Goal: Information Seeking & Learning: Learn about a topic

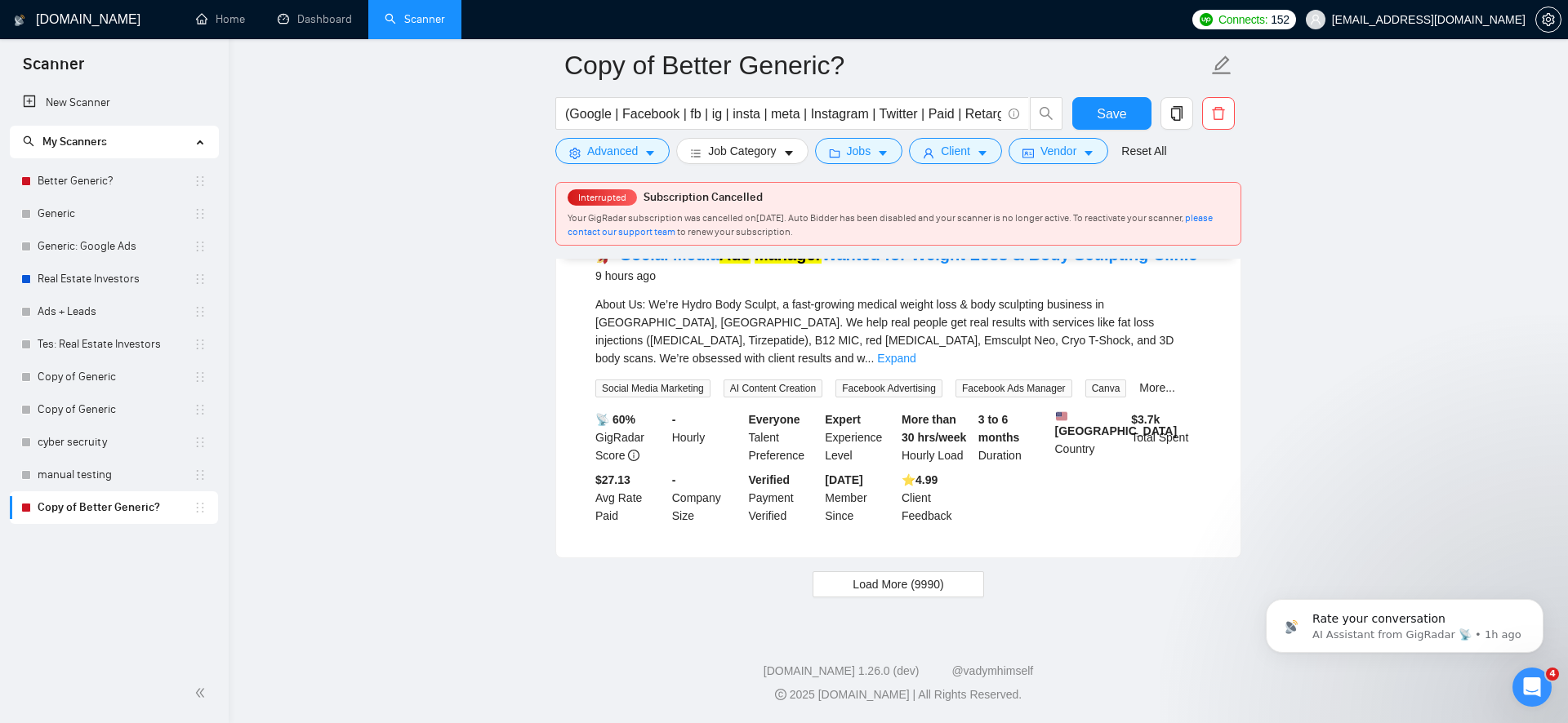
scroll to position [3451, 0]
click at [898, 593] on span "Load More (9990)" at bounding box center [898, 584] width 91 height 18
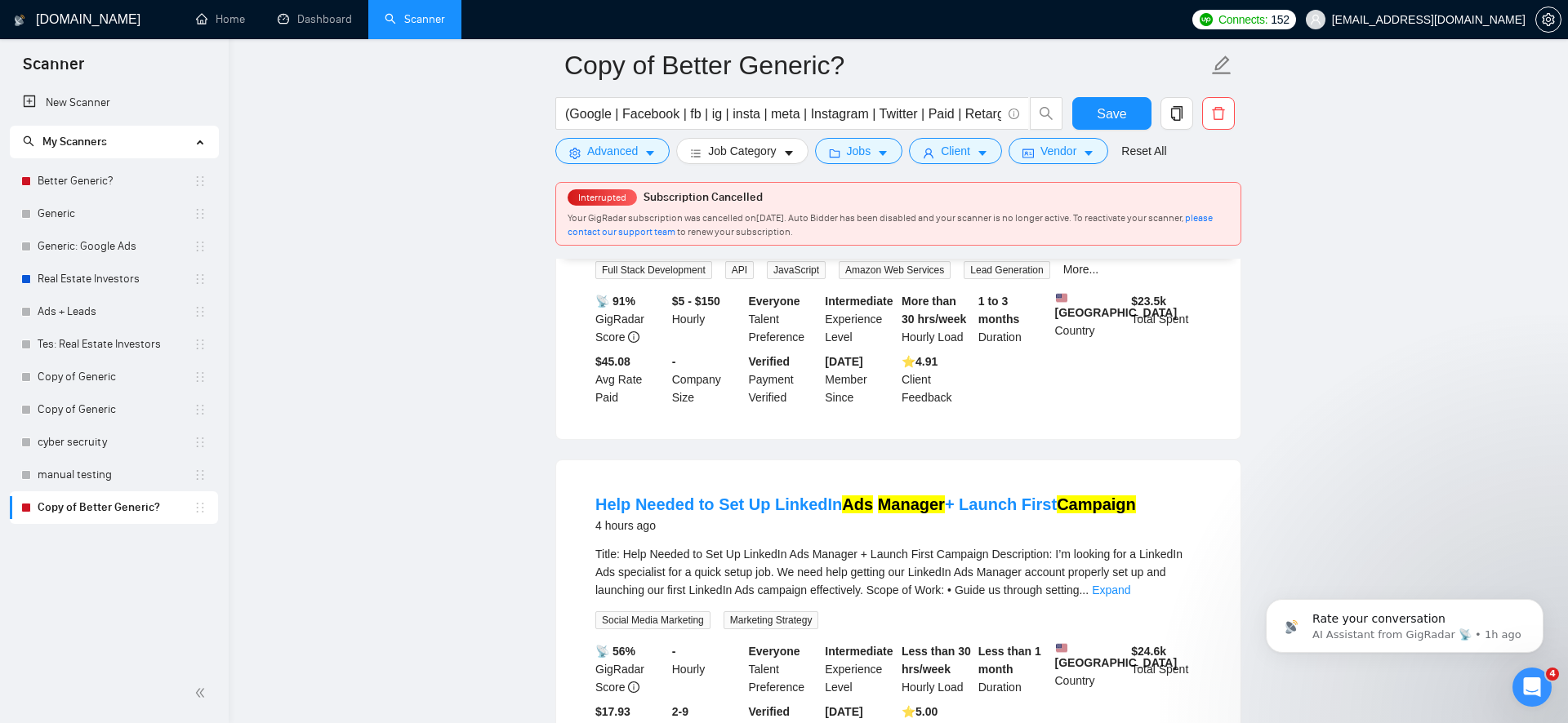
scroll to position [0, 0]
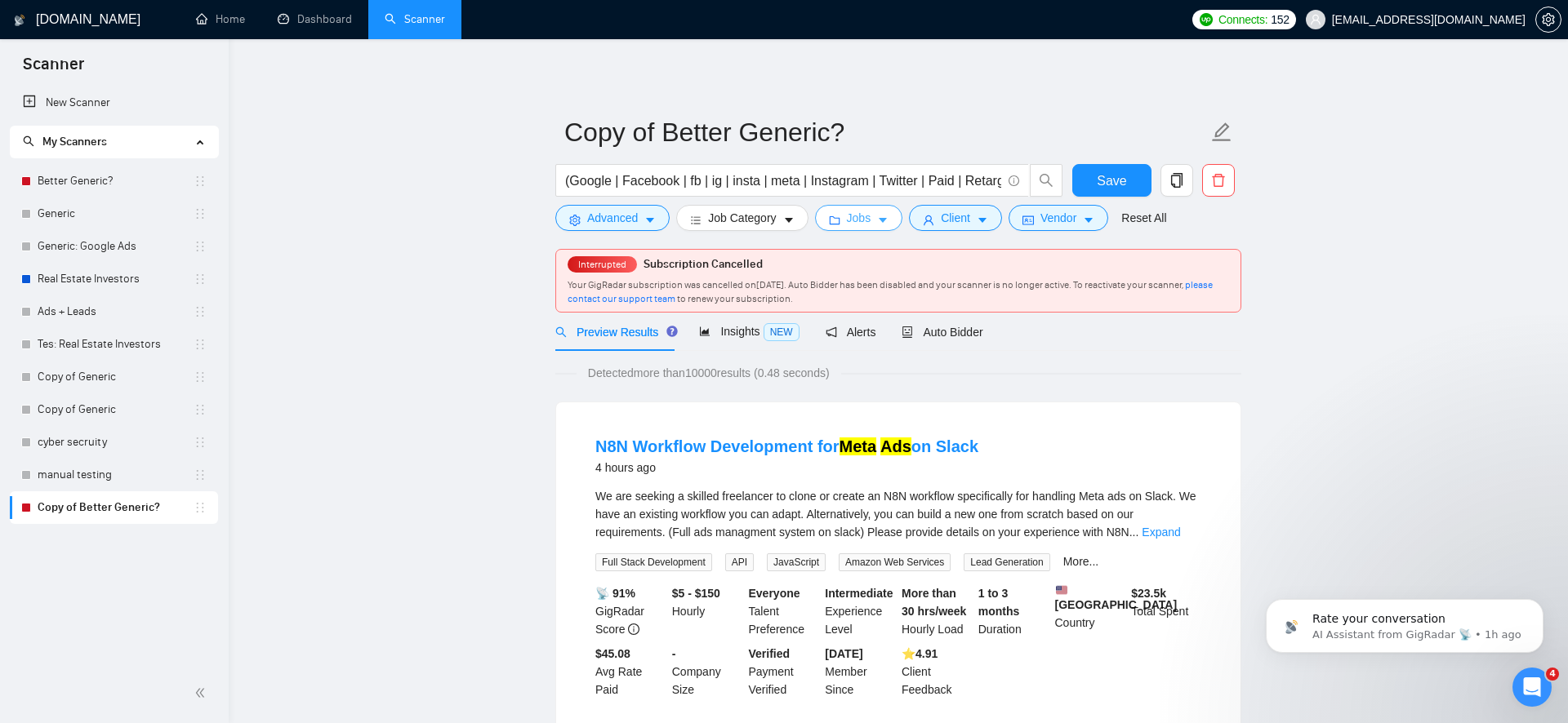
click at [834, 217] on icon "folder" at bounding box center [834, 221] width 11 height 8
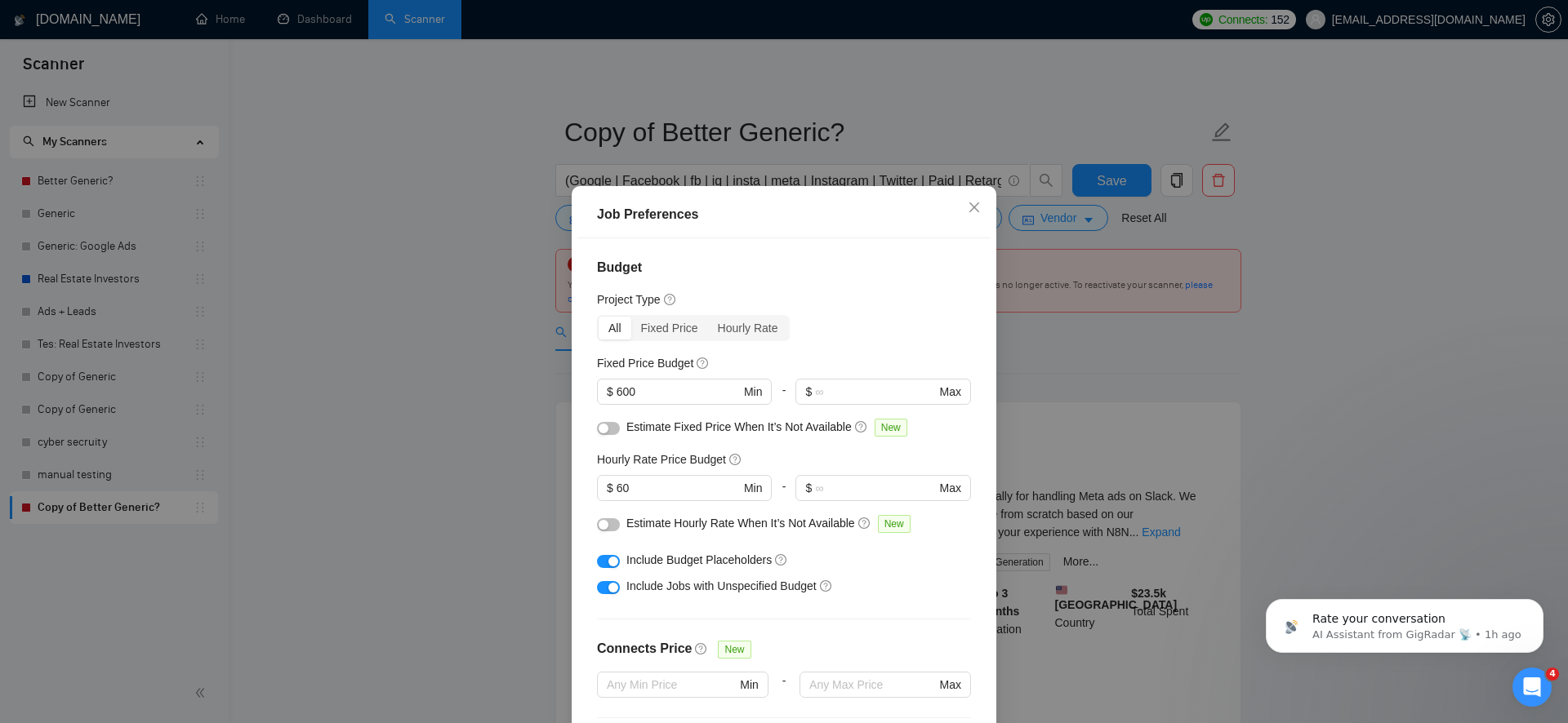
click at [513, 442] on div "Job Preferences Budget Project Type All Fixed Price Hourly Rate Fixed Price Bud…" at bounding box center [784, 362] width 1568 height 723
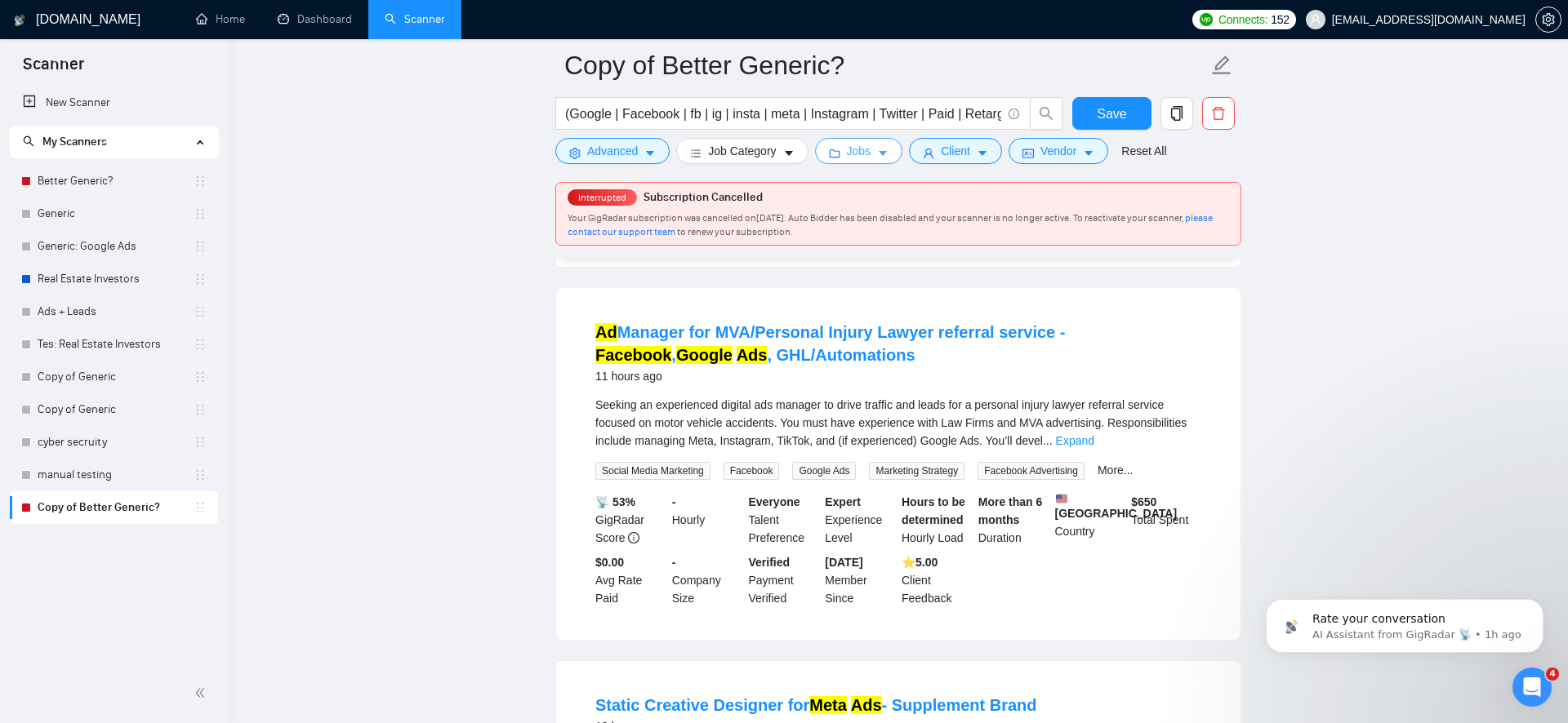
scroll to position [4457, 0]
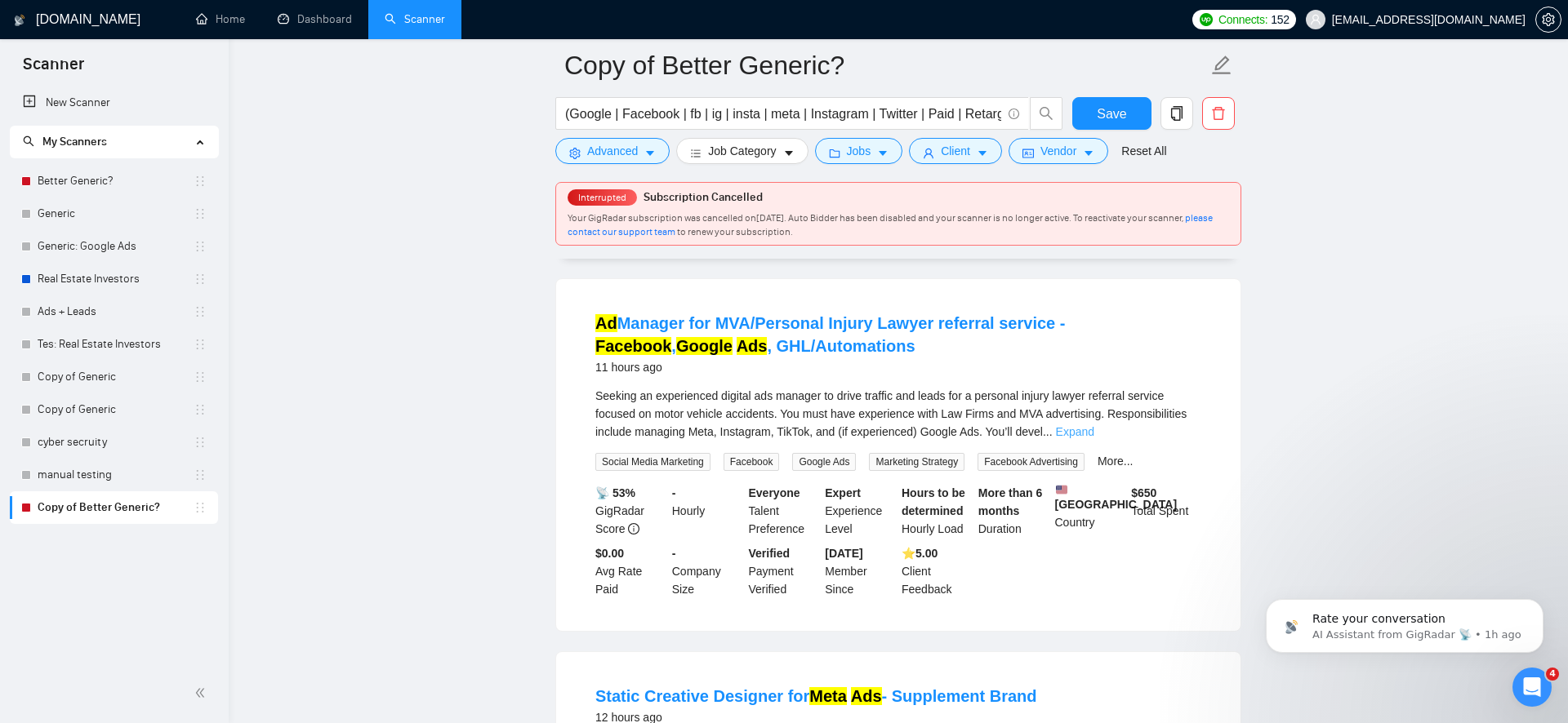
click at [1094, 439] on link "Expand" at bounding box center [1075, 431] width 38 height 13
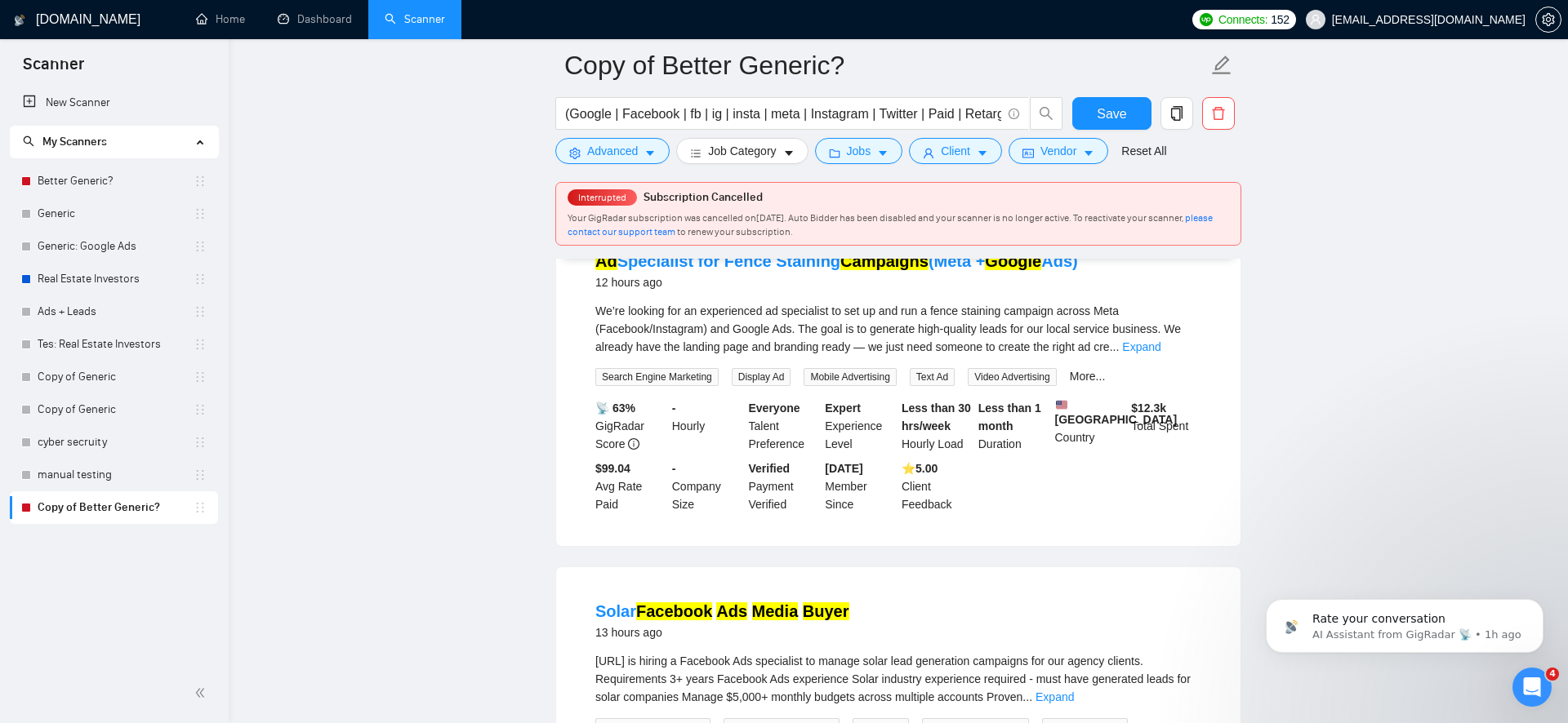
scroll to position [5445, 0]
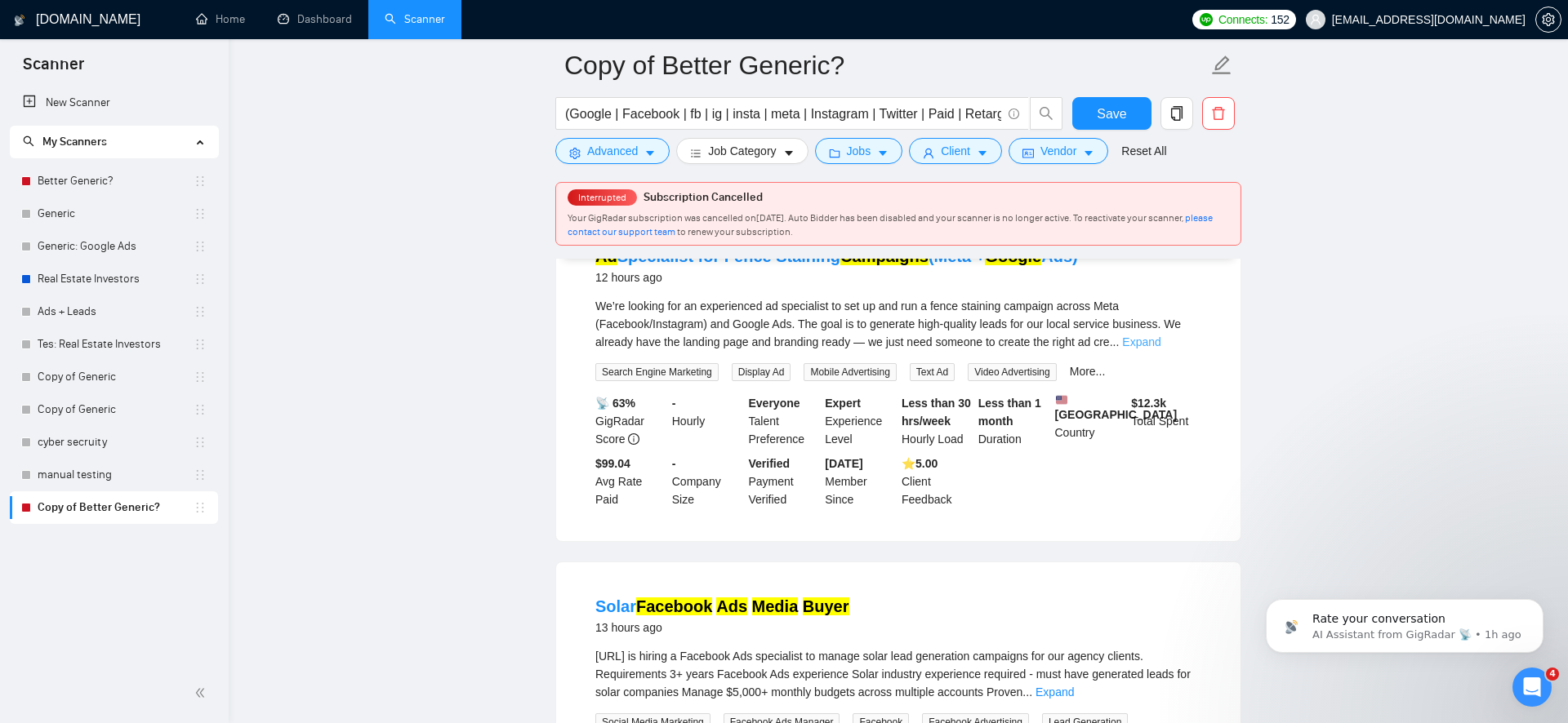
click at [1161, 349] on link "Expand" at bounding box center [1141, 341] width 38 height 13
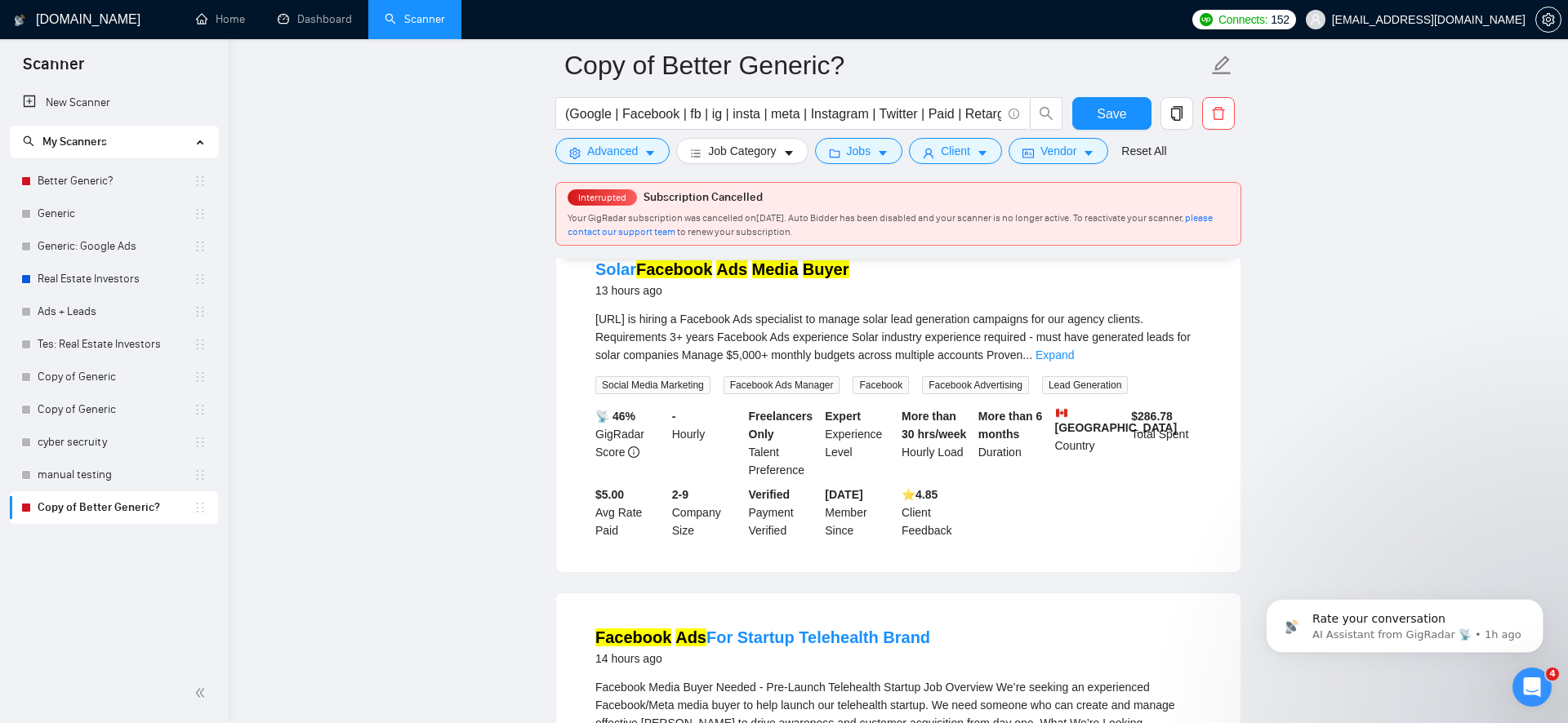
scroll to position [5910, 0]
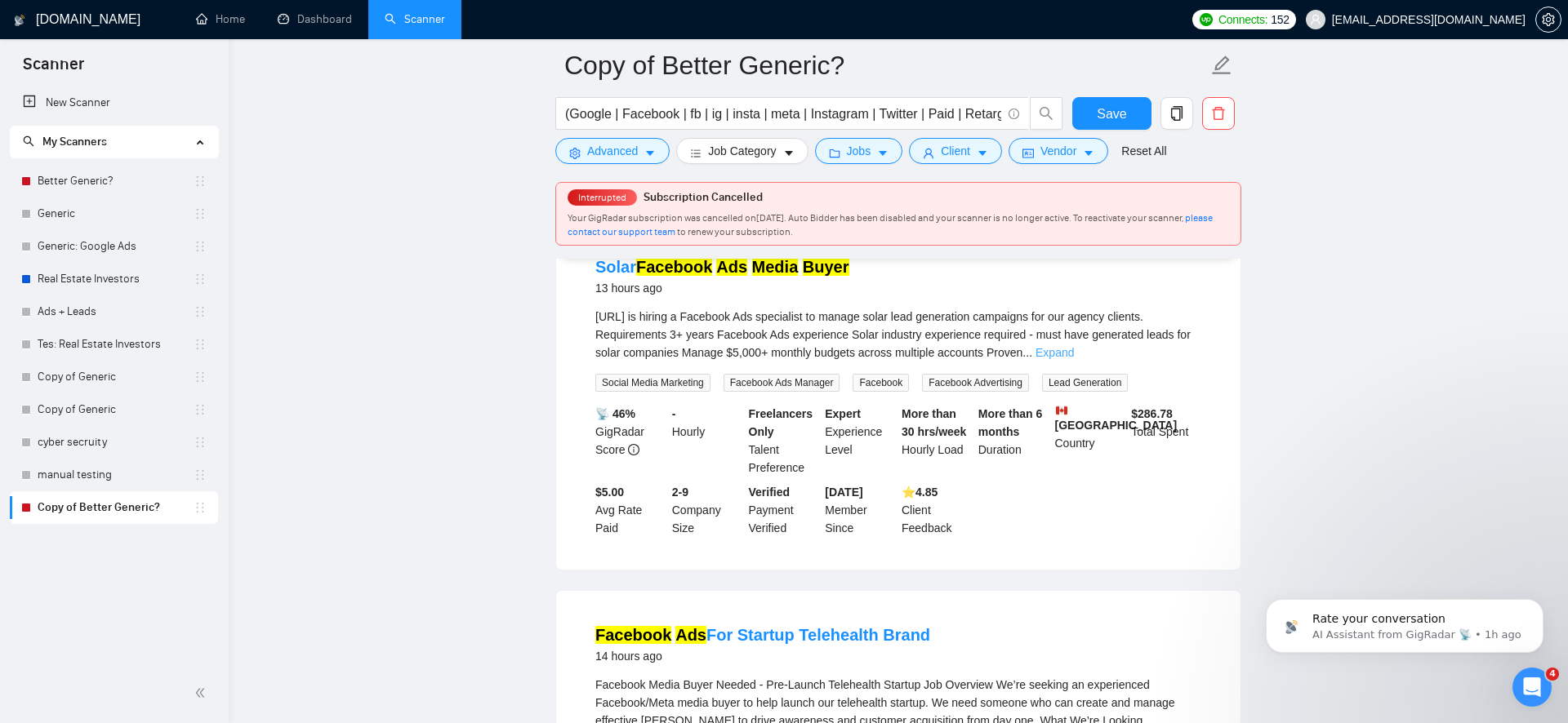
click at [1074, 359] on link "Expand" at bounding box center [1055, 352] width 38 height 13
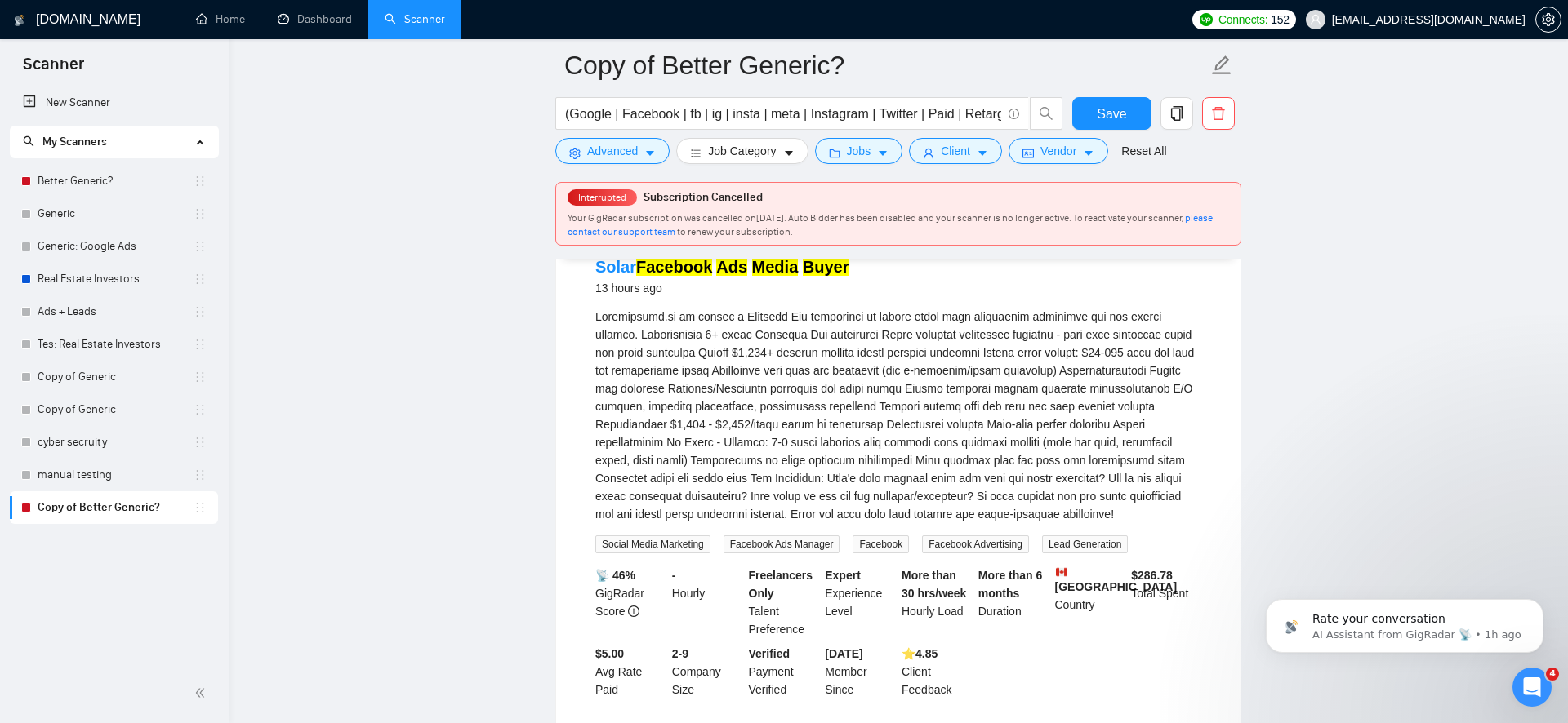
click at [607, 415] on div "Mastermedia.ai is hiring a Facebook Ads specialist to manage solar lead generat…" at bounding box center [898, 415] width 606 height 216
drag, startPoint x: 607, startPoint y: 415, endPoint x: 668, endPoint y: 415, distance: 61.0
click at [668, 415] on div "Mastermedia.ai is hiring a Facebook Ads specialist to manage solar lead generat…" at bounding box center [898, 415] width 606 height 216
copy div "[URL]"
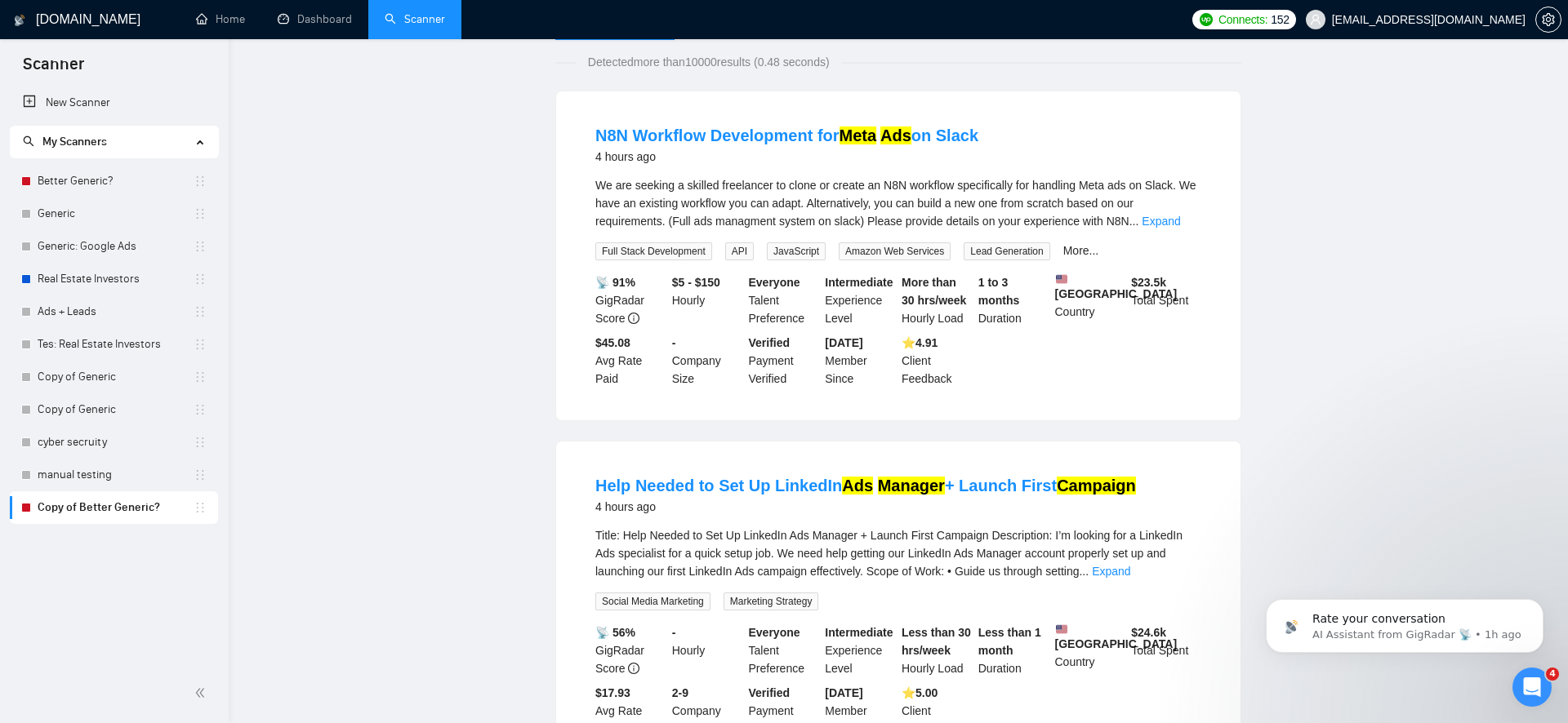
scroll to position [0, 0]
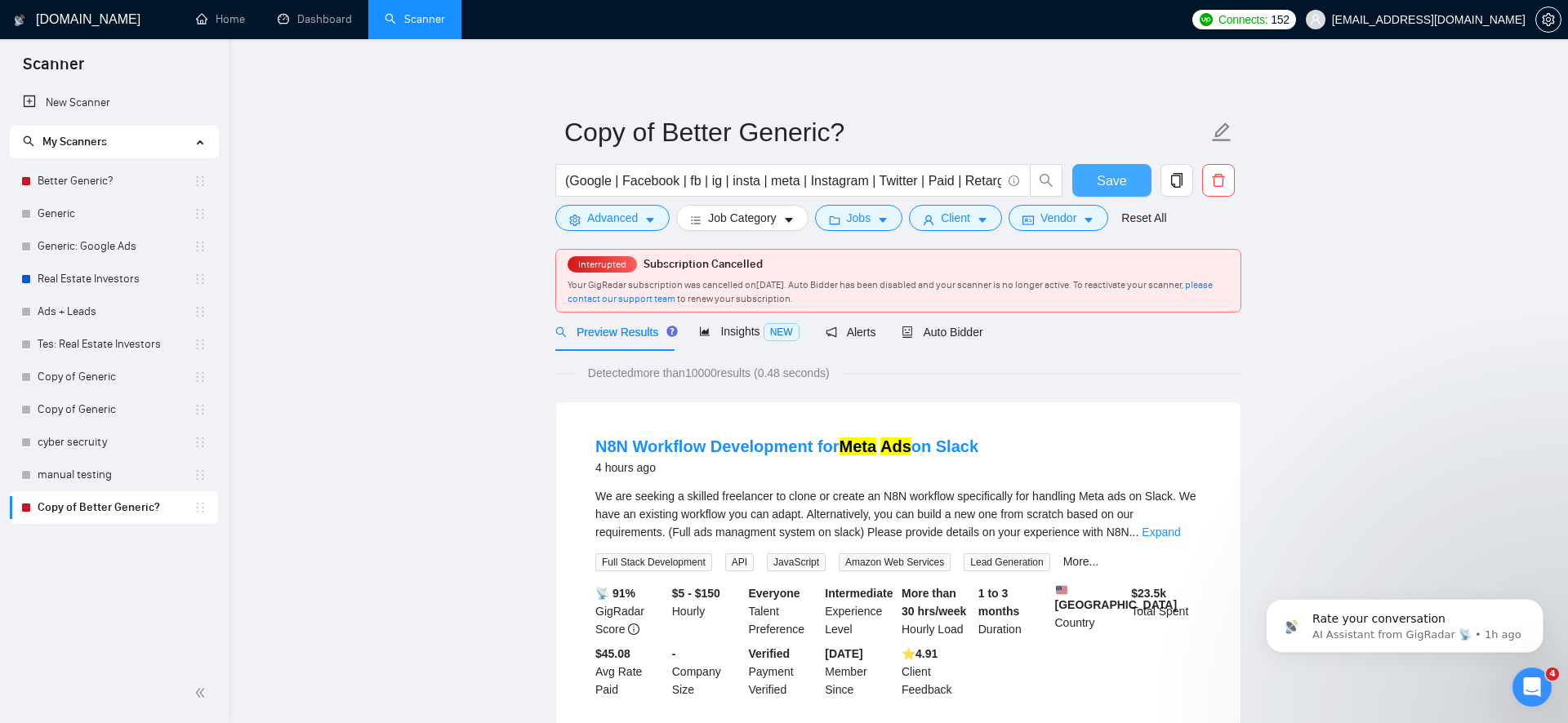
click at [1106, 181] on span "Save" at bounding box center [1111, 181] width 30 height 20
click at [924, 334] on span "Auto Bidder" at bounding box center [941, 332] width 80 height 13
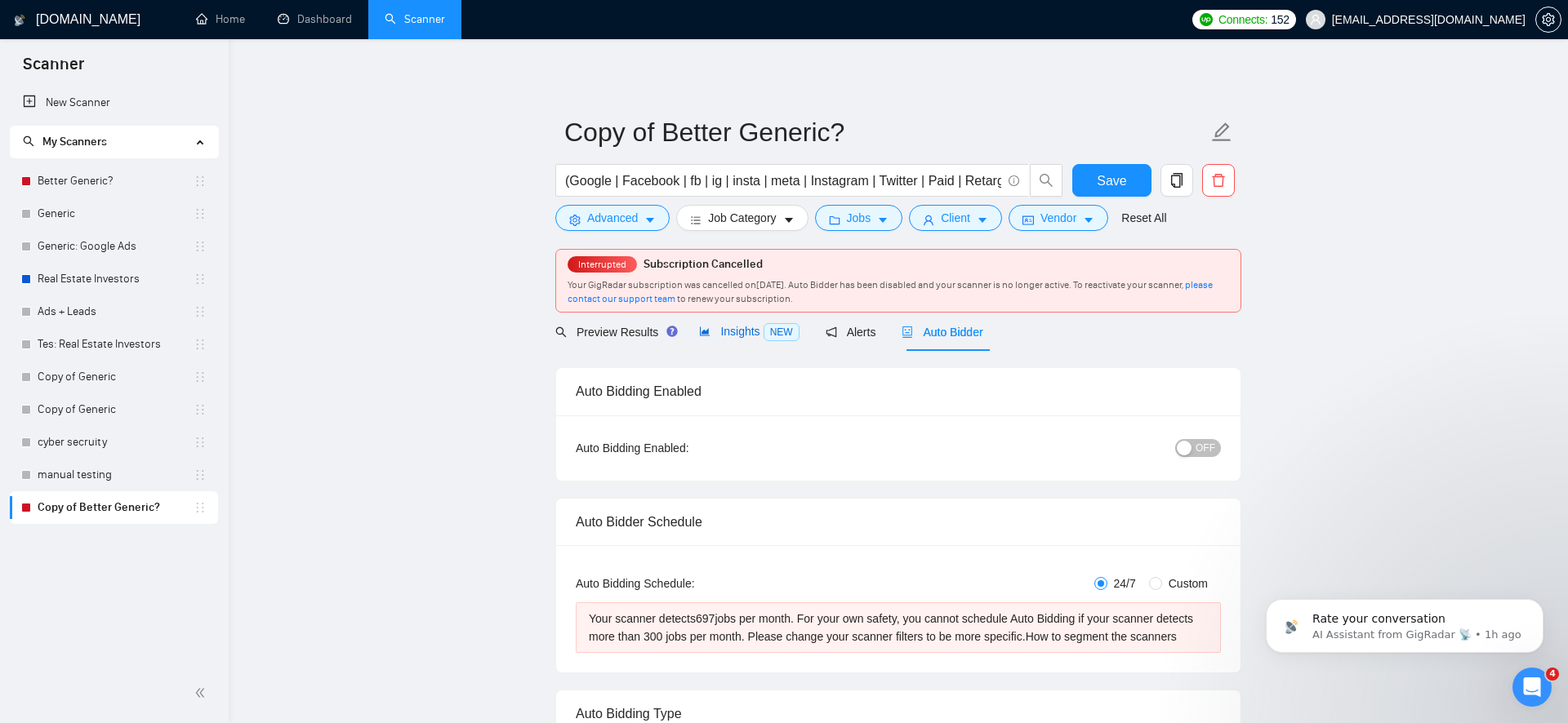
click at [728, 326] on span "Insights NEW" at bounding box center [749, 331] width 100 height 13
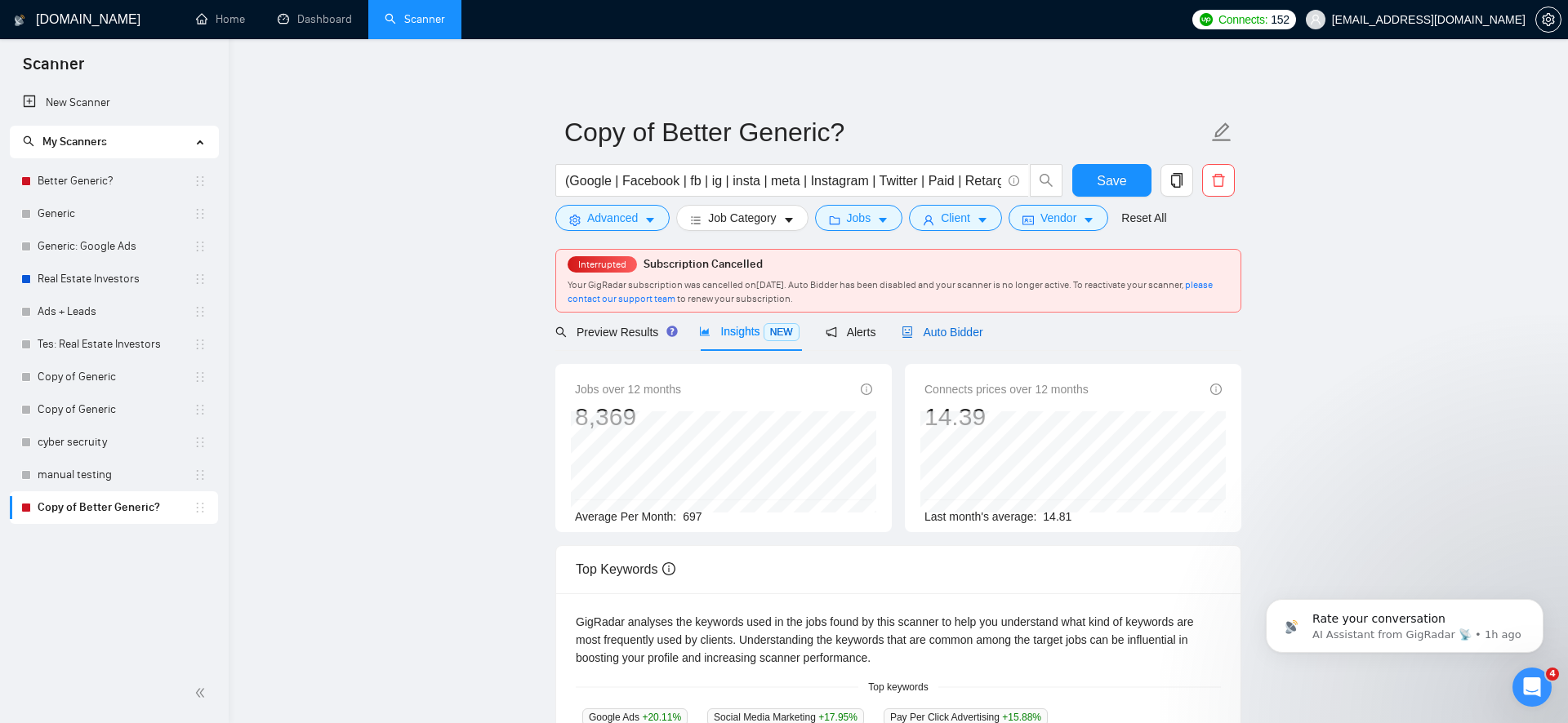
click at [934, 330] on span "Auto Bidder" at bounding box center [941, 332] width 80 height 13
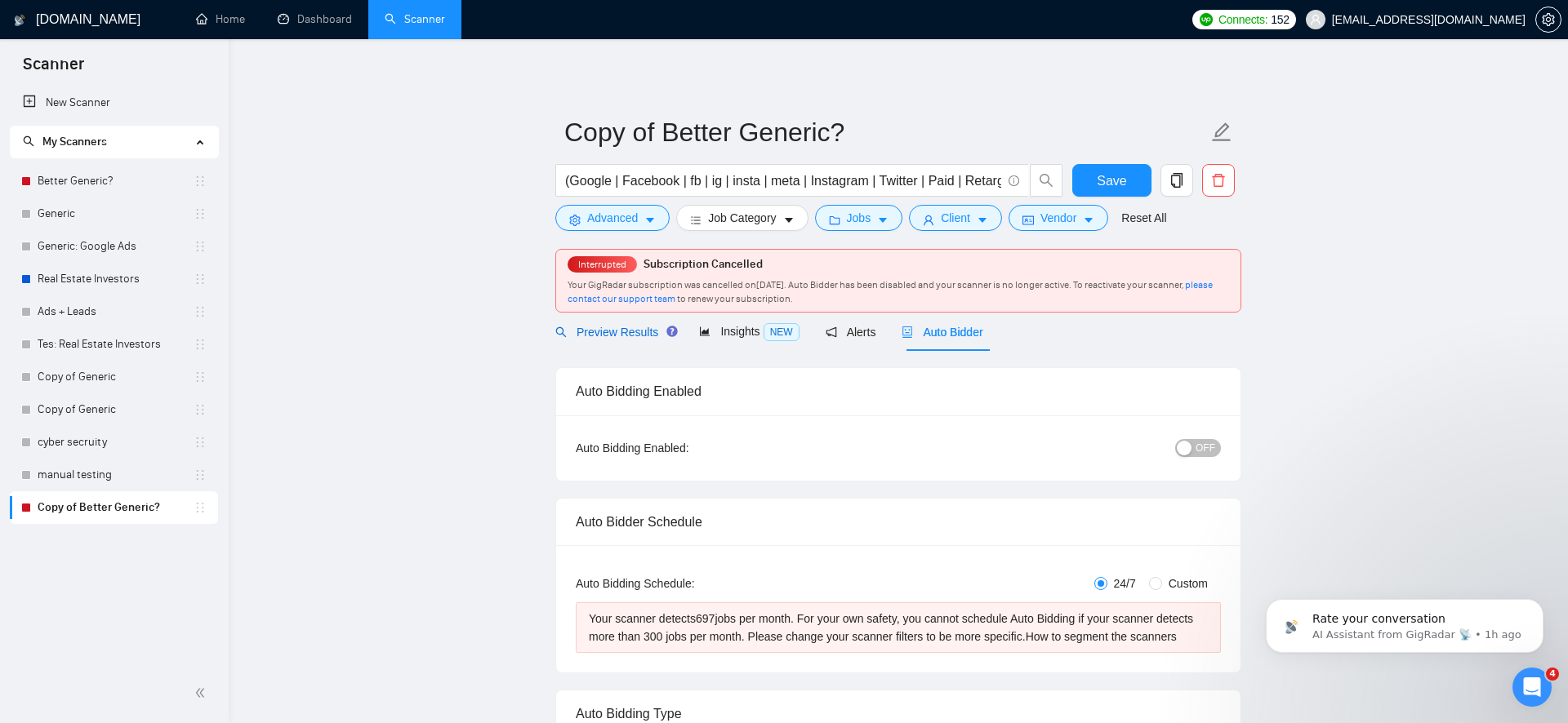
click at [638, 336] on span "Preview Results" at bounding box center [614, 332] width 118 height 13
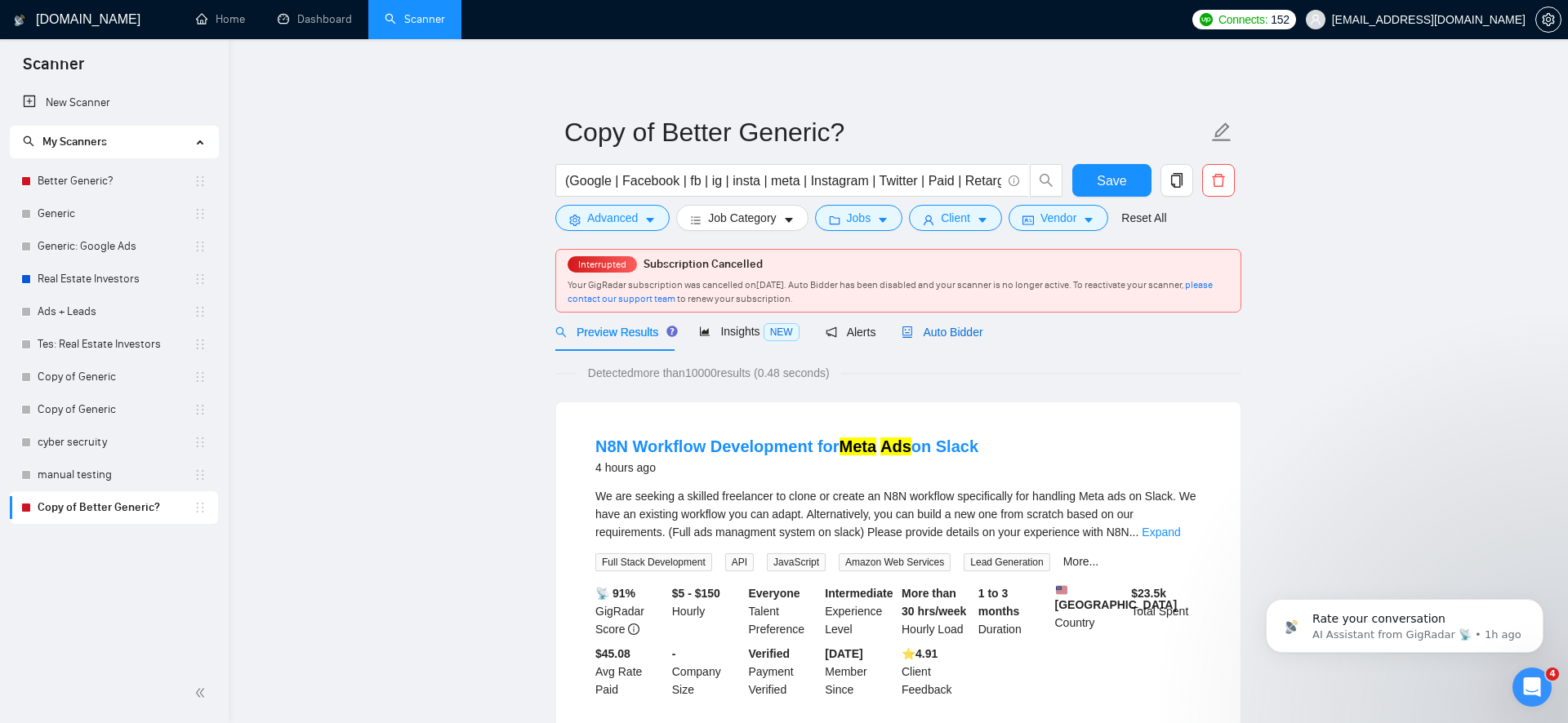
click at [964, 327] on span "Auto Bidder" at bounding box center [941, 332] width 80 height 13
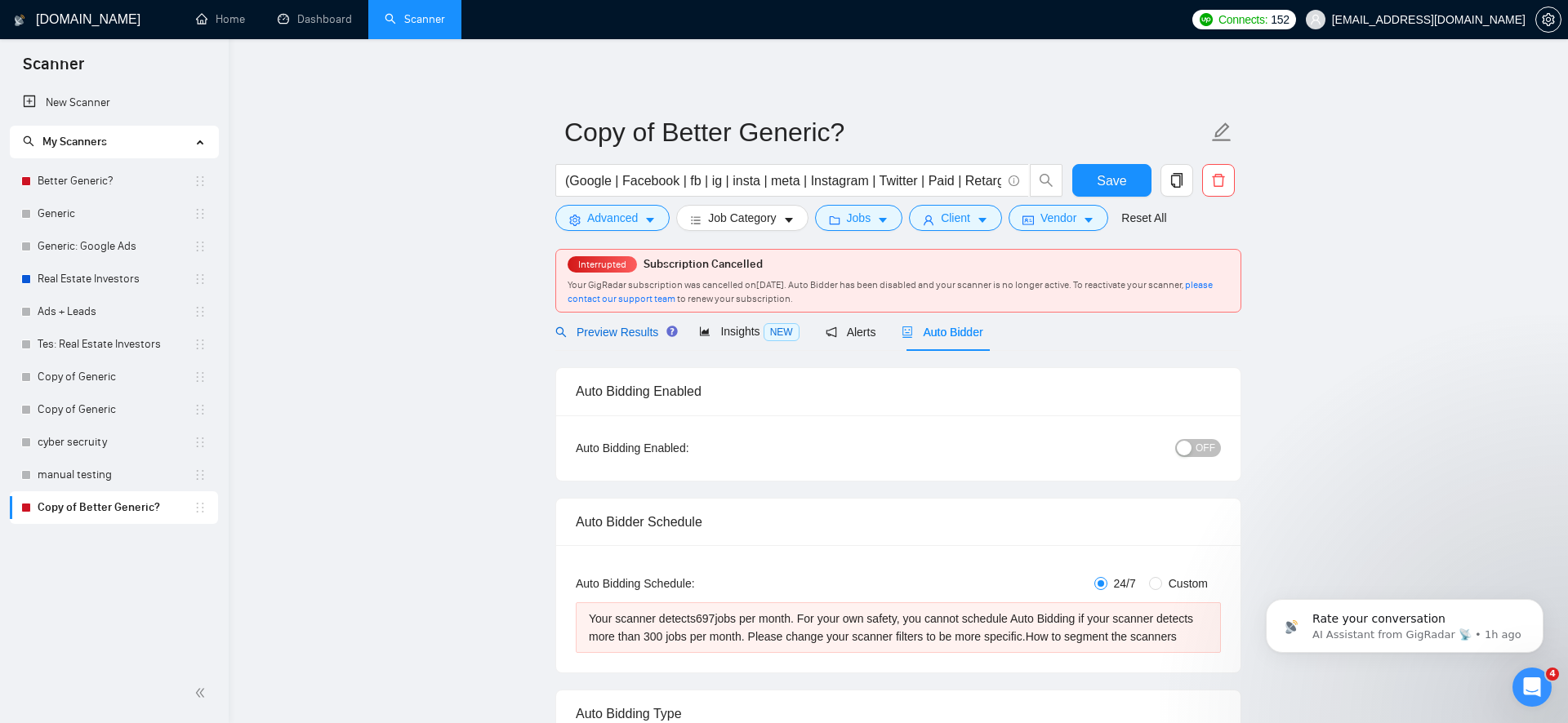
click at [624, 339] on div "Preview Results" at bounding box center [614, 332] width 118 height 18
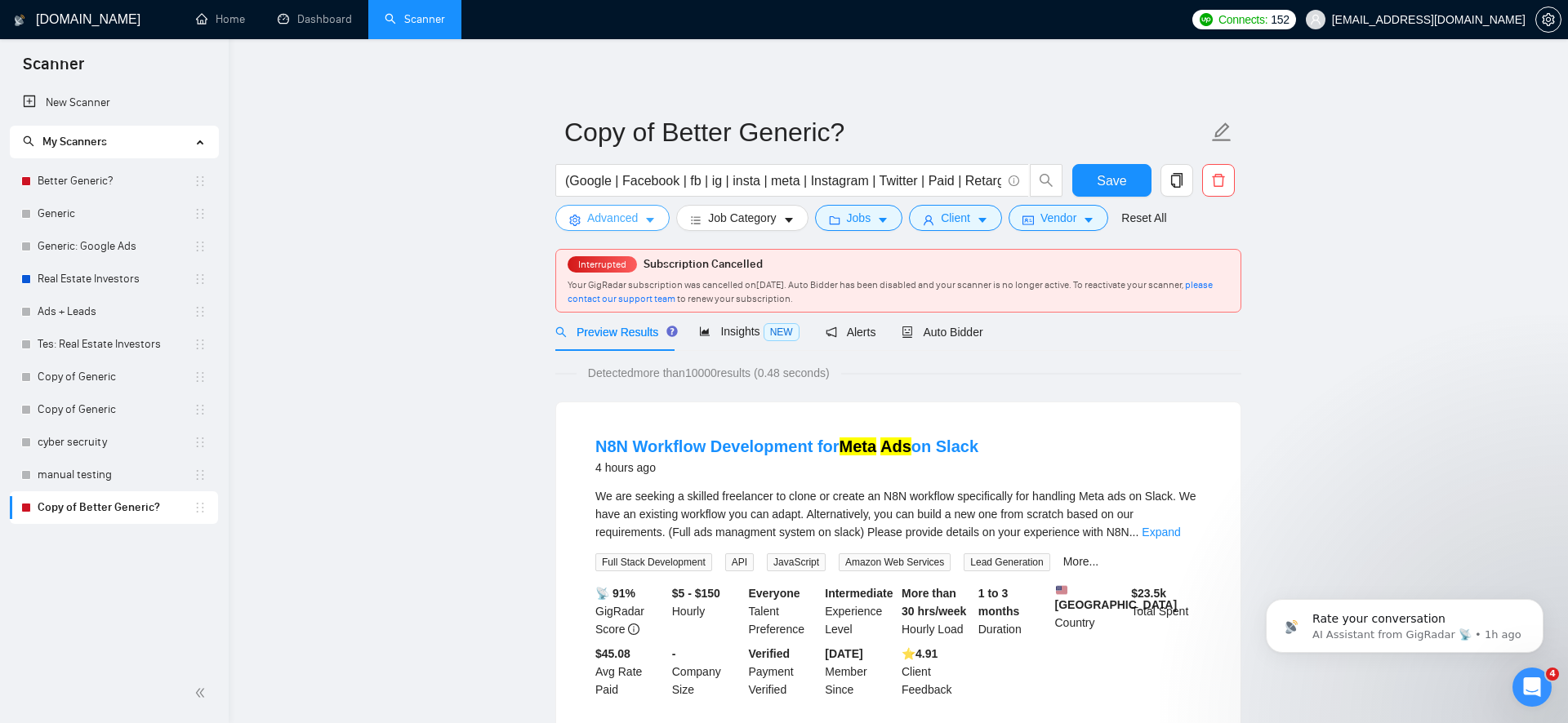
click at [627, 222] on span "Advanced" at bounding box center [612, 218] width 51 height 18
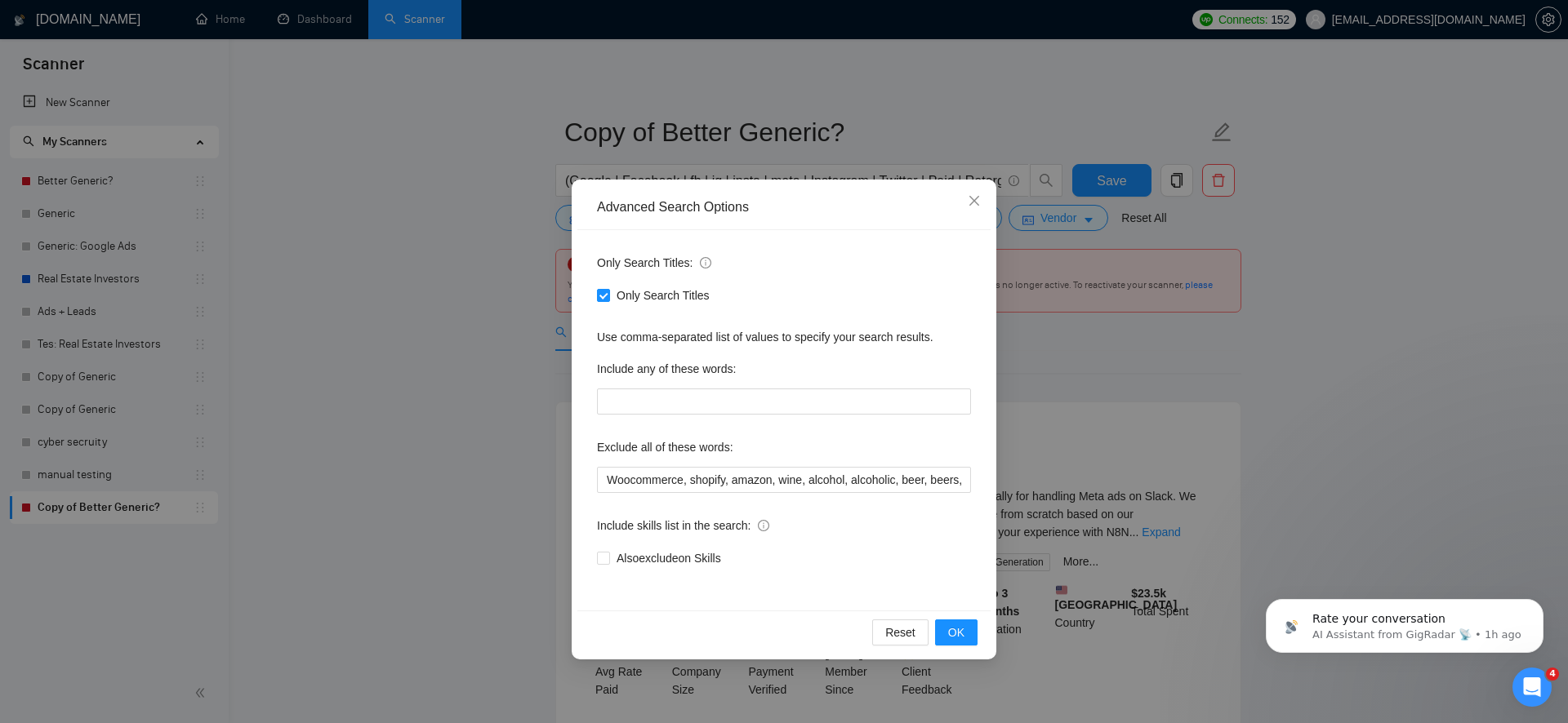
click at [519, 339] on div "Advanced Search Options Only Search Titles: Only Search Titles Use comma-separa…" at bounding box center [784, 362] width 1568 height 723
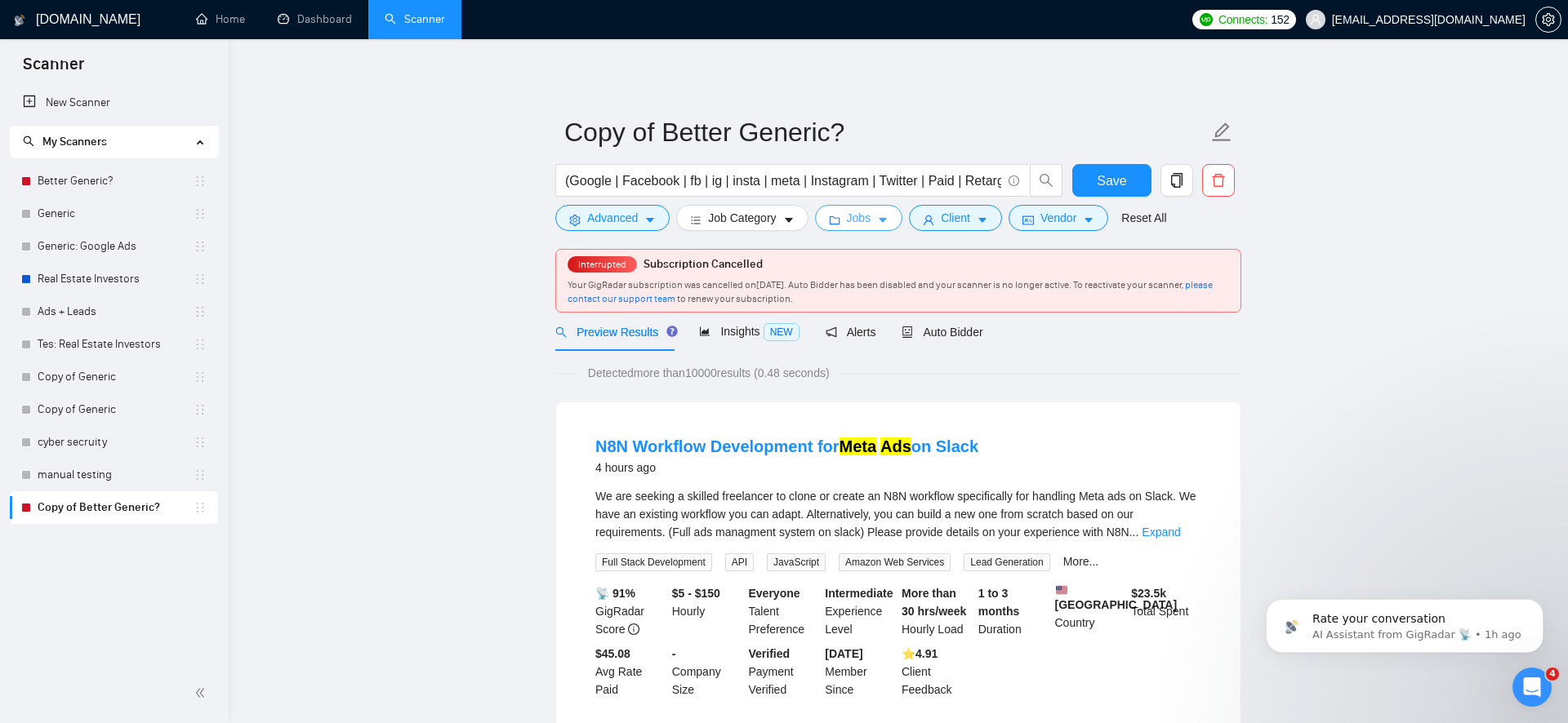
click at [857, 218] on span "Jobs" at bounding box center [859, 218] width 25 height 18
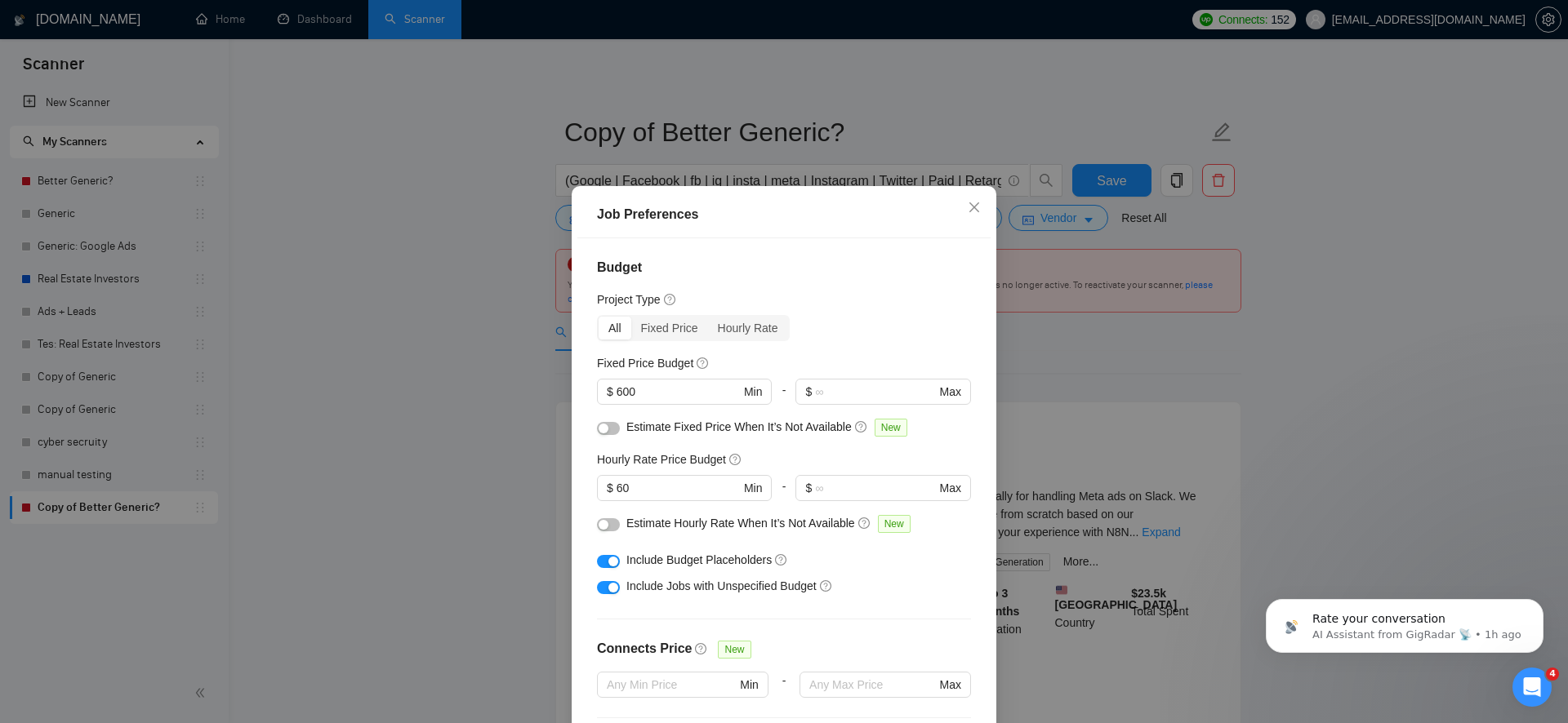
click at [457, 491] on div "Job Preferences Budget Project Type All Fixed Price Hourly Rate Fixed Price Bud…" at bounding box center [784, 362] width 1568 height 723
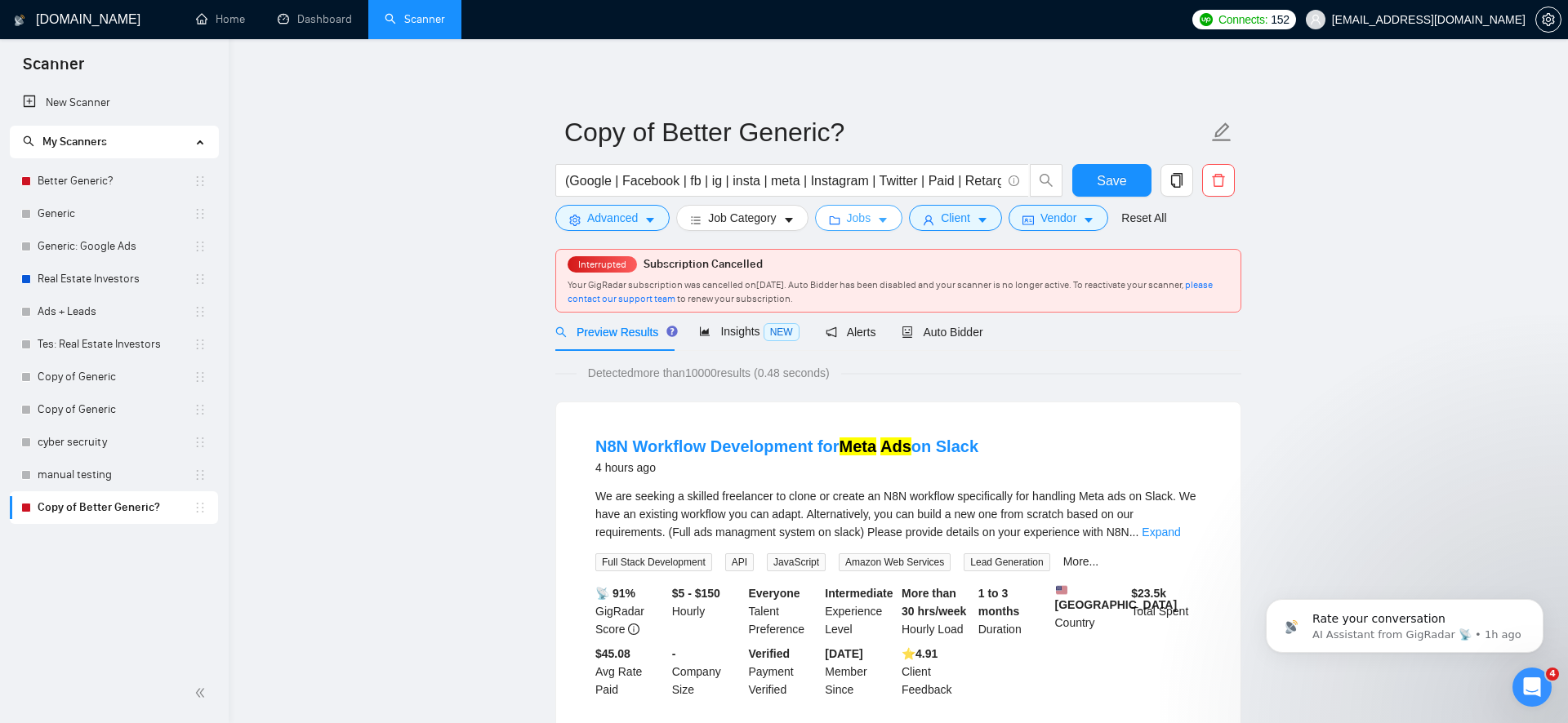
click at [854, 225] on span "Jobs" at bounding box center [859, 218] width 25 height 18
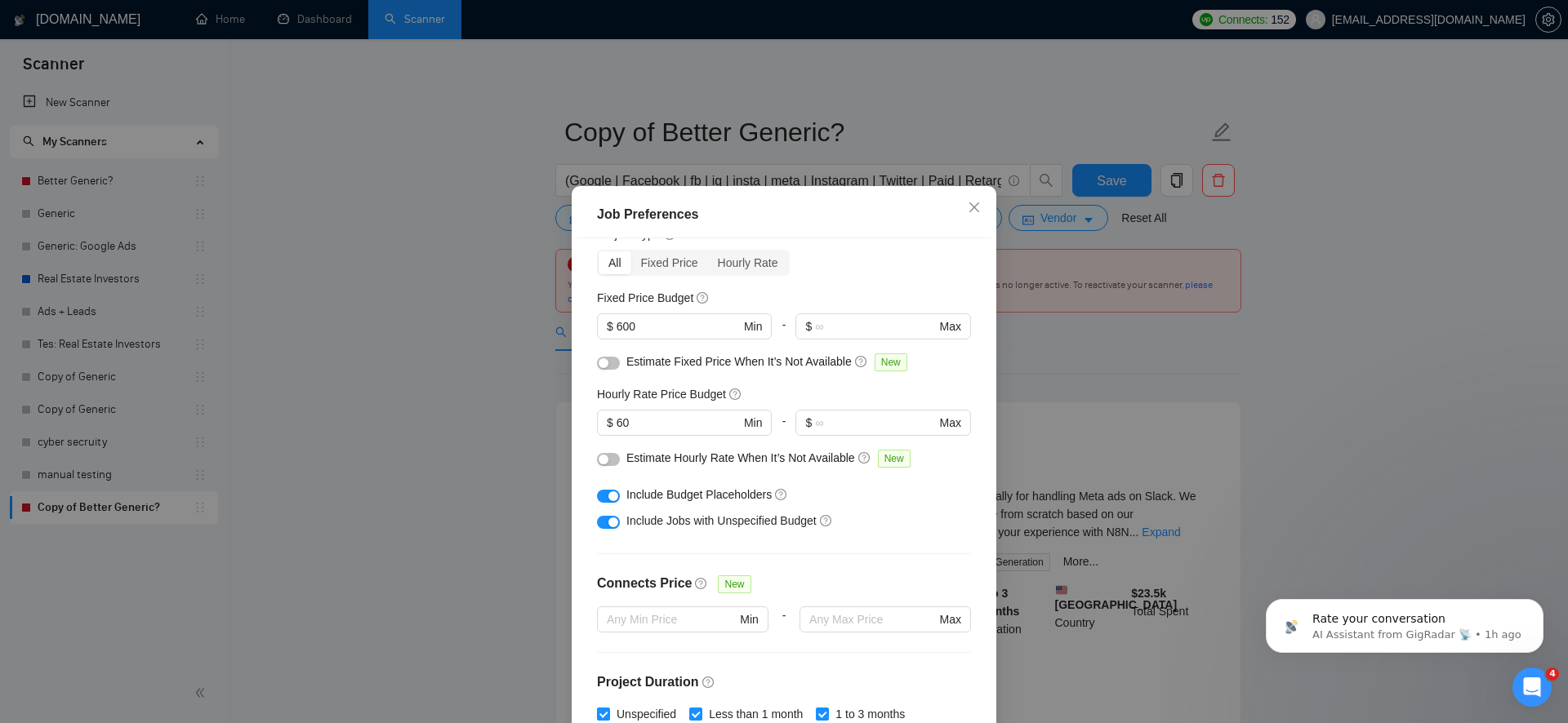
scroll to position [101, 0]
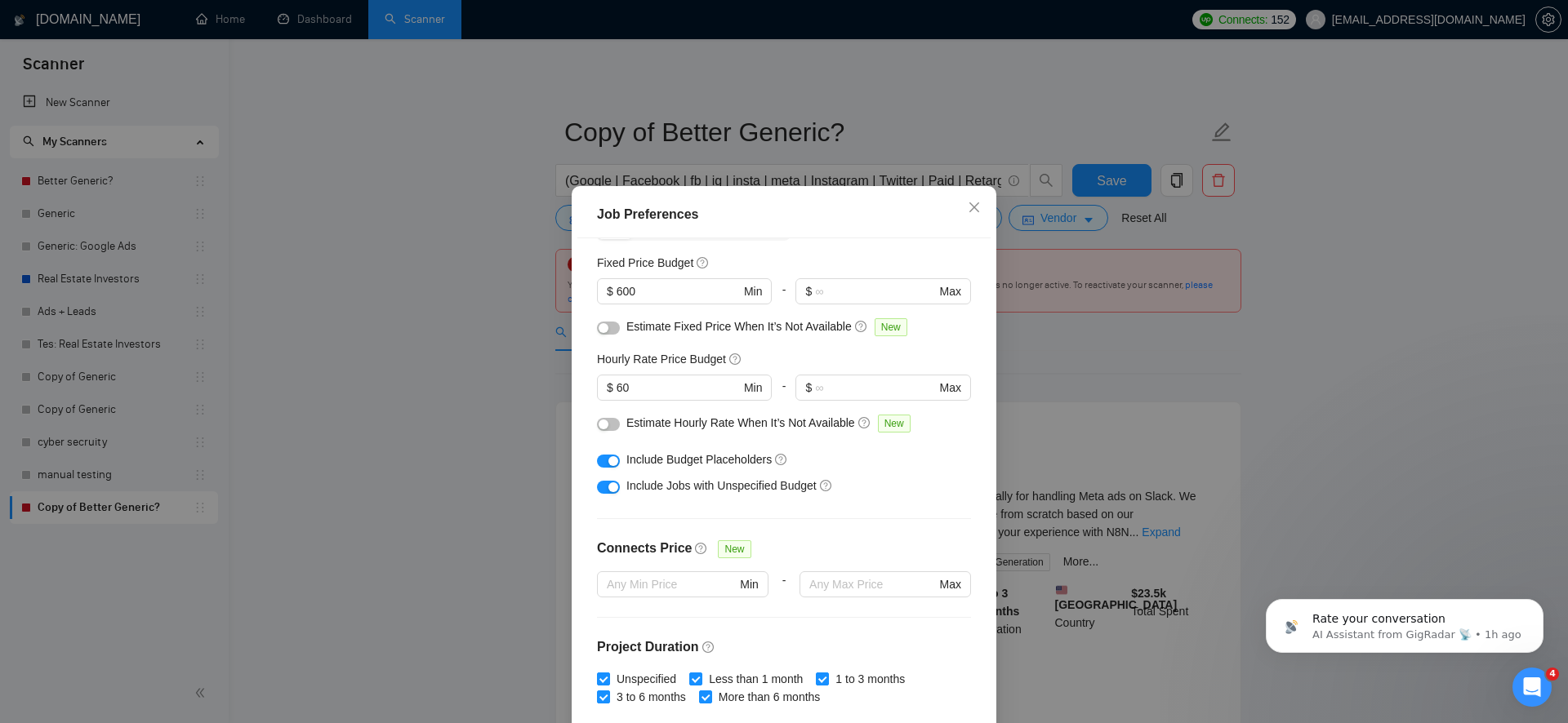
click at [612, 456] on div "button" at bounding box center [613, 461] width 10 height 10
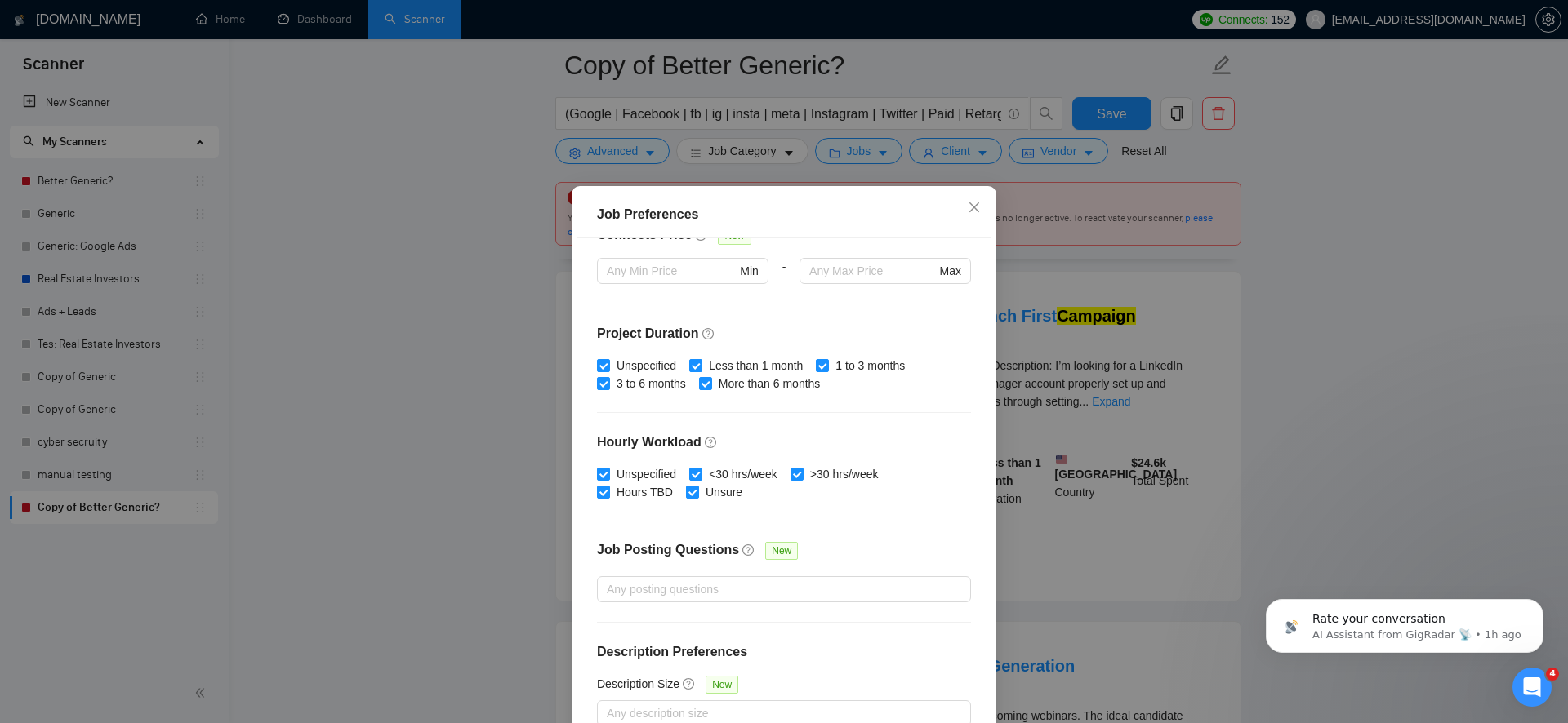
scroll to position [637, 0]
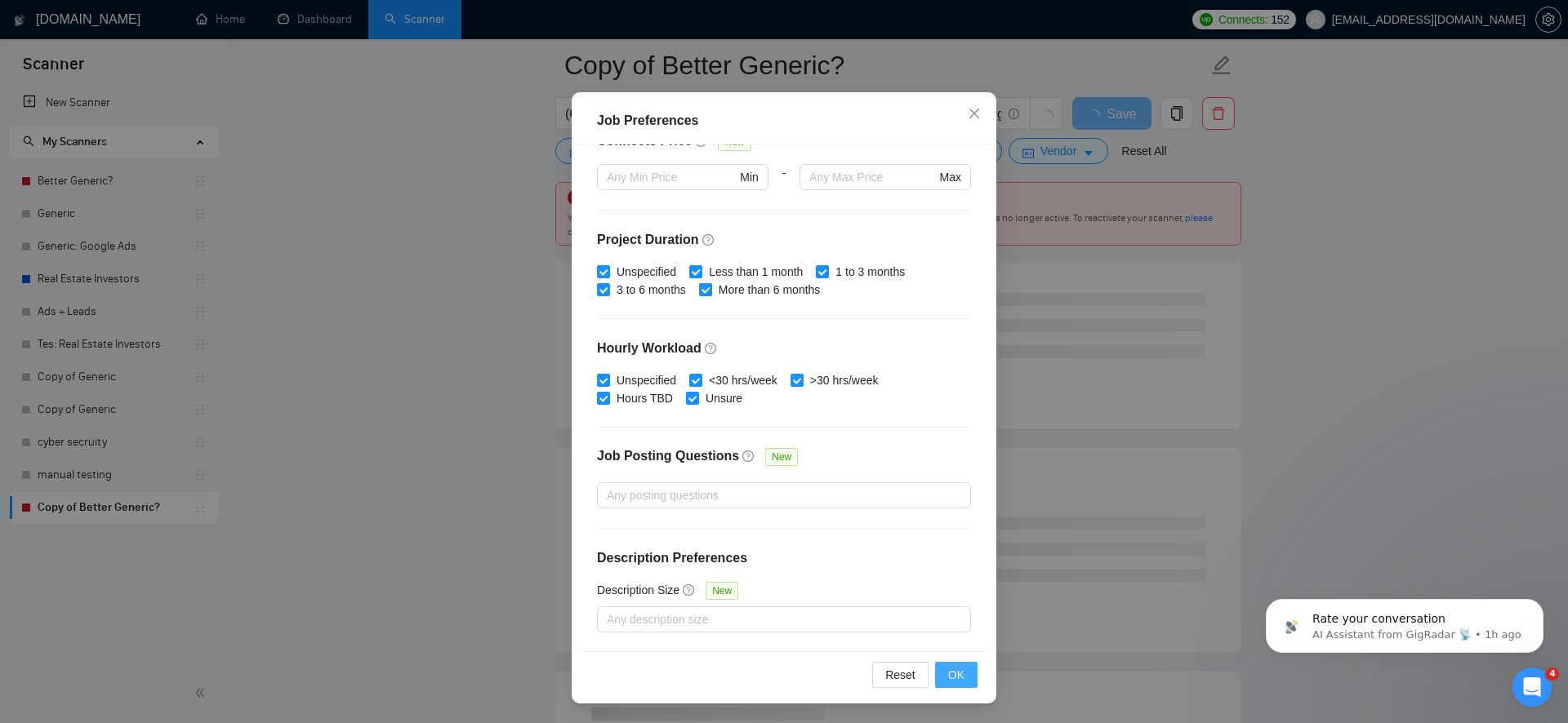
click at [945, 676] on button "OK" at bounding box center [956, 675] width 42 height 26
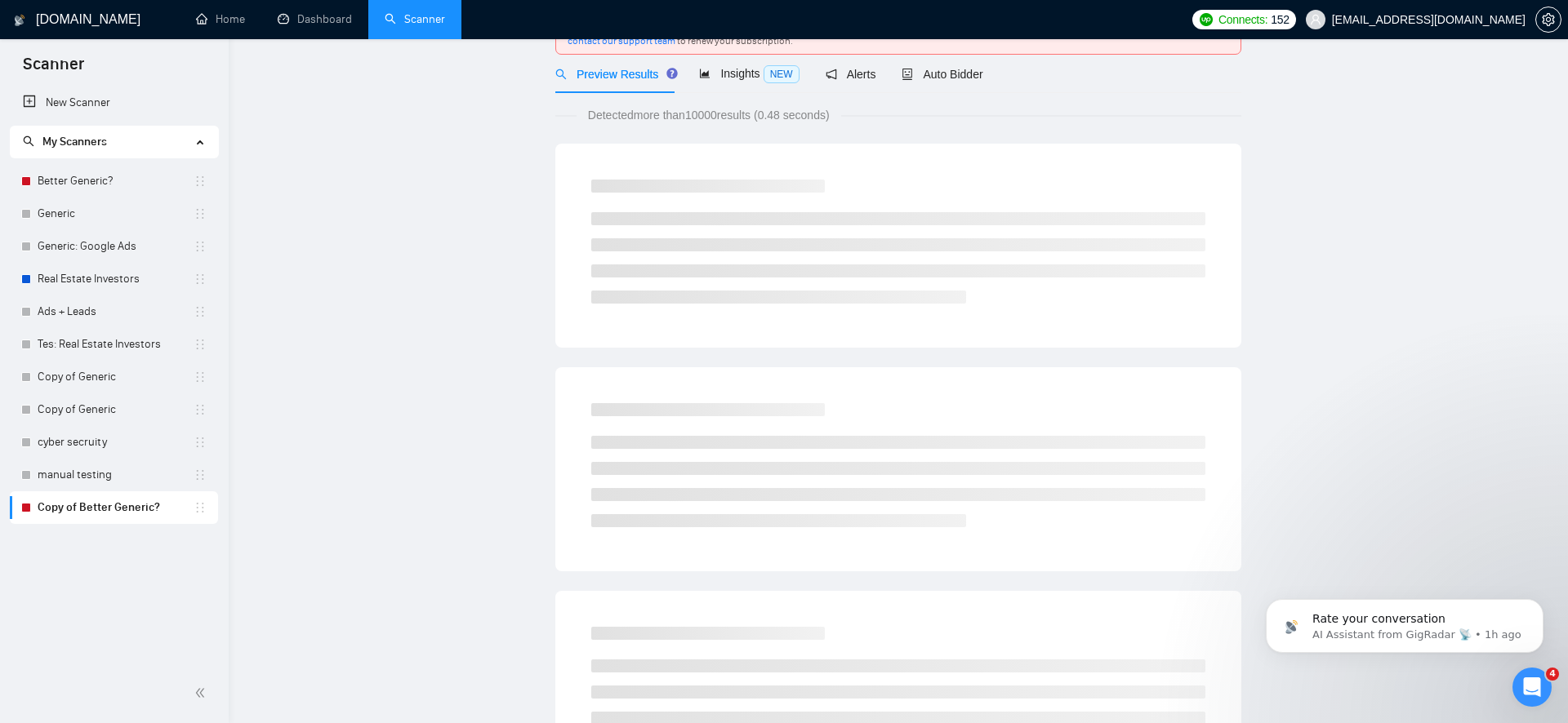
scroll to position [0, 0]
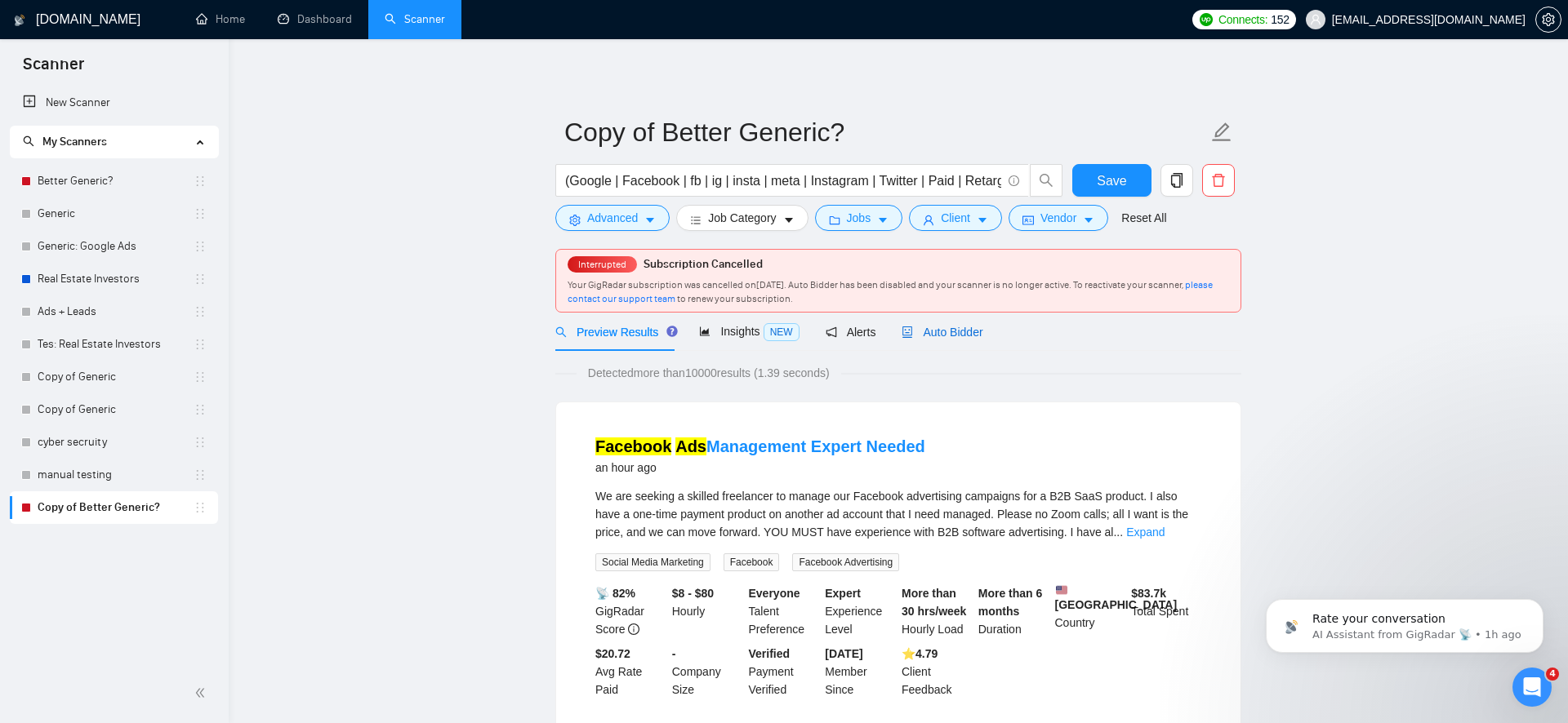
click at [979, 329] on span "Auto Bidder" at bounding box center [941, 332] width 80 height 13
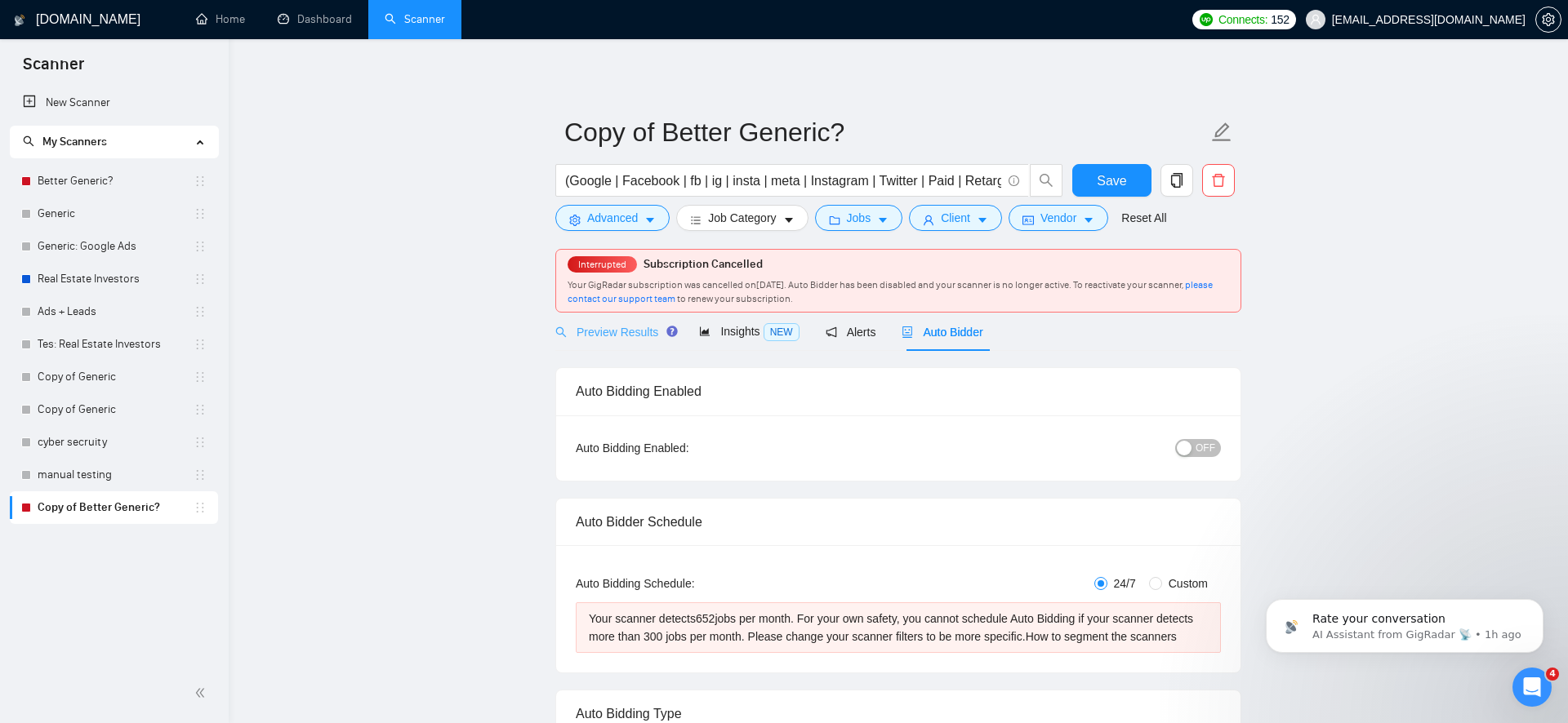
click at [645, 345] on div "Preview Results" at bounding box center [614, 331] width 118 height 38
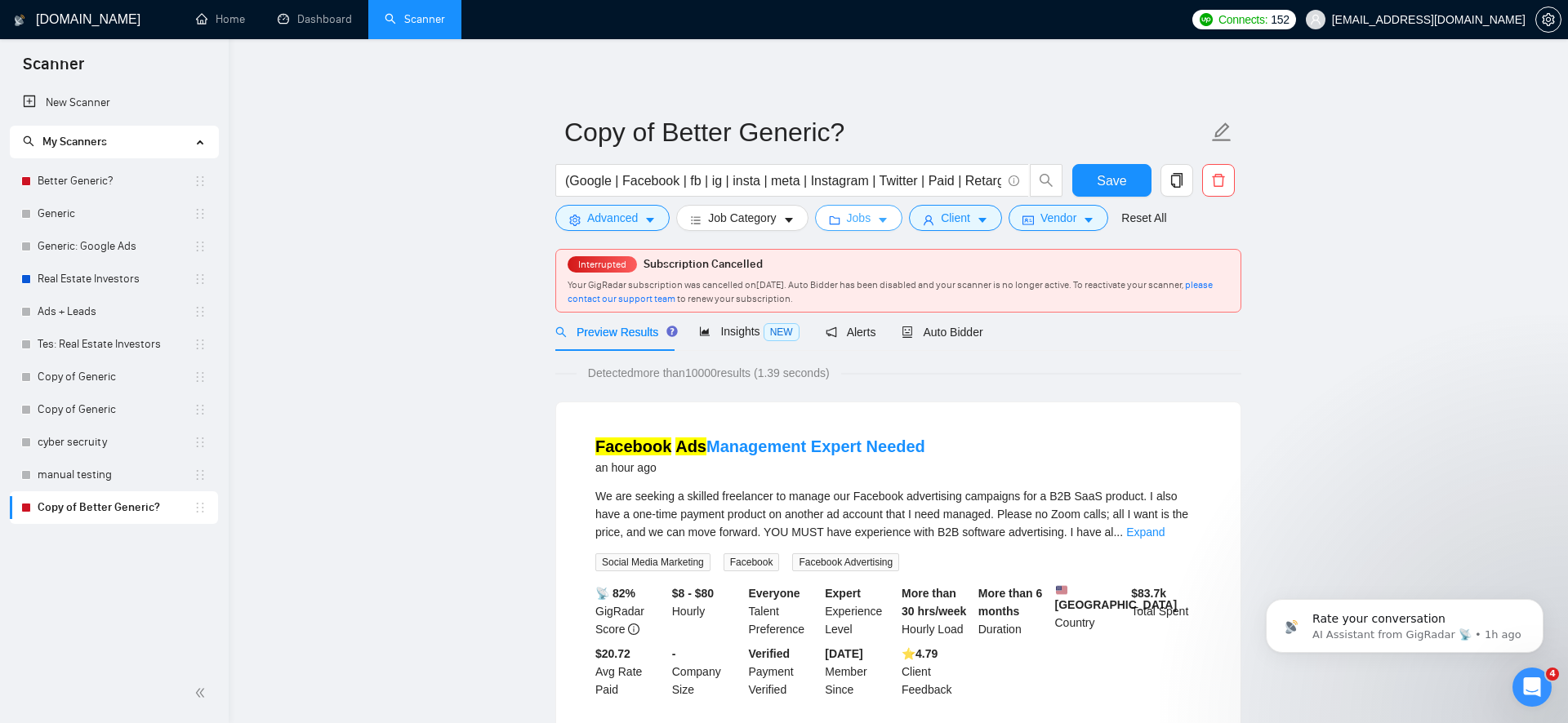
click at [858, 224] on span "Jobs" at bounding box center [859, 218] width 25 height 18
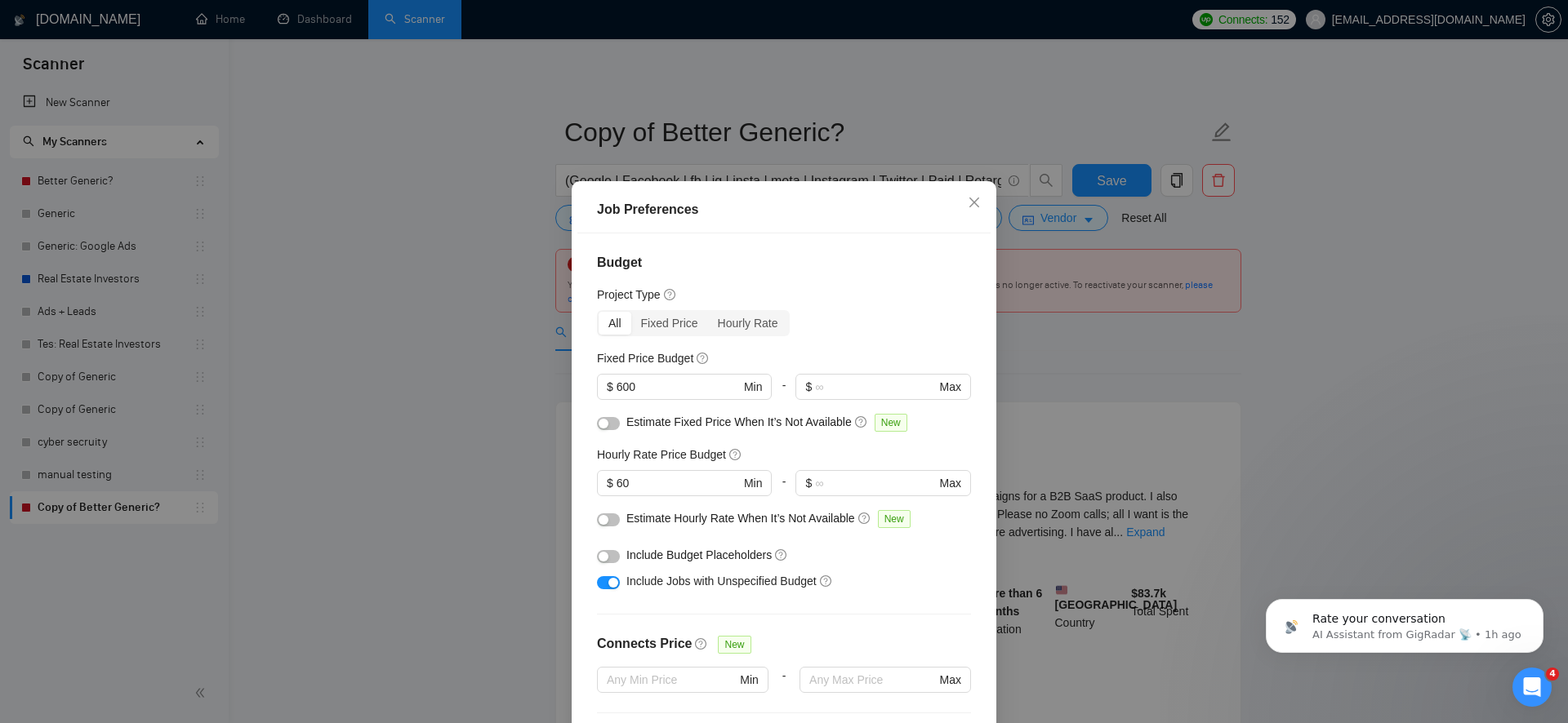
click at [615, 589] on button "button" at bounding box center [608, 582] width 23 height 13
click at [610, 562] on button "button" at bounding box center [608, 556] width 23 height 13
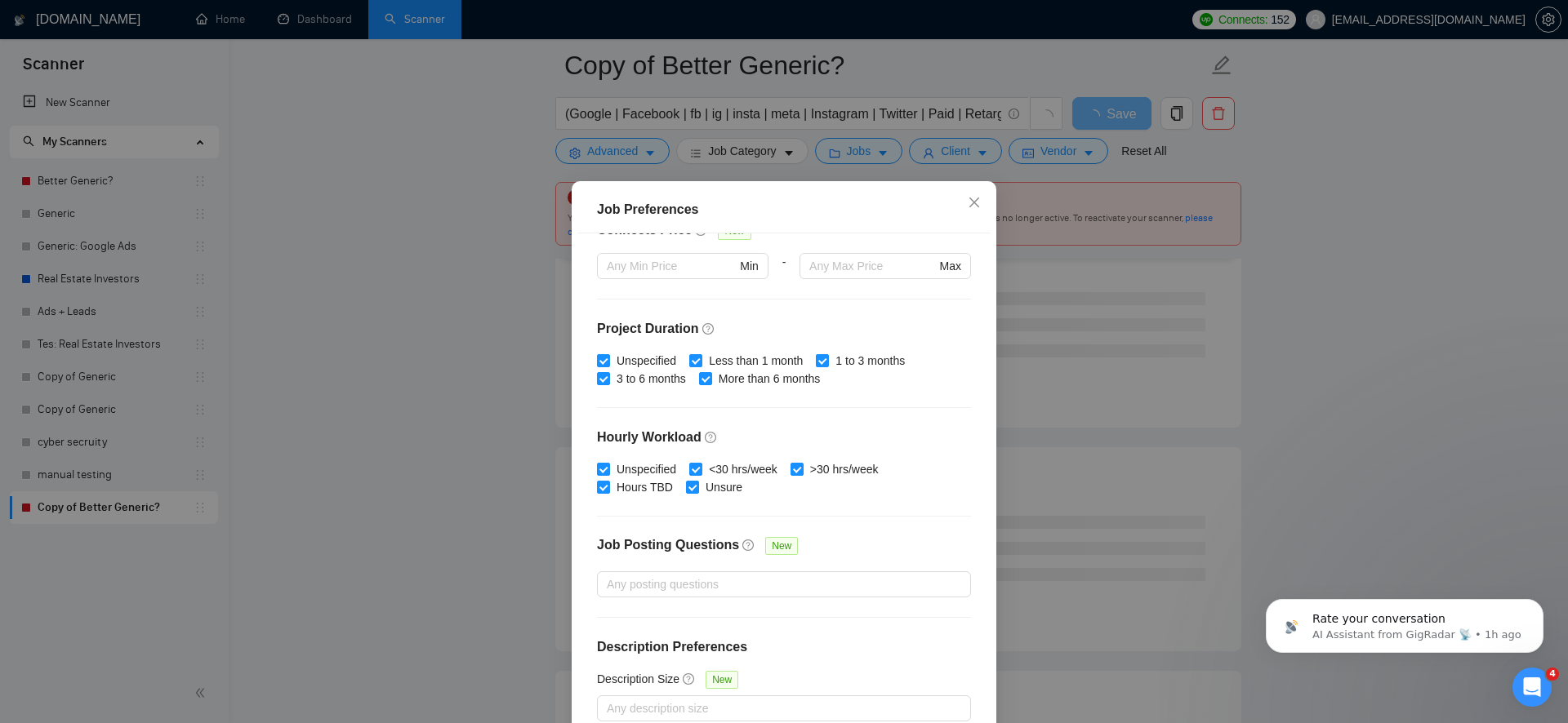
scroll to position [1041, 0]
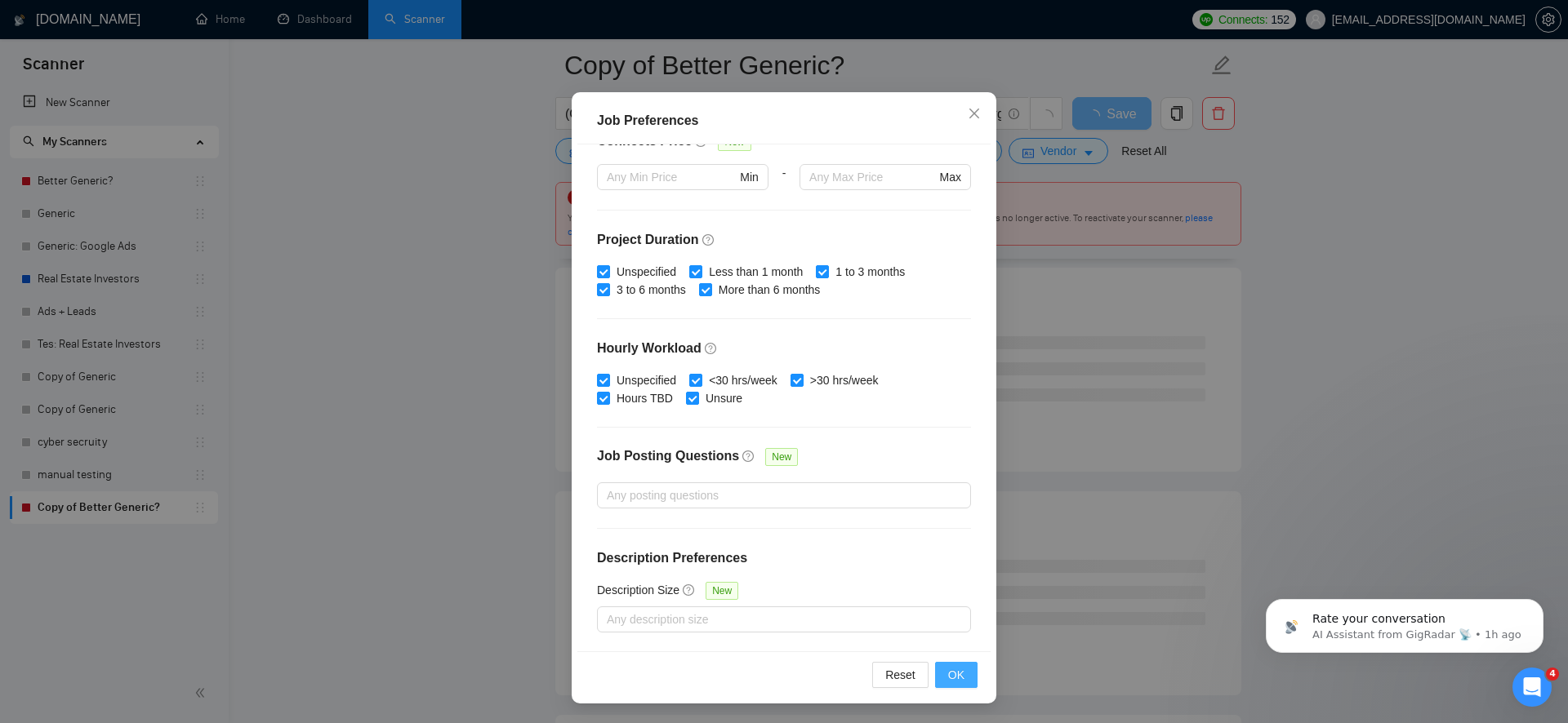
click at [973, 685] on button "OK" at bounding box center [956, 675] width 42 height 26
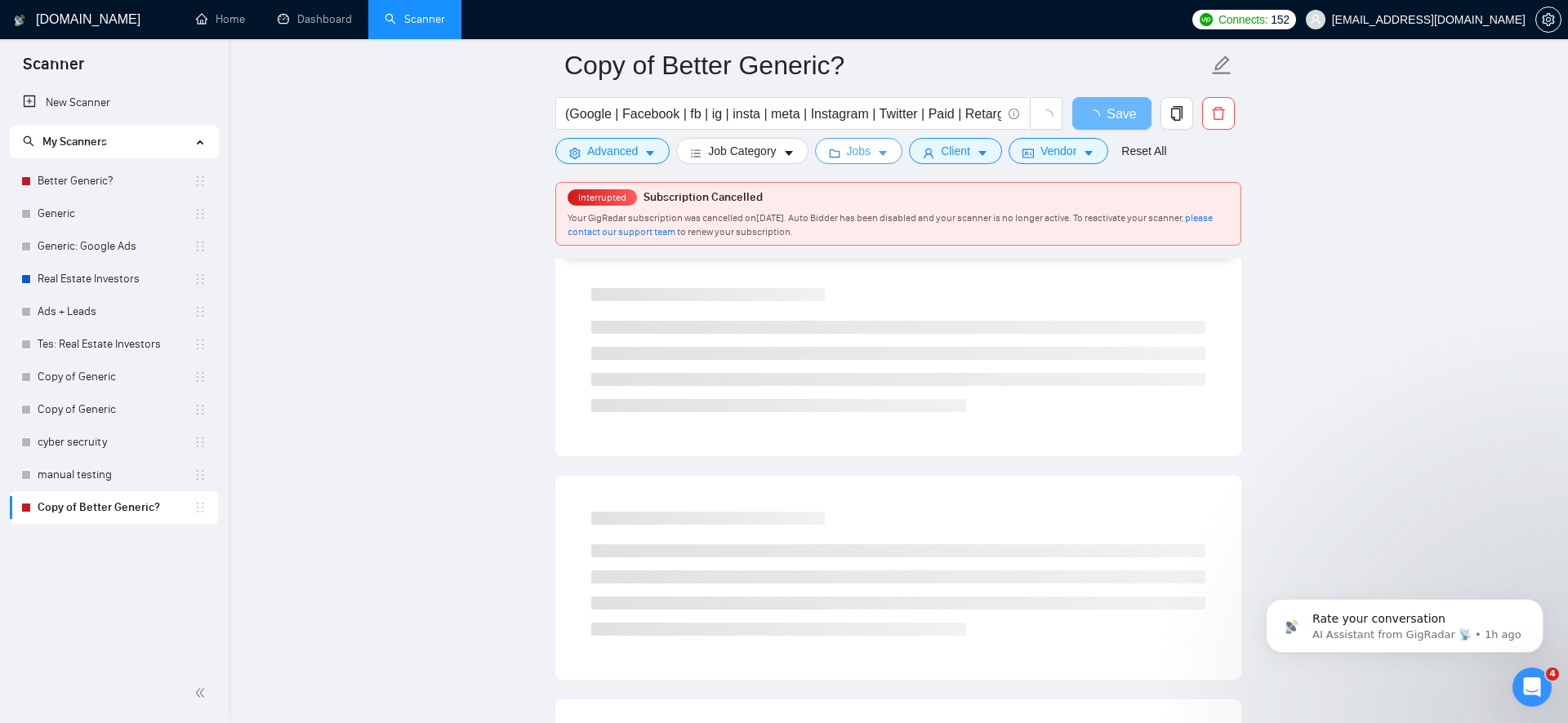
scroll to position [0, 0]
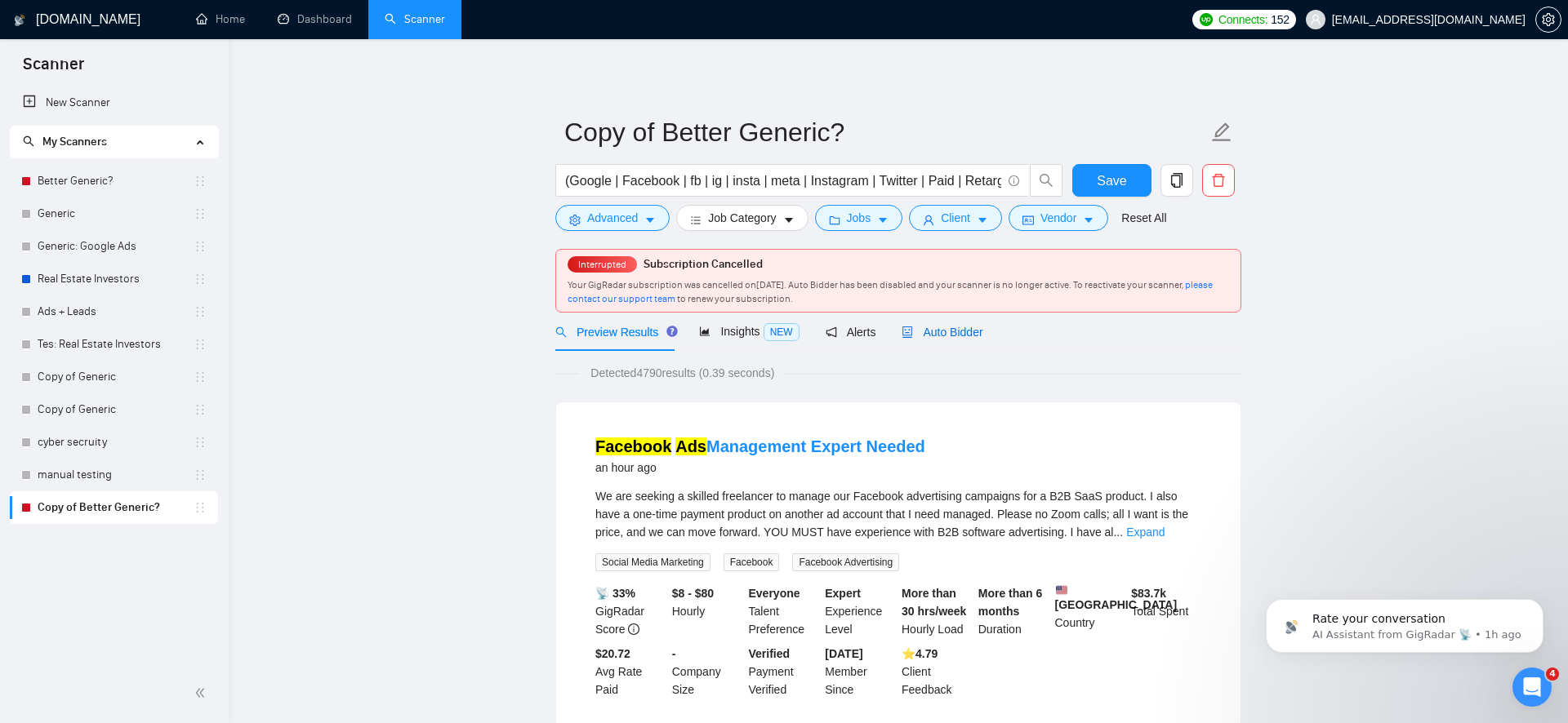
click at [937, 327] on span "Auto Bidder" at bounding box center [941, 332] width 80 height 13
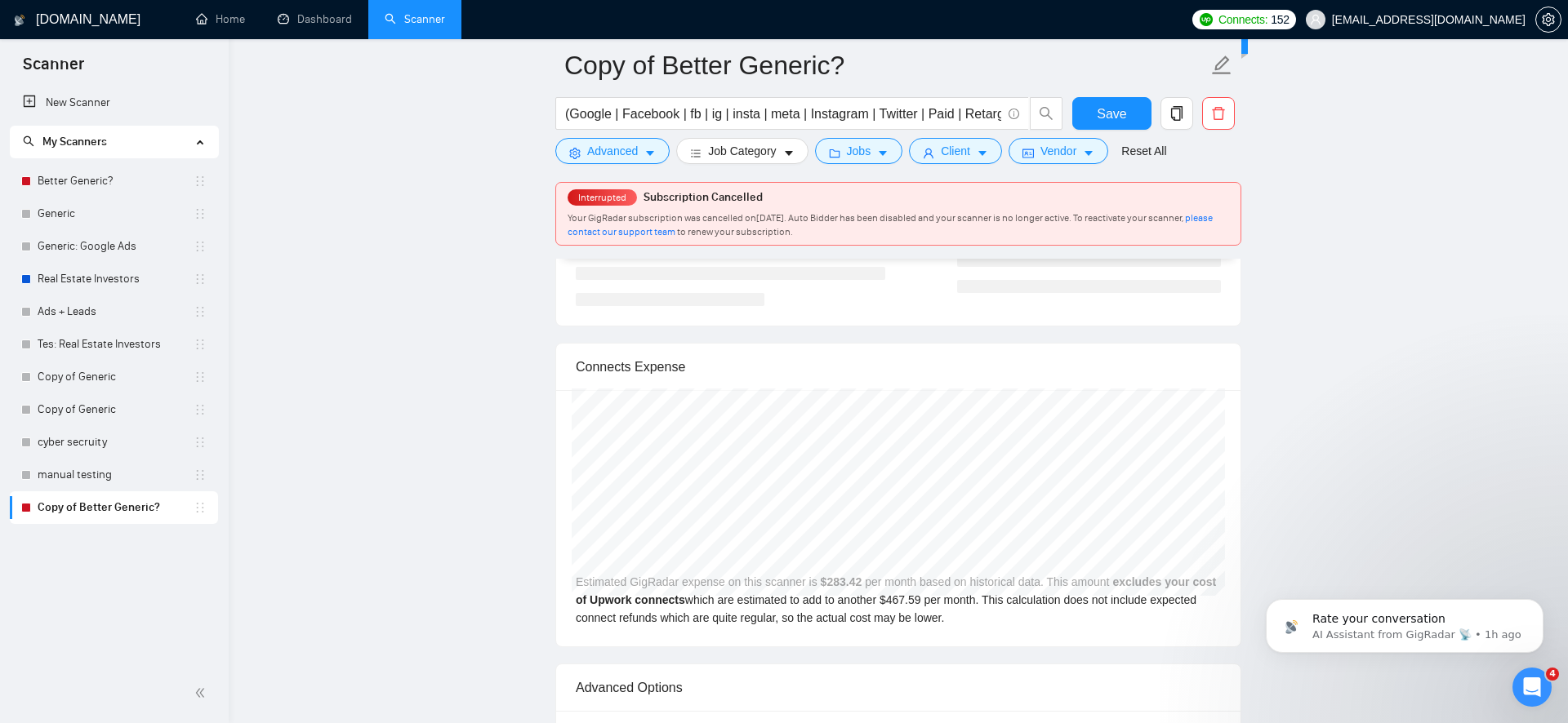
scroll to position [3336, 0]
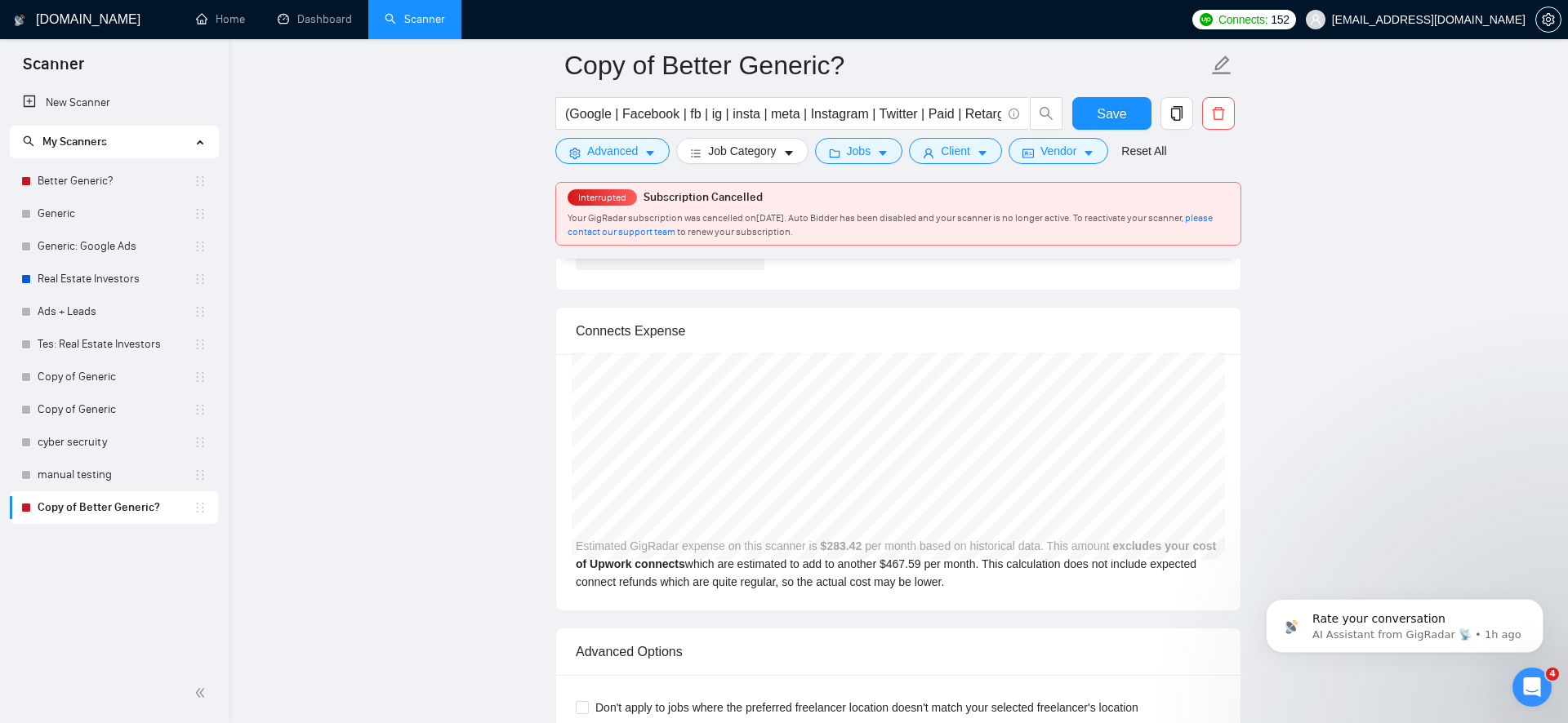
drag, startPoint x: 1057, startPoint y: 589, endPoint x: 1061, endPoint y: 598, distance: 9.8
click at [1061, 598] on div "[DATE] GigRadar $346.00 Upwork Connects $570.84 Estimated GigRadar expense on t…" at bounding box center [899, 482] width 684 height 257
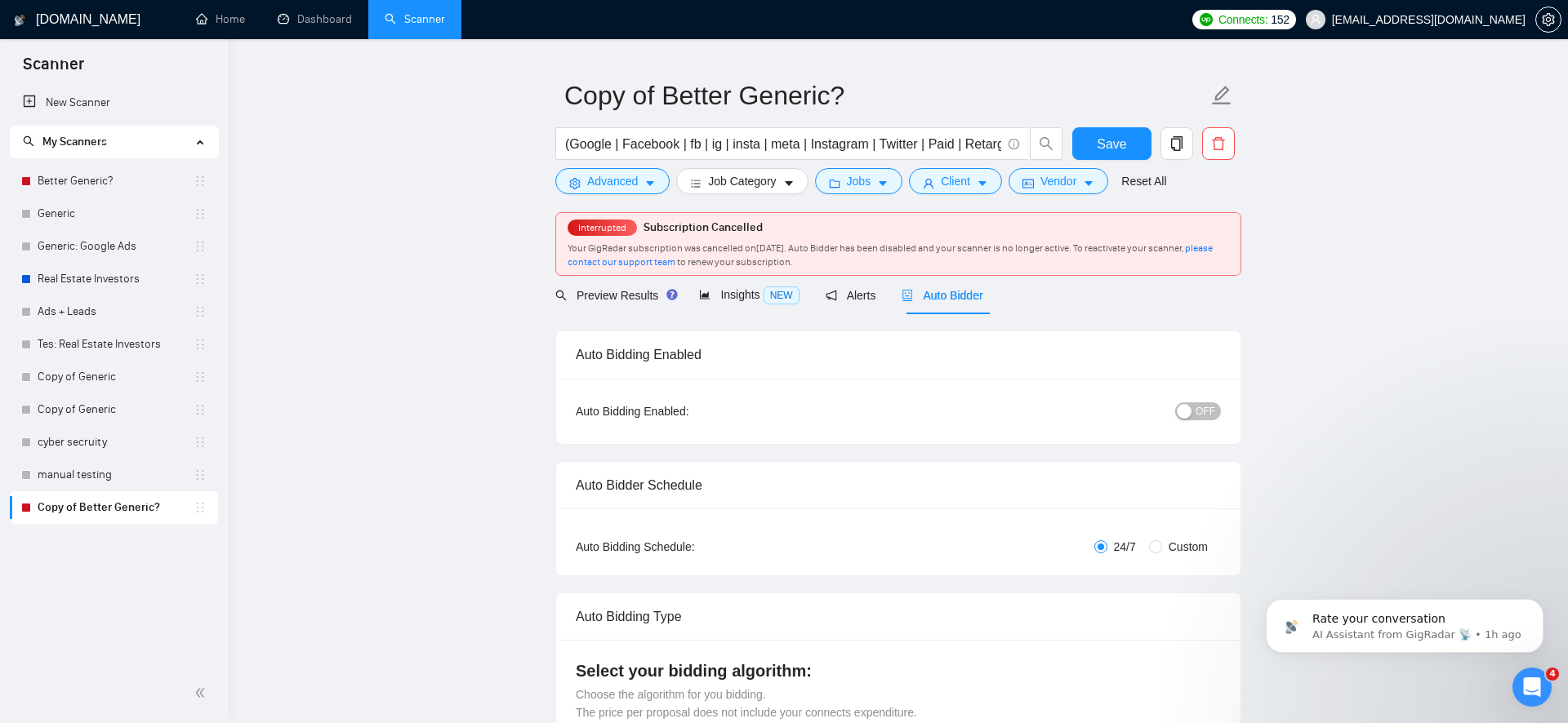
scroll to position [0, 0]
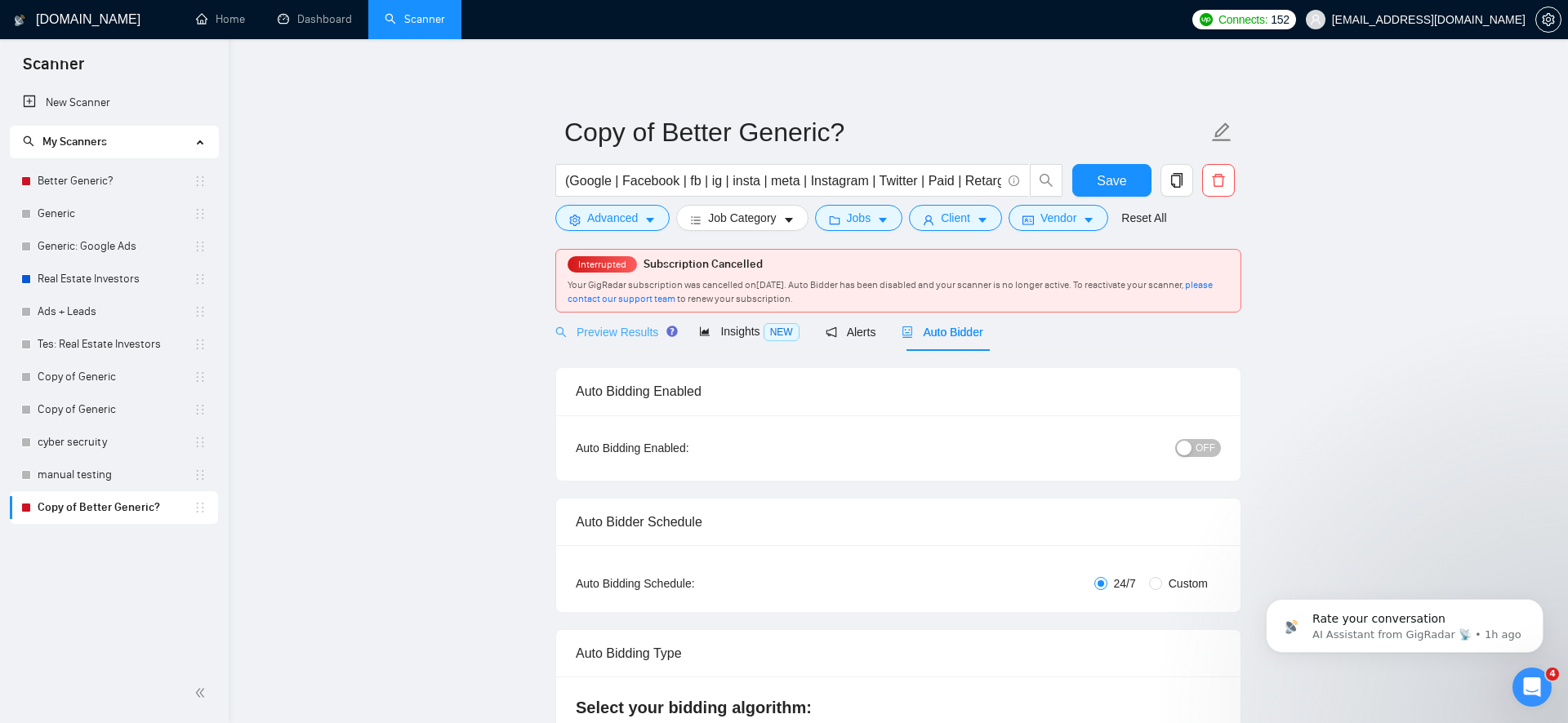
click at [614, 322] on div "Preview Results" at bounding box center [614, 331] width 118 height 38
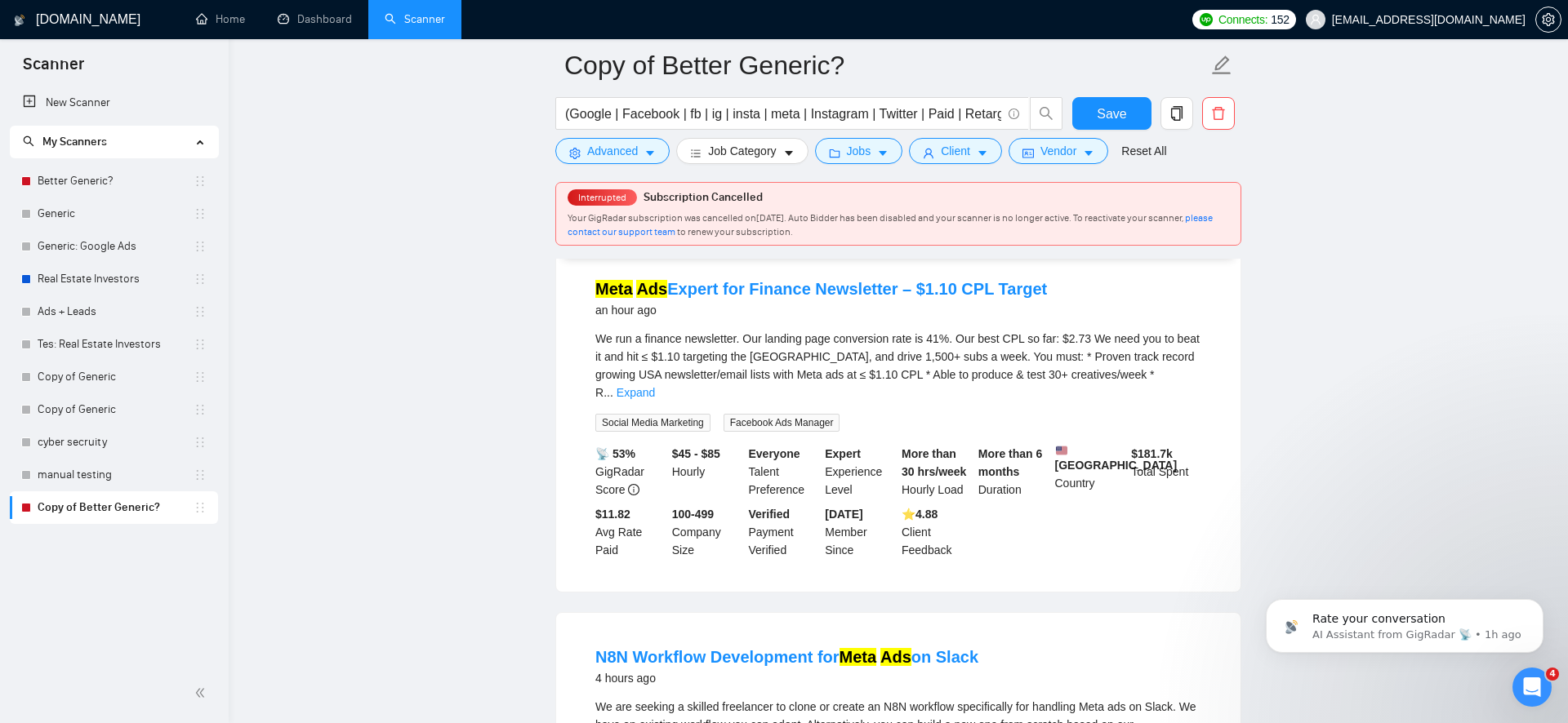
scroll to position [518, 0]
click at [655, 389] on link "Expand" at bounding box center [635, 395] width 38 height 13
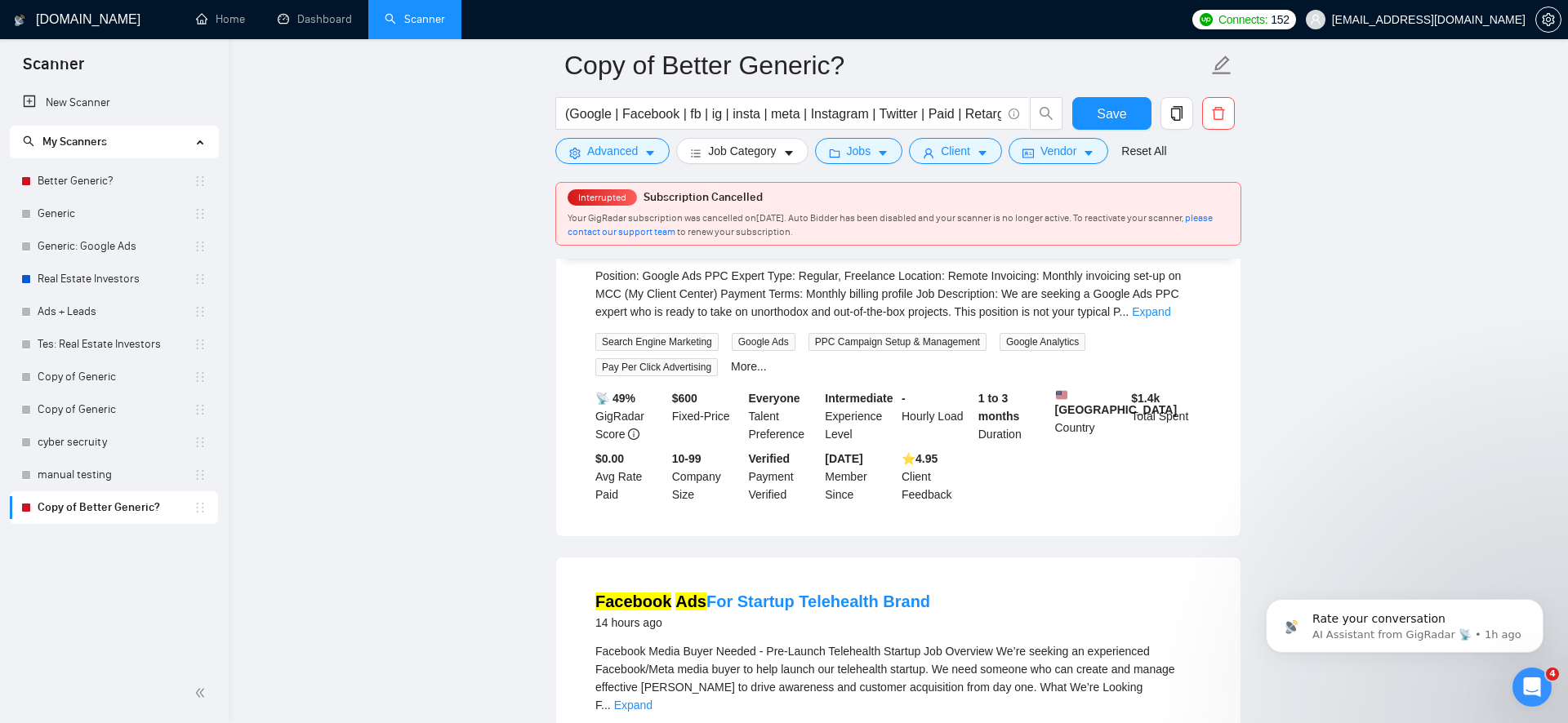
scroll to position [1725, 0]
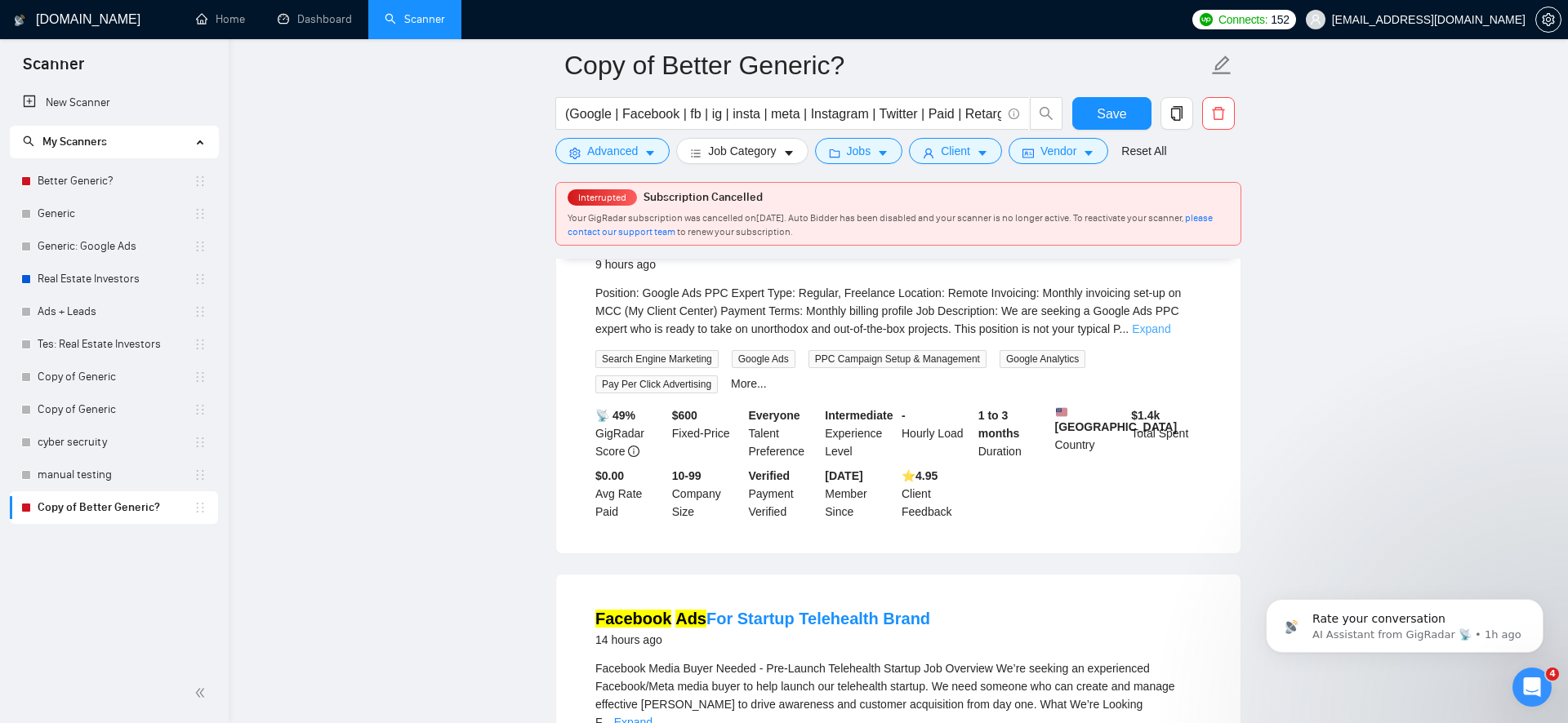
click at [1171, 335] on link "Expand" at bounding box center [1150, 328] width 38 height 13
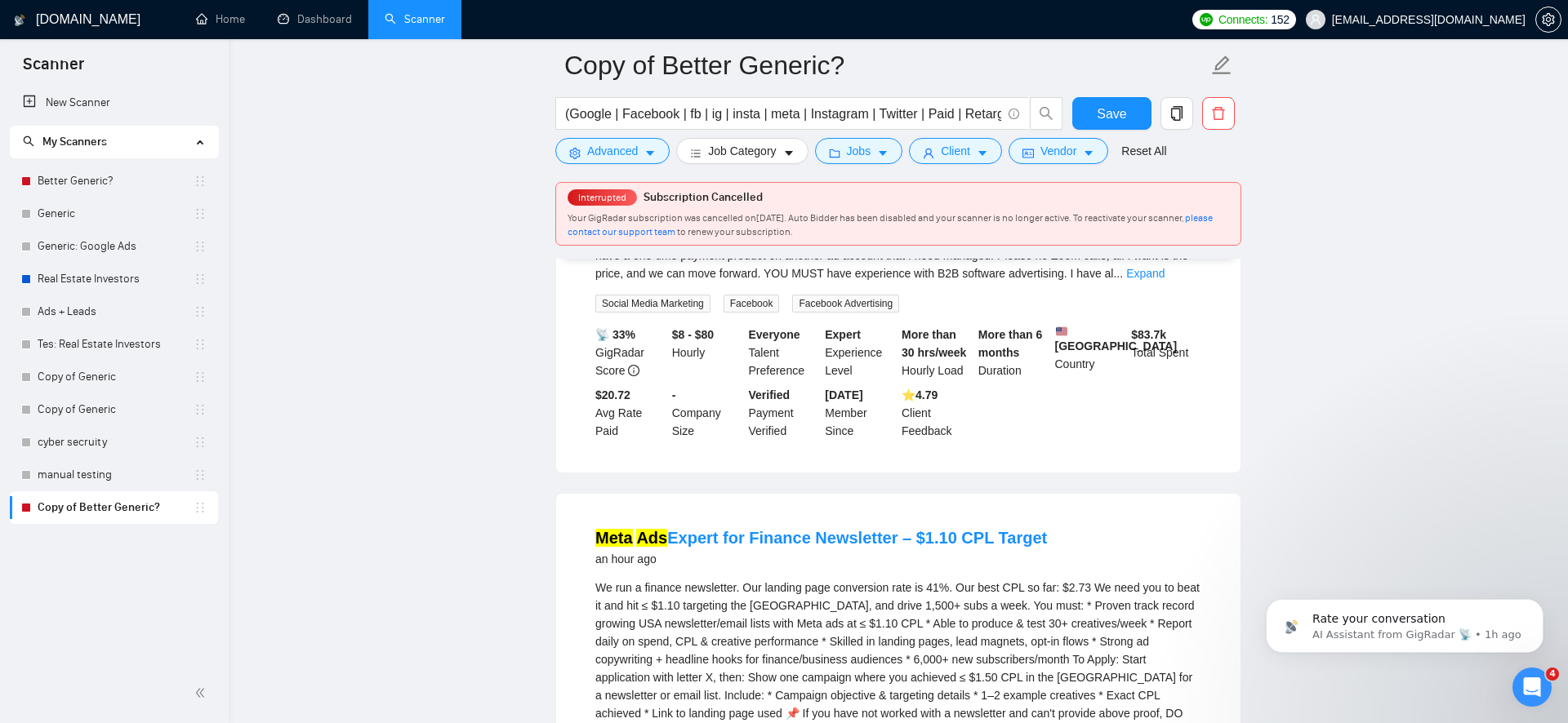
scroll to position [0, 0]
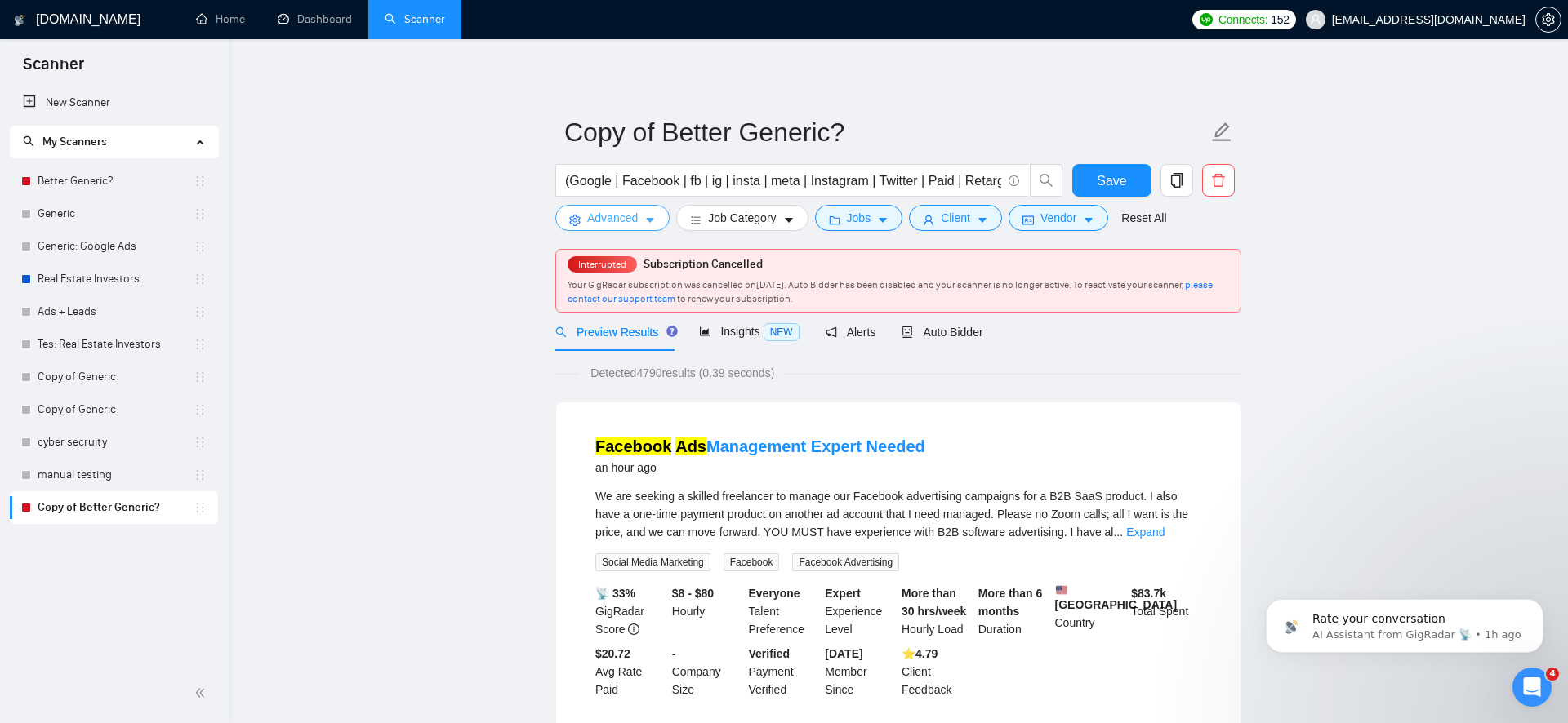
click at [635, 218] on span "Advanced" at bounding box center [612, 218] width 51 height 18
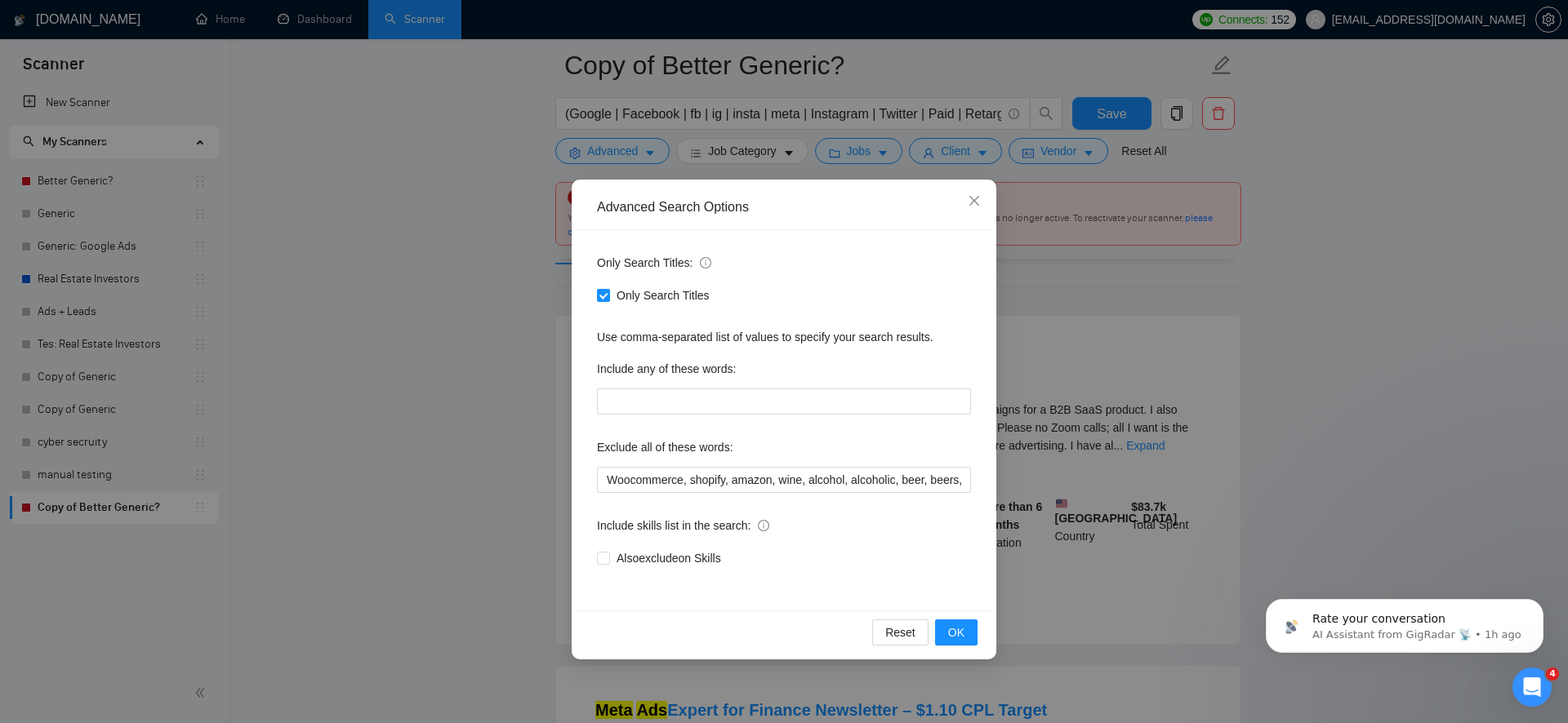
scroll to position [208, 0]
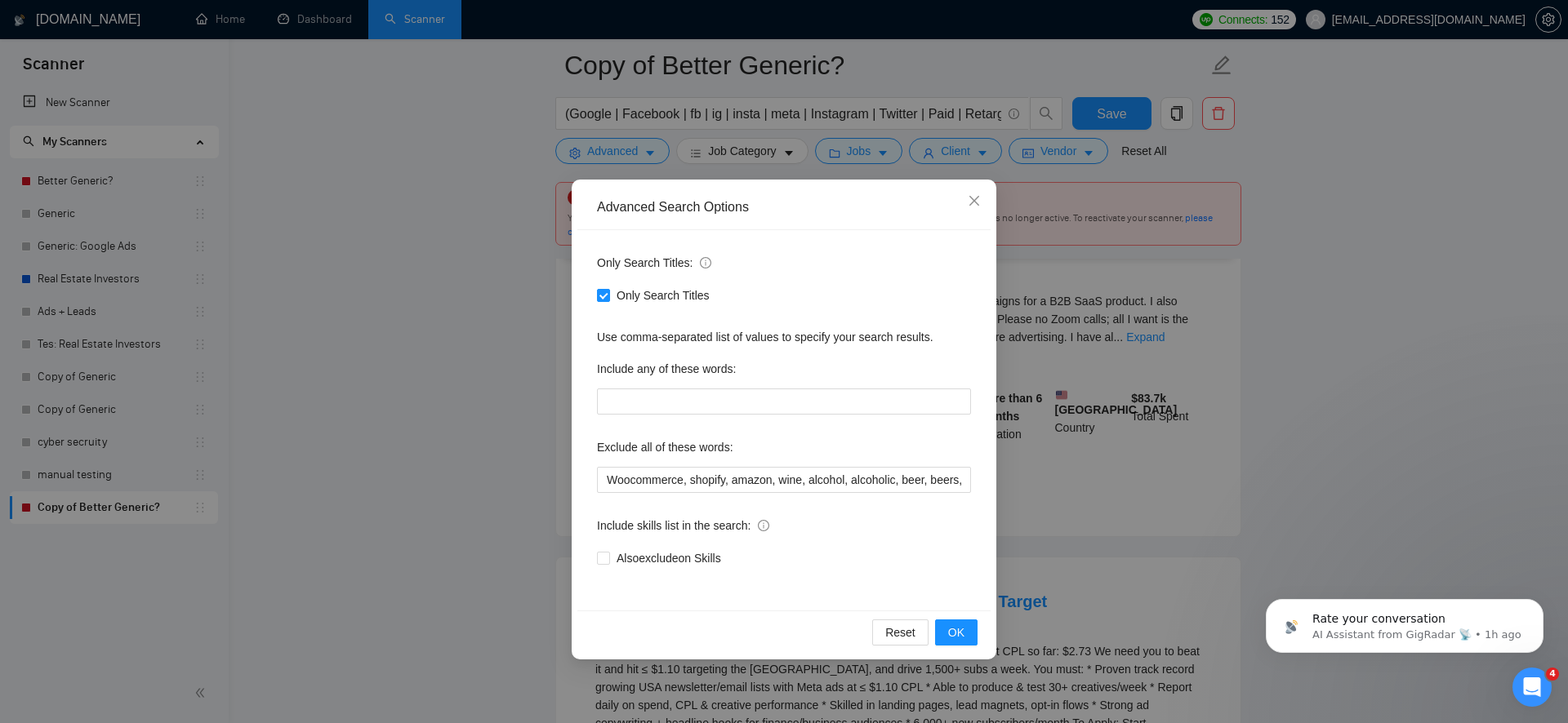
click at [554, 494] on div "Advanced Search Options Only Search Titles: Only Search Titles Use comma-separa…" at bounding box center [784, 362] width 1568 height 723
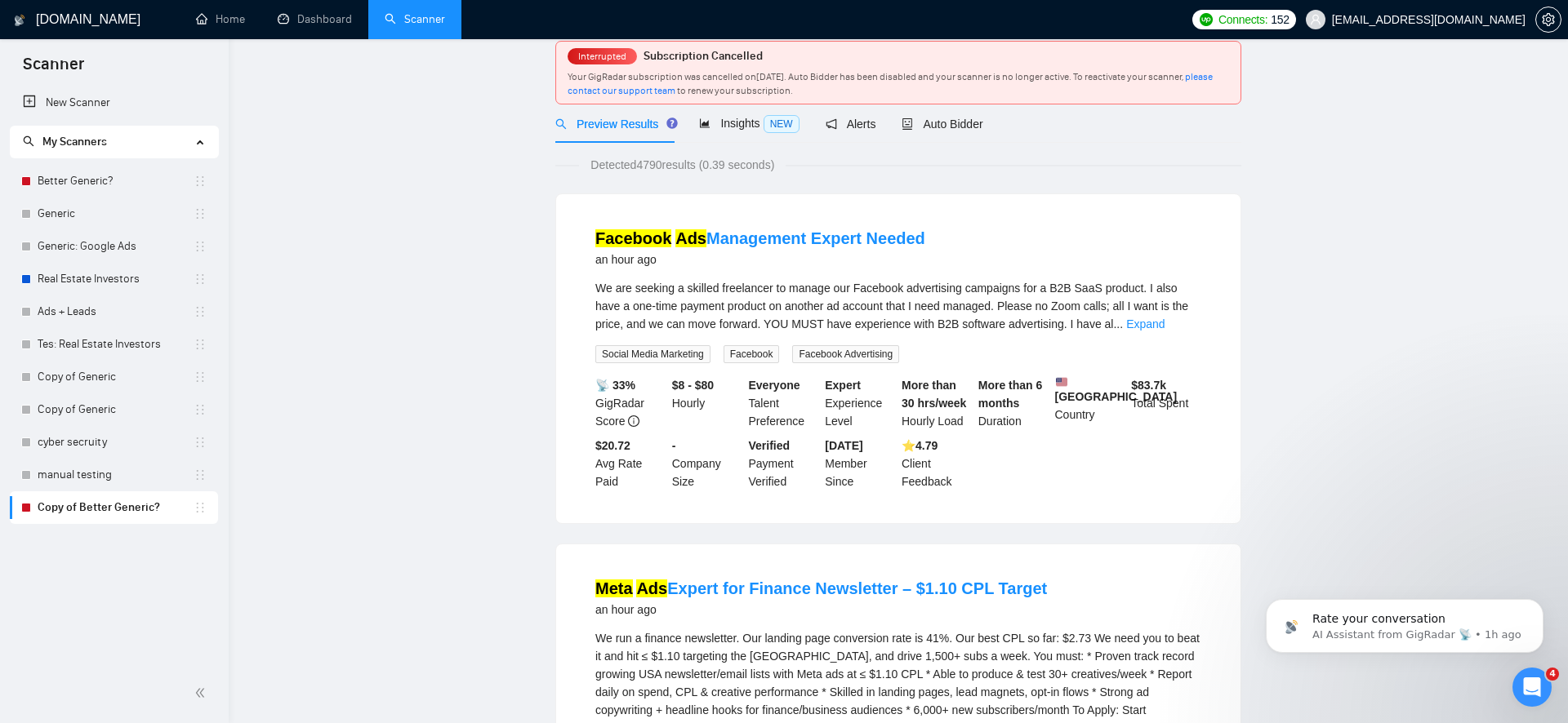
scroll to position [0, 0]
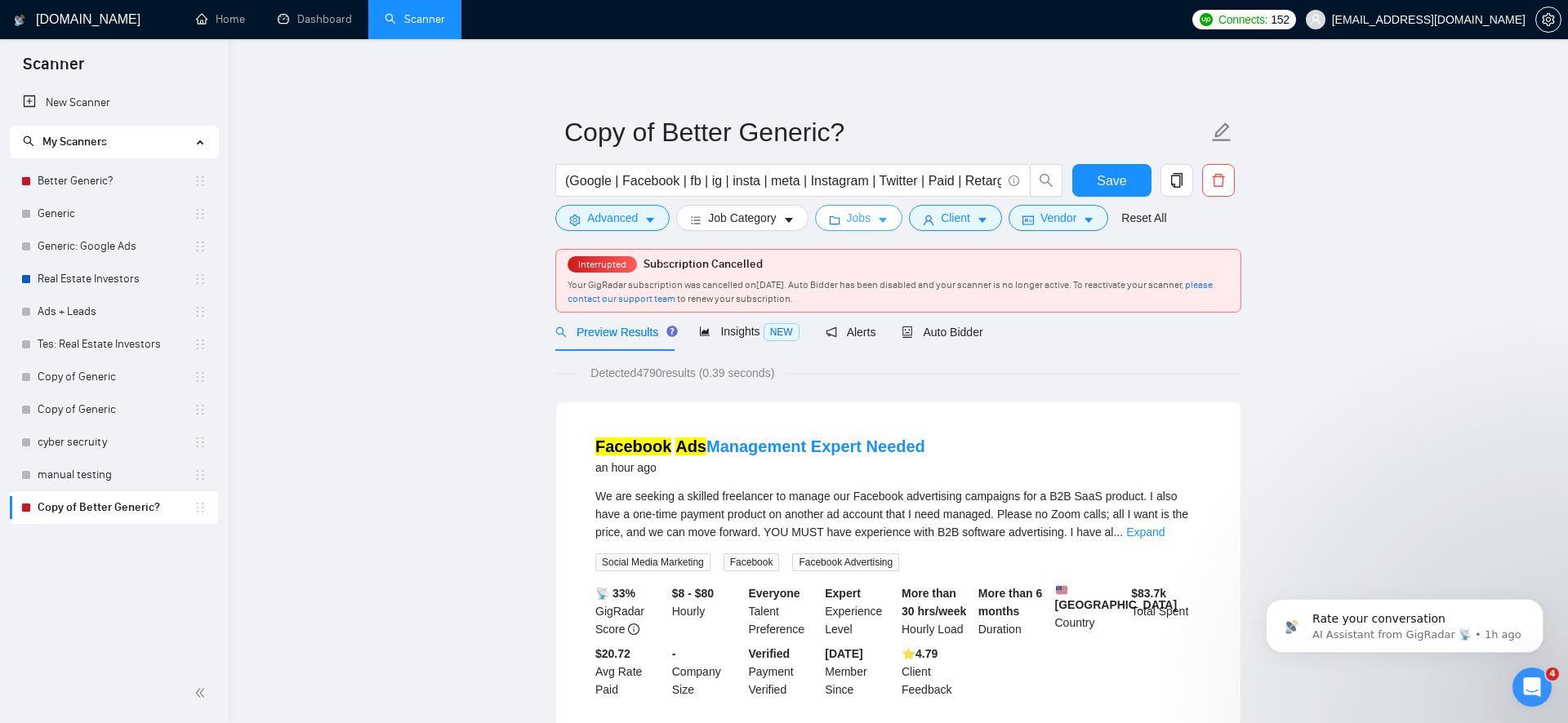
click at [869, 220] on span "Jobs" at bounding box center [859, 218] width 25 height 18
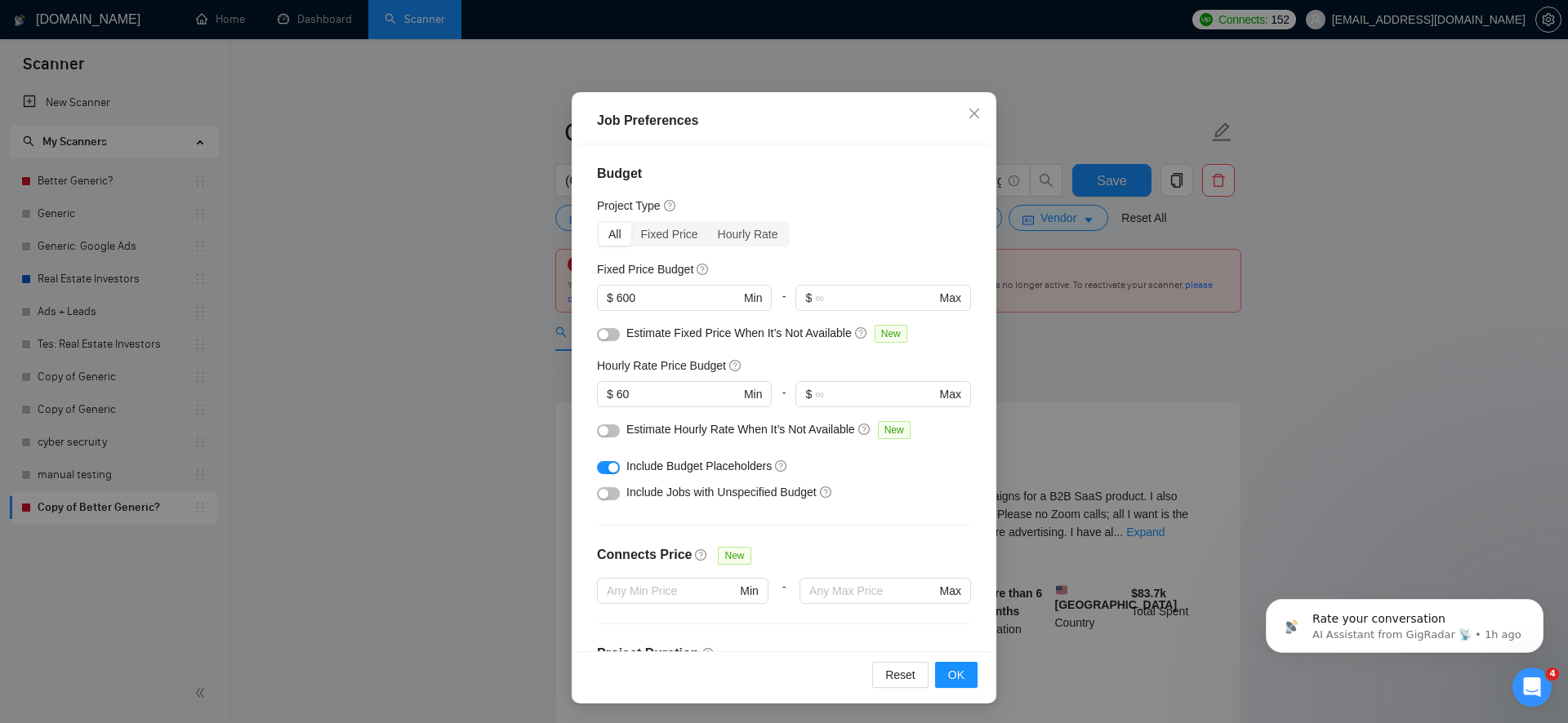
click at [535, 452] on div "Job Preferences Budget Project Type All Fixed Price Hourly Rate Fixed Price Bud…" at bounding box center [784, 362] width 1568 height 723
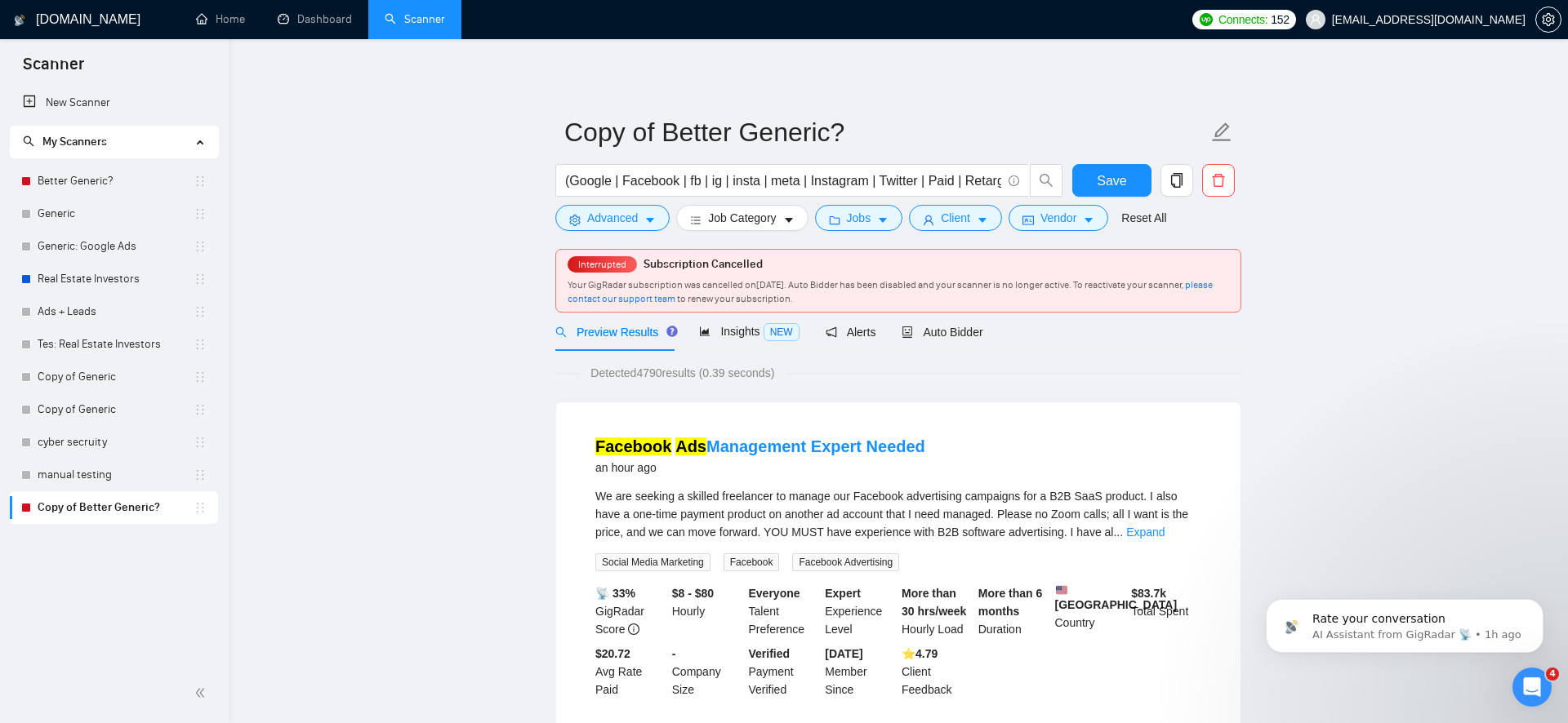
click at [641, 240] on div "Interrupted Subscription Cancelled Your GigRadar subscription was cancelled on …" at bounding box center [899, 276] width 686 height 74
click at [641, 226] on button "Advanced" at bounding box center [612, 218] width 114 height 26
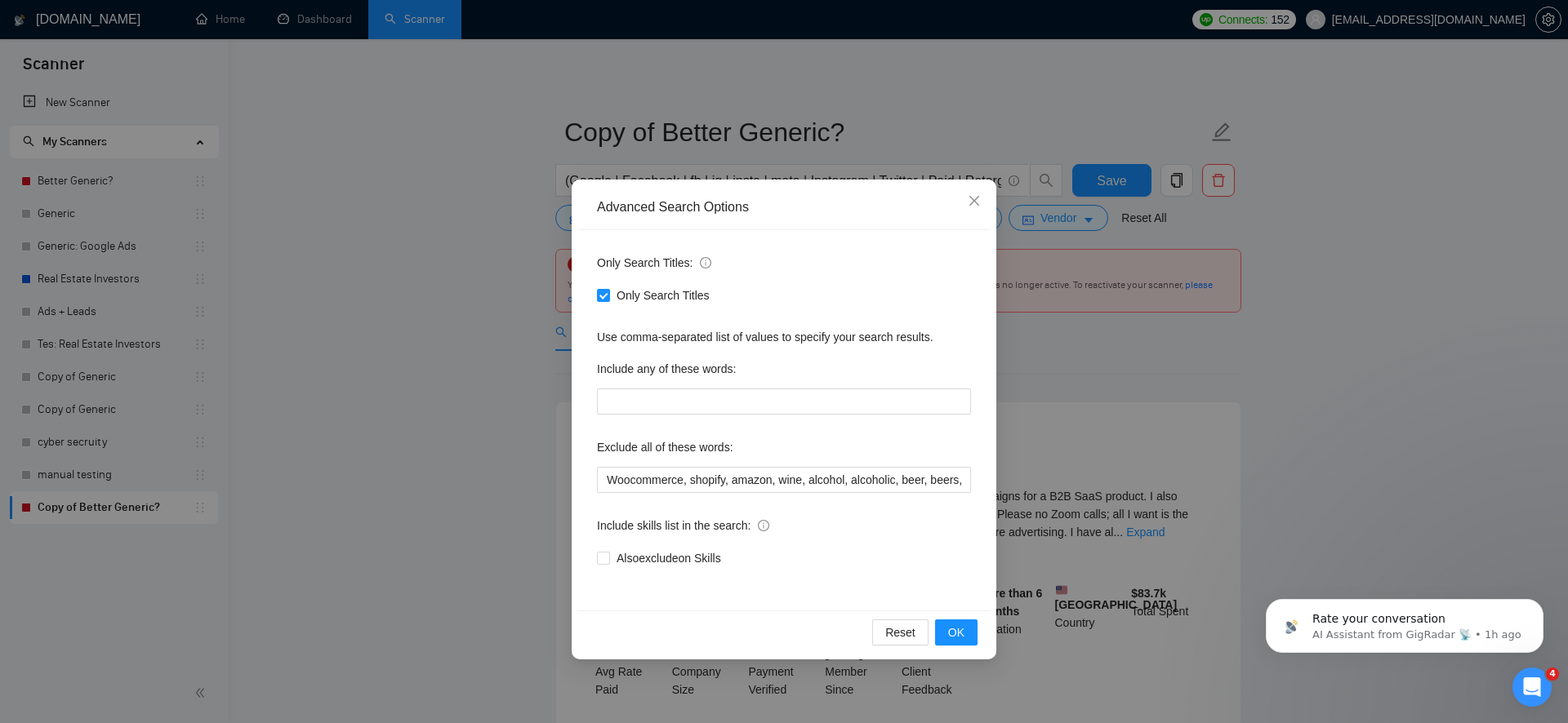
click at [428, 475] on div "Advanced Search Options Only Search Titles: Only Search Titles Use comma-separa…" at bounding box center [784, 362] width 1568 height 723
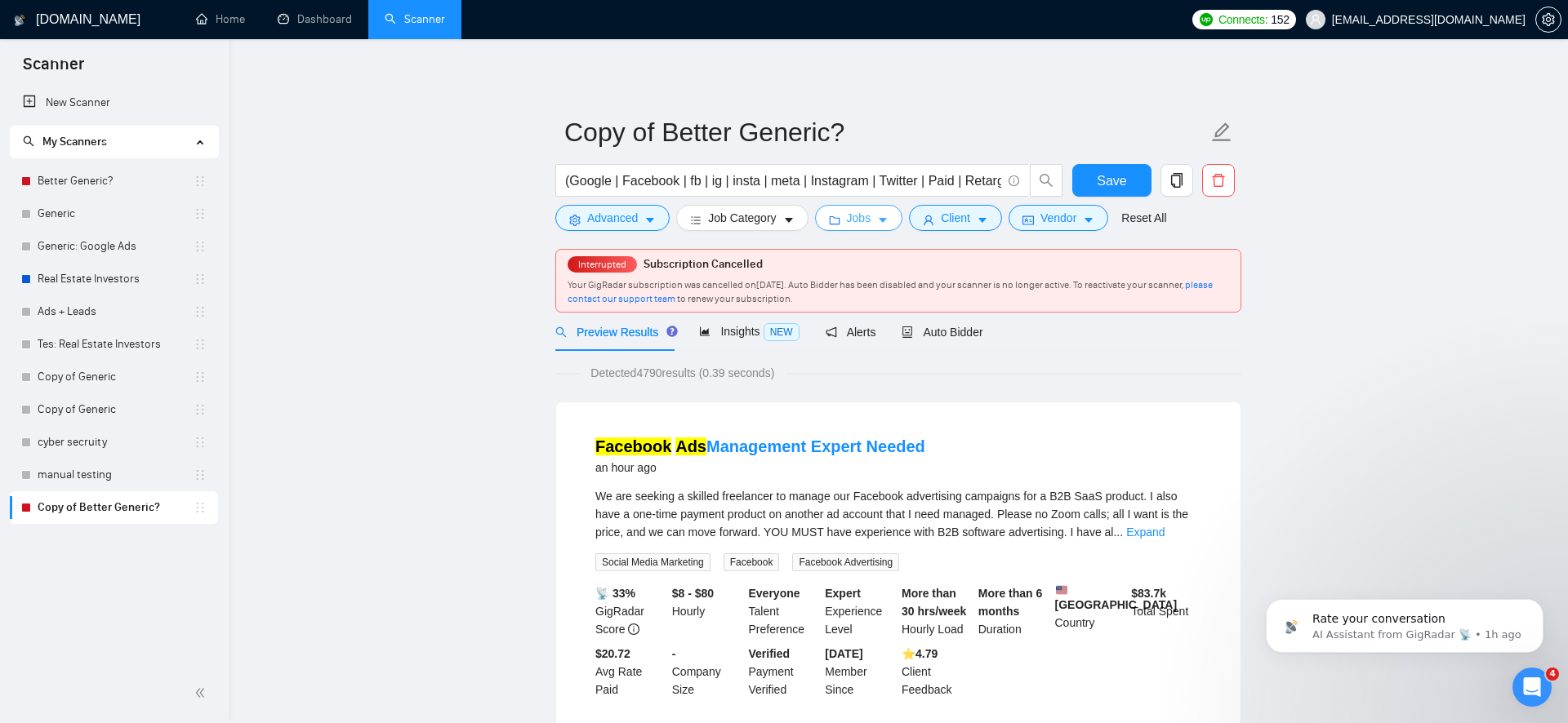
click at [873, 208] on button "Jobs" at bounding box center [859, 218] width 88 height 26
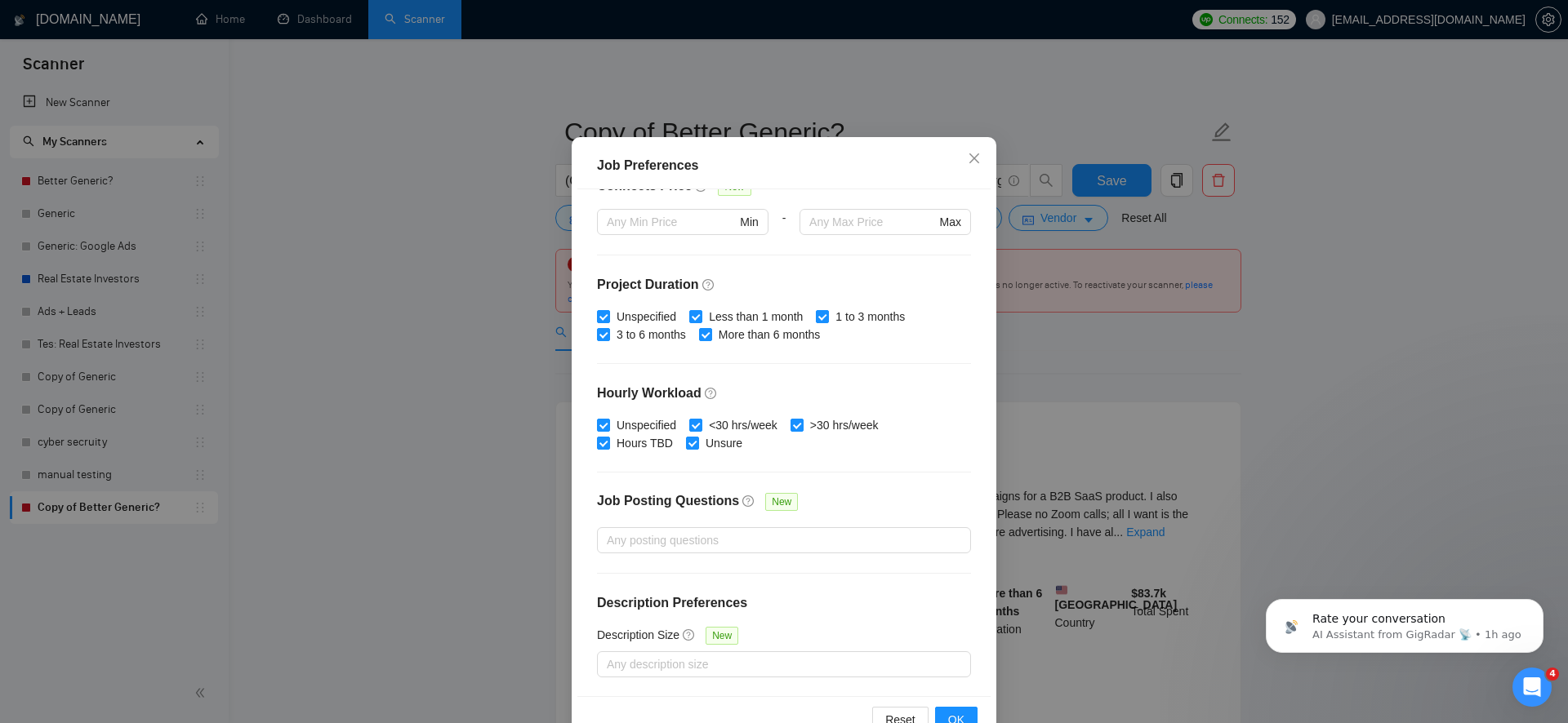
scroll to position [94, 0]
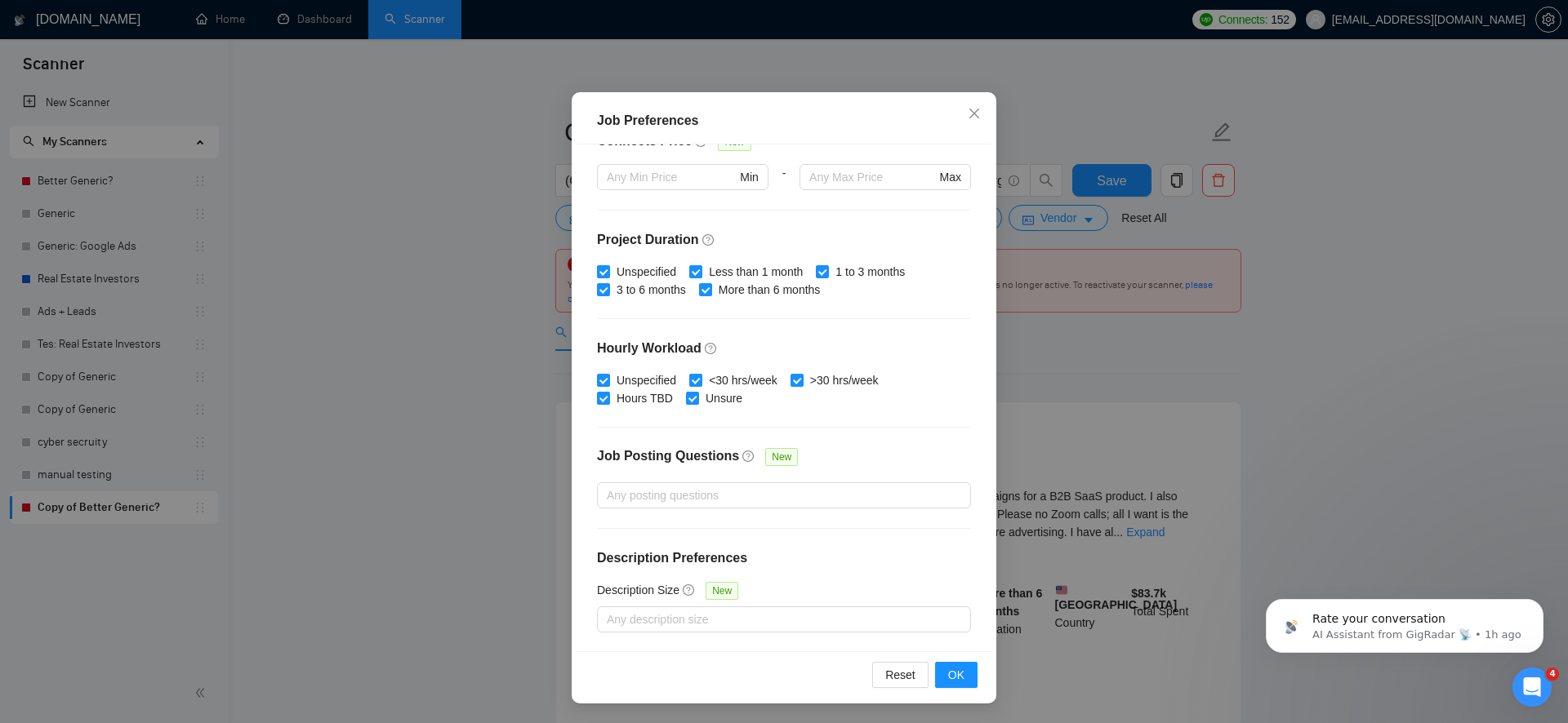
click at [496, 527] on div "Job Preferences Budget Project Type All Fixed Price Hourly Rate Fixed Price Bud…" at bounding box center [784, 362] width 1568 height 723
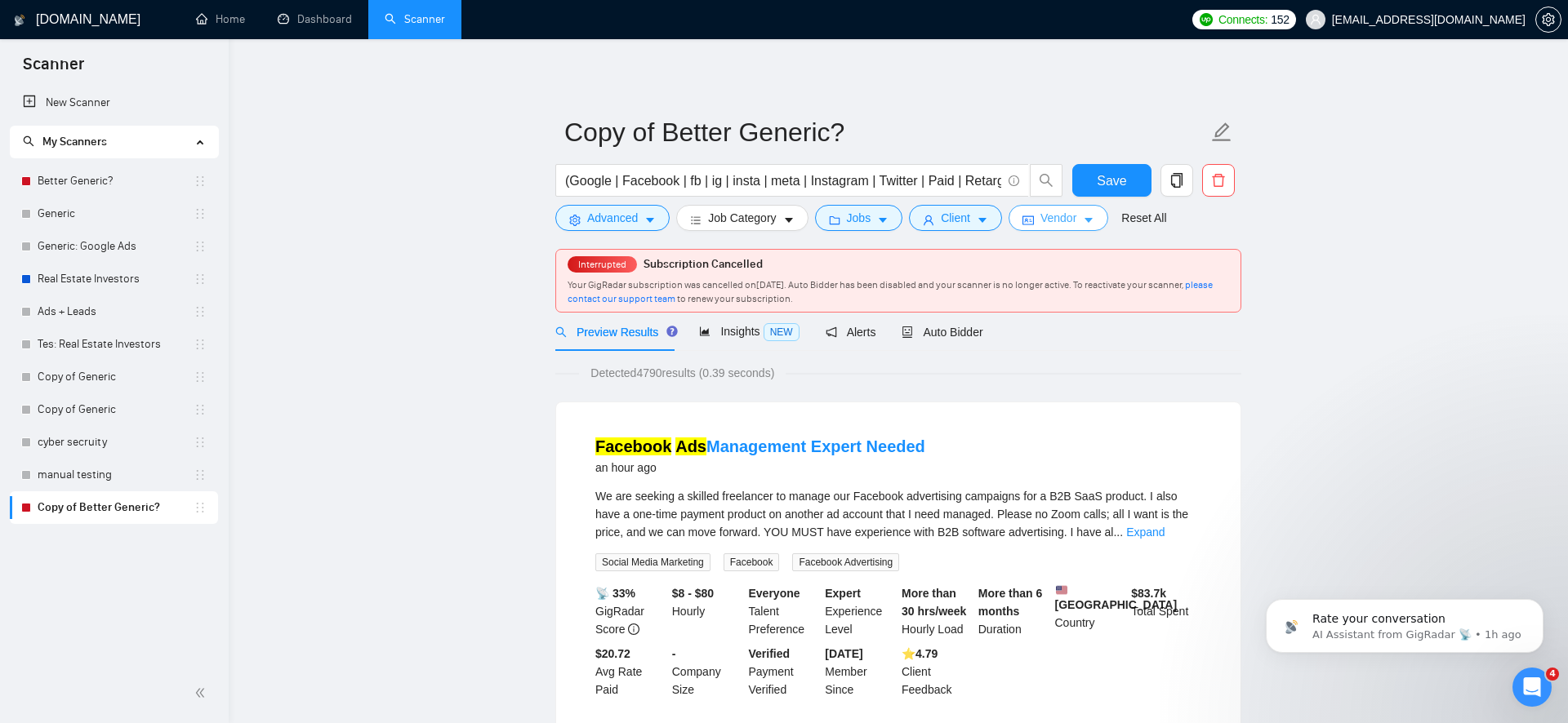
click at [1067, 224] on span "Vendor" at bounding box center [1058, 218] width 36 height 18
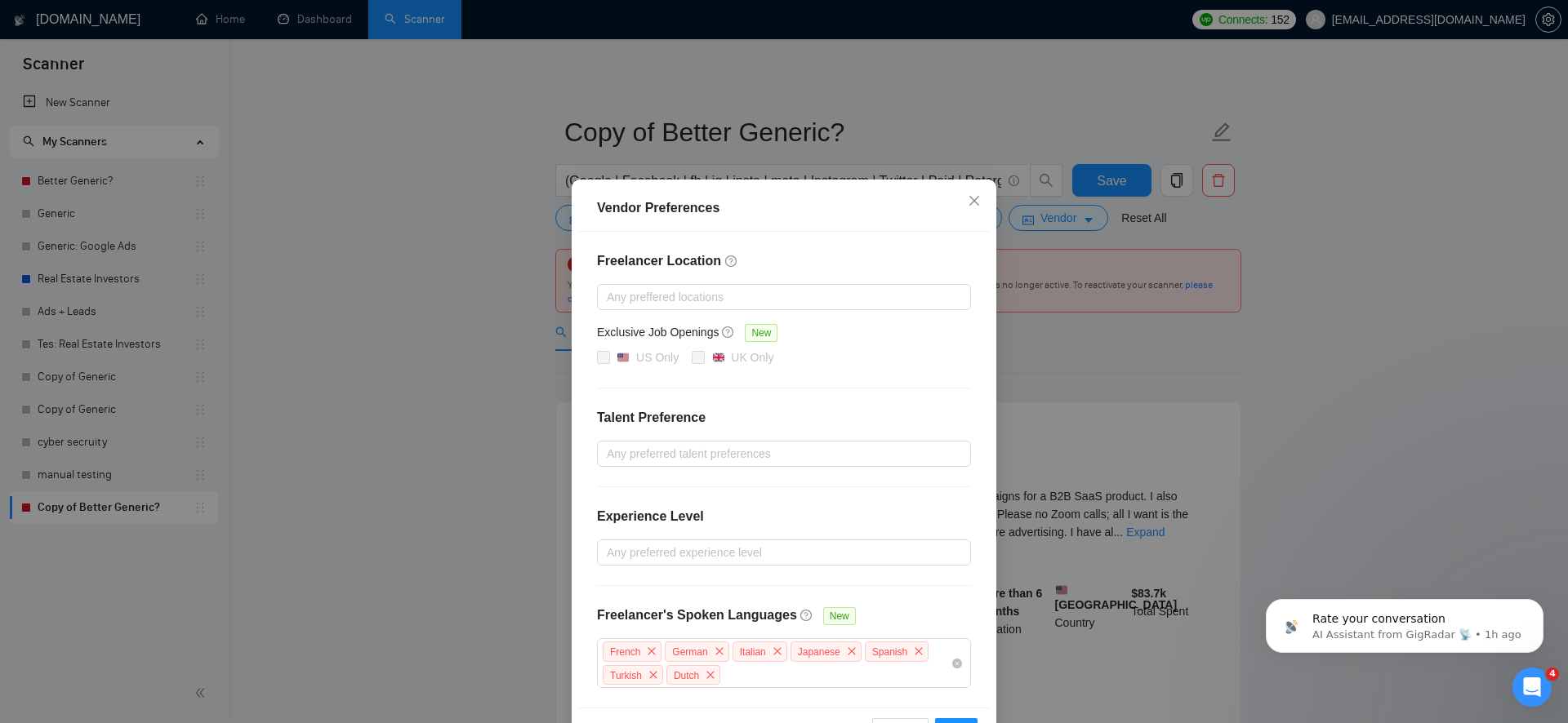
scroll to position [56, 0]
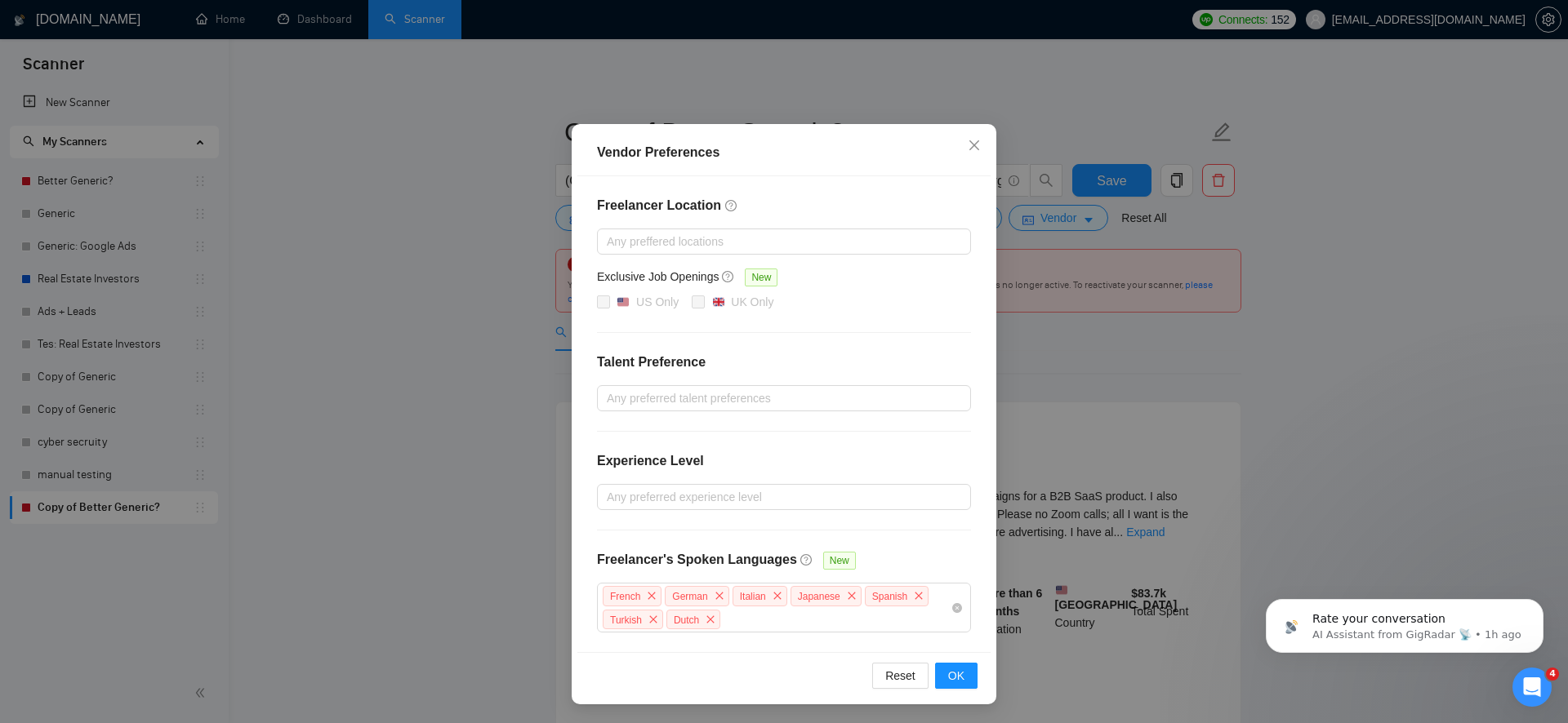
click at [1030, 341] on div "Vendor Preferences Freelancer Location Any preffered locations Exclusive Job Op…" at bounding box center [784, 362] width 1568 height 723
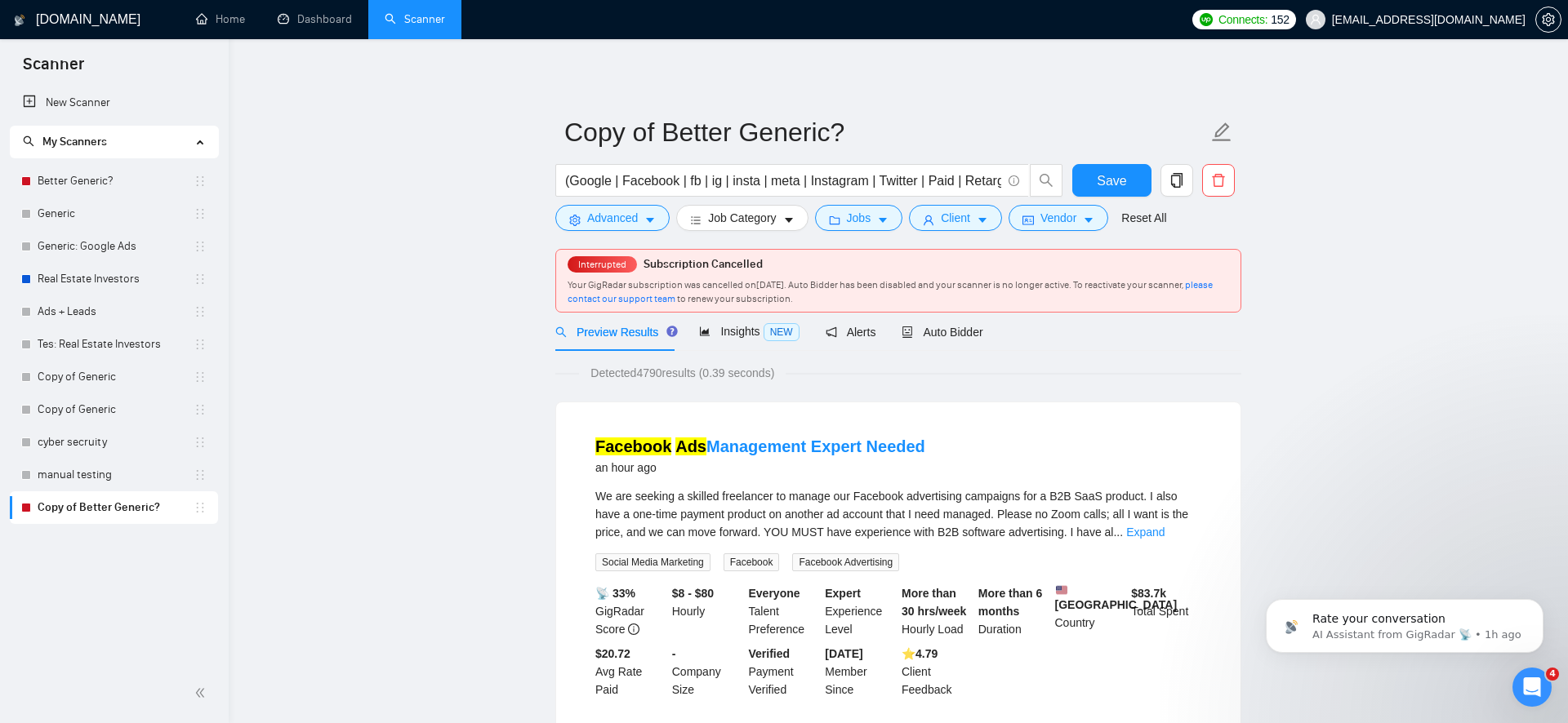
scroll to position [0, 0]
click at [770, 335] on span "NEW" at bounding box center [781, 332] width 36 height 18
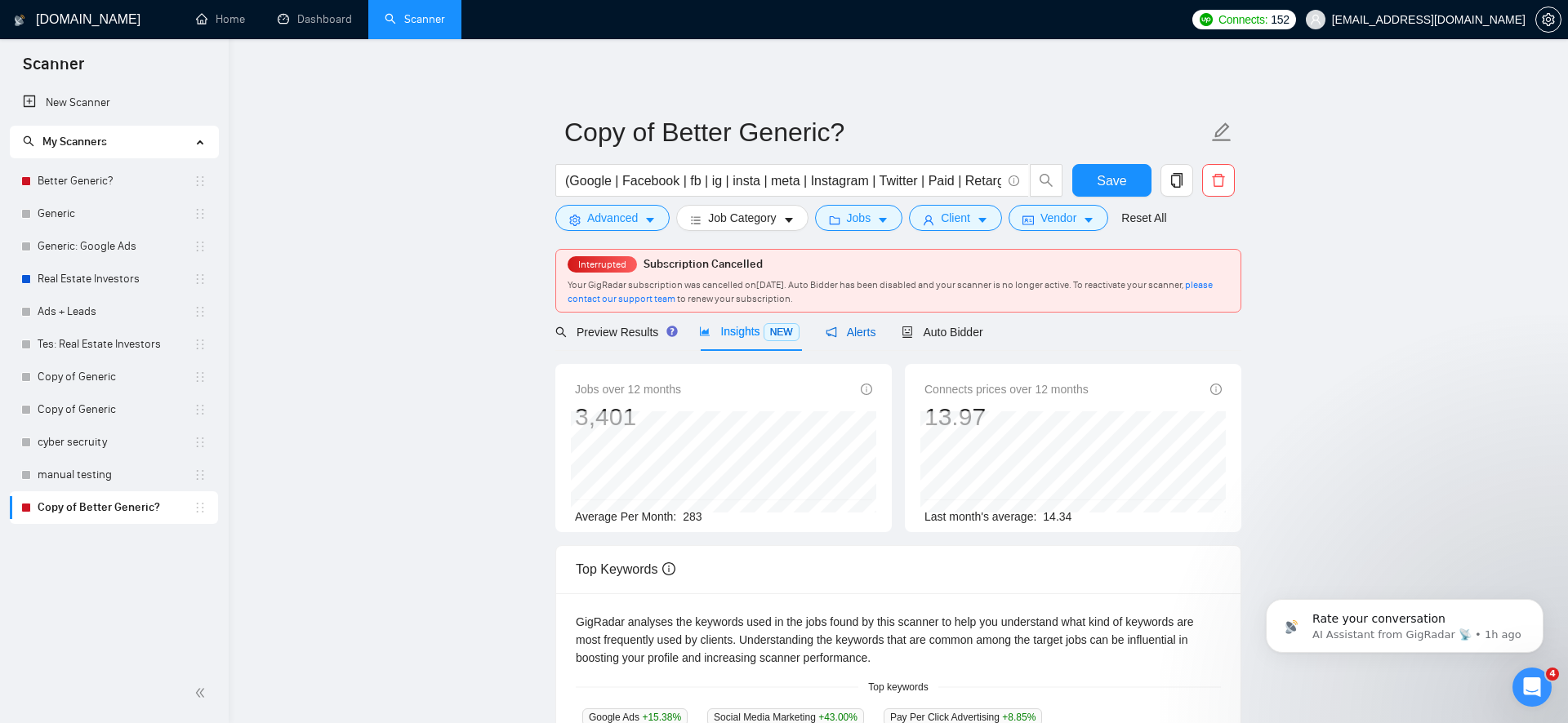
click at [862, 329] on span "Alerts" at bounding box center [851, 332] width 51 height 13
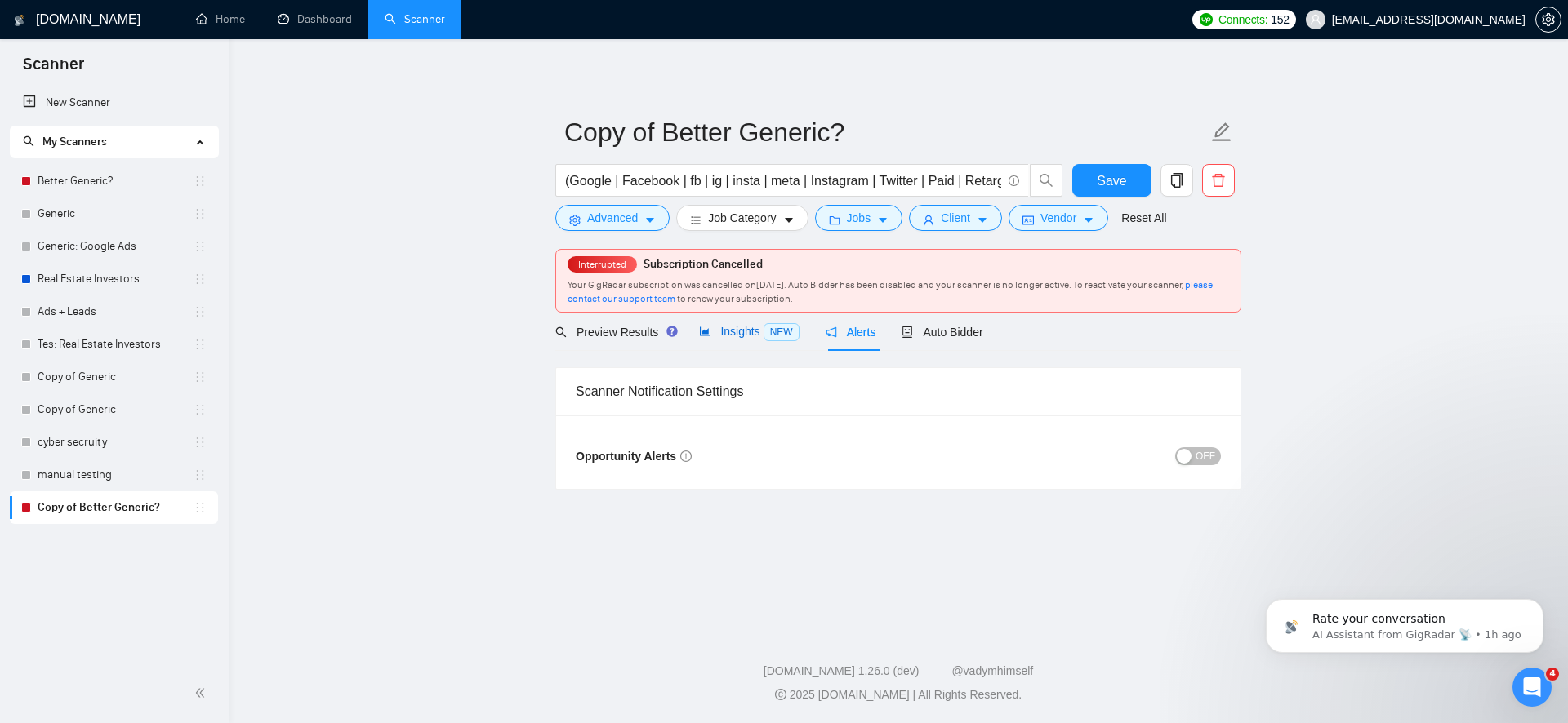
click at [718, 334] on span "Insights NEW" at bounding box center [749, 331] width 100 height 13
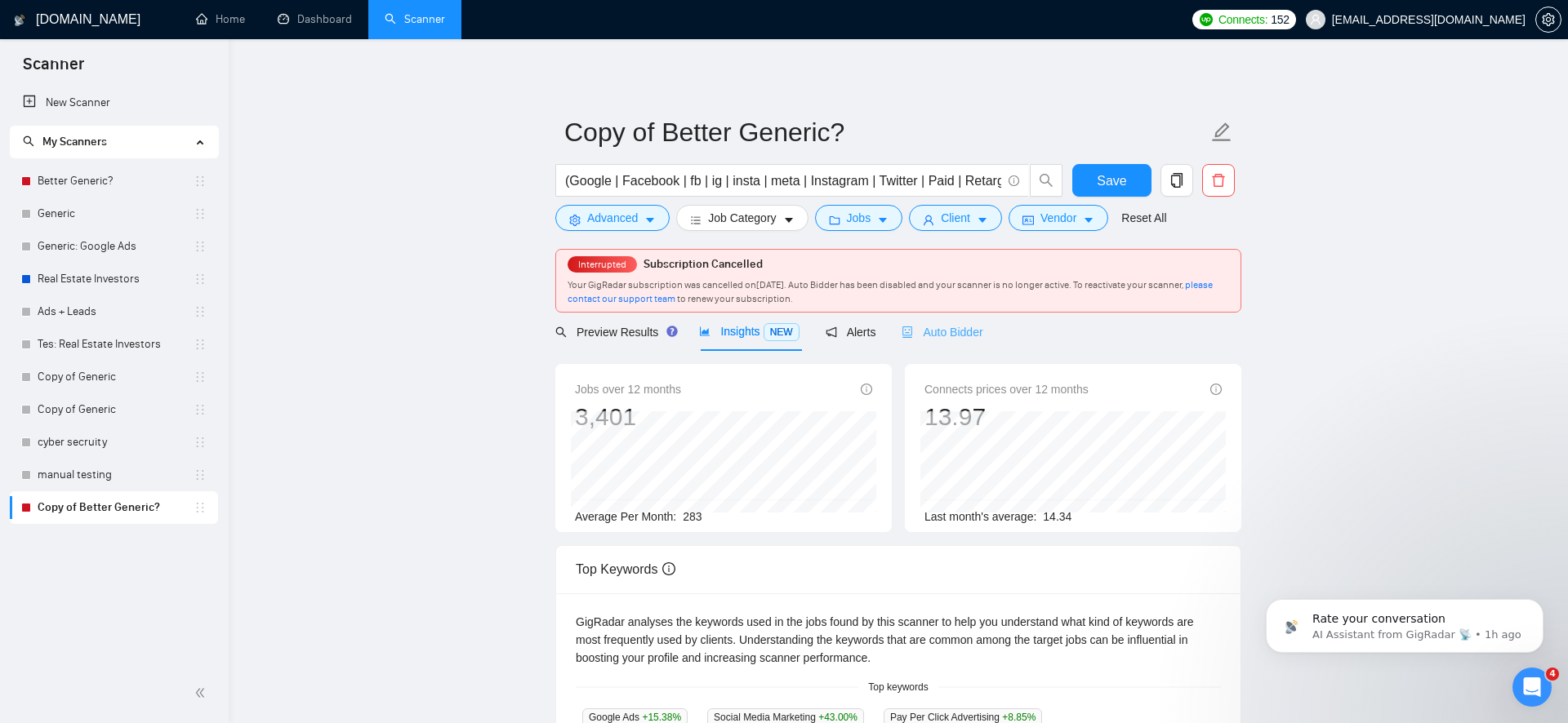
click at [922, 322] on div "Auto Bidder" at bounding box center [941, 331] width 80 height 38
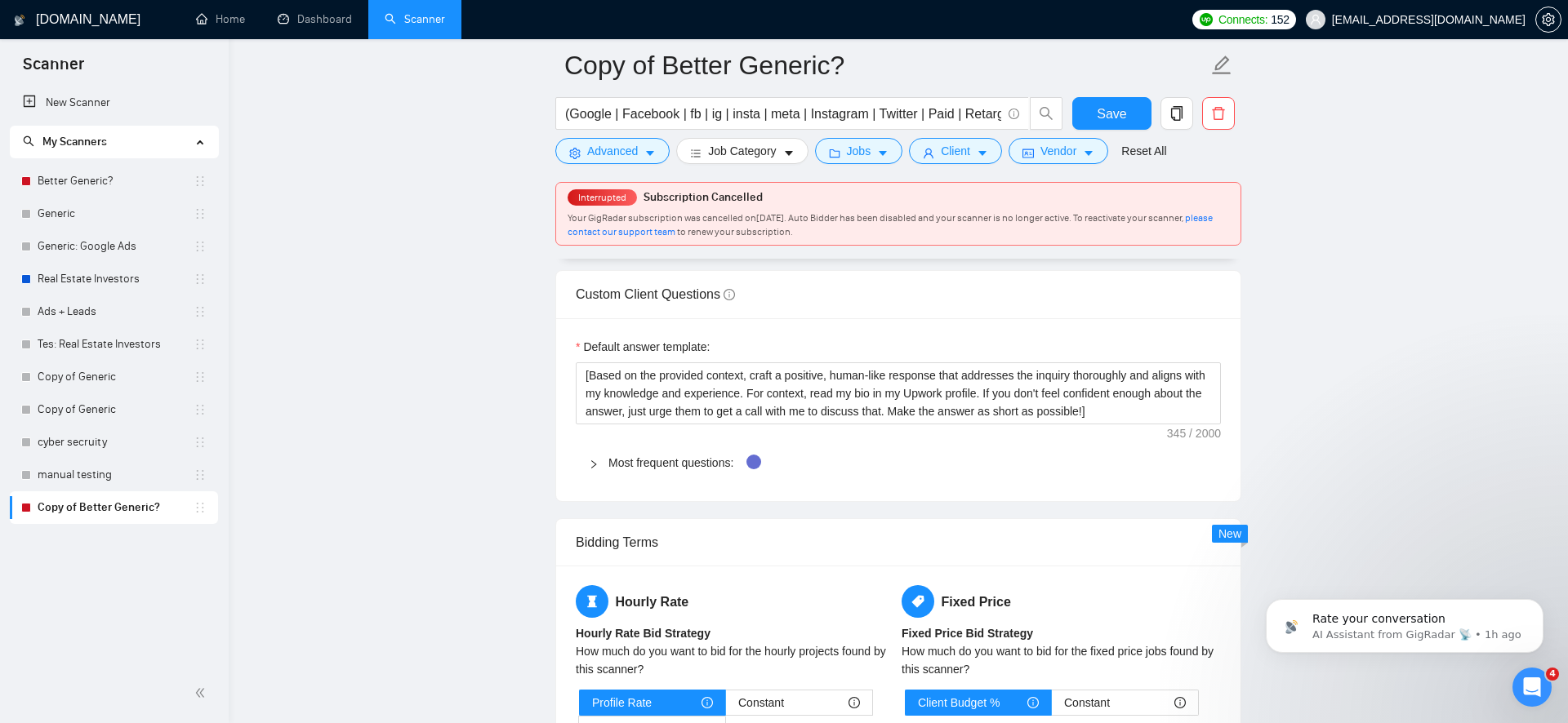
scroll to position [2280, 0]
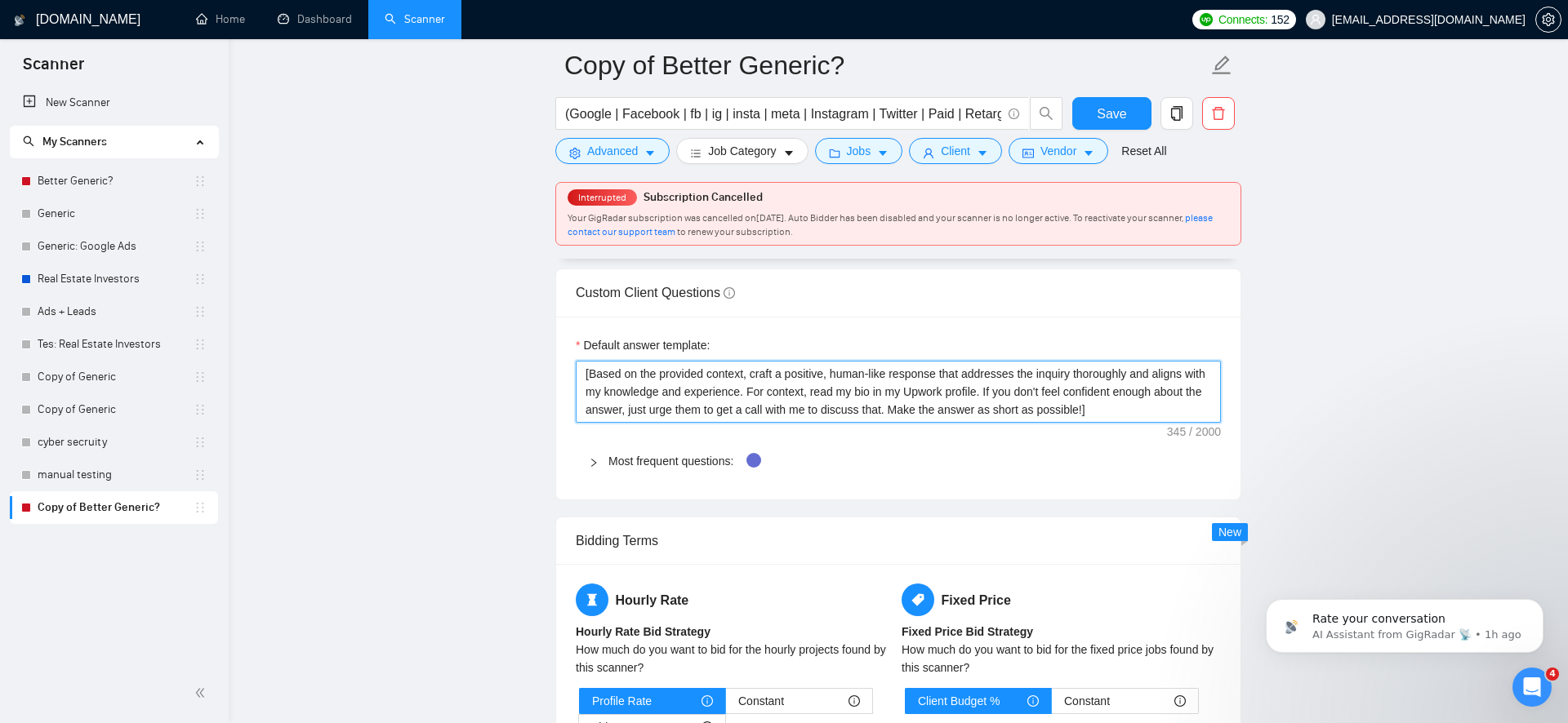
click at [1208, 417] on textarea "[Based on the provided context, craft a positive, human-like response that addr…" at bounding box center [899, 391] width 645 height 62
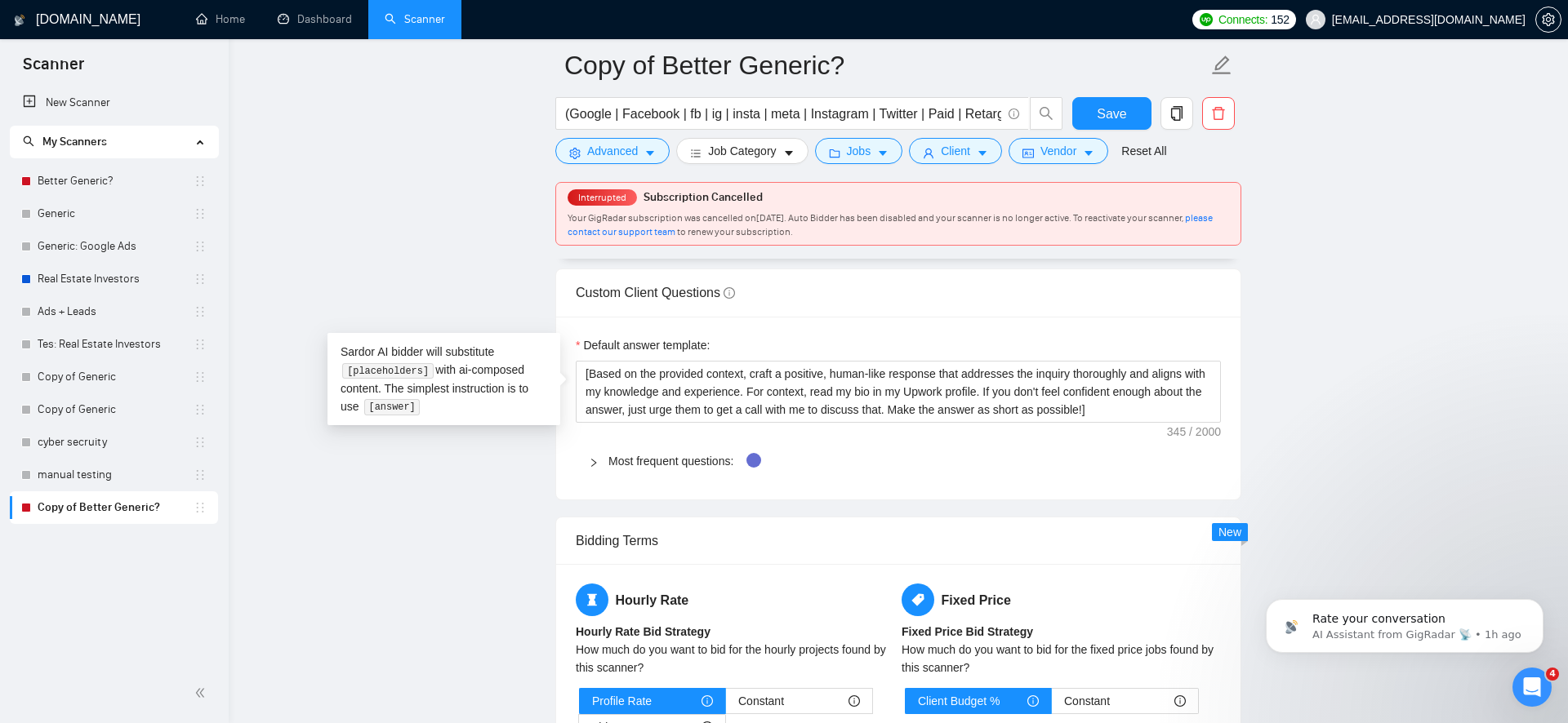
click at [1326, 389] on main "Copy of Better Generic? (Google | Facebook | fb | ig | insta | meta | Instagram…" at bounding box center [899, 21] width 1288 height 4473
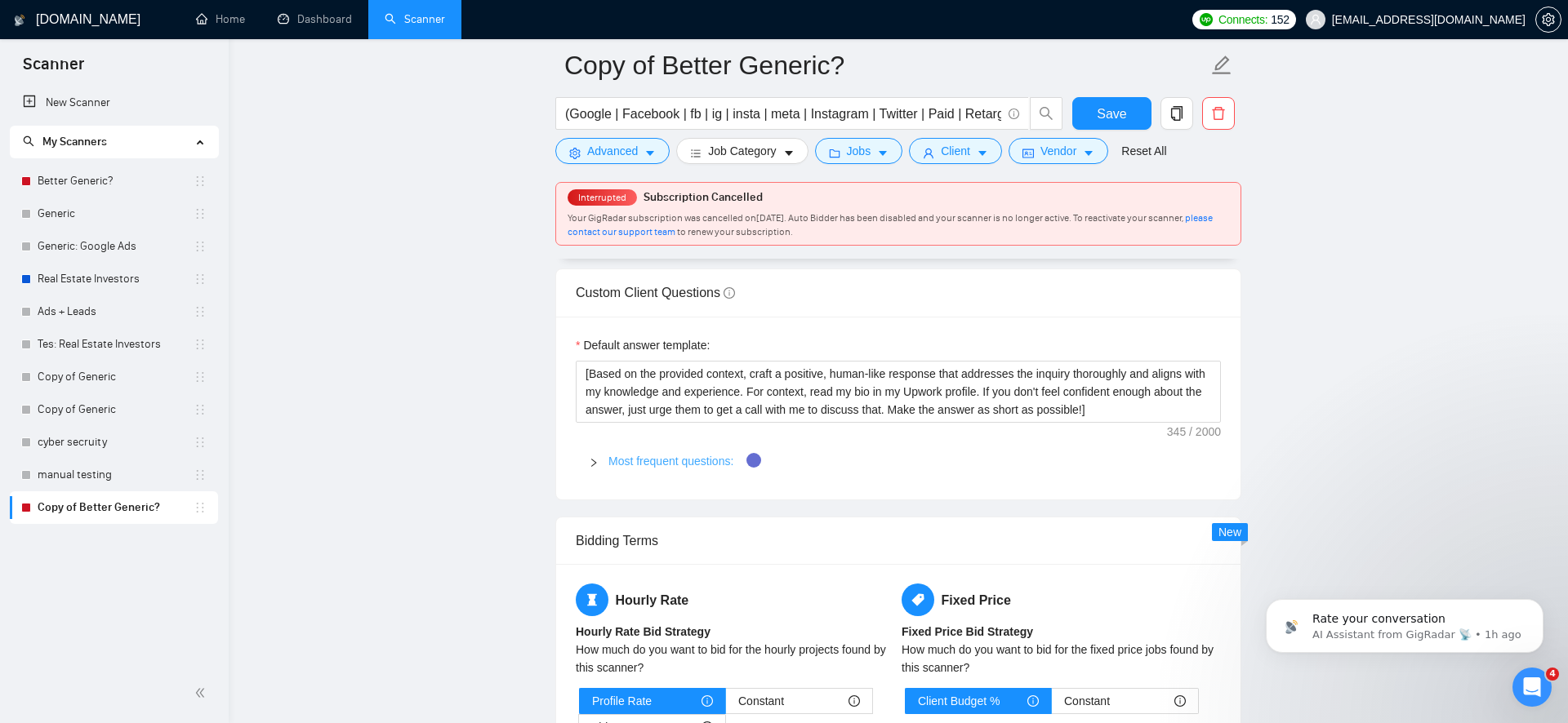
click at [680, 466] on link "Most frequent questions:" at bounding box center [671, 461] width 125 height 13
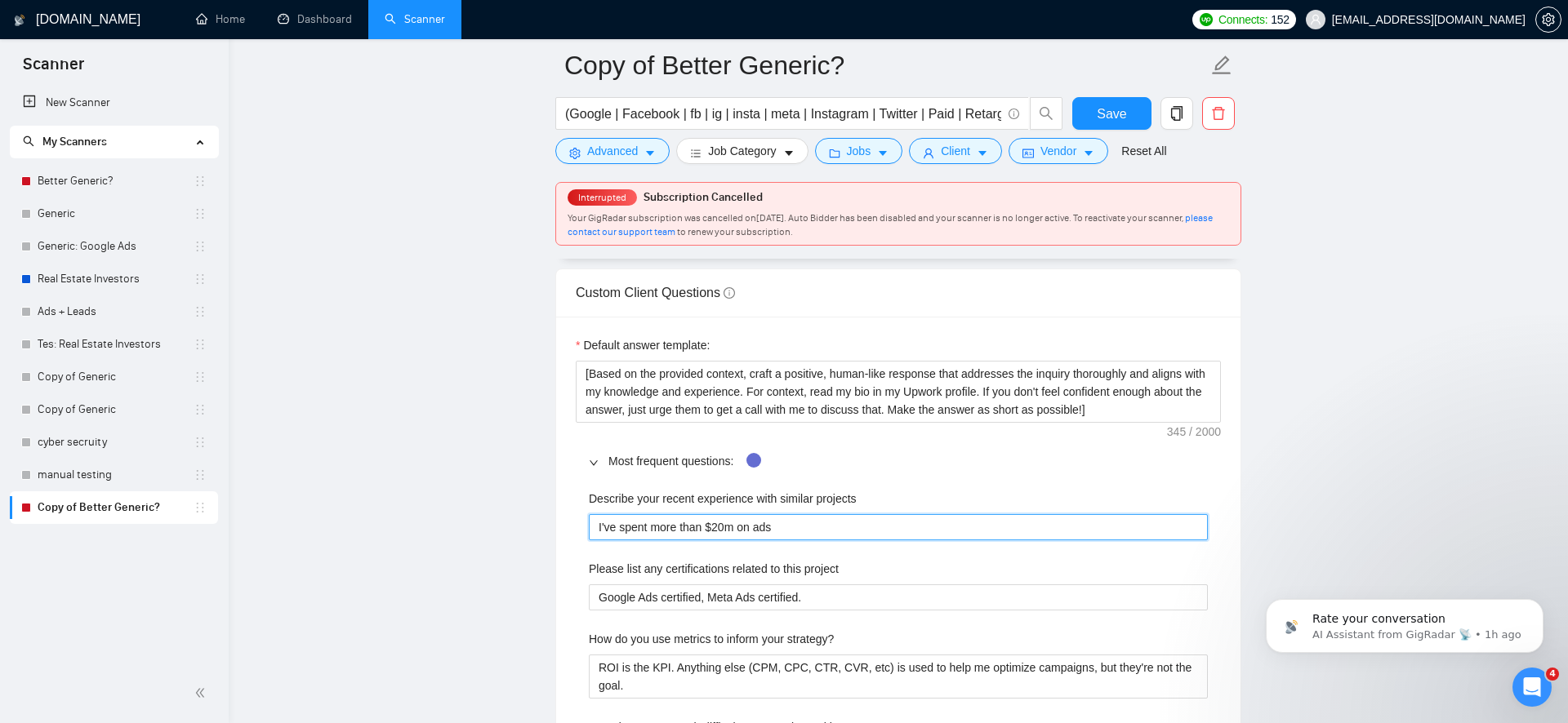
click at [815, 526] on projects "I've spent more than $20m on ads" at bounding box center [898, 527] width 619 height 26
click at [715, 520] on projects "I've spent more than $20m on ads" at bounding box center [898, 527] width 619 height 26
click at [725, 522] on projects "I've spent more than $20m on ads" at bounding box center [898, 527] width 619 height 26
type projects "I've spent more than $0m on ads"
type projects "I've spent more than $10m on ads"
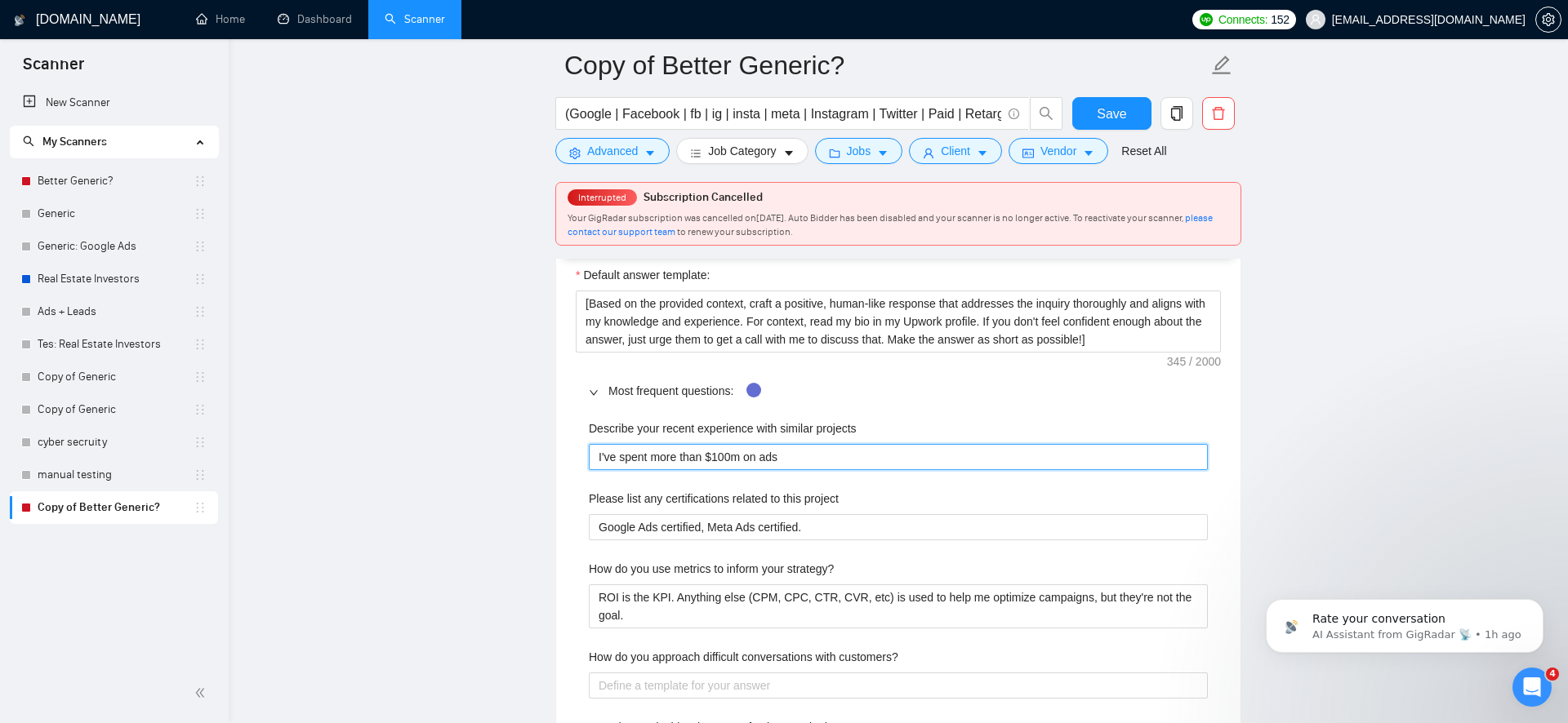
scroll to position [2358, 0]
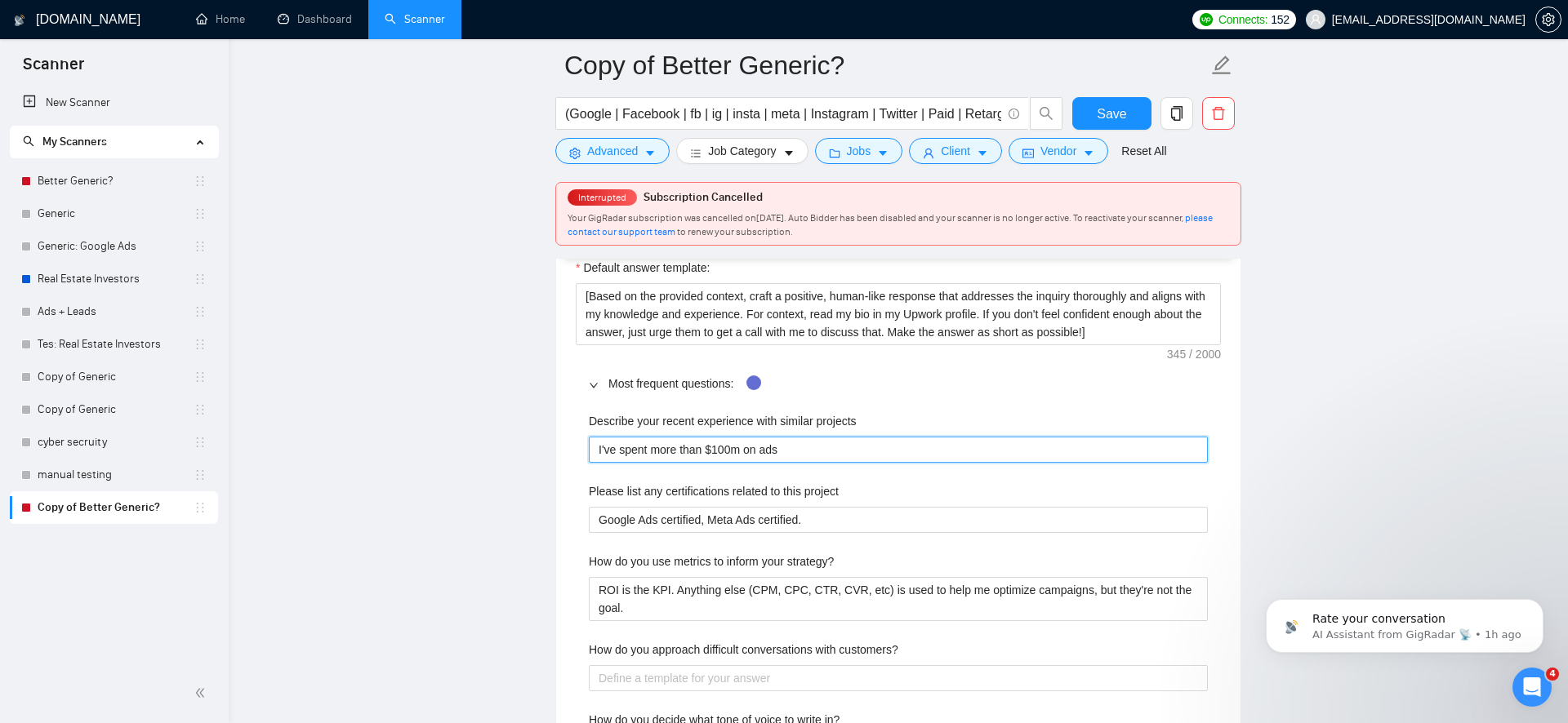
type projects "I've spent more than $100m on ads"
click at [876, 541] on div "Describe your recent experience with similar projects I've spent more than $100…" at bounding box center [899, 676] width 645 height 547
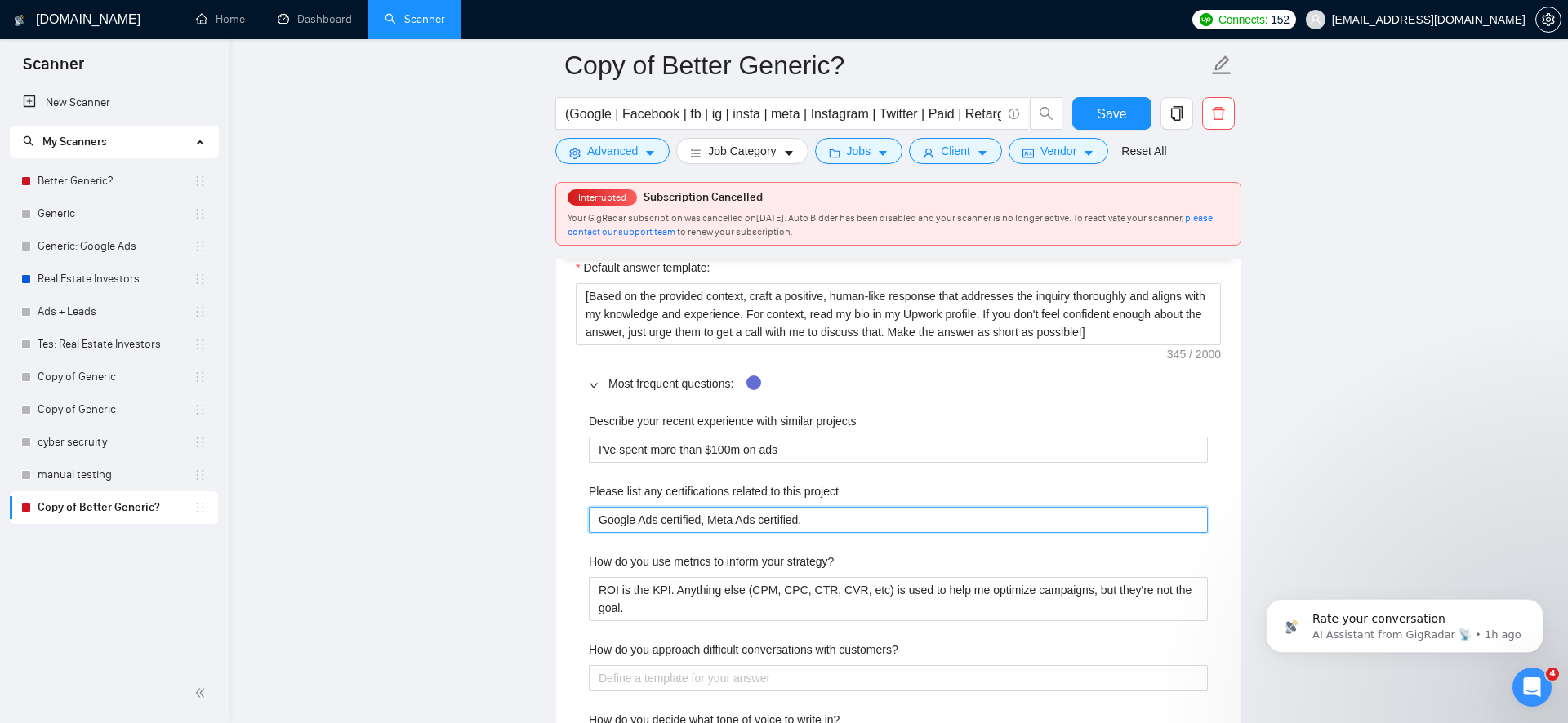
click at [889, 517] on project "Google Ads certified, Meta Ads certified." at bounding box center [898, 520] width 619 height 26
click at [852, 615] on strategy\? "ROI is the KPI. Anything else (CPM, CPC, CTR, CVR, etc) is used to help me opti…" at bounding box center [898, 599] width 619 height 44
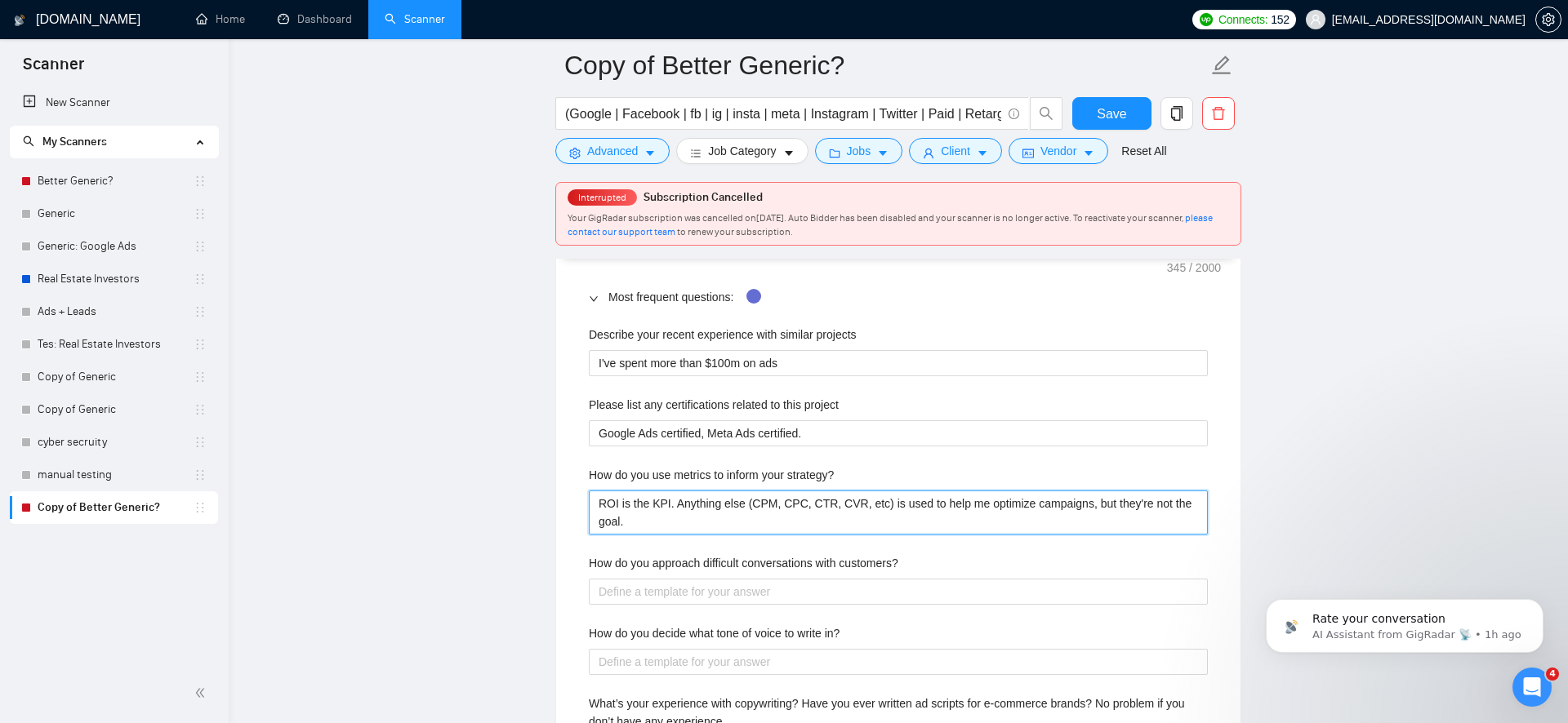
scroll to position [2481, 0]
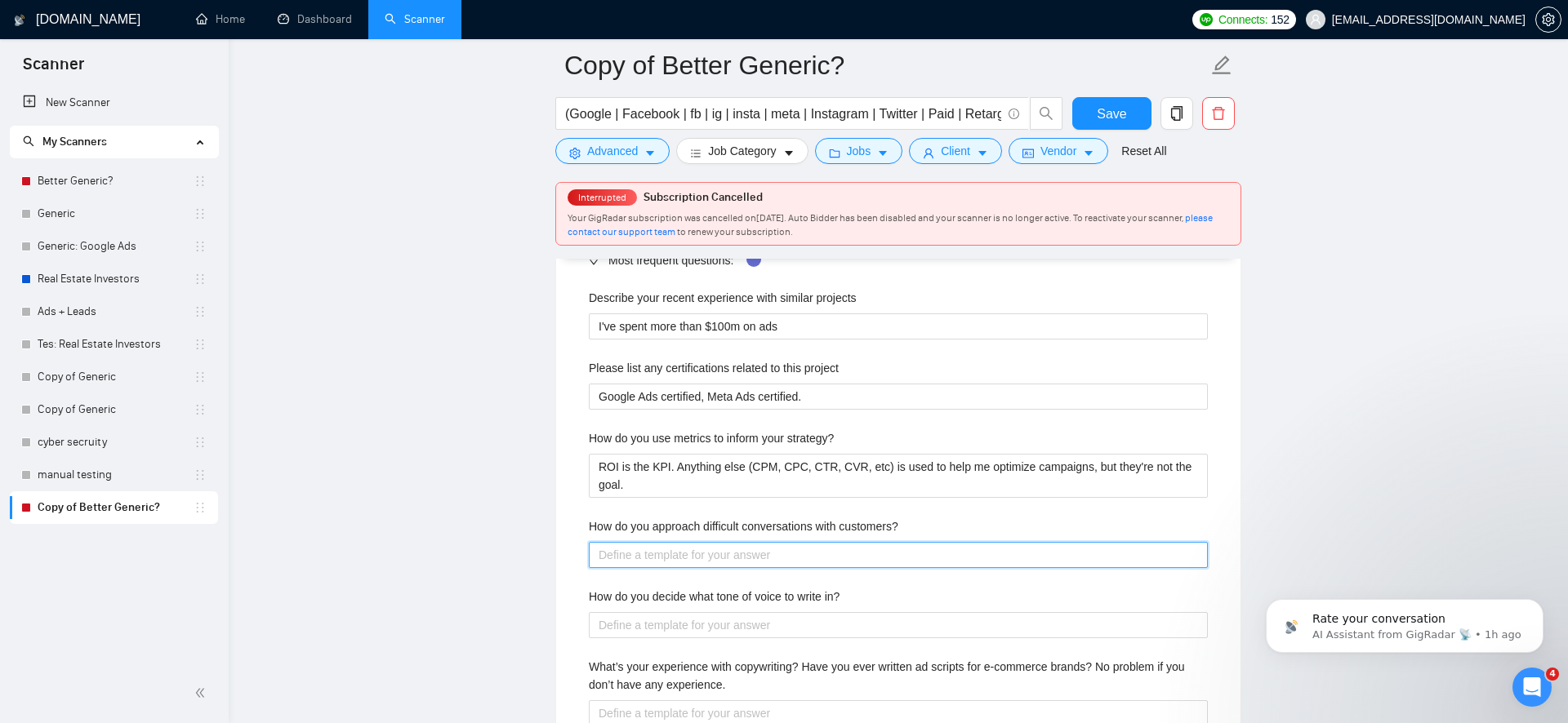
click at [1052, 555] on customers\? "How do you approach difficult conversations with customers?" at bounding box center [898, 555] width 619 height 26
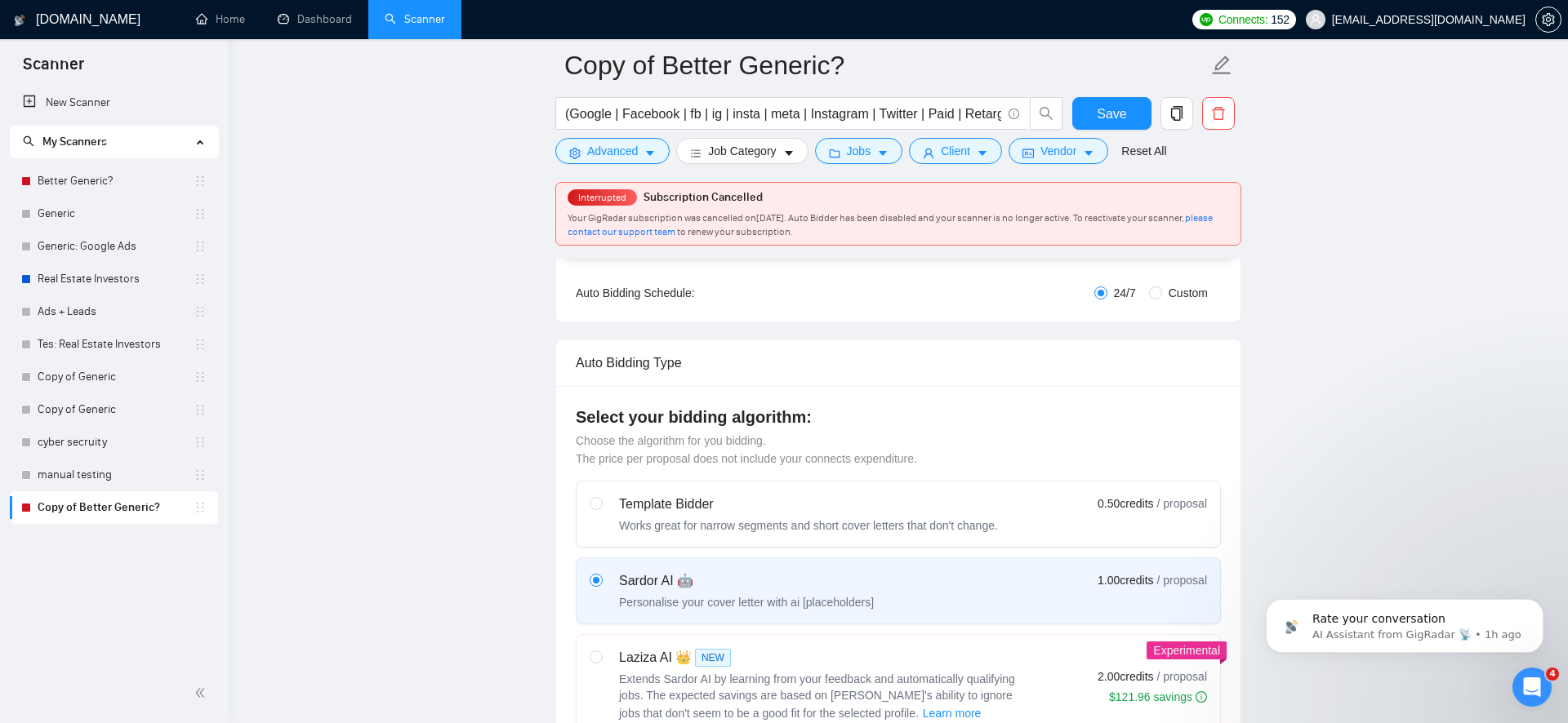
scroll to position [302, 0]
click at [1132, 101] on button "Save" at bounding box center [1112, 113] width 80 height 33
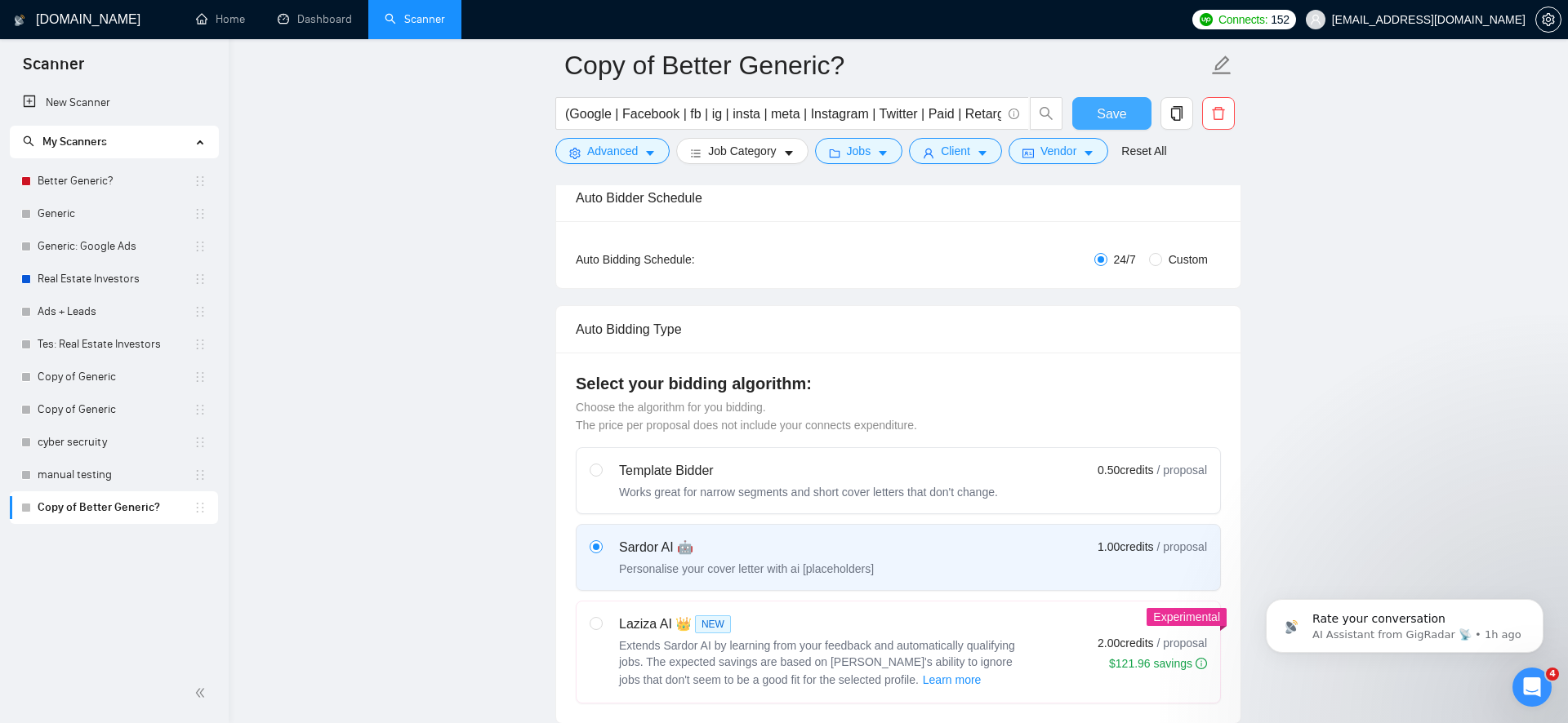
scroll to position [0, 0]
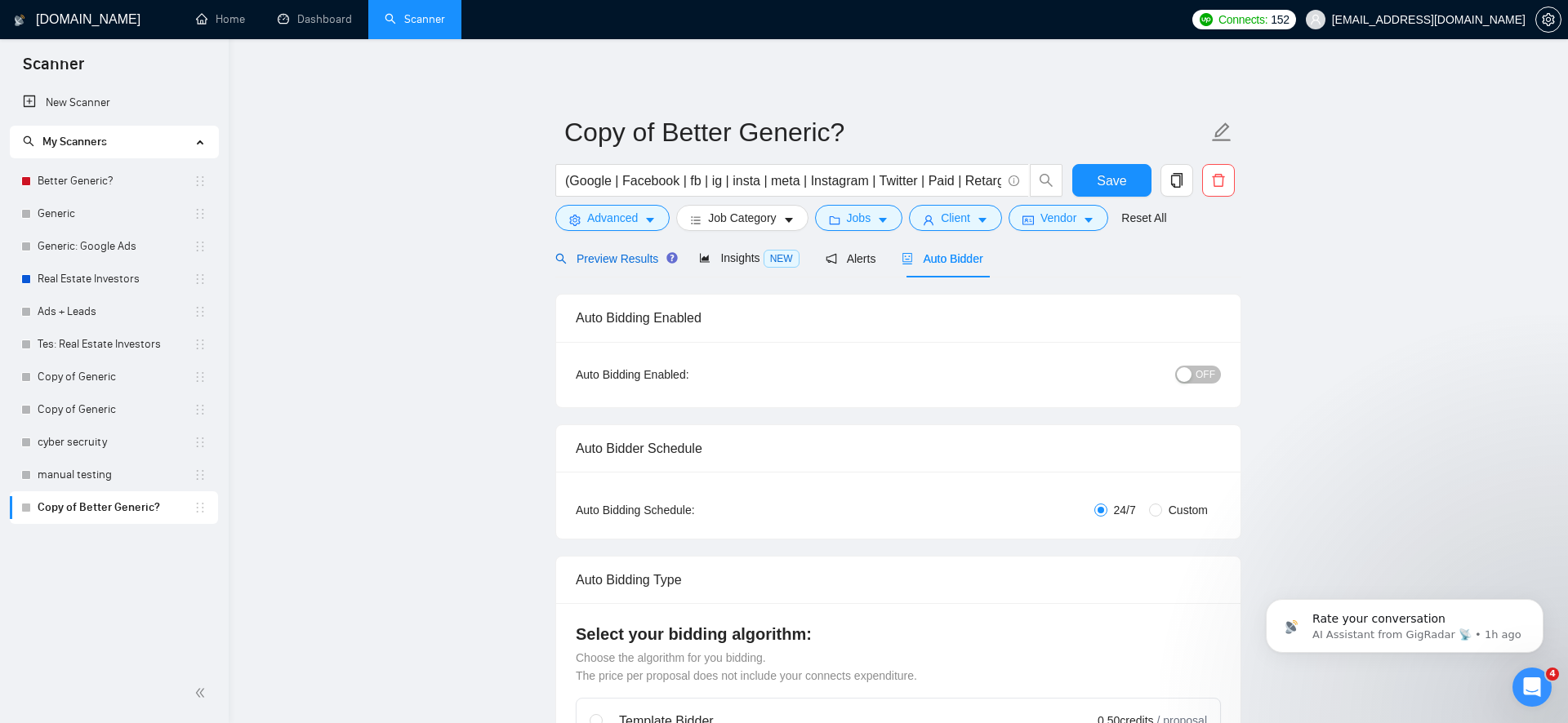
click at [620, 258] on span "Preview Results" at bounding box center [614, 258] width 118 height 13
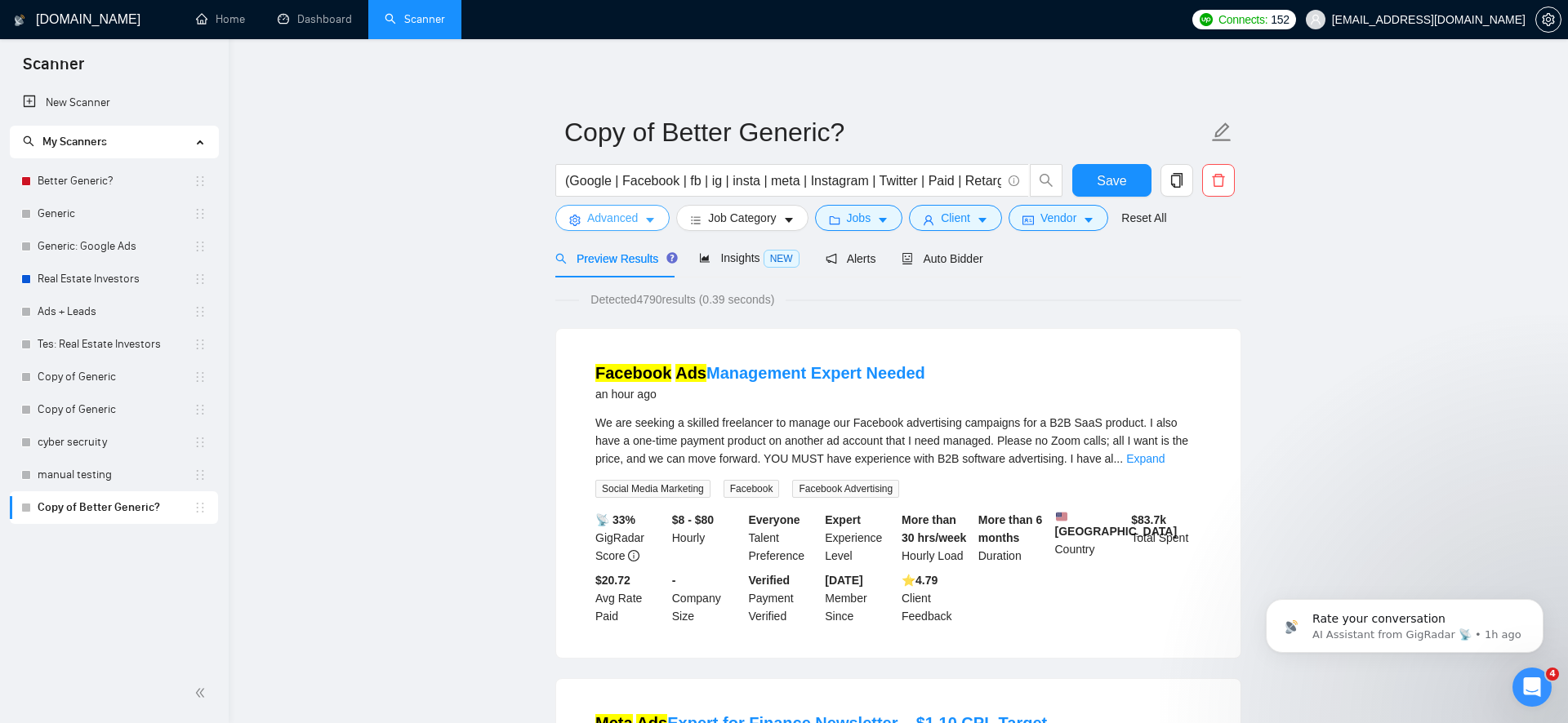
click at [640, 217] on button "Advanced" at bounding box center [612, 218] width 114 height 26
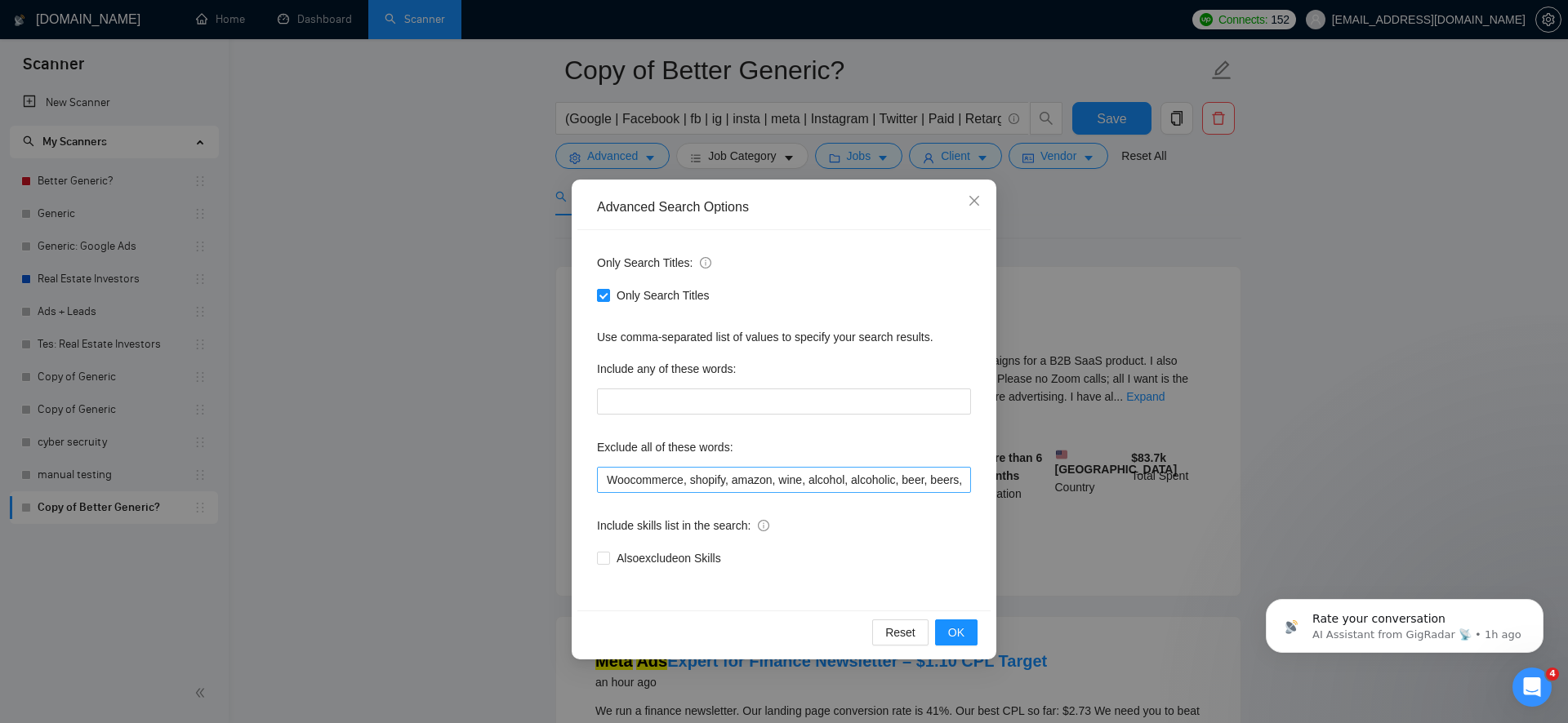
scroll to position [125, 0]
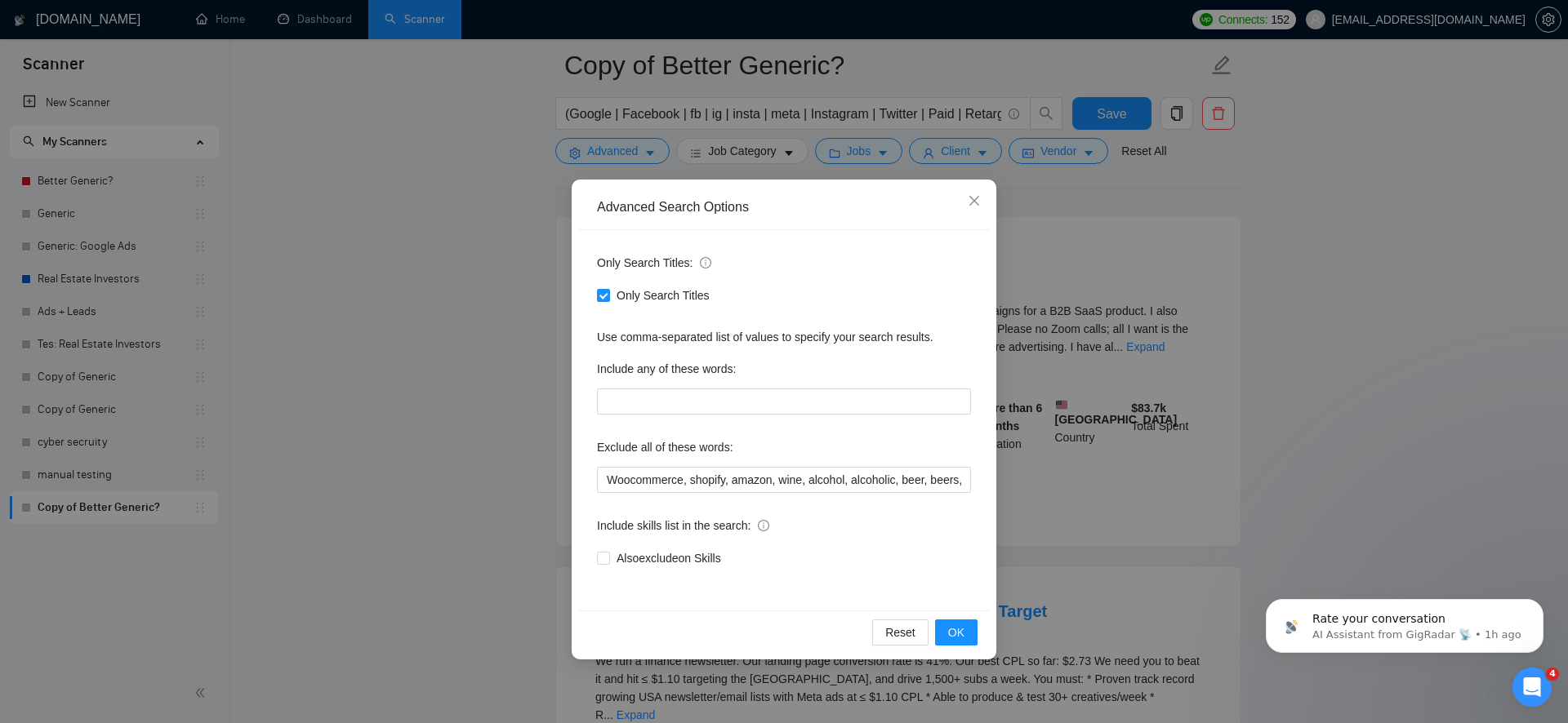
click at [493, 466] on div "Advanced Search Options Only Search Titles: Only Search Titles Use comma-separa…" at bounding box center [784, 362] width 1568 height 723
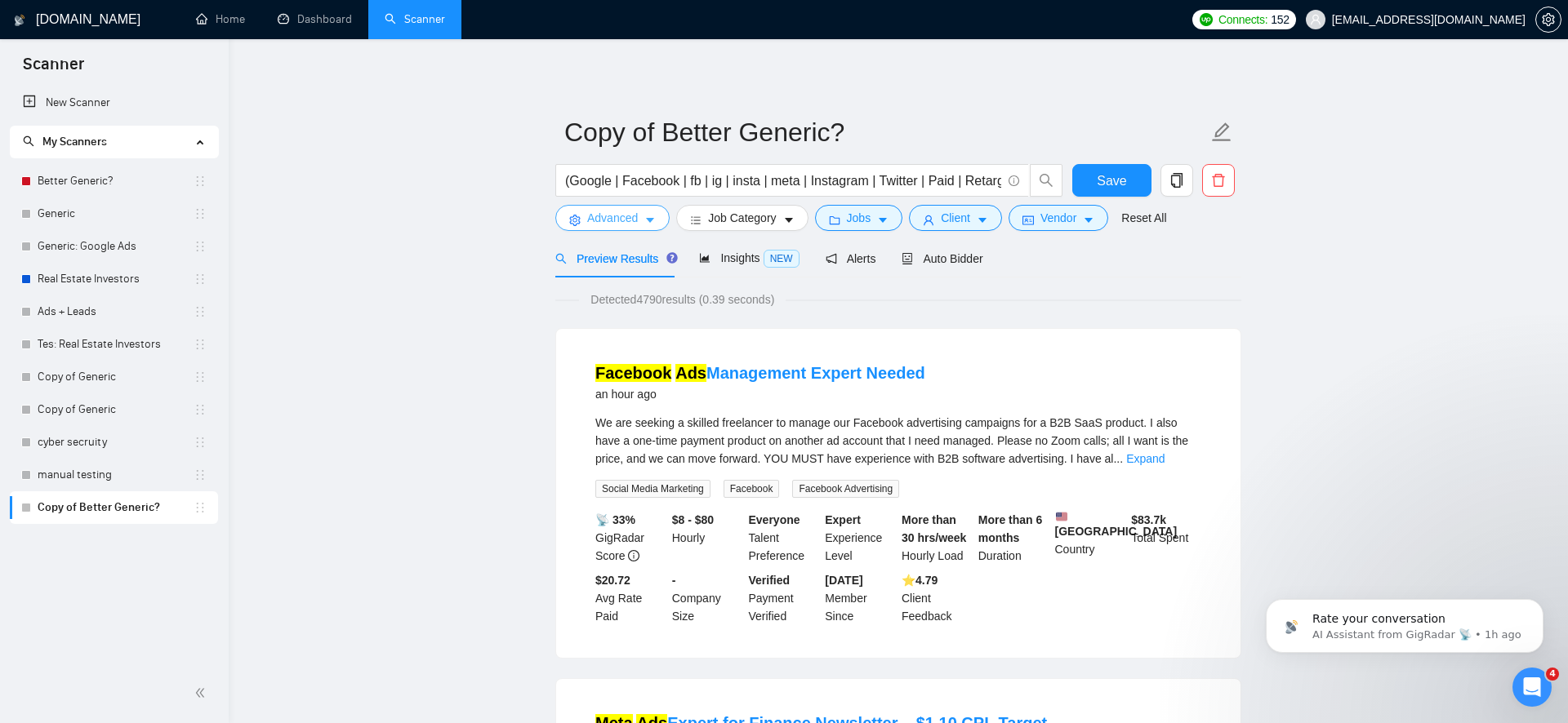
scroll to position [75, 0]
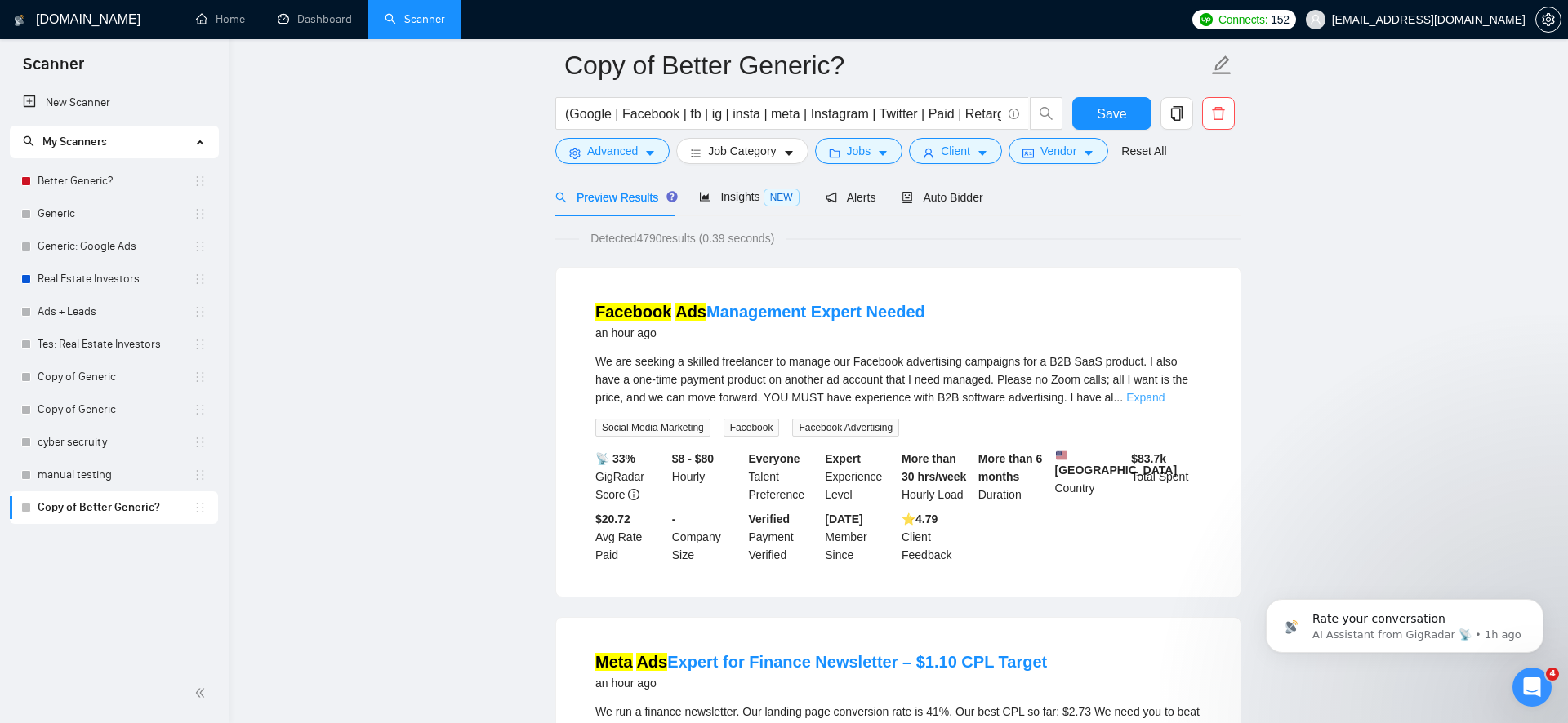
click at [1165, 400] on link "Expand" at bounding box center [1145, 397] width 38 height 13
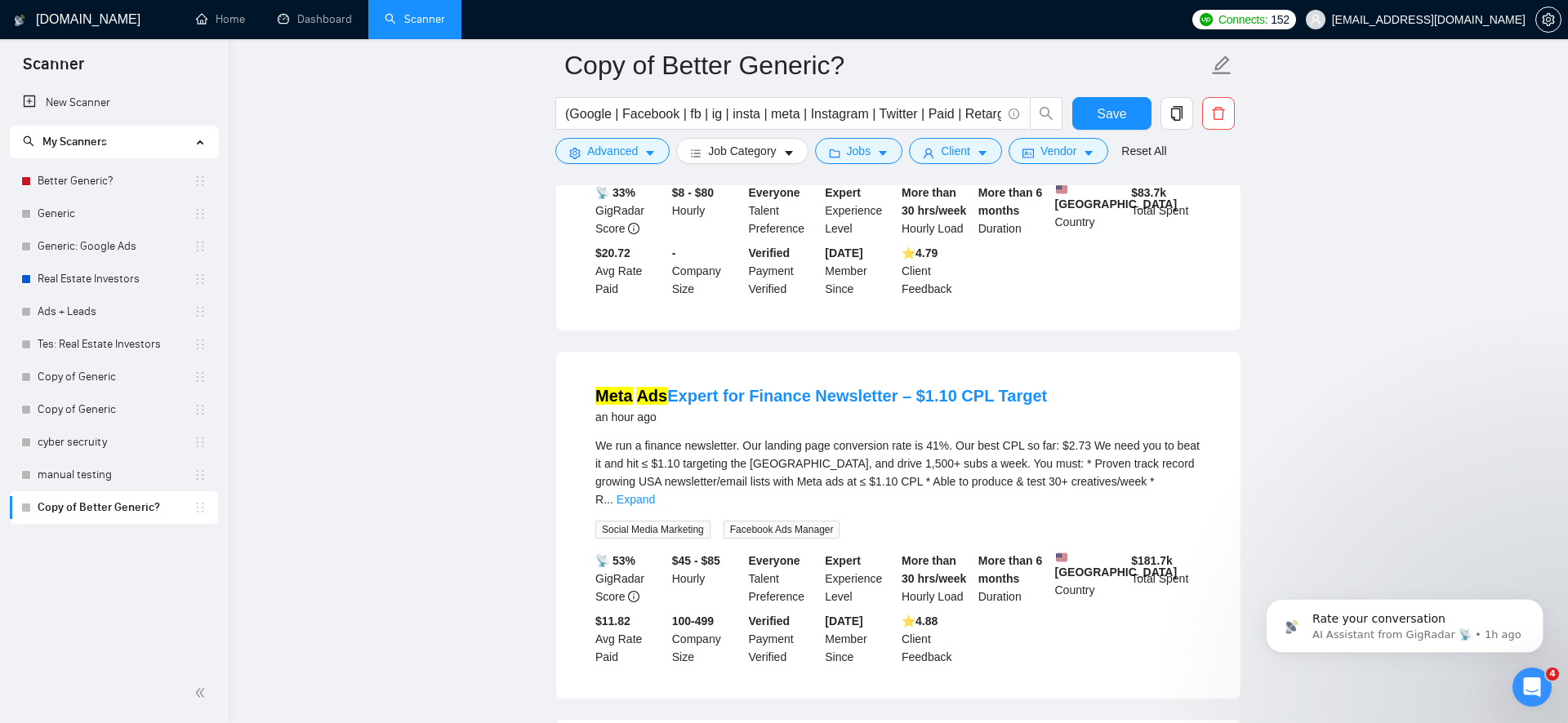
scroll to position [362, 0]
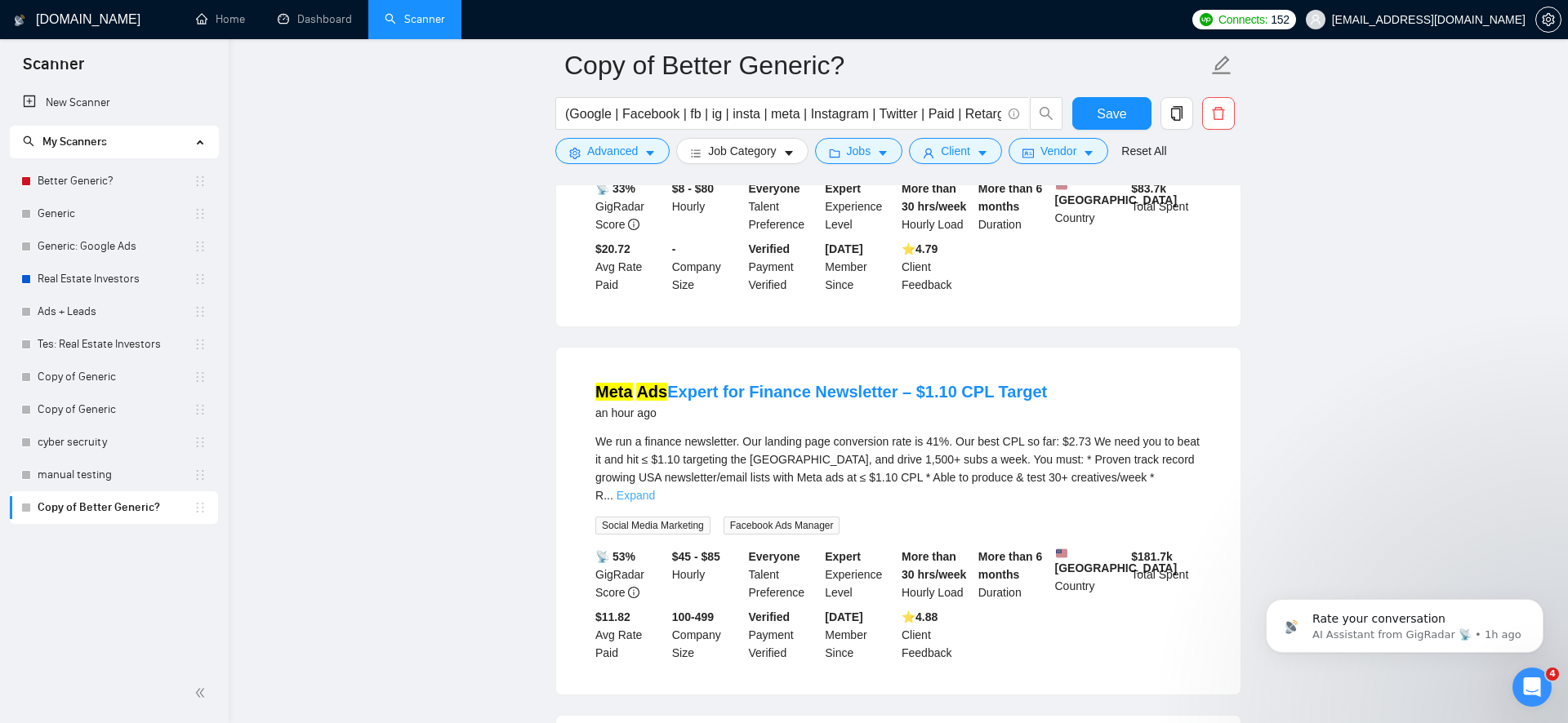
click at [655, 491] on link "Expand" at bounding box center [635, 495] width 38 height 13
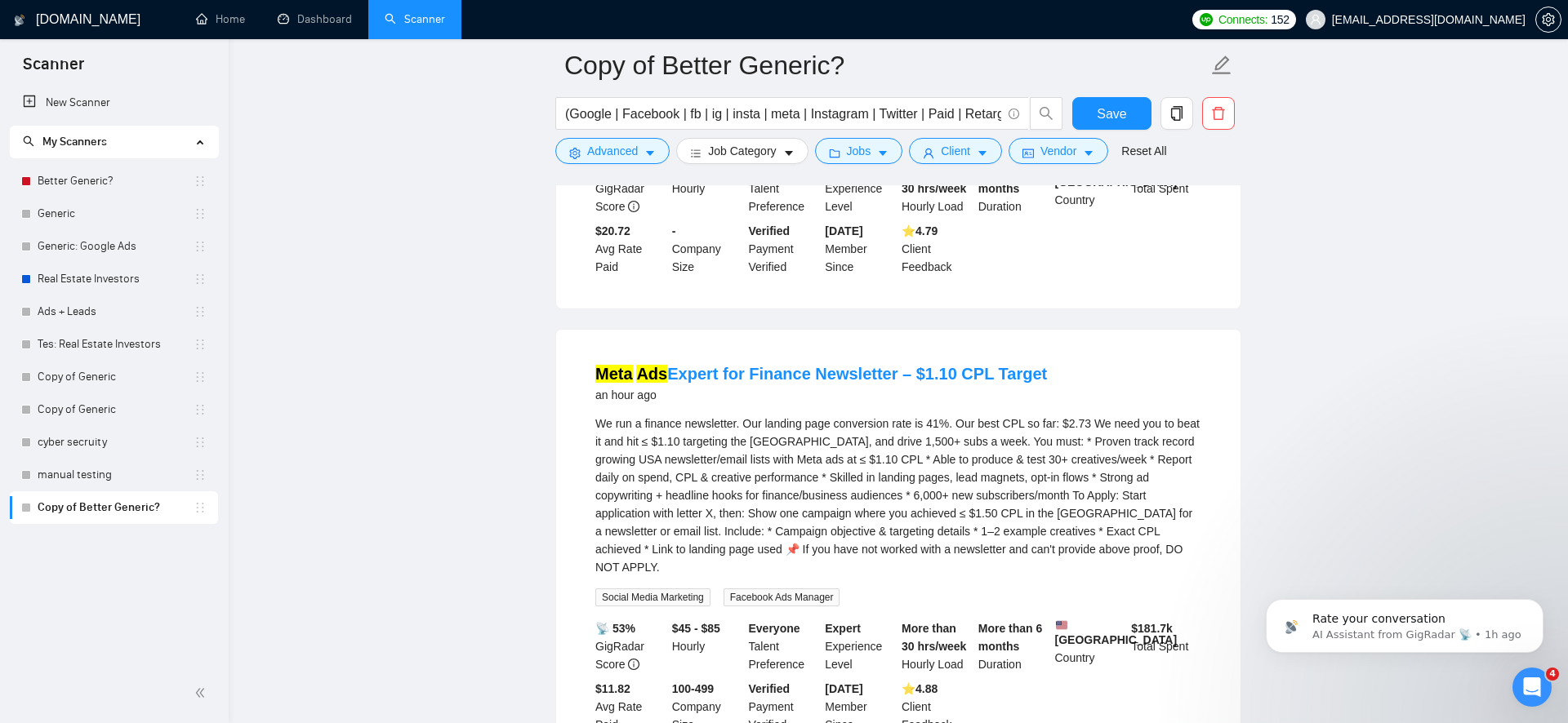
scroll to position [0, 0]
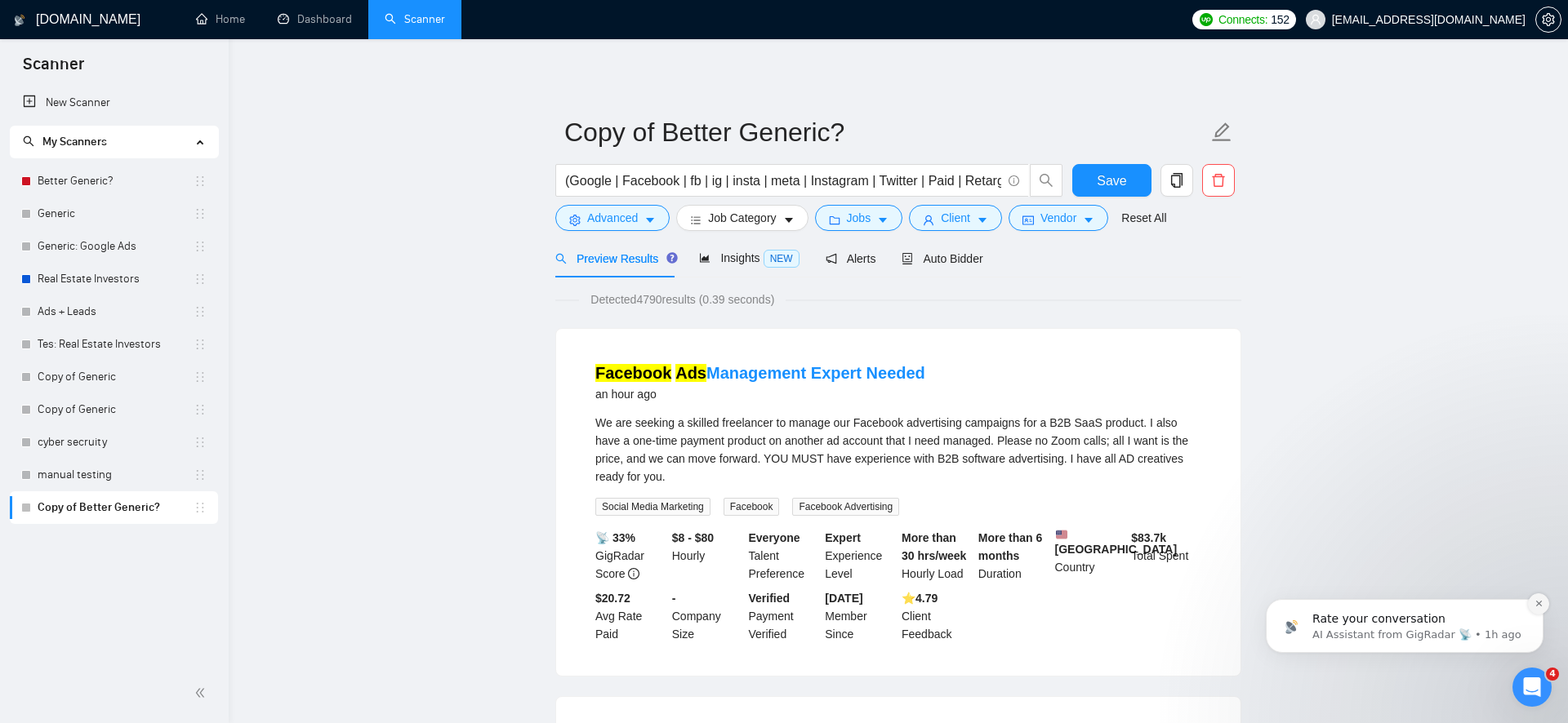
click at [1538, 605] on icon "Dismiss notification" at bounding box center [1539, 604] width 9 height 9
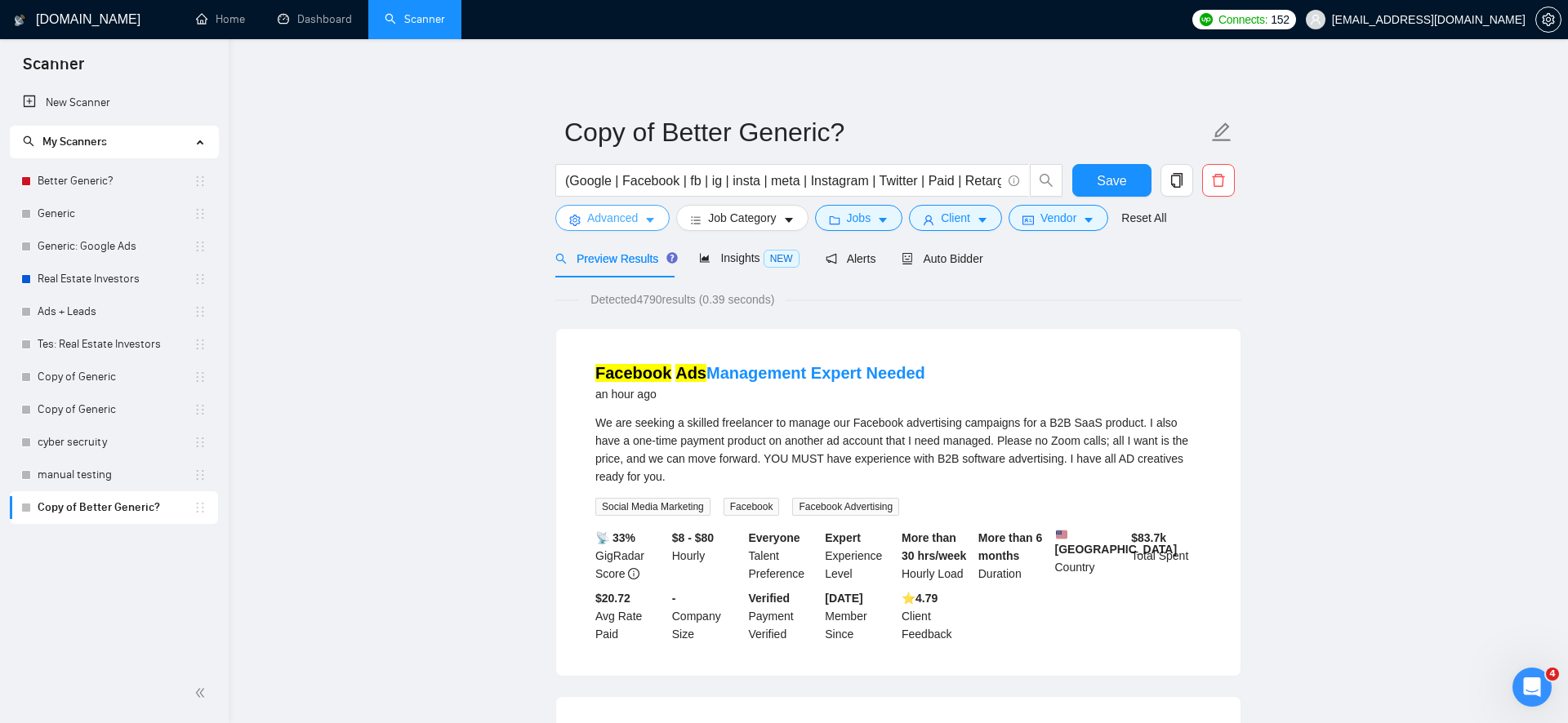
click at [606, 215] on span "Advanced" at bounding box center [612, 218] width 51 height 18
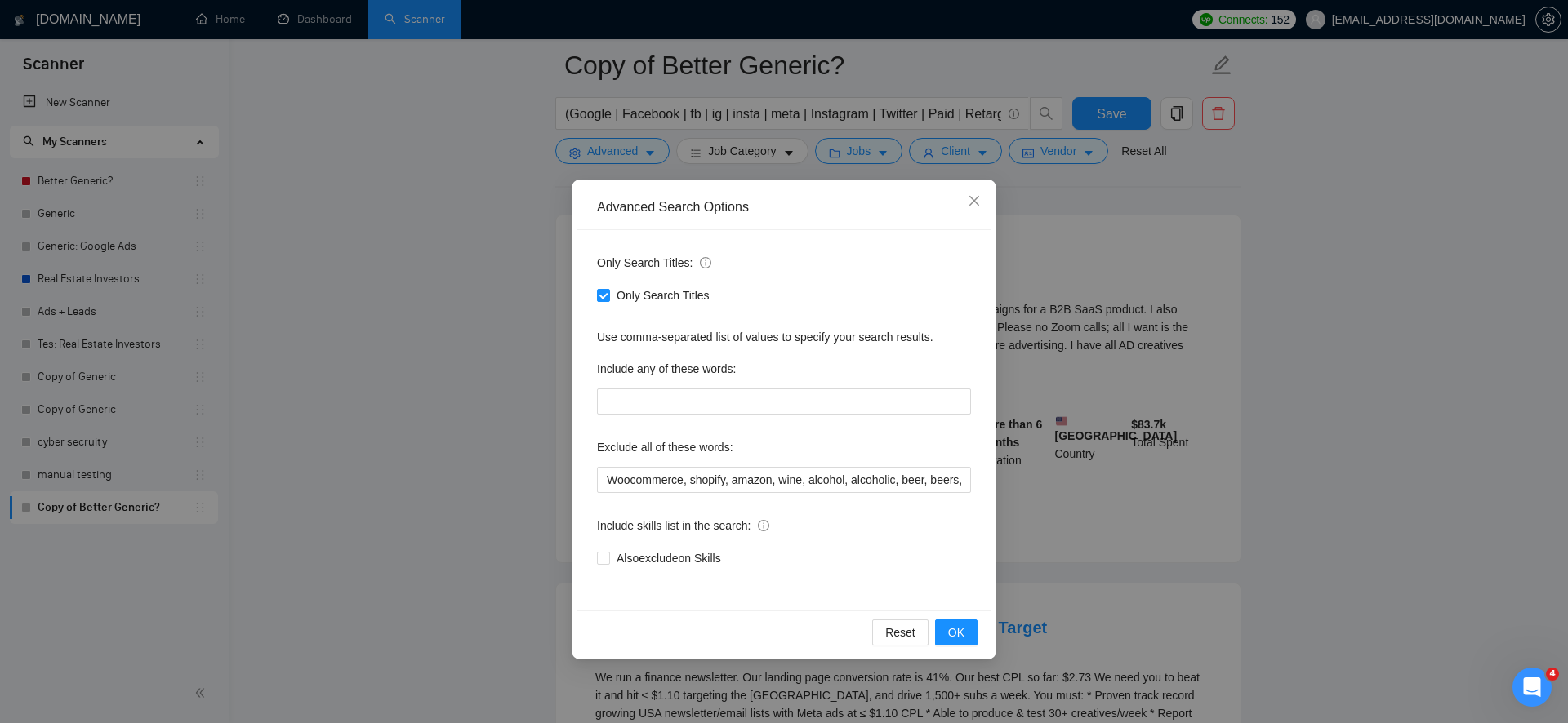
scroll to position [158, 0]
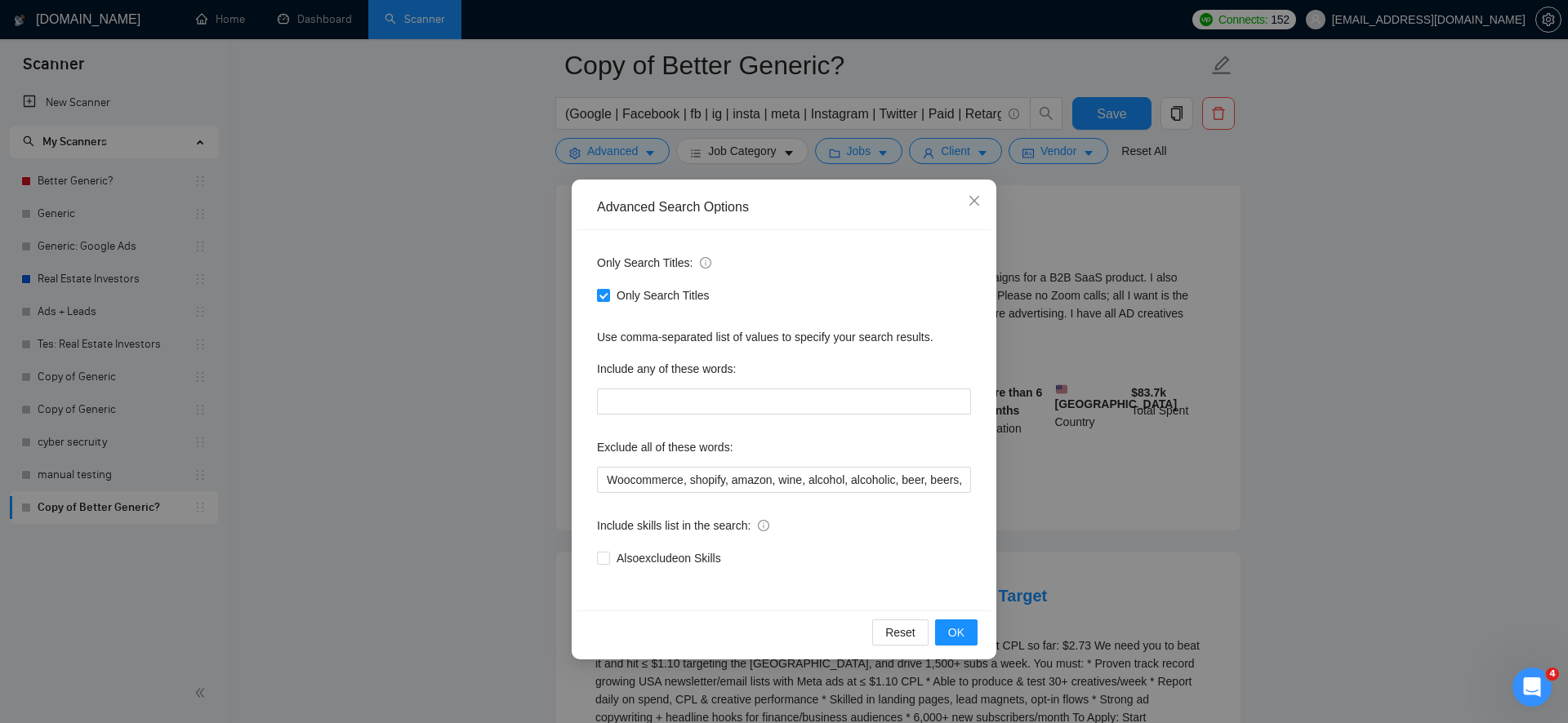
click at [489, 416] on div "Advanced Search Options Only Search Titles: Only Search Titles Use comma-separa…" at bounding box center [784, 362] width 1568 height 723
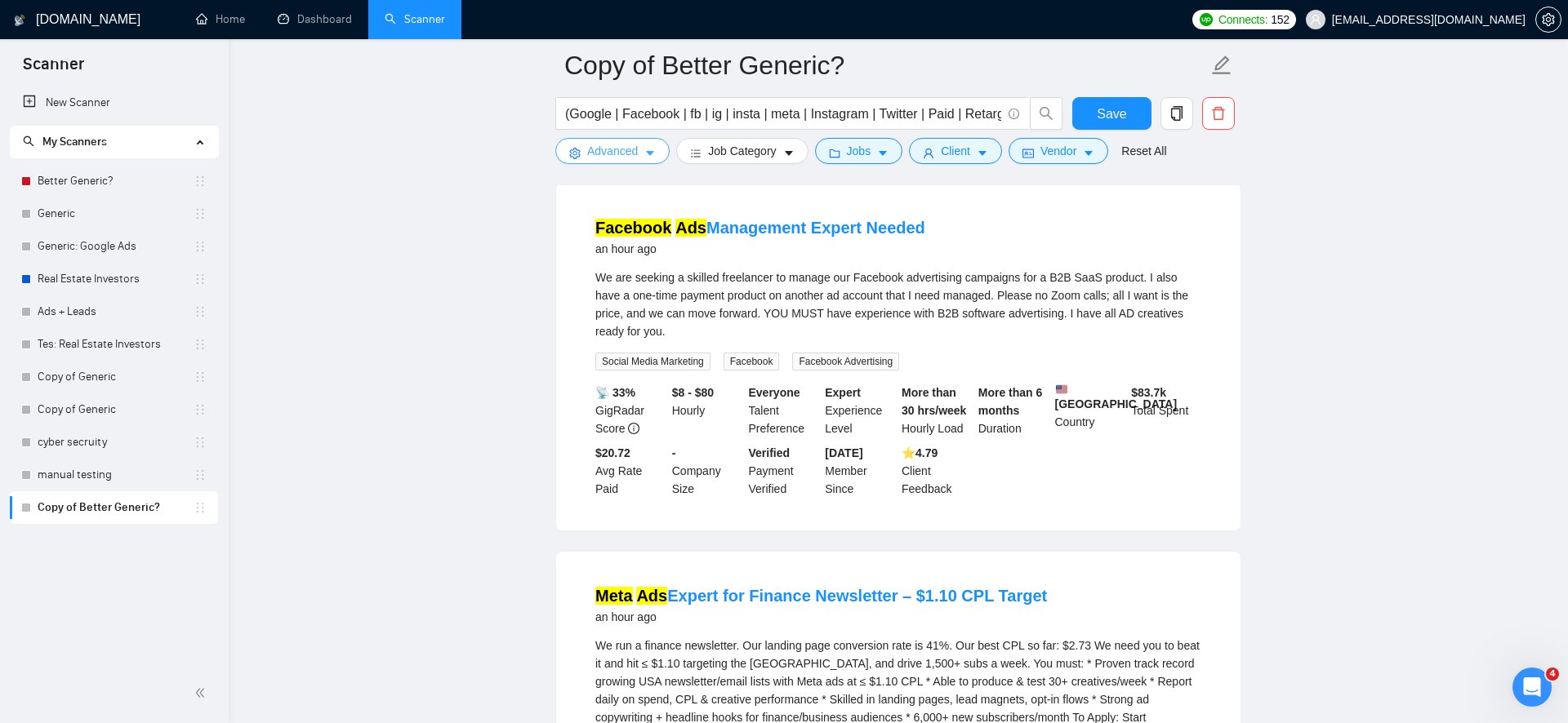
scroll to position [0, 0]
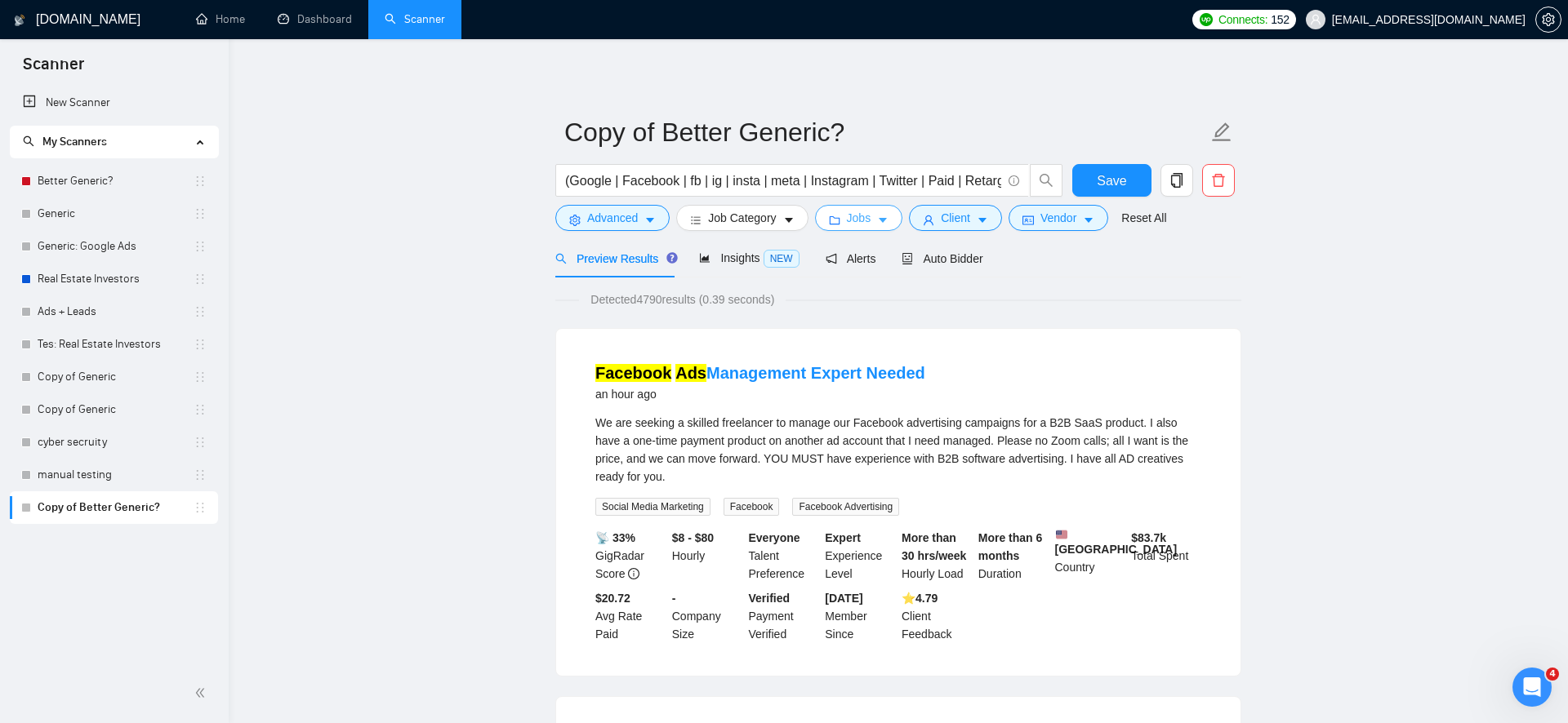
click at [885, 221] on icon "caret-down" at bounding box center [883, 220] width 11 height 11
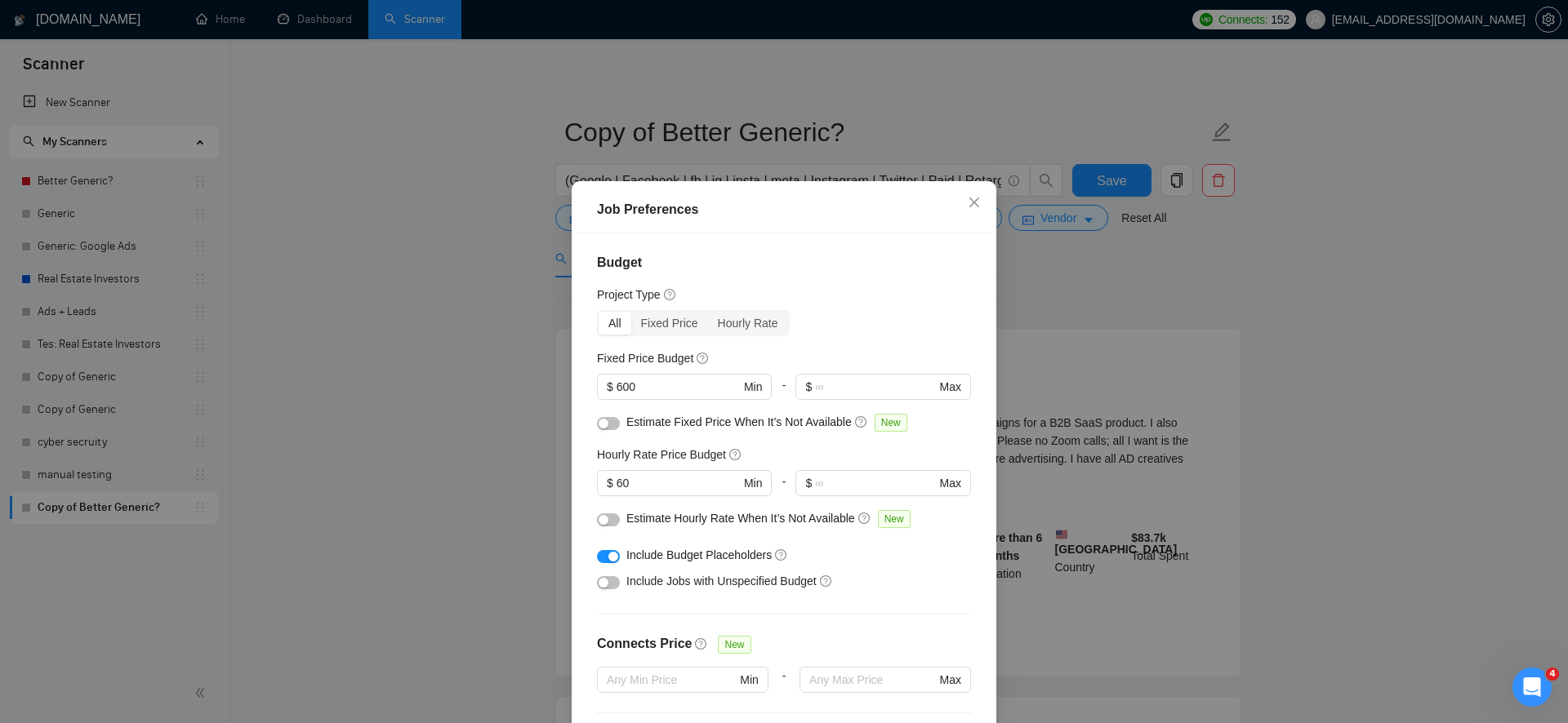
click at [540, 458] on div "Job Preferences Budget Project Type All Fixed Price Hourly Rate Fixed Price Bud…" at bounding box center [784, 362] width 1568 height 723
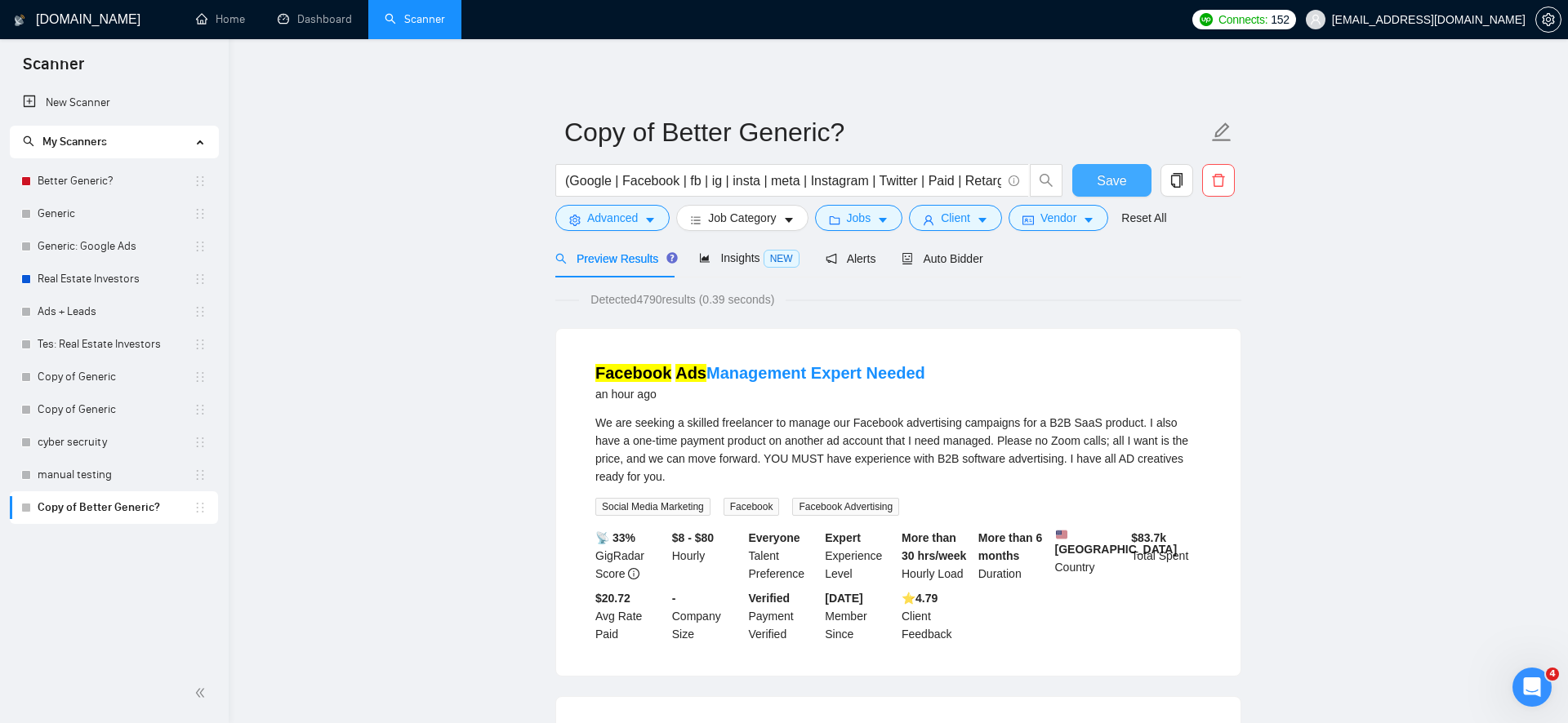
click at [1123, 179] on span "Save" at bounding box center [1111, 181] width 30 height 20
click at [866, 215] on span "Jobs" at bounding box center [859, 218] width 25 height 18
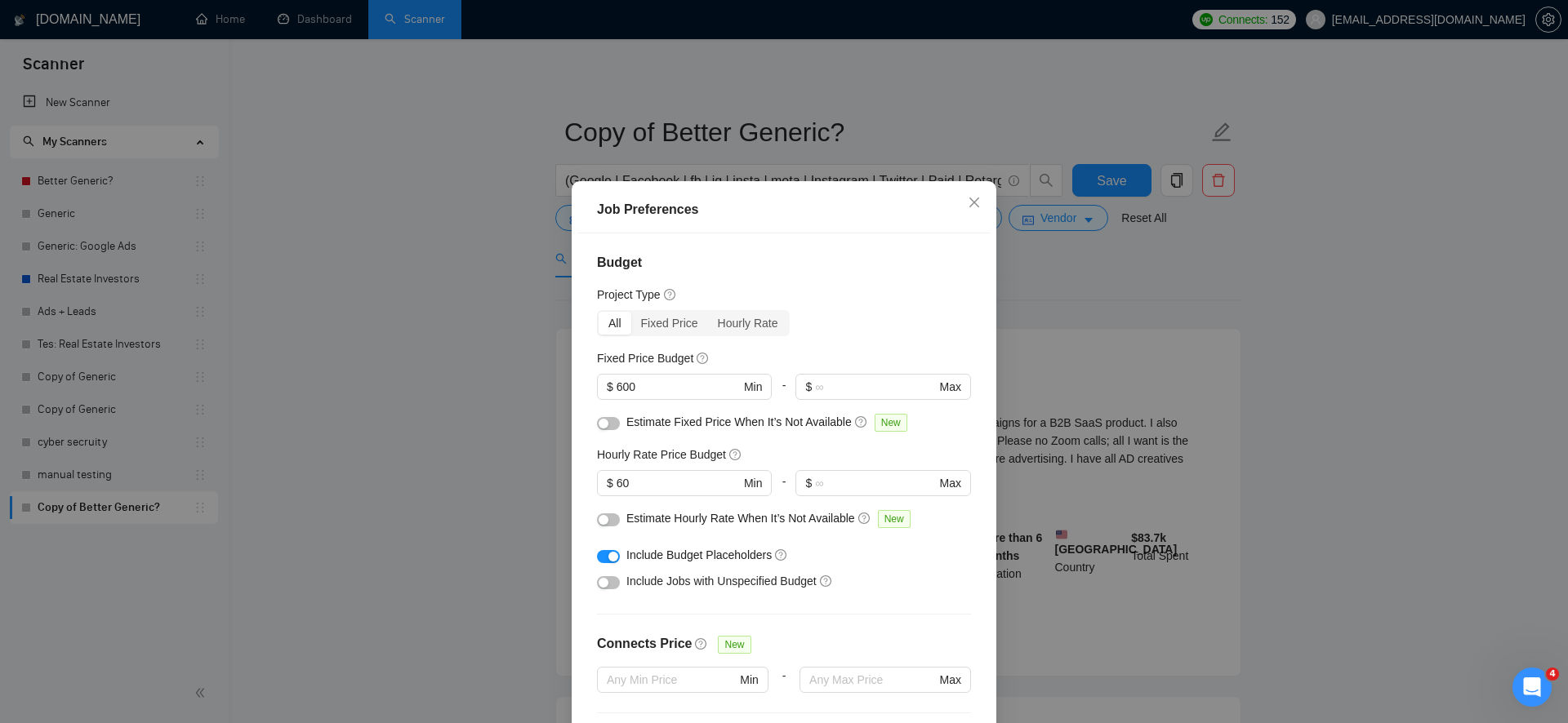
scroll to position [94, 0]
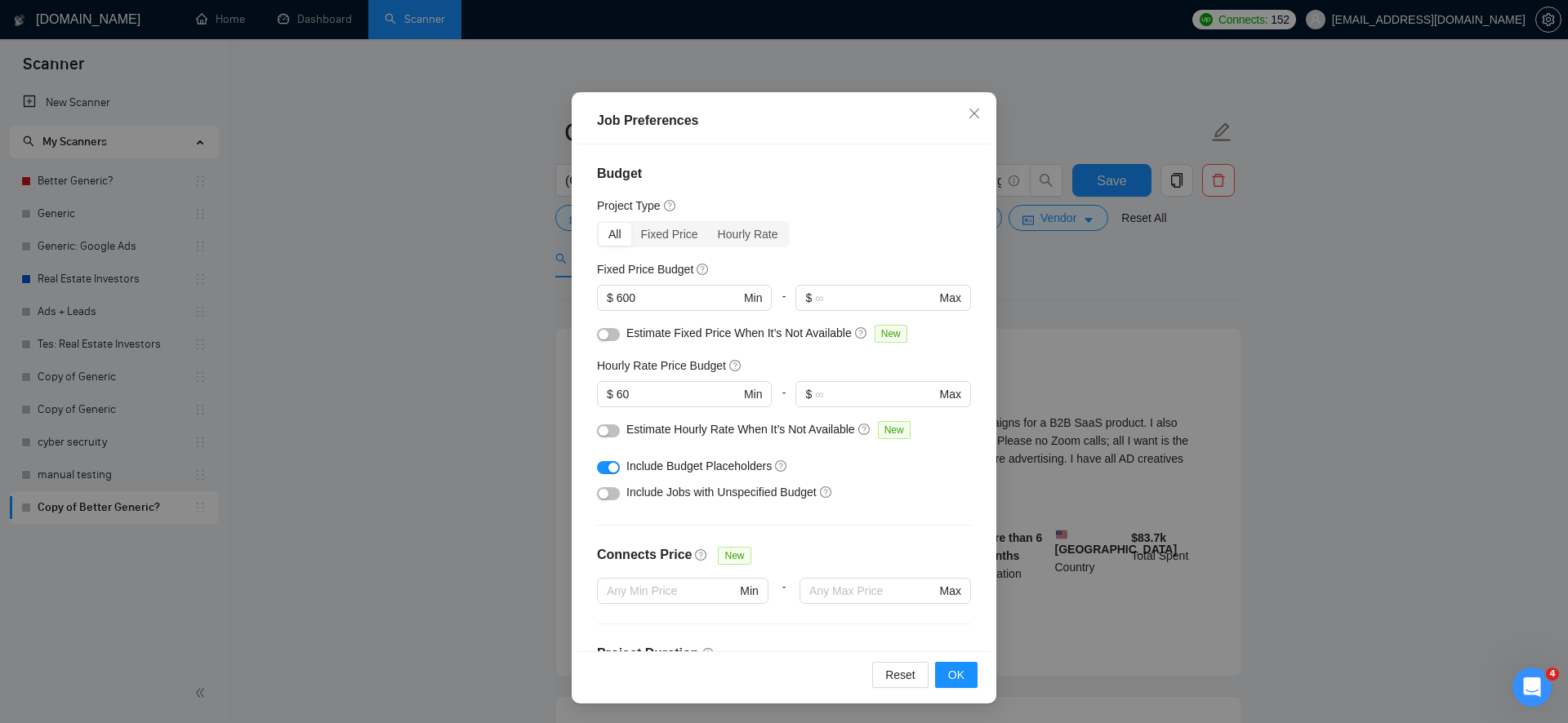
click at [606, 495] on div "button" at bounding box center [604, 494] width 10 height 10
click at [614, 486] on div at bounding box center [608, 492] width 23 height 18
click at [606, 488] on button "button" at bounding box center [608, 494] width 23 height 13
click at [608, 424] on button "button" at bounding box center [608, 430] width 23 height 13
click at [610, 323] on div at bounding box center [684, 317] width 175 height 13
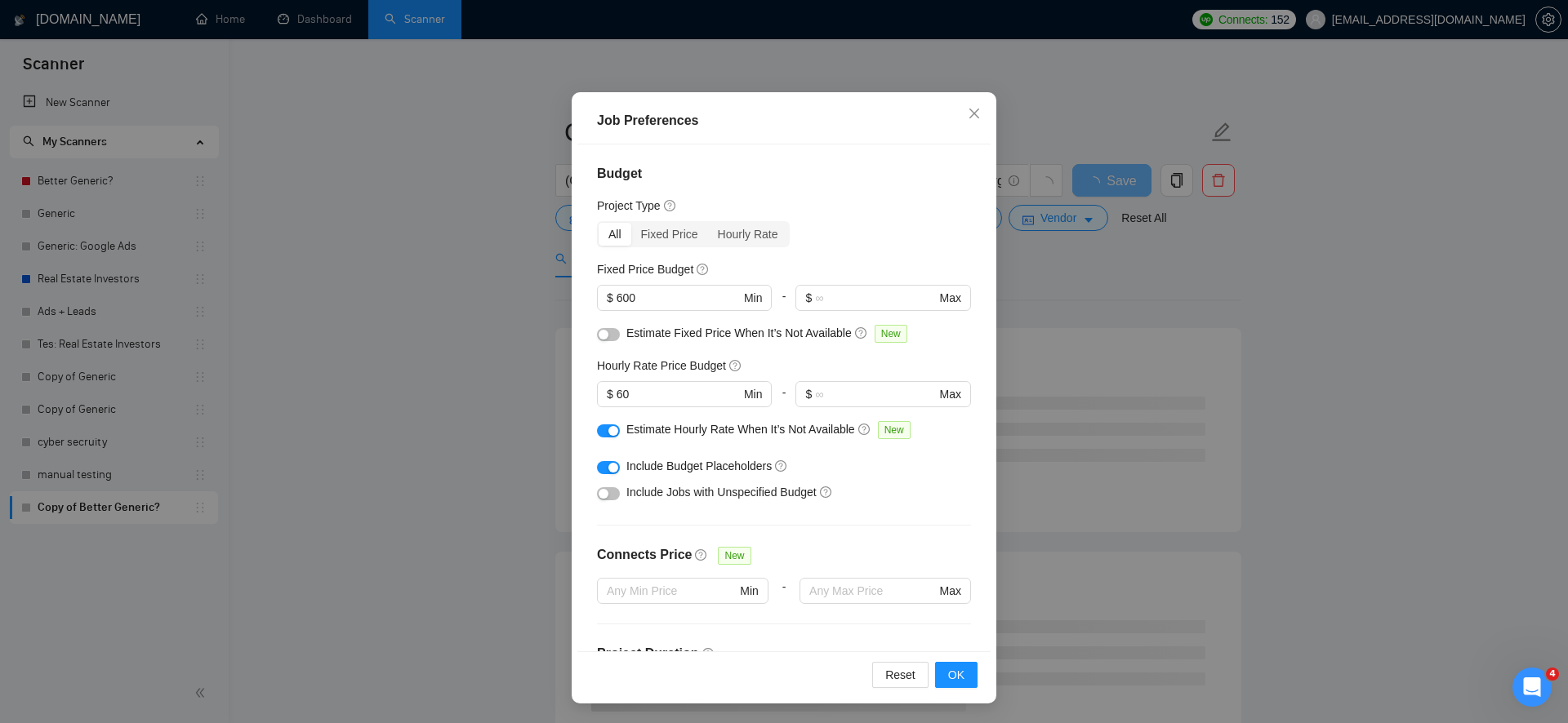
click at [610, 330] on button "button" at bounding box center [608, 334] width 23 height 13
click at [959, 676] on span "OK" at bounding box center [956, 675] width 16 height 18
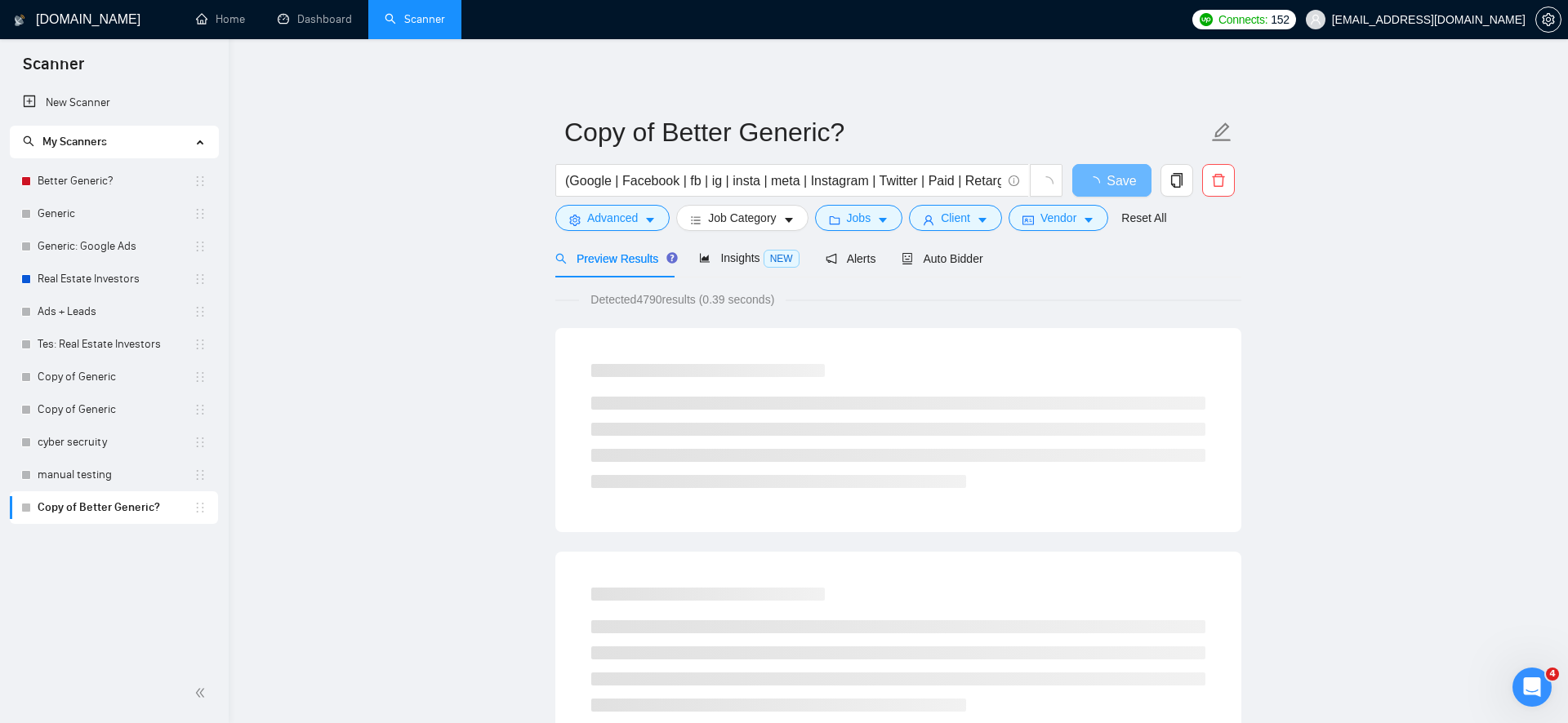
scroll to position [5, 0]
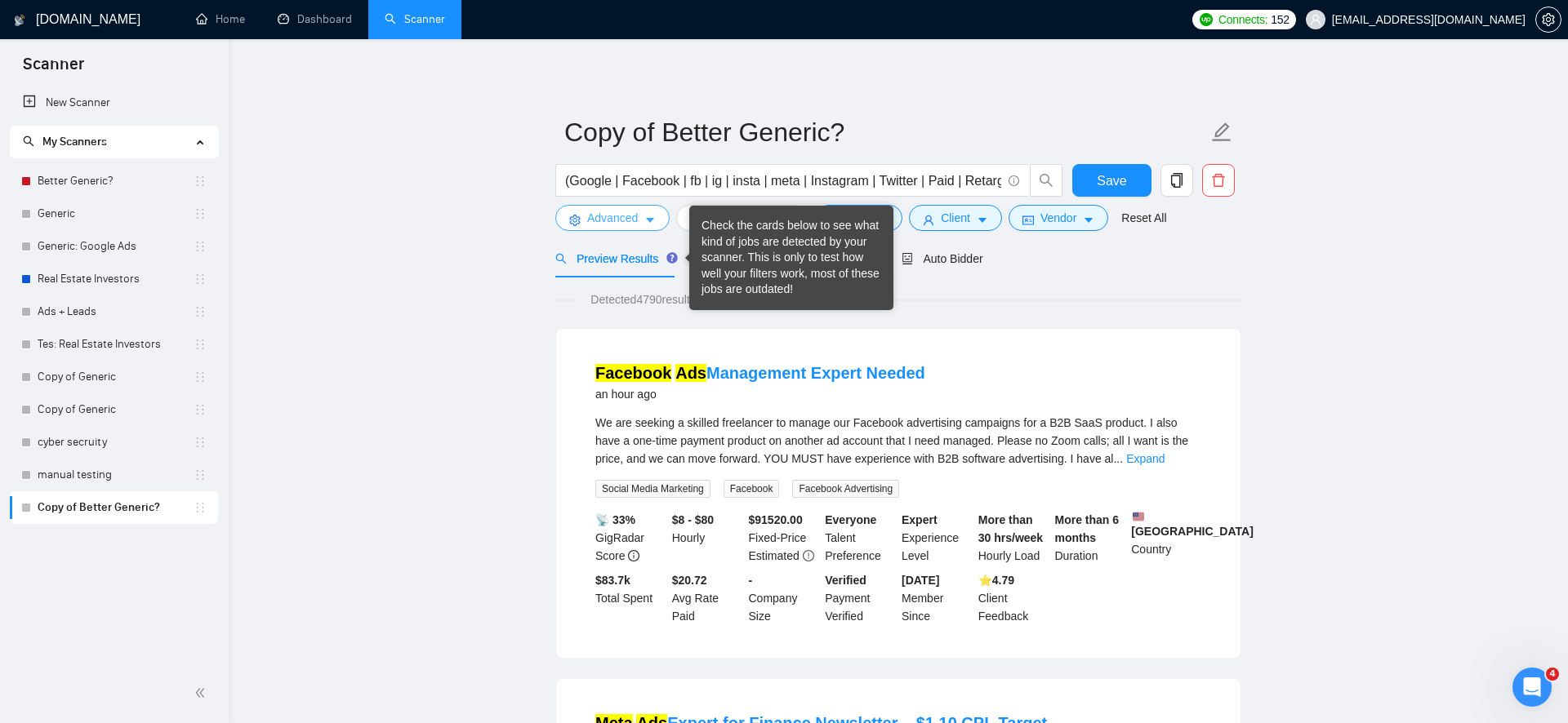
click at [654, 219] on icon "caret-down" at bounding box center [650, 220] width 11 height 11
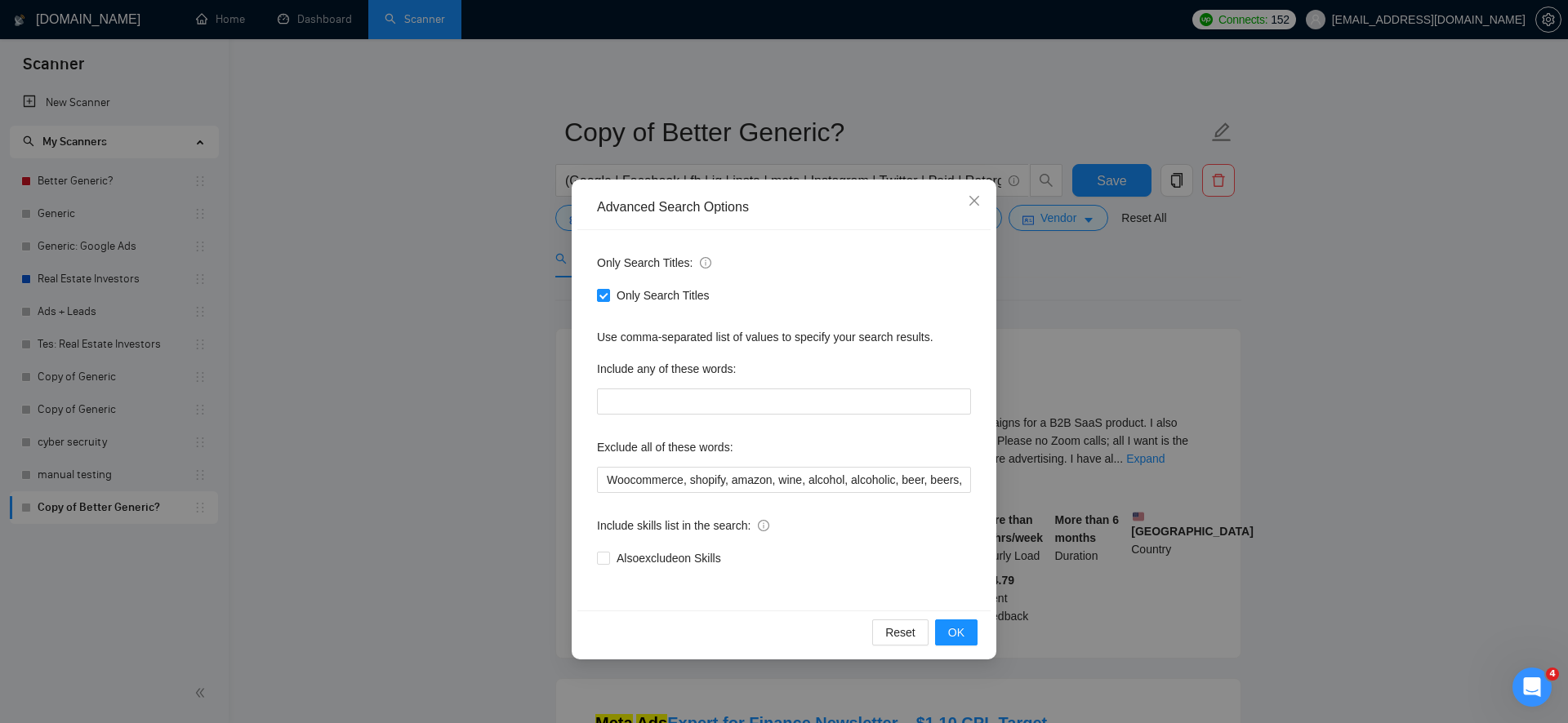
click at [535, 211] on div "Advanced Search Options Only Search Titles: Only Search Titles Use comma-separa…" at bounding box center [784, 362] width 1568 height 723
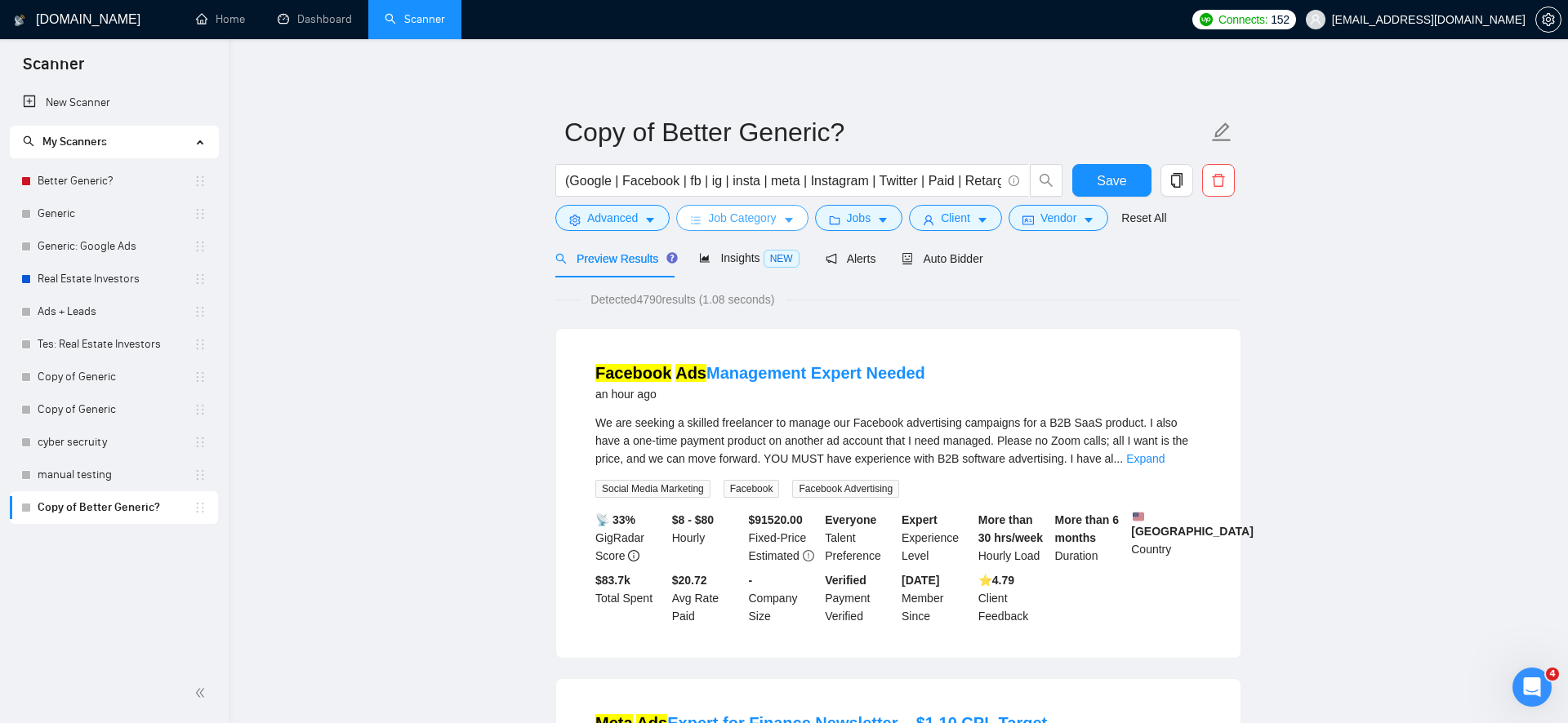
click at [731, 229] on button "Job Category" at bounding box center [741, 218] width 131 height 26
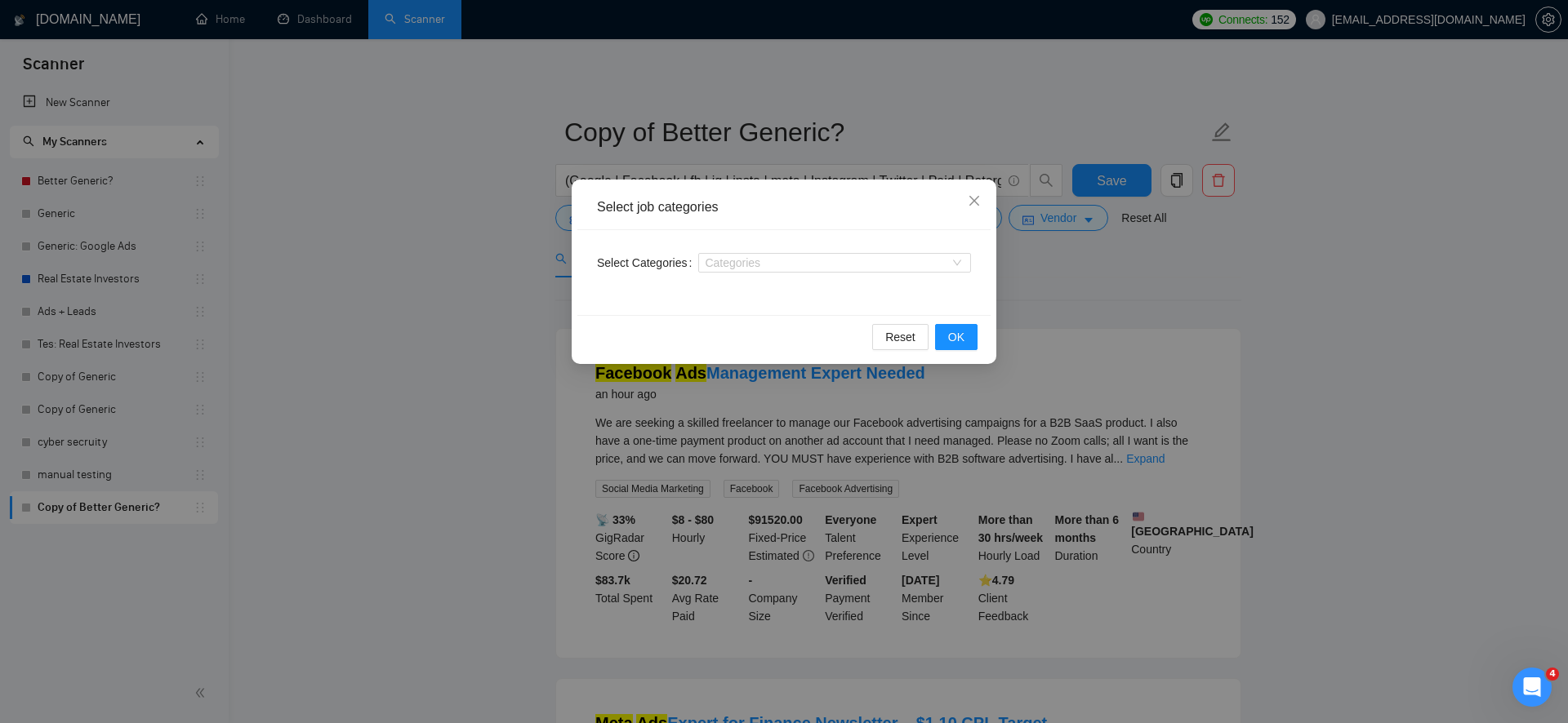
click at [469, 325] on div "Select job categories Select Categories Categories Reset OK" at bounding box center [784, 362] width 1568 height 723
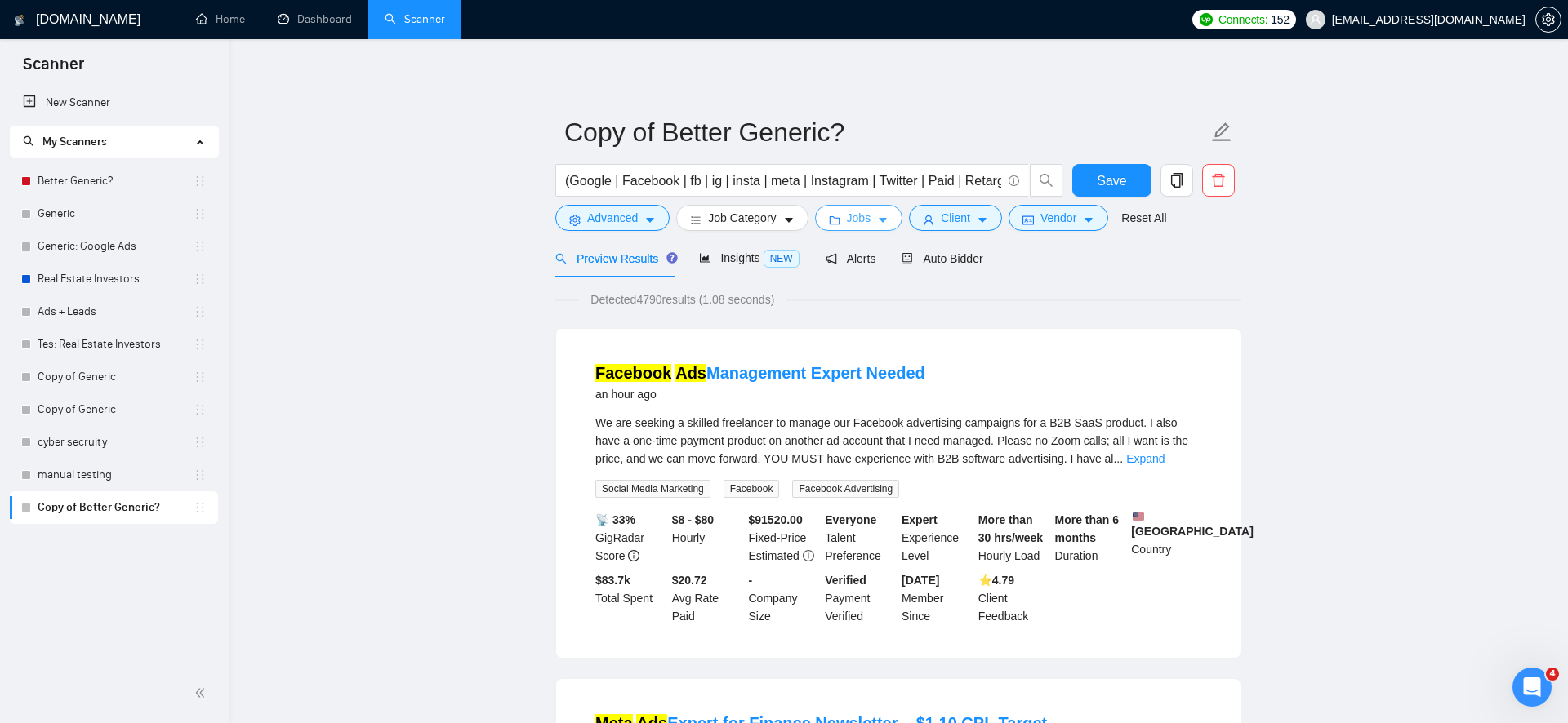
click at [857, 224] on span "Jobs" at bounding box center [859, 218] width 25 height 18
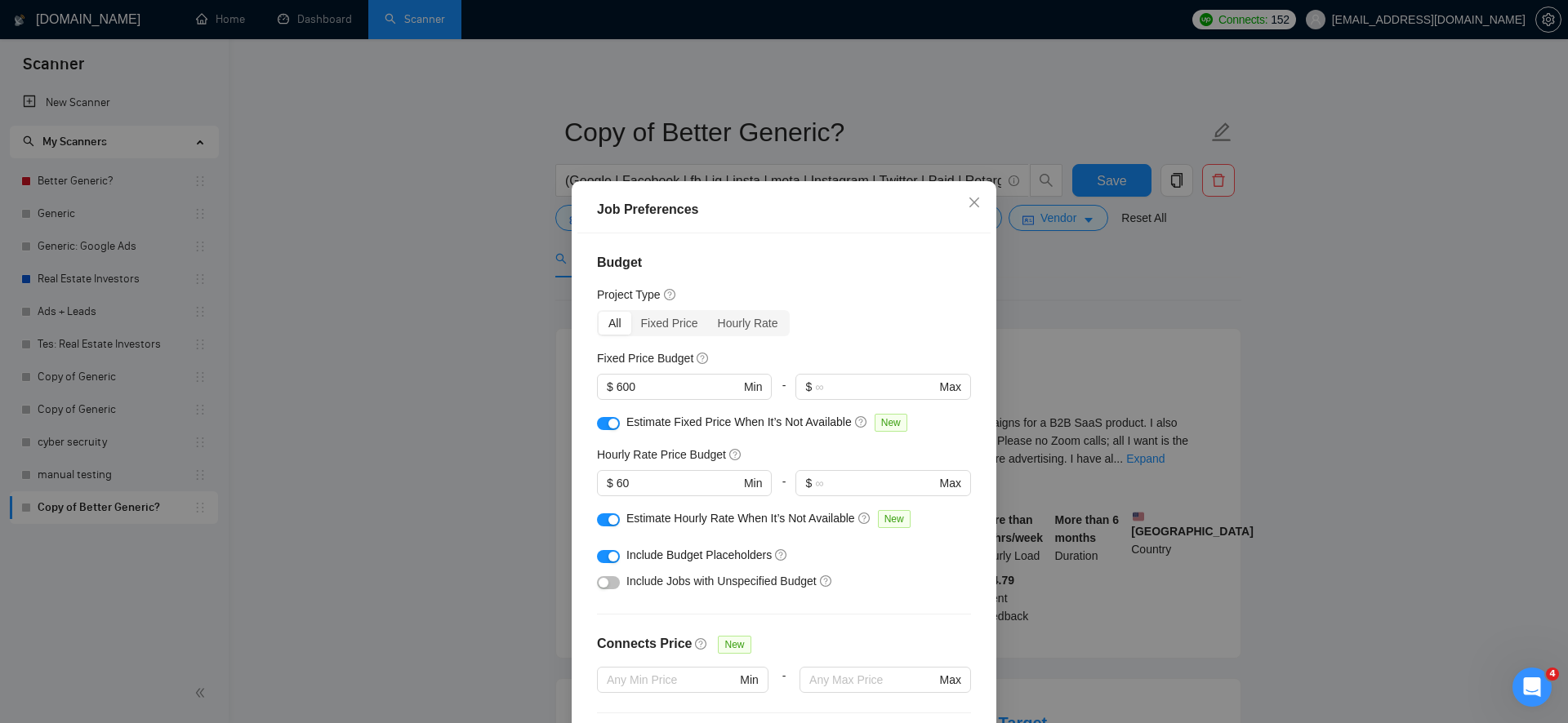
click at [619, 429] on div at bounding box center [608, 422] width 23 height 18
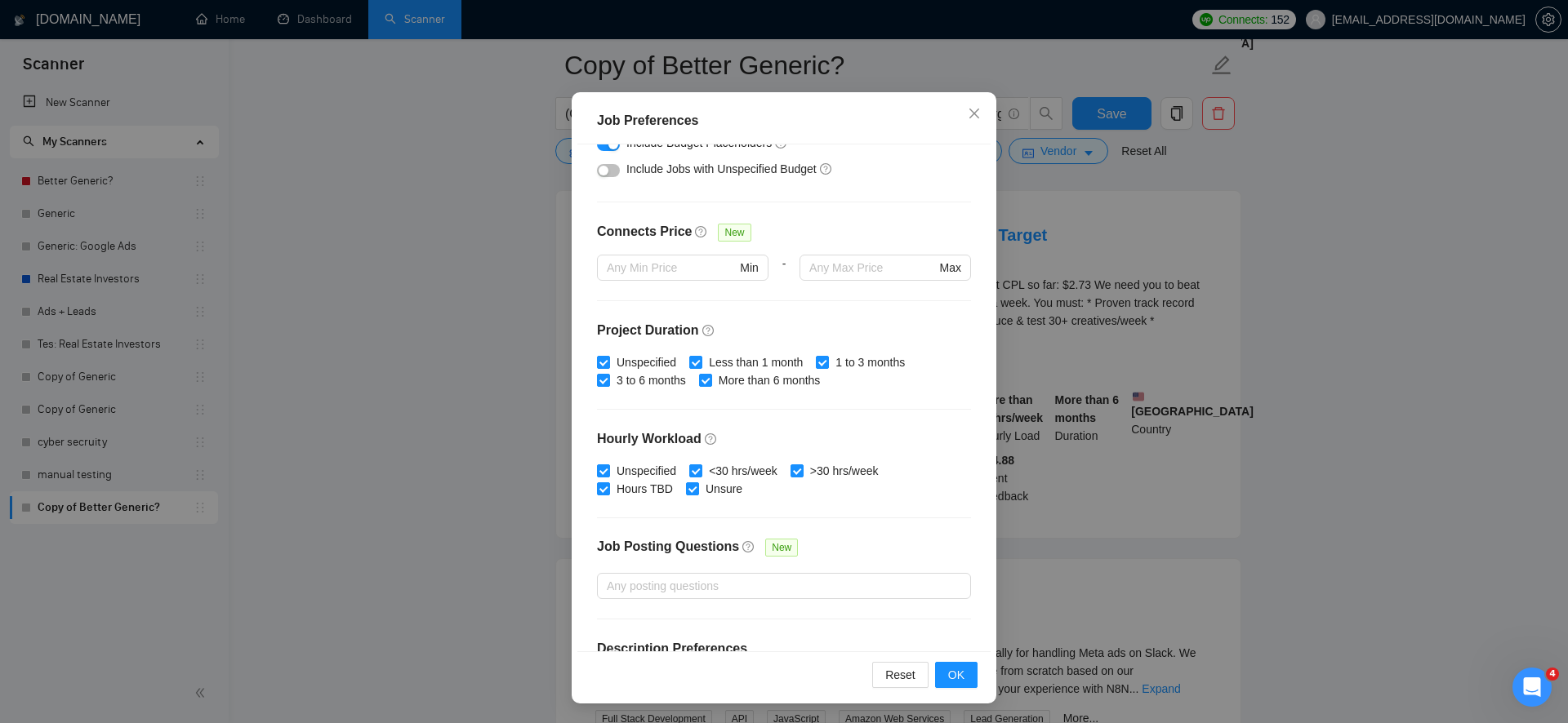
scroll to position [321, 0]
click at [1089, 399] on div "Job Preferences Budget Project Type All Fixed Price Hourly Rate Fixed Price Bud…" at bounding box center [784, 362] width 1568 height 723
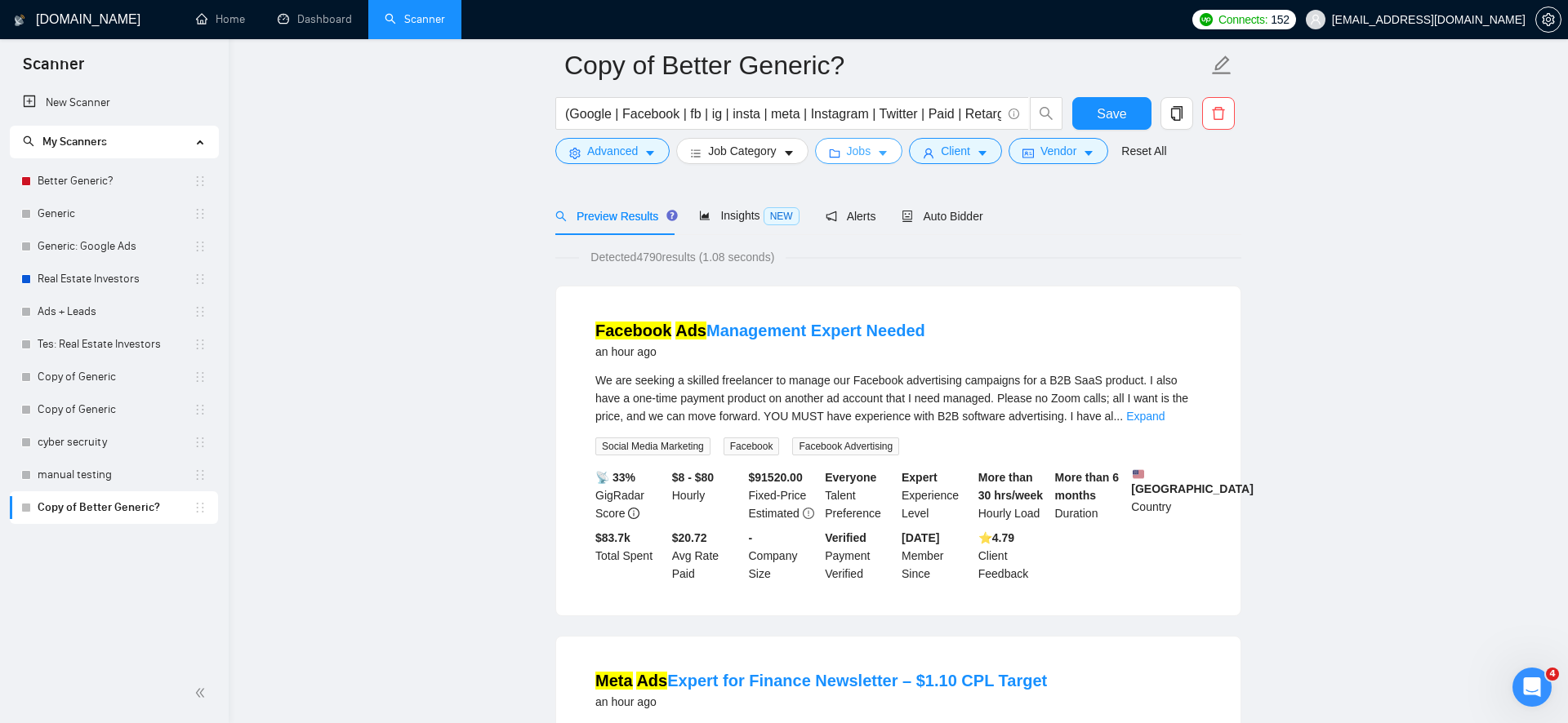
scroll to position [0, 0]
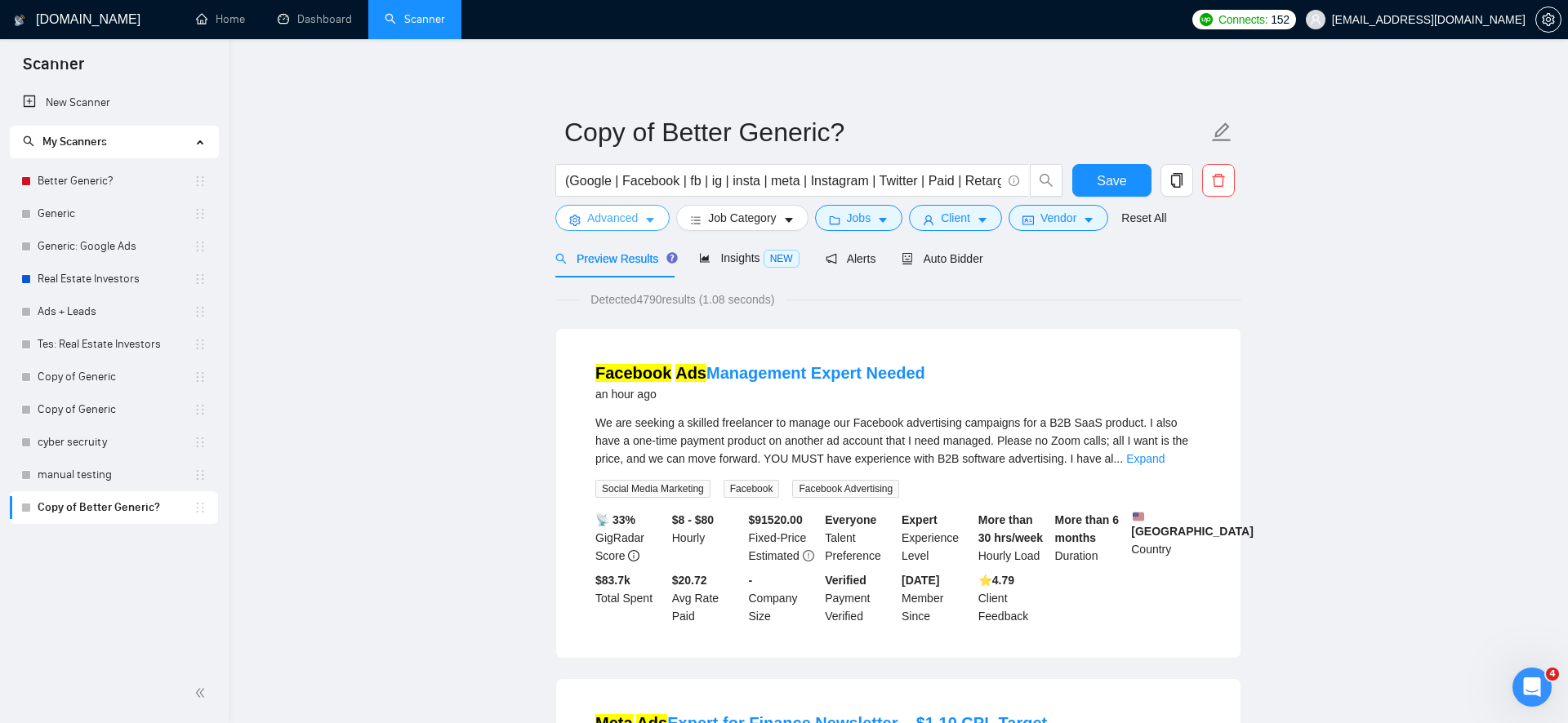
click at [581, 220] on button "Advanced" at bounding box center [612, 218] width 114 height 26
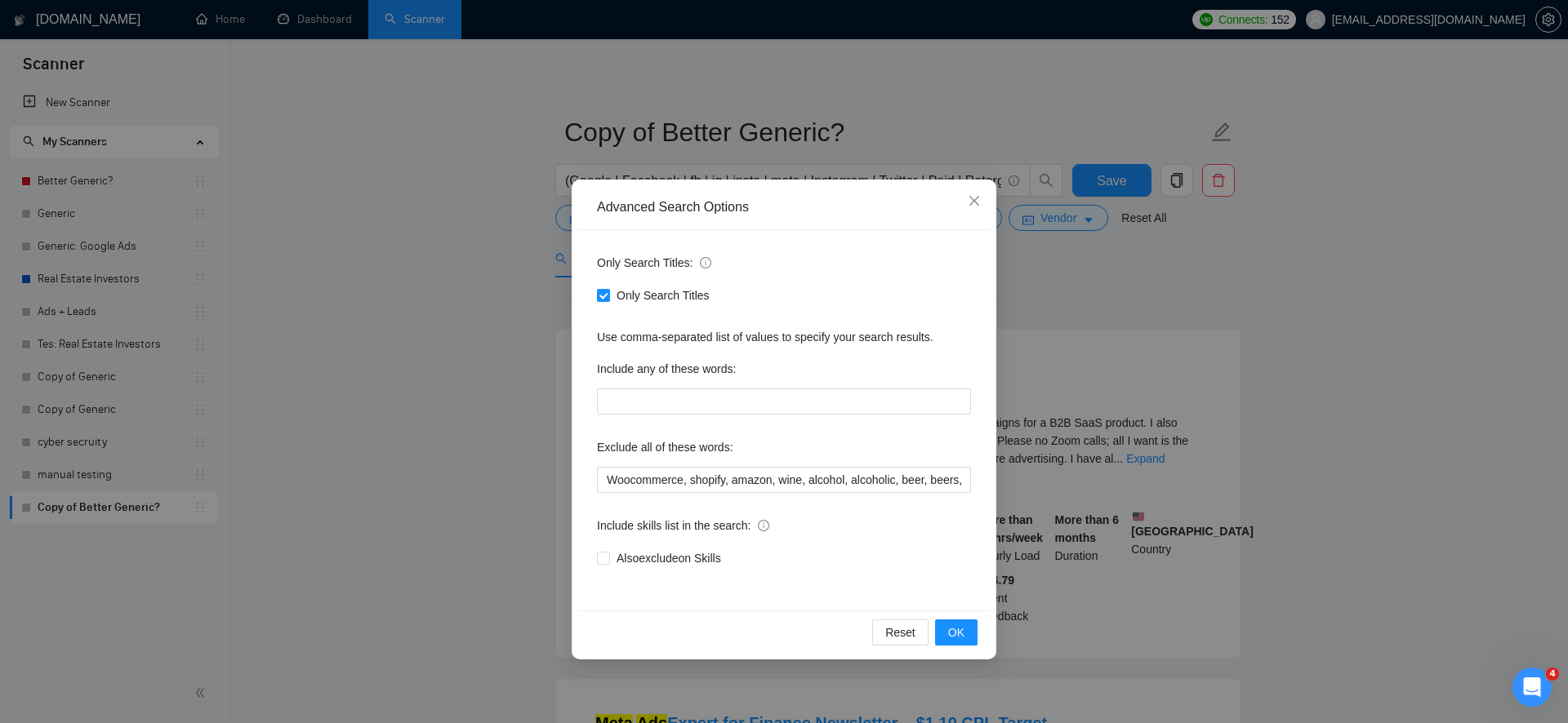
click at [474, 399] on div "Advanced Search Options Only Search Titles: Only Search Titles Use comma-separa…" at bounding box center [784, 362] width 1568 height 723
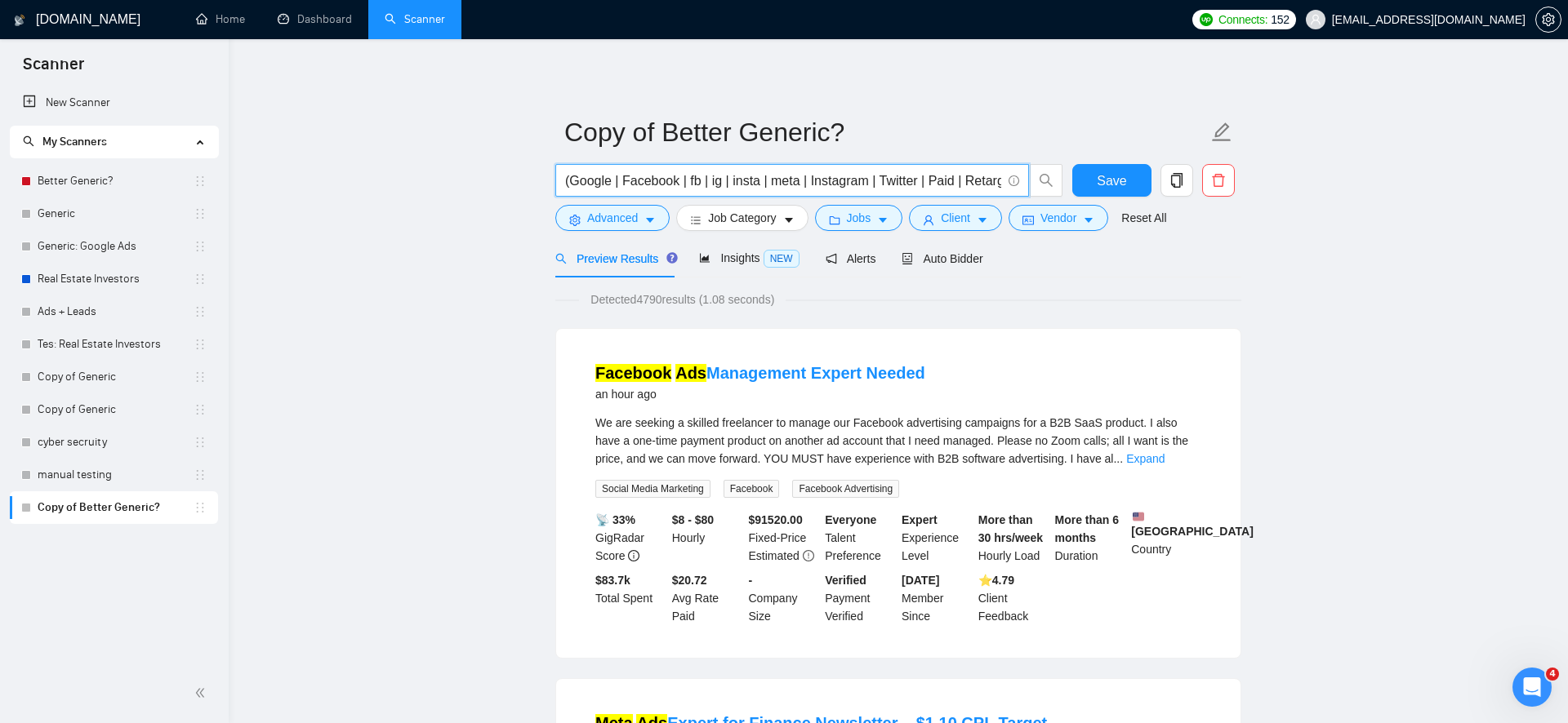
drag, startPoint x: 667, startPoint y: 185, endPoint x: 555, endPoint y: 179, distance: 112.2
click at [556, 179] on span "(Google | Facebook | fb | ig | insta | meta | Instagram | Twitter | Paid | Reta…" at bounding box center [792, 180] width 474 height 33
click at [594, 180] on input "(Google | Facebook | fb | ig | insta | meta | Instagram | Twitter | Paid | Reta…" at bounding box center [783, 181] width 436 height 20
click at [571, 177] on input "(Google | Facebook | fb | ig | insta | meta | Instagram | Twitter | Paid | Reta…" at bounding box center [783, 181] width 436 height 20
click at [566, 177] on input "(Google | Facebook | fb | ig | insta | meta | Instagram | Twitter | Paid | Reta…" at bounding box center [783, 181] width 436 height 20
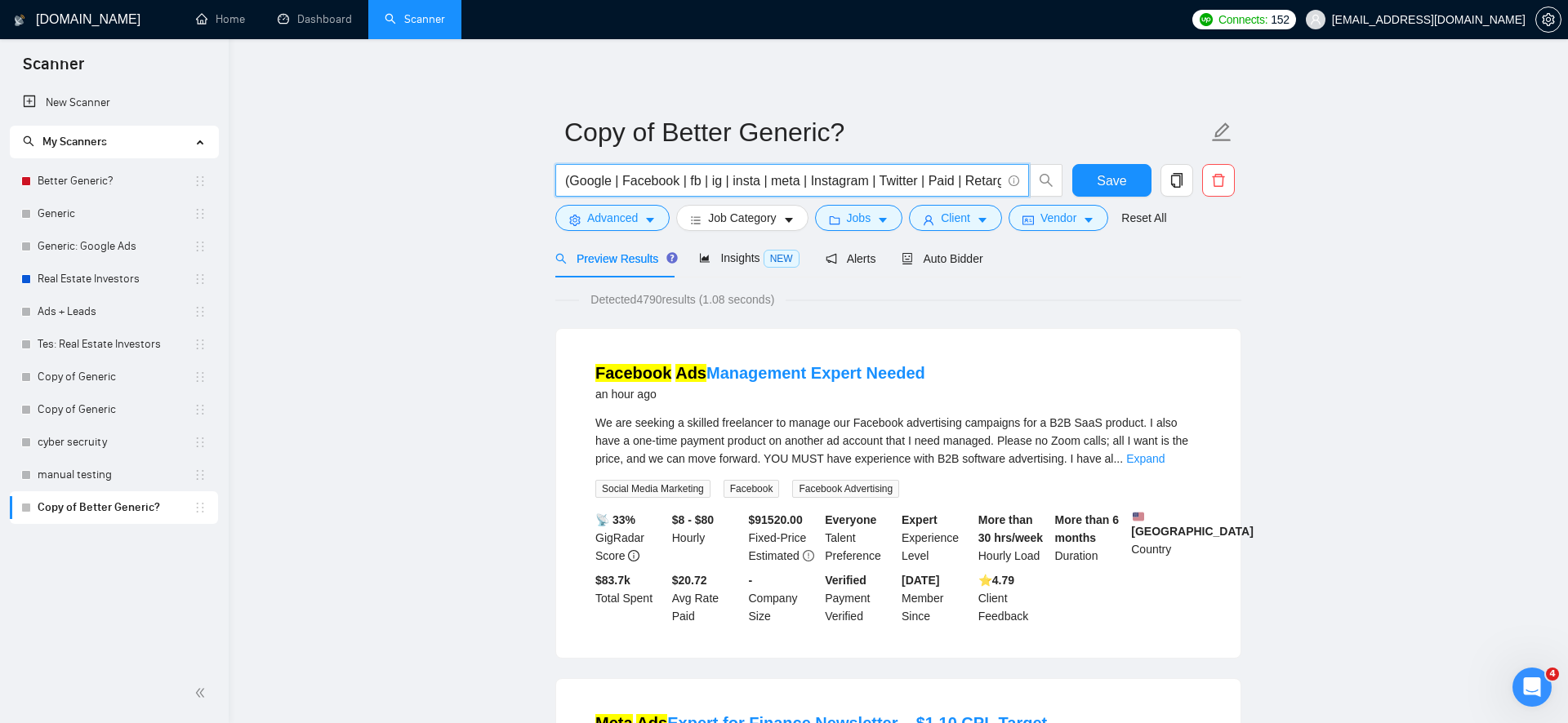
drag, startPoint x: 566, startPoint y: 177, endPoint x: 513, endPoint y: 253, distance: 92.7
click at [590, 184] on input "(Google | Facebook | fb | ig | insta | meta | Instagram | Twitter | Paid | Reta…" at bounding box center [783, 181] width 436 height 20
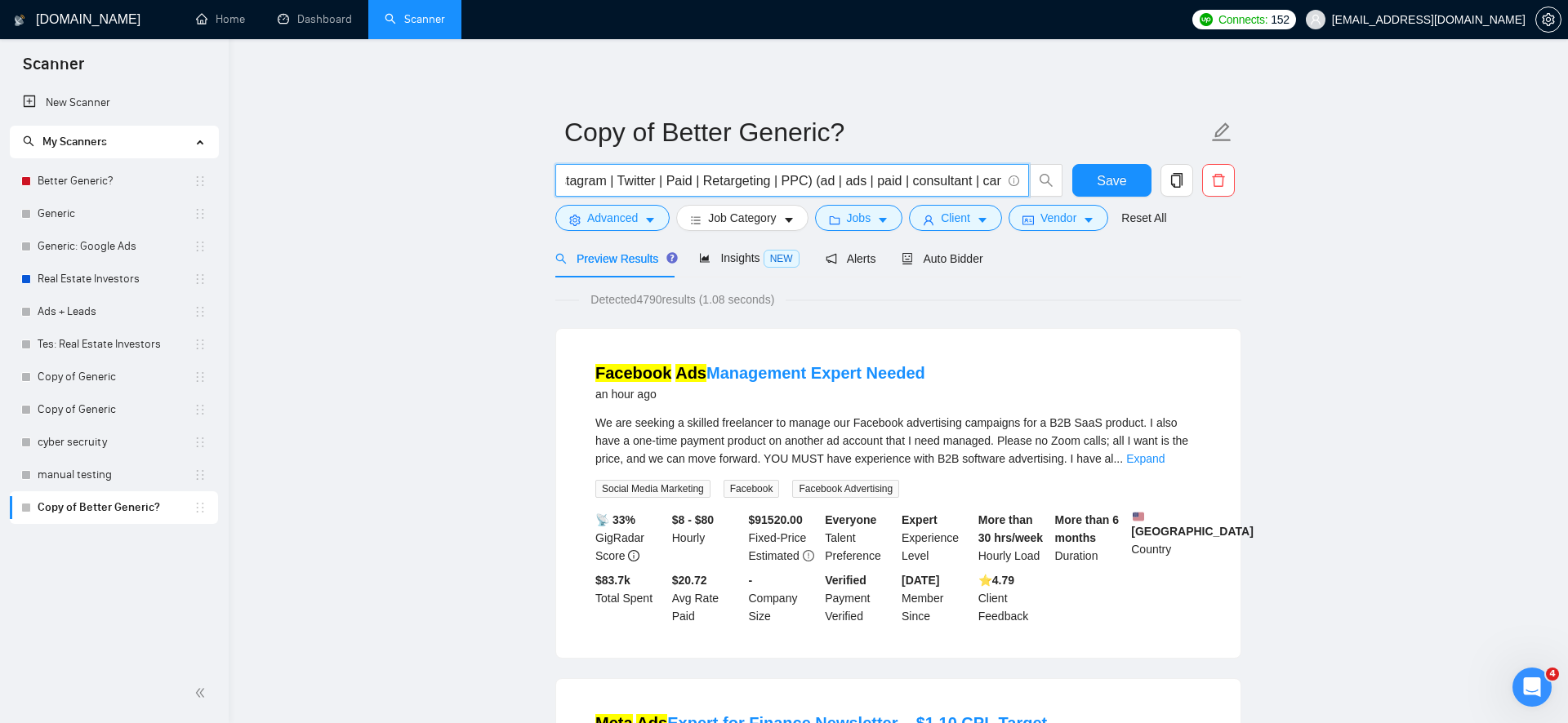
drag, startPoint x: 590, startPoint y: 184, endPoint x: 972, endPoint y: 184, distance: 382.0
click at [972, 184] on input "(Google | Facebook | fb | ig | insta | meta | Instagram | Twitter | Paid | Reta…" at bounding box center [783, 181] width 436 height 20
click at [627, 224] on span "Advanced" at bounding box center [612, 218] width 51 height 18
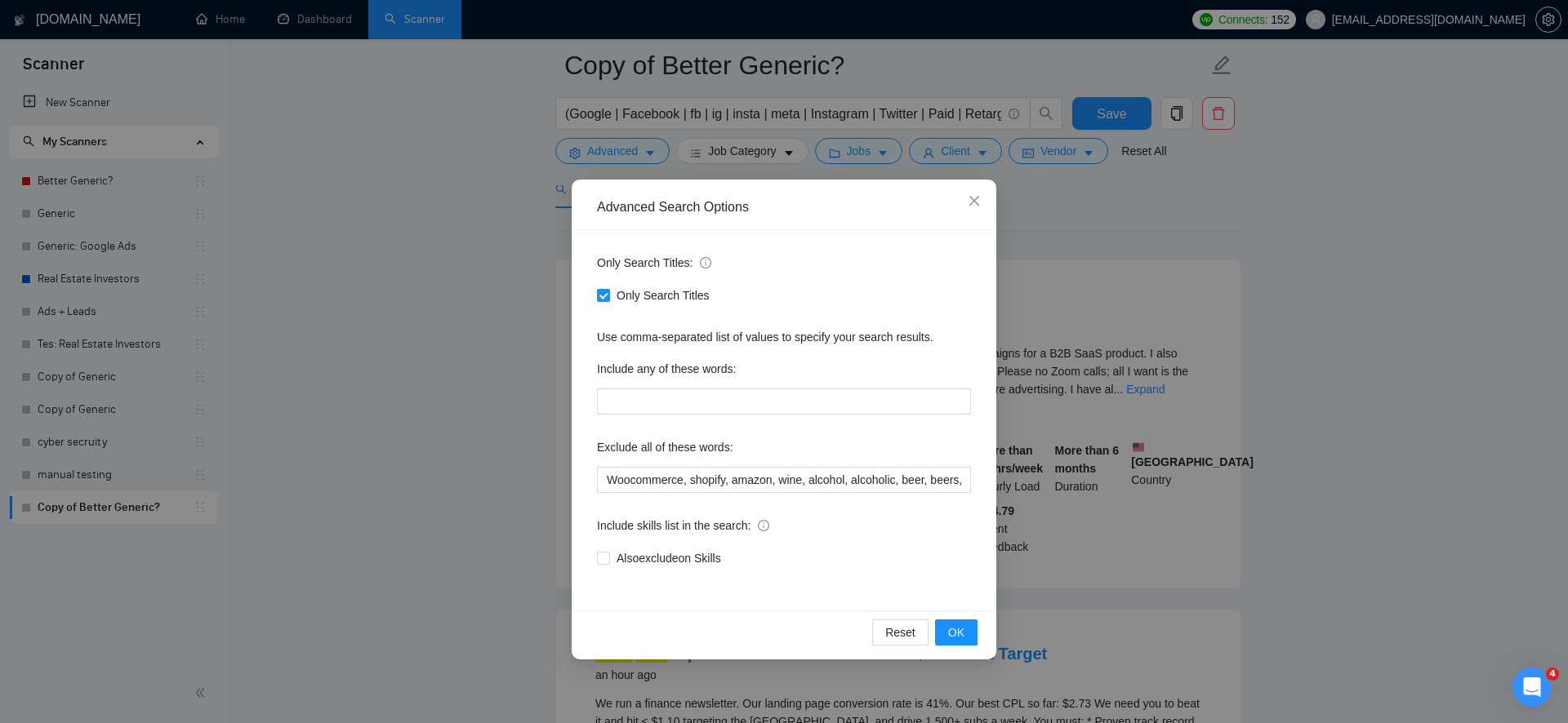
scroll to position [130, 0]
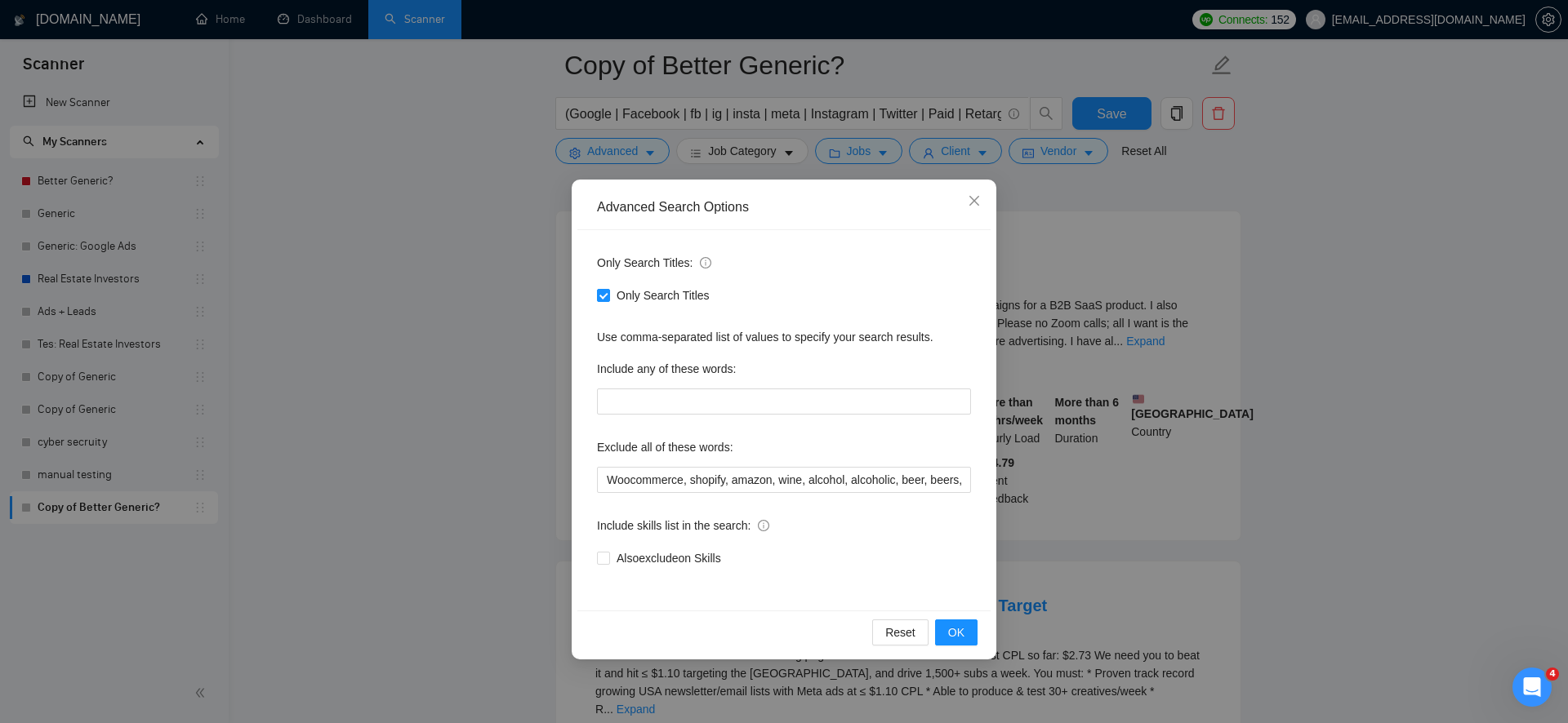
click at [474, 406] on div "Advanced Search Options Only Search Titles: Only Search Titles Use comma-separa…" at bounding box center [784, 362] width 1568 height 723
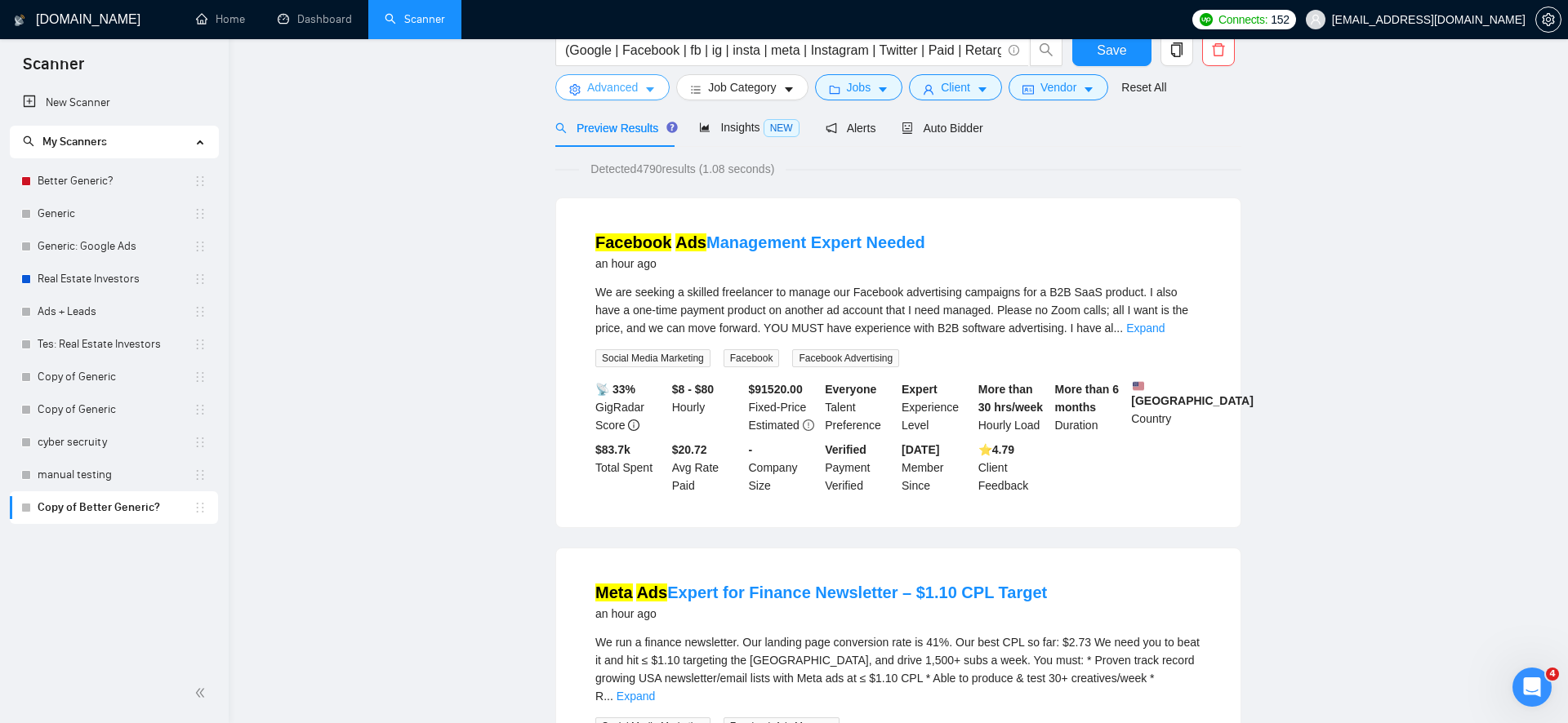
scroll to position [0, 0]
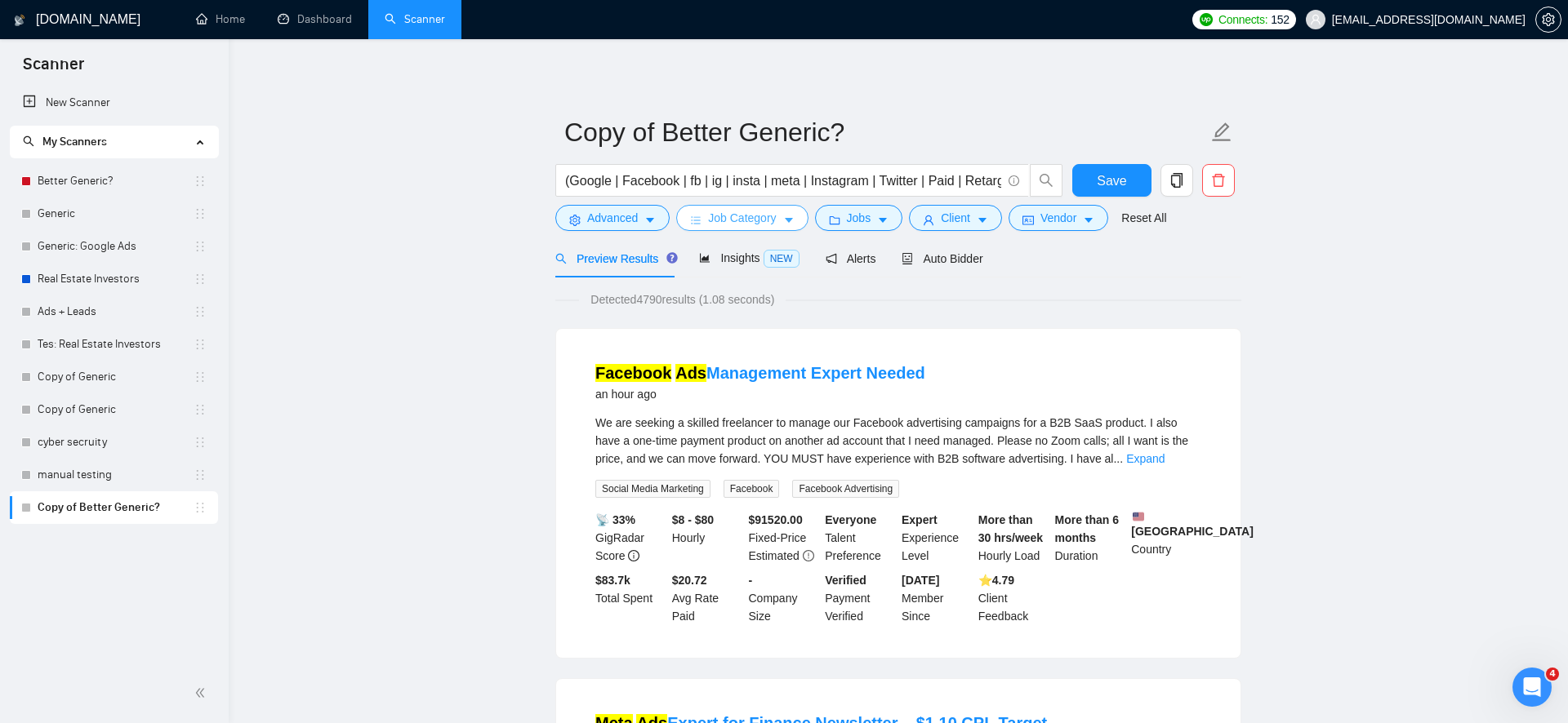
click at [722, 214] on span "Job Category" at bounding box center [742, 218] width 68 height 18
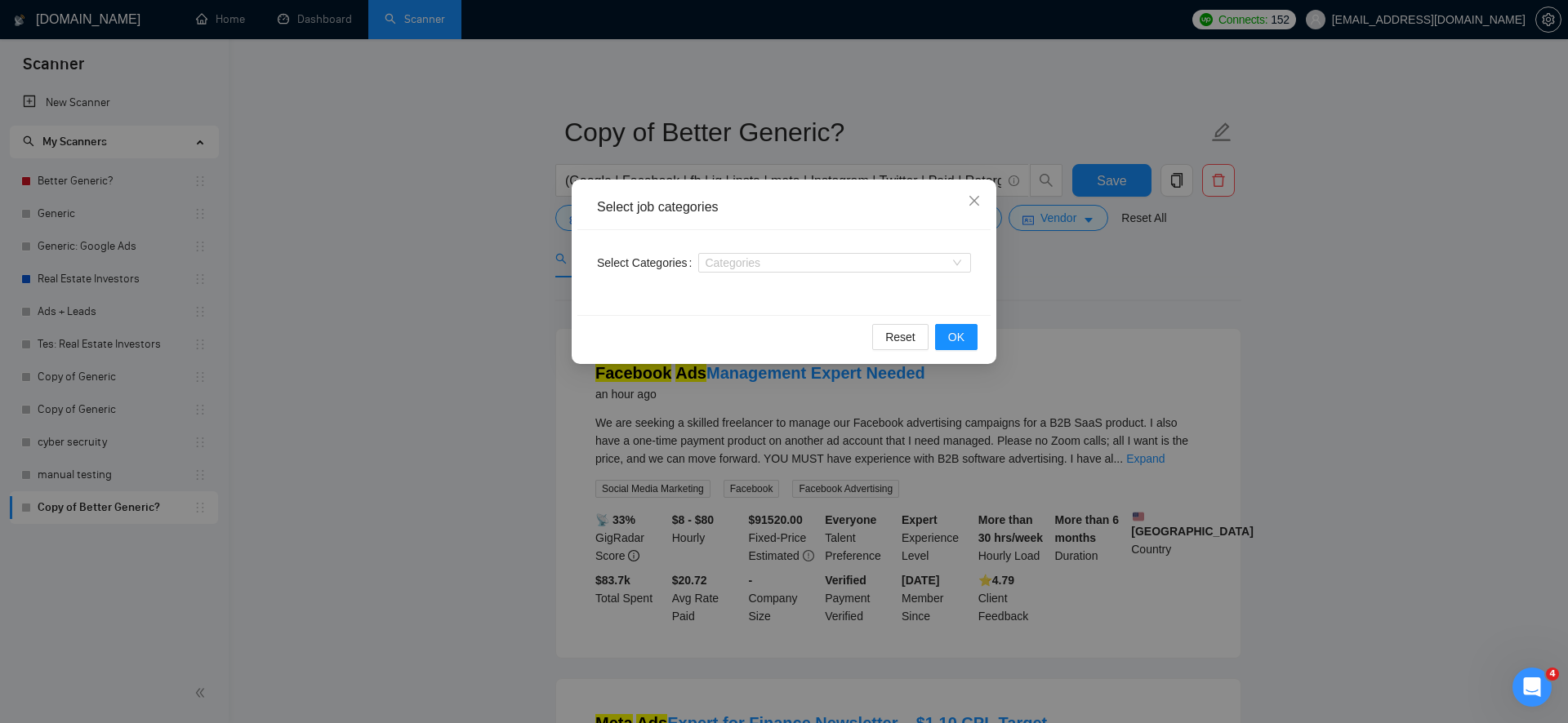
click at [516, 321] on div "Select job categories Select Categories Categories Reset OK" at bounding box center [784, 362] width 1568 height 723
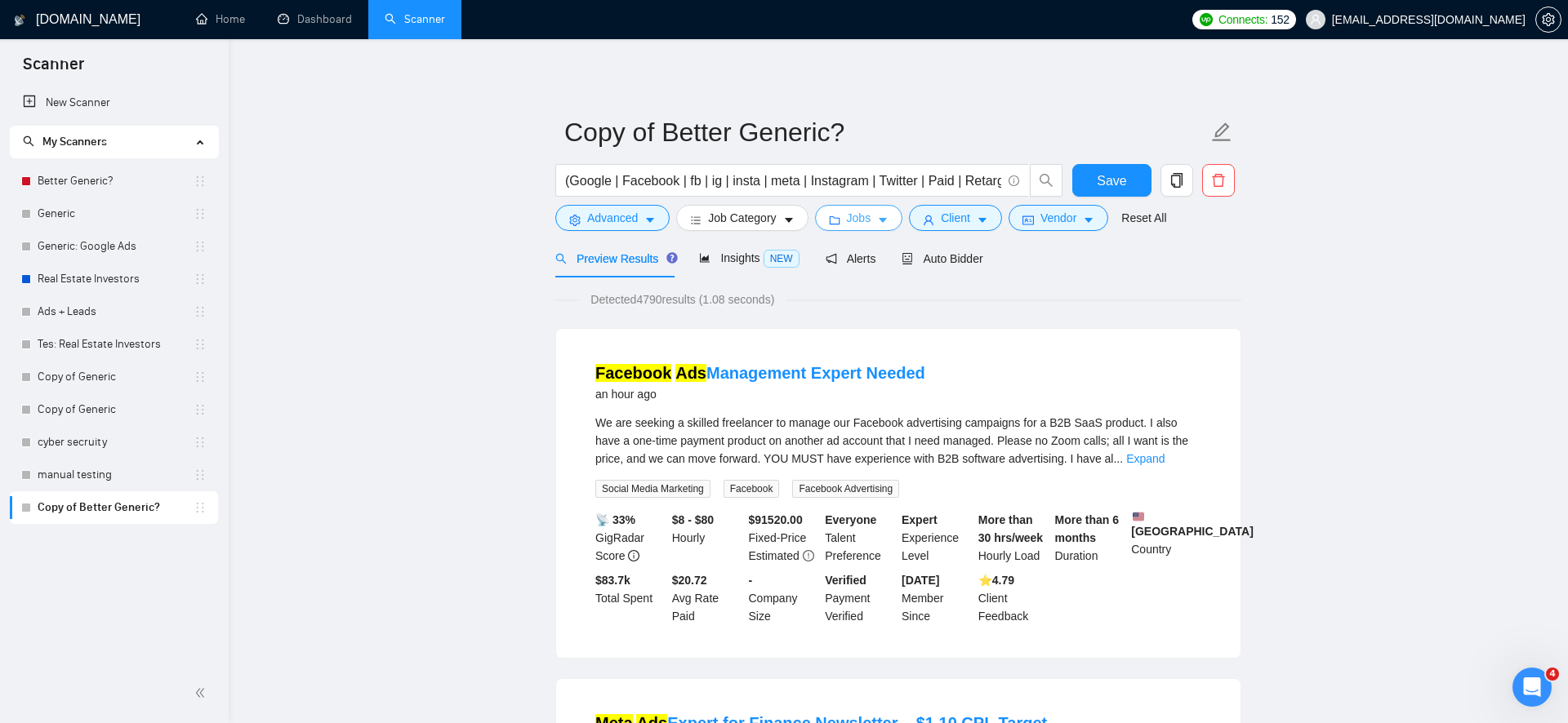
click at [872, 212] on span "Jobs" at bounding box center [859, 218] width 25 height 18
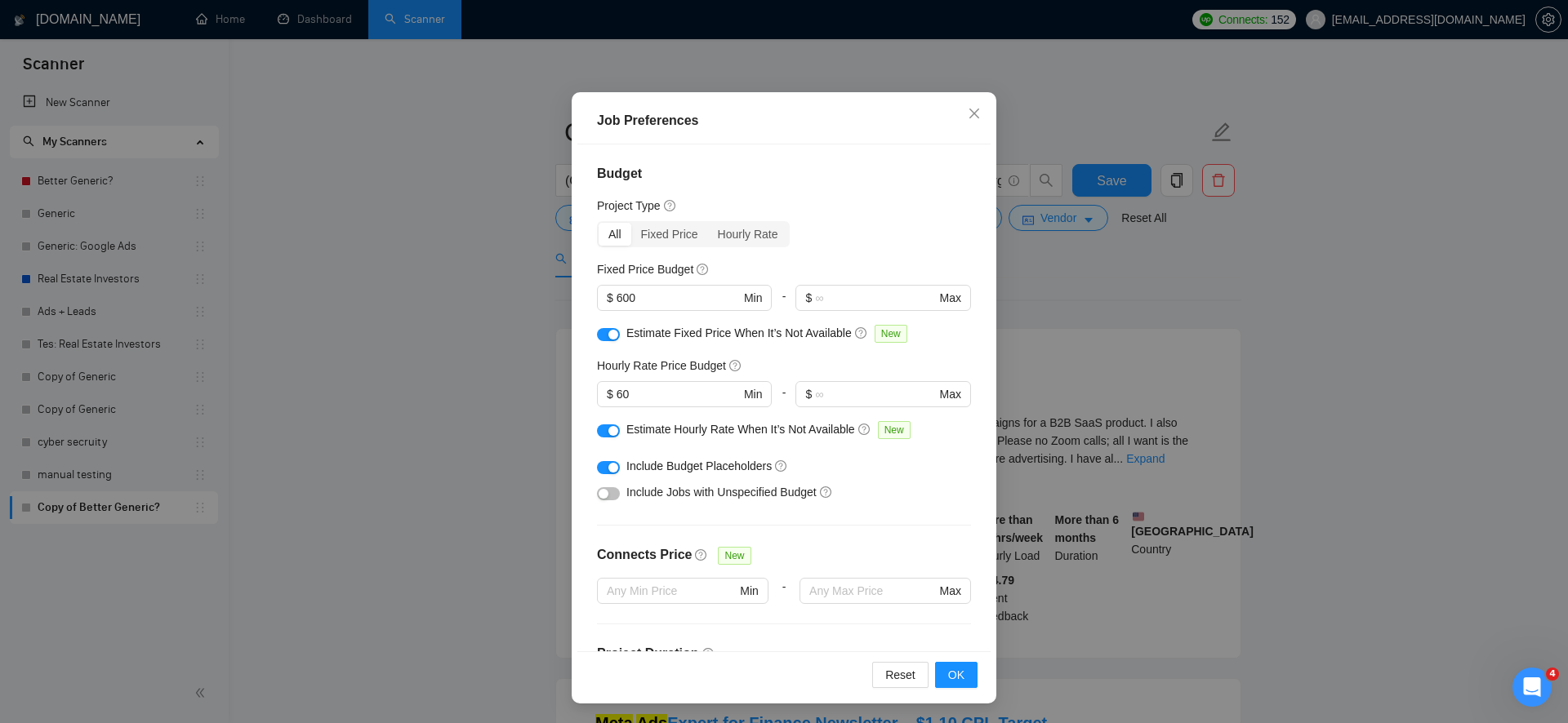
click at [391, 402] on div "Job Preferences Budget Project Type All Fixed Price Hourly Rate Fixed Price Bud…" at bounding box center [784, 362] width 1568 height 723
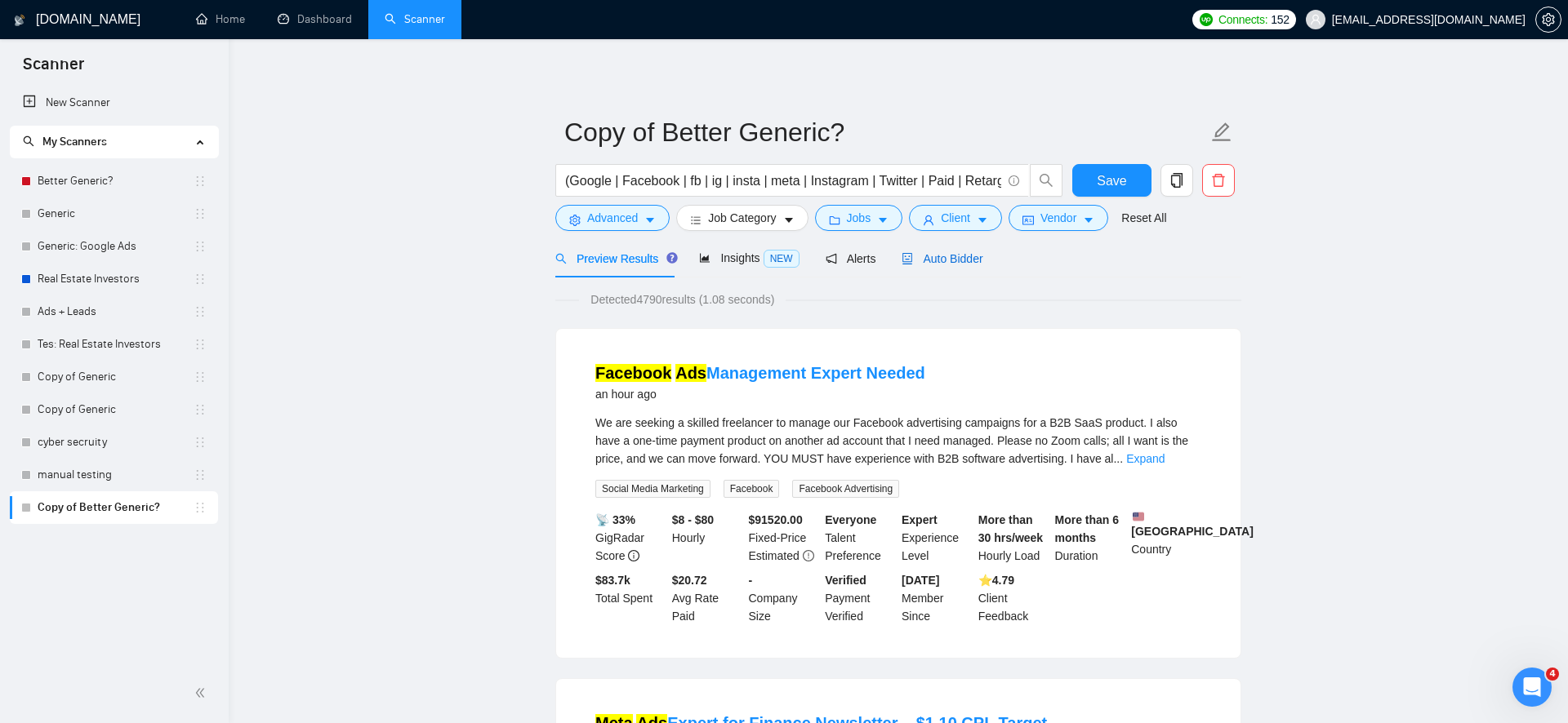
click at [938, 256] on span "Auto Bidder" at bounding box center [941, 258] width 80 height 13
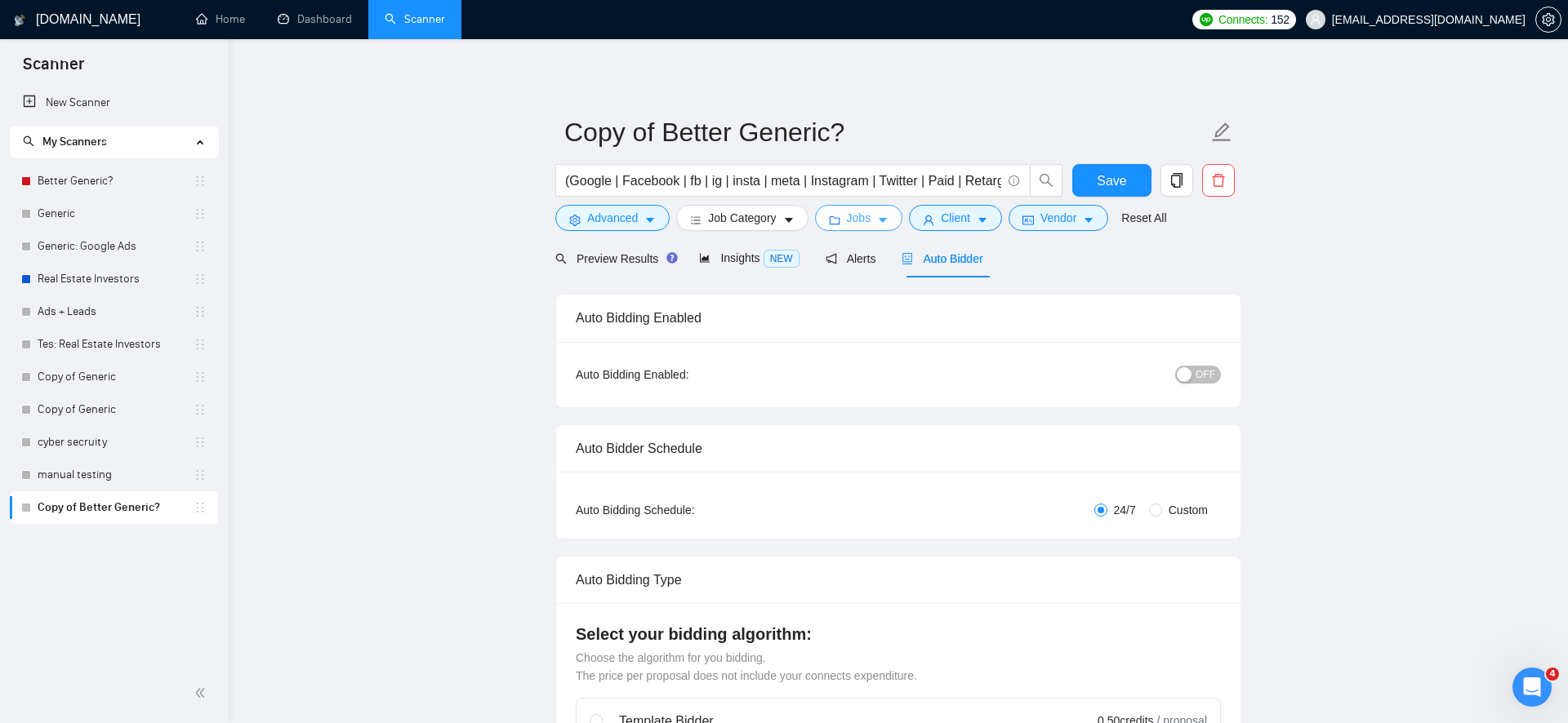
click at [882, 218] on icon "caret-down" at bounding box center [883, 220] width 11 height 11
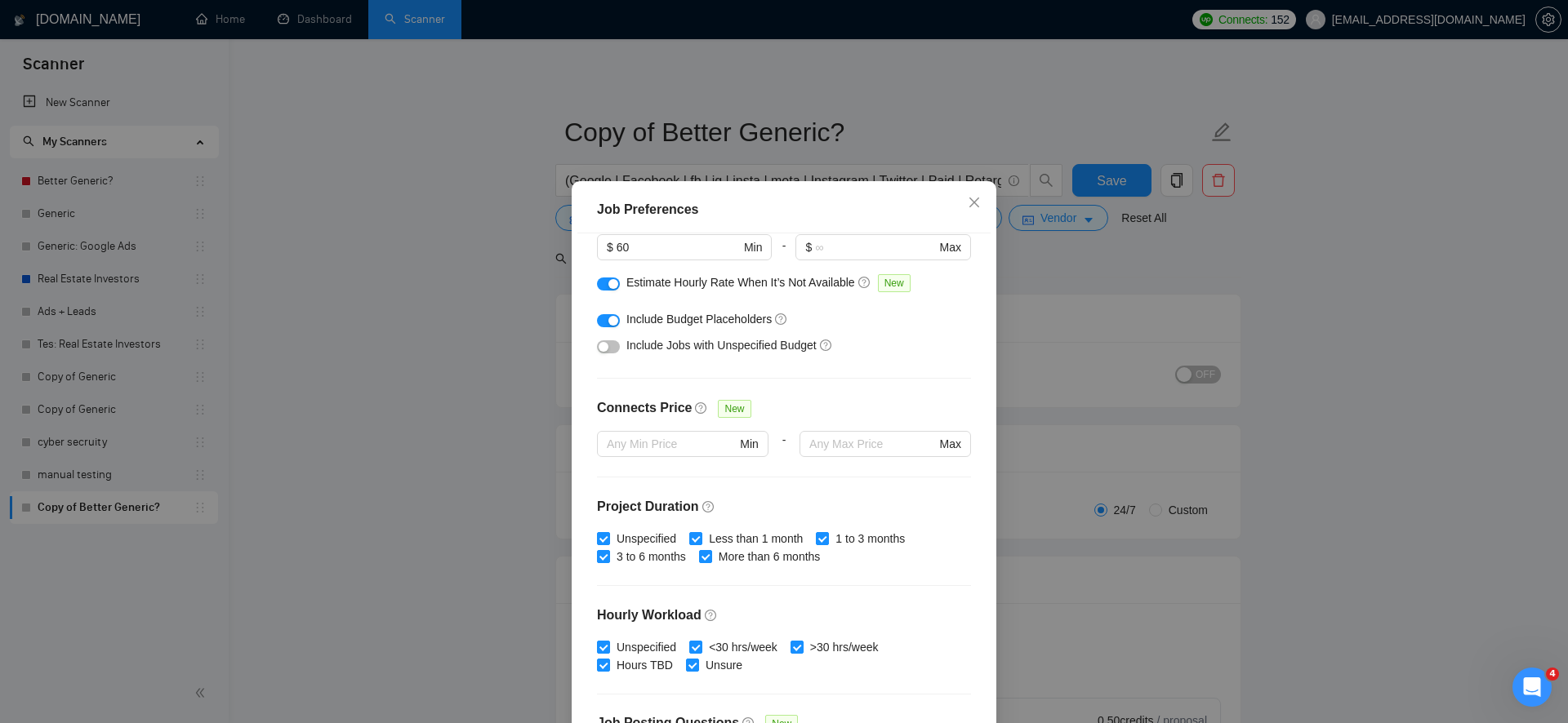
scroll to position [246, 0]
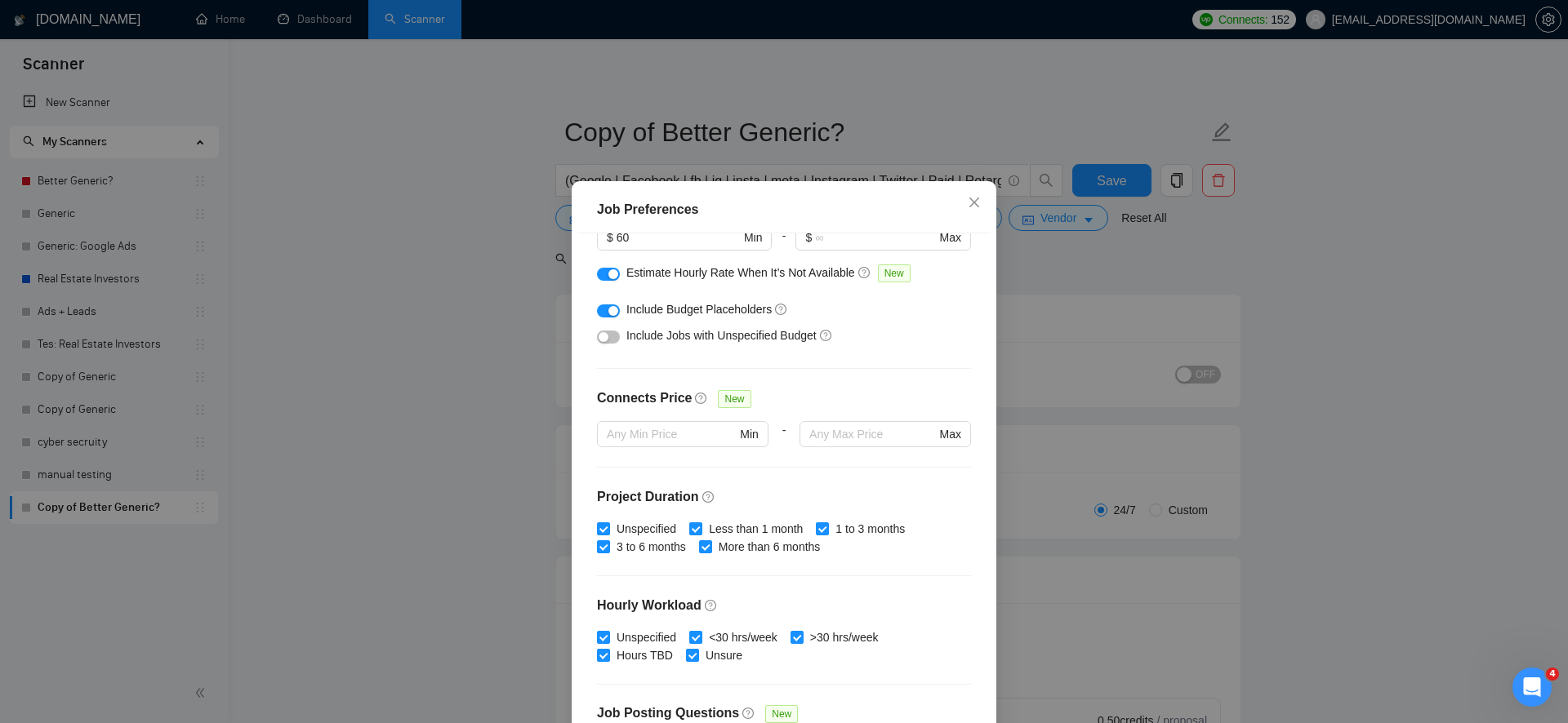
click at [610, 344] on button "button" at bounding box center [608, 336] width 23 height 13
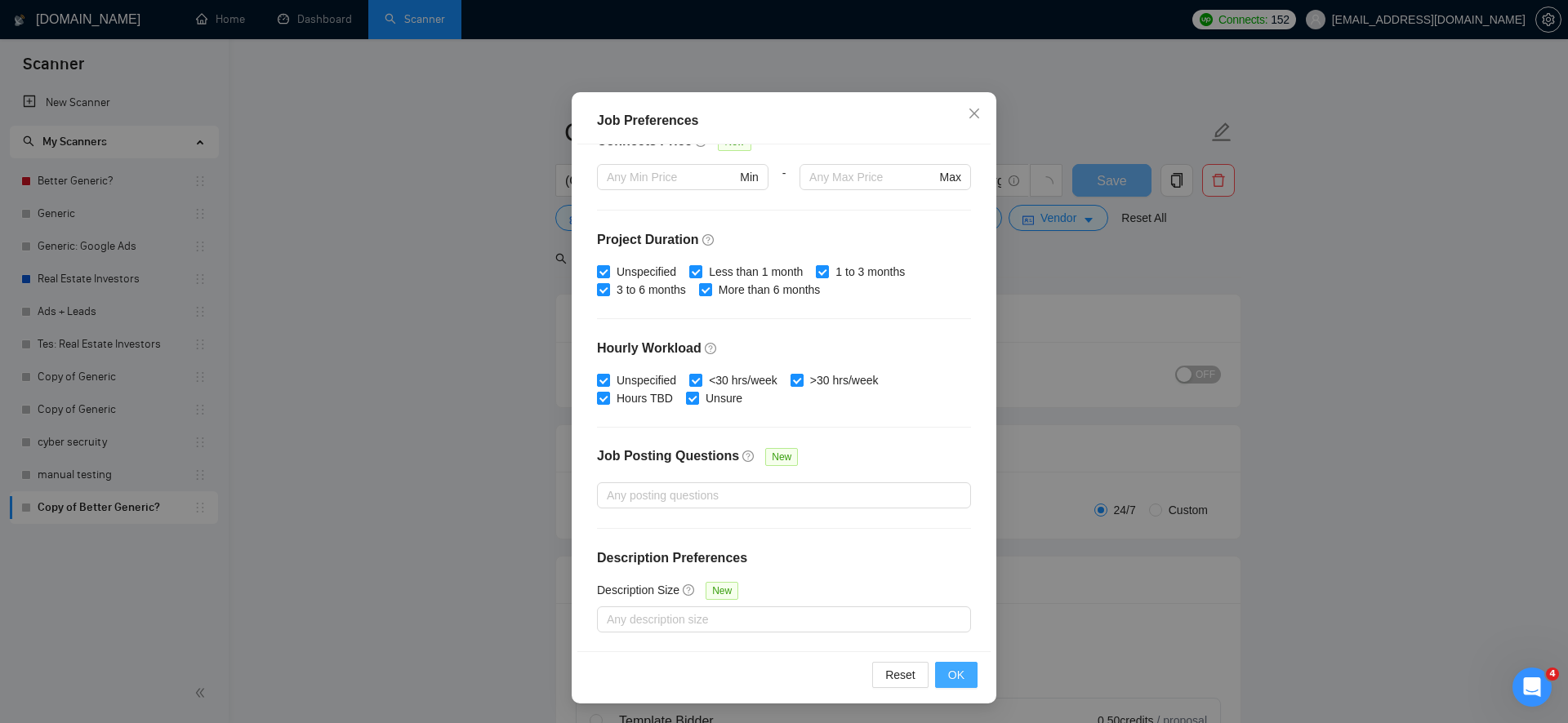
click at [955, 676] on span "OK" at bounding box center [956, 675] width 16 height 18
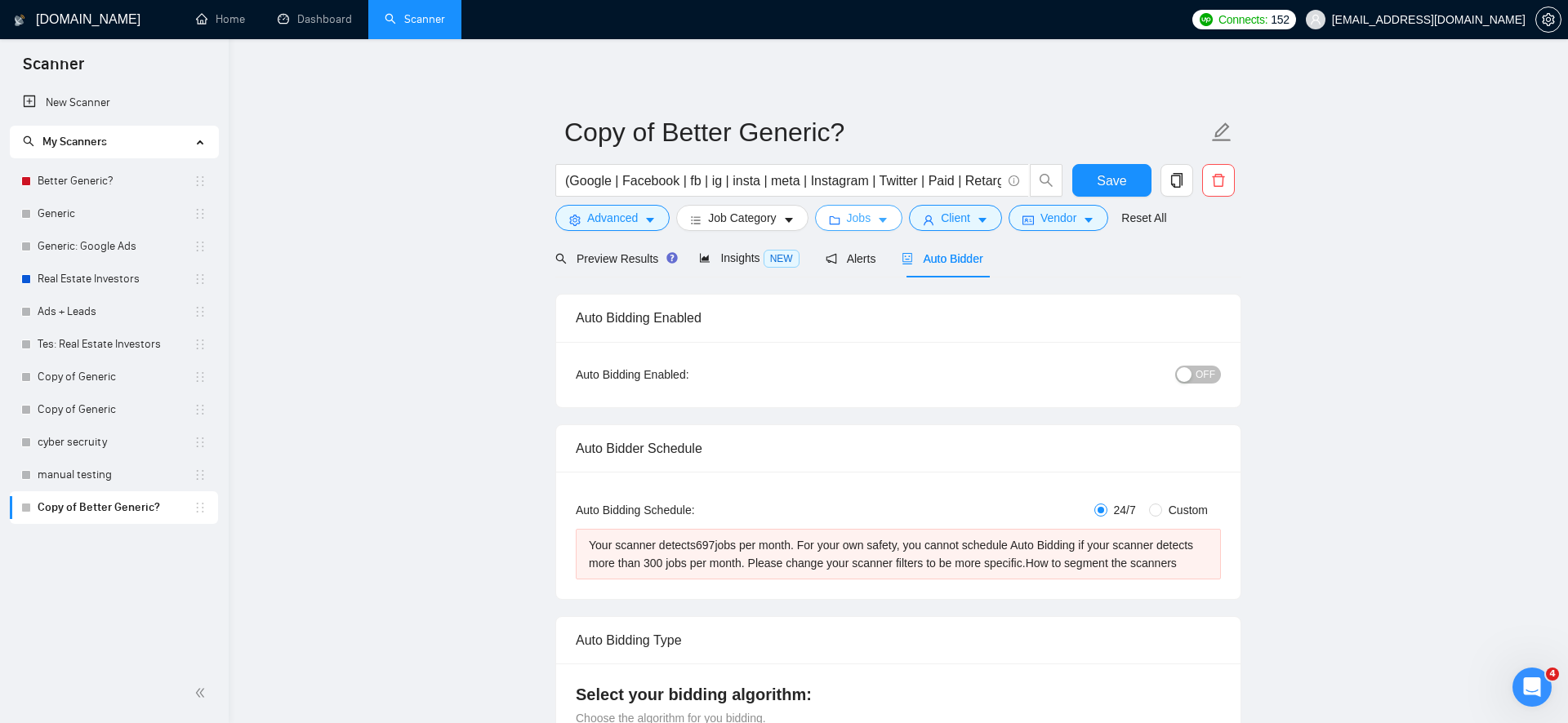
scroll to position [70, 0]
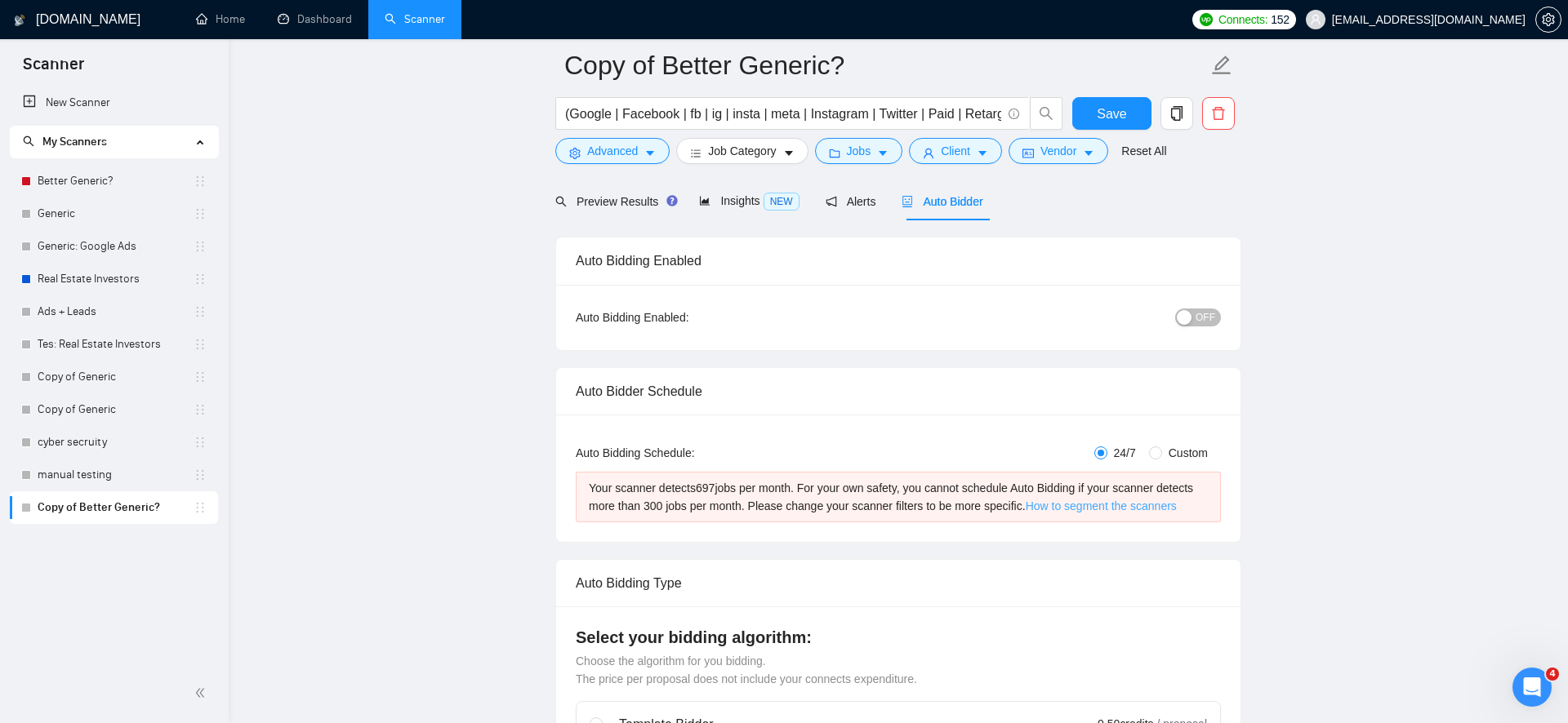
click at [1148, 505] on link "How to segment the scanners" at bounding box center [1101, 505] width 151 height 13
click at [611, 124] on span "(Google | Facebook | fb | ig | insta | meta | Instagram | Twitter | Paid | Reta…" at bounding box center [792, 113] width 474 height 33
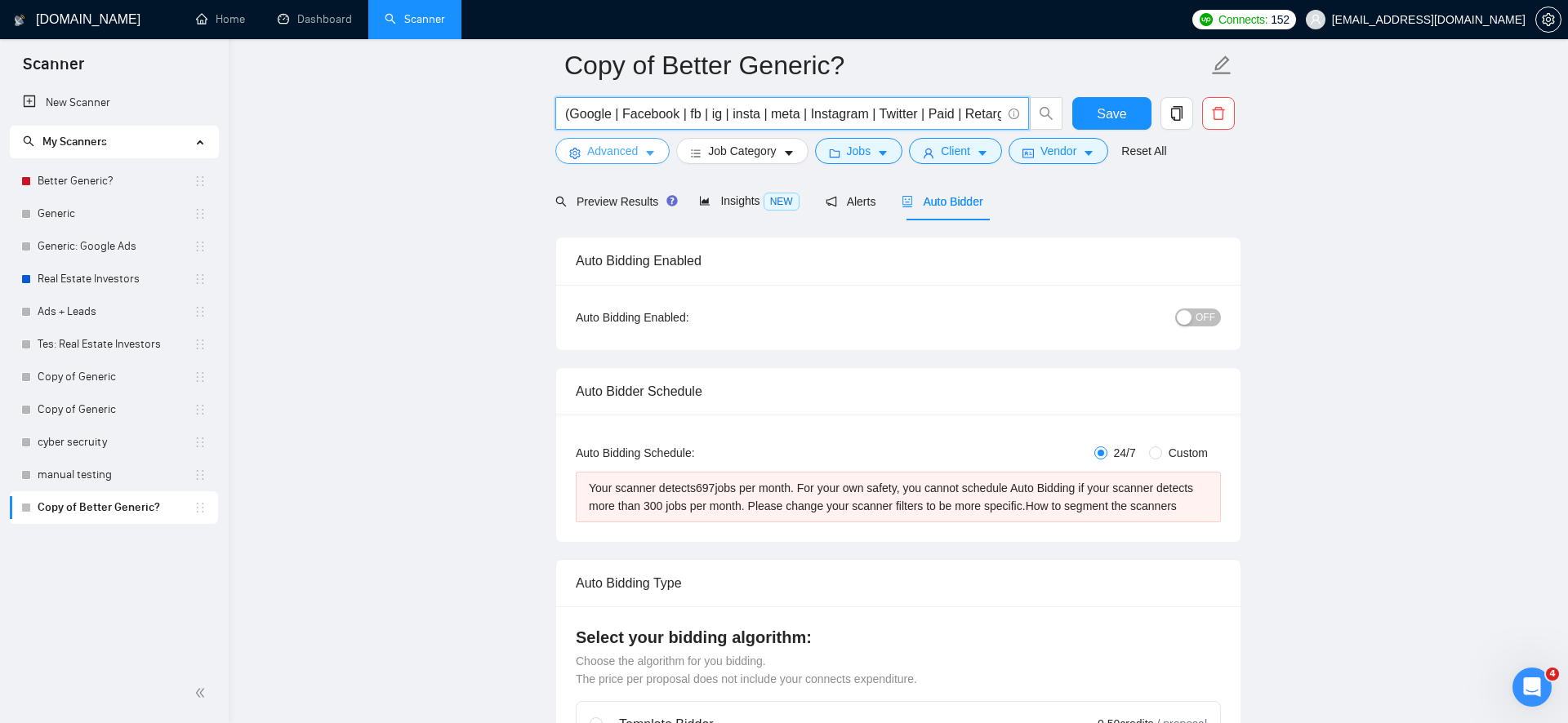
click at [611, 145] on span "Advanced" at bounding box center [612, 151] width 51 height 18
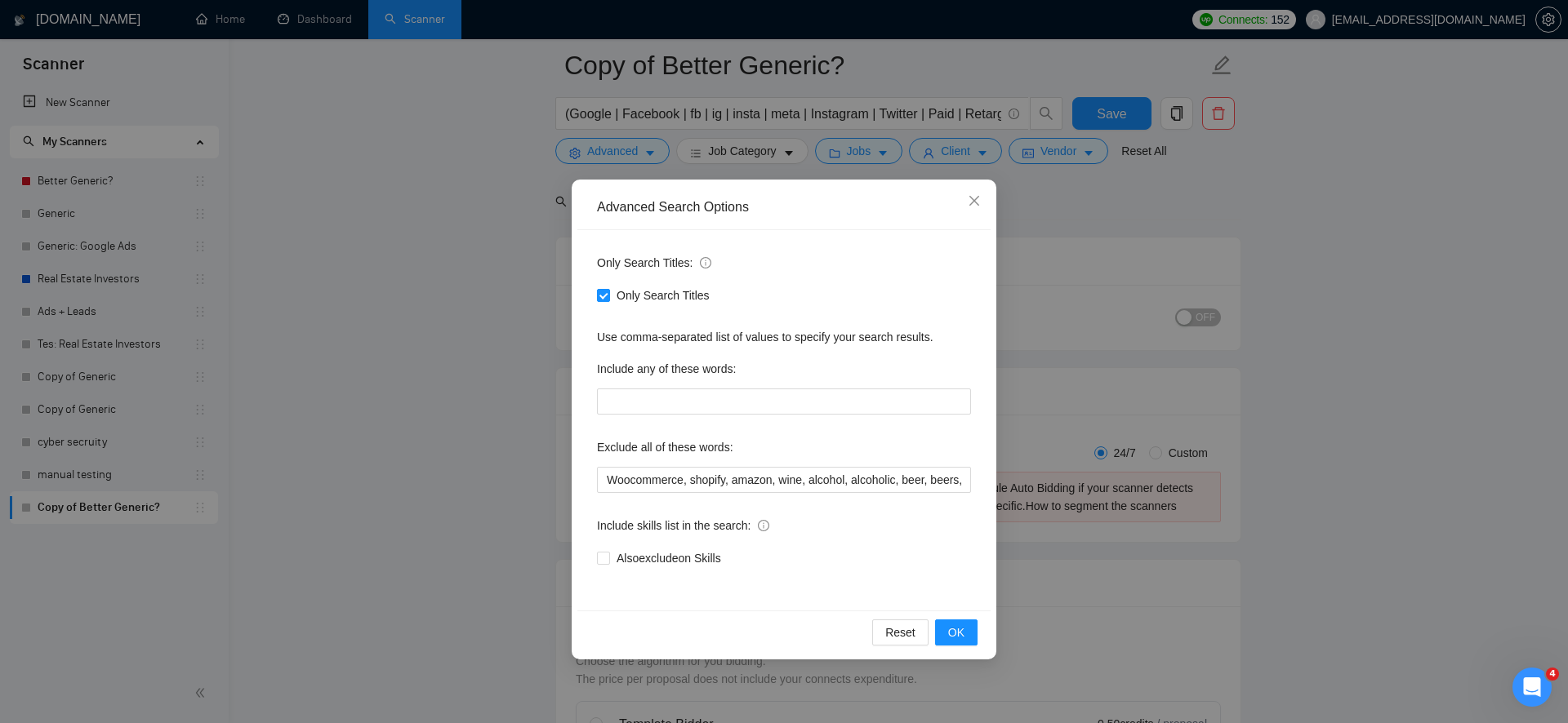
click at [497, 419] on div "Advanced Search Options Only Search Titles: Only Search Titles Use comma-separa…" at bounding box center [784, 362] width 1568 height 723
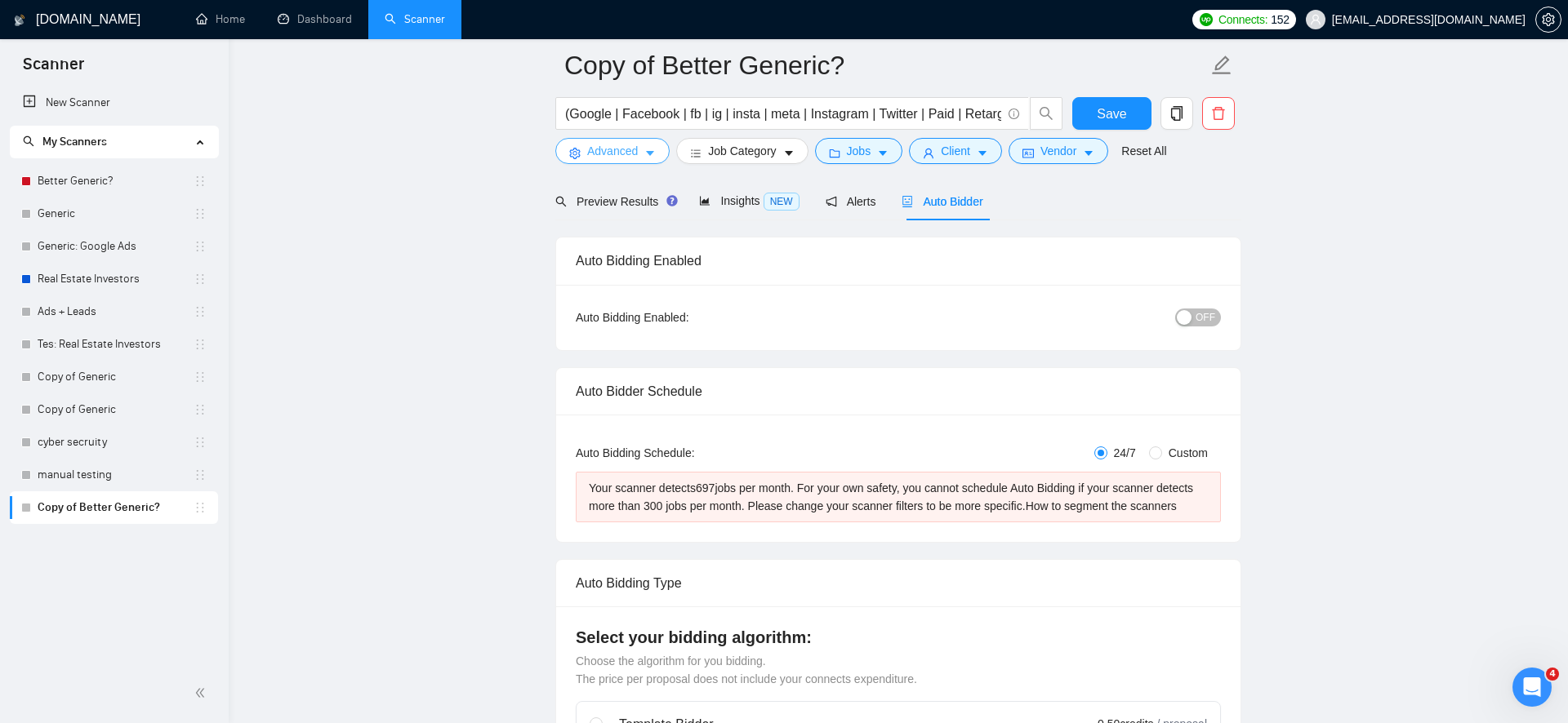
click at [622, 154] on span "Advanced" at bounding box center [612, 151] width 51 height 18
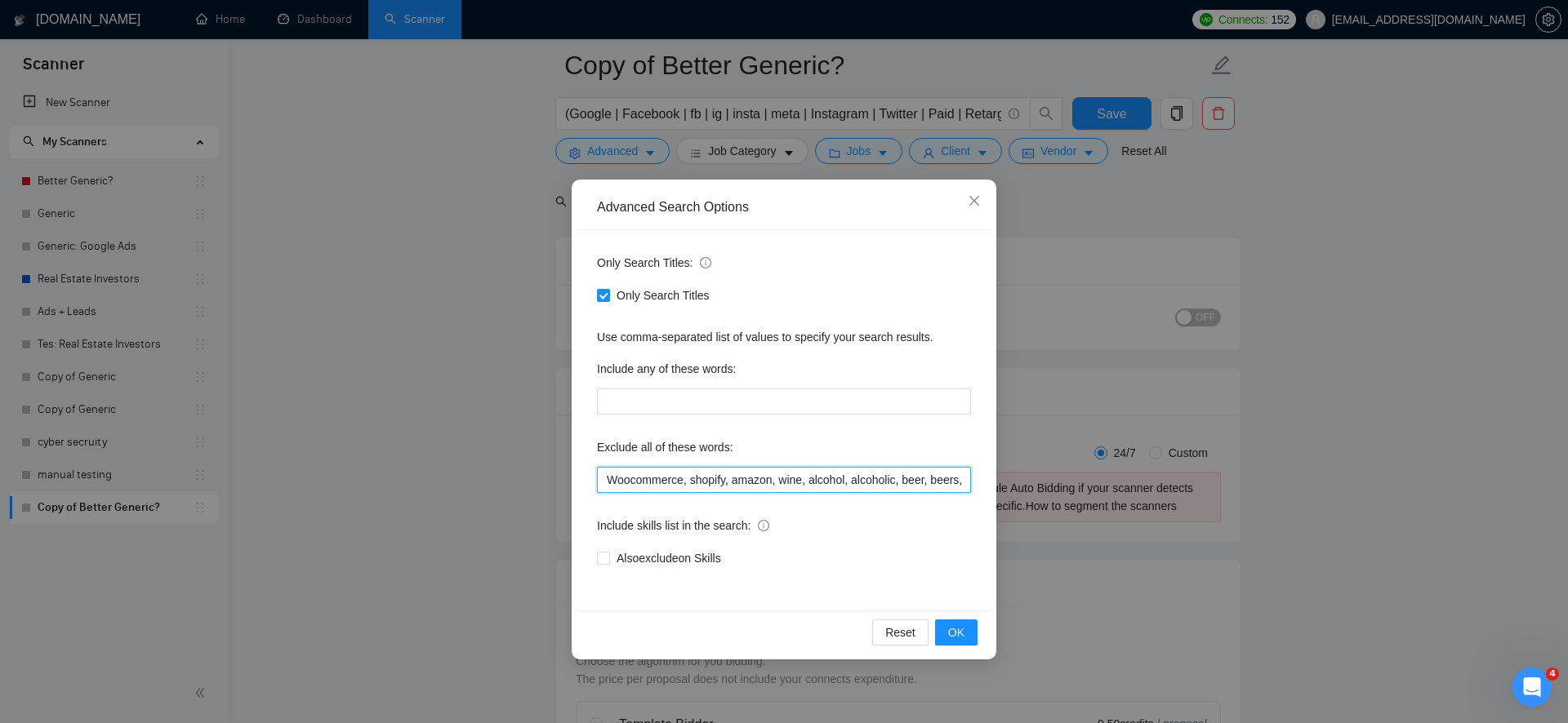
click at [650, 472] on input "Woocommerce, shopify, amazon, wine, alcohol, alcoholic, beer, beers, crypto, co…" at bounding box center [784, 480] width 374 height 26
click at [943, 637] on button "OK" at bounding box center [956, 632] width 42 height 26
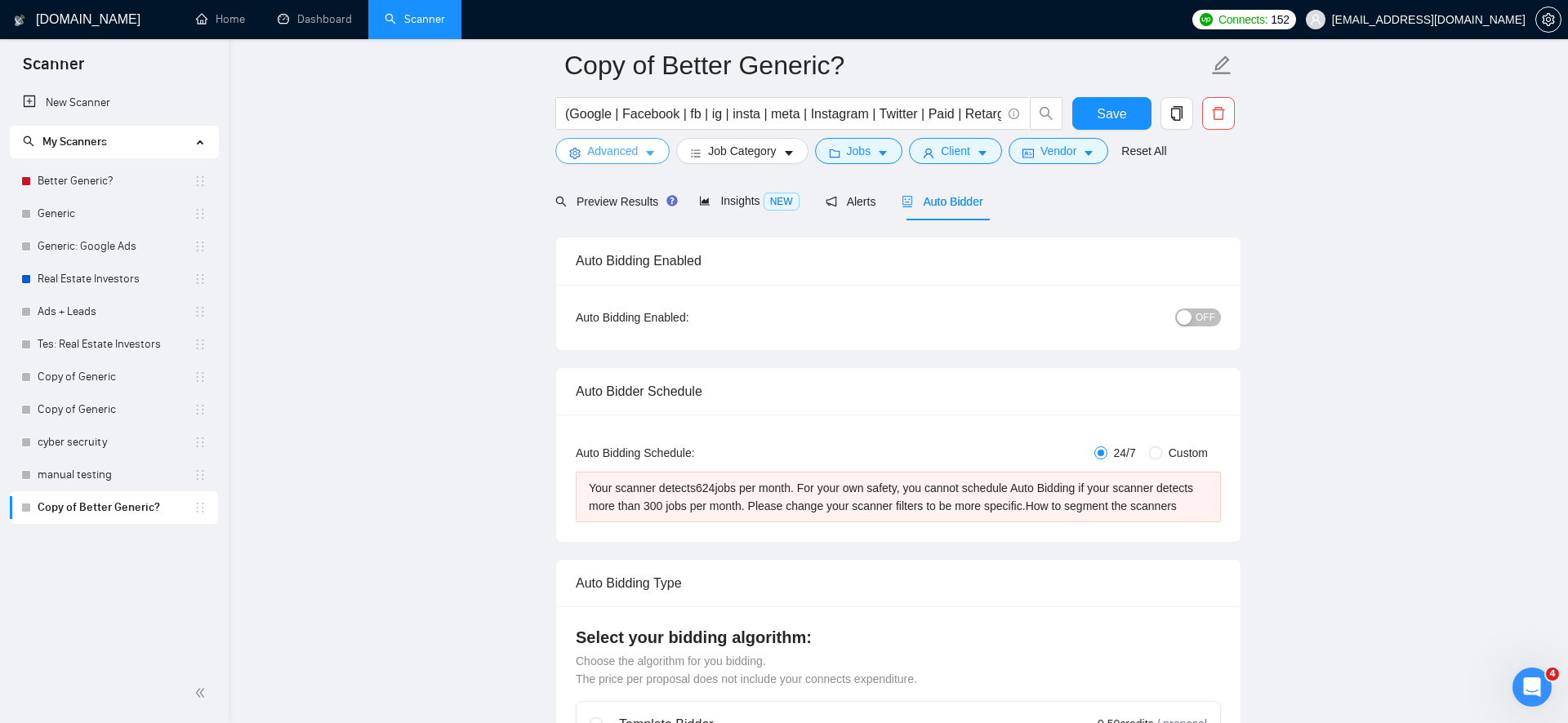
click at [618, 150] on span "Advanced" at bounding box center [612, 151] width 51 height 18
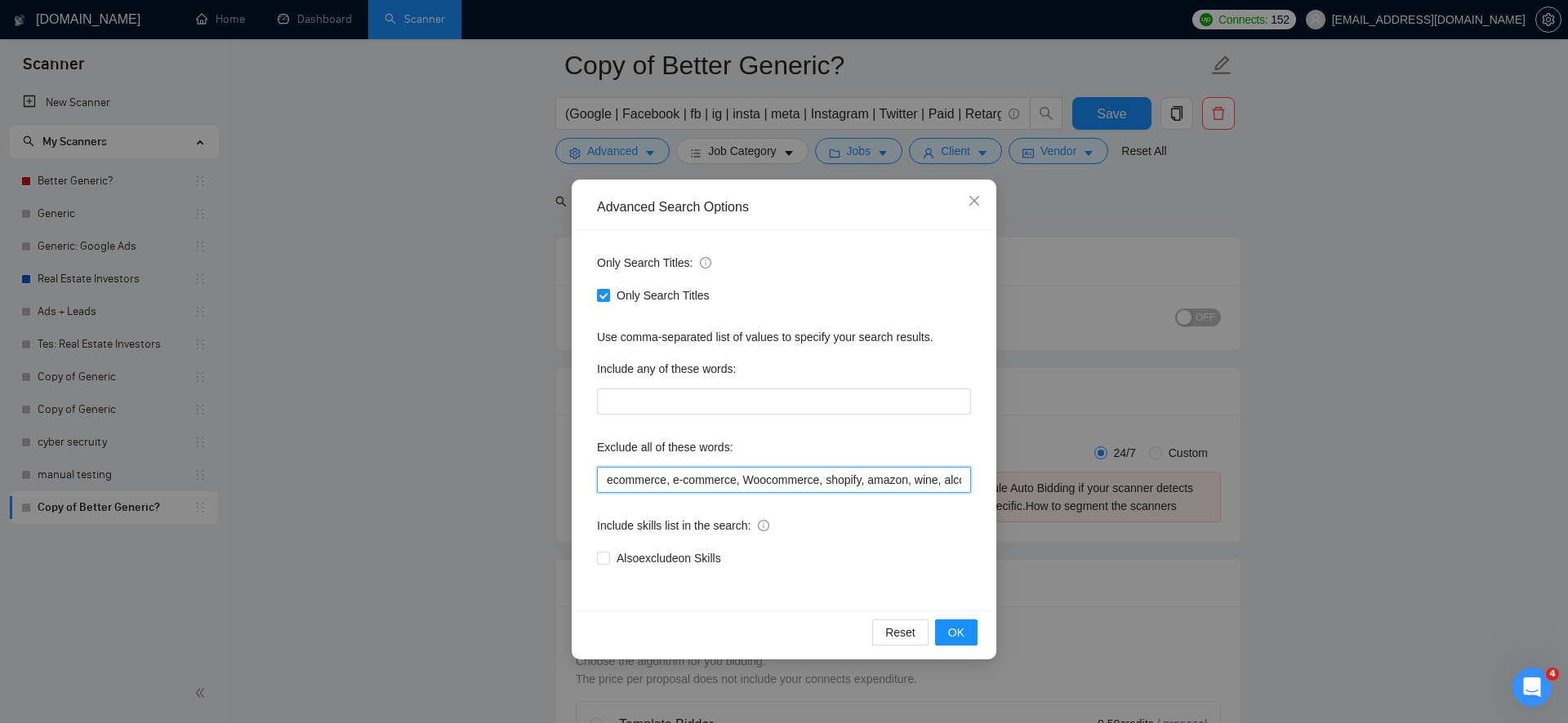
click at [665, 485] on input "ecommerce, e-commerce, Woocommerce, shopify, amazon, wine, alcohol, alcoholic, …" at bounding box center [784, 480] width 374 height 26
click at [939, 625] on button "OK" at bounding box center [956, 632] width 42 height 26
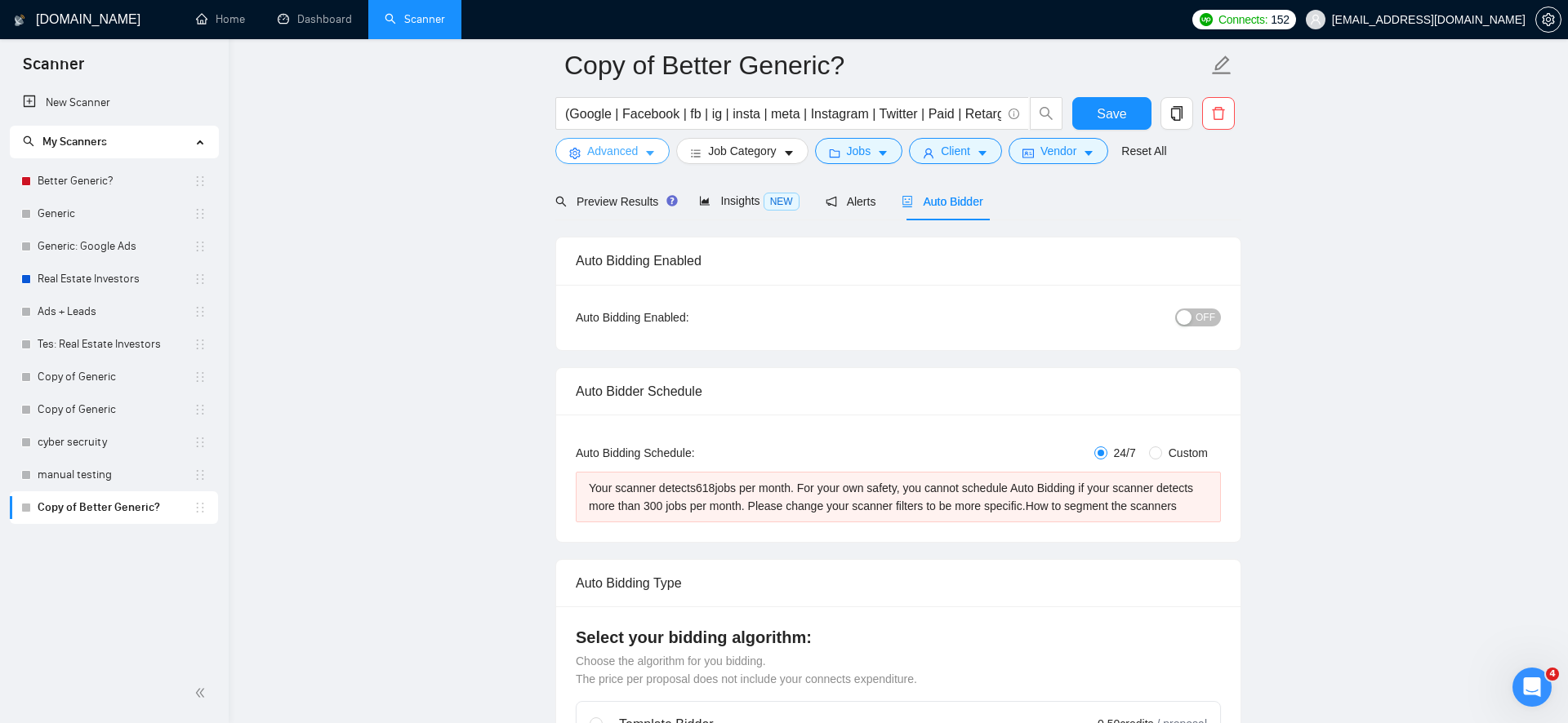
click at [629, 158] on span "Advanced" at bounding box center [612, 151] width 51 height 18
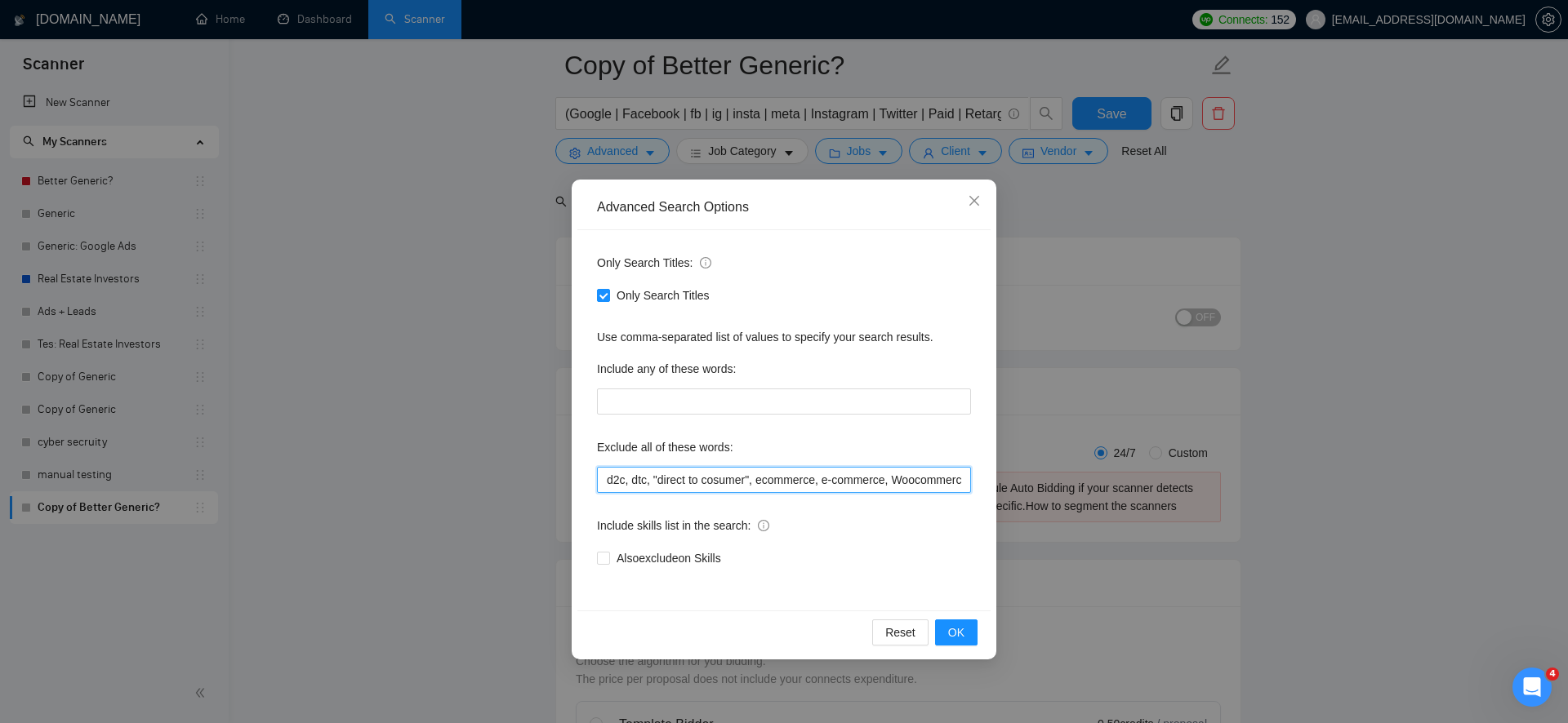
click at [688, 474] on input "d2c, dtc, "direct to cosumer", ecommerce, e-commerce, Woocommerce, shopify, ama…" at bounding box center [784, 480] width 374 height 26
click at [956, 636] on span "OK" at bounding box center [956, 632] width 16 height 18
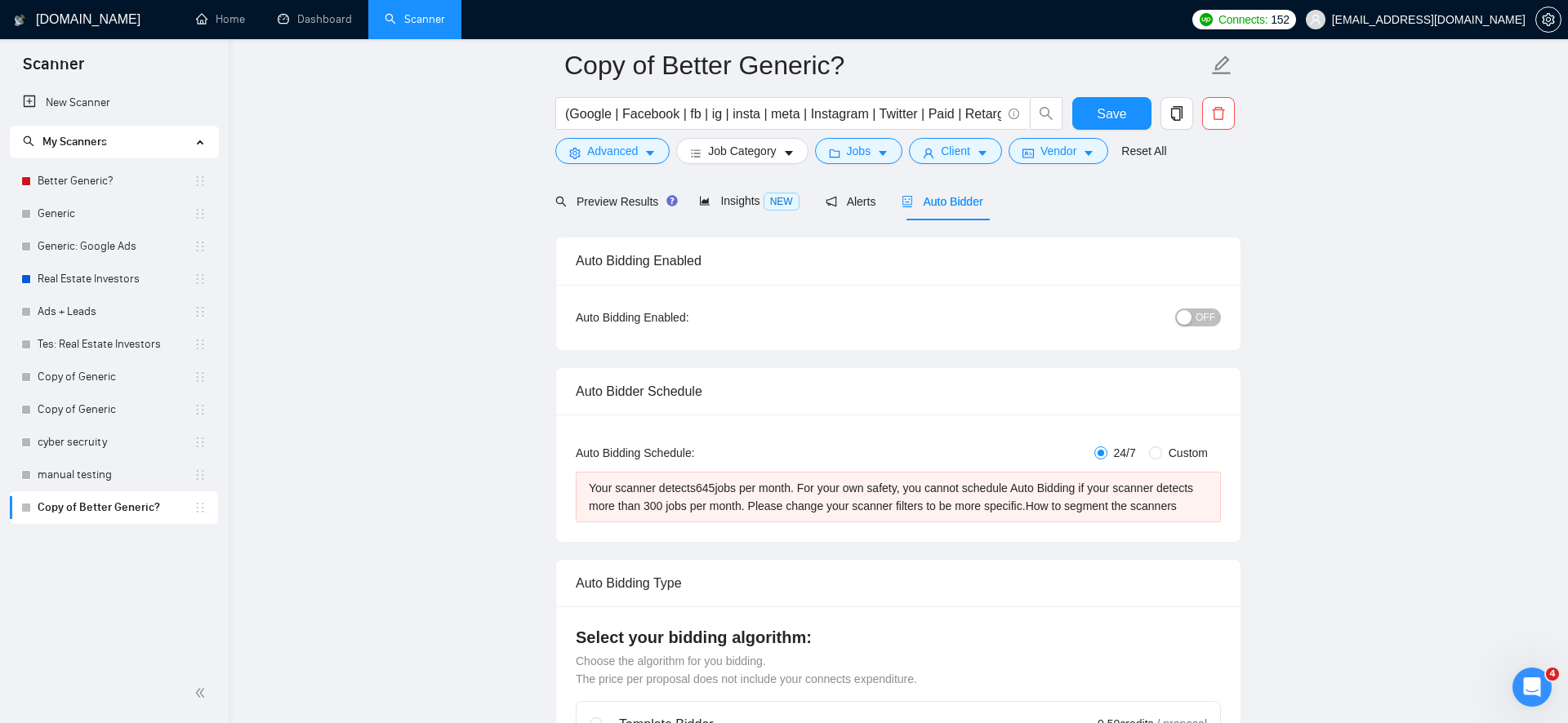
click at [957, 212] on div "Auto Bidder" at bounding box center [941, 201] width 80 height 38
click at [954, 193] on div "Auto Bidder" at bounding box center [941, 201] width 80 height 18
click at [840, 150] on icon "folder" at bounding box center [834, 153] width 11 height 11
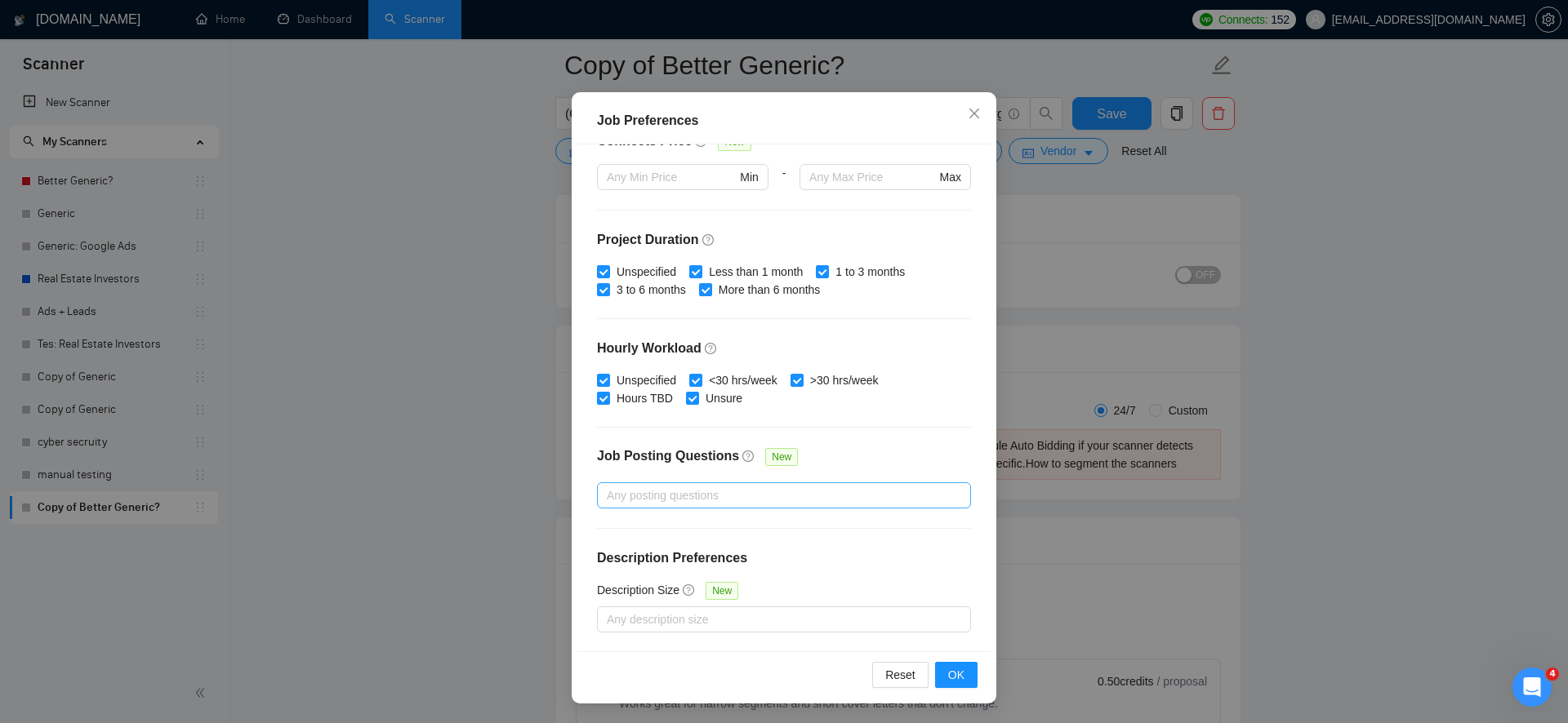
scroll to position [170, 0]
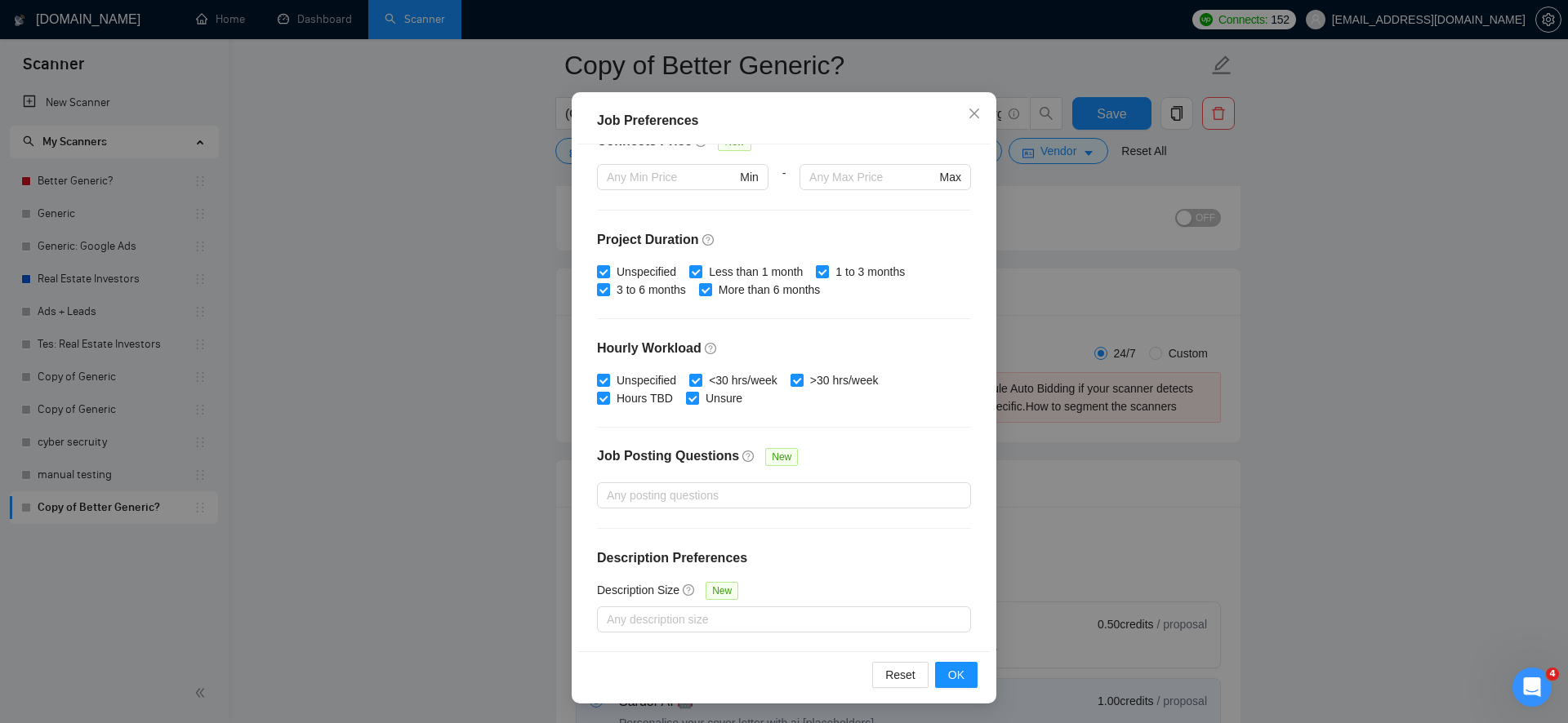
click at [468, 546] on div "Job Preferences Budget Project Type All Fixed Price Hourly Rate Fixed Price Bud…" at bounding box center [784, 362] width 1568 height 723
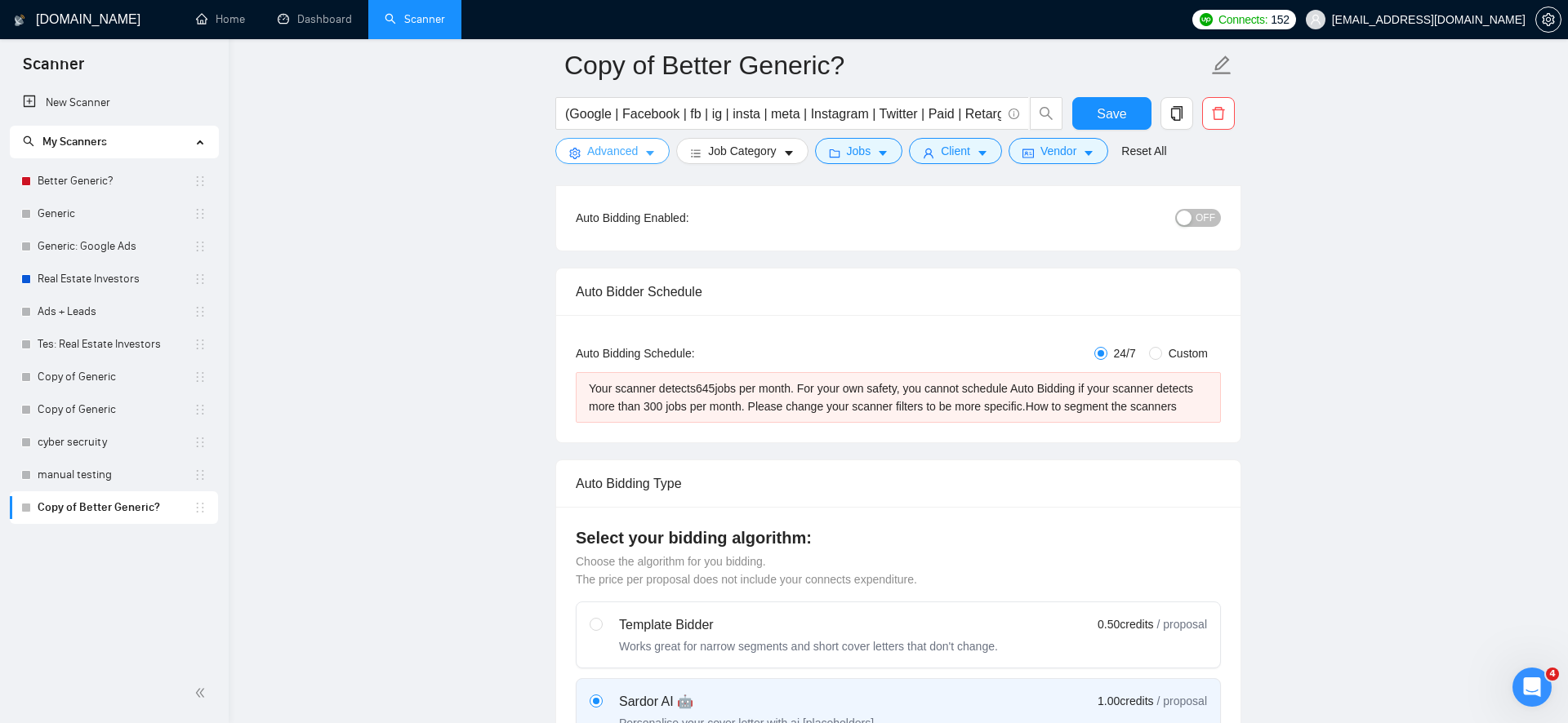
click at [603, 147] on span "Advanced" at bounding box center [612, 151] width 51 height 18
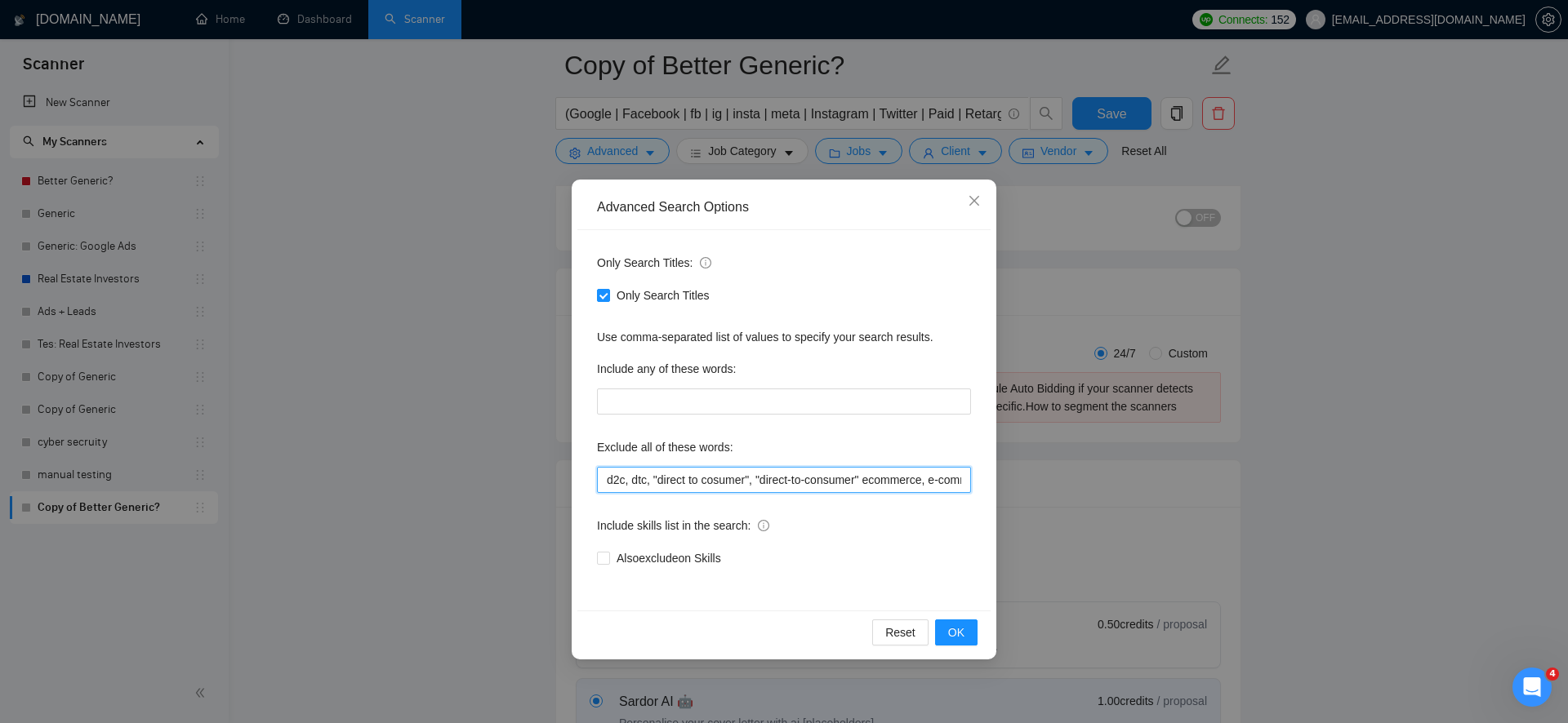
click at [719, 472] on input "d2c, dtc, "direct to cosumer", "direct-to-consumer" ecommerce, e-commerce, Wooc…" at bounding box center [784, 480] width 374 height 26
click at [956, 632] on span "OK" at bounding box center [956, 632] width 16 height 18
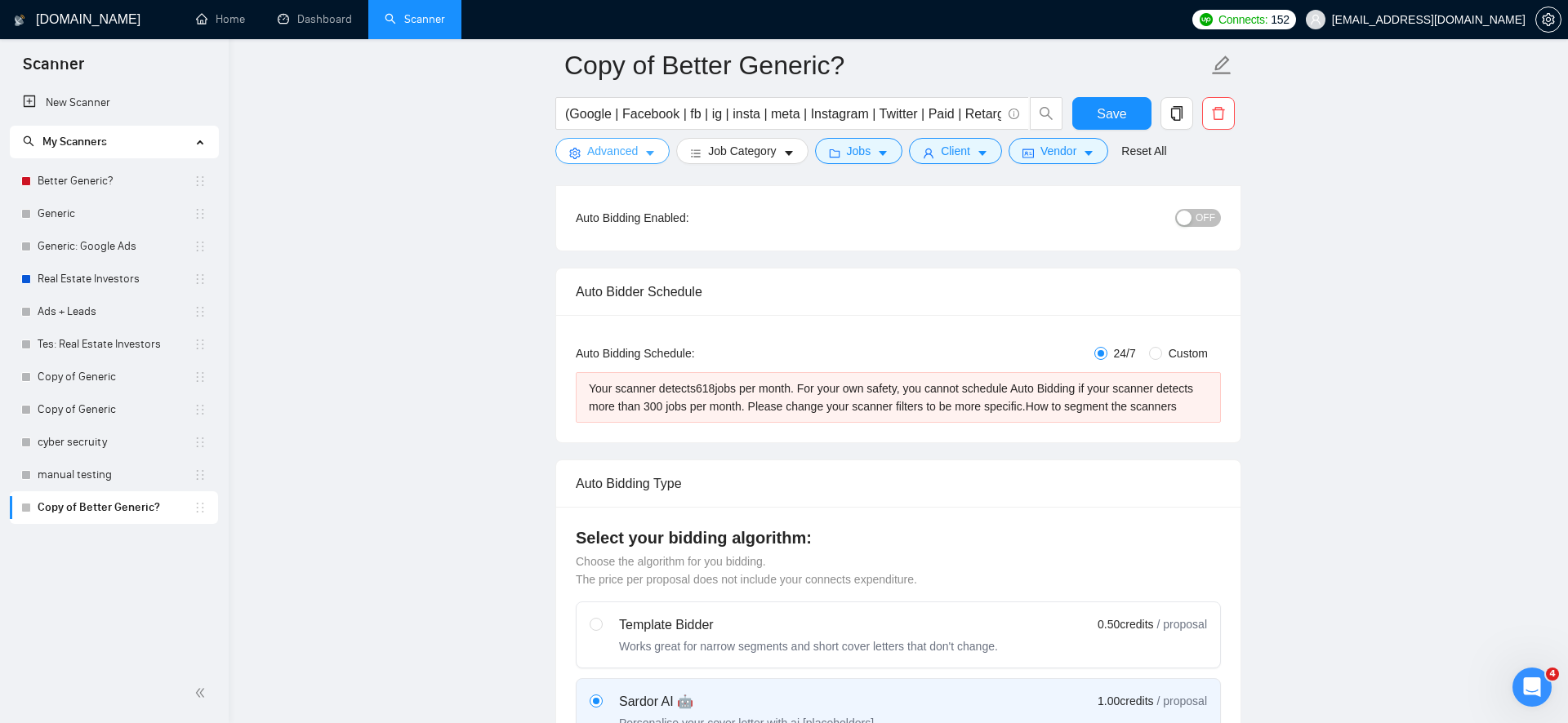
click at [601, 151] on span "Advanced" at bounding box center [612, 151] width 51 height 18
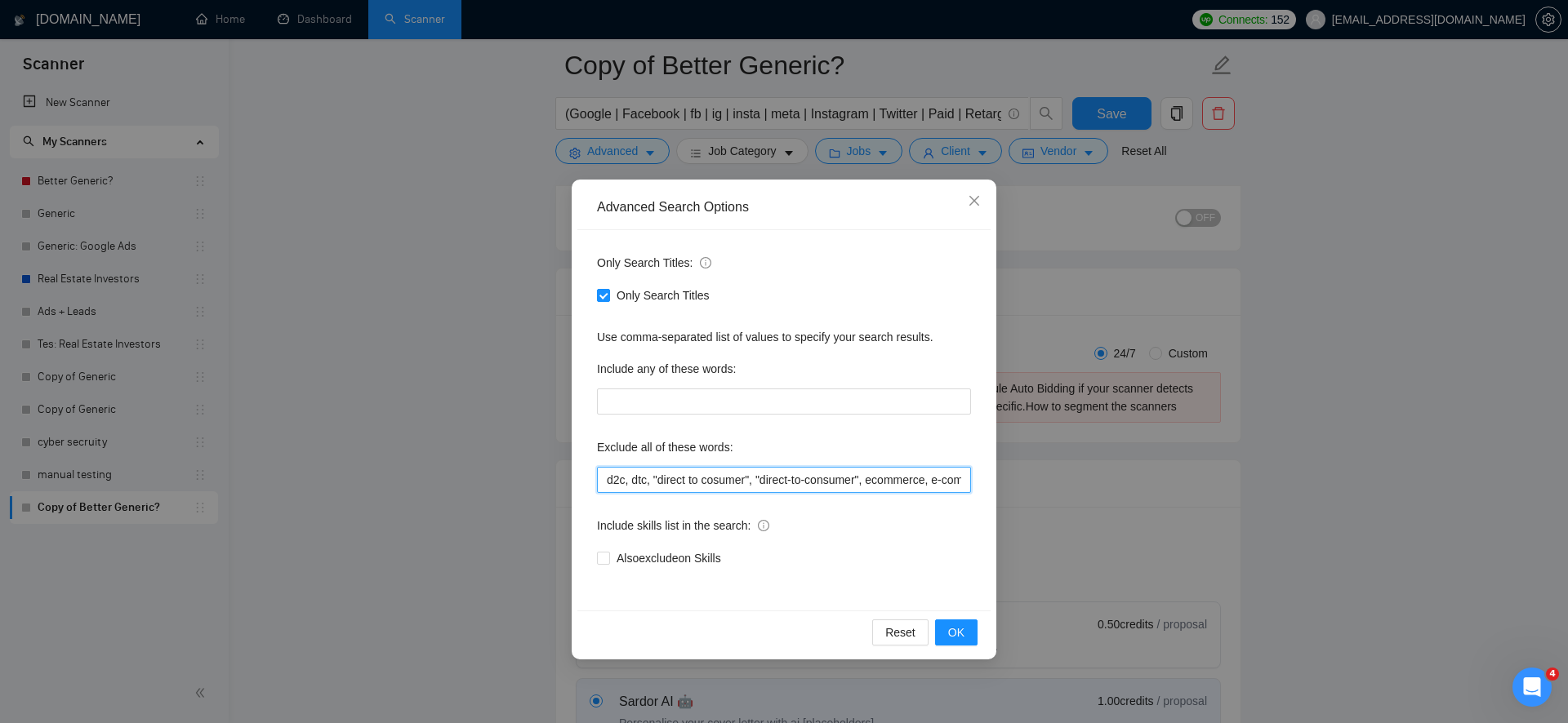
click at [685, 468] on input "d2c, dtc, "direct to cosumer", "direct-to-consumer", ecommerce, e-commerce, Woo…" at bounding box center [784, 480] width 374 height 26
click at [948, 626] on span "OK" at bounding box center [956, 632] width 16 height 18
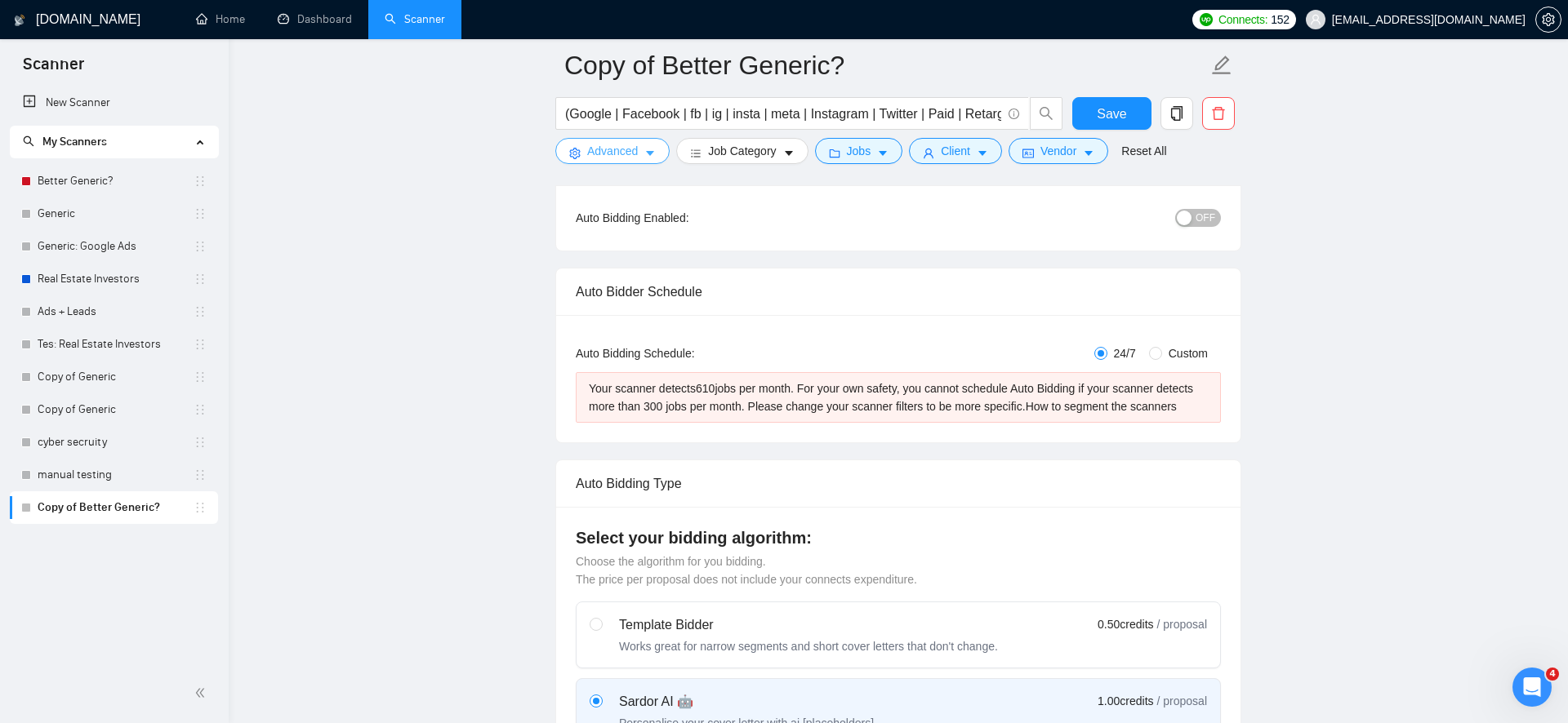
click at [618, 148] on span "Advanced" at bounding box center [612, 151] width 51 height 18
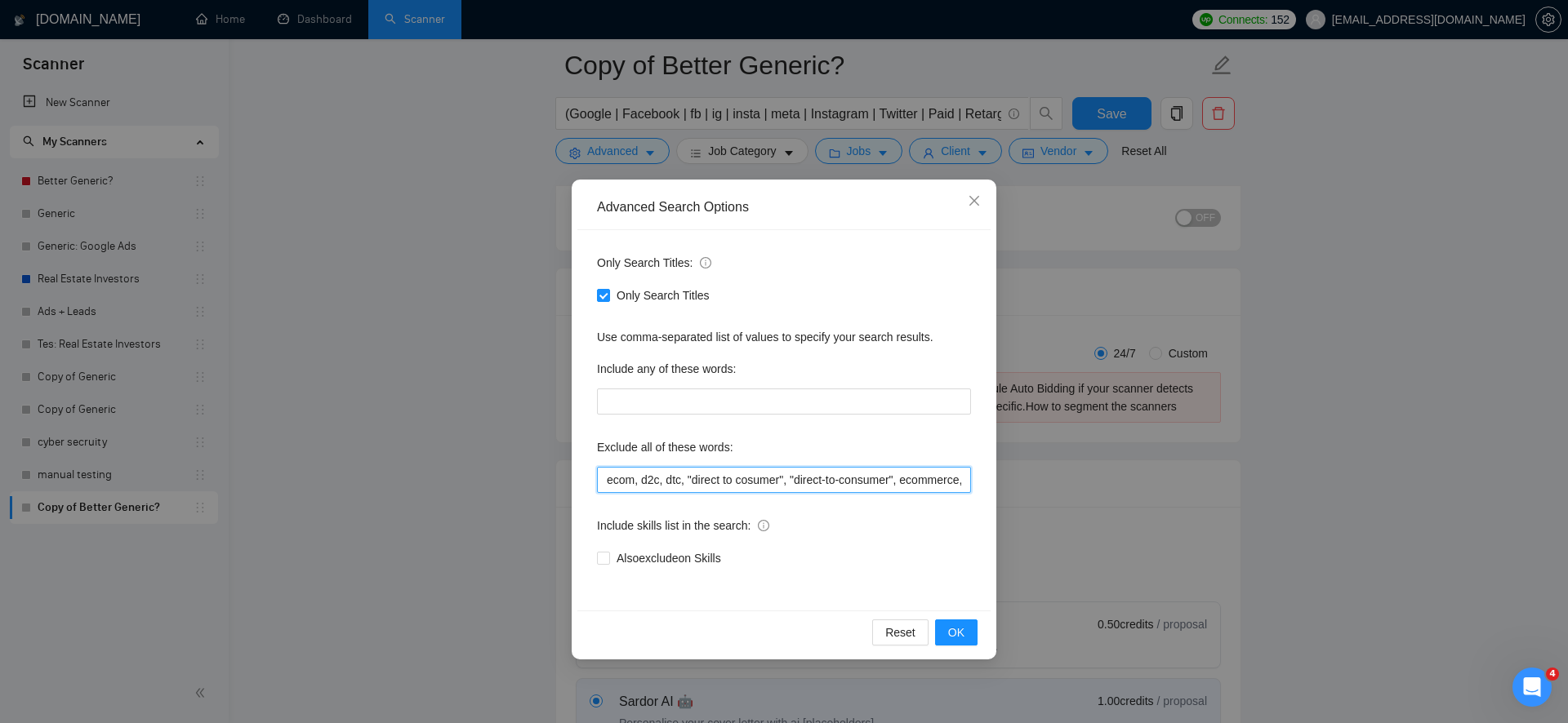
click at [631, 481] on input "ecom, d2c, dtc, "direct to cosumer", "direct-to-consumer", ecommerce, e-commerc…" at bounding box center [784, 480] width 374 height 26
type input "ecom*, d2c, dtc, "direct to cosumer", "direct-to-consumer", ecommerce, e-commer…"
click at [962, 624] on span "OK" at bounding box center [956, 632] width 16 height 18
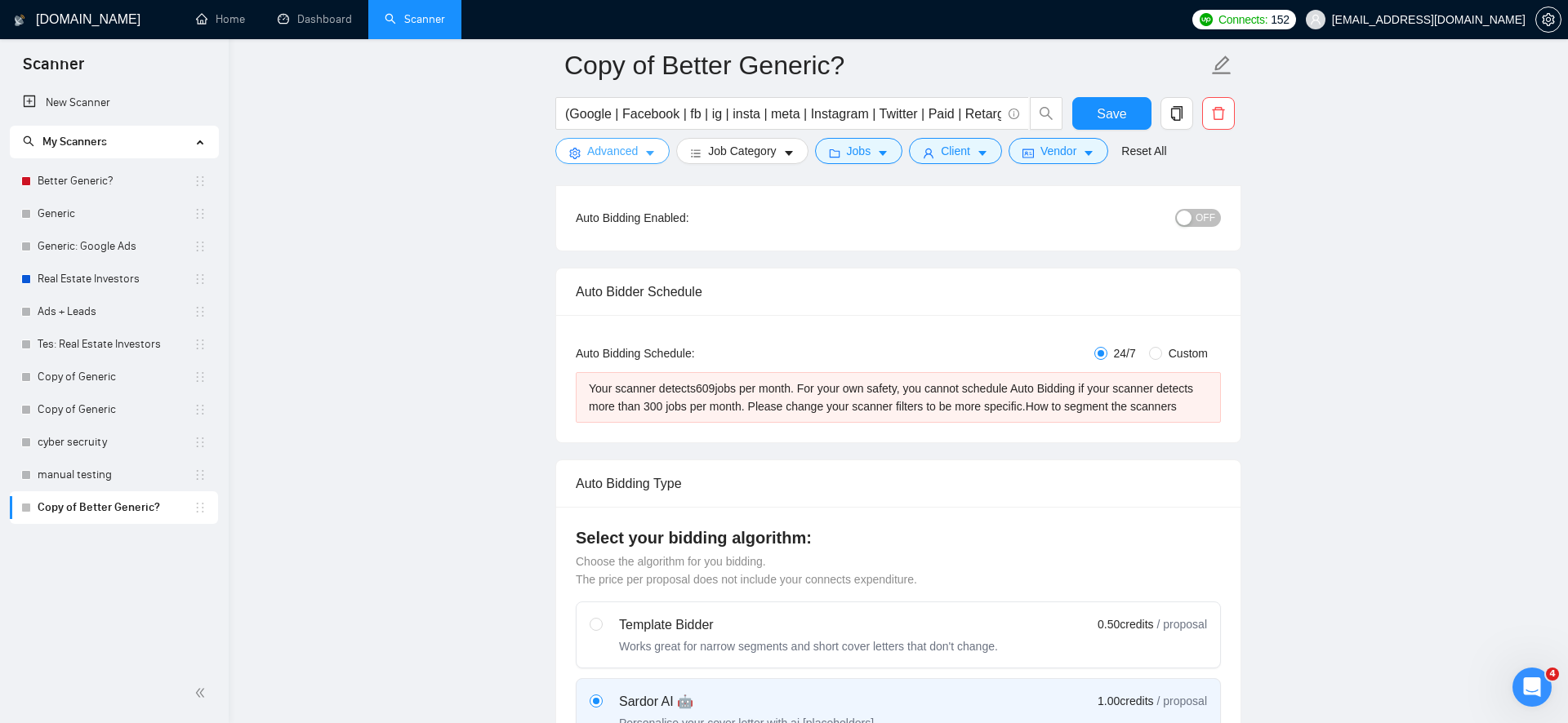
click at [634, 142] on span "Advanced" at bounding box center [612, 151] width 51 height 18
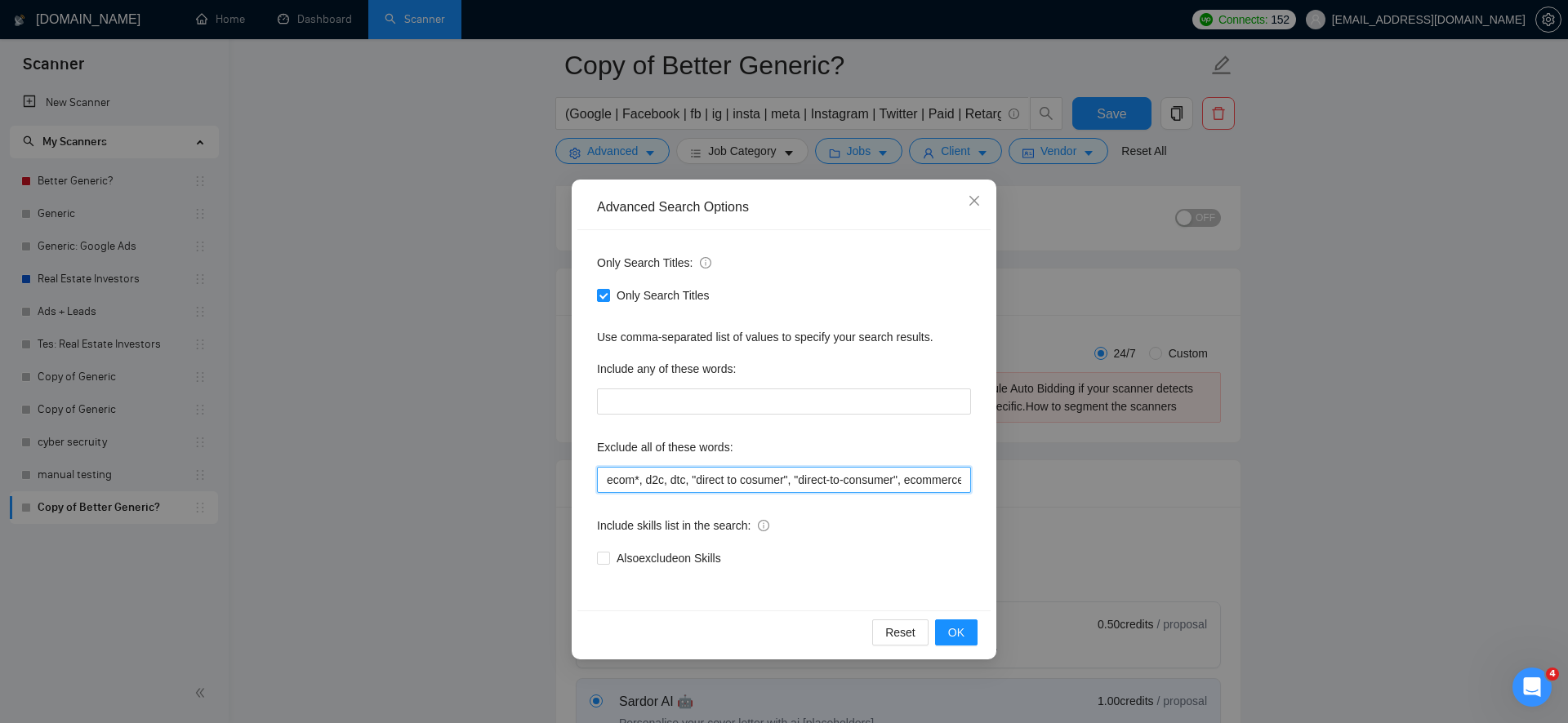
click at [673, 477] on input "ecom*, d2c, dtc, "direct to cosumer", "direct-to-consumer", ecommerce, e-commer…" at bounding box center [784, 480] width 374 height 26
click at [1069, 382] on div "Advanced Search Options Only Search Titles: Only Search Titles Use comma-separa…" at bounding box center [784, 362] width 1568 height 723
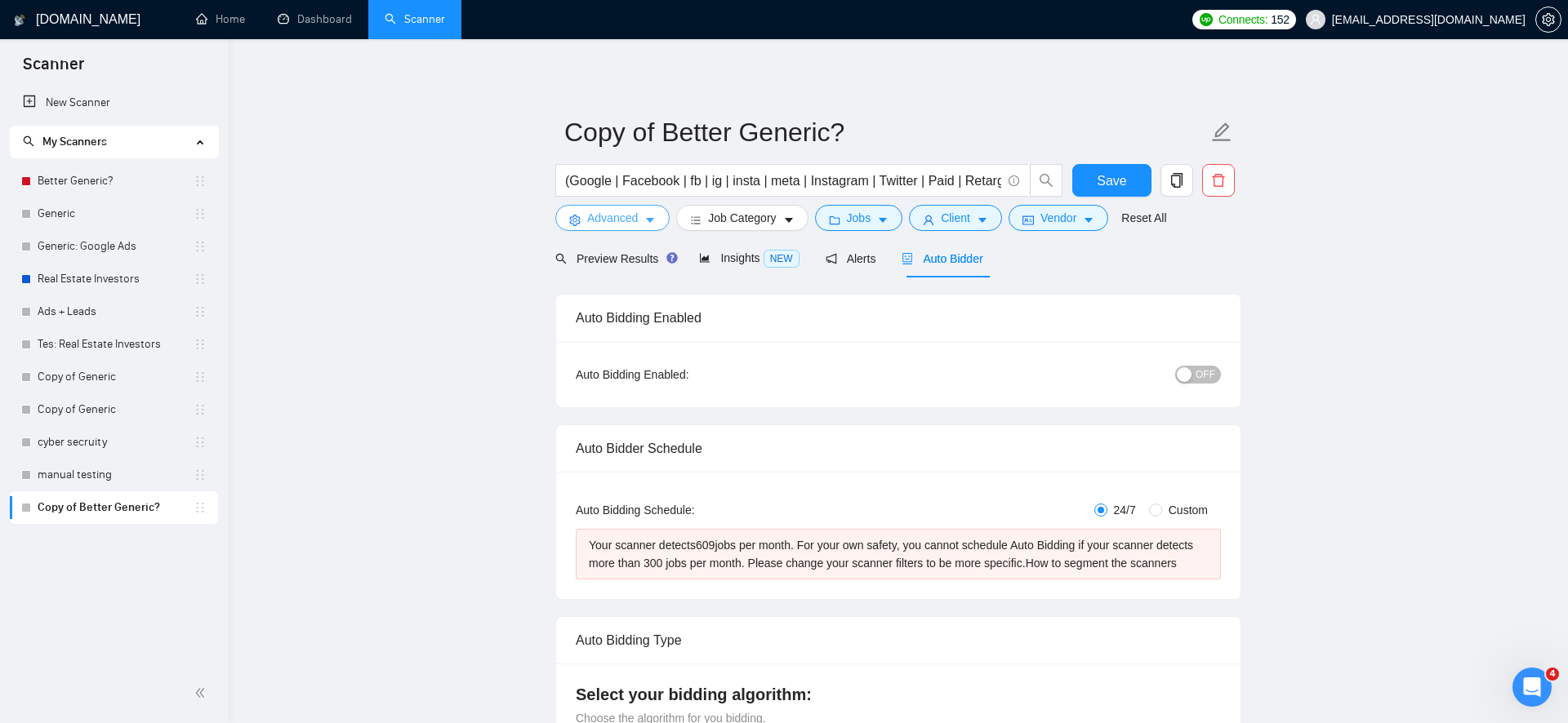
click at [614, 219] on span "Advanced" at bounding box center [612, 218] width 51 height 18
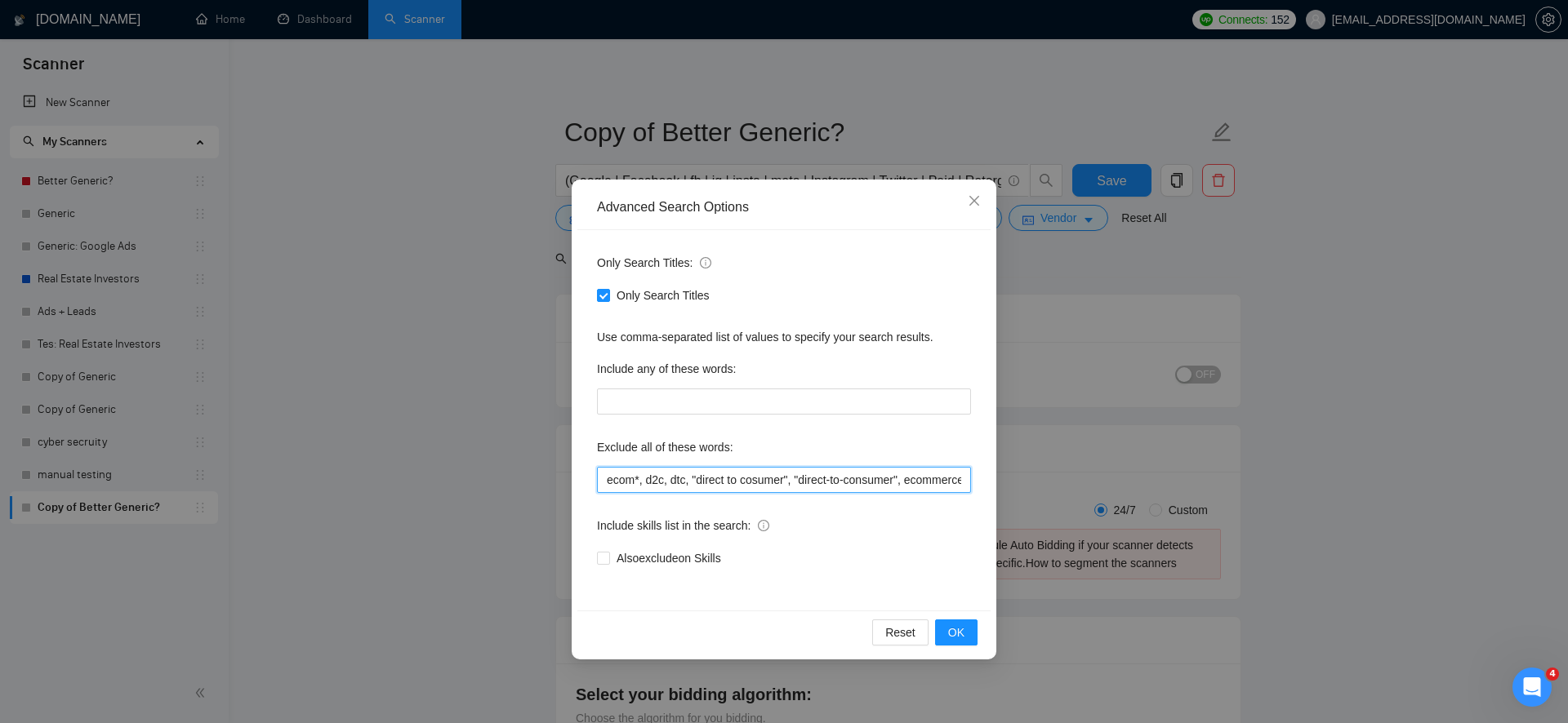
click at [677, 476] on input "ecom*, d2c, dtc, "direct to cosumer", "direct-to-consumer", ecommerce, e-commer…" at bounding box center [784, 480] width 374 height 26
click at [706, 404] on input "text" at bounding box center [784, 401] width 374 height 26
click at [778, 378] on div "Include any of these words:" at bounding box center [784, 372] width 374 height 33
click at [796, 401] on input "text" at bounding box center [784, 401] width 374 height 26
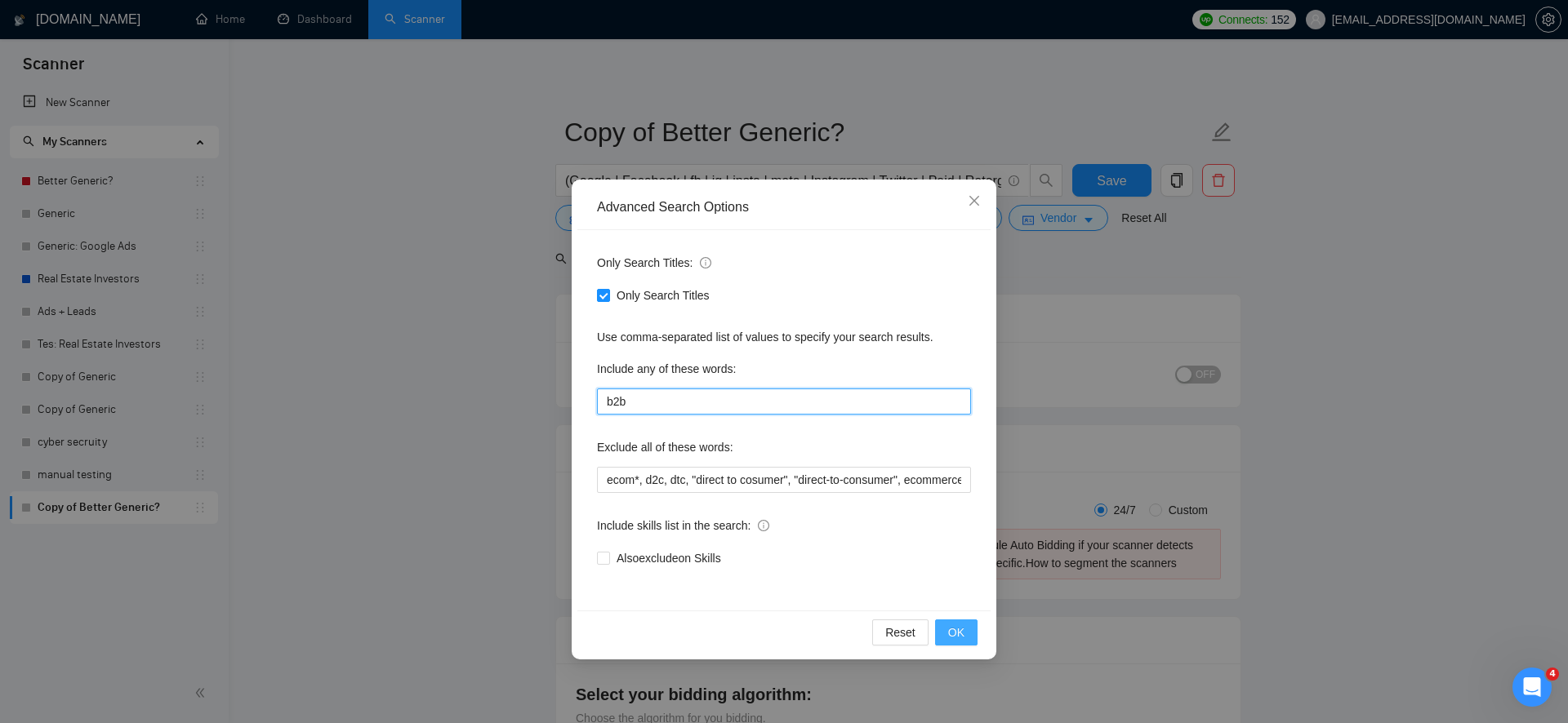
type input "b2b"
click at [950, 623] on button "OK" at bounding box center [956, 632] width 42 height 26
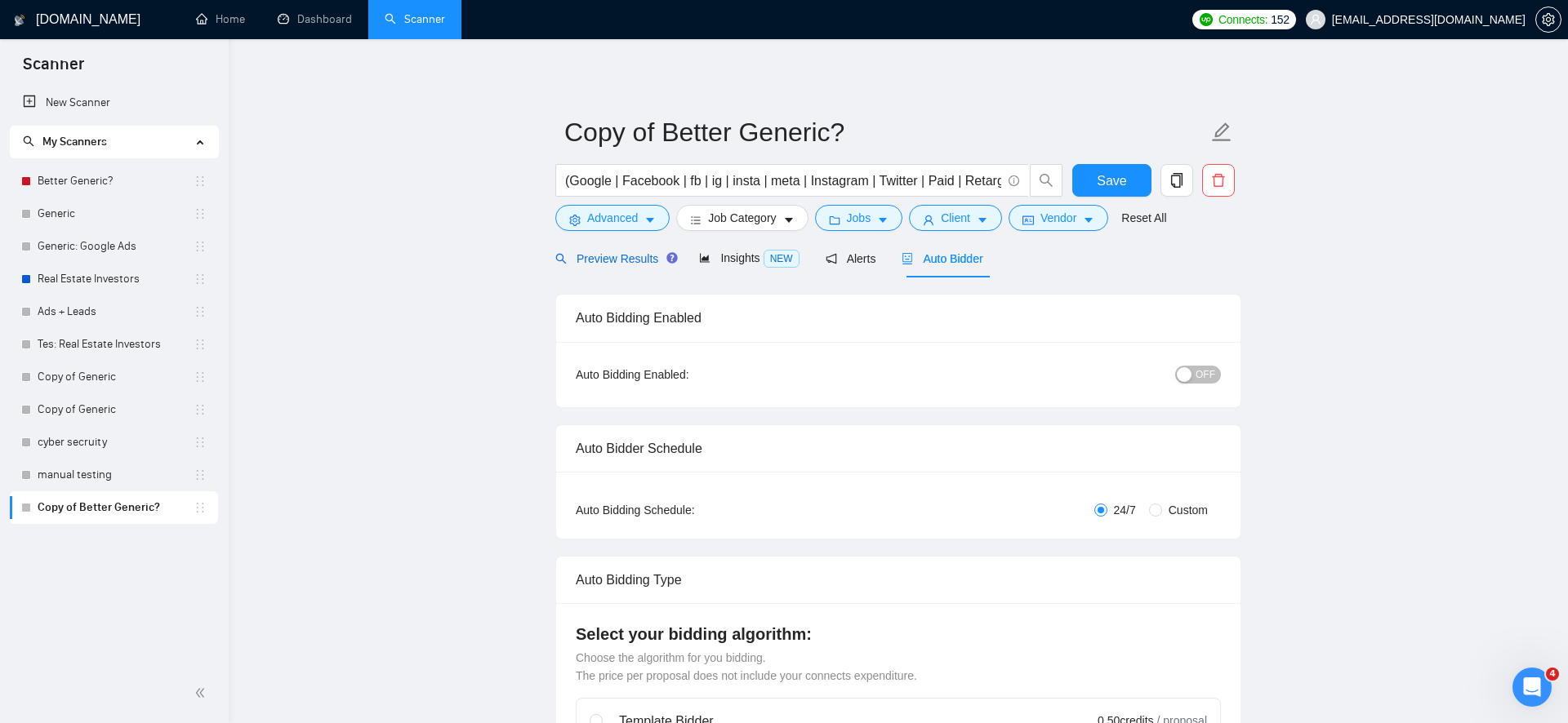
click at [601, 252] on span "Preview Results" at bounding box center [614, 258] width 118 height 13
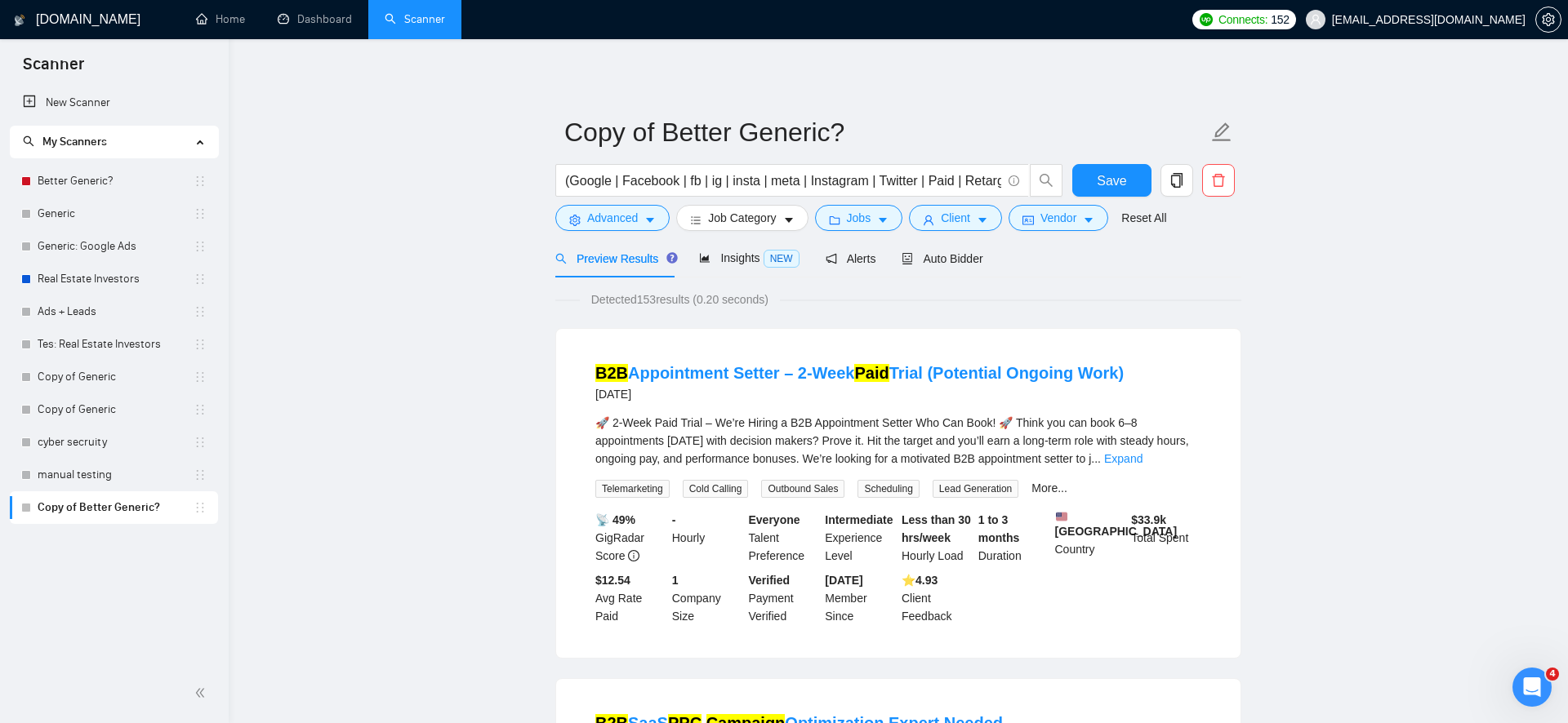
click at [1159, 456] on div "🚀 2‑Week Paid Trial – We’re Hiring a B2B Appointment Setter Who Can Book! 🚀 Thi…" at bounding box center [898, 441] width 606 height 54
click at [1143, 460] on link "Expand" at bounding box center [1123, 458] width 38 height 13
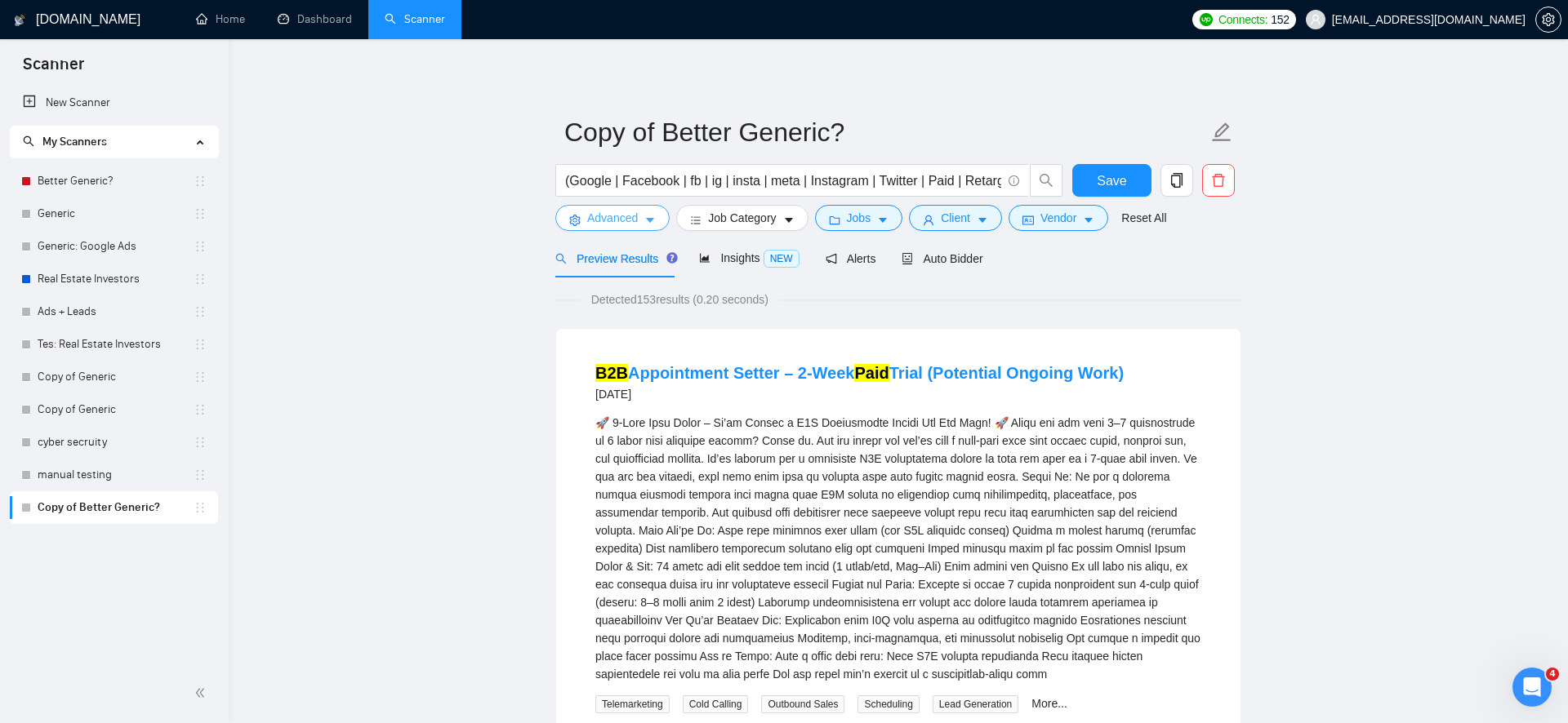
click at [612, 220] on span "Advanced" at bounding box center [612, 218] width 51 height 18
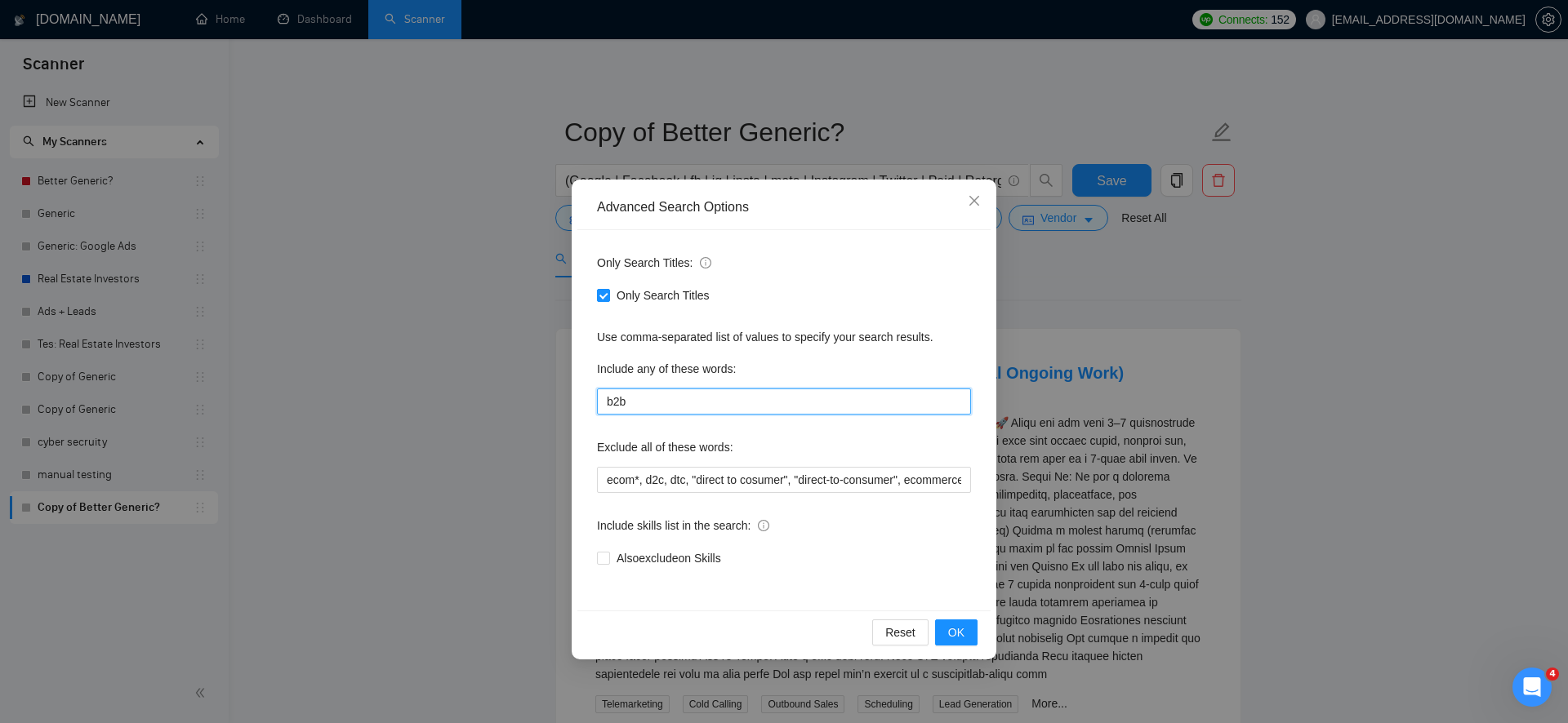
click at [682, 411] on input "b2b" at bounding box center [784, 401] width 374 height 26
click at [1039, 539] on div "Advanced Search Options Only Search Titles: Only Search Titles Use comma-separa…" at bounding box center [784, 362] width 1568 height 723
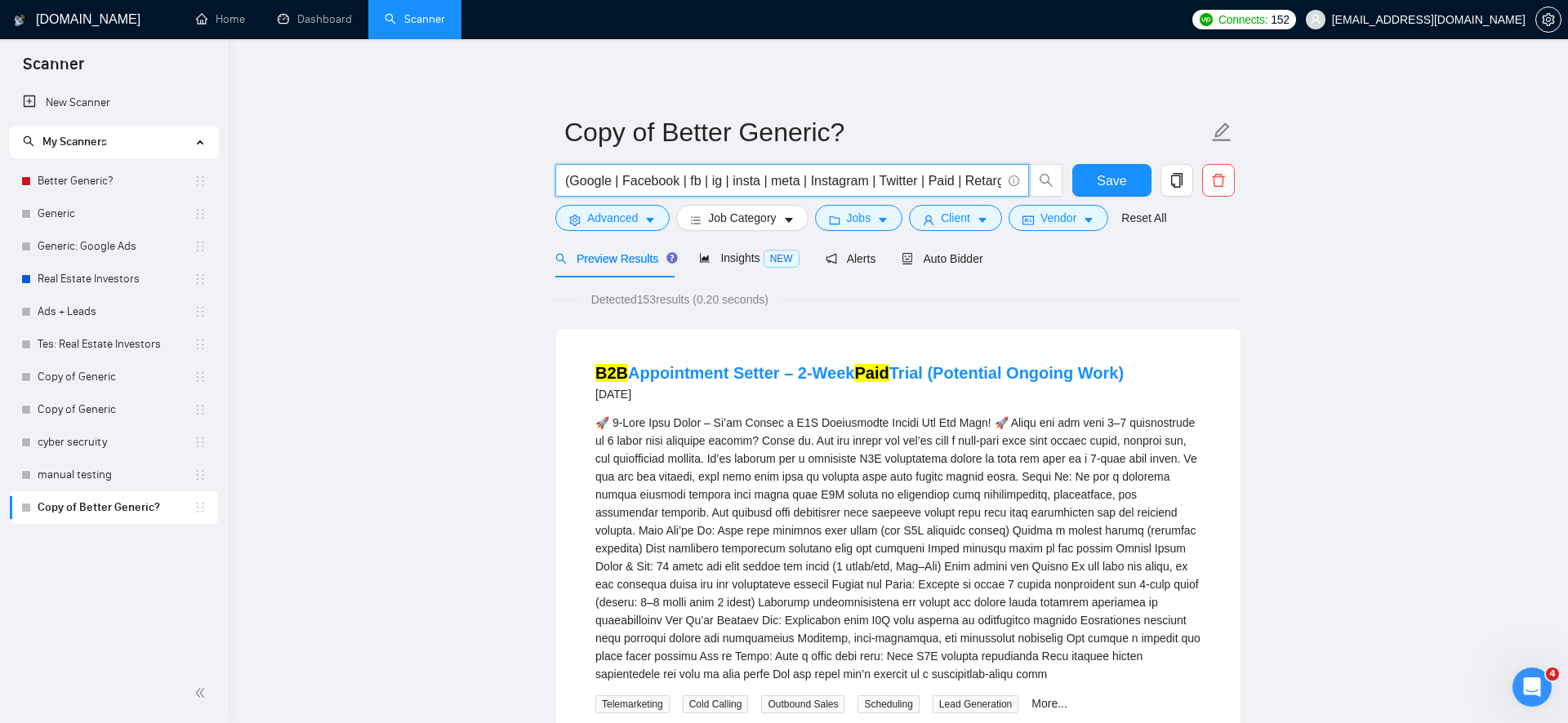
drag, startPoint x: 854, startPoint y: 185, endPoint x: 500, endPoint y: 186, distance: 354.0
click at [627, 234] on form "Copy of Better Generic? (Google | Facebook | fb | ig | insta | meta | Instagram…" at bounding box center [899, 172] width 686 height 133
click at [628, 224] on span "Advanced" at bounding box center [612, 218] width 51 height 18
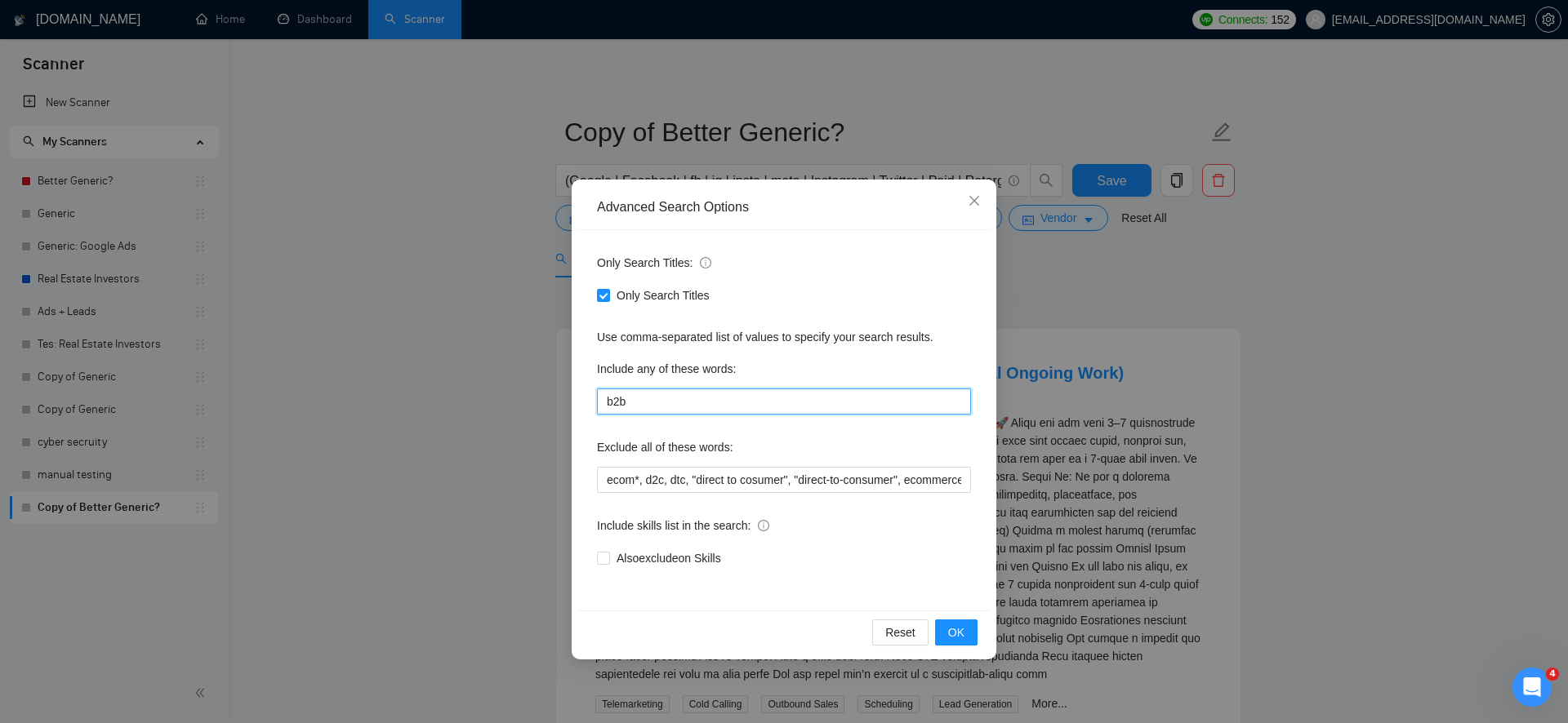
click at [675, 401] on input "b2b" at bounding box center [784, 401] width 374 height 26
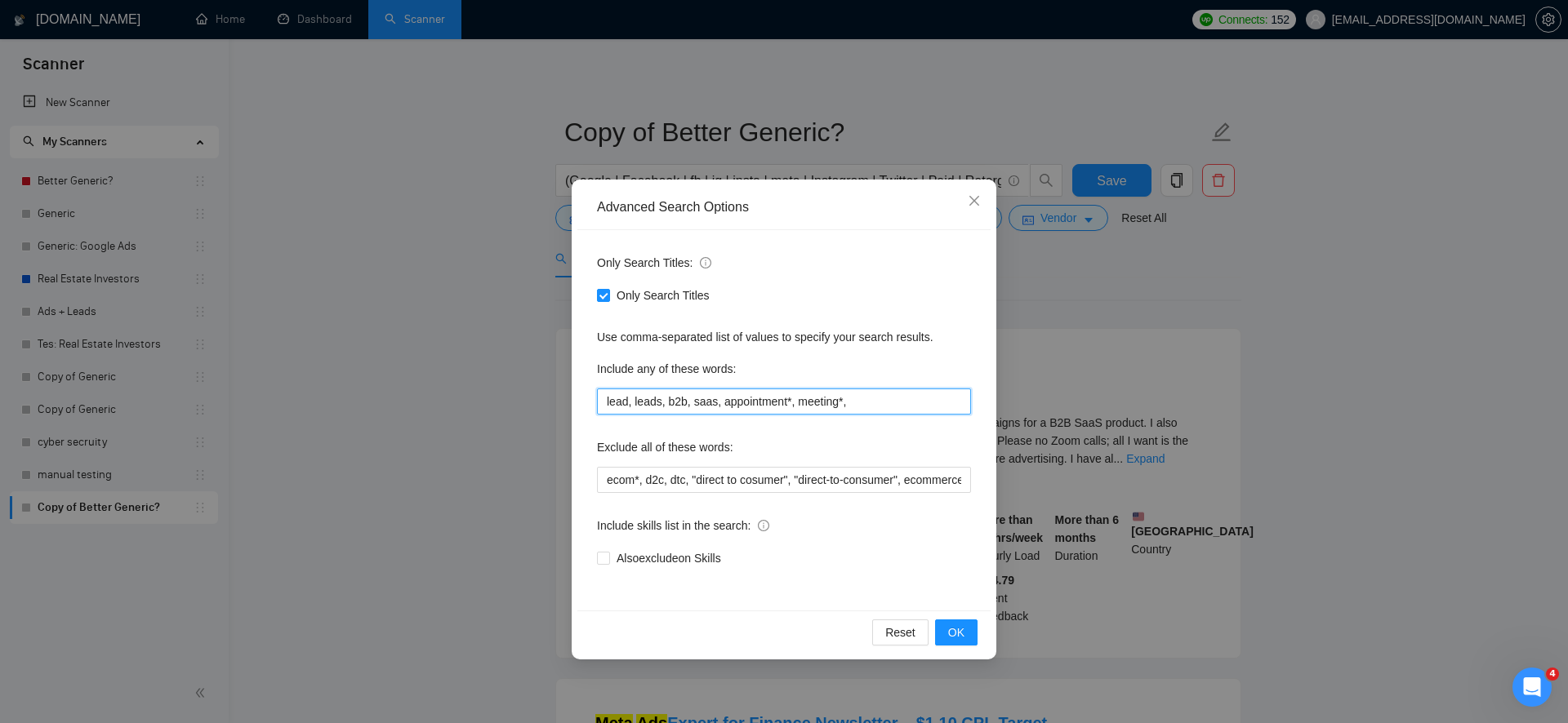
type input "lead, leads, b2b, saas, appointment*, meeting*"
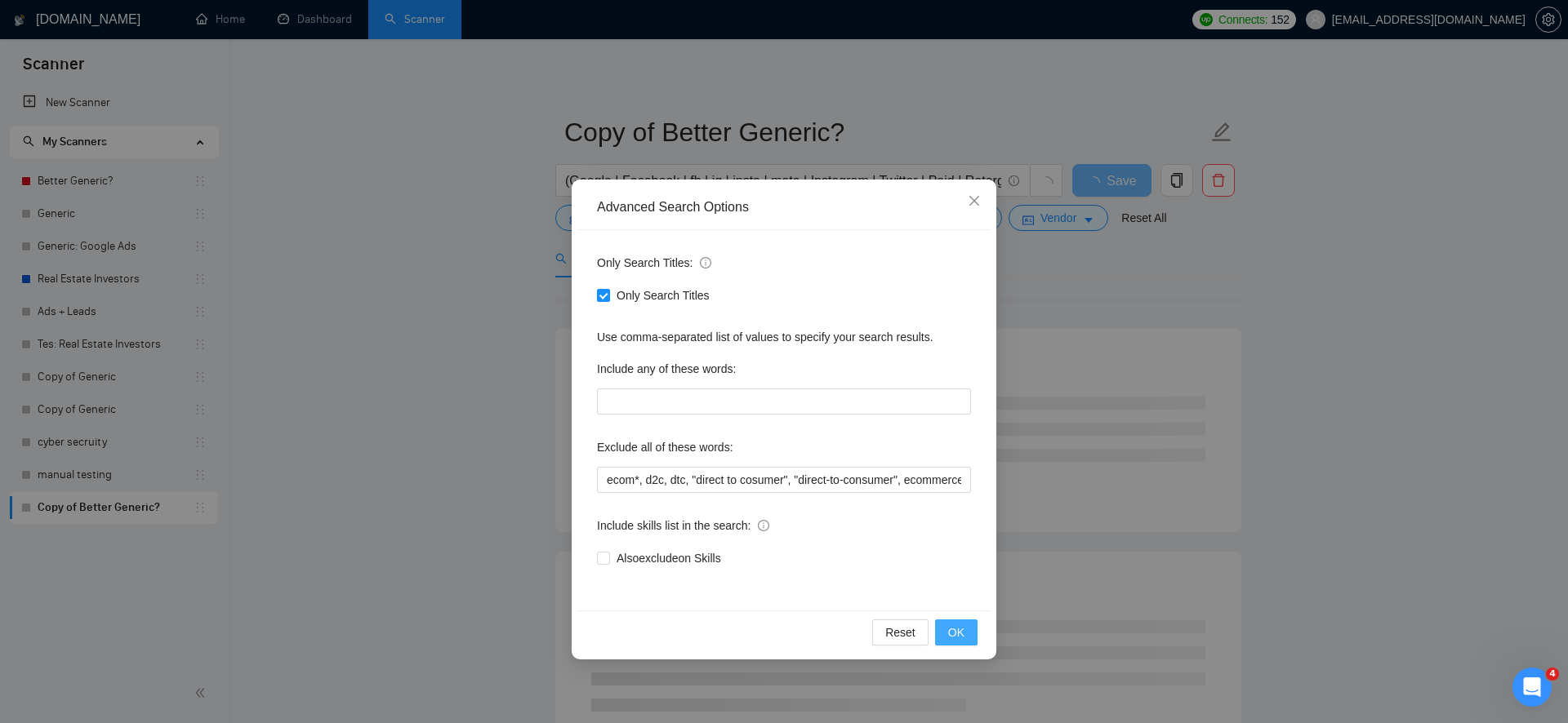
click at [956, 626] on span "OK" at bounding box center [956, 632] width 16 height 18
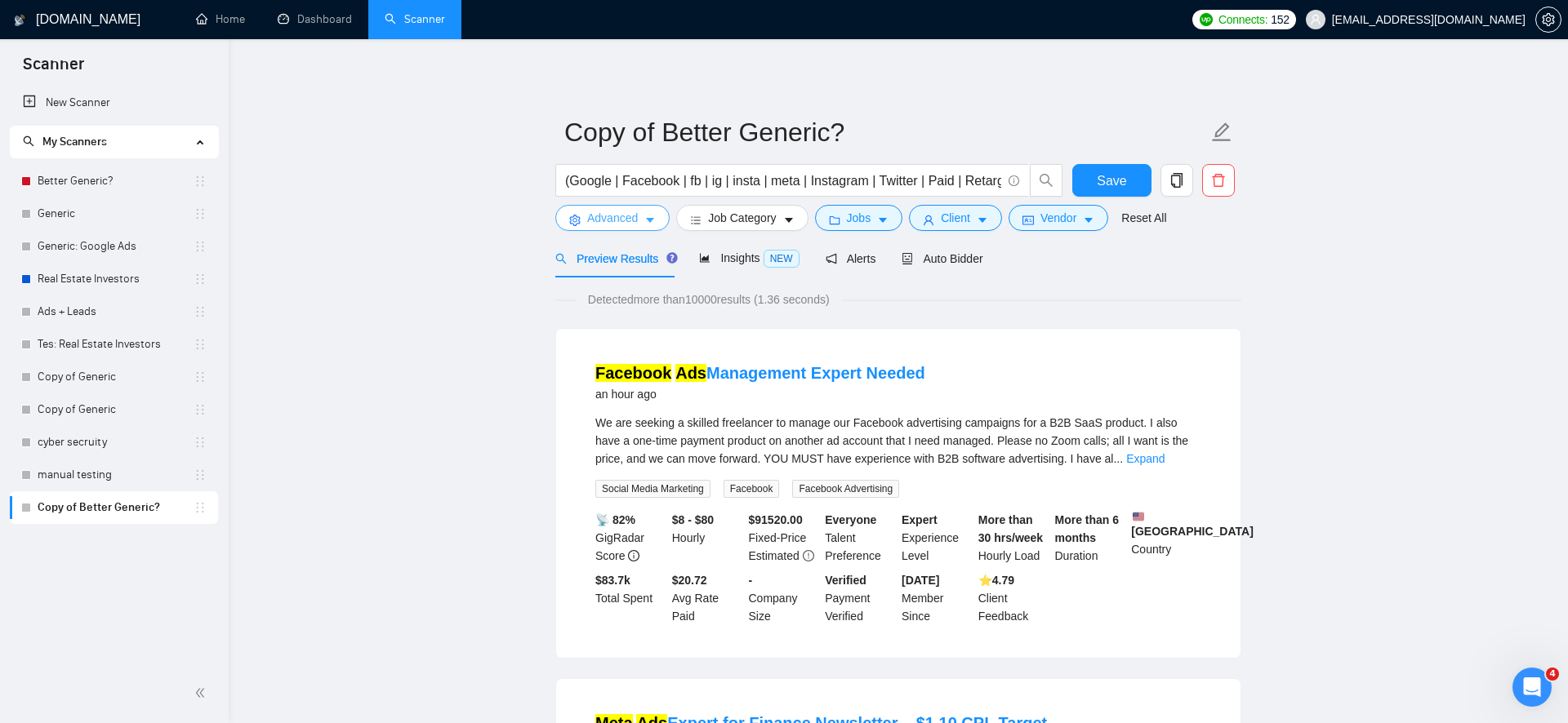
click at [621, 217] on span "Advanced" at bounding box center [612, 218] width 51 height 18
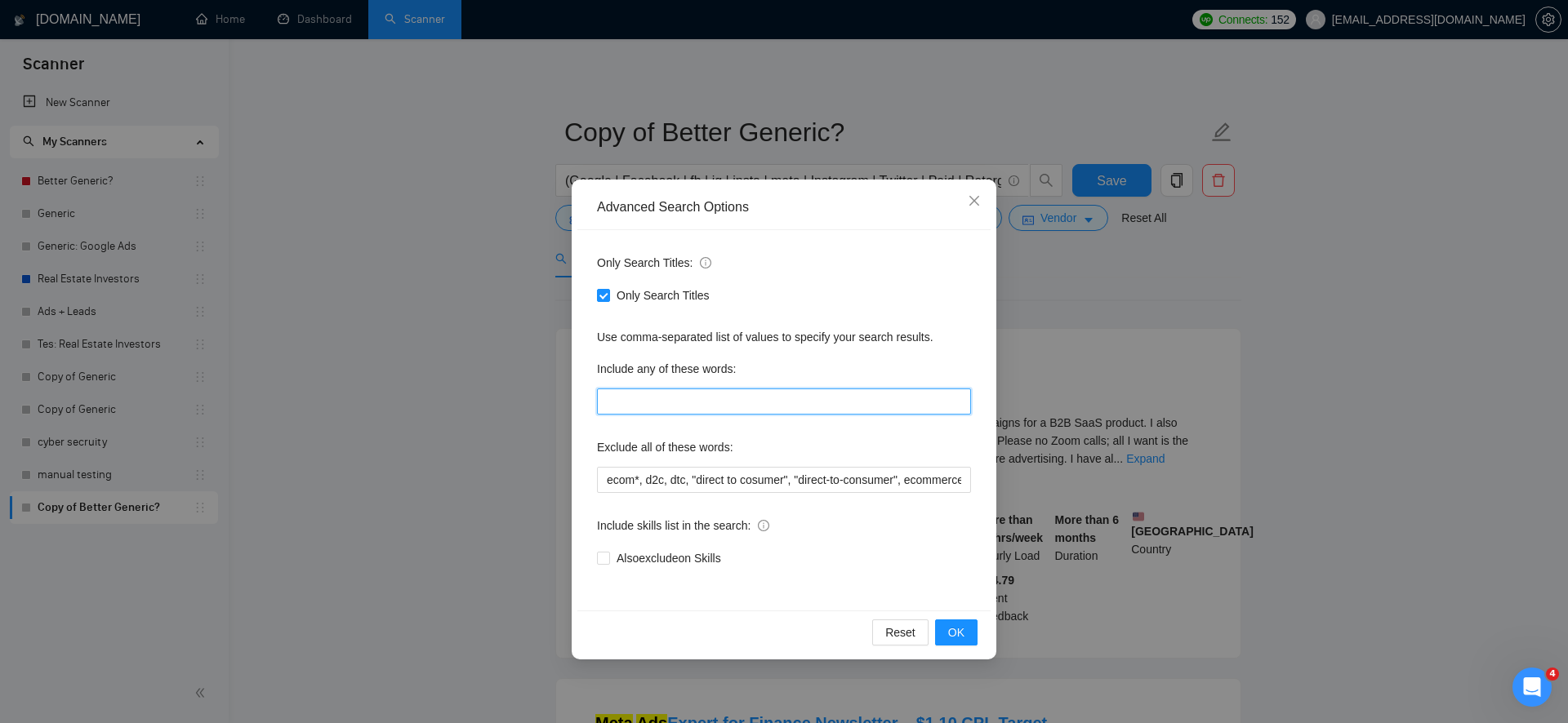
click at [640, 404] on input "text" at bounding box center [784, 401] width 374 height 26
type input "h"
type input ""home service", "home services", lead"
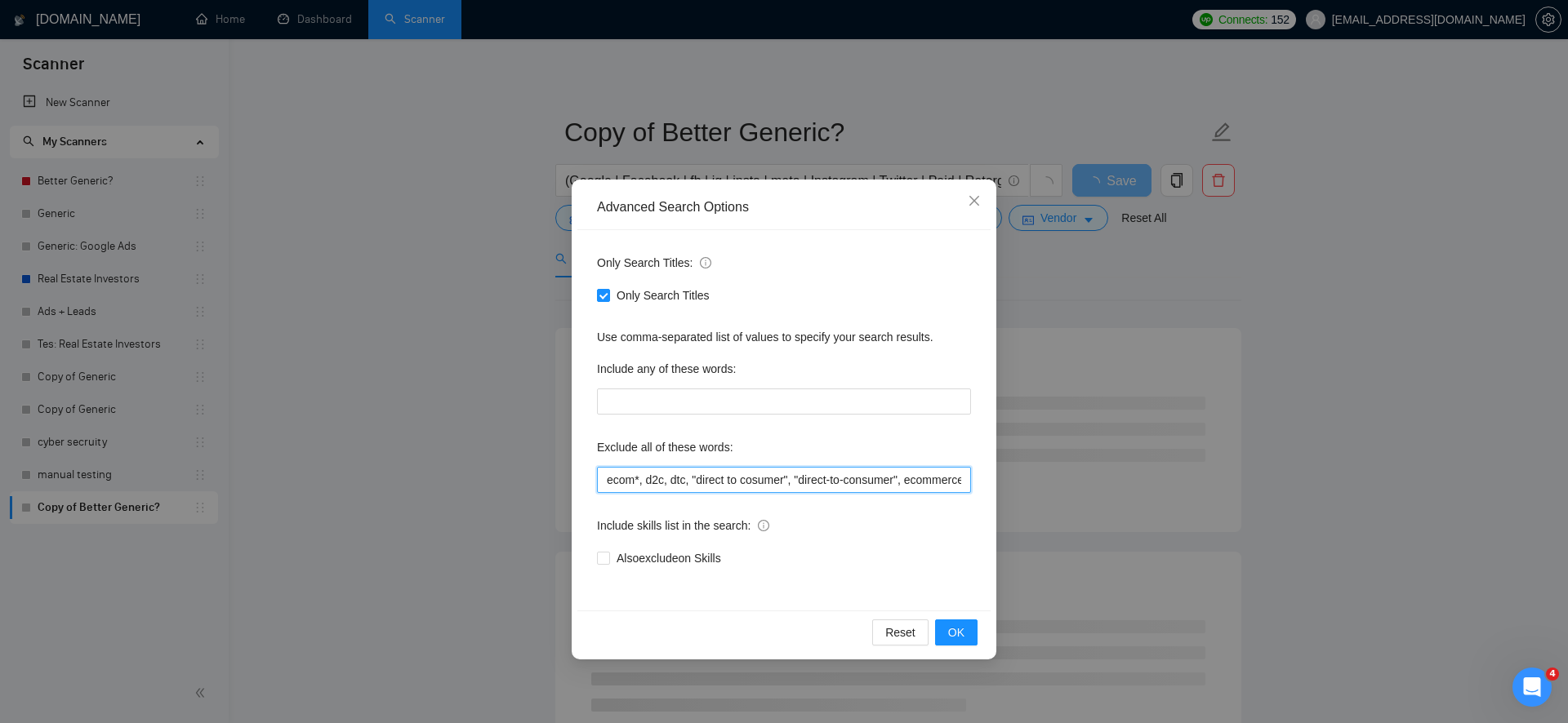
click at [758, 467] on input "ecom*, d2c, dtc, "direct to cosumer", "direct-to-consumer", ecommerce, e-commer…" at bounding box center [784, 480] width 374 height 26
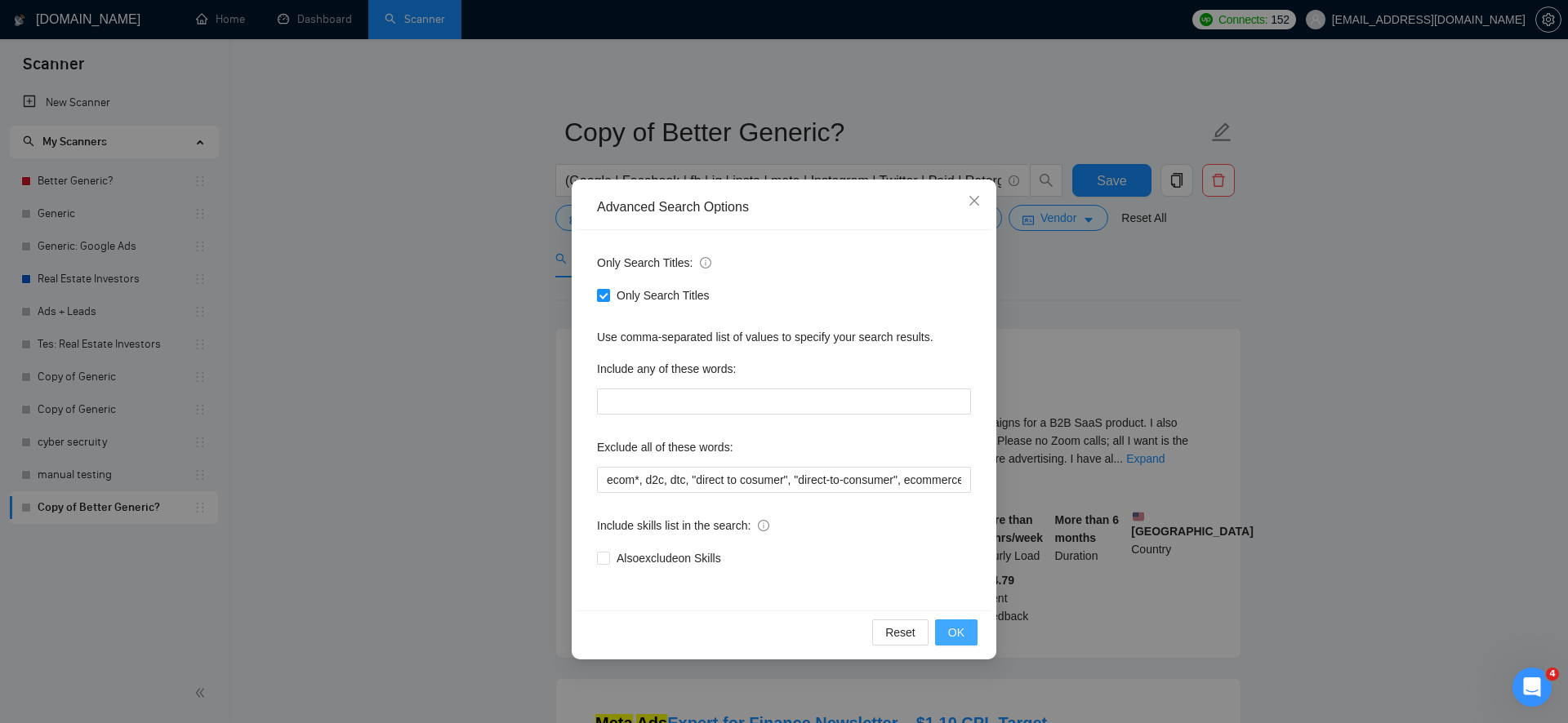
click at [963, 632] on span "OK" at bounding box center [956, 632] width 16 height 18
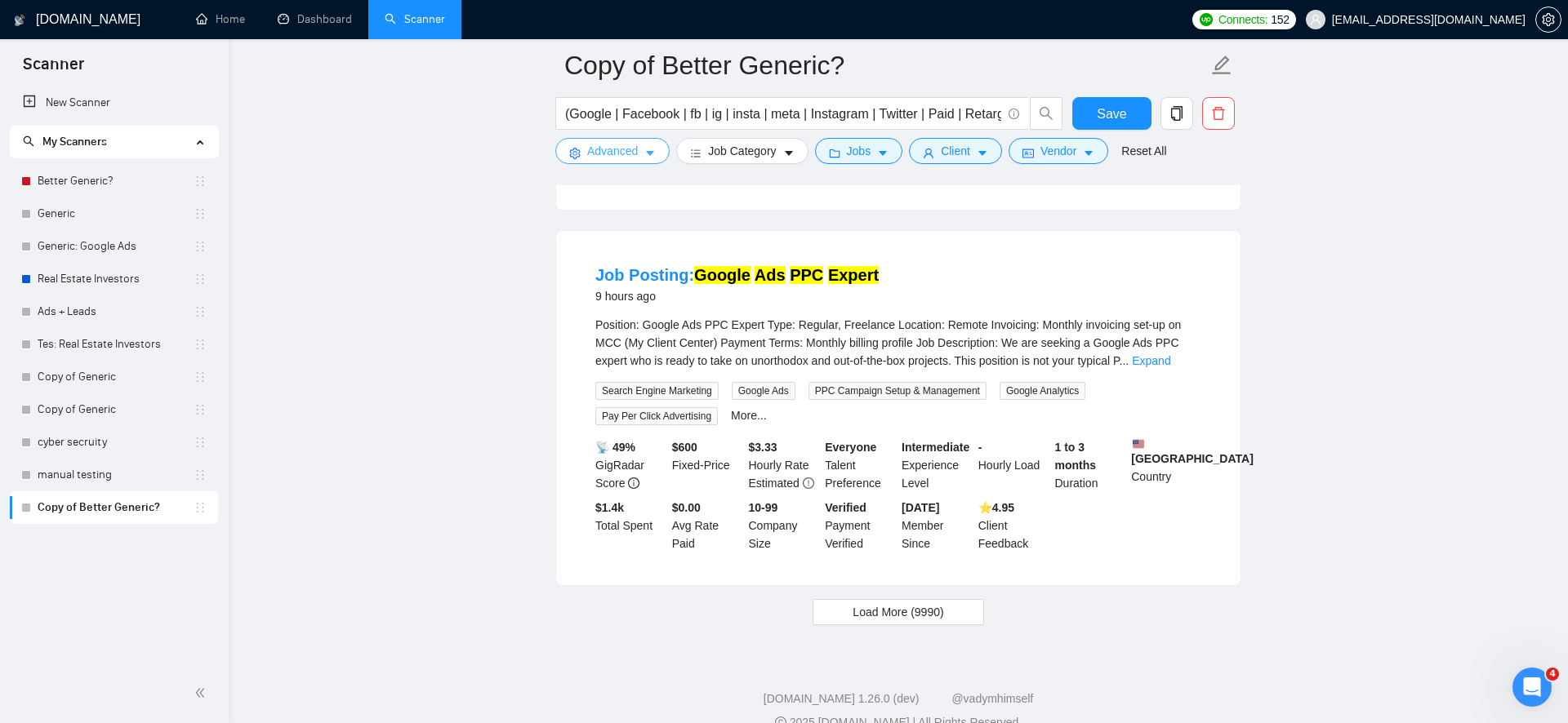
scroll to position [3388, 0]
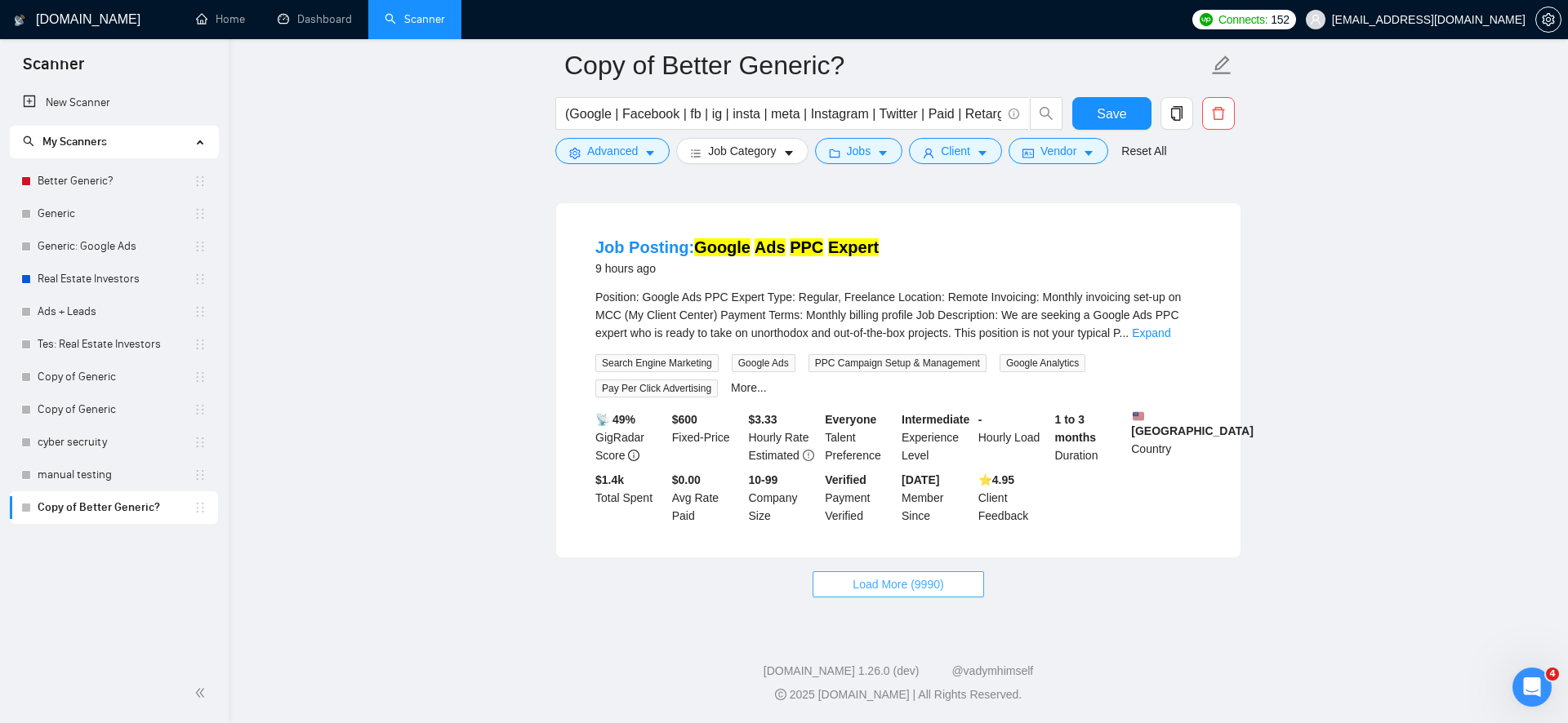
click at [888, 590] on span "Load More (9990)" at bounding box center [898, 584] width 91 height 18
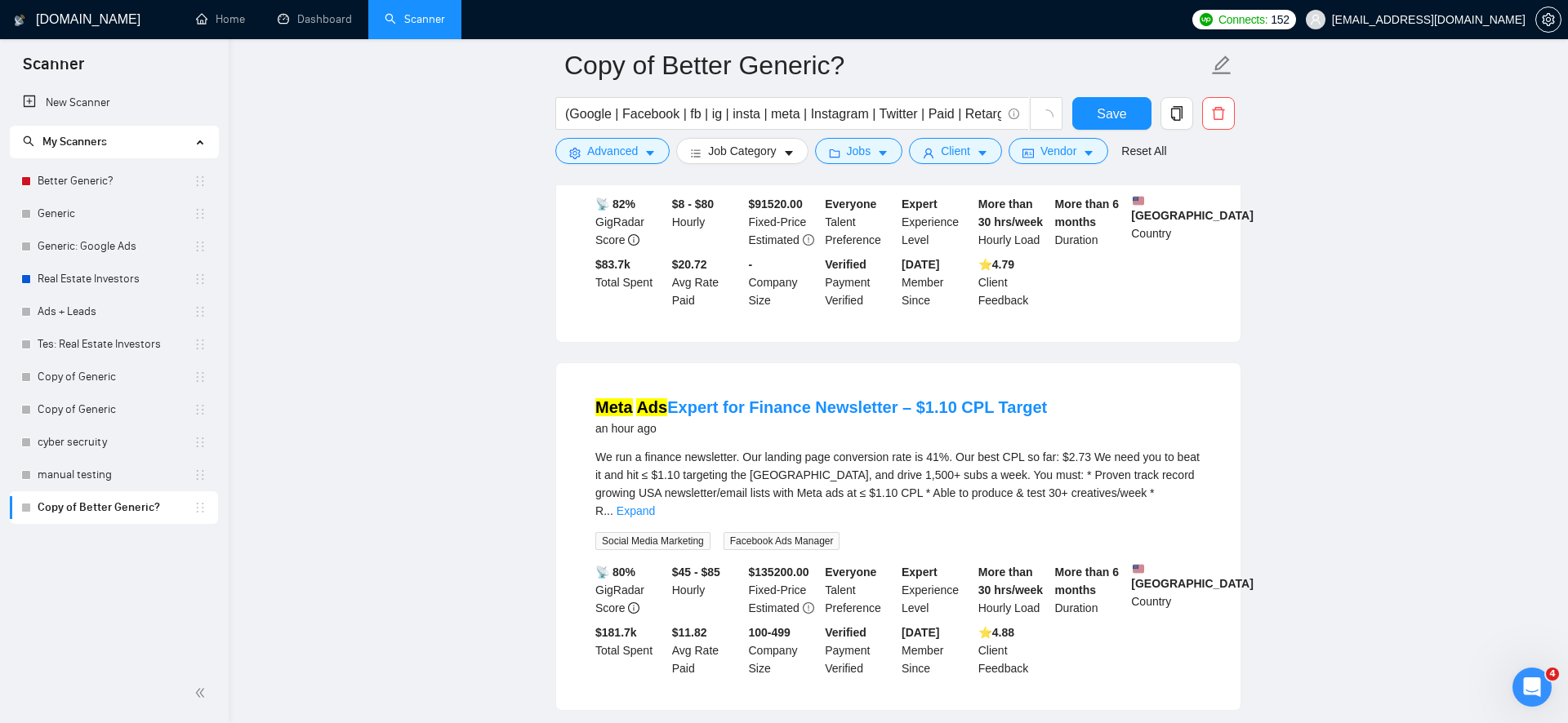
scroll to position [0, 0]
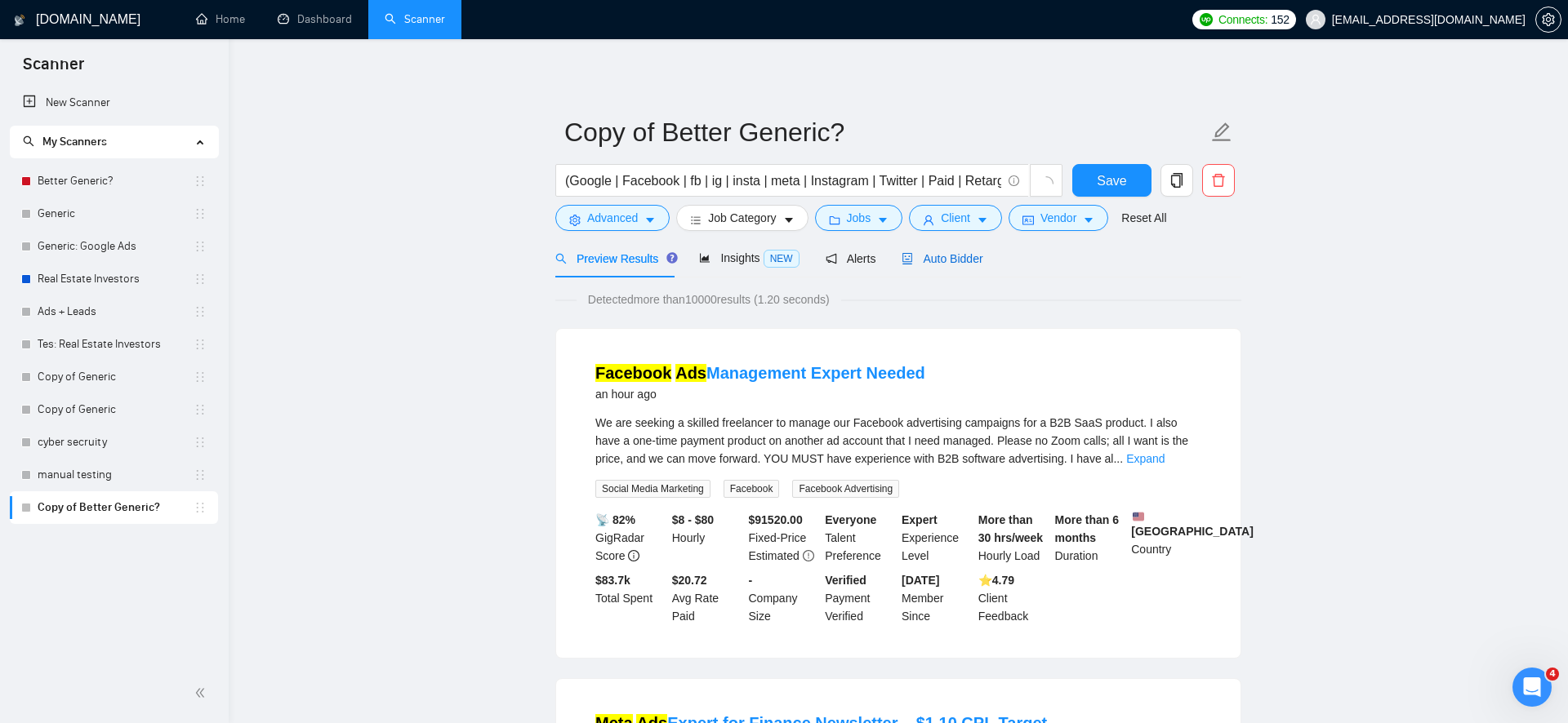
click at [939, 257] on span "Auto Bidder" at bounding box center [941, 258] width 80 height 13
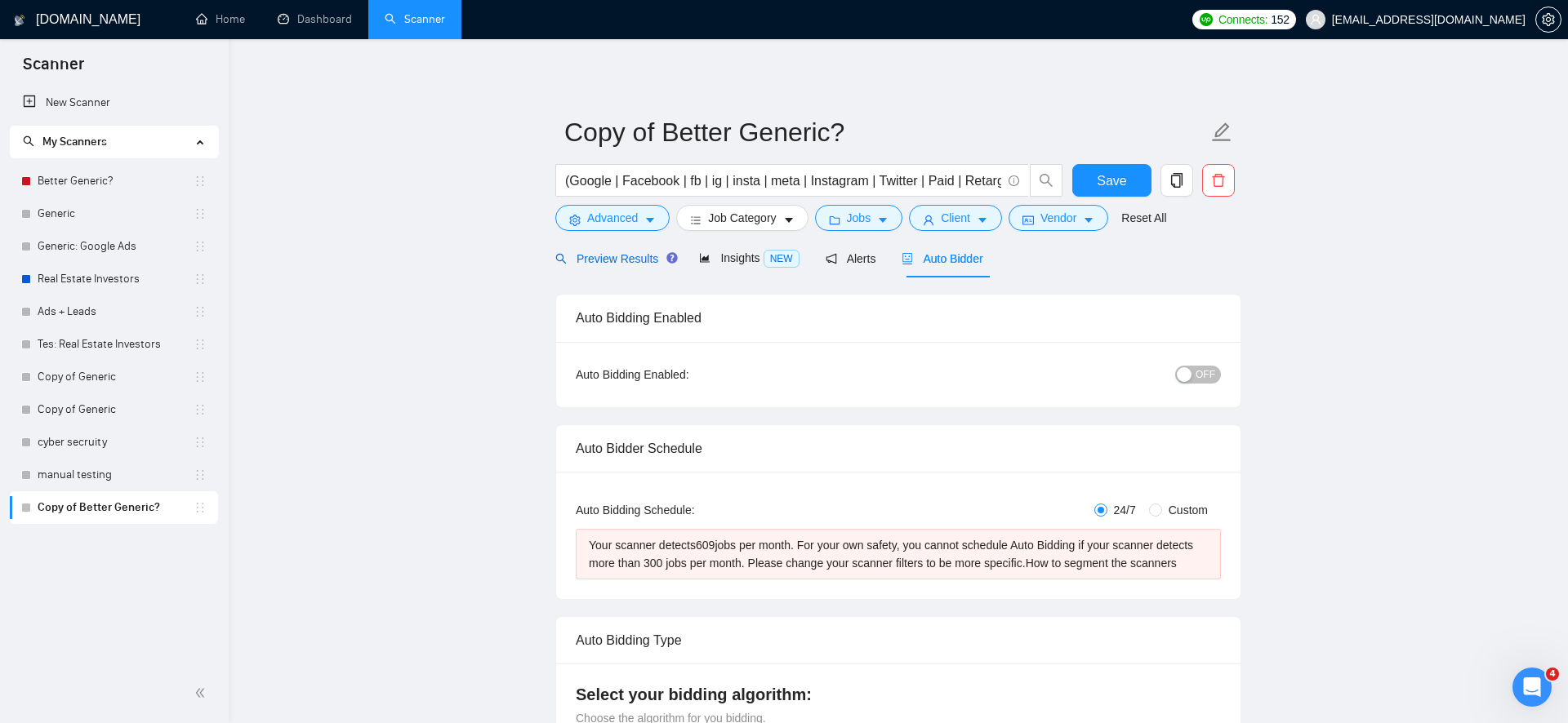
click at [608, 262] on span "Preview Results" at bounding box center [614, 258] width 118 height 13
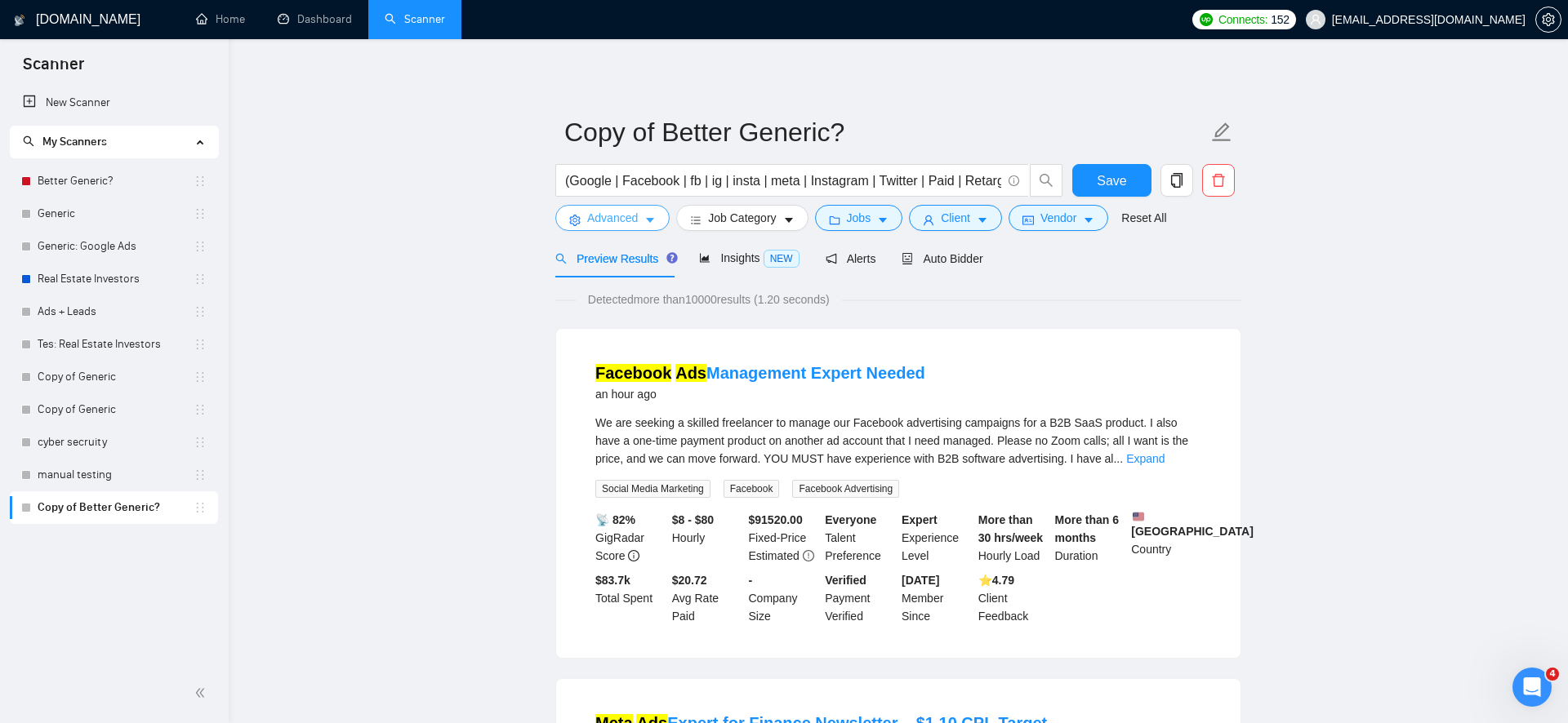
click at [624, 216] on span "Advanced" at bounding box center [612, 218] width 51 height 18
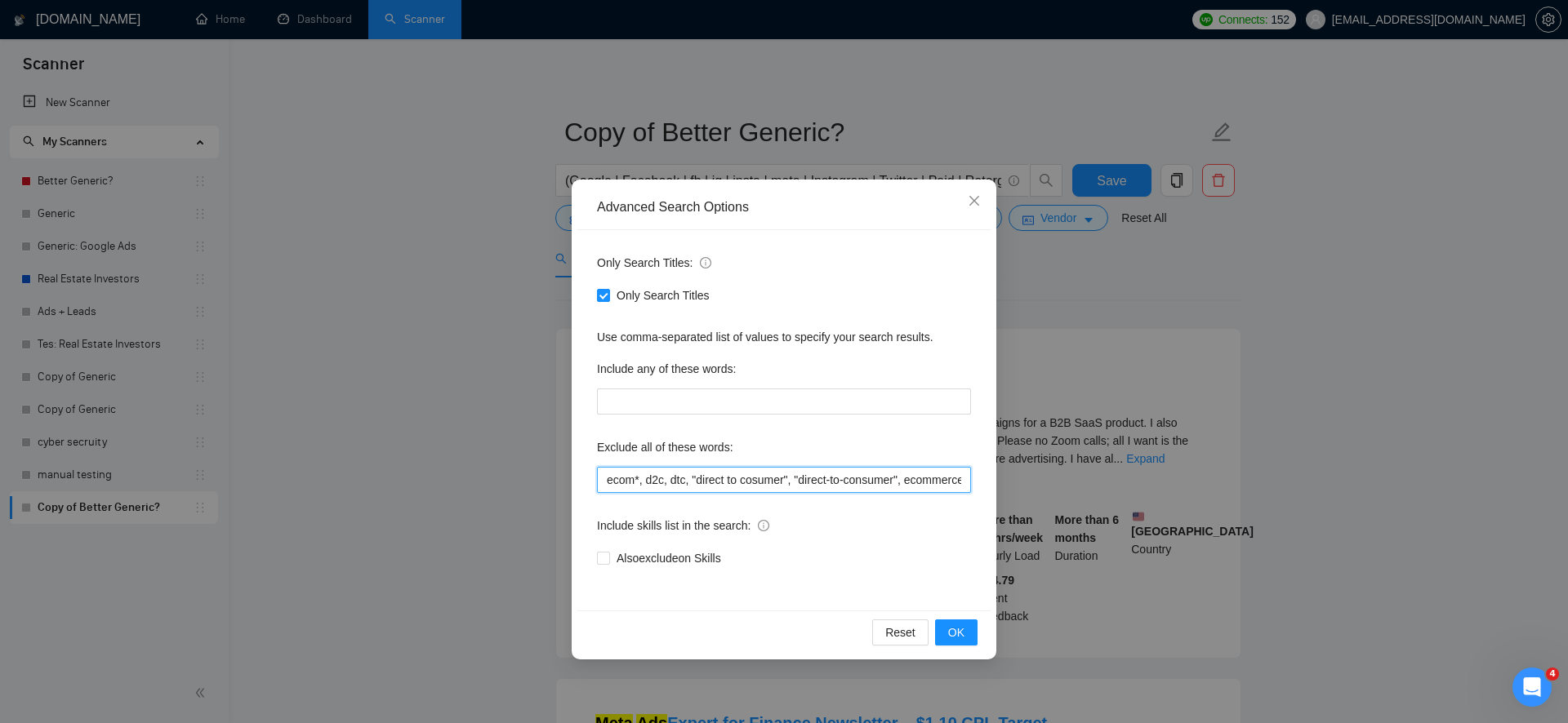
click at [723, 484] on input "ecom*, d2c, dtc, "direct to cosumer", "direct-to-consumer", ecommerce, e-commer…" at bounding box center [784, 480] width 374 height 26
click at [741, 486] on input "ecom*, d2c, dtc, "direct to cosumer", "direct-to-consumer", ecommerce, e-commer…" at bounding box center [784, 480] width 374 height 26
type input "store, ecom*, d2c, dtc, "direct to cosumer", "direct-to-consumer", ecommerce, e…"
click at [951, 637] on span "OK" at bounding box center [956, 632] width 16 height 18
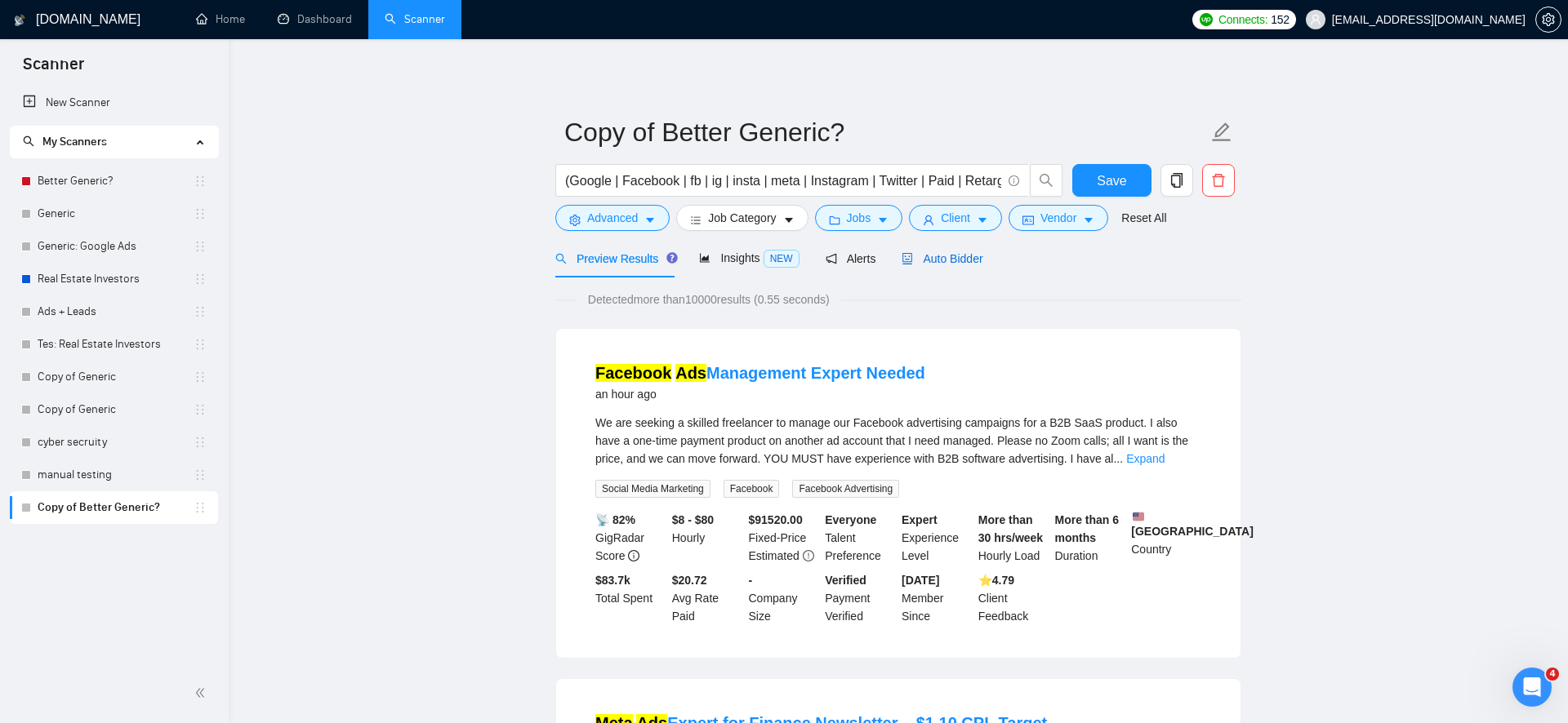
click at [933, 259] on span "Auto Bidder" at bounding box center [941, 258] width 80 height 13
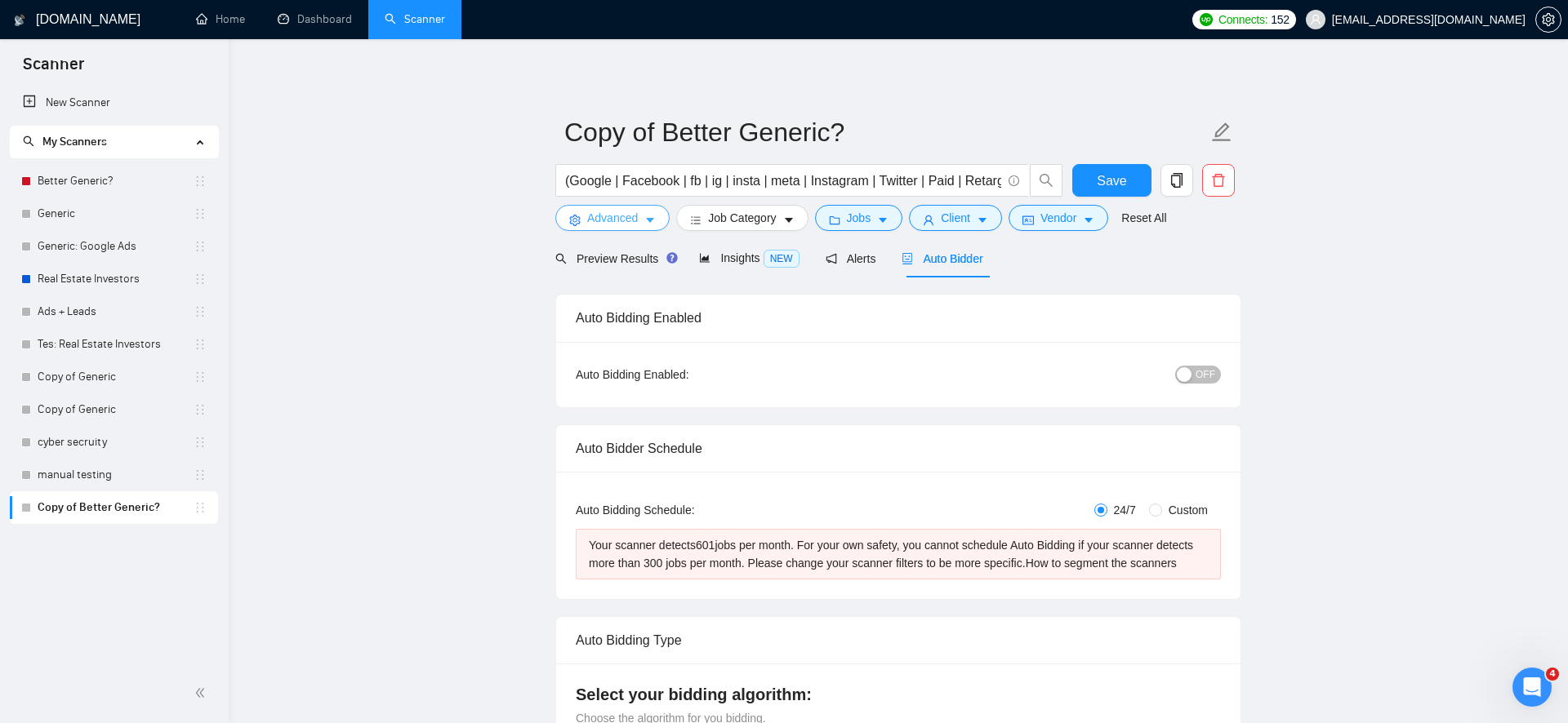
click at [633, 227] on button "Advanced" at bounding box center [612, 218] width 114 height 26
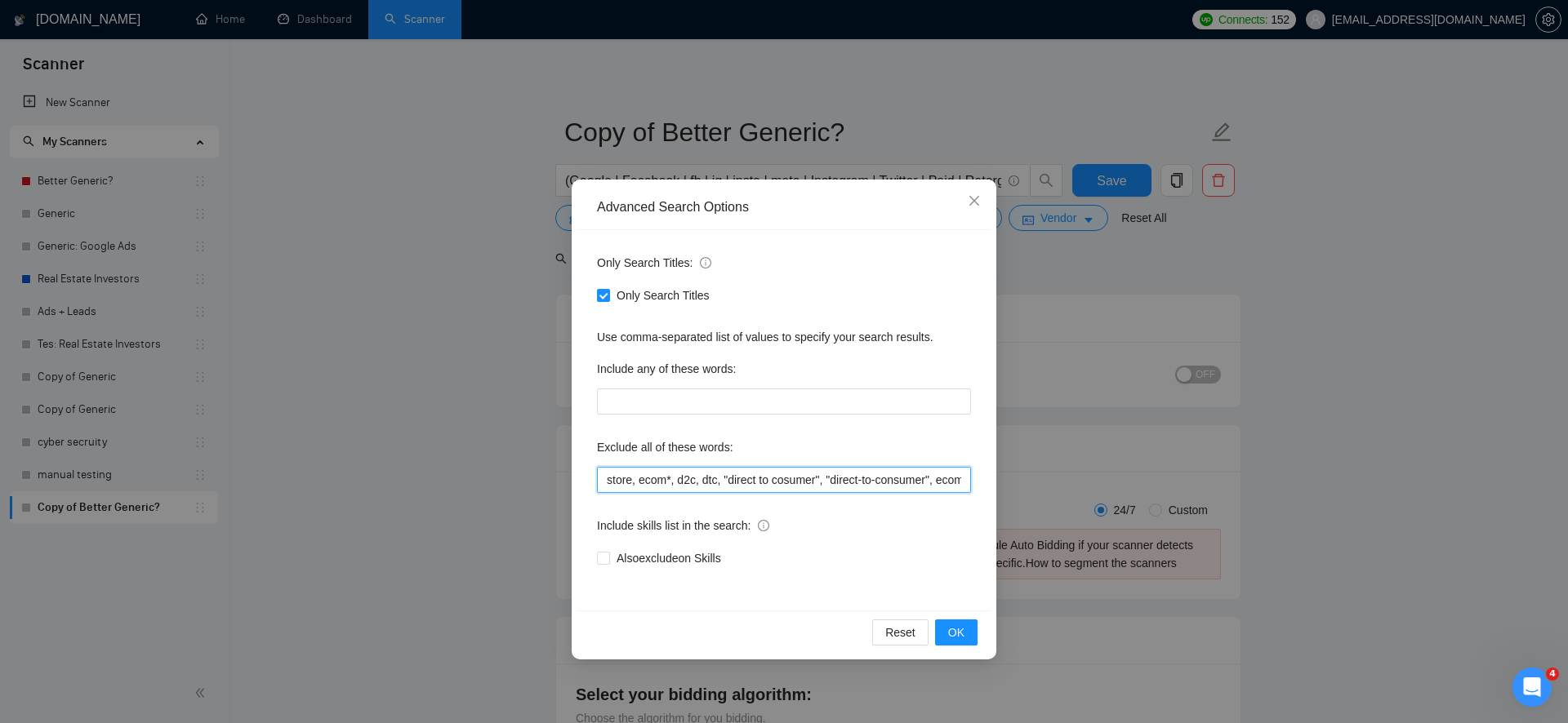
click at [677, 488] on input "store, ecom*, d2c, dtc, "direct to cosumer", "direct-to-consumer", ecommerce, e…" at bounding box center [784, 480] width 374 height 26
click at [518, 549] on div "Advanced Search Options Only Search Titles: Only Search Titles Use comma-separa…" at bounding box center [784, 362] width 1568 height 723
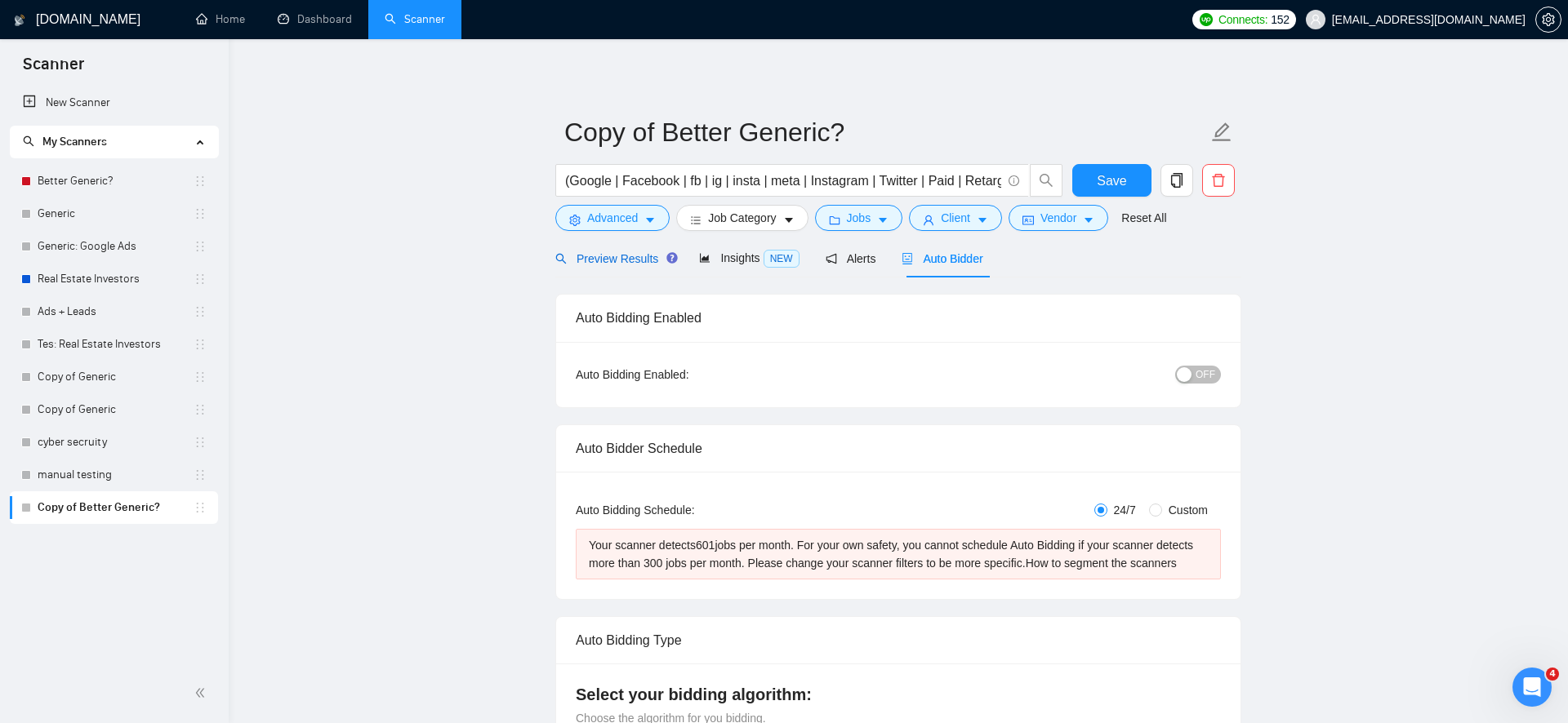
click at [604, 265] on div "Preview Results" at bounding box center [614, 258] width 118 height 18
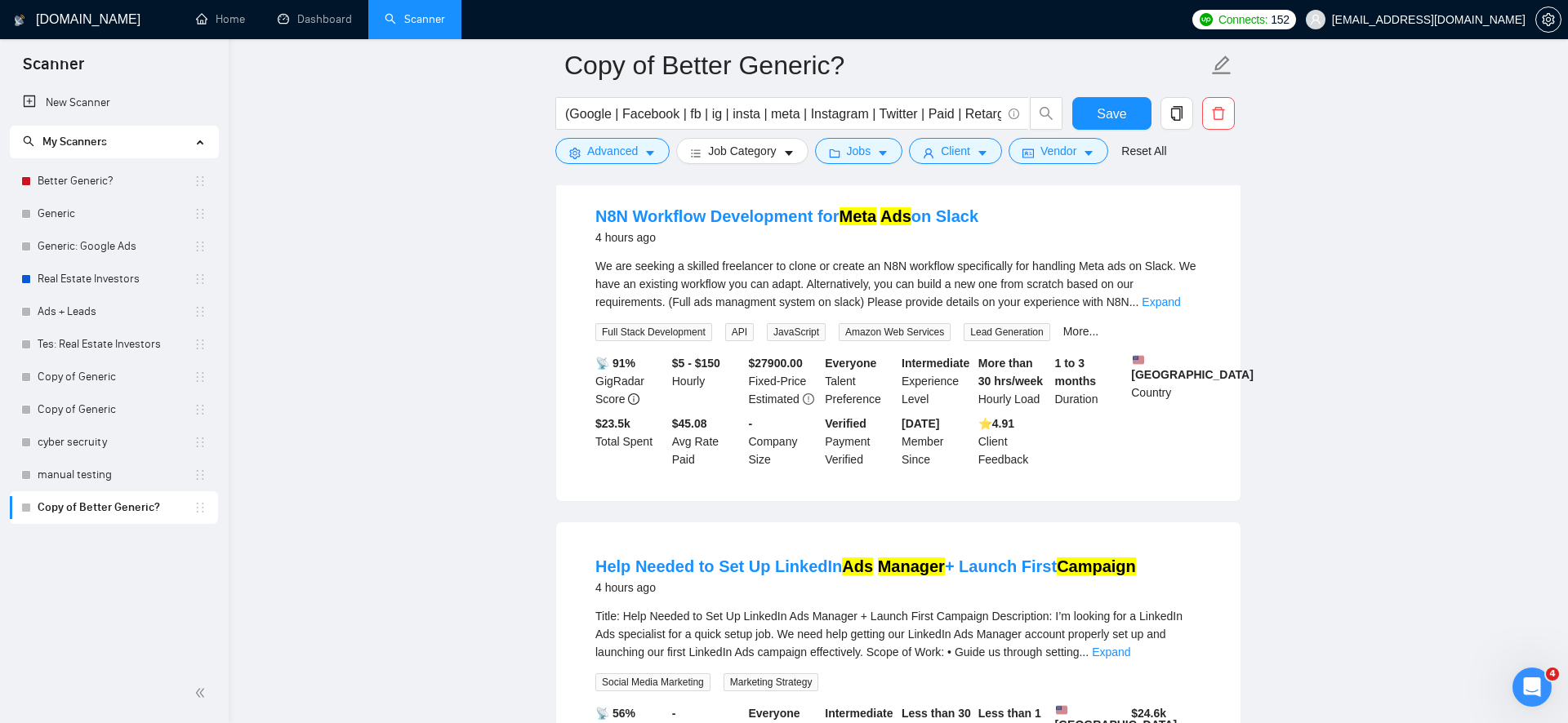
scroll to position [890, 0]
click at [1180, 304] on link "Expand" at bounding box center [1161, 300] width 38 height 13
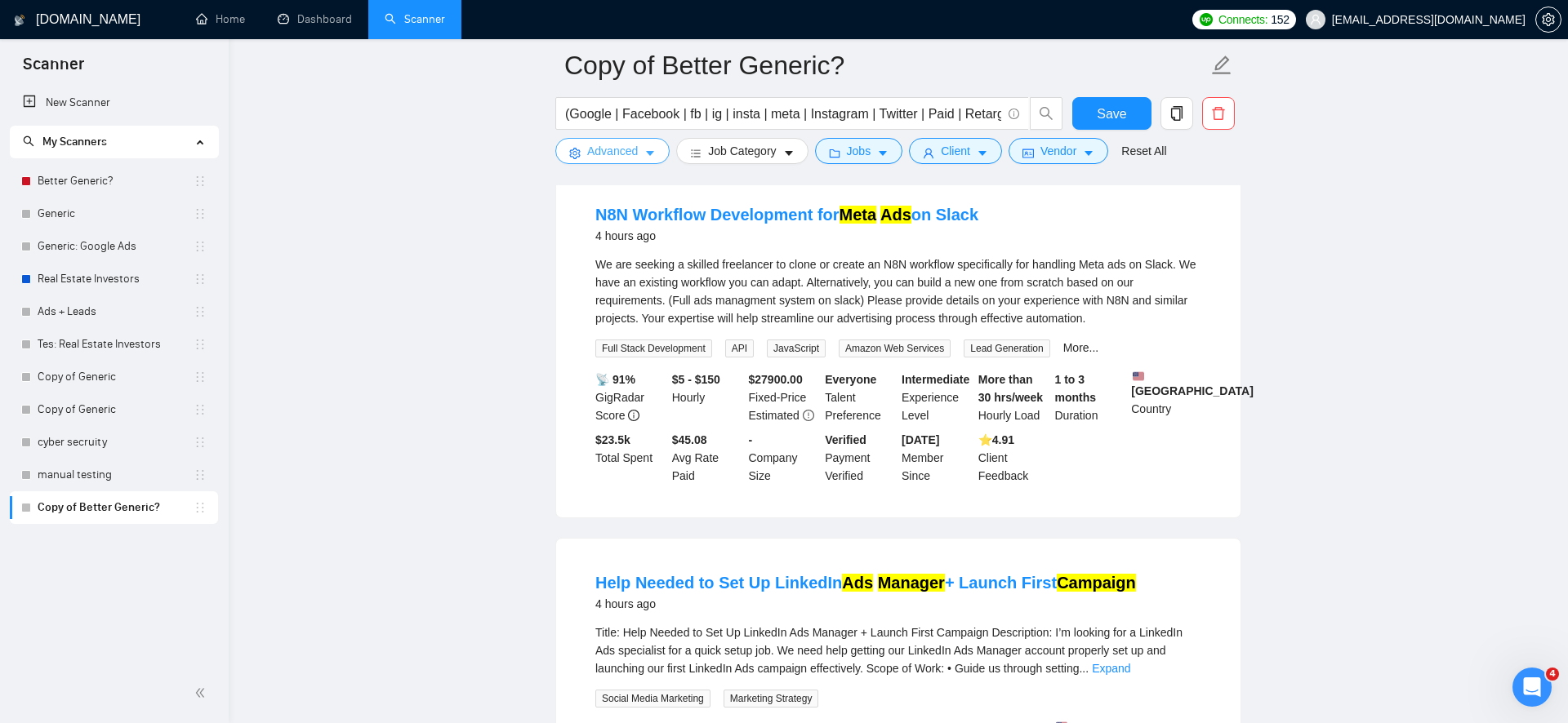
click at [587, 157] on span "Advanced" at bounding box center [612, 151] width 51 height 18
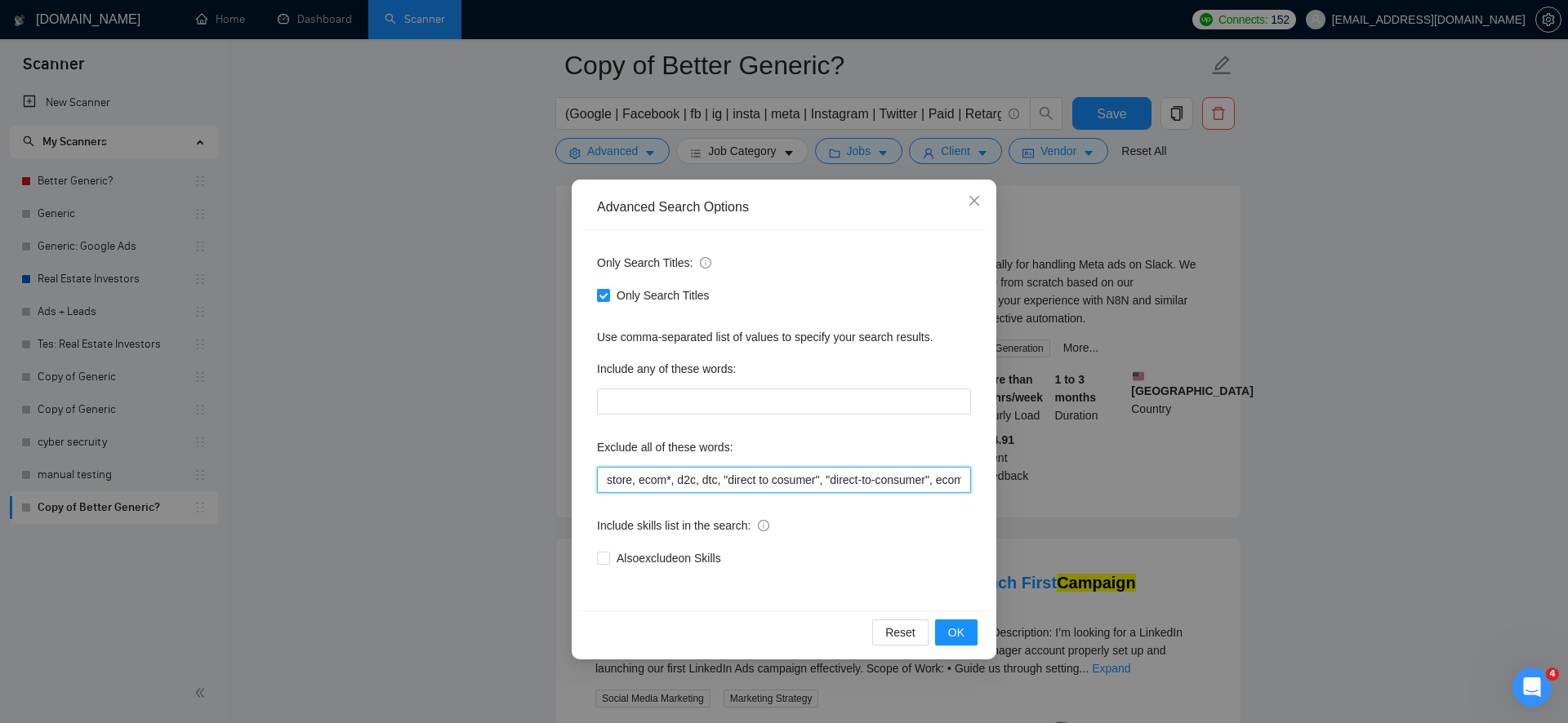
click at [640, 481] on input "store, ecom*, d2c, dtc, "direct to cosumer", "direct-to-consumer", ecommerce, e…" at bounding box center [784, 480] width 374 height 26
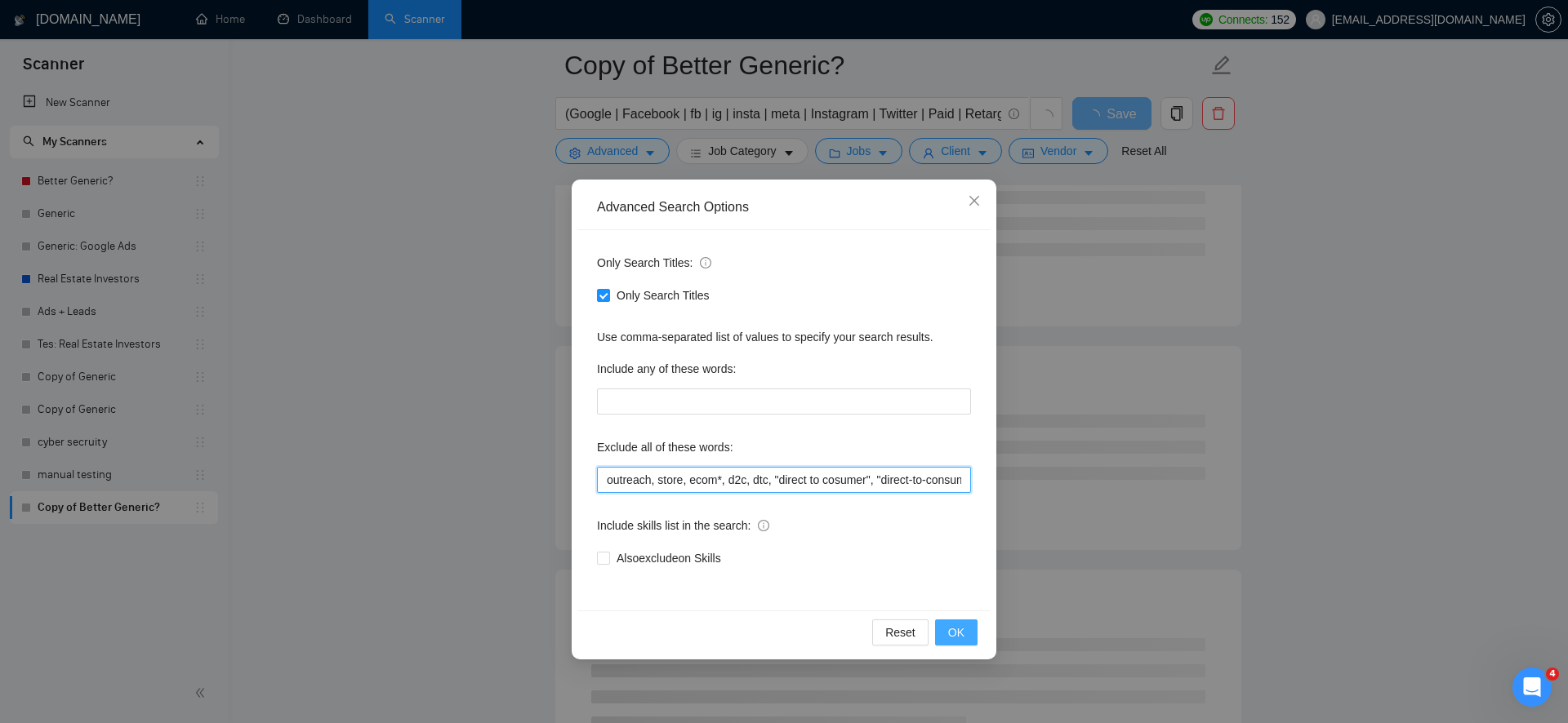
type input "outreach, store, ecom*, d2c, dtc, "direct to cosumer", "direct-to-consumer", ec…"
click at [949, 622] on button "OK" at bounding box center [956, 632] width 42 height 26
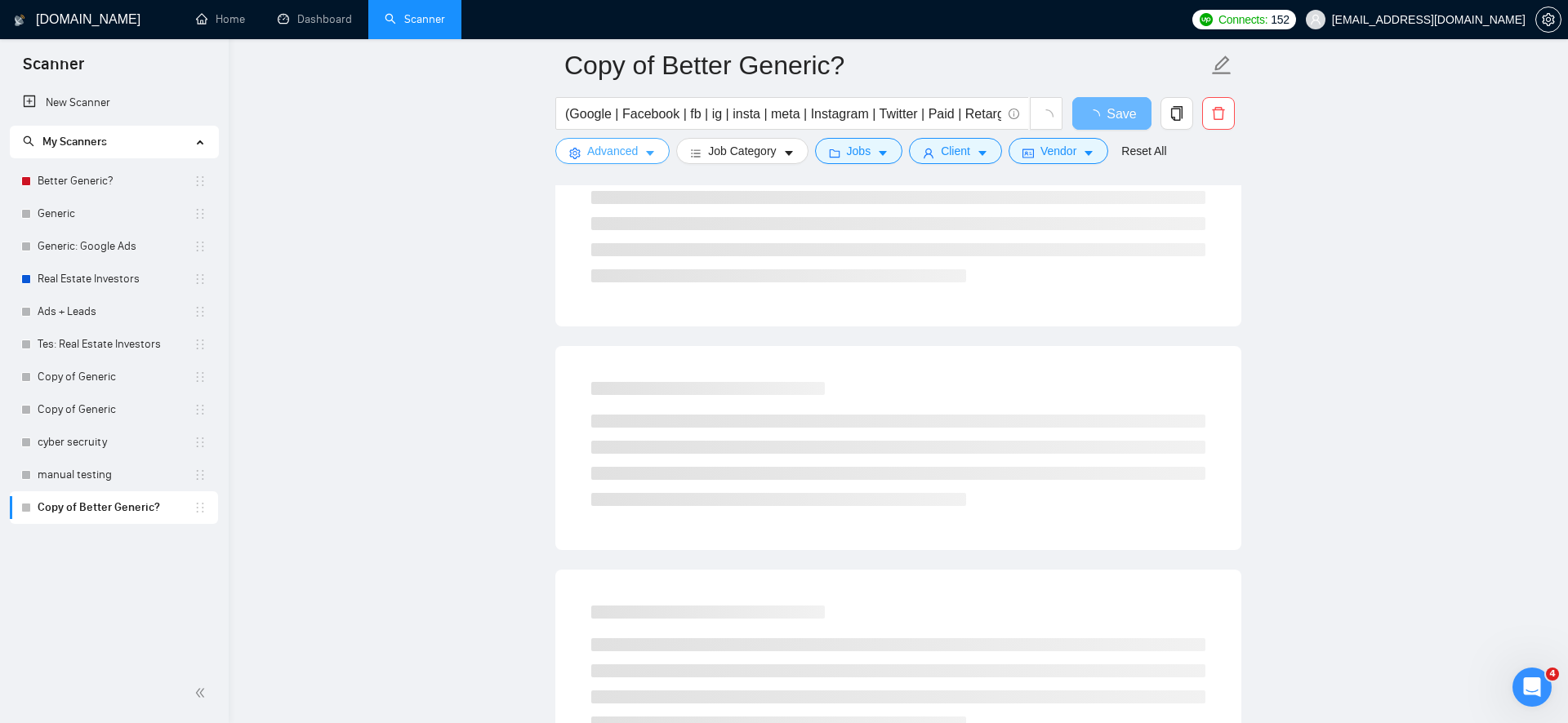
scroll to position [0, 0]
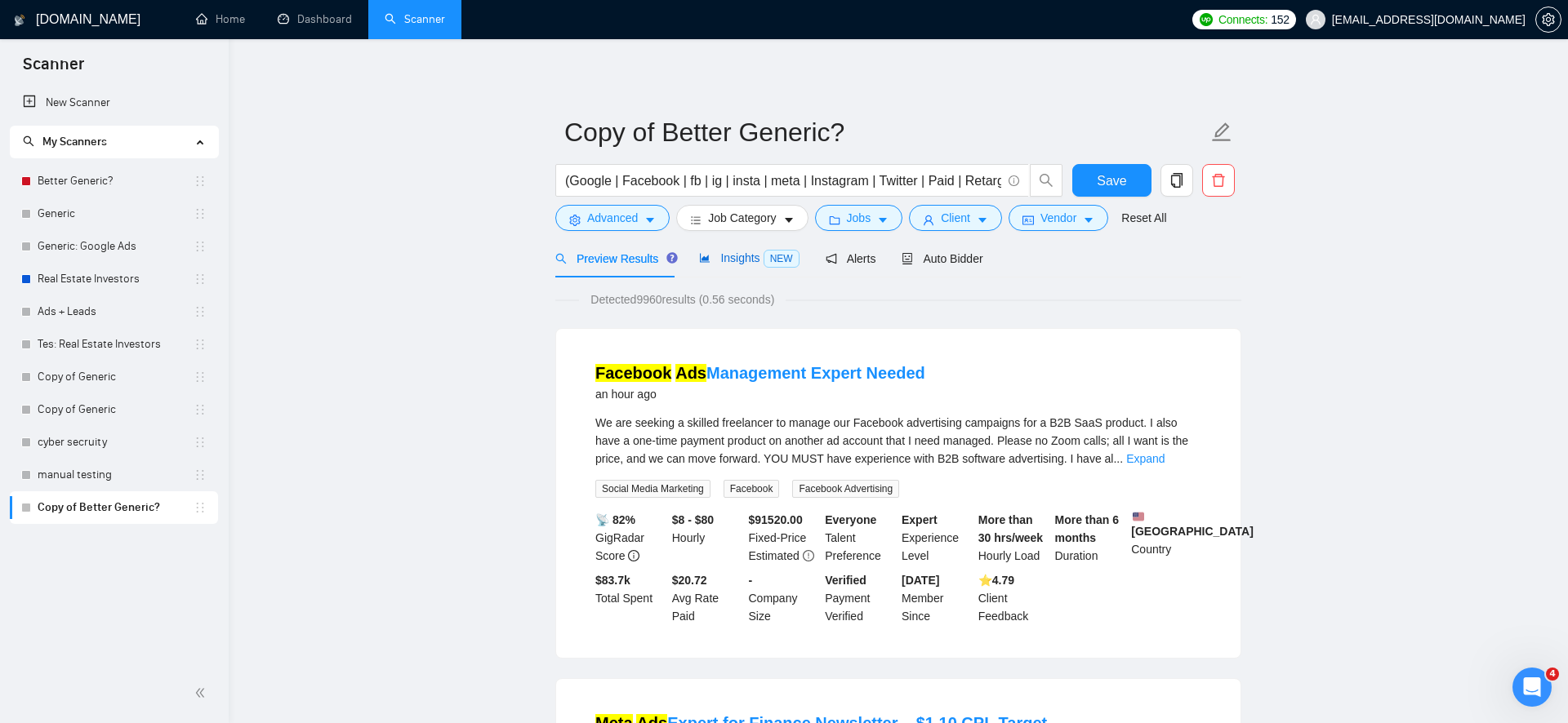
click at [761, 261] on span "Insights NEW" at bounding box center [749, 257] width 100 height 13
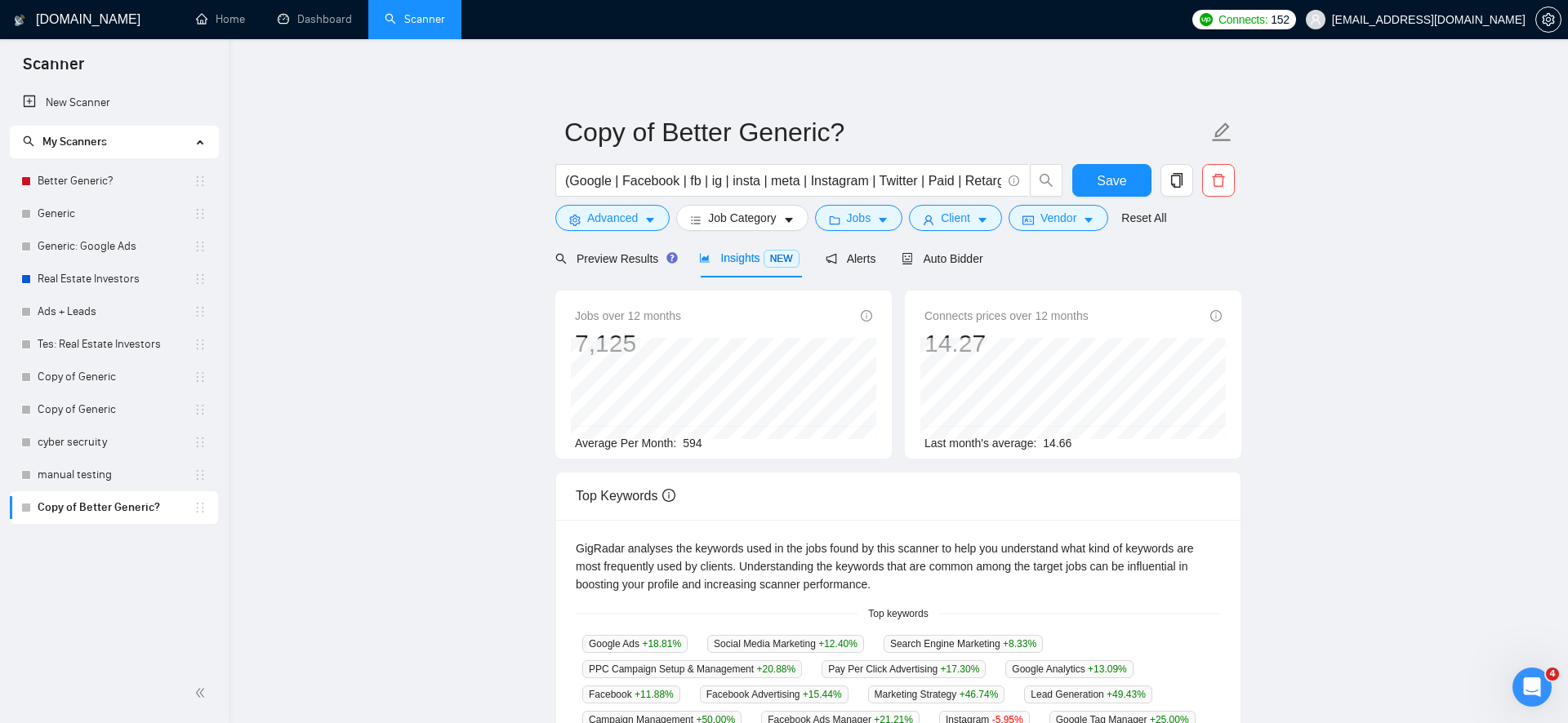
click at [888, 267] on div "Preview Results Insights NEW Alerts Auto Bidder" at bounding box center [769, 258] width 428 height 38
click at [941, 254] on span "Auto Bidder" at bounding box center [941, 258] width 80 height 13
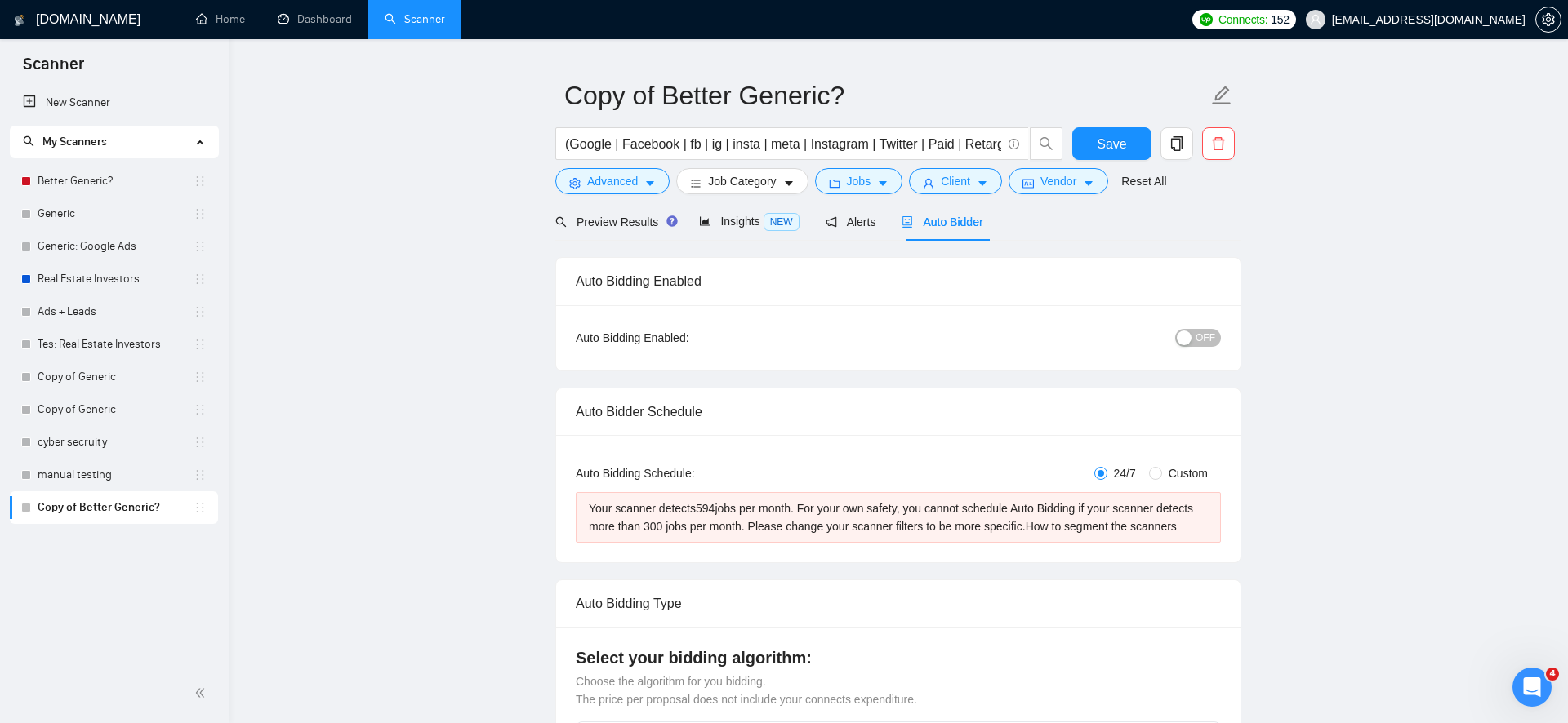
scroll to position [47, 0]
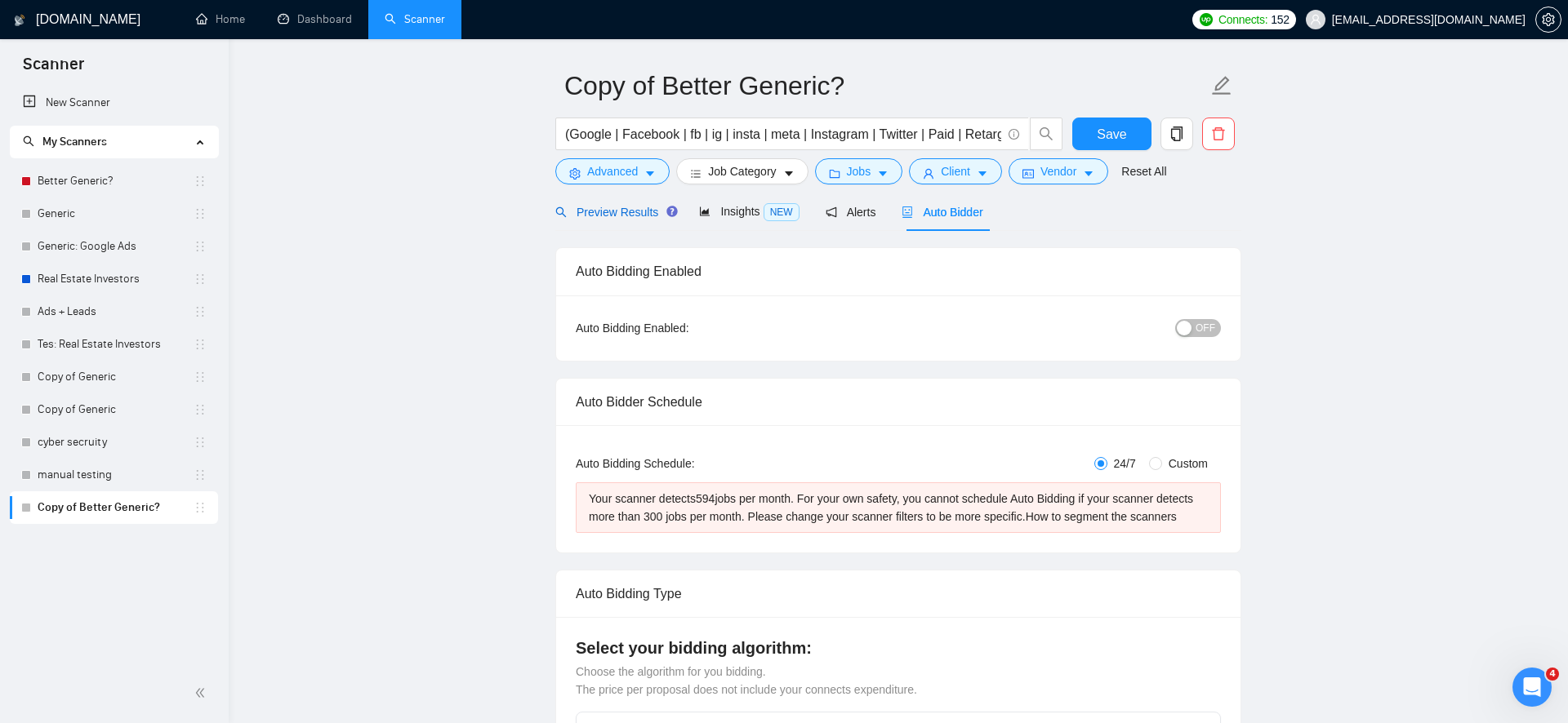
click at [640, 215] on span "Preview Results" at bounding box center [614, 212] width 118 height 13
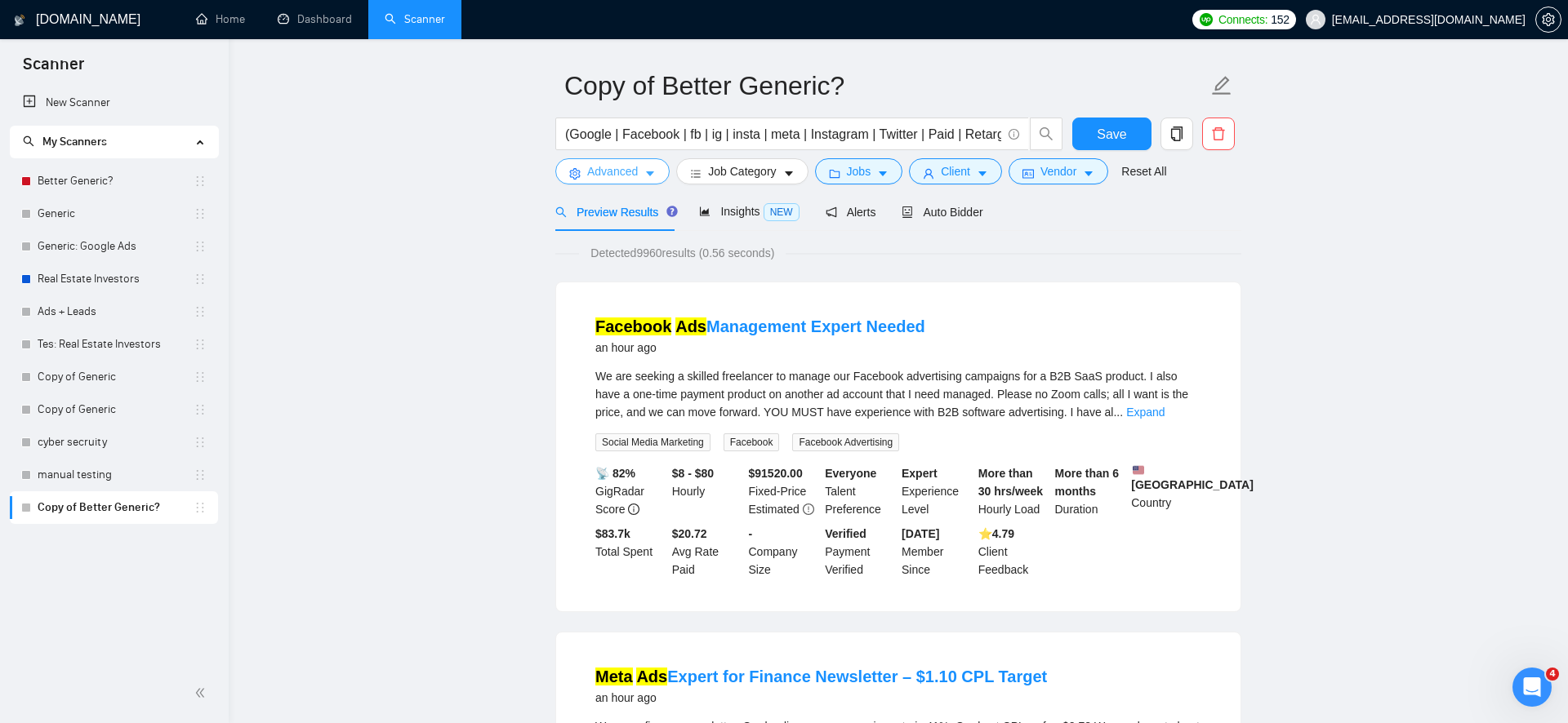
click at [640, 181] on button "Advanced" at bounding box center [612, 171] width 114 height 26
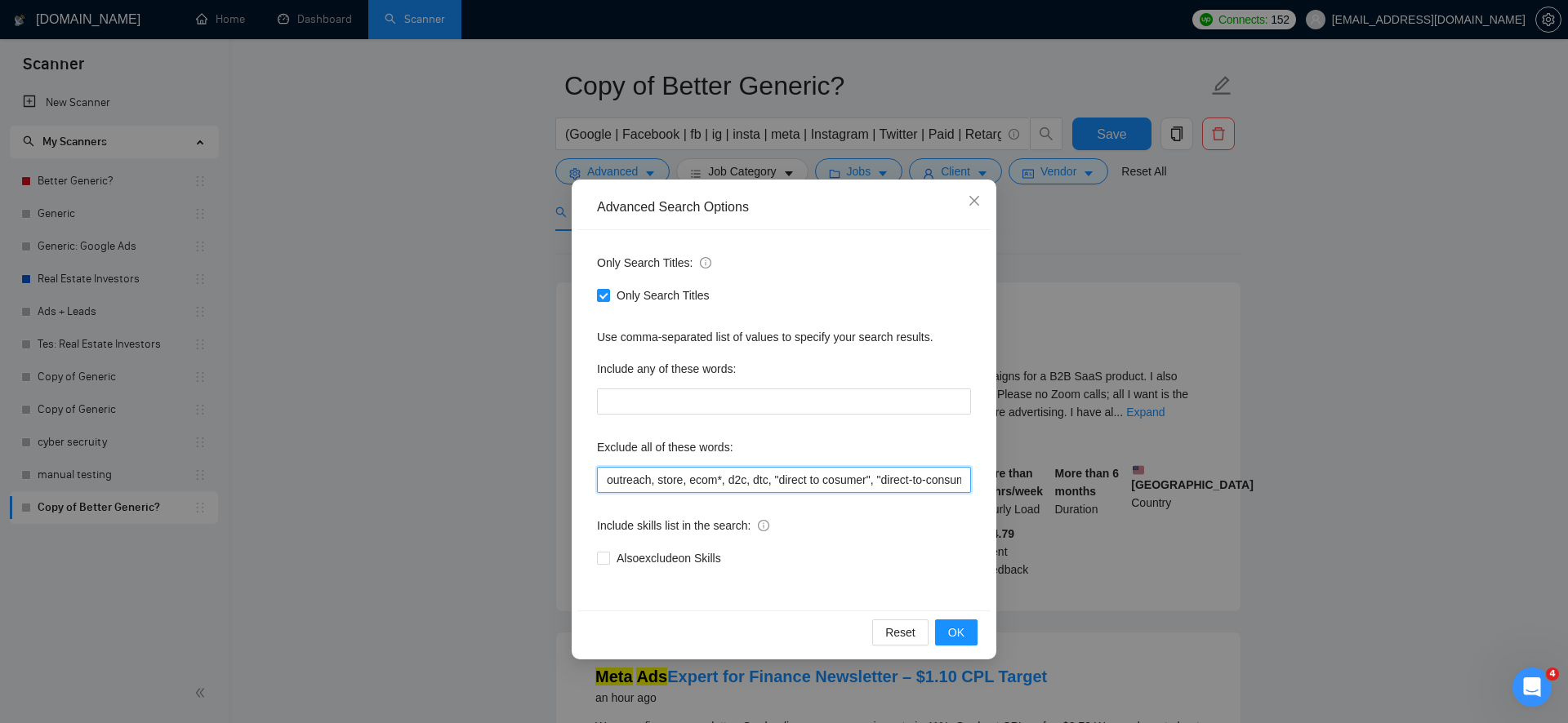
click at [629, 473] on input "outreach, store, ecom*, d2c, dtc, "direct to cosumer", "direct-to-consumer", ec…" at bounding box center [784, 480] width 374 height 26
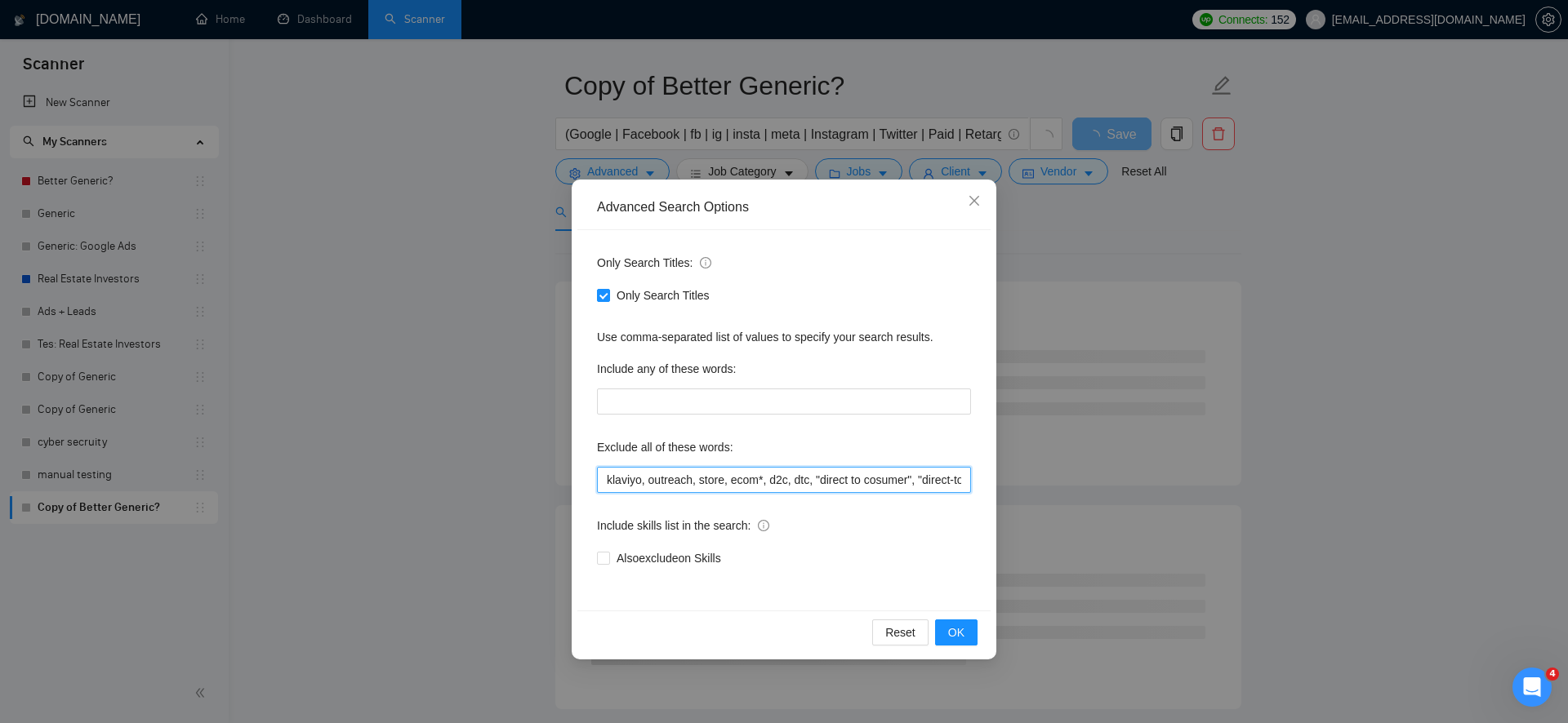
type input "klaviyo, outreach, store, ecom*, d2c, dtc, "direct to cosumer", "direct-to-cons…"
click at [944, 646] on div "Reset OK" at bounding box center [784, 632] width 413 height 43
click at [952, 620] on button "OK" at bounding box center [956, 632] width 42 height 26
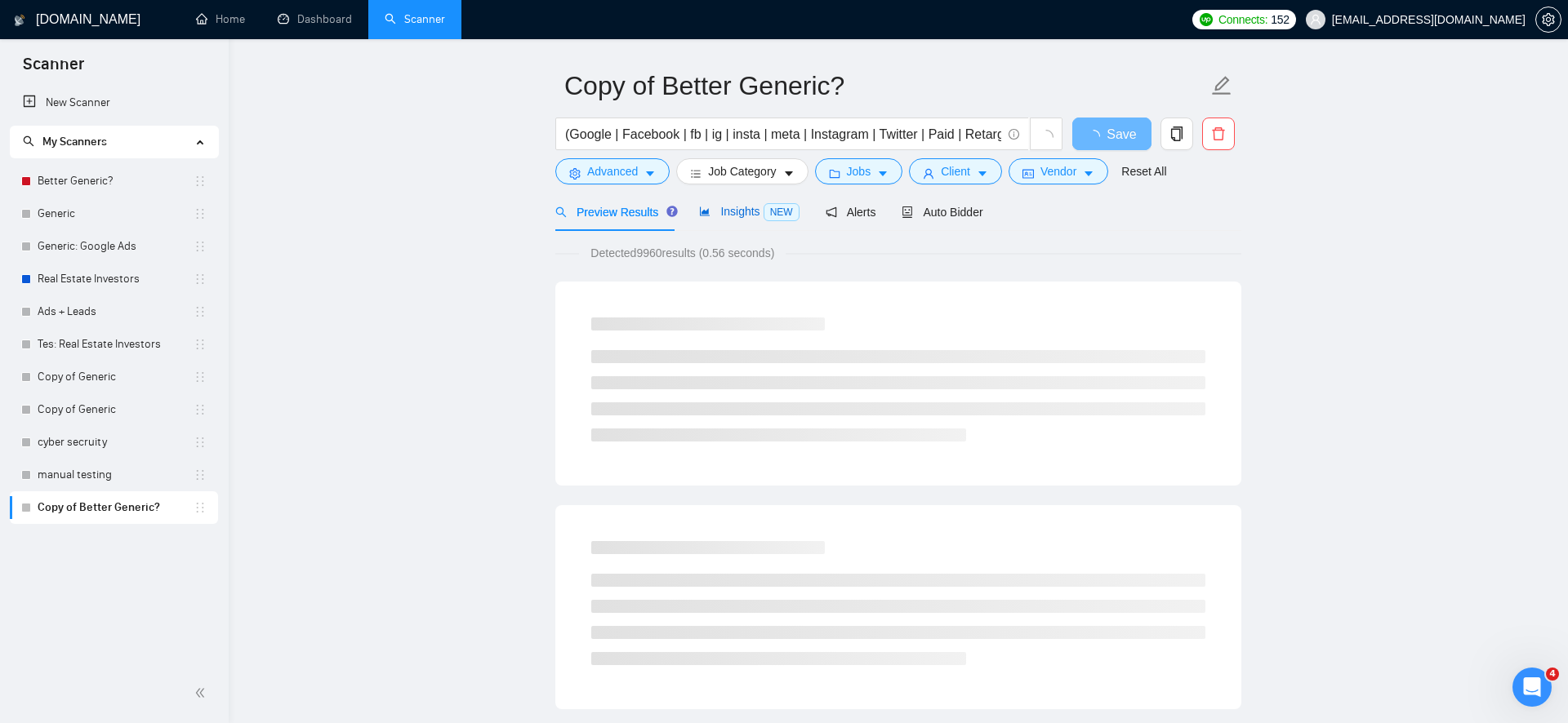
click at [728, 205] on span "Insights NEW" at bounding box center [749, 211] width 100 height 13
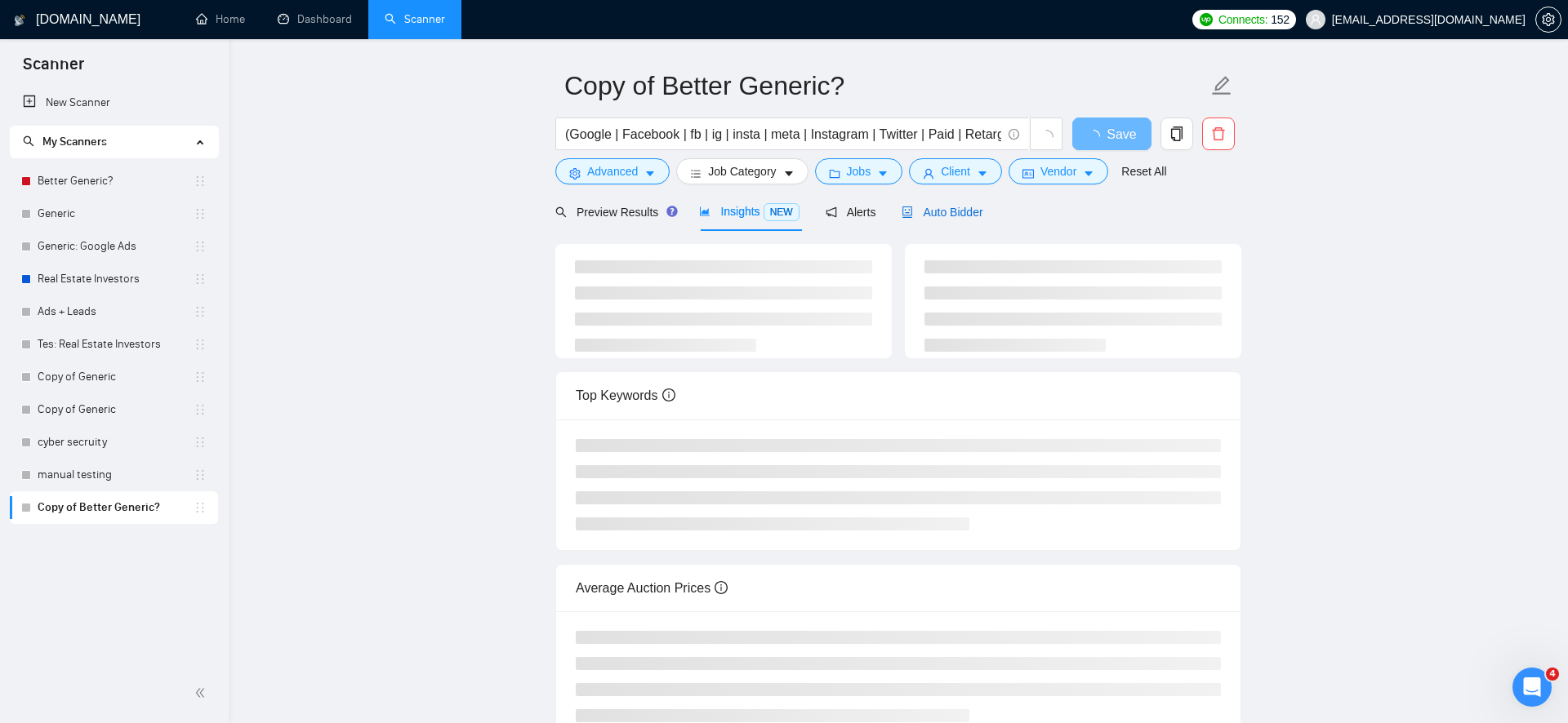
click at [944, 211] on span "Auto Bidder" at bounding box center [941, 212] width 80 height 13
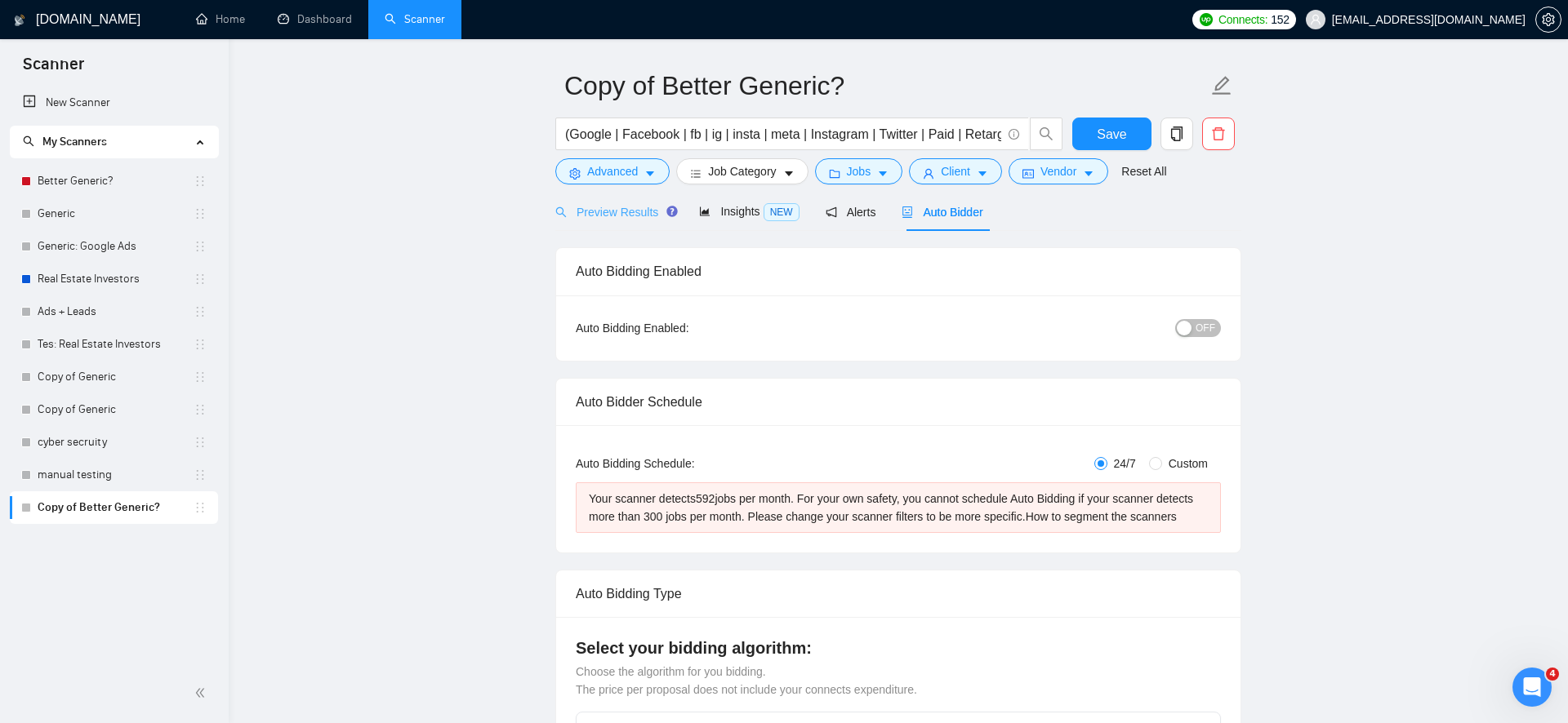
click at [641, 223] on div "Preview Results" at bounding box center [614, 212] width 118 height 38
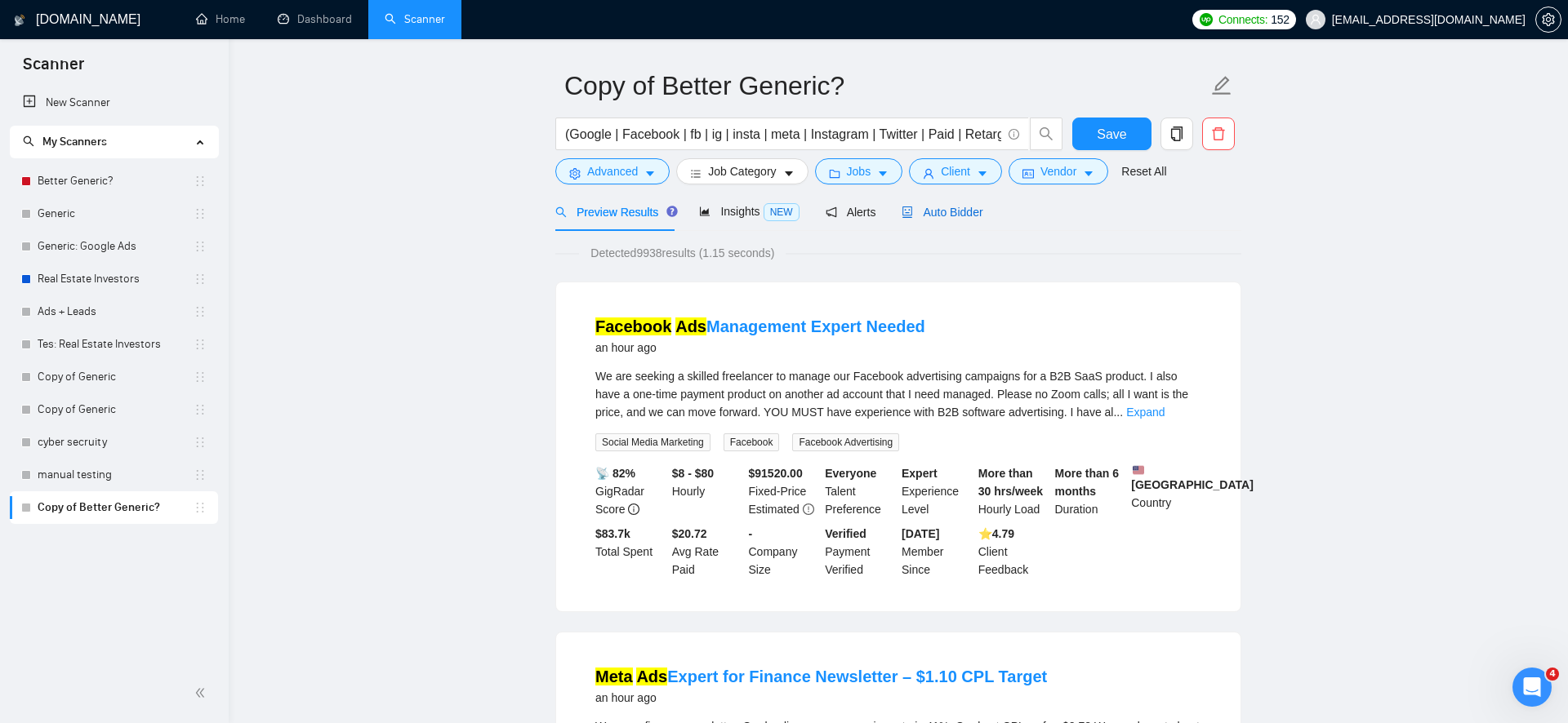
click at [957, 207] on span "Auto Bidder" at bounding box center [941, 212] width 80 height 13
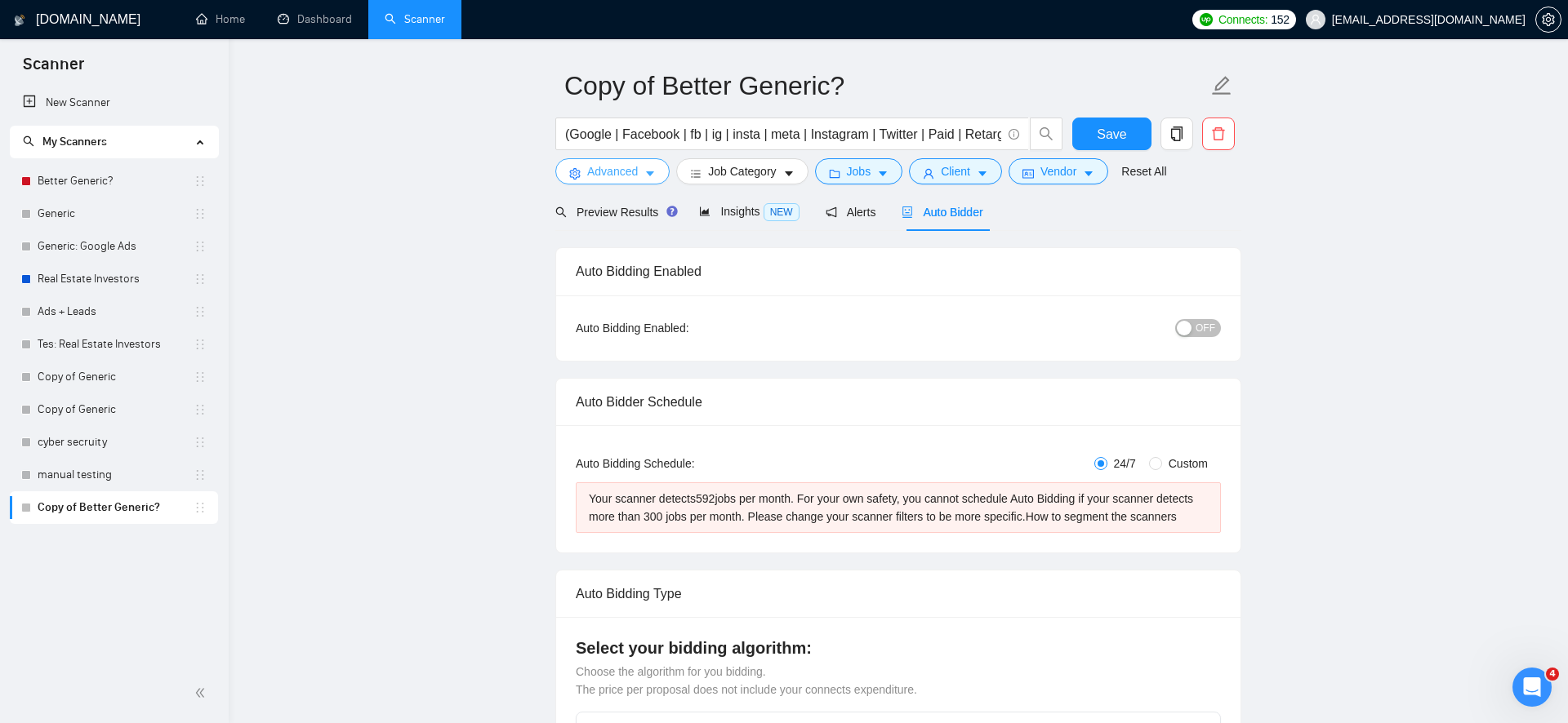
click at [611, 172] on span "Advanced" at bounding box center [612, 171] width 51 height 18
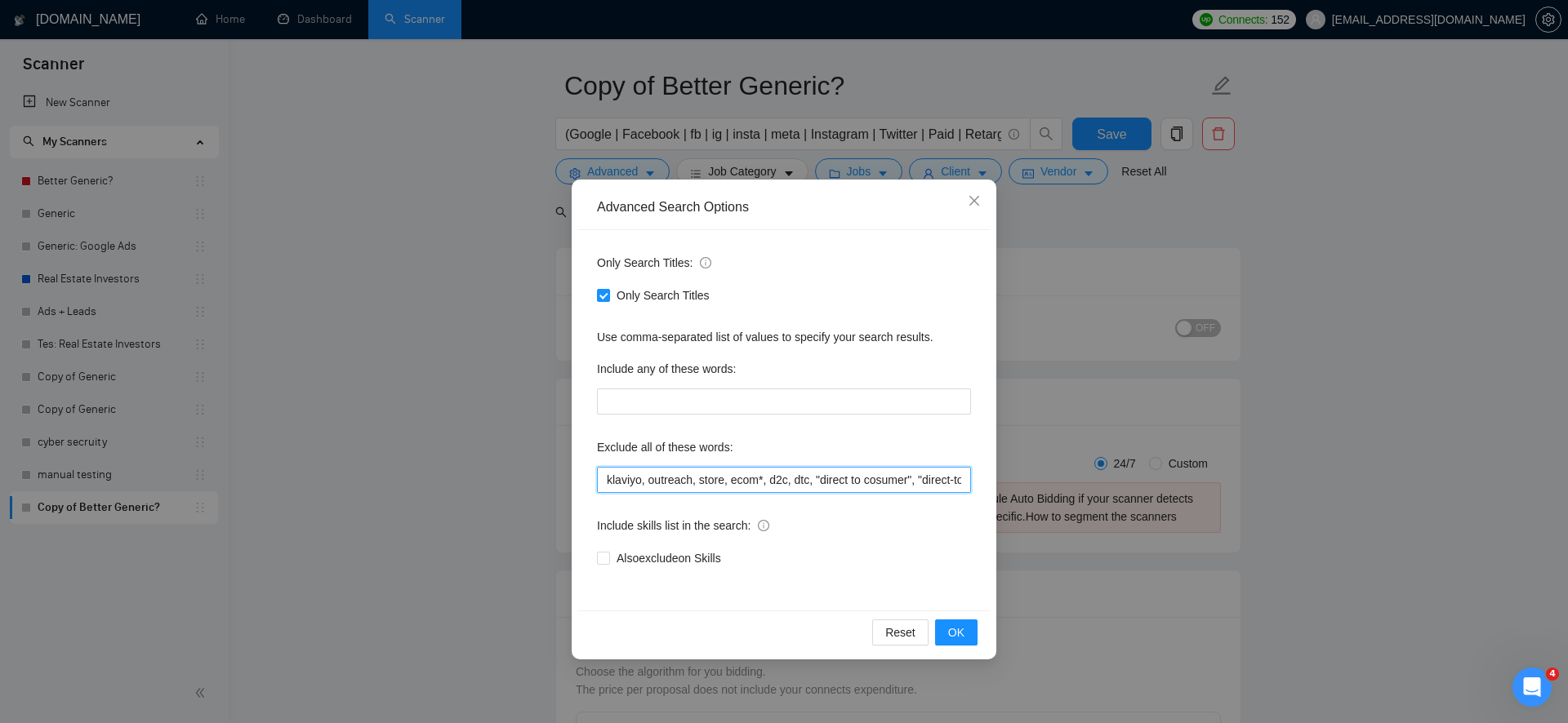
click at [634, 488] on input "klaviyo, outreach, store, ecom*, d2c, dtc, "direct to cosumer", "direct-to-cons…" at bounding box center [784, 480] width 374 height 26
click at [940, 625] on button "OK" at bounding box center [956, 632] width 42 height 26
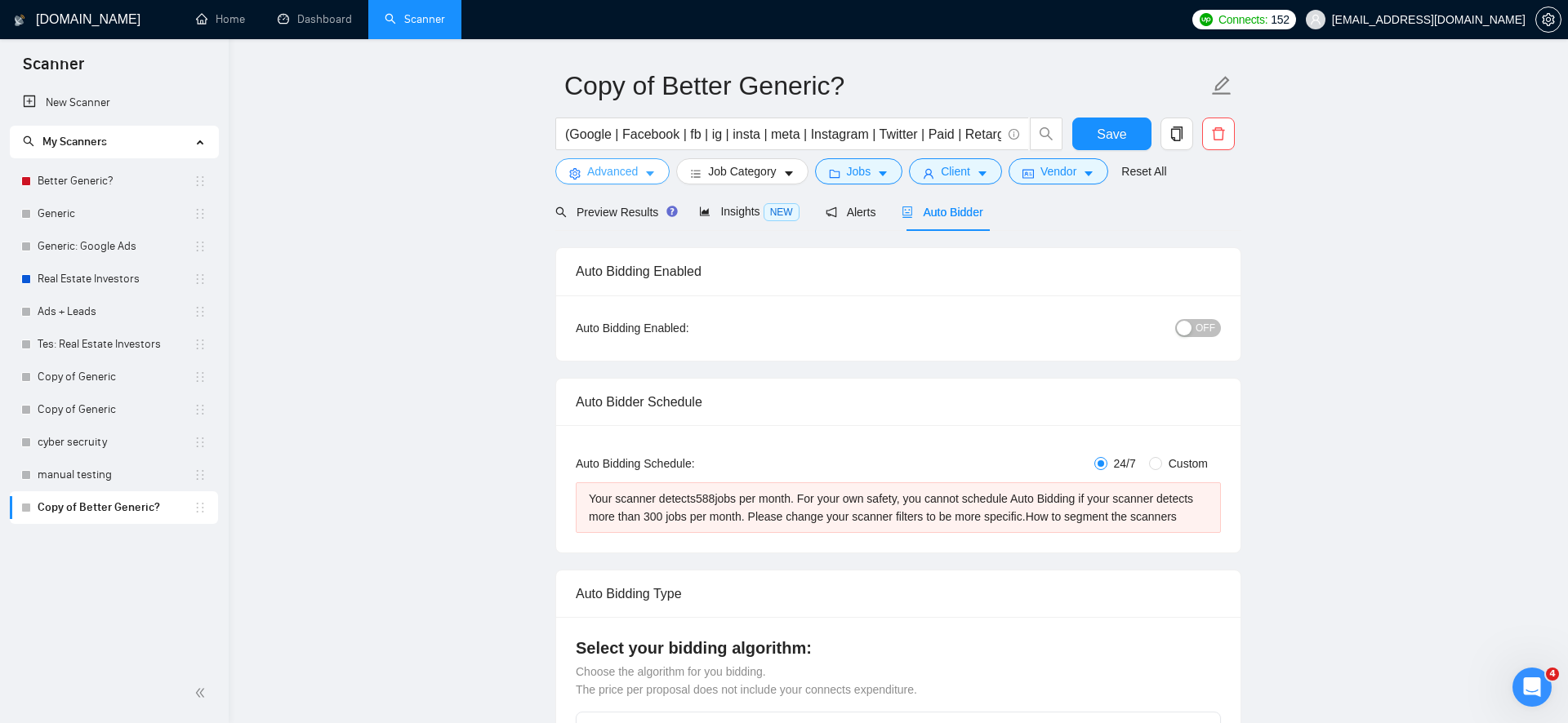
click at [640, 173] on button "Advanced" at bounding box center [612, 171] width 114 height 26
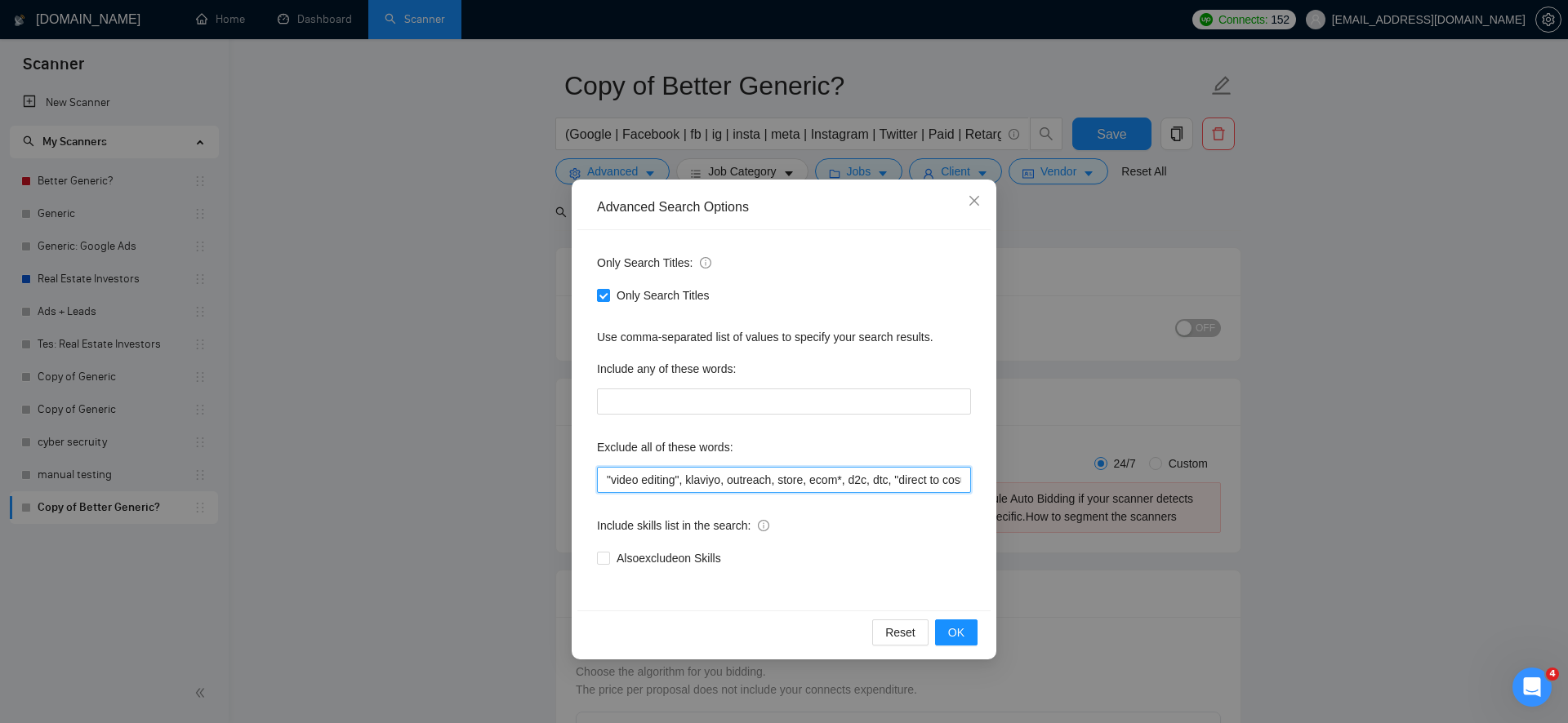
click at [624, 482] on input ""video editing", klaviyo, outreach, store, ecom*, d2c, dtc, "direct to cosumer"…" at bounding box center [784, 480] width 374 height 26
click at [965, 649] on div "Reset OK" at bounding box center [784, 632] width 413 height 43
click at [967, 638] on button "OK" at bounding box center [956, 632] width 42 height 26
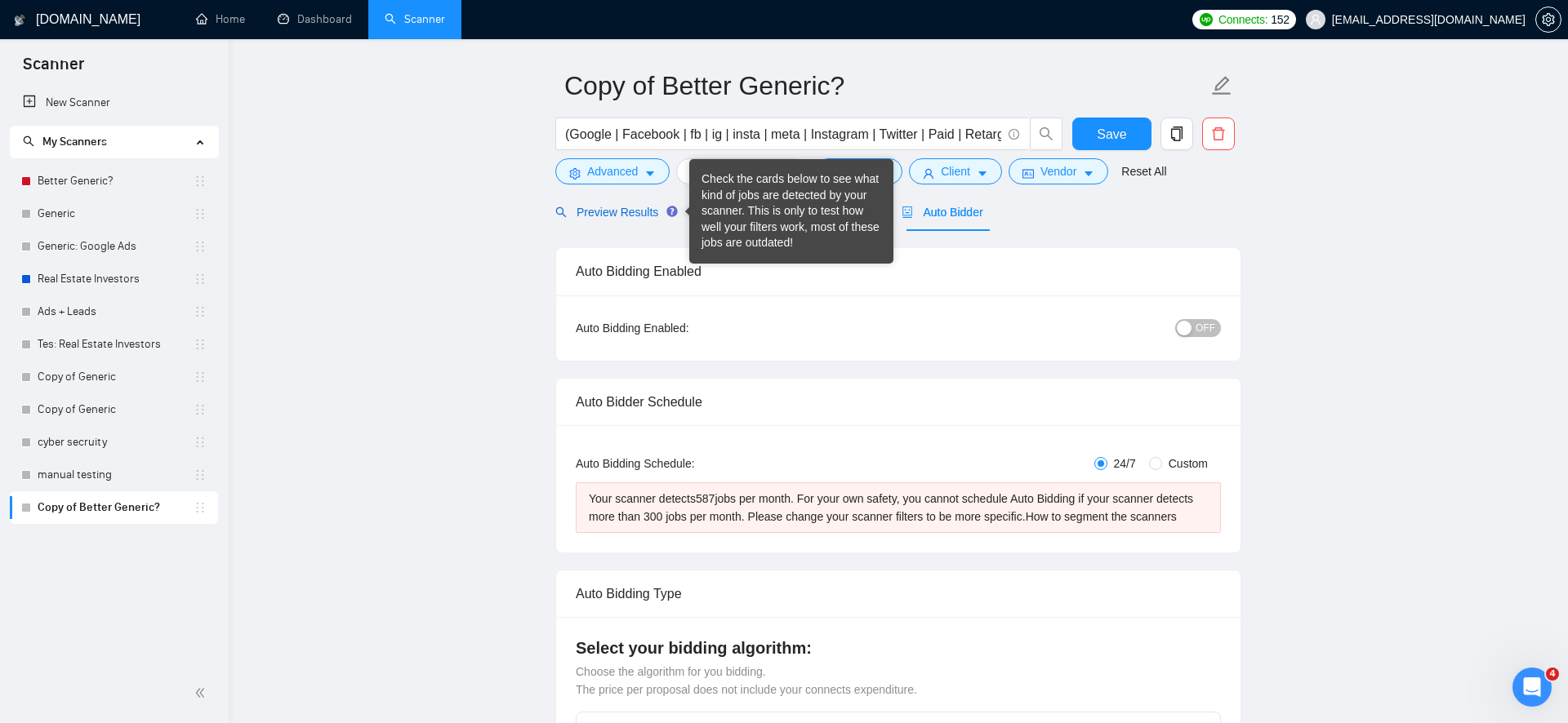
click at [646, 212] on span "Preview Results" at bounding box center [614, 212] width 118 height 13
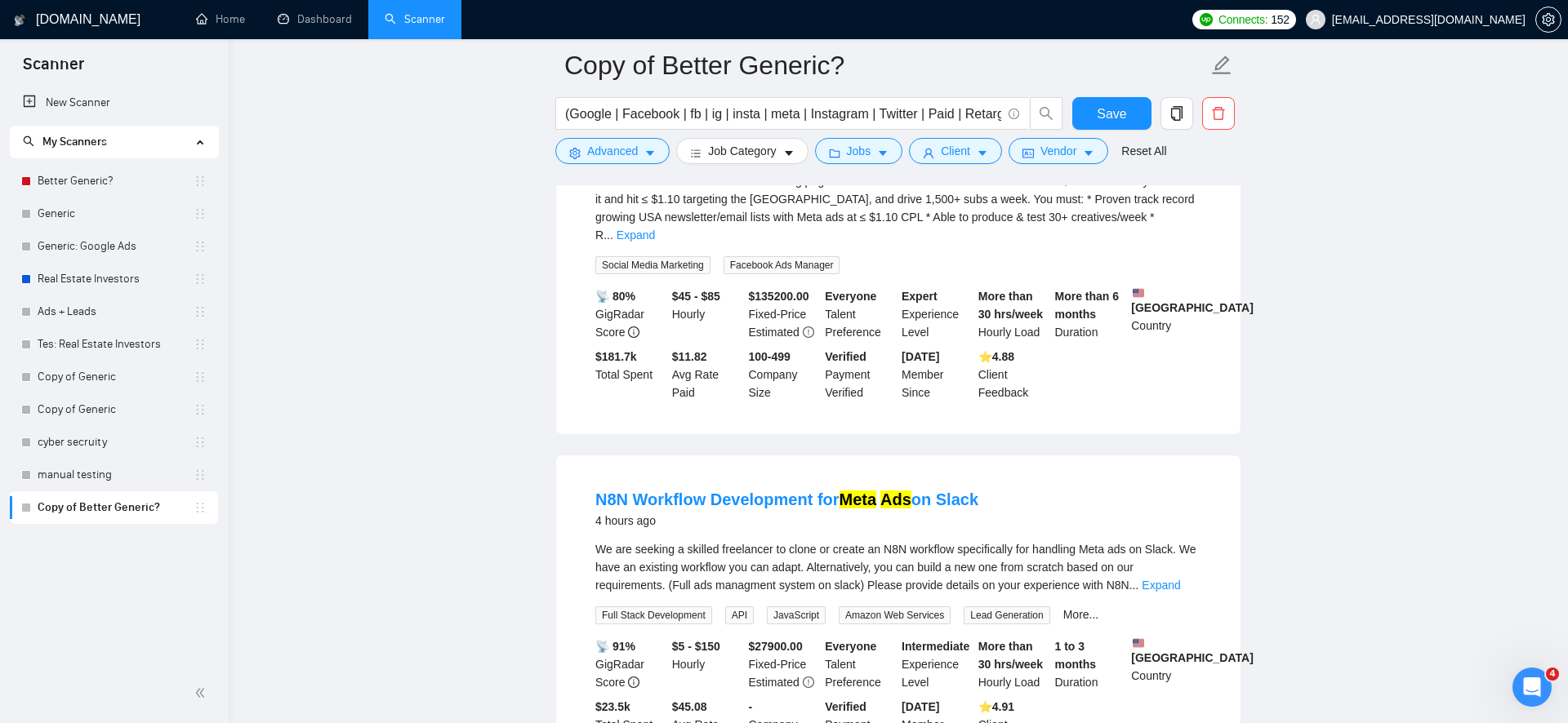
scroll to position [687, 0]
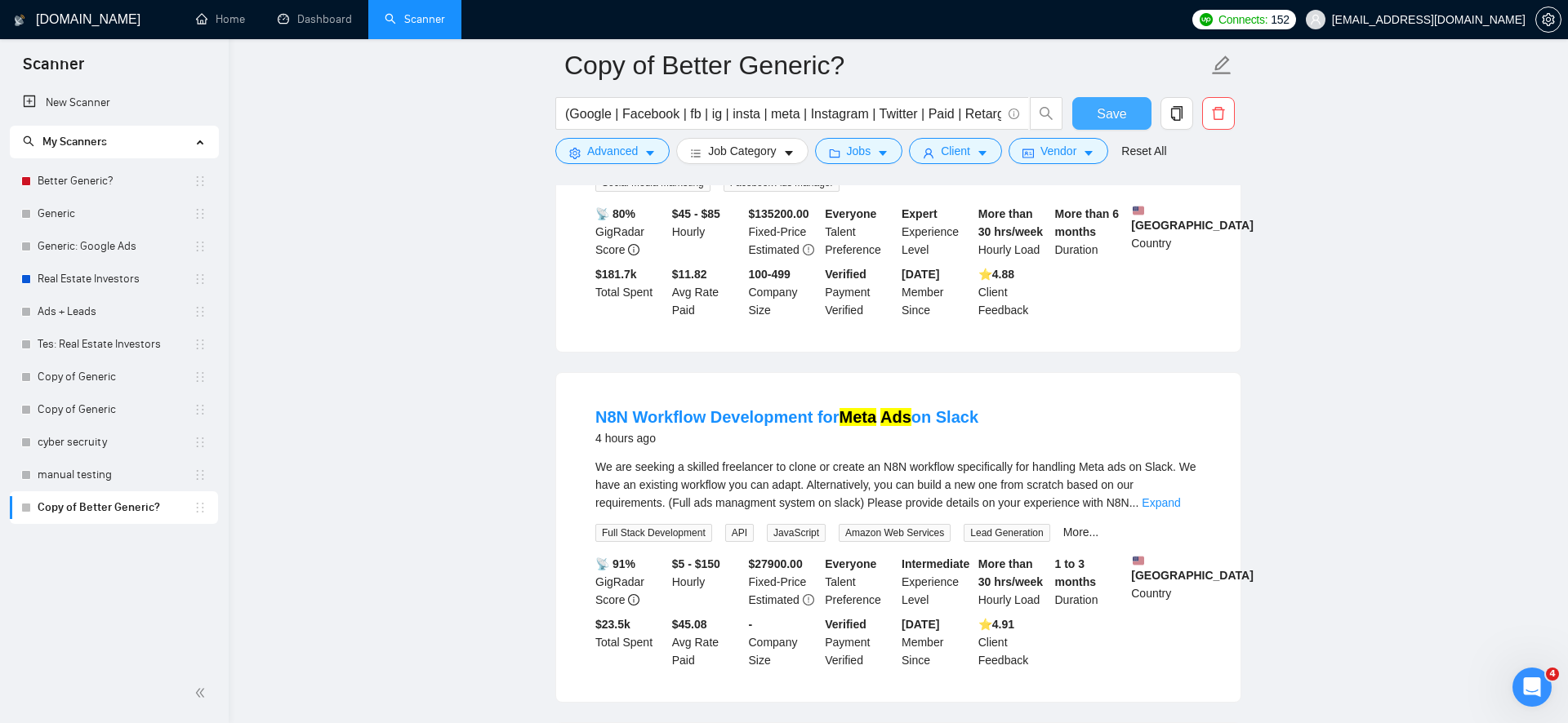
click at [1119, 112] on span "Save" at bounding box center [1111, 113] width 30 height 20
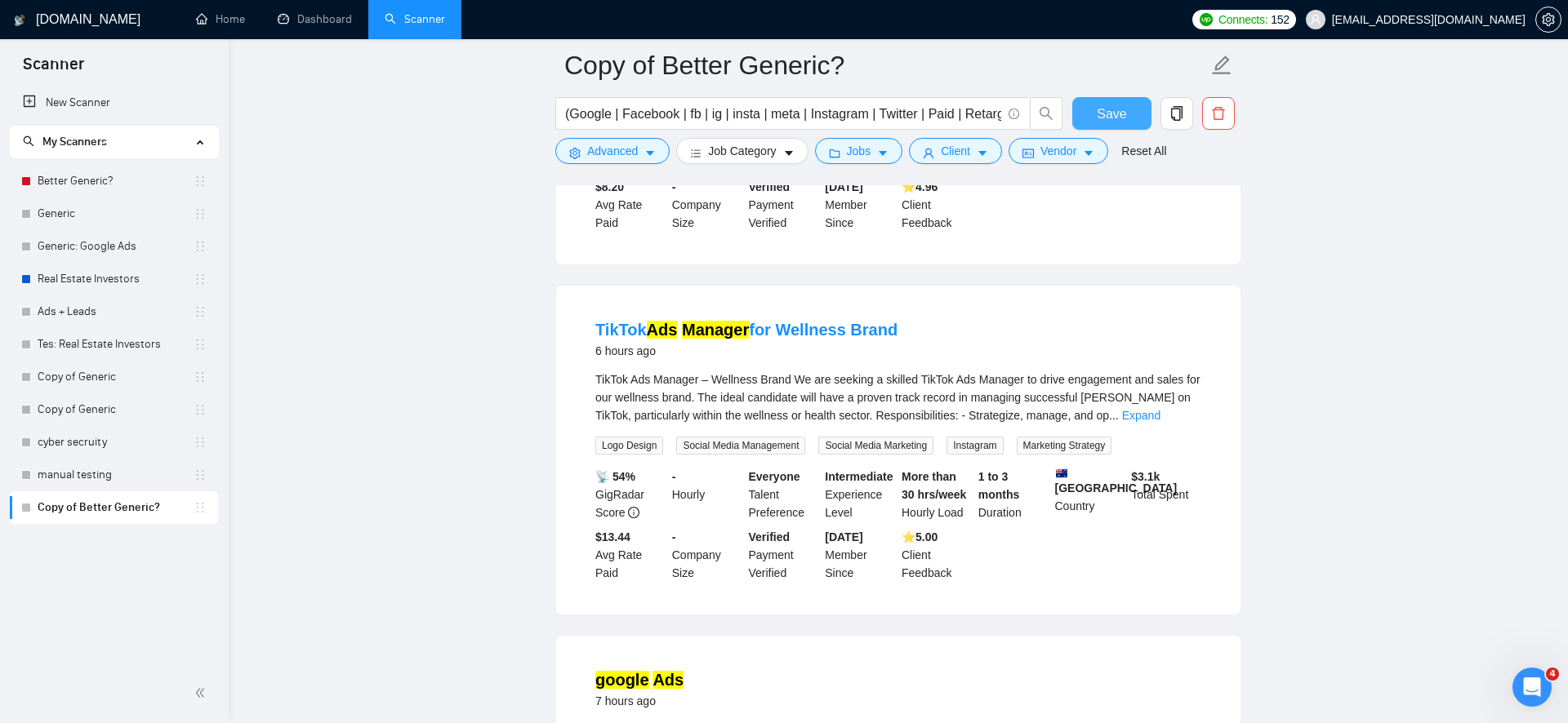
scroll to position [2171, 0]
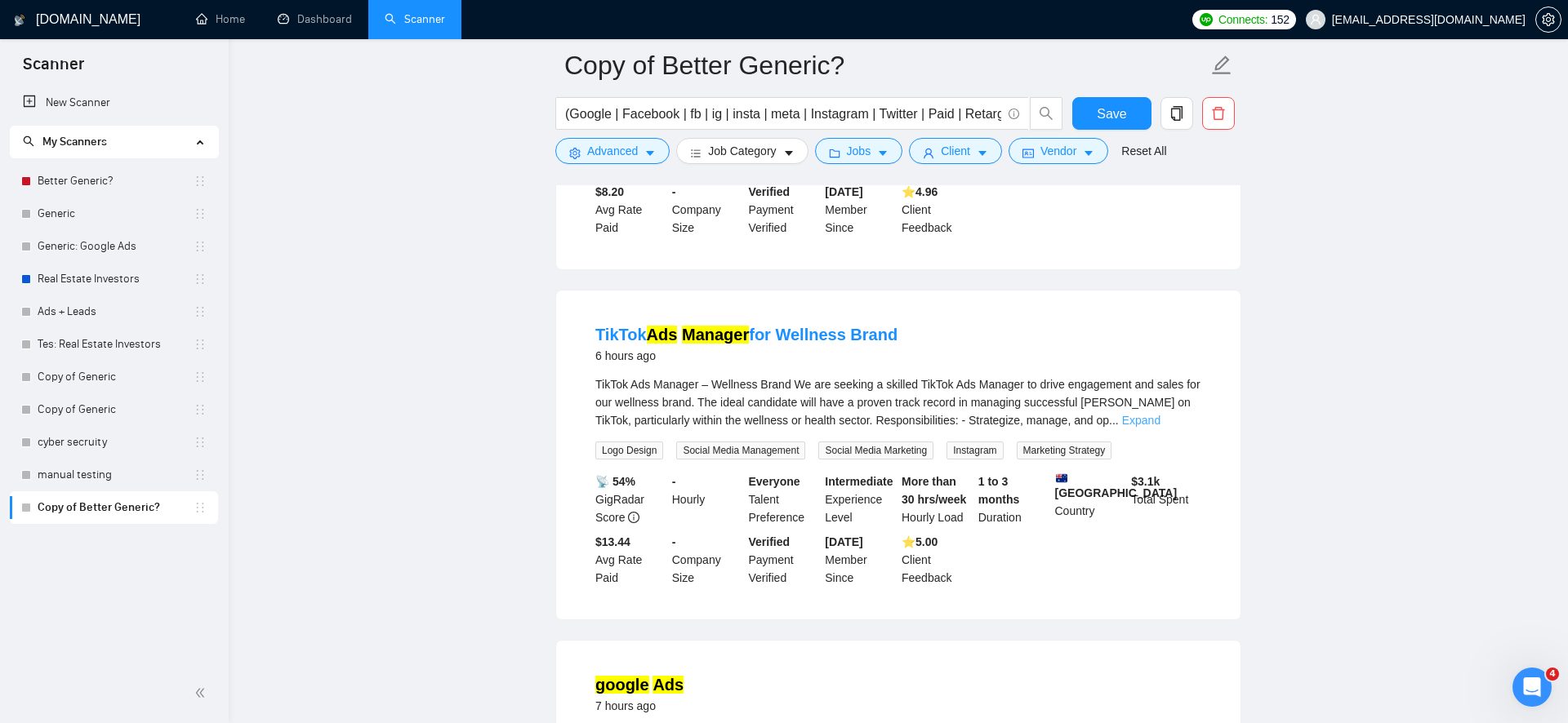
click at [1161, 427] on link "Expand" at bounding box center [1141, 420] width 38 height 13
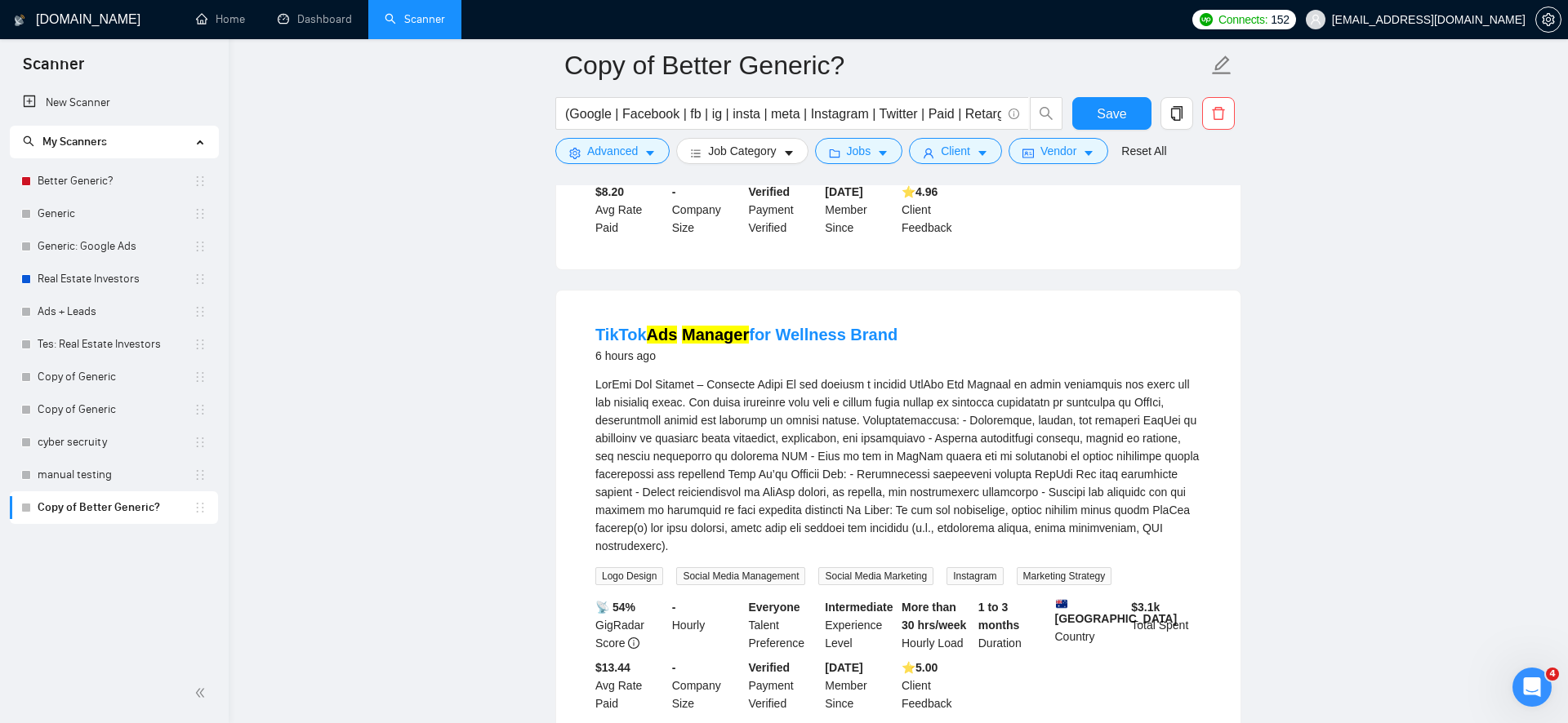
click at [725, 438] on div "TikTok Ads Manager – Wellness Brand\a\aWe are seeking a skilled TikTok Ads Mana…" at bounding box center [898, 466] width 606 height 179
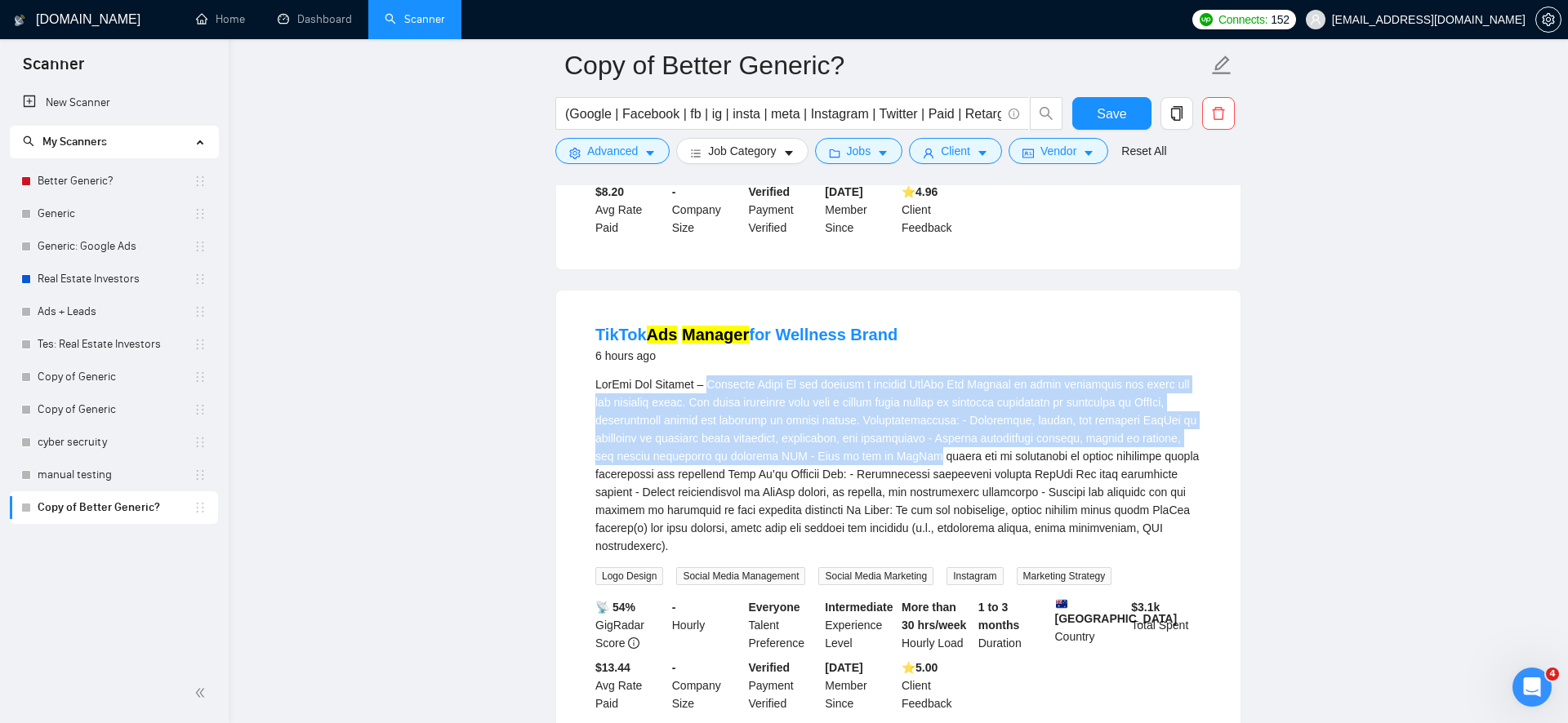
drag, startPoint x: 725, startPoint y: 438, endPoint x: 978, endPoint y: 508, distance: 262.5
click at [978, 507] on div "TikTok Ads Manager – Wellness Brand\a\aWe are seeking a skilled TikTok Ads Mana…" at bounding box center [898, 466] width 606 height 179
click at [978, 508] on div "TikTok Ads Manager – Wellness Brand\a\aWe are seeking a skilled TikTok Ads Mana…" at bounding box center [898, 466] width 606 height 179
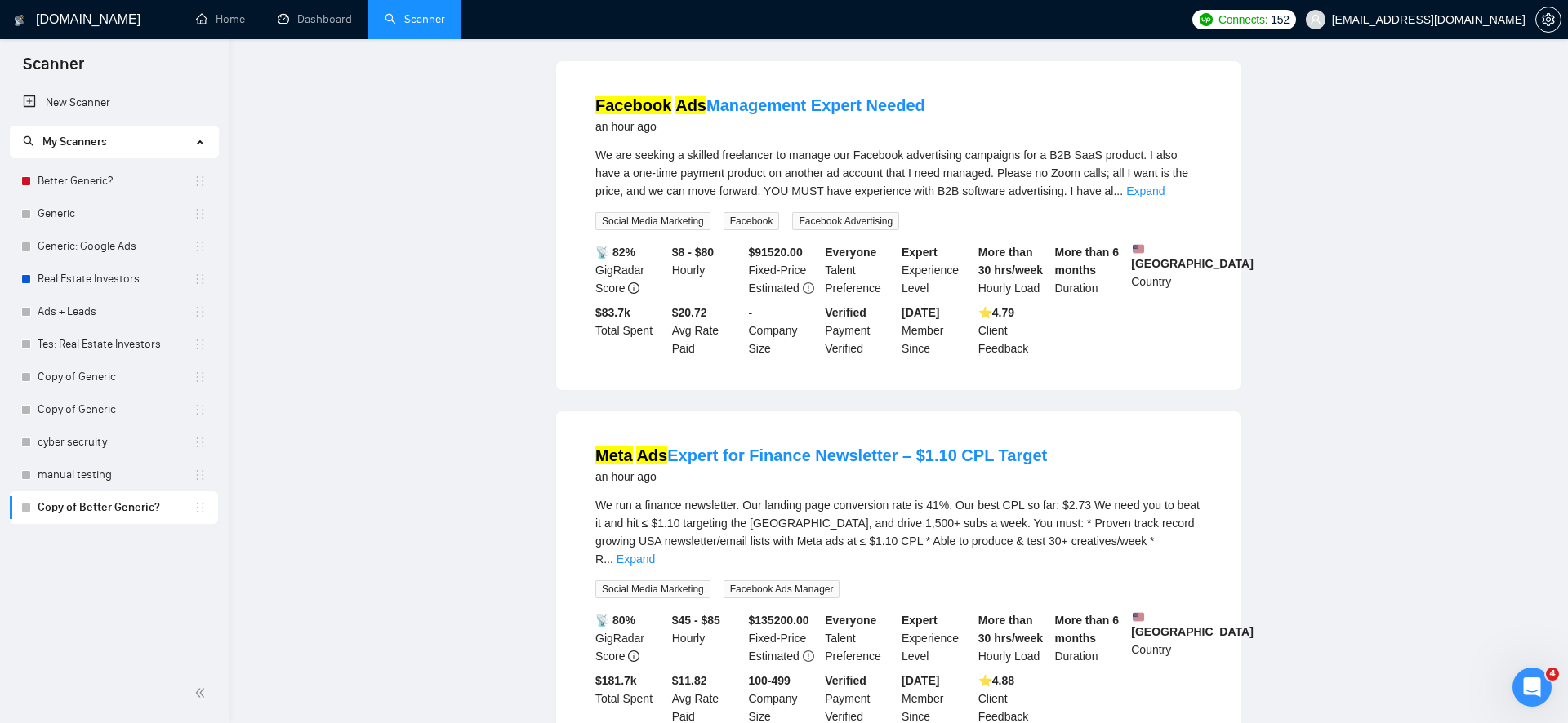
scroll to position [0, 0]
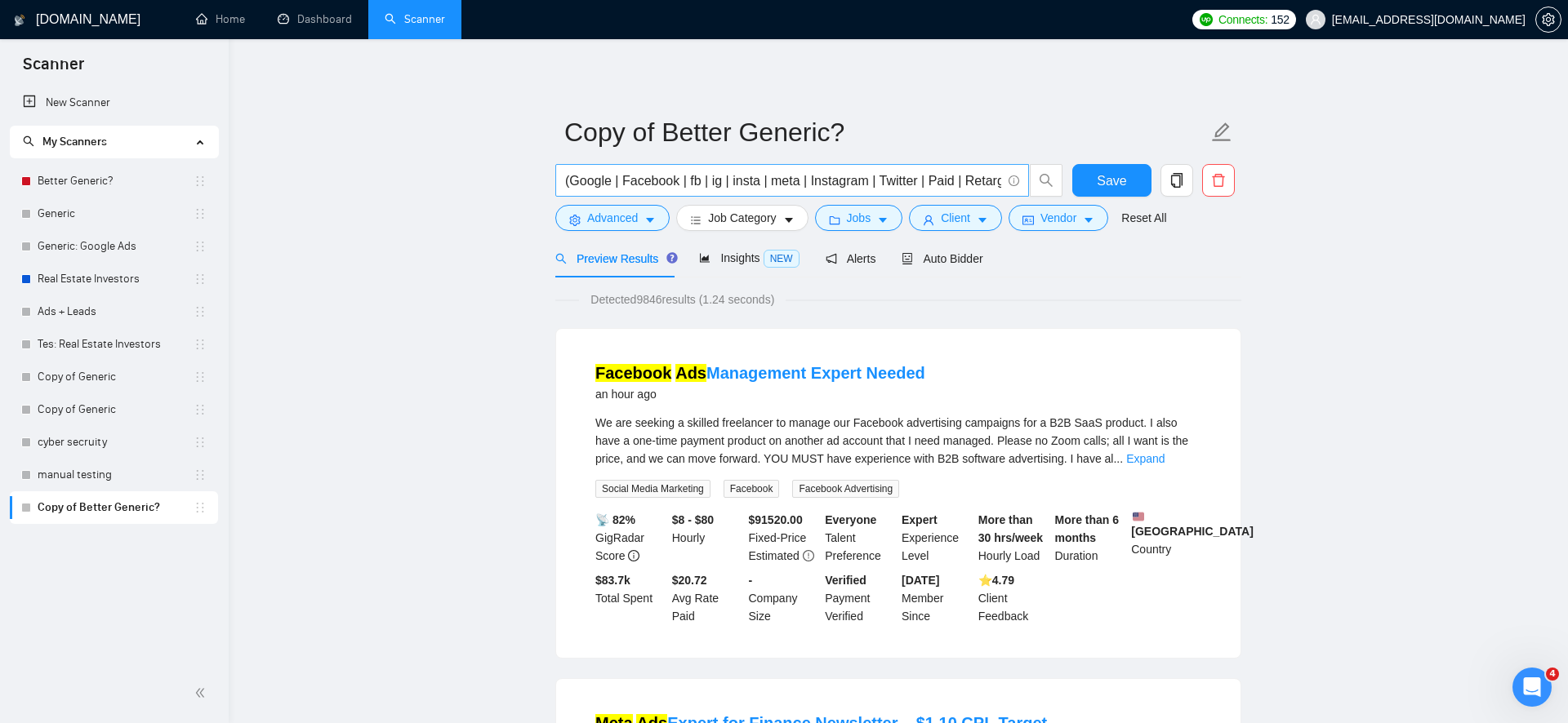
click at [909, 178] on input "(Google | Facebook | fb | ig | insta | meta | Instagram | Twitter | Paid | Reta…" at bounding box center [783, 181] width 436 height 20
drag, startPoint x: 909, startPoint y: 178, endPoint x: 922, endPoint y: 179, distance: 13.0
click at [922, 179] on input "(Google | Facebook | fb | ig | insta | meta | Instagram | Twitter | Paid | Reta…" at bounding box center [783, 181] width 436 height 20
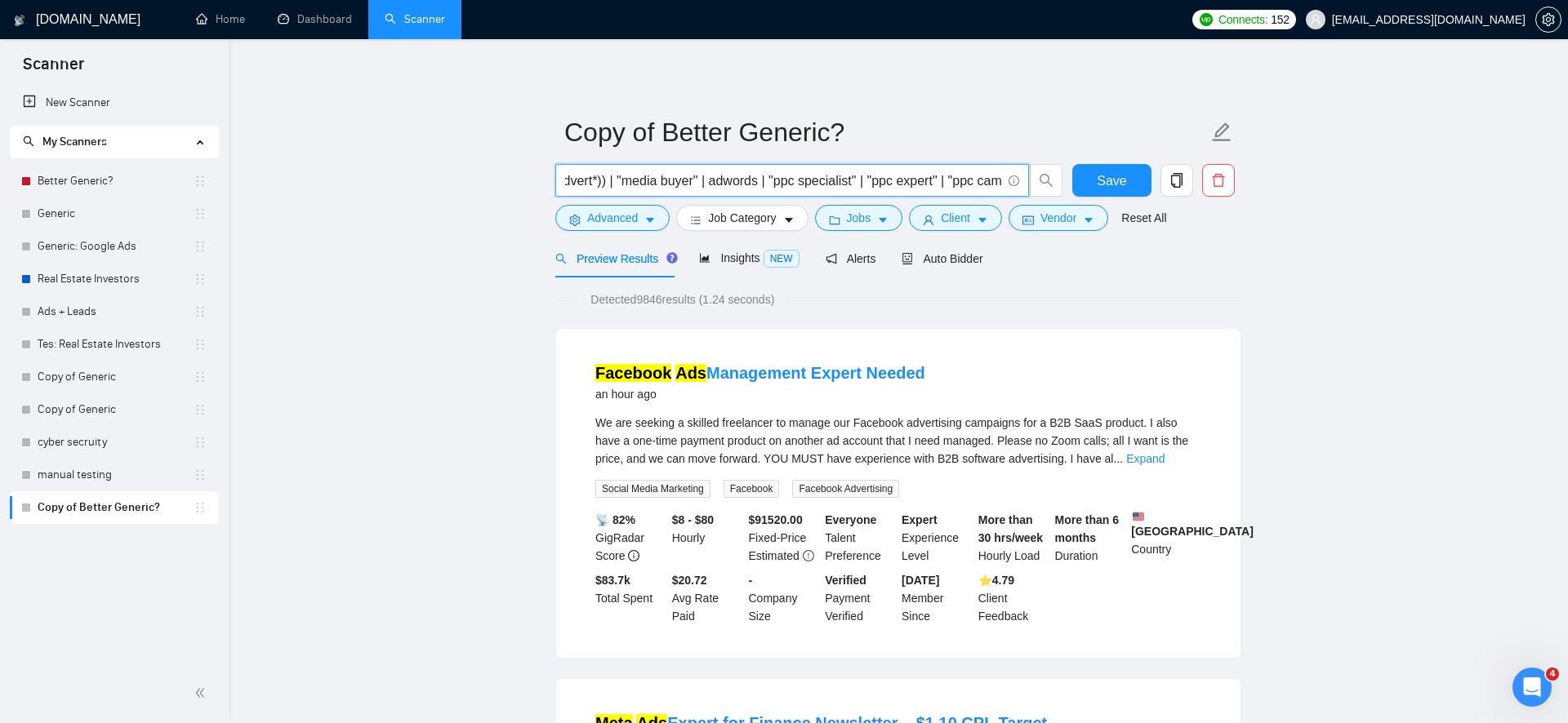
scroll to position [0, 0]
drag, startPoint x: 922, startPoint y: 179, endPoint x: 501, endPoint y: 187, distance: 421.1
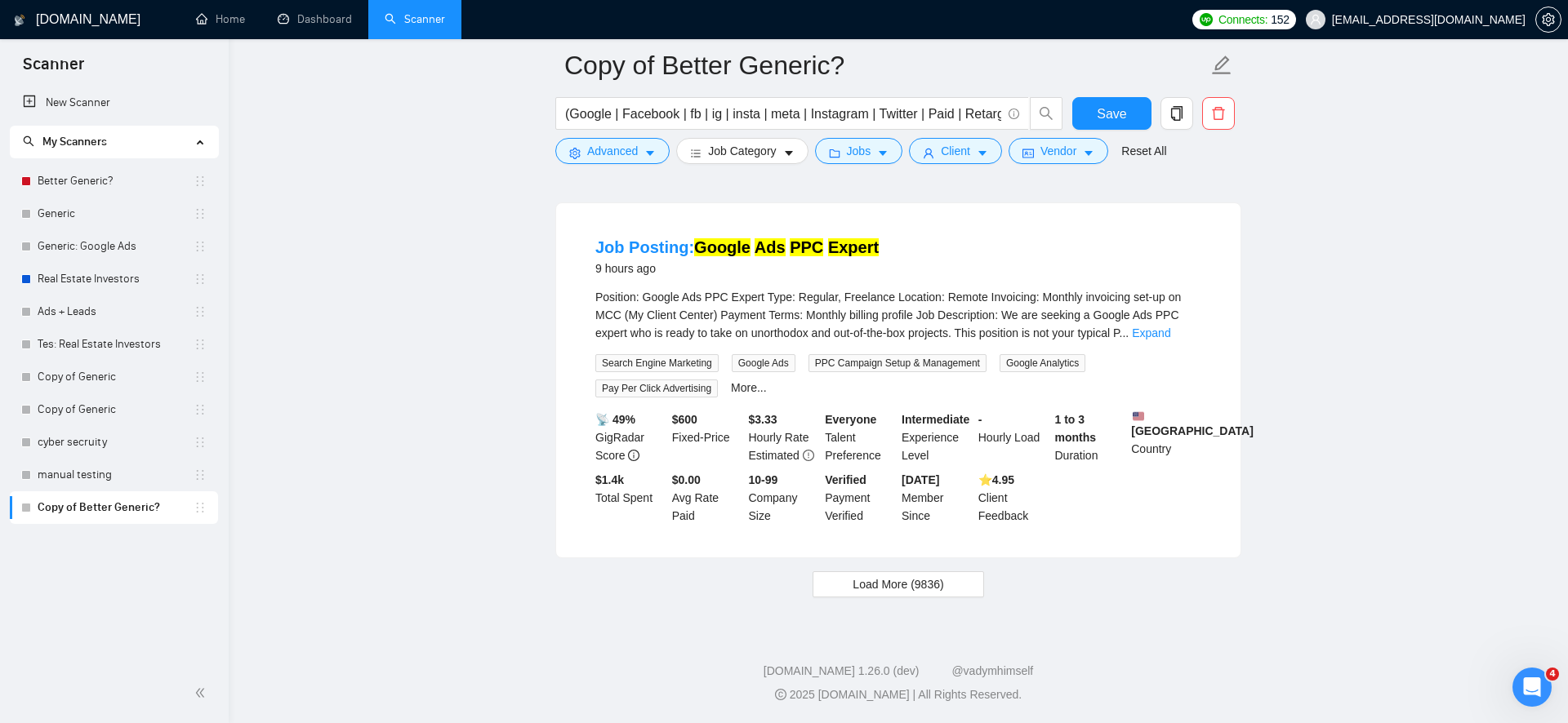
scroll to position [3500, 0]
click at [883, 593] on span "Load More (9836)" at bounding box center [898, 584] width 91 height 18
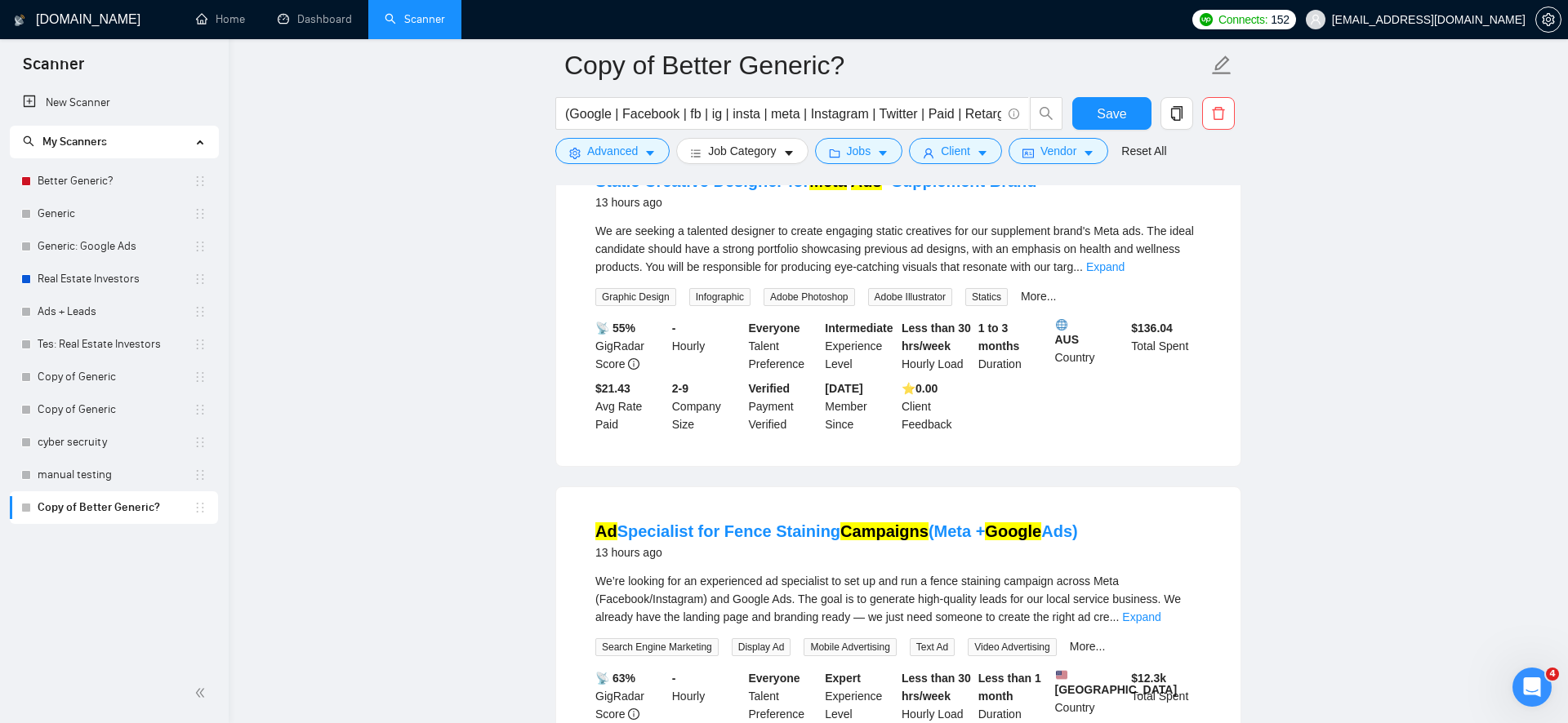
scroll to position [5003, 0]
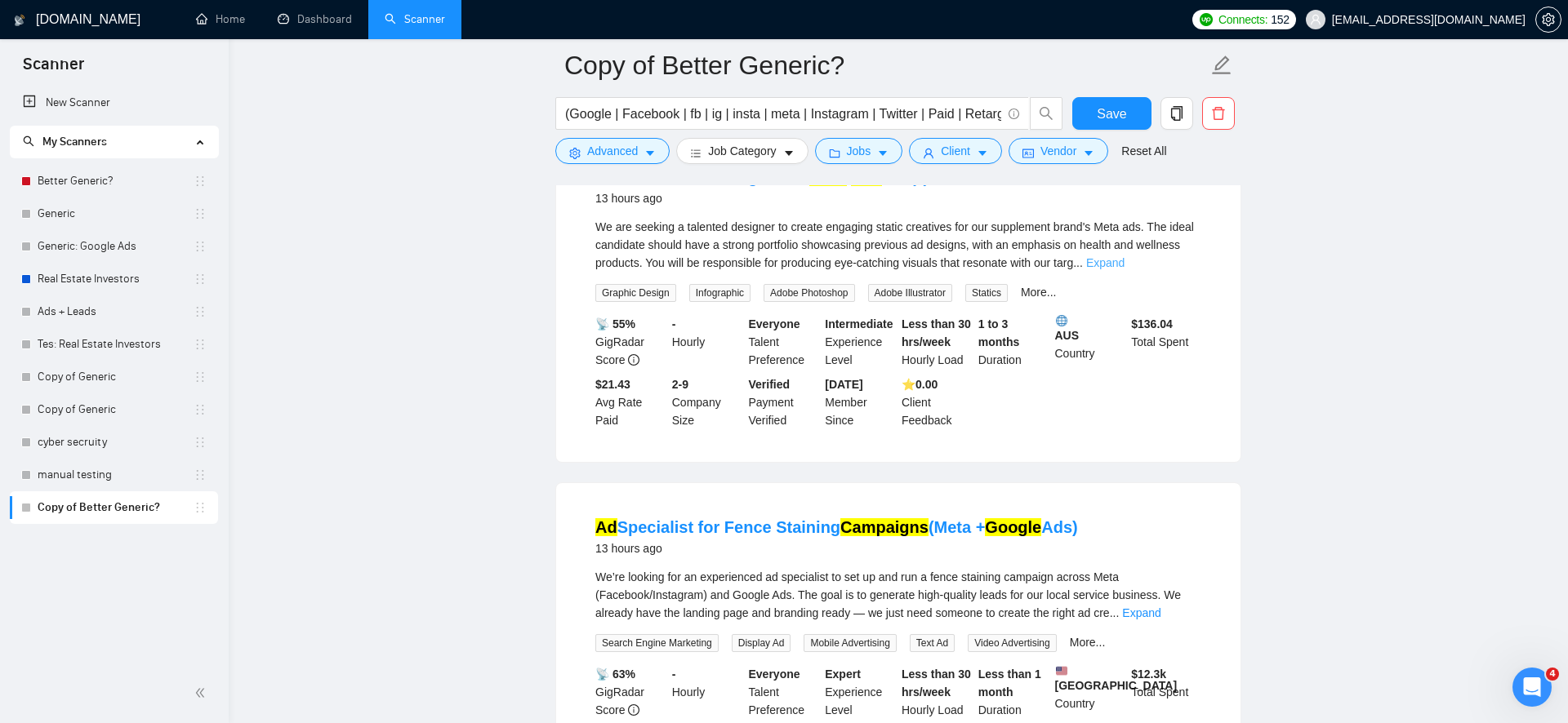
click at [1125, 269] on link "Expand" at bounding box center [1105, 262] width 38 height 13
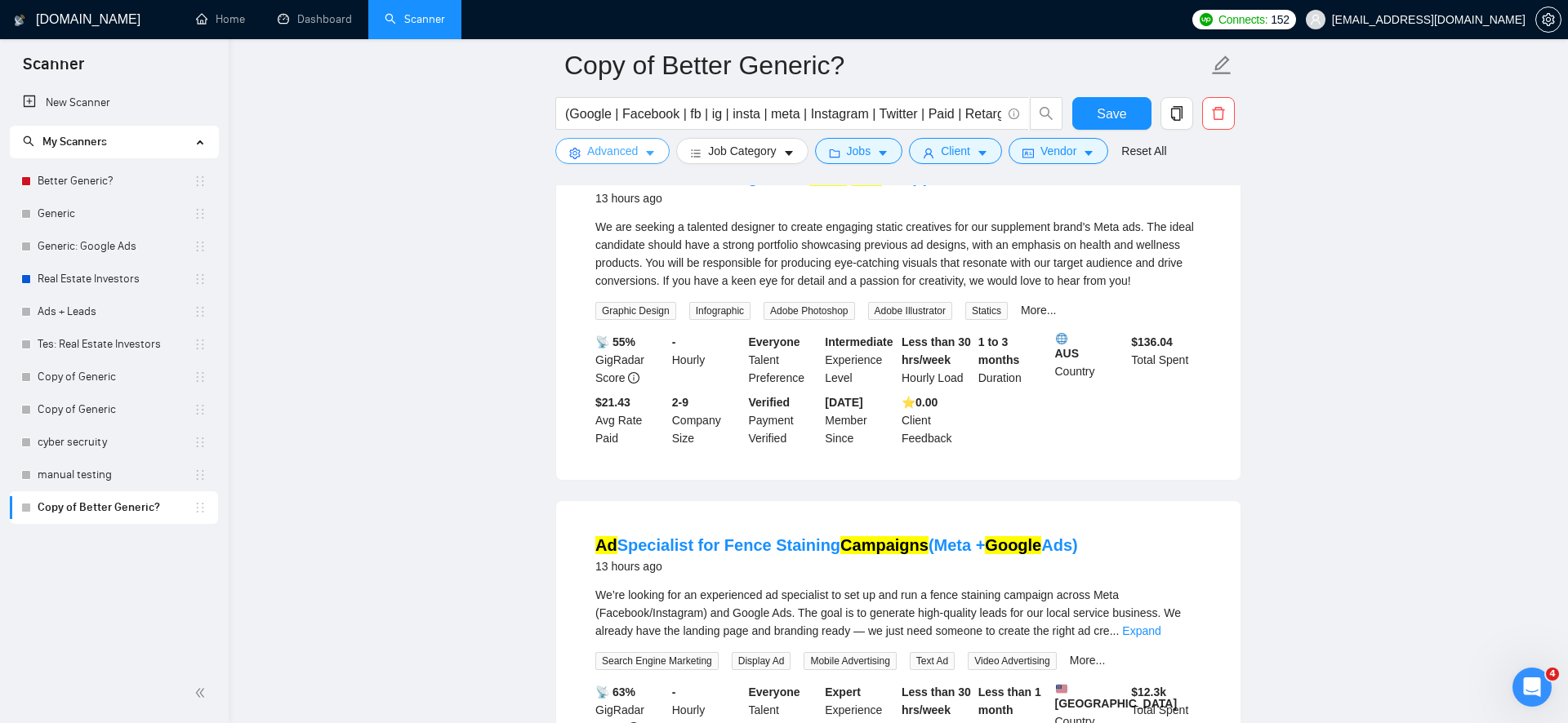
click at [628, 152] on span "Advanced" at bounding box center [612, 151] width 51 height 18
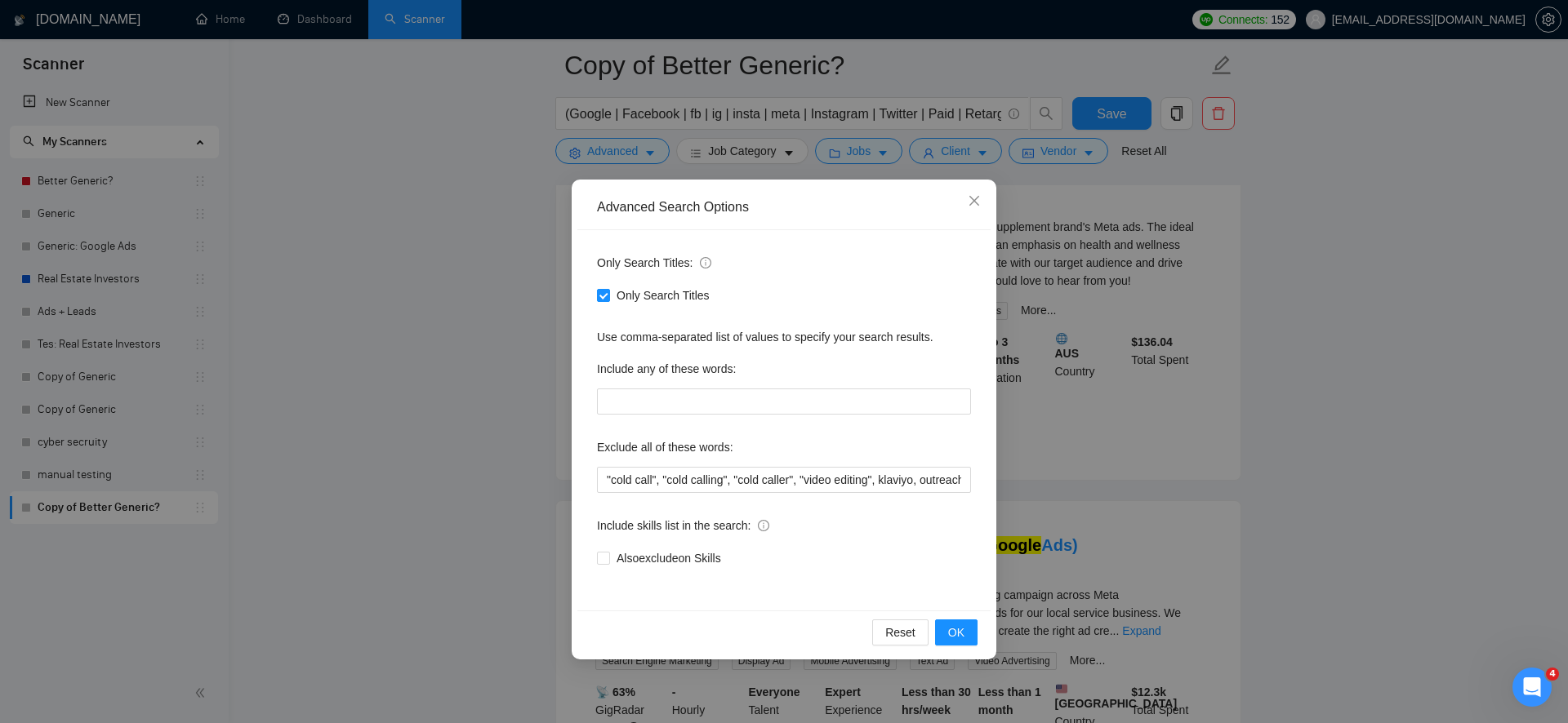
click at [441, 471] on div "Advanced Search Options Only Search Titles: Only Search Titles Use comma-separa…" at bounding box center [784, 362] width 1568 height 723
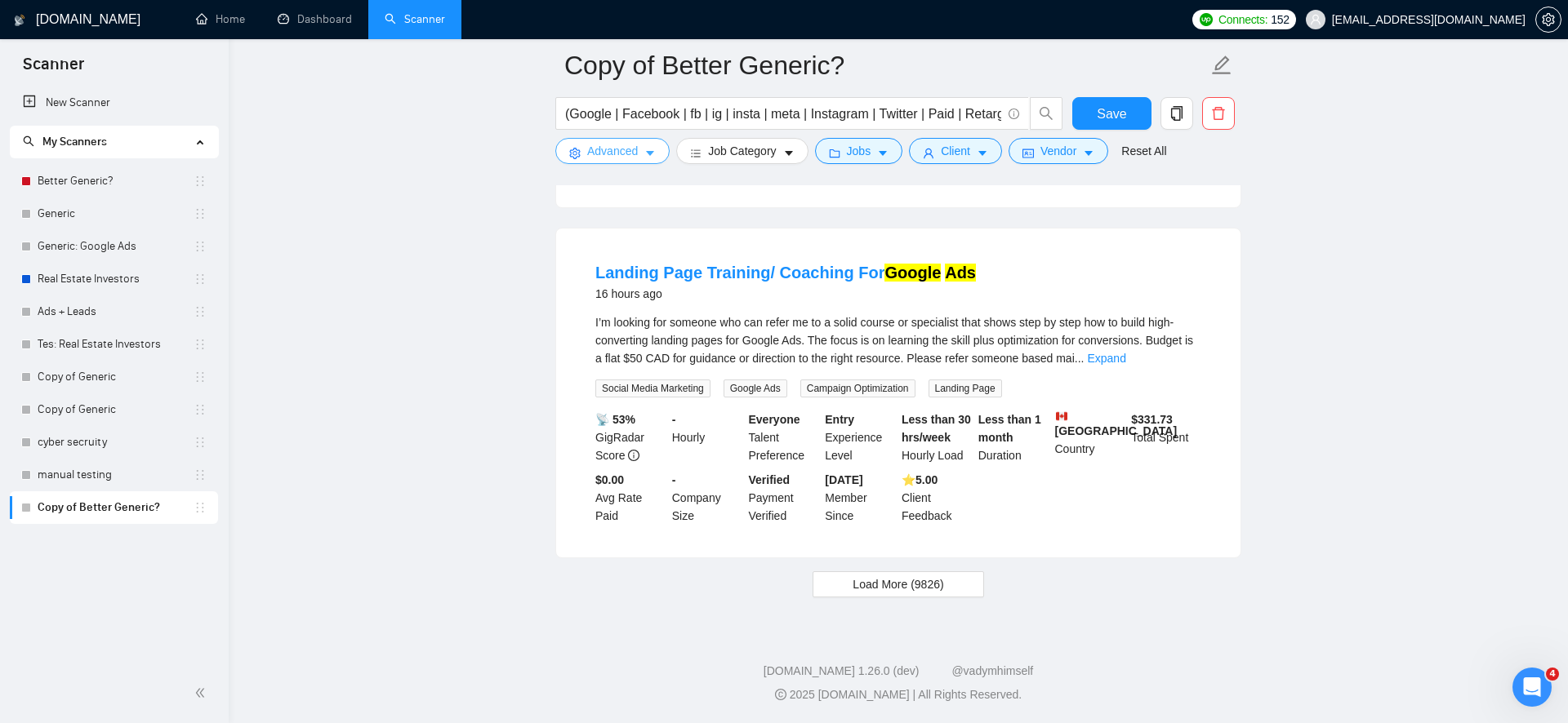
scroll to position [7187, 0]
click at [892, 588] on button "Load More (9826)" at bounding box center [898, 584] width 171 height 26
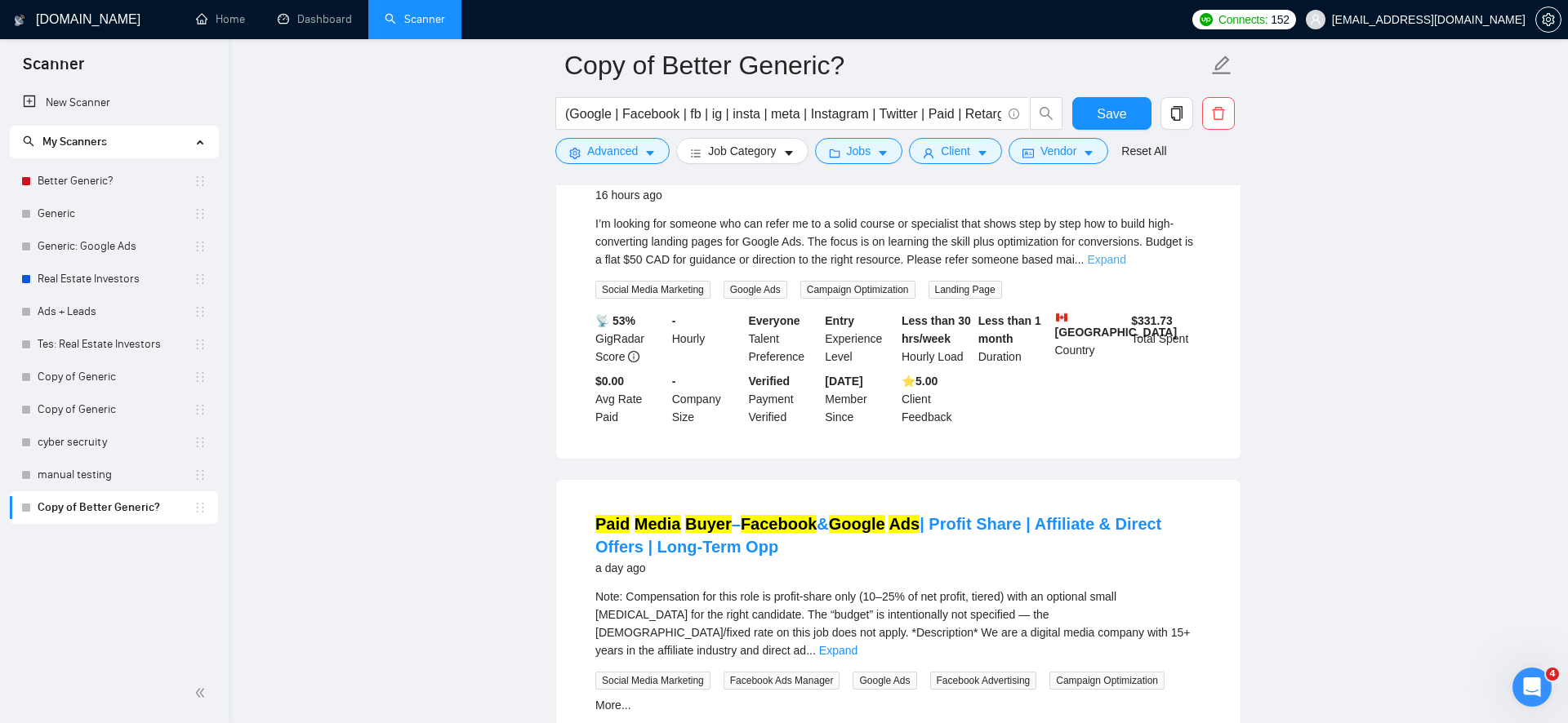
click at [1126, 266] on link "Expand" at bounding box center [1105, 259] width 38 height 13
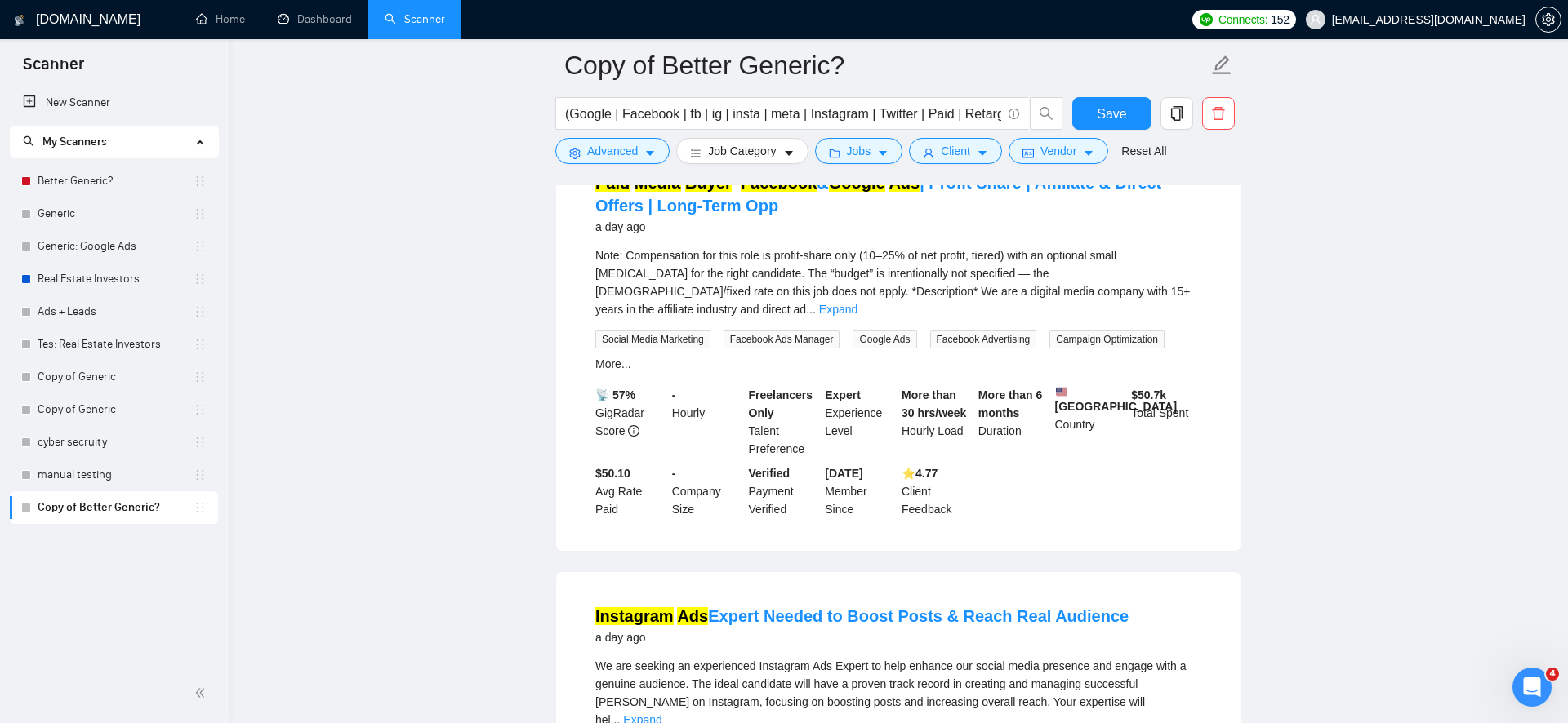
scroll to position [7517, 0]
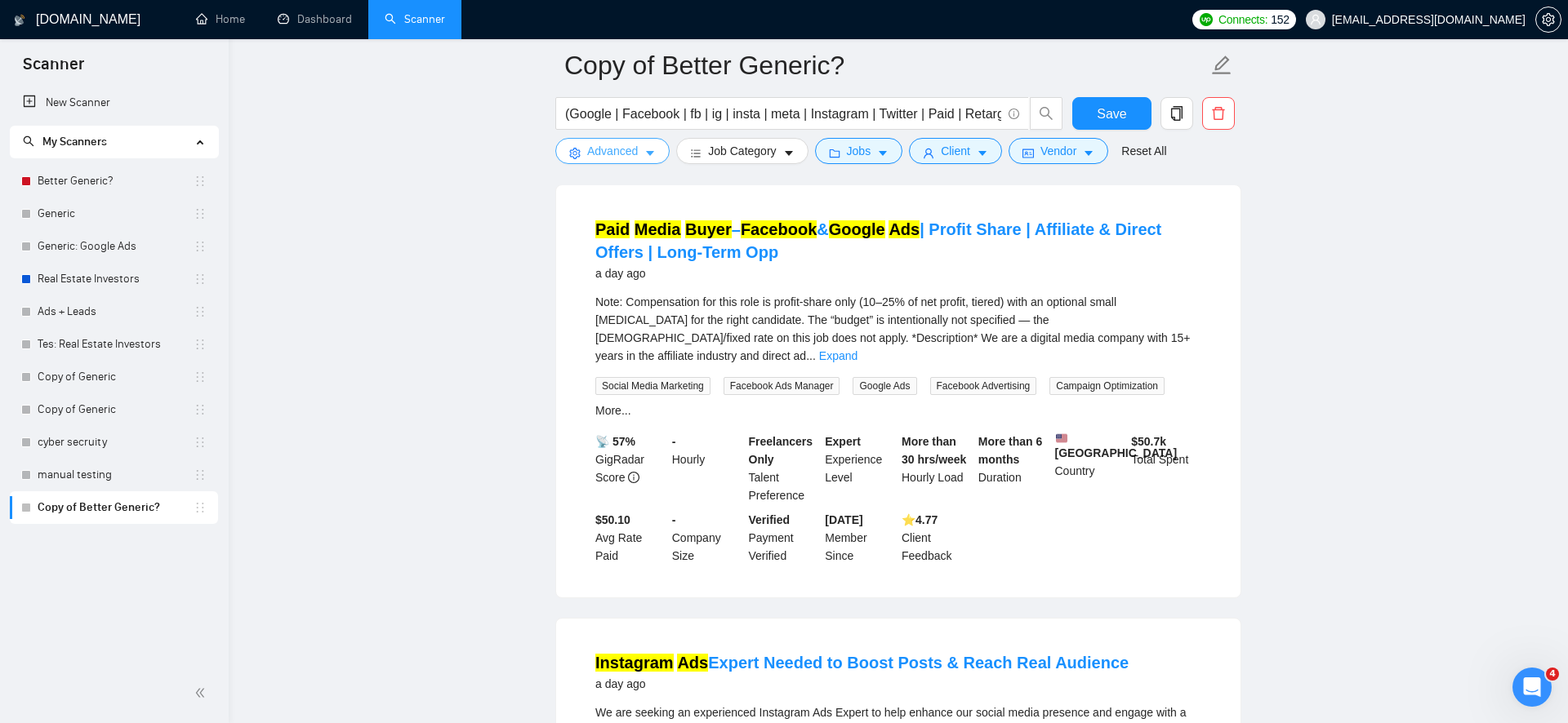
click at [616, 146] on span "Advanced" at bounding box center [612, 151] width 51 height 18
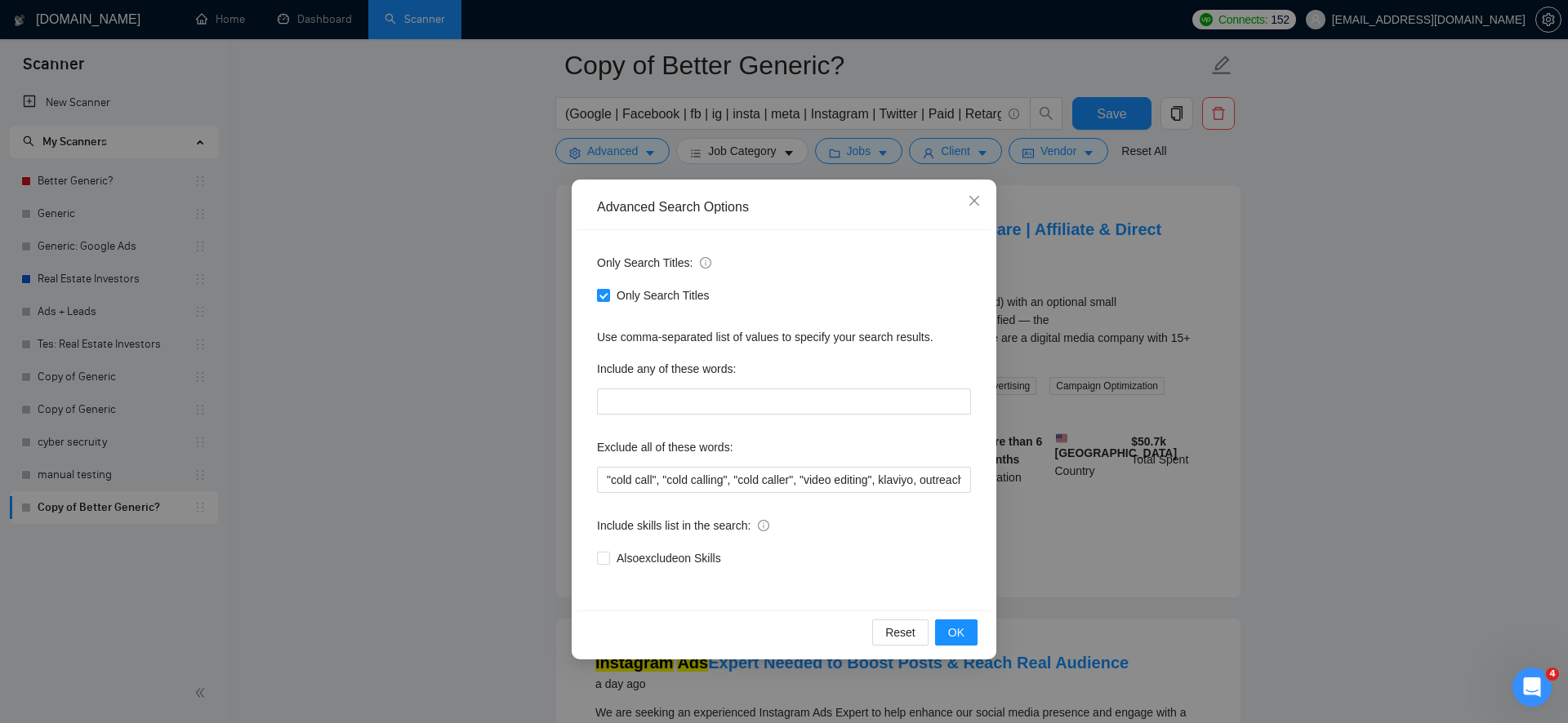
click at [470, 342] on div "Advanced Search Options Only Search Titles: Only Search Titles Use comma-separa…" at bounding box center [784, 362] width 1568 height 723
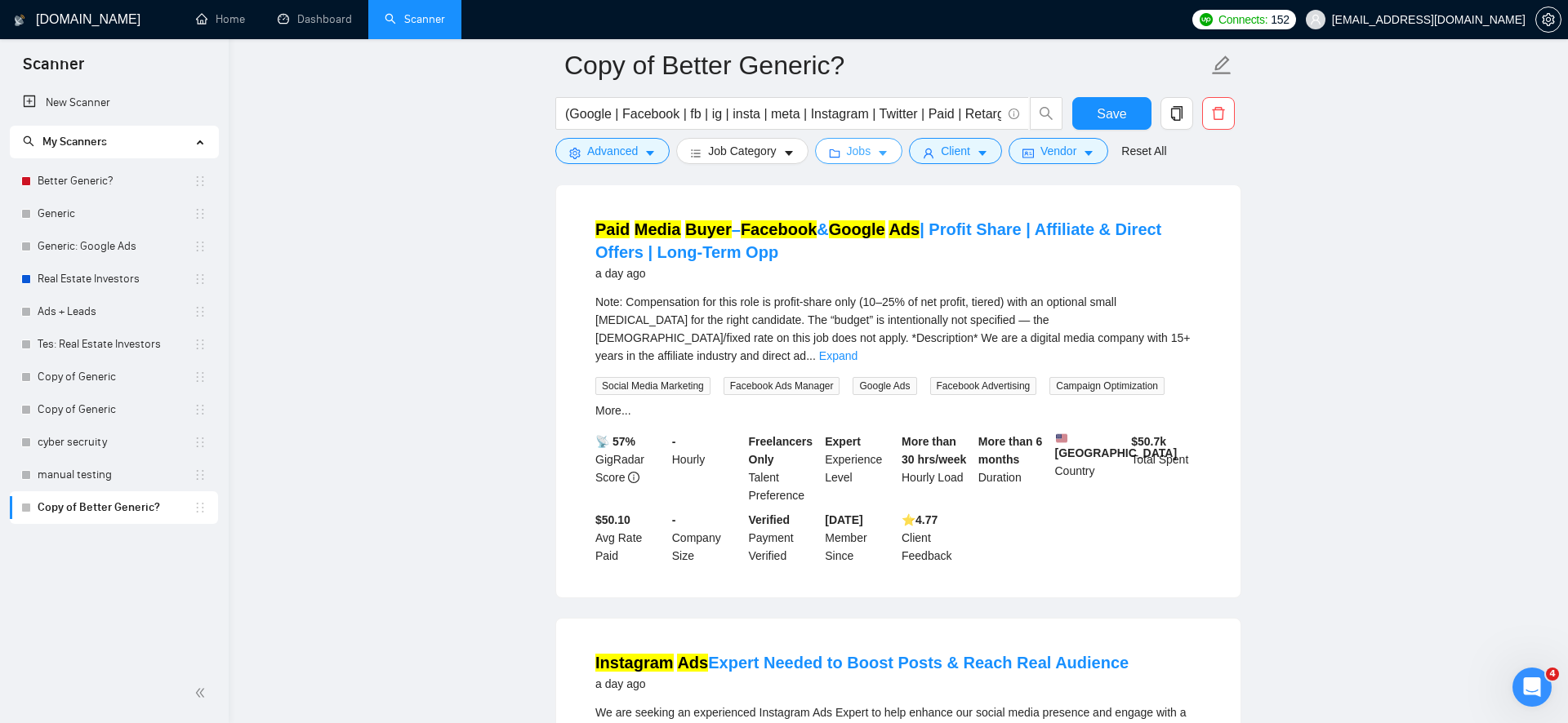
click at [868, 163] on button "Jobs" at bounding box center [859, 151] width 88 height 26
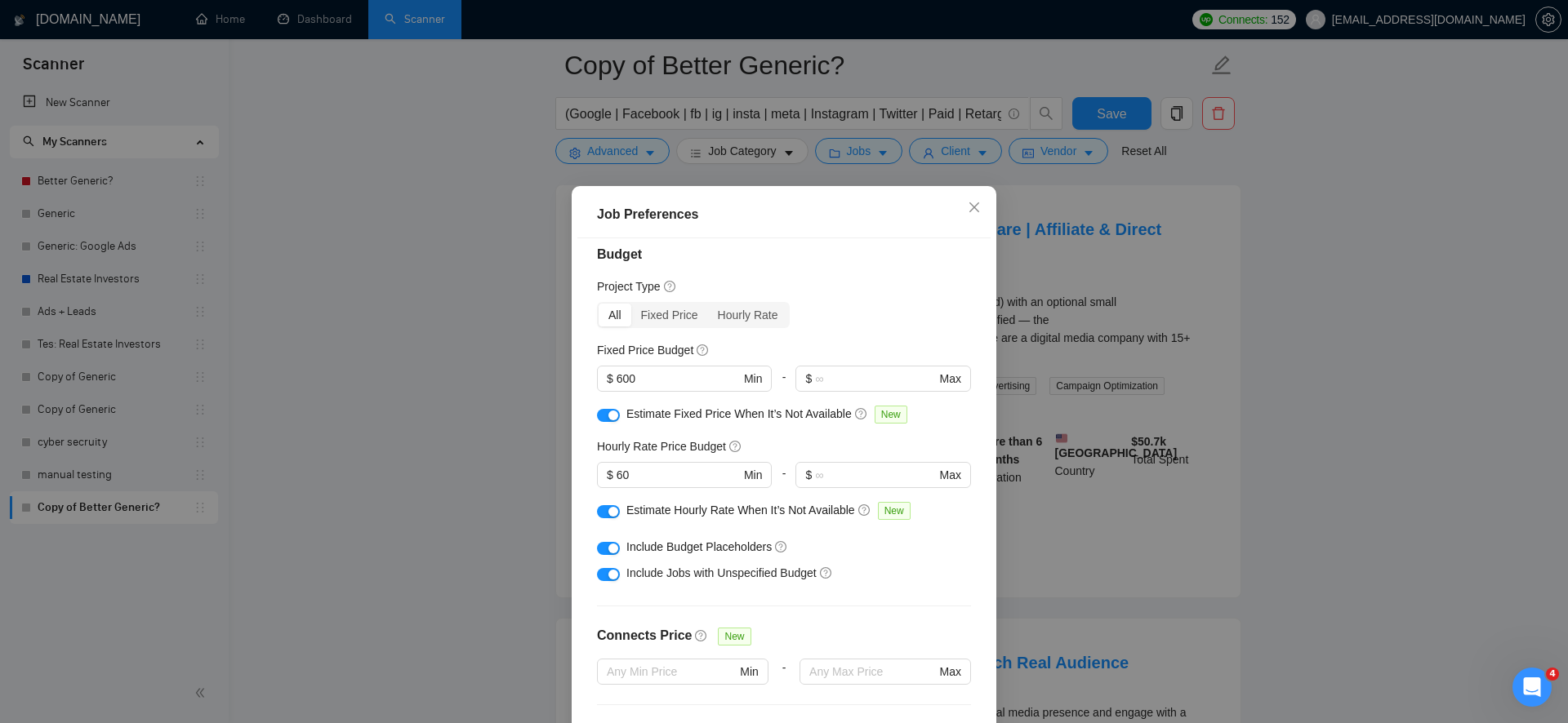
scroll to position [0, 0]
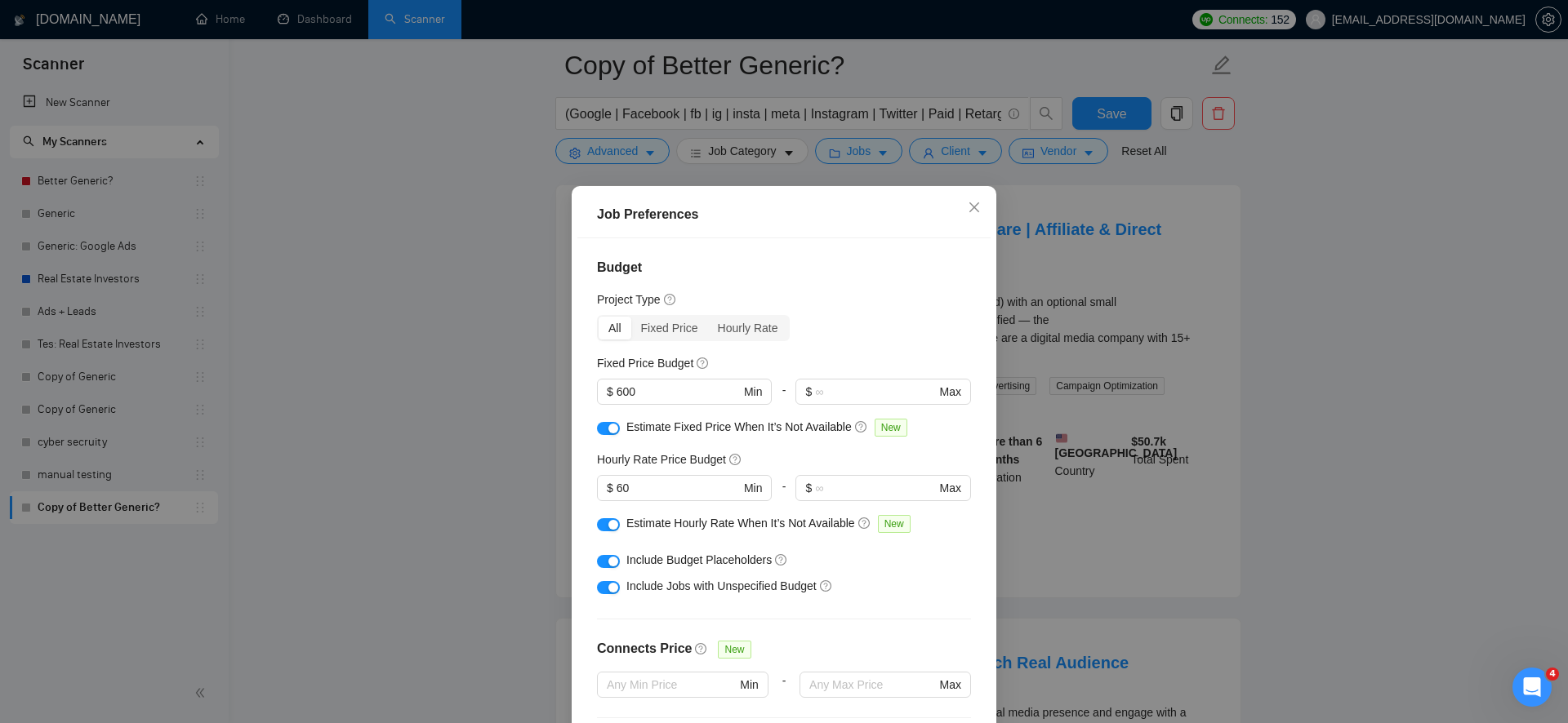
click at [540, 483] on div "Job Preferences Budget Project Type All Fixed Price Hourly Rate Fixed Price Bud…" at bounding box center [784, 362] width 1568 height 723
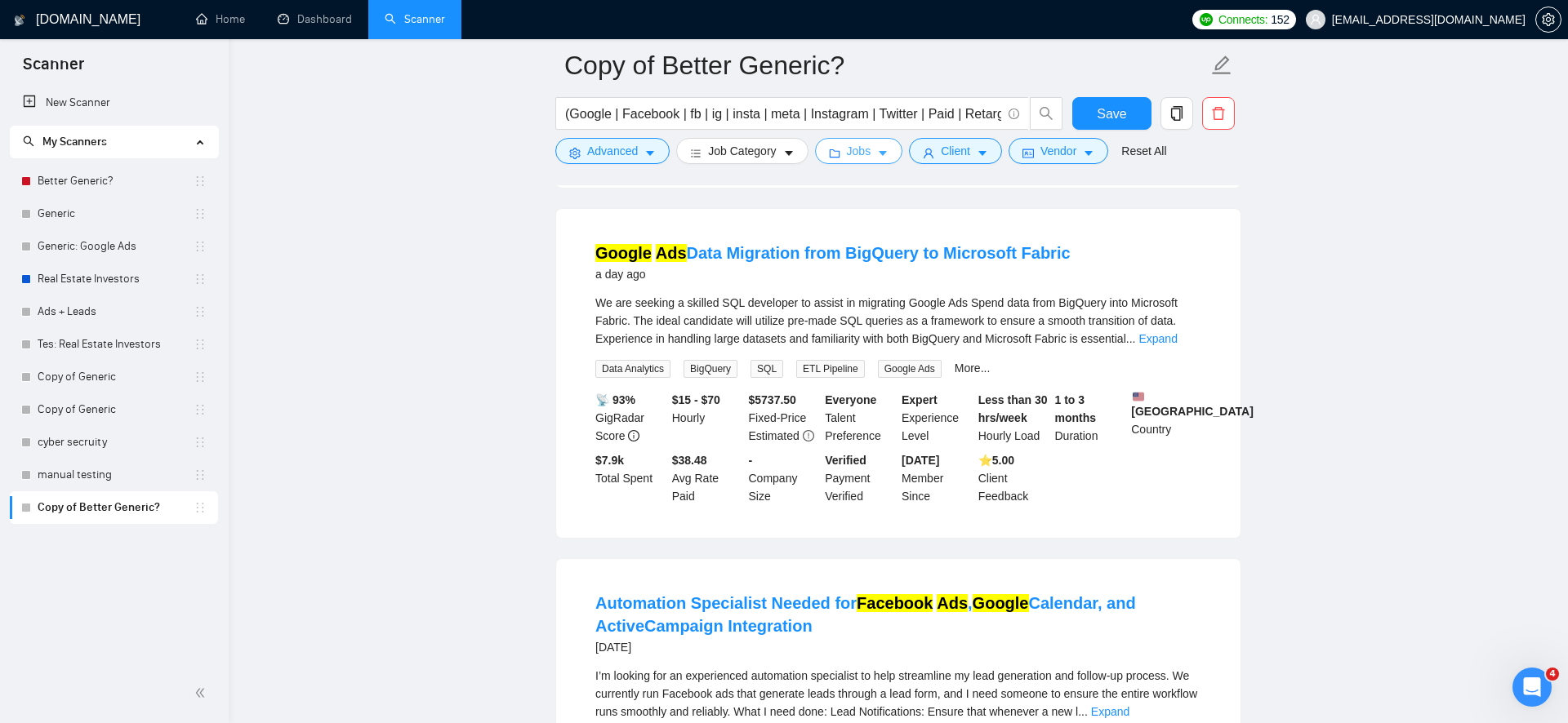
scroll to position [9053, 0]
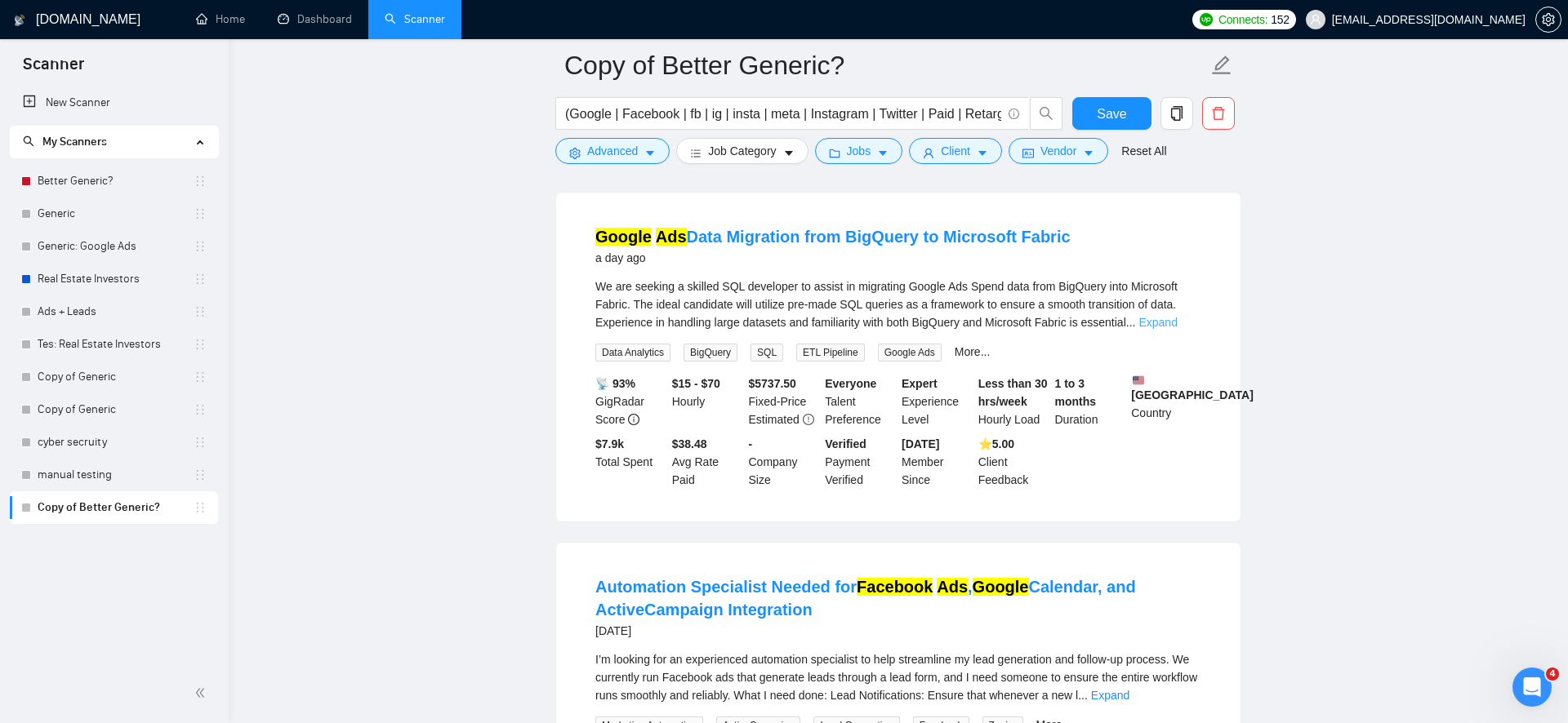
click at [1174, 329] on link "Expand" at bounding box center [1157, 322] width 38 height 13
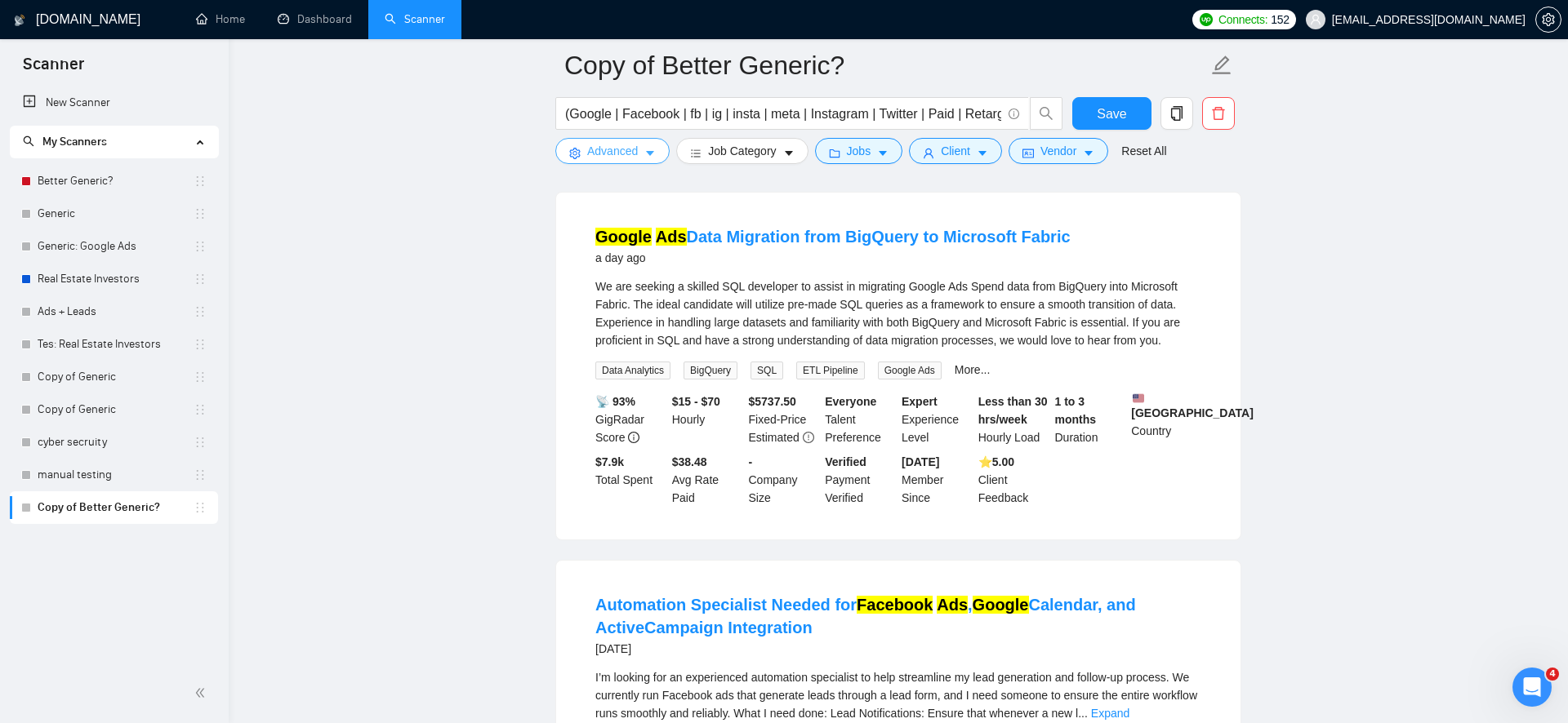
click at [601, 157] on span "Advanced" at bounding box center [612, 151] width 51 height 18
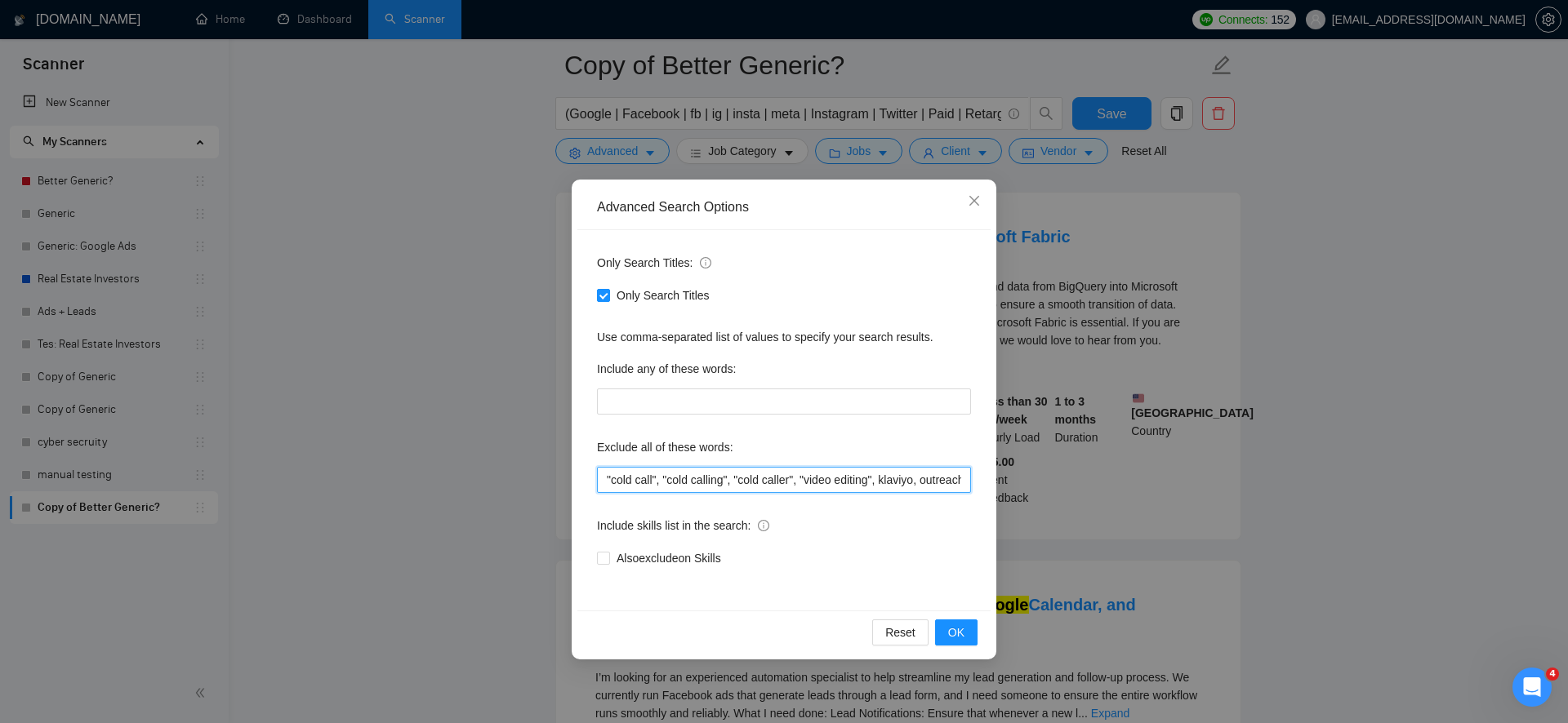
click at [612, 482] on input ""cold call", "cold calling", "cold caller", "video editing", klaviyo, outreach,…" at bounding box center [784, 480] width 374 height 26
type input "developer, "cold call", "cold calling", "cold caller", "video editing", klaviyo…"
click at [966, 636] on button "OK" at bounding box center [956, 632] width 42 height 26
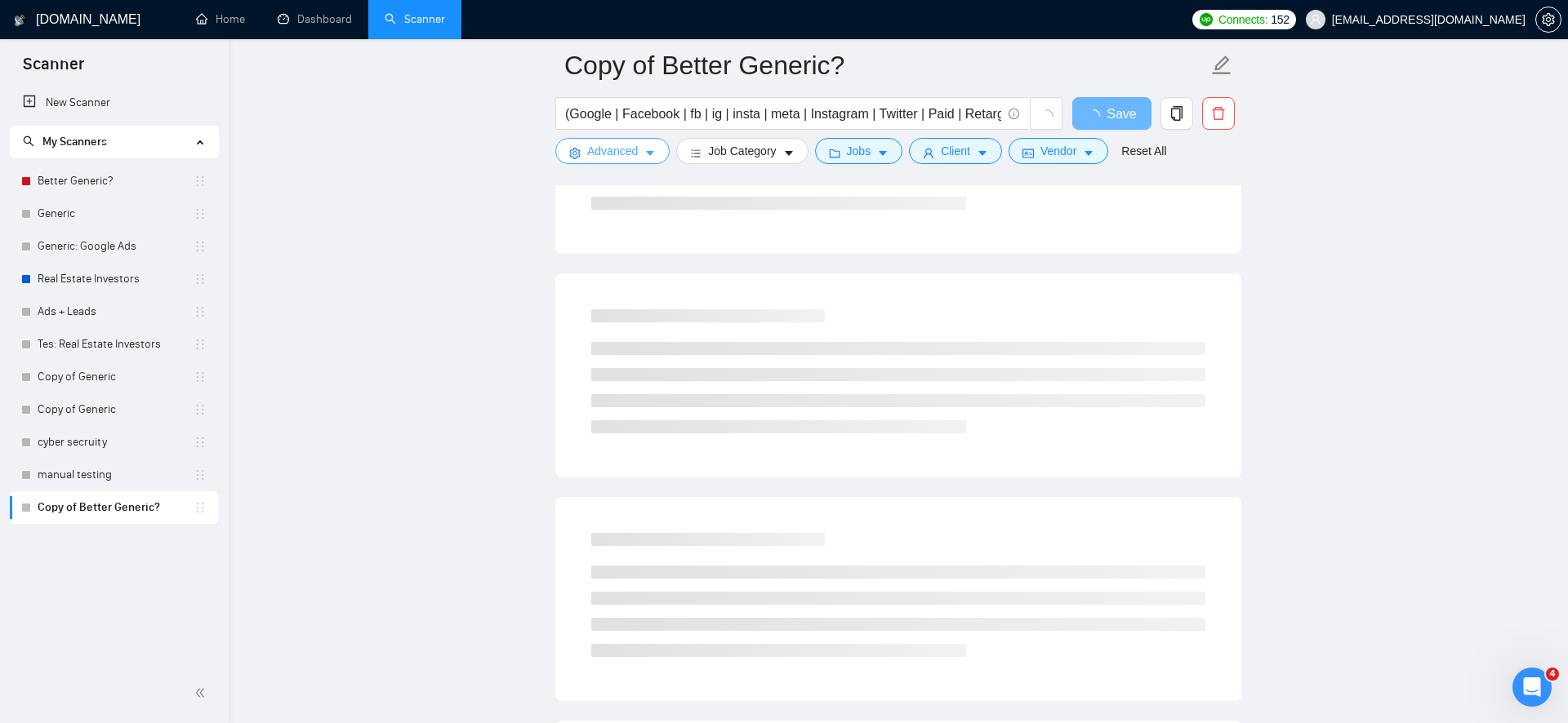
scroll to position [0, 0]
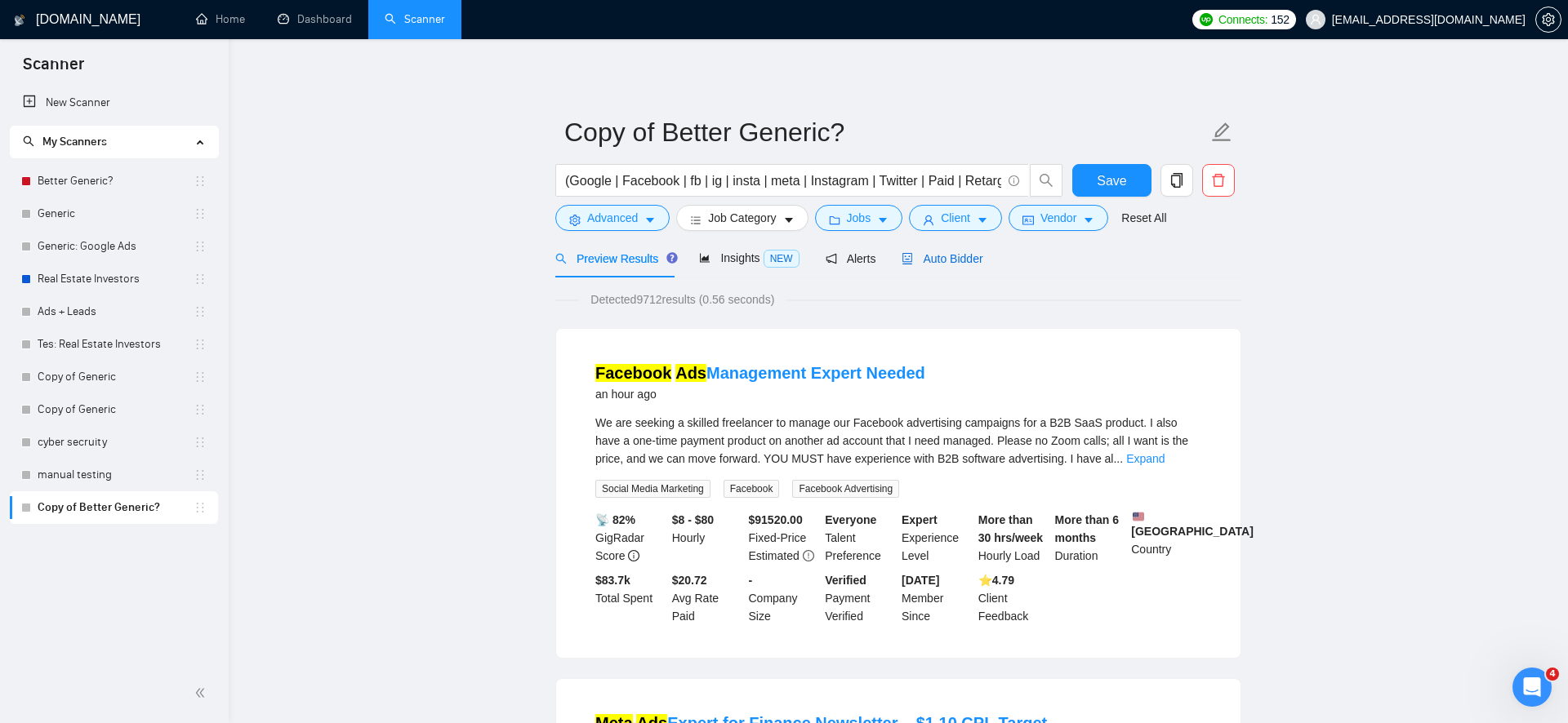
click at [935, 257] on span "Auto Bidder" at bounding box center [941, 258] width 80 height 13
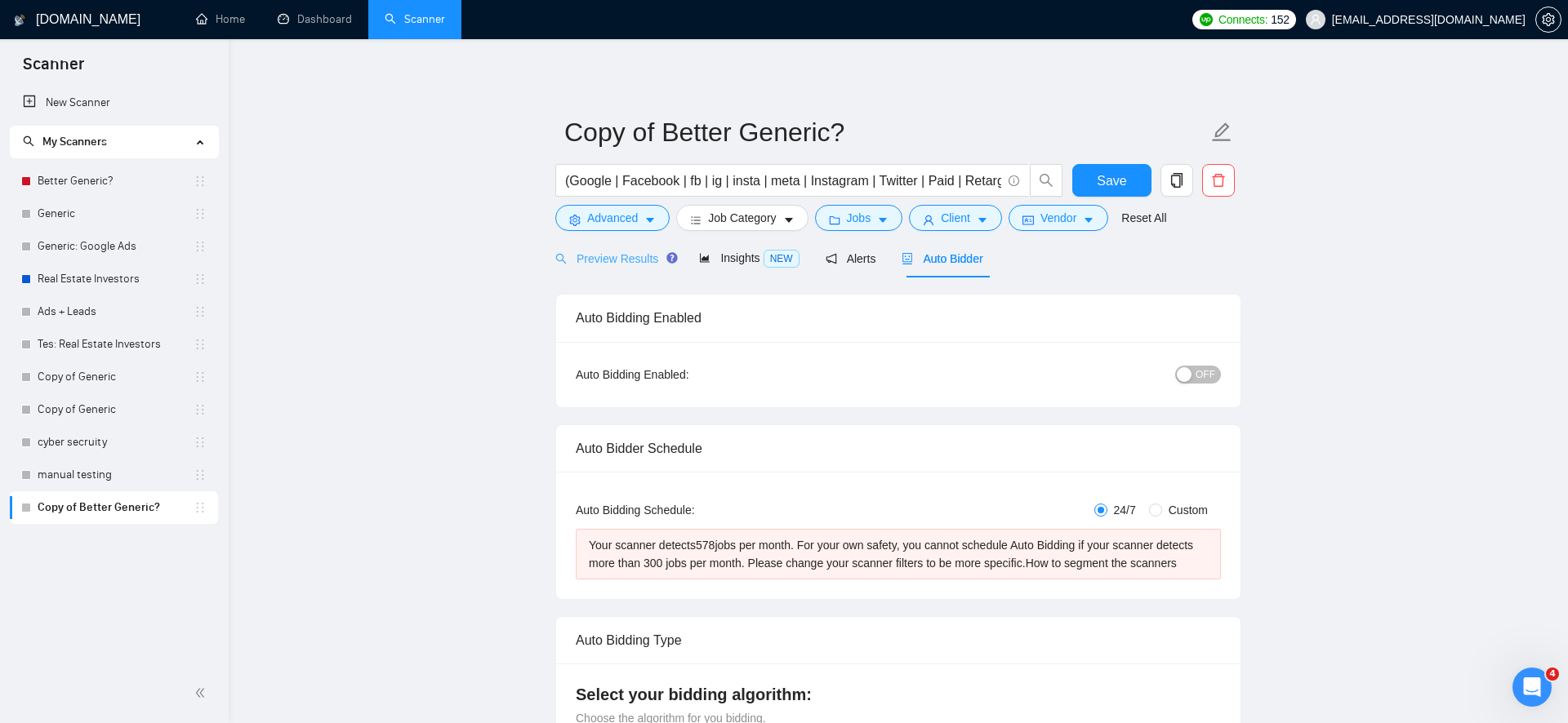
click at [632, 268] on div "Preview Results" at bounding box center [614, 258] width 118 height 38
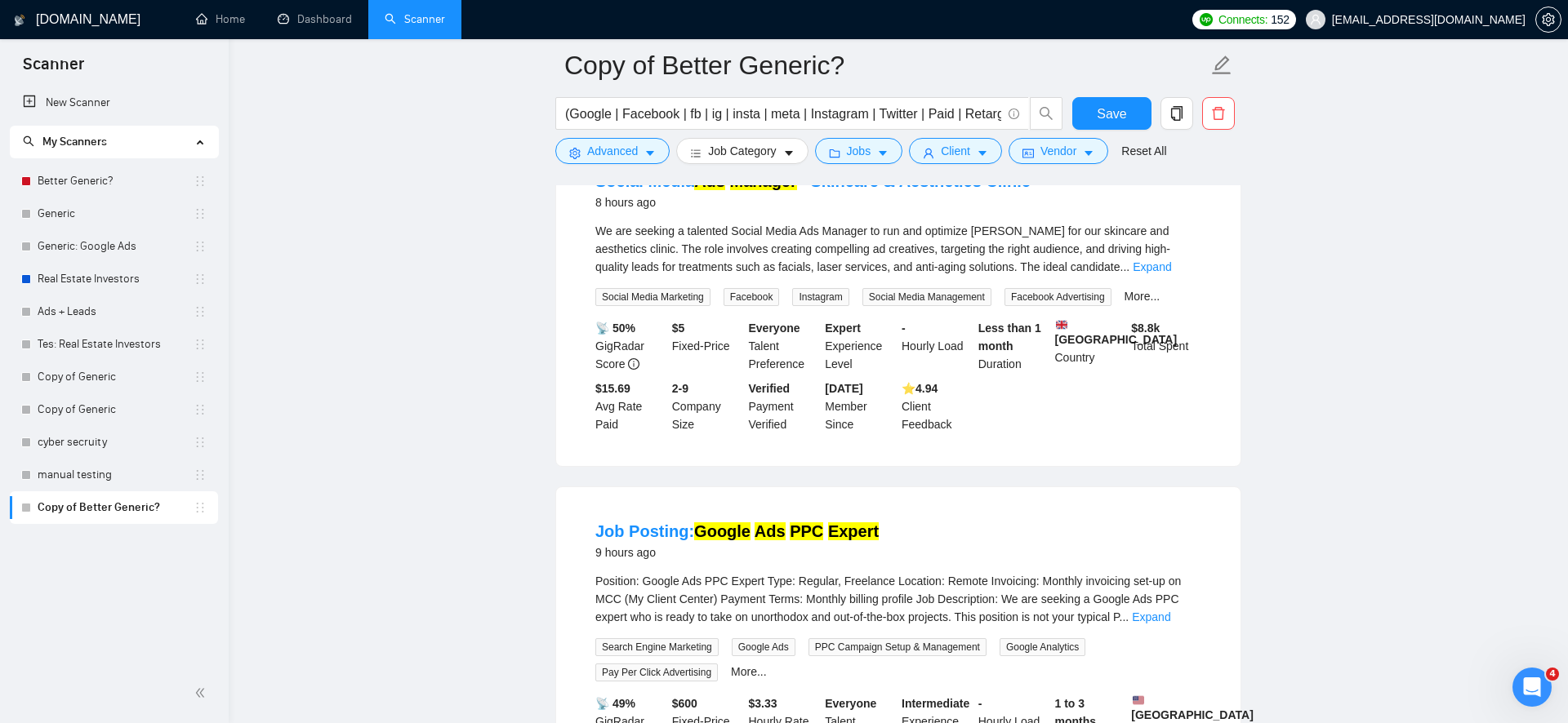
scroll to position [3388, 0]
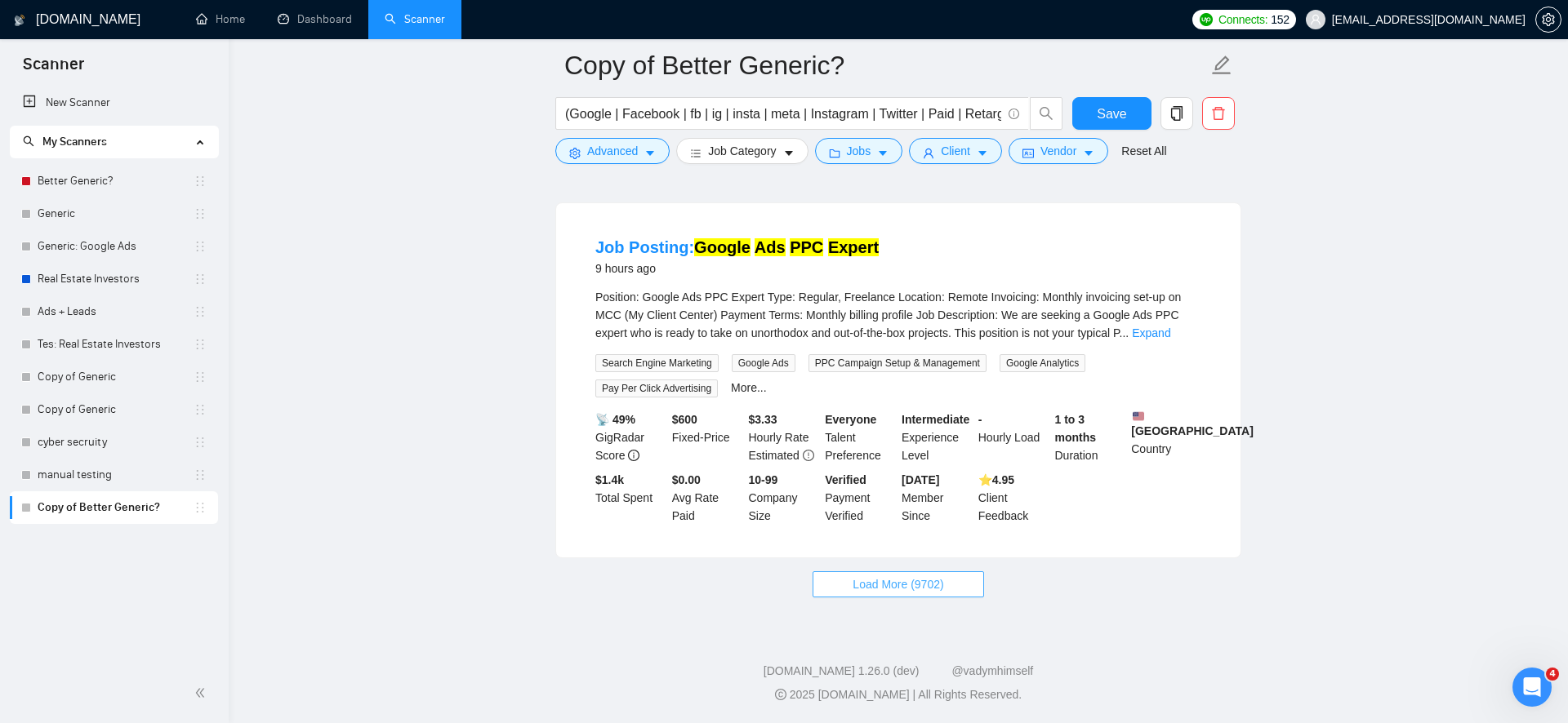
click at [842, 582] on button "Load More (9702)" at bounding box center [898, 584] width 171 height 26
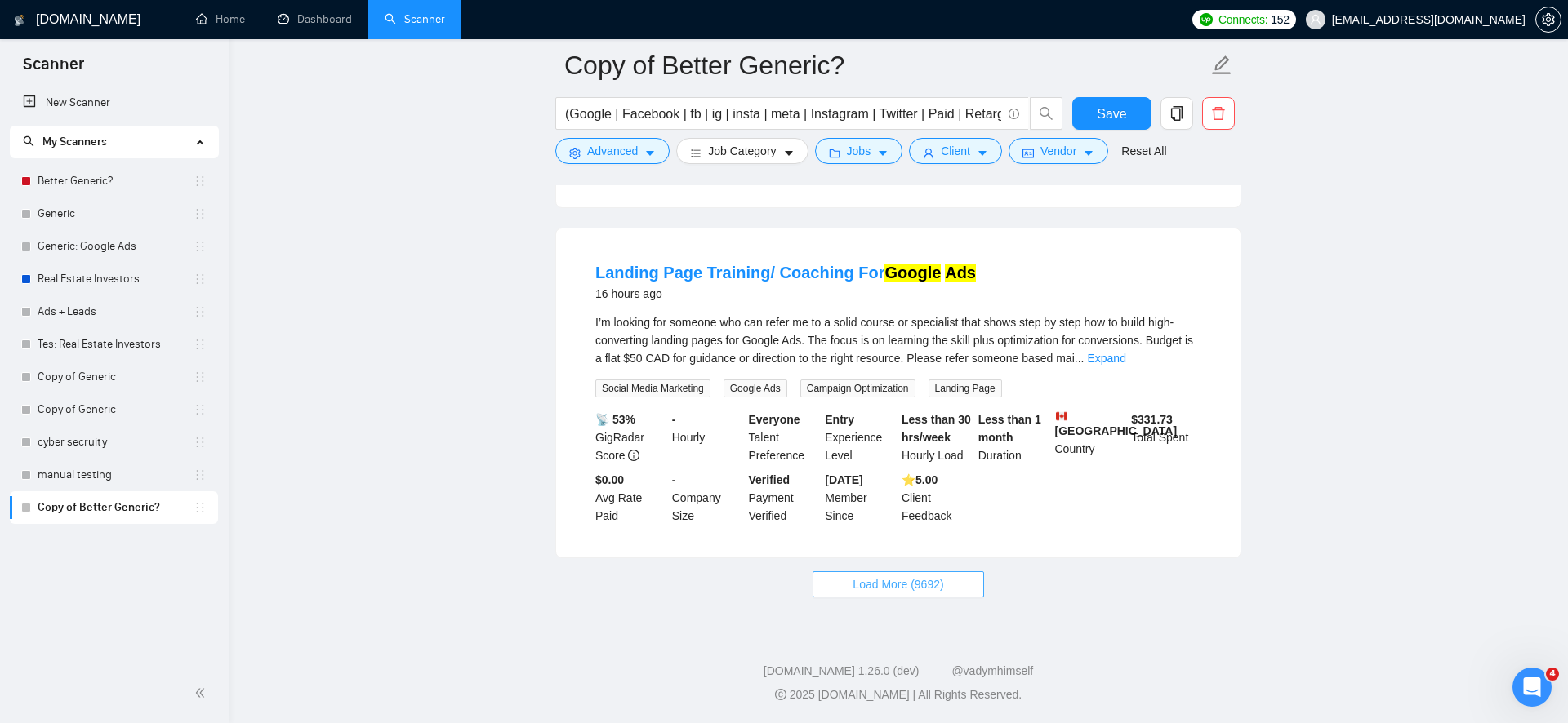
scroll to position [7040, 0]
click at [900, 590] on span "Load More (9692)" at bounding box center [898, 584] width 91 height 18
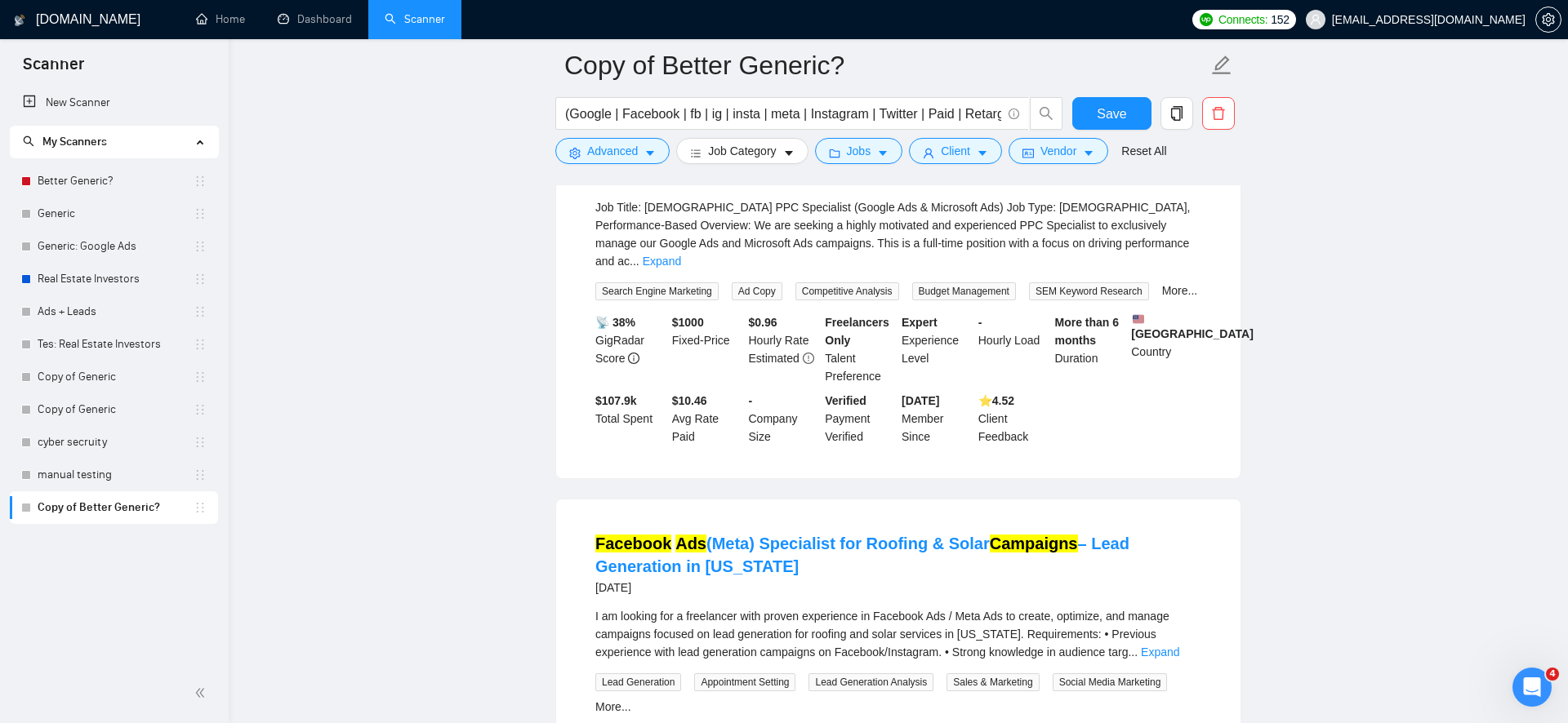
scroll to position [9319, 0]
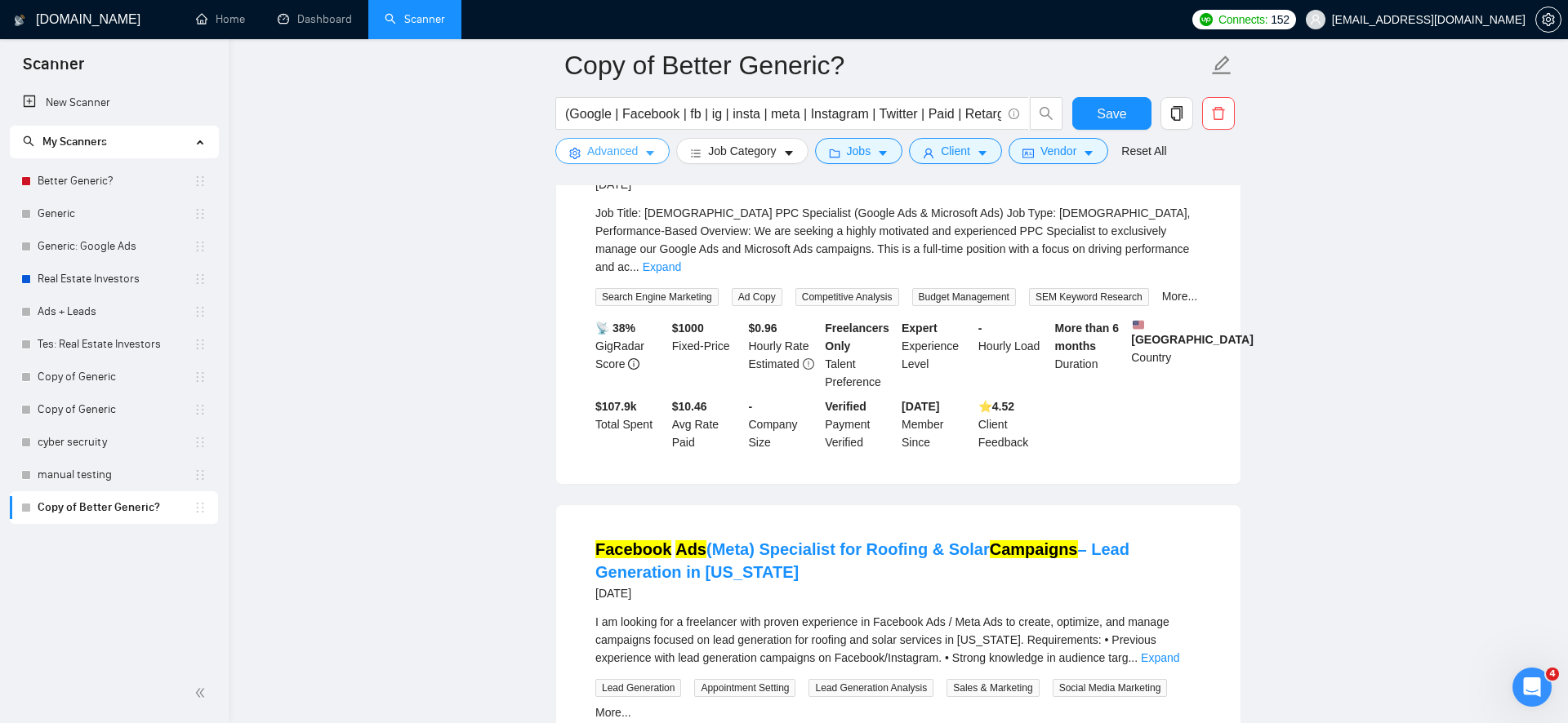
click at [614, 148] on span "Advanced" at bounding box center [612, 151] width 51 height 18
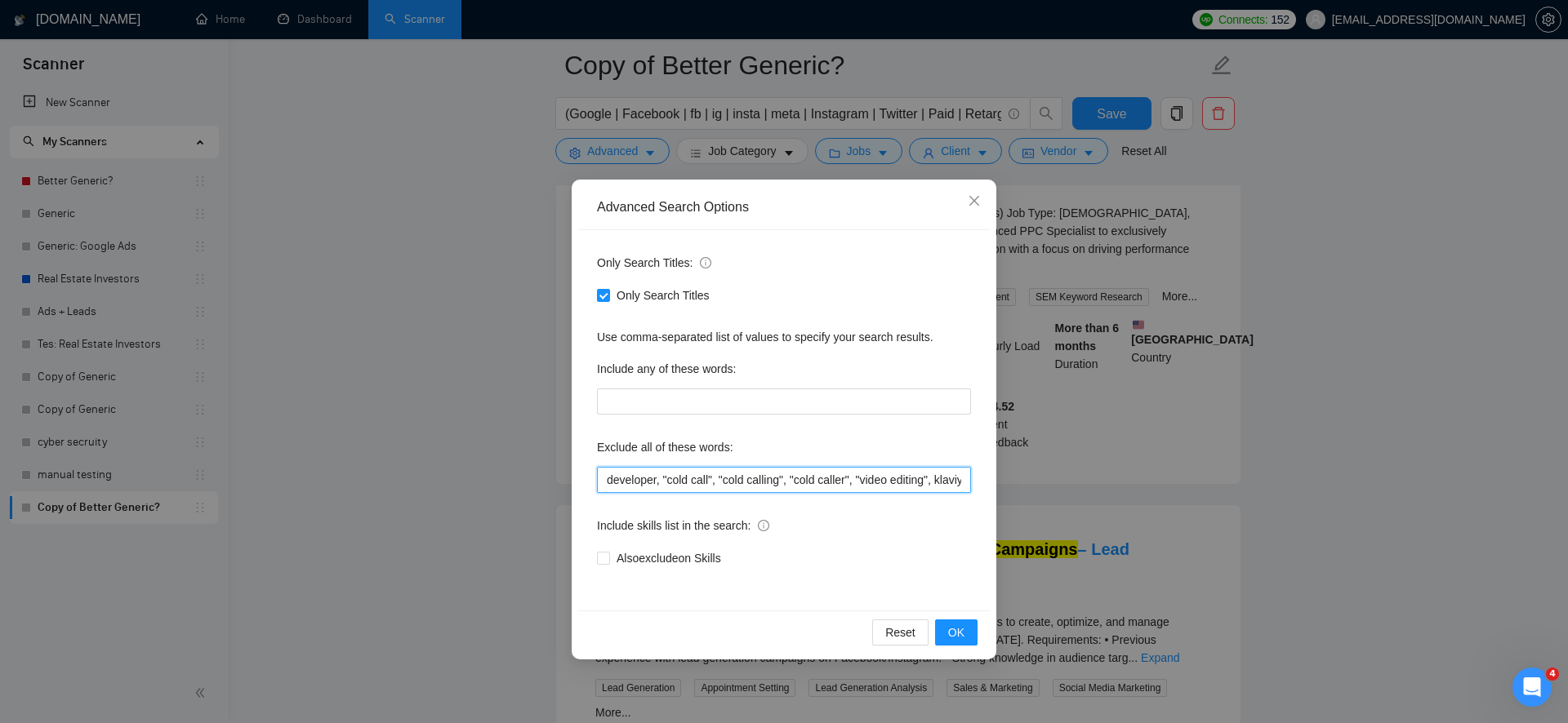
click at [638, 479] on input "developer, "cold call", "cold calling", "cold caller", "video editing", klaviyo…" at bounding box center [784, 480] width 374 height 26
type input ""full time", "full-time", developer, "cold call", "cold calling", "cold caller"…"
click at [956, 630] on span "OK" at bounding box center [956, 632] width 16 height 18
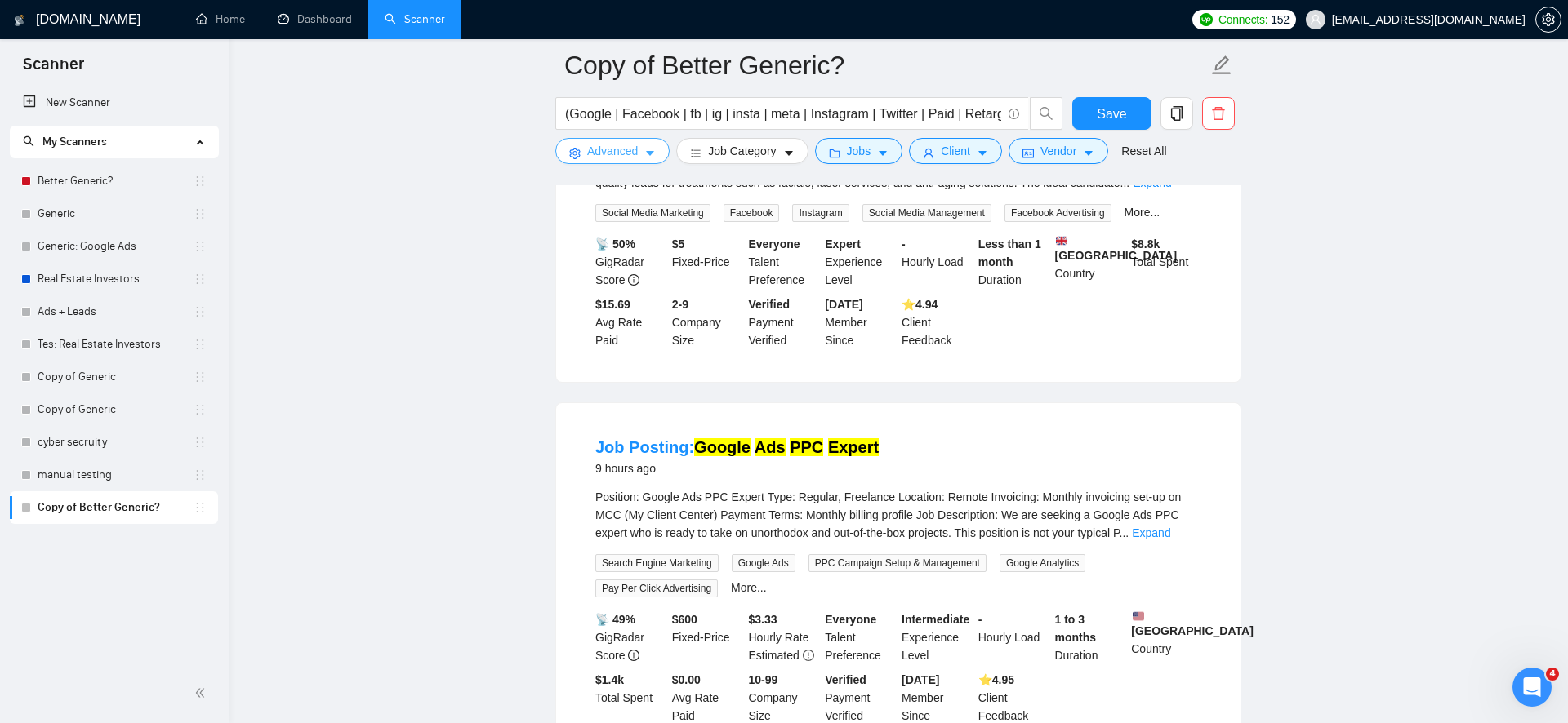
scroll to position [3388, 0]
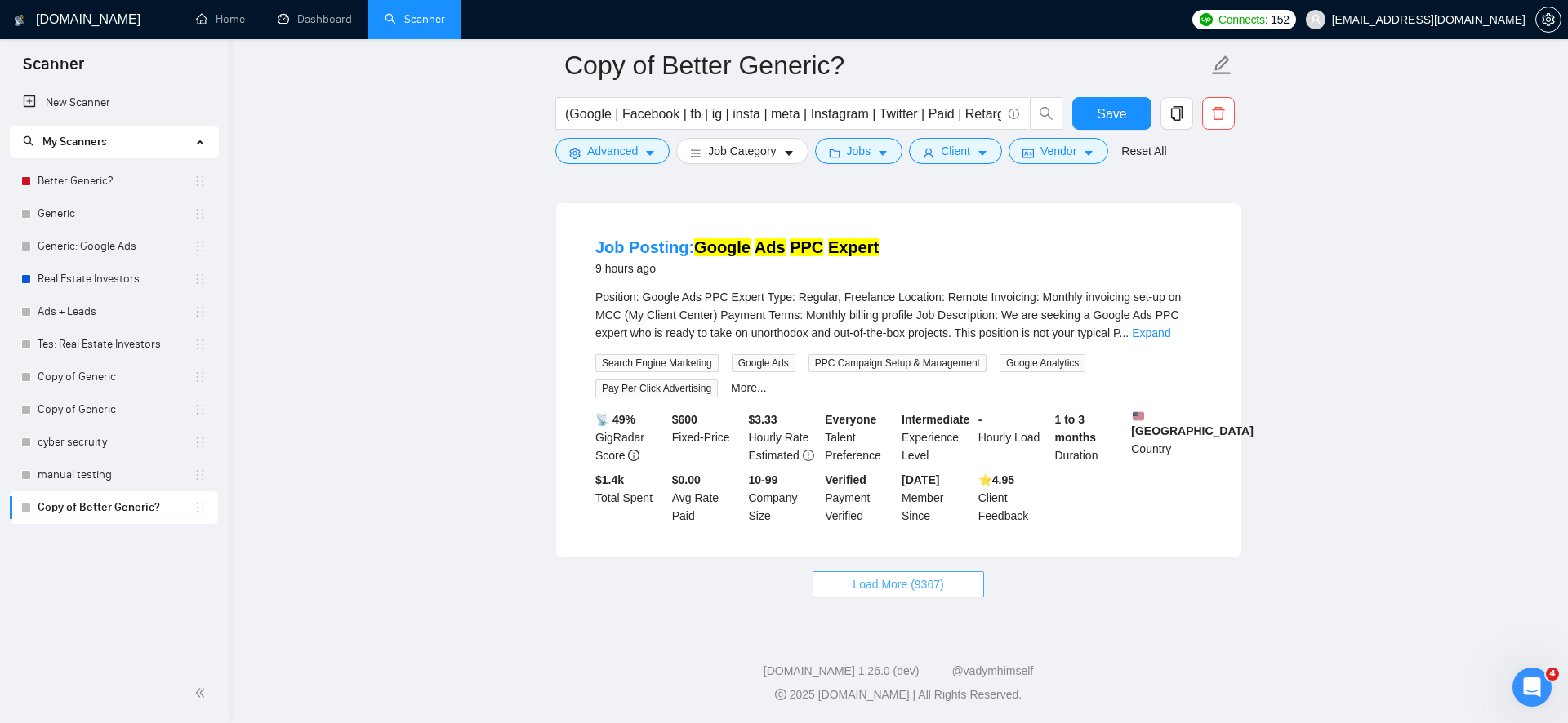
click at [891, 575] on button "Load More (9367)" at bounding box center [898, 584] width 171 height 26
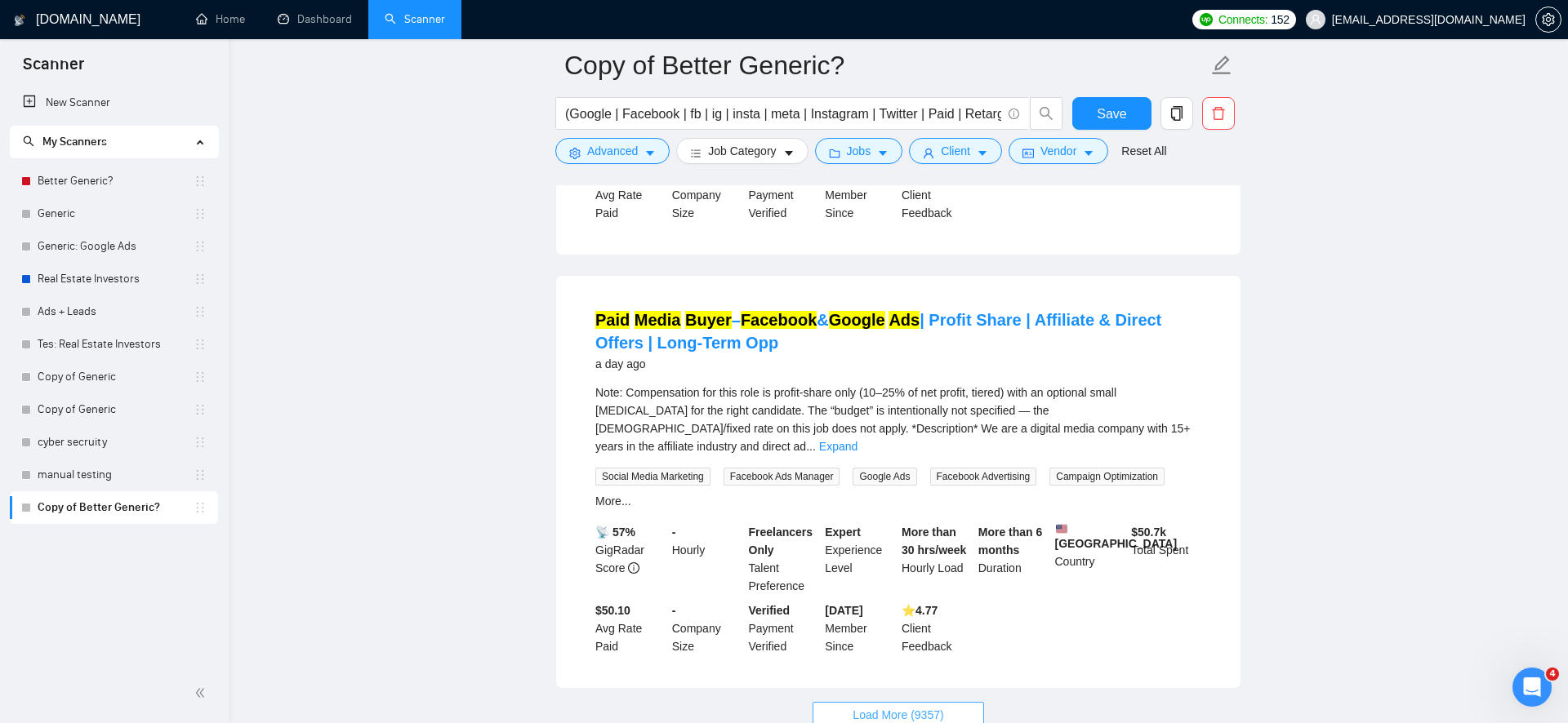
scroll to position [7088, 0]
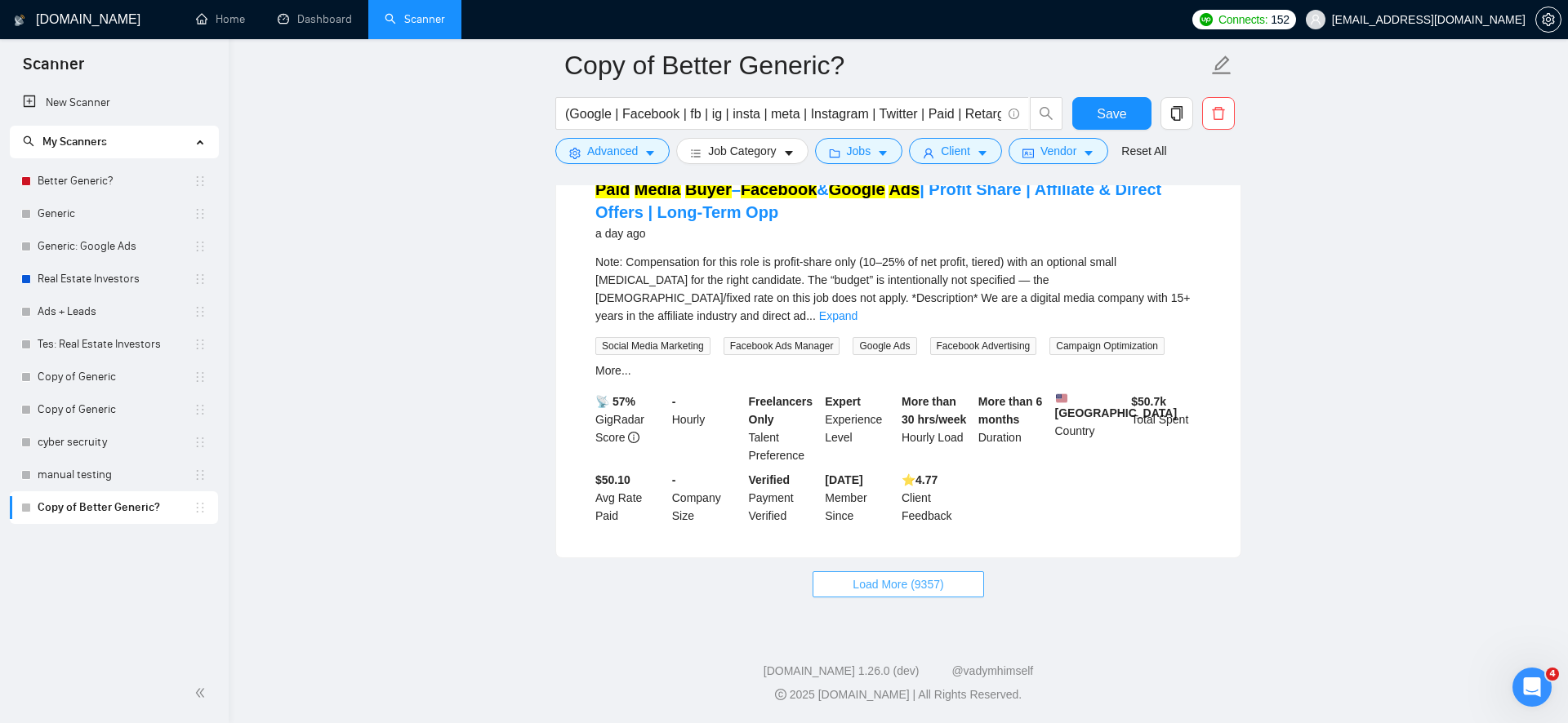
click at [866, 583] on span "Load More (9357)" at bounding box center [898, 584] width 91 height 18
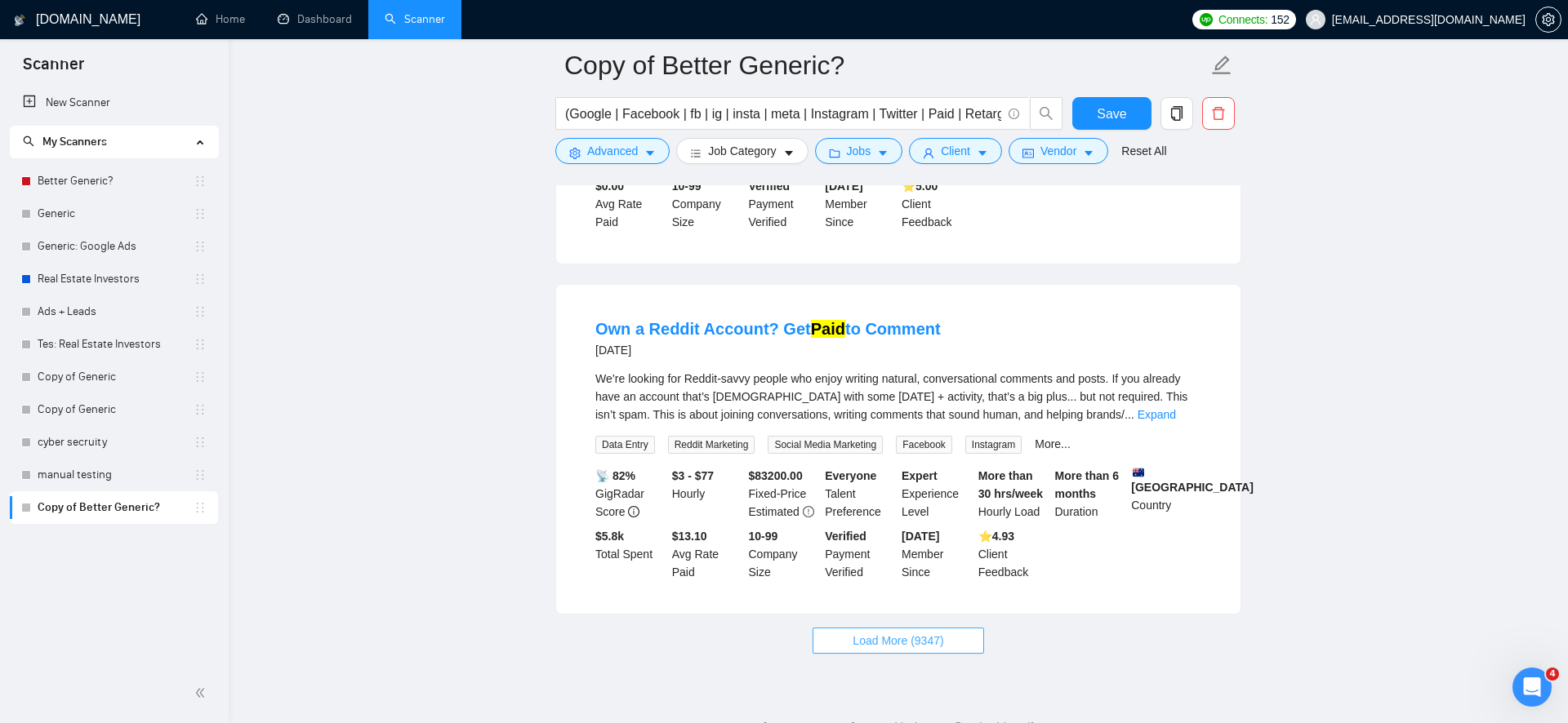
scroll to position [10685, 0]
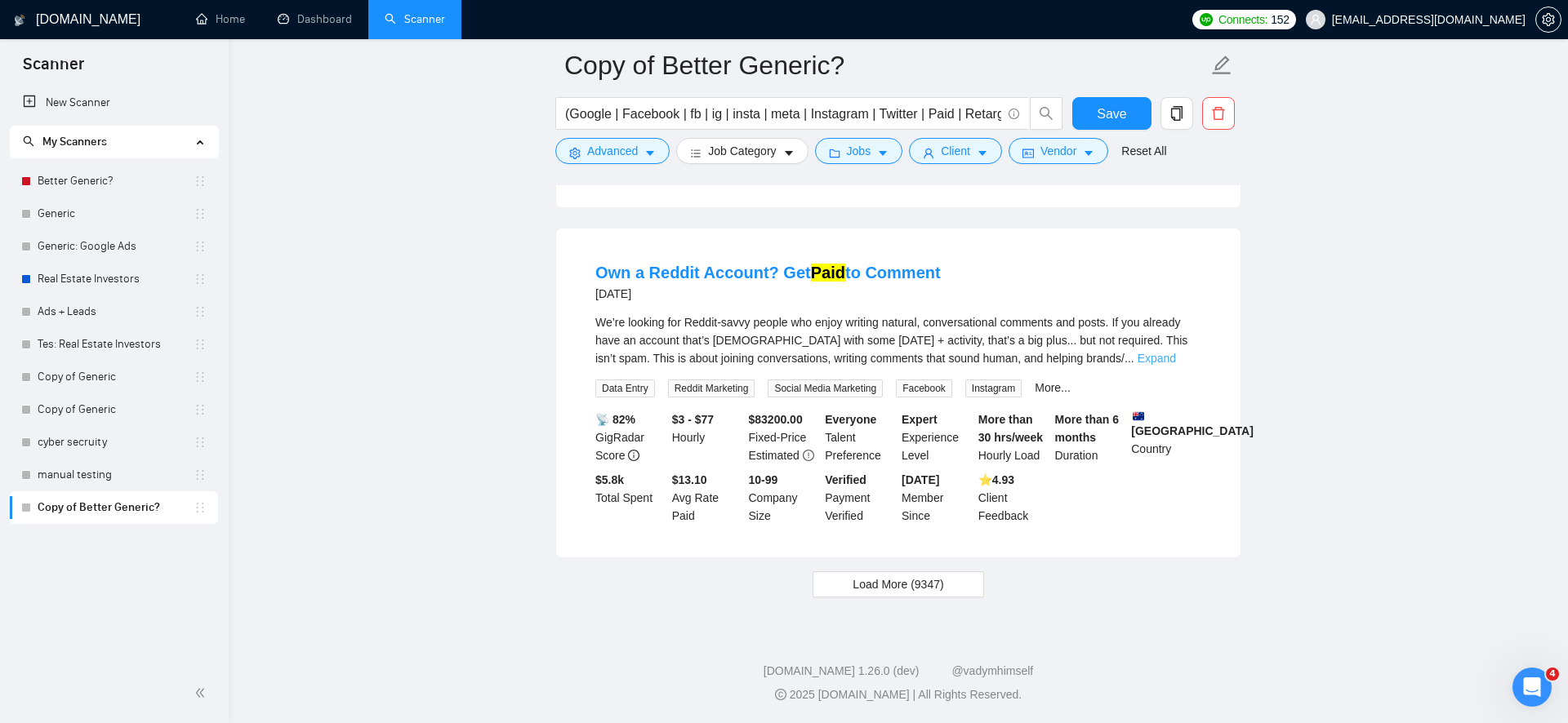
click at [1172, 365] on link "Expand" at bounding box center [1156, 358] width 38 height 13
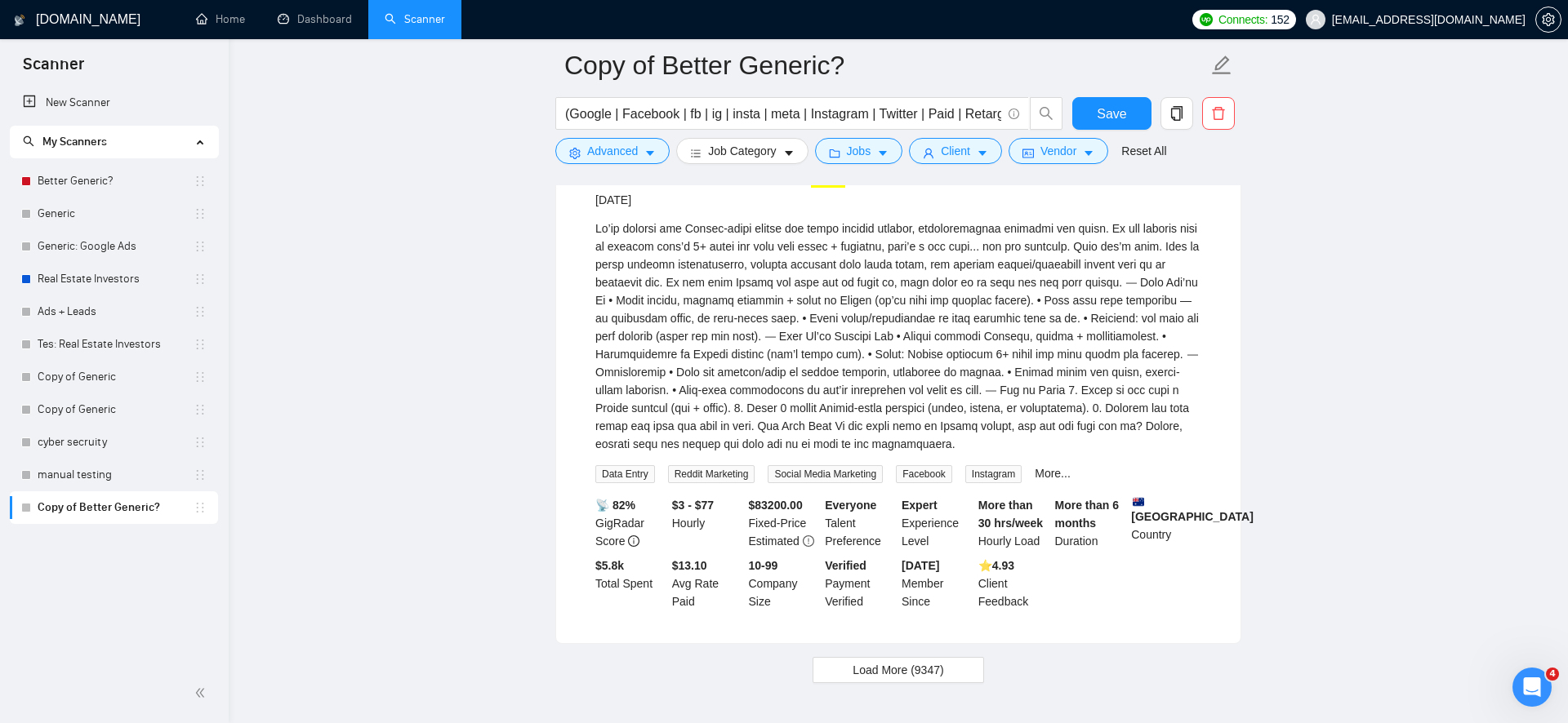
scroll to position [10776, 0]
drag, startPoint x: 801, startPoint y: 114, endPoint x: 980, endPoint y: 119, distance: 179.1
click at [980, 119] on input "(Google | Facebook | fb | ig | insta | meta | Instagram | Twitter | Paid | Reta…" at bounding box center [783, 113] width 436 height 20
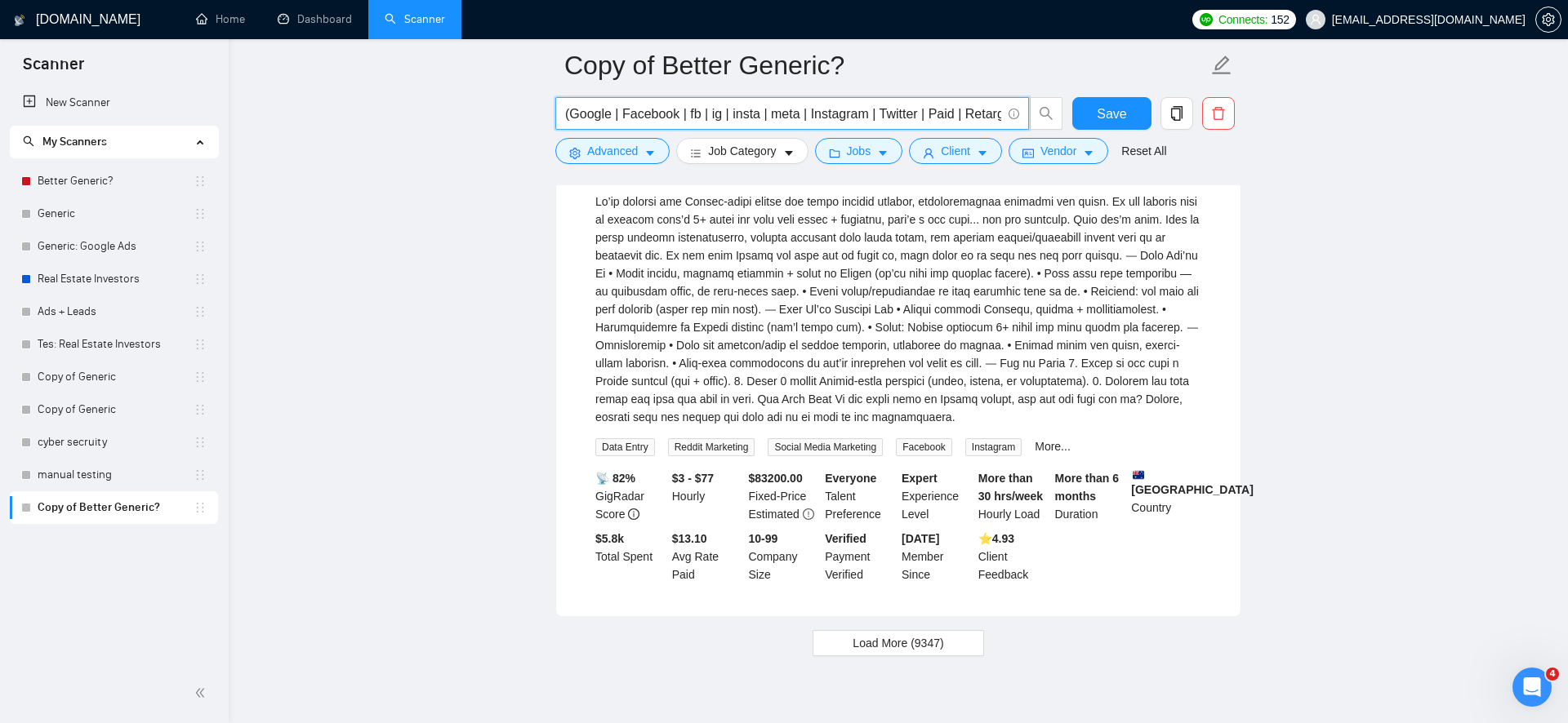
scroll to position [10771, 0]
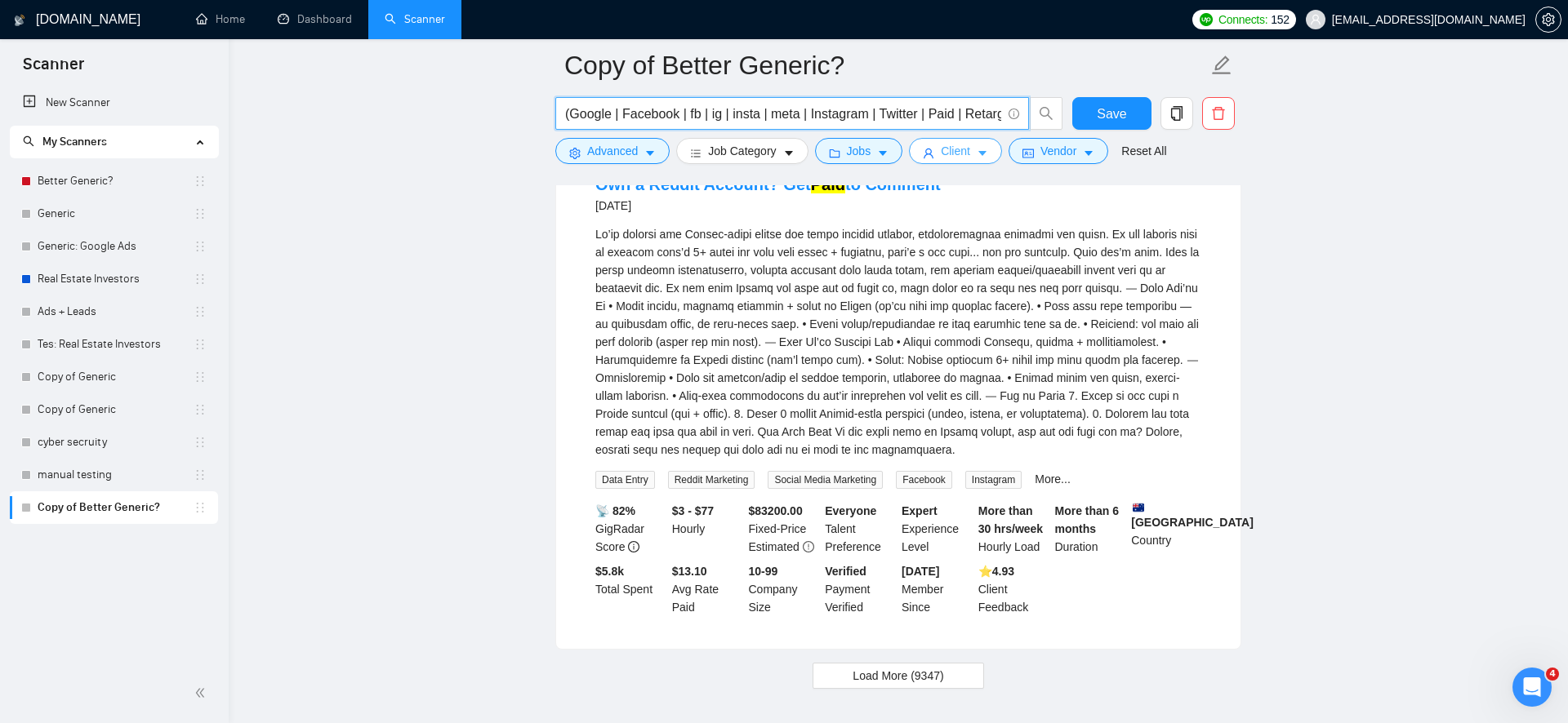
click at [970, 154] on span "Client" at bounding box center [956, 151] width 30 height 18
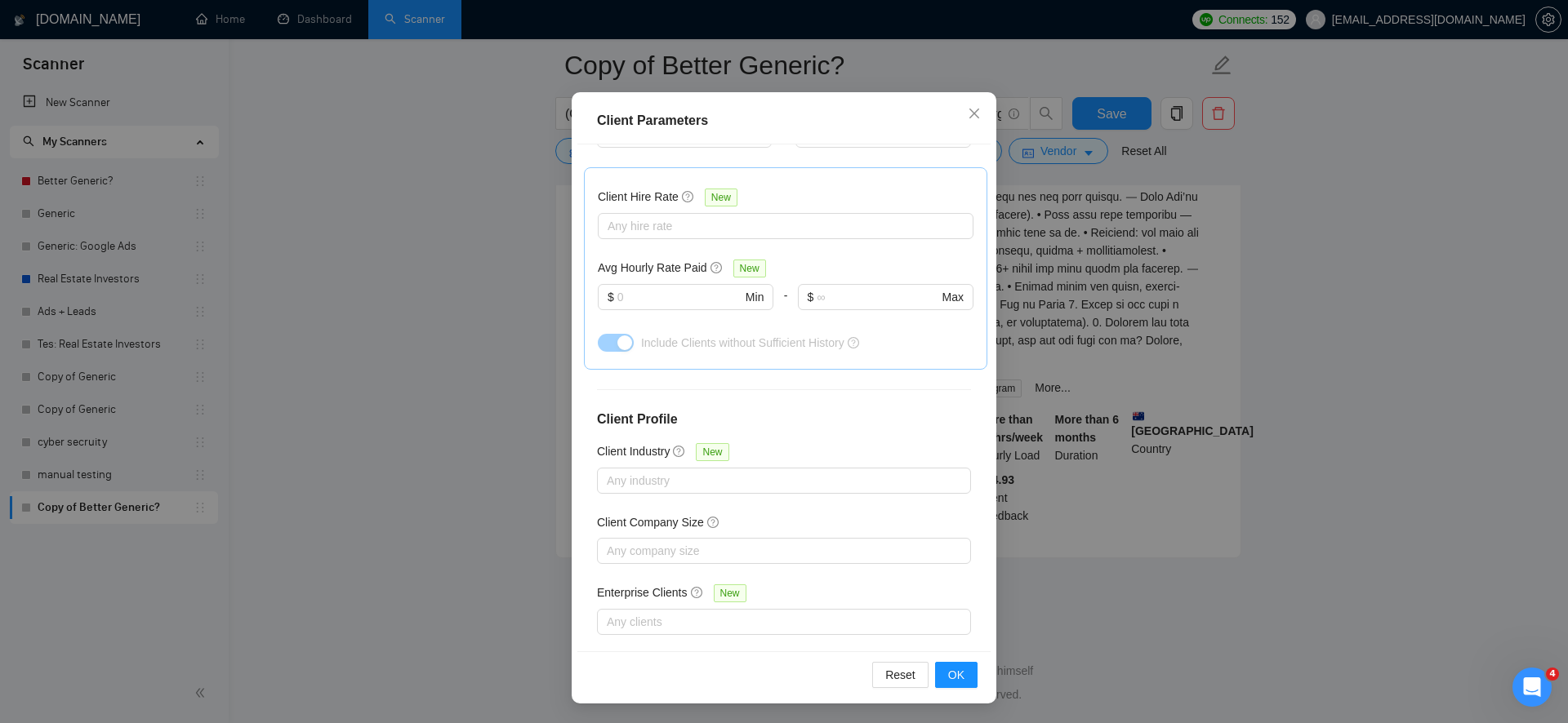
scroll to position [10998, 0]
click at [1022, 404] on div "Client Parameters Client Location Include Client Countries [GEOGRAPHIC_DATA] [G…" at bounding box center [784, 362] width 1568 height 723
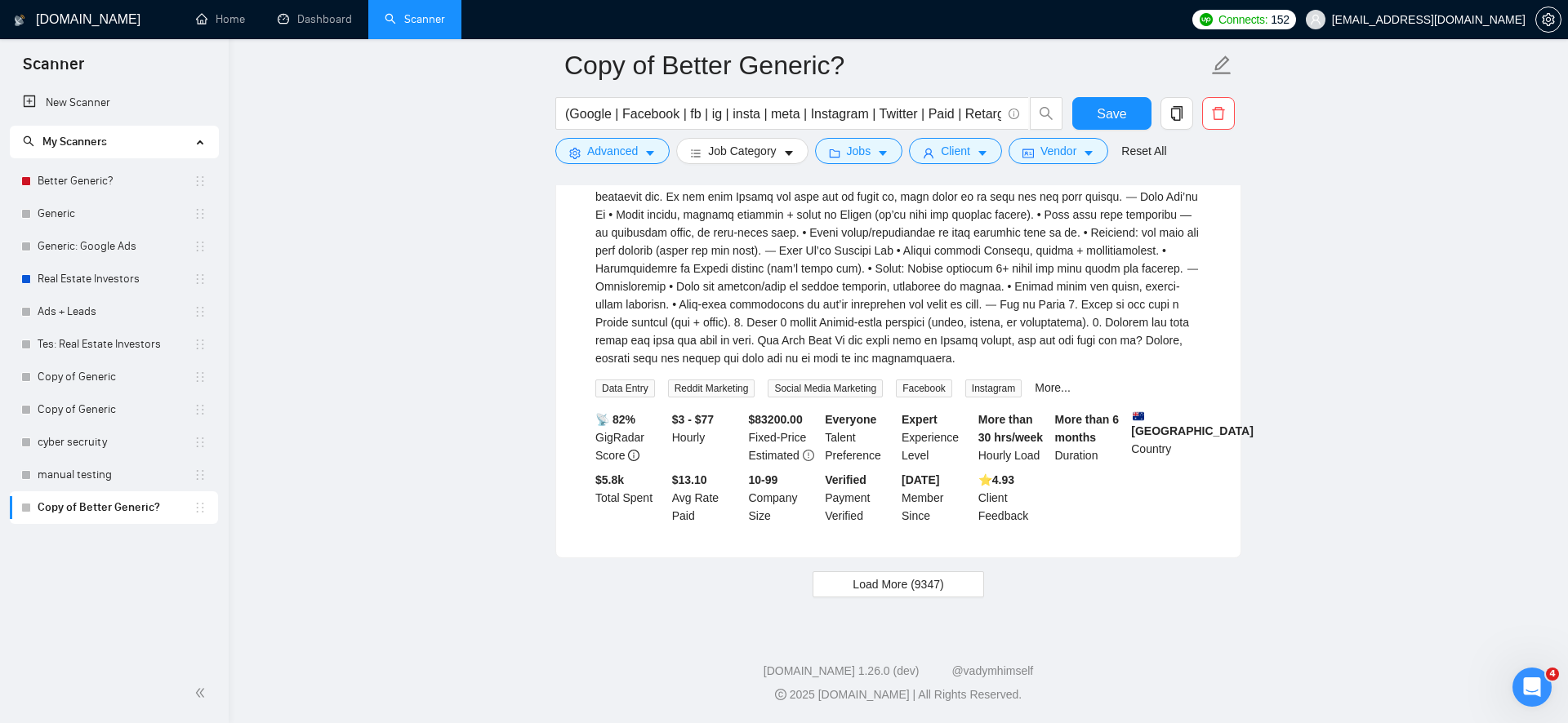
scroll to position [5, 0]
click at [1059, 146] on span "Vendor" at bounding box center [1058, 151] width 36 height 18
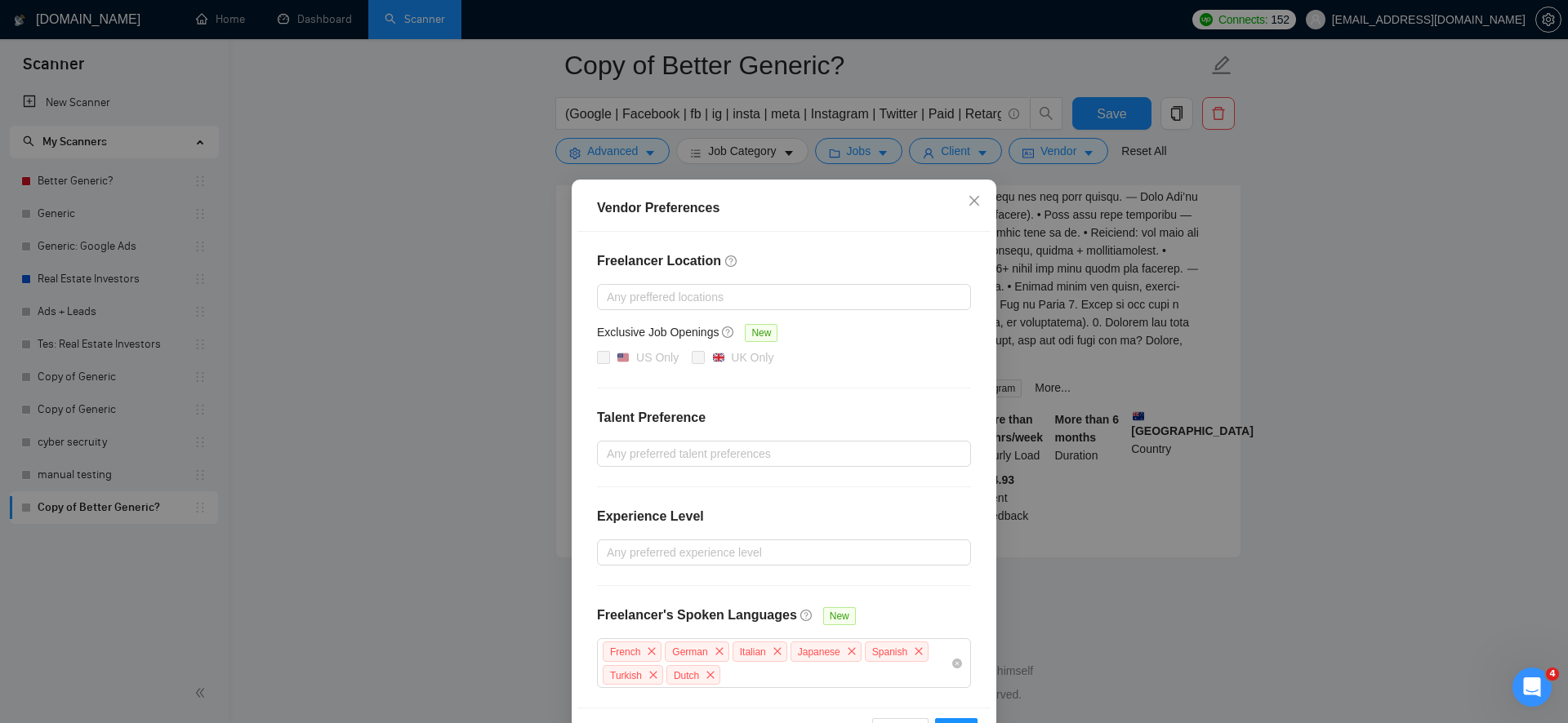
scroll to position [56, 0]
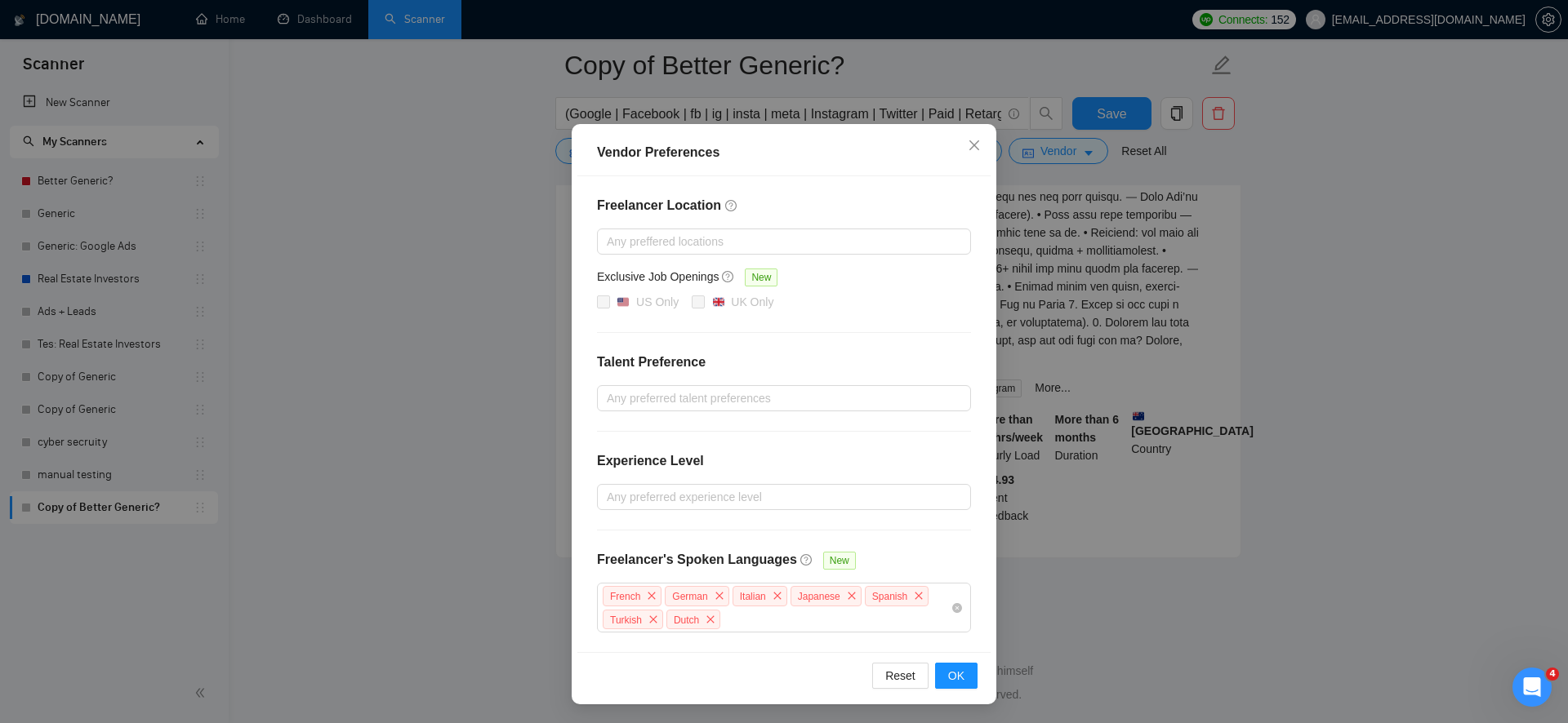
click at [1109, 368] on div "Vendor Preferences Freelancer Location Any preffered locations Exclusive Job Op…" at bounding box center [784, 362] width 1568 height 723
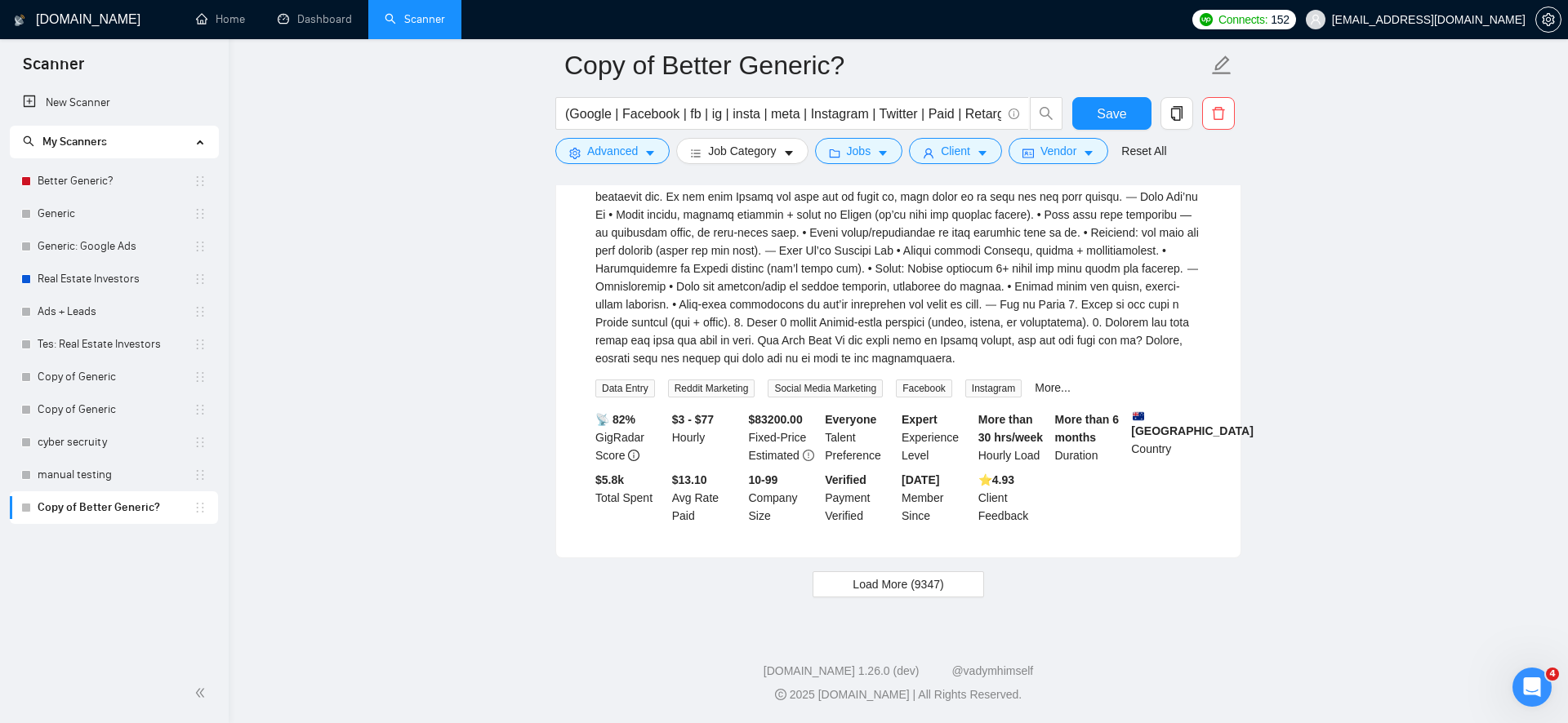
scroll to position [0, 0]
click at [882, 130] on div "(Google | Facebook | fb | ig | insta | meta | Instagram | Twitter | Paid | Reta…" at bounding box center [809, 118] width 514 height 41
click at [878, 140] on button "Jobs" at bounding box center [859, 151] width 88 height 26
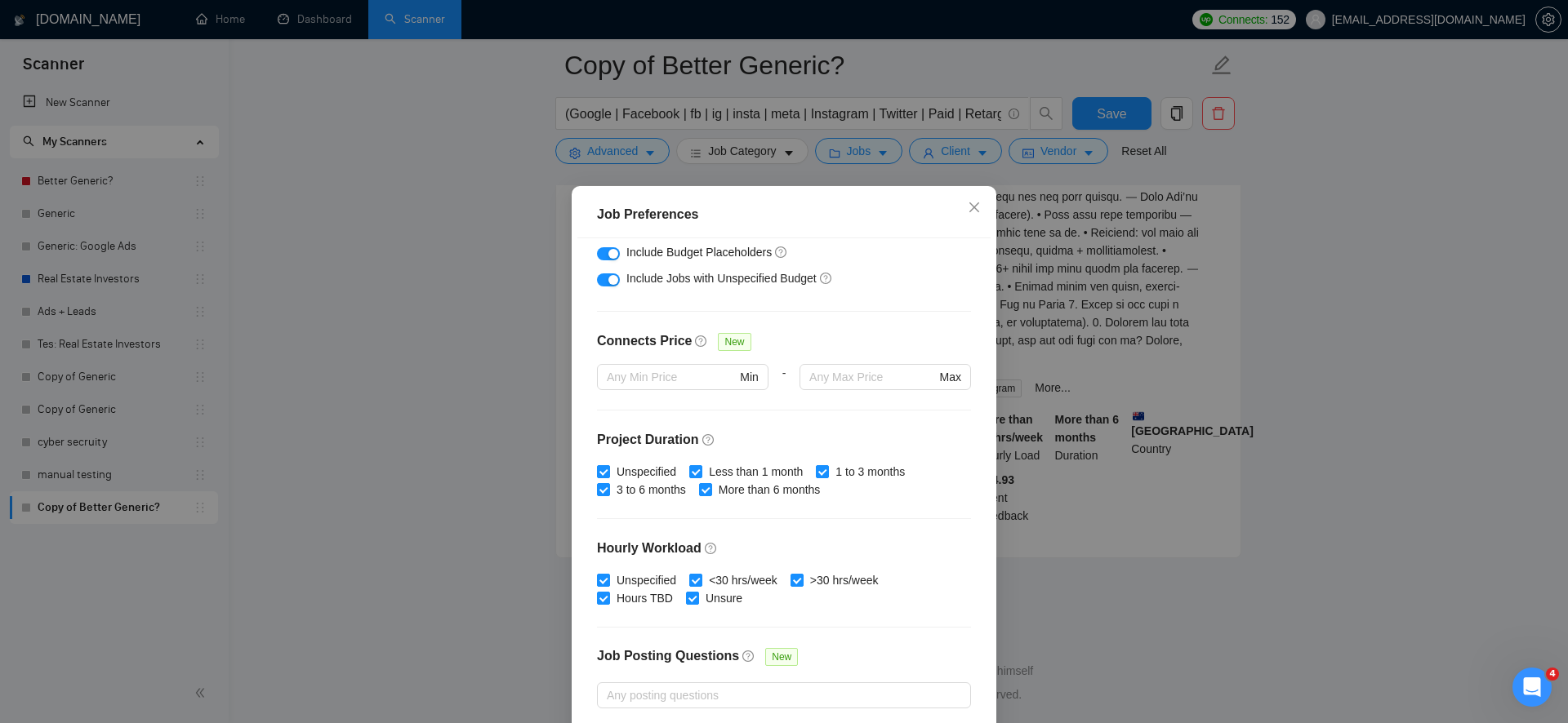
scroll to position [414, 0]
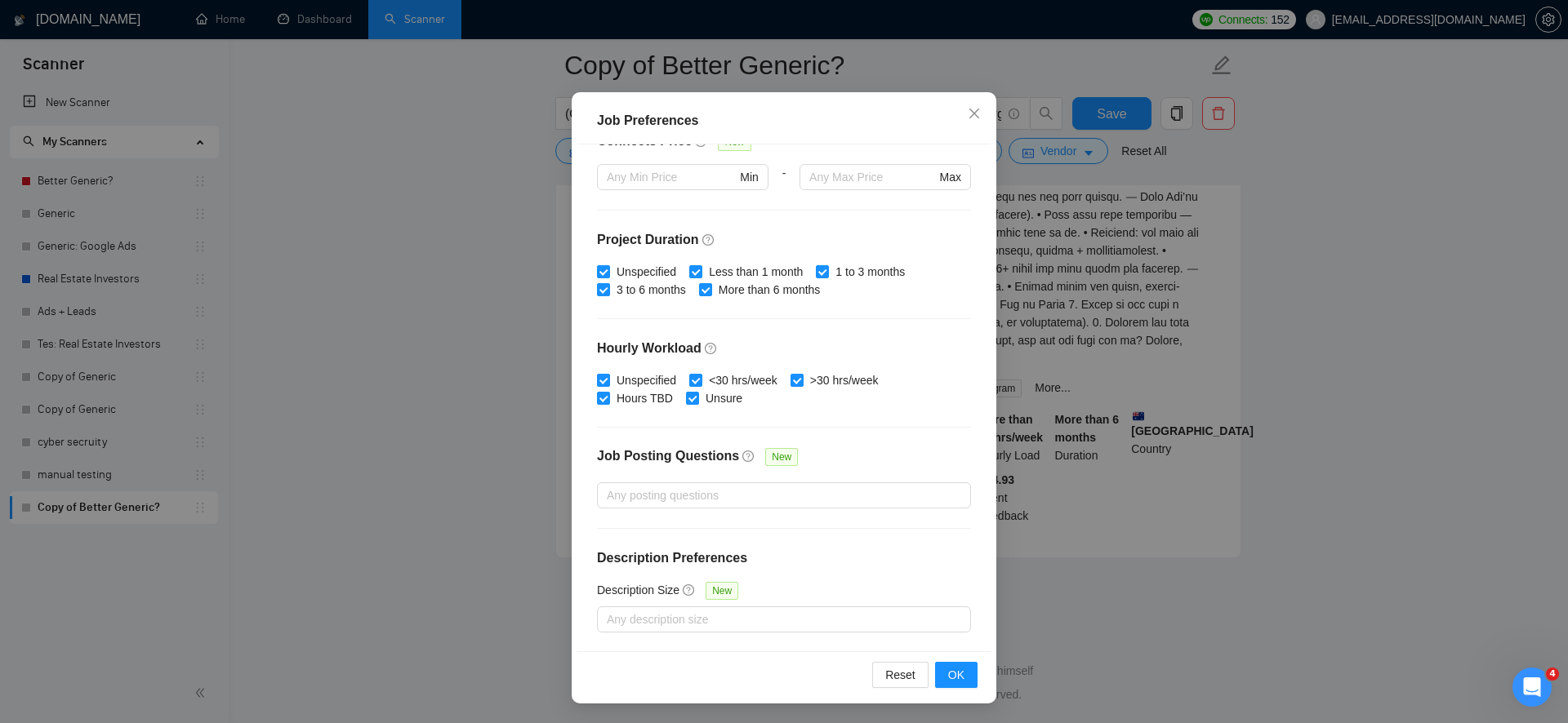
click at [1059, 336] on div "Job Preferences Budget Project Type All Fixed Price Hourly Rate Fixed Price Bud…" at bounding box center [784, 362] width 1568 height 723
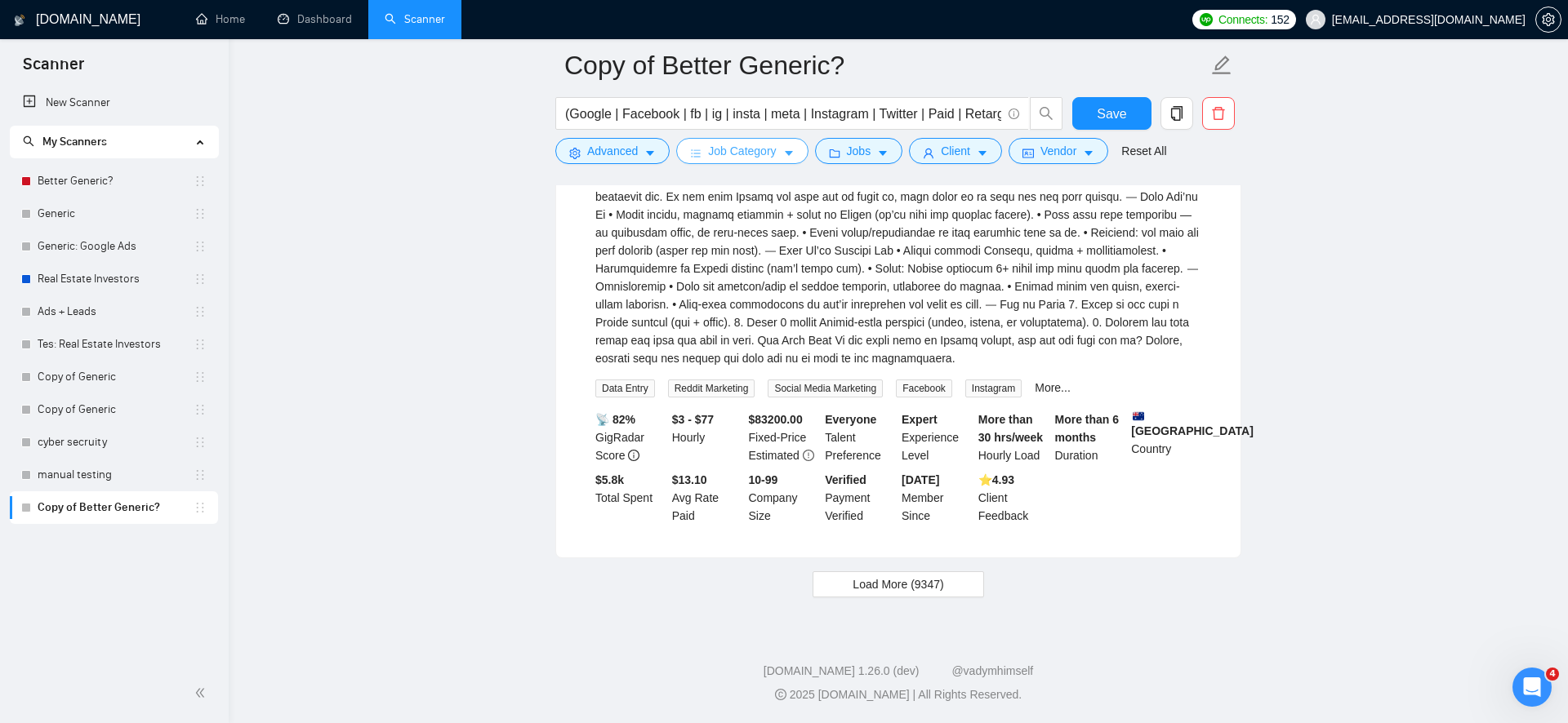
click at [701, 152] on icon "bars" at bounding box center [695, 153] width 11 height 11
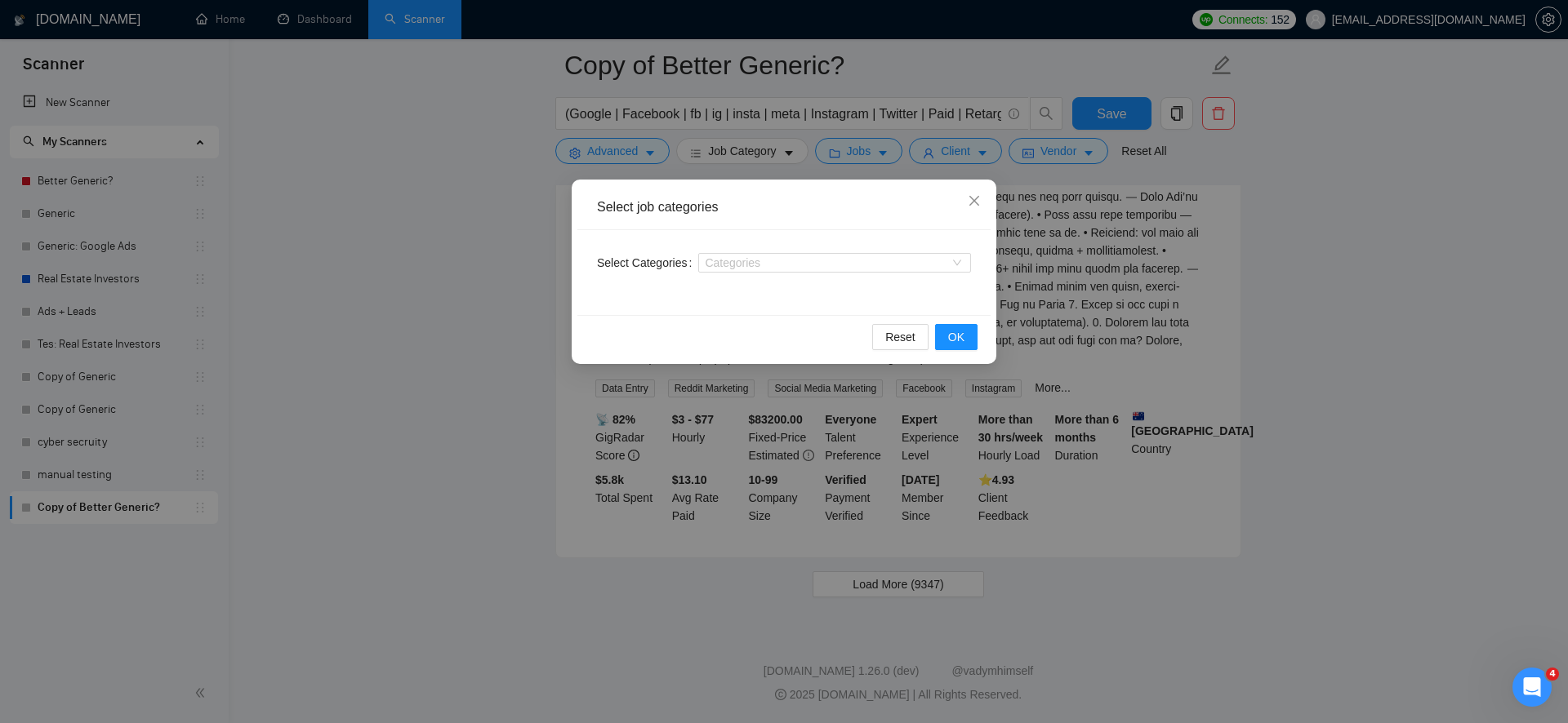
click at [472, 316] on div "Select job categories Select Categories Categories Reset OK" at bounding box center [784, 362] width 1568 height 723
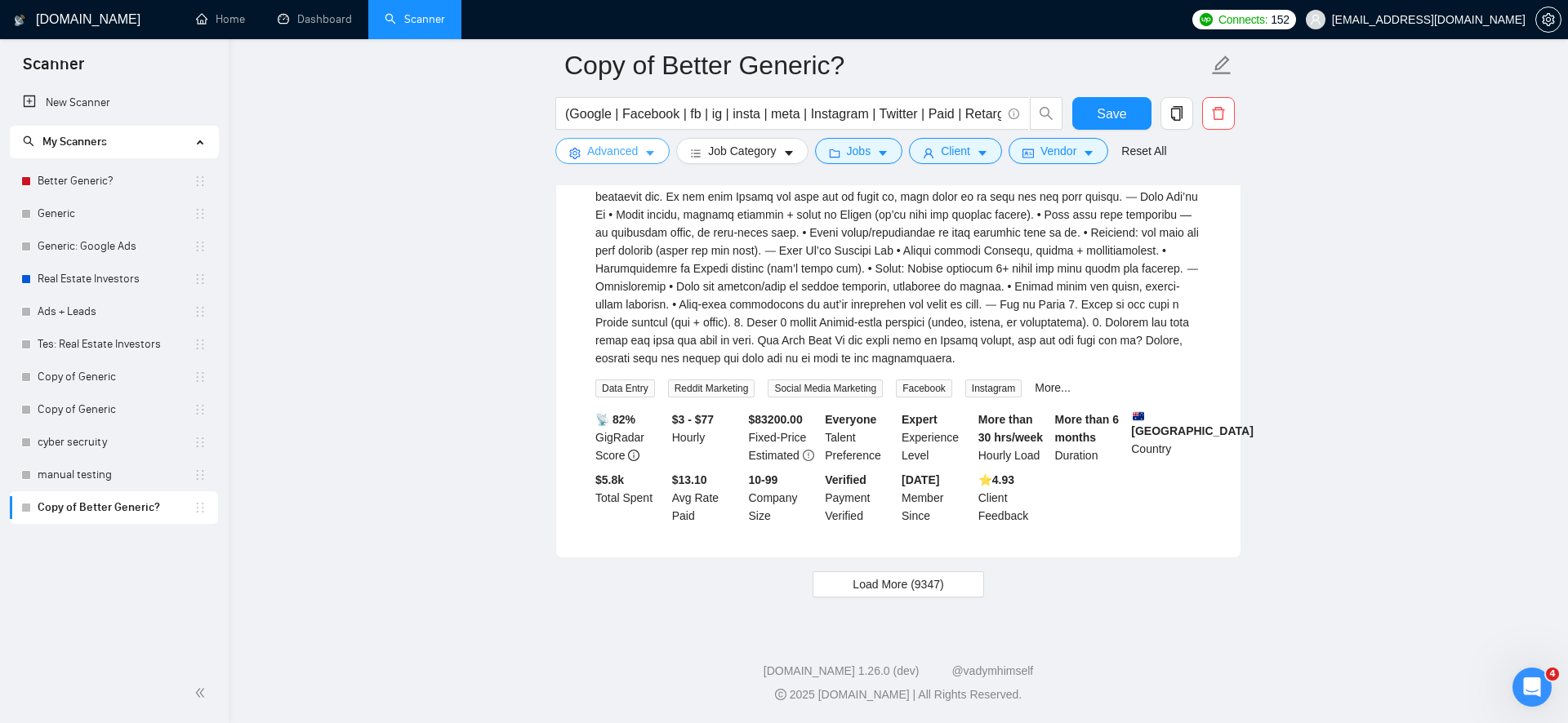
click at [621, 149] on span "Advanced" at bounding box center [612, 151] width 51 height 18
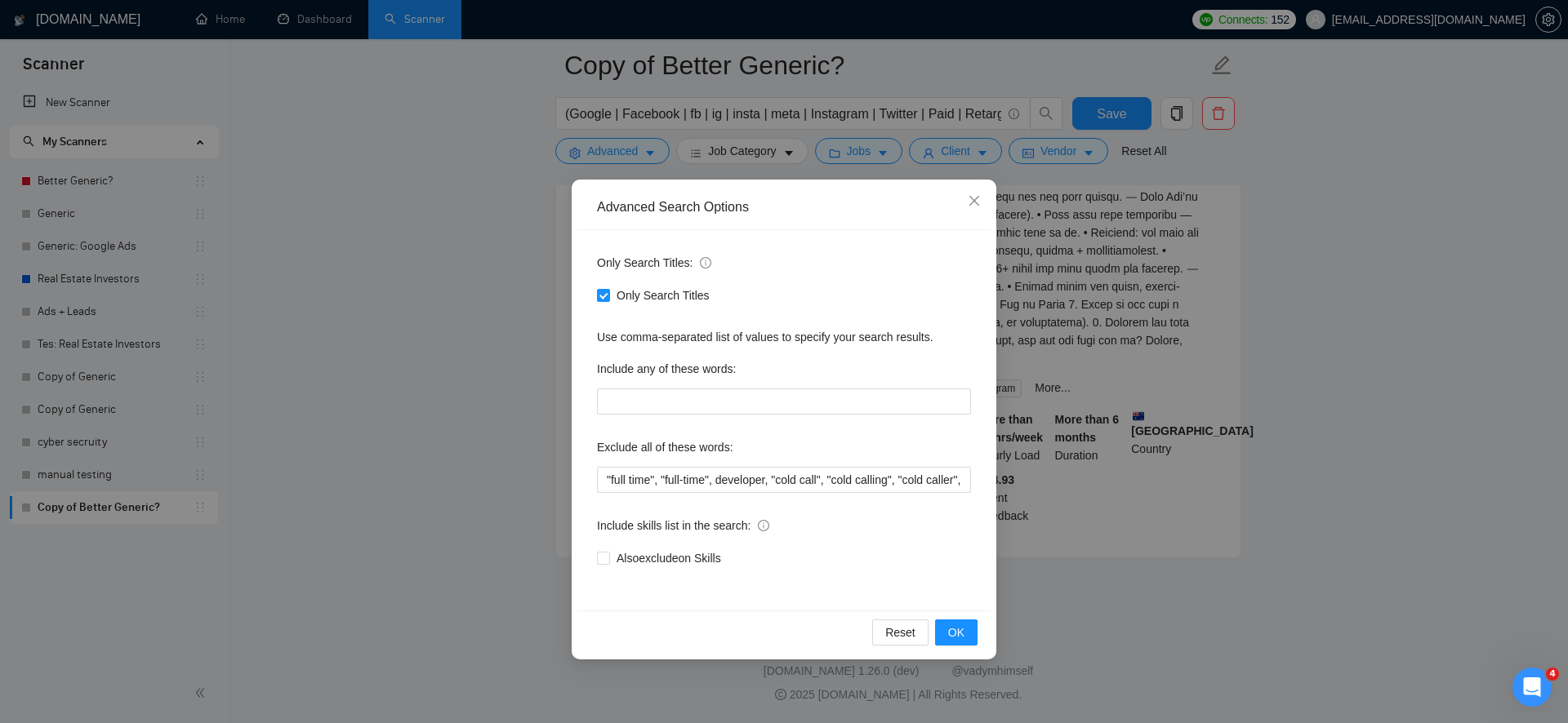
click at [501, 473] on div "Advanced Search Options Only Search Titles: Only Search Titles Use comma-separa…" at bounding box center [784, 362] width 1568 height 723
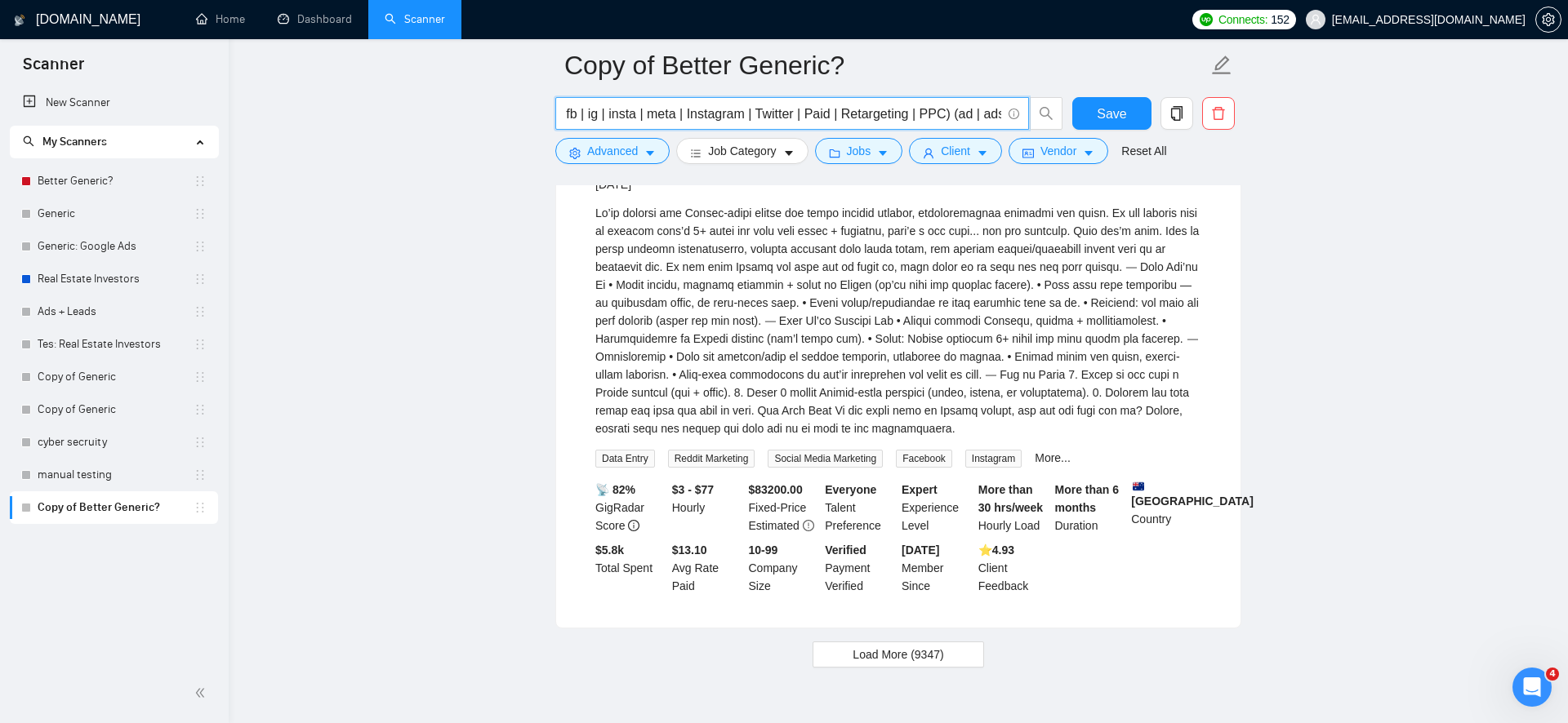
scroll to position [0, 141]
drag, startPoint x: 907, startPoint y: 108, endPoint x: 901, endPoint y: 119, distance: 12.5
click at [901, 119] on input "(Google | Facebook | fb | ig | insta | meta | Instagram | Twitter | Paid | Reta…" at bounding box center [783, 113] width 436 height 20
click at [932, 117] on input "(Google | Facebook | fb | ig | insta | meta | Instagram | Twitter | Paid | Reta…" at bounding box center [783, 113] width 436 height 20
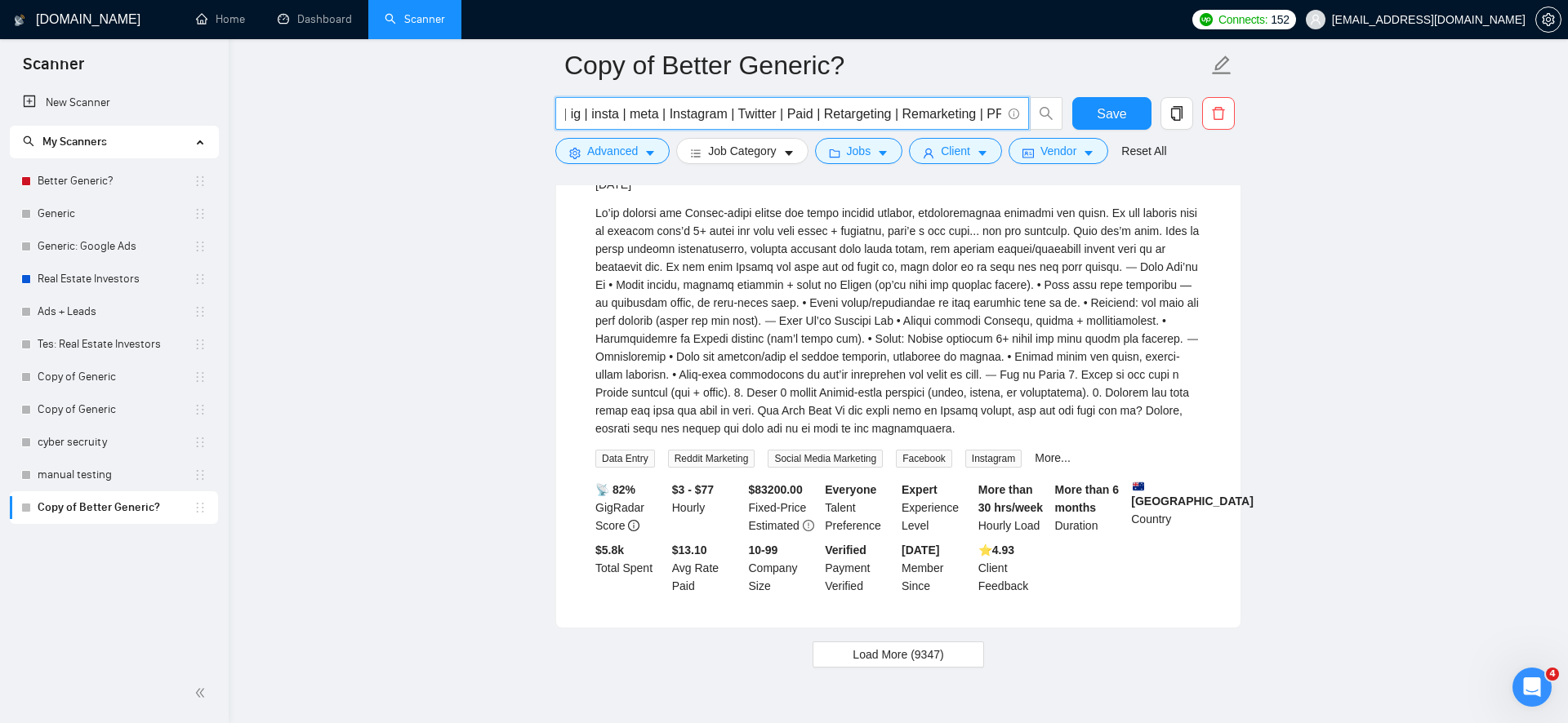
click at [938, 116] on input "(Google | Facebook | fb | ig | insta | meta | Instagram | Twitter | Paid | Reta…" at bounding box center [783, 113] width 436 height 20
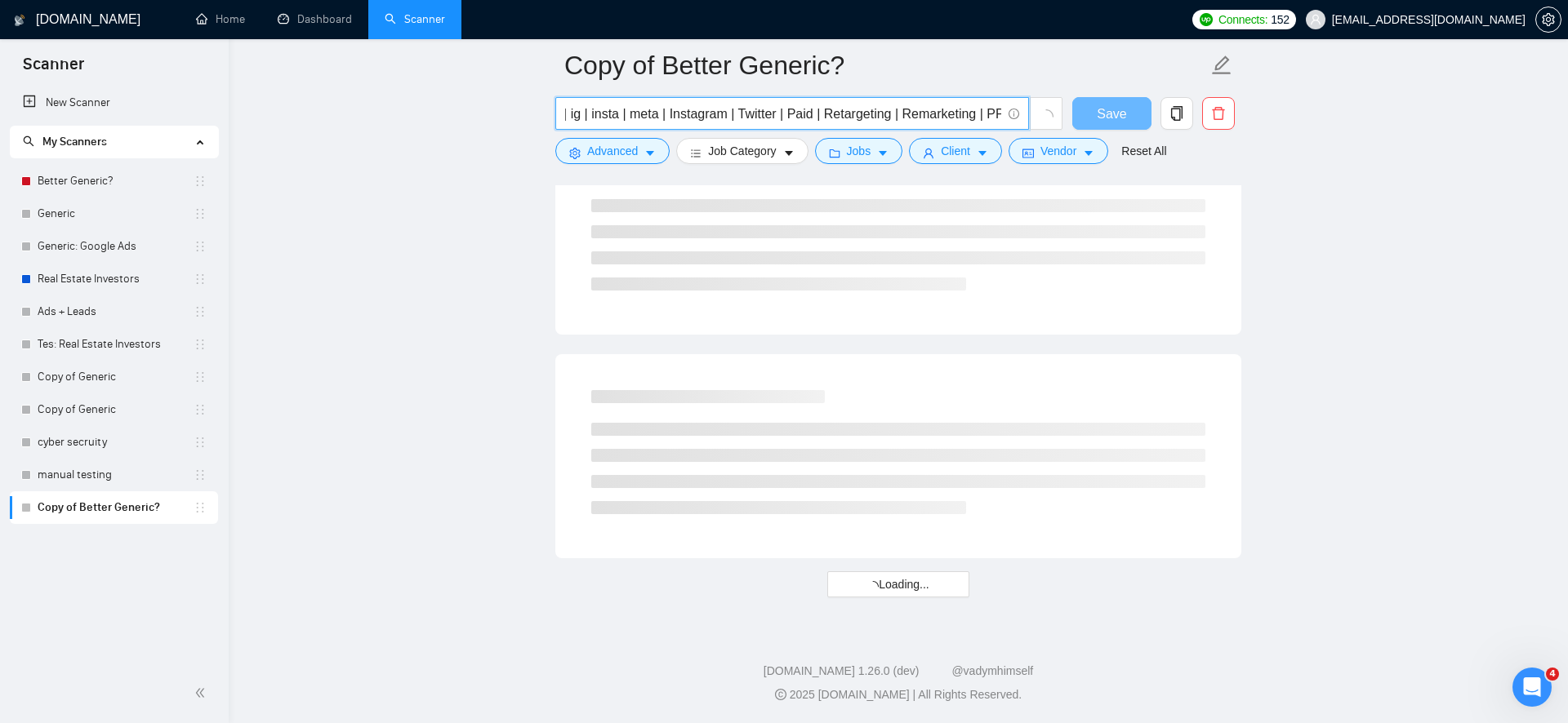
scroll to position [6473, 0]
type input "(Google | Facebook | fb | ig | insta | meta | Instagram | Twitter | Paid | Reta…"
click at [557, 295] on div at bounding box center [899, 232] width 686 height 204
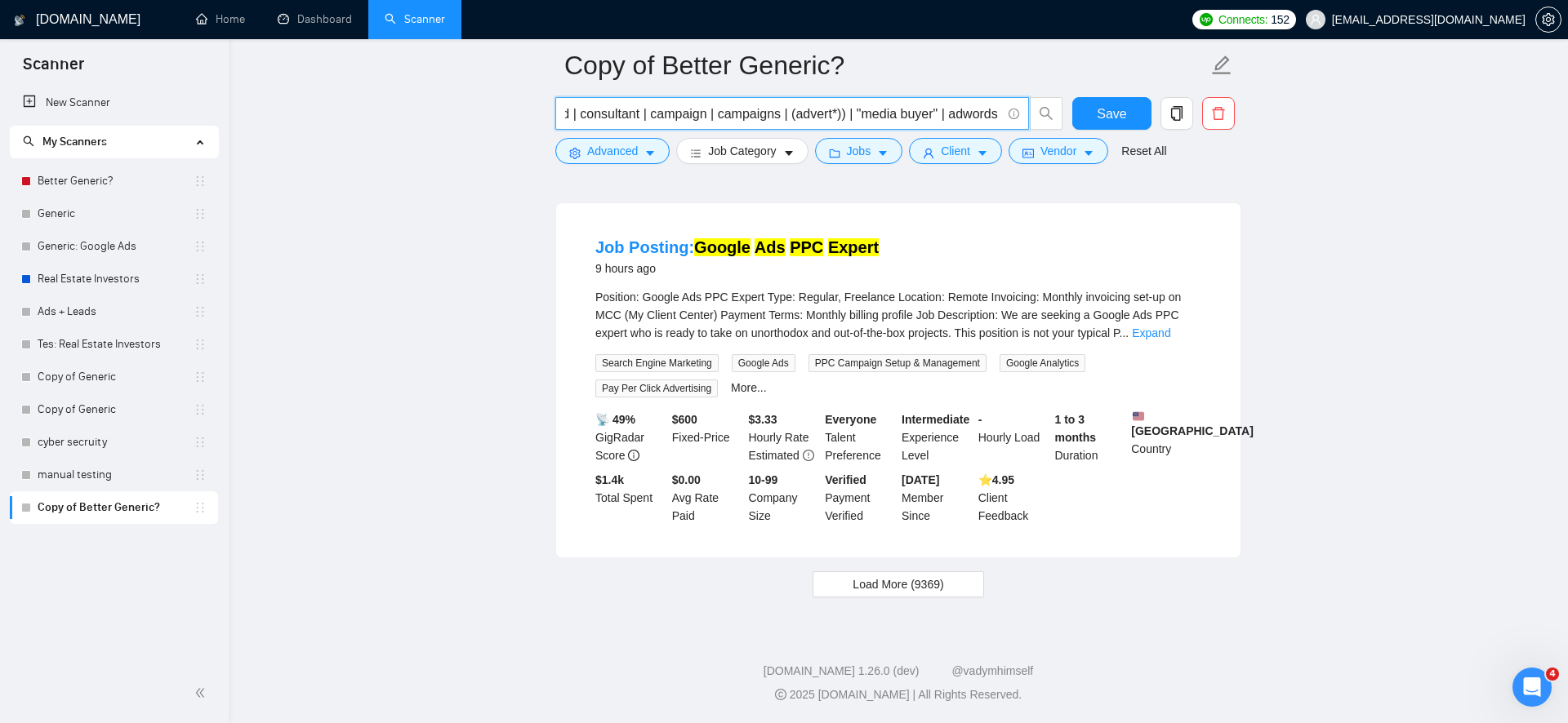
scroll to position [0, 691]
drag, startPoint x: 800, startPoint y: 108, endPoint x: 983, endPoint y: 119, distance: 183.3
click at [983, 119] on input "(Google | Facebook | fb | ig | insta | meta | Instagram | Twitter | Paid | Reta…" at bounding box center [783, 113] width 436 height 20
click at [871, 587] on span "Load More (9369)" at bounding box center [898, 584] width 91 height 18
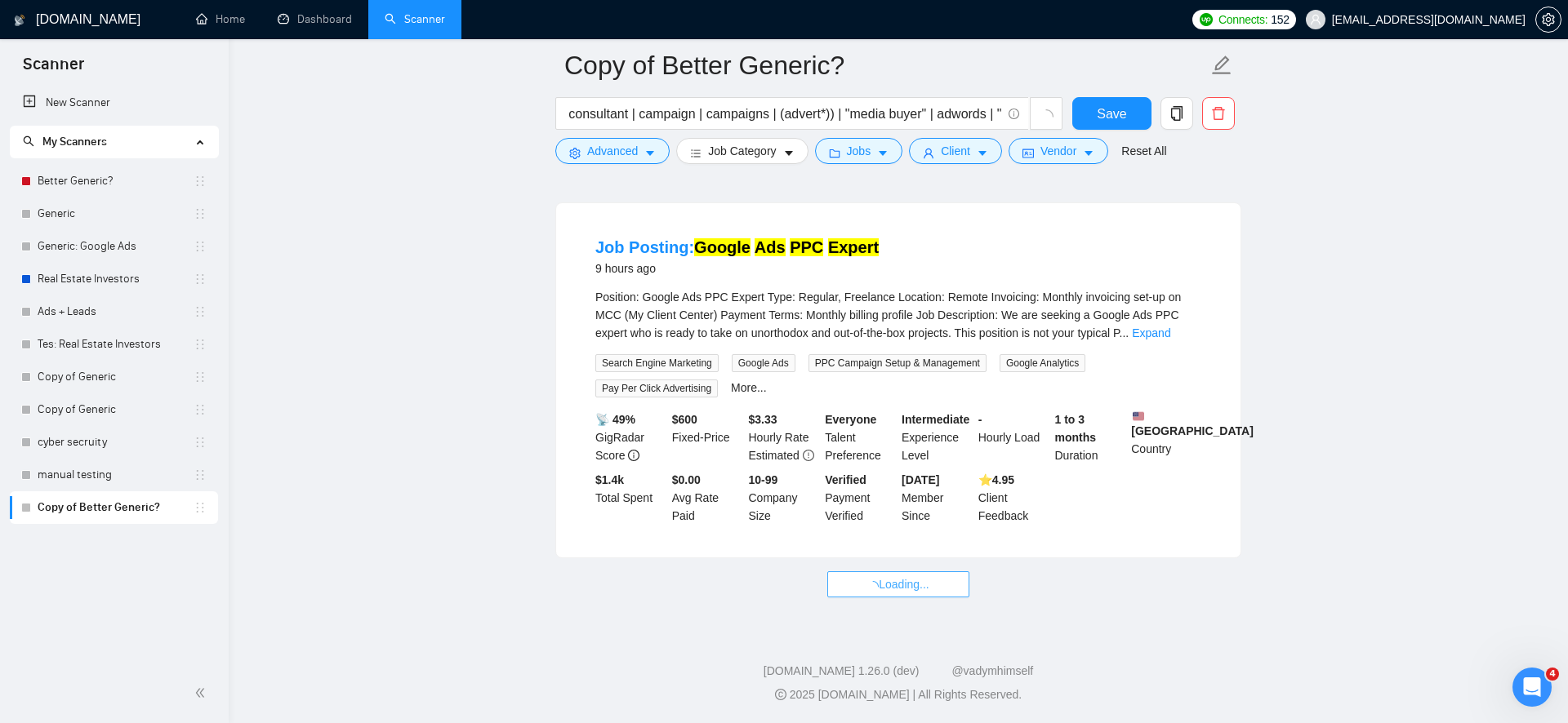
scroll to position [0, 0]
click at [732, 113] on input "(Google | Facebook | fb | ig | insta | meta | Instagram | Twitter | Paid | Reta…" at bounding box center [783, 113] width 436 height 20
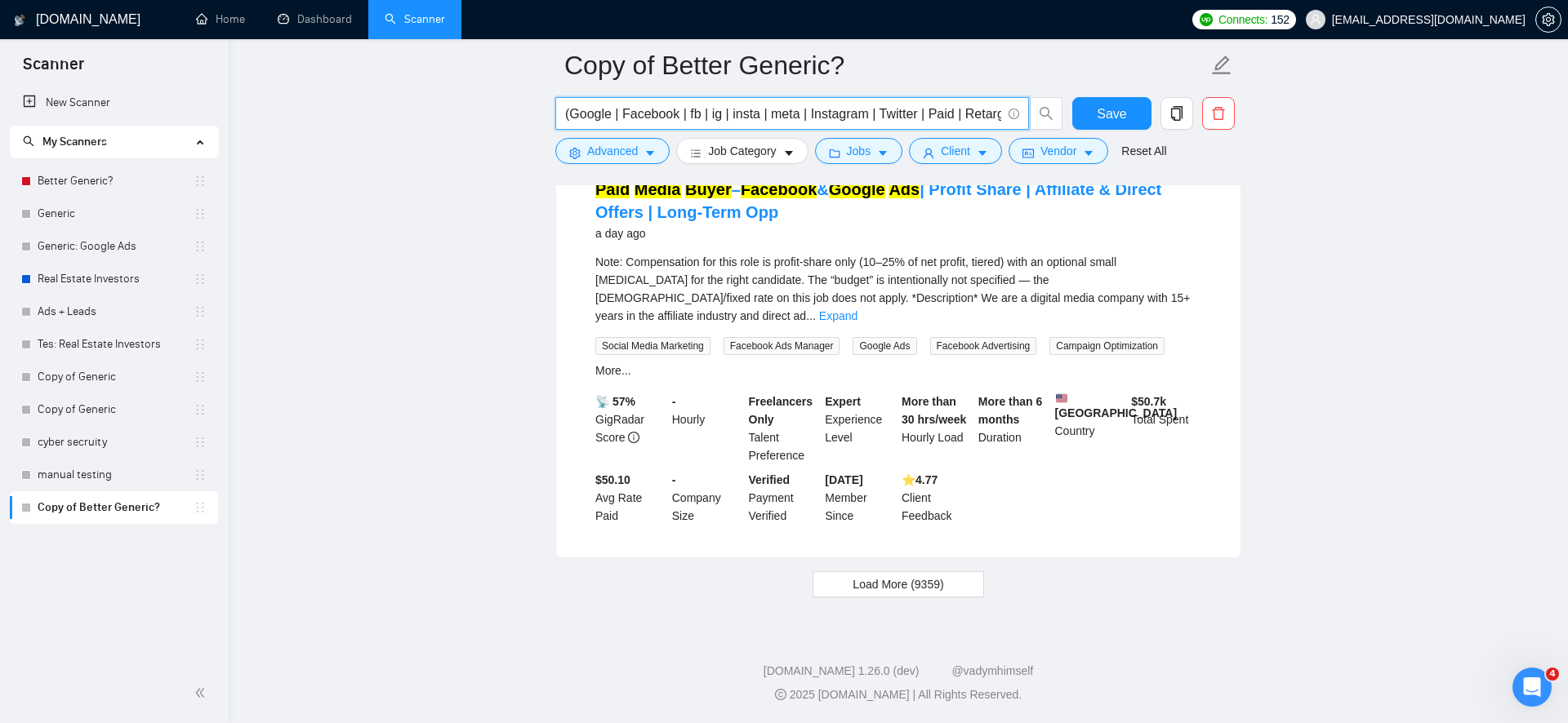
scroll to position [7088, 0]
click at [900, 594] on button "Load More (9359)" at bounding box center [898, 584] width 171 height 26
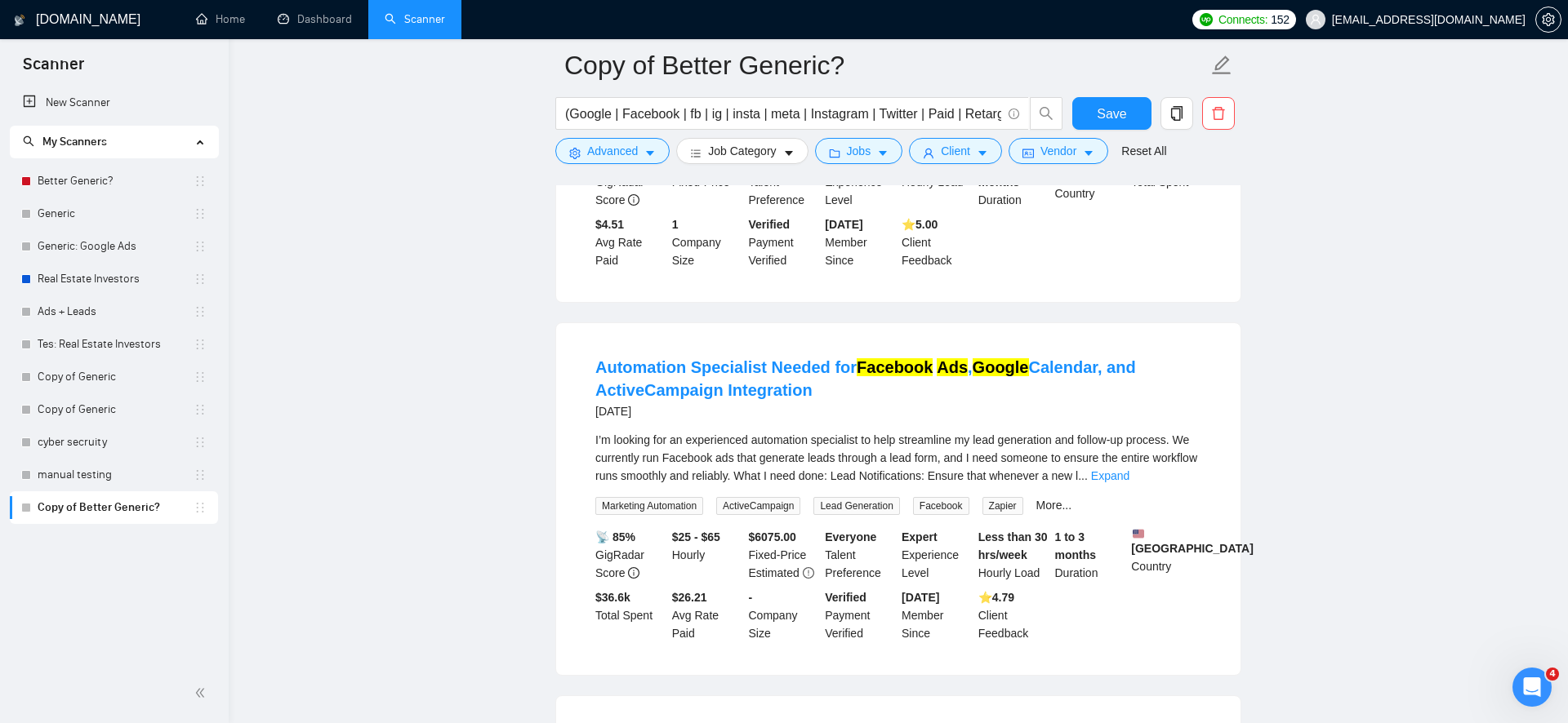
scroll to position [8408, 0]
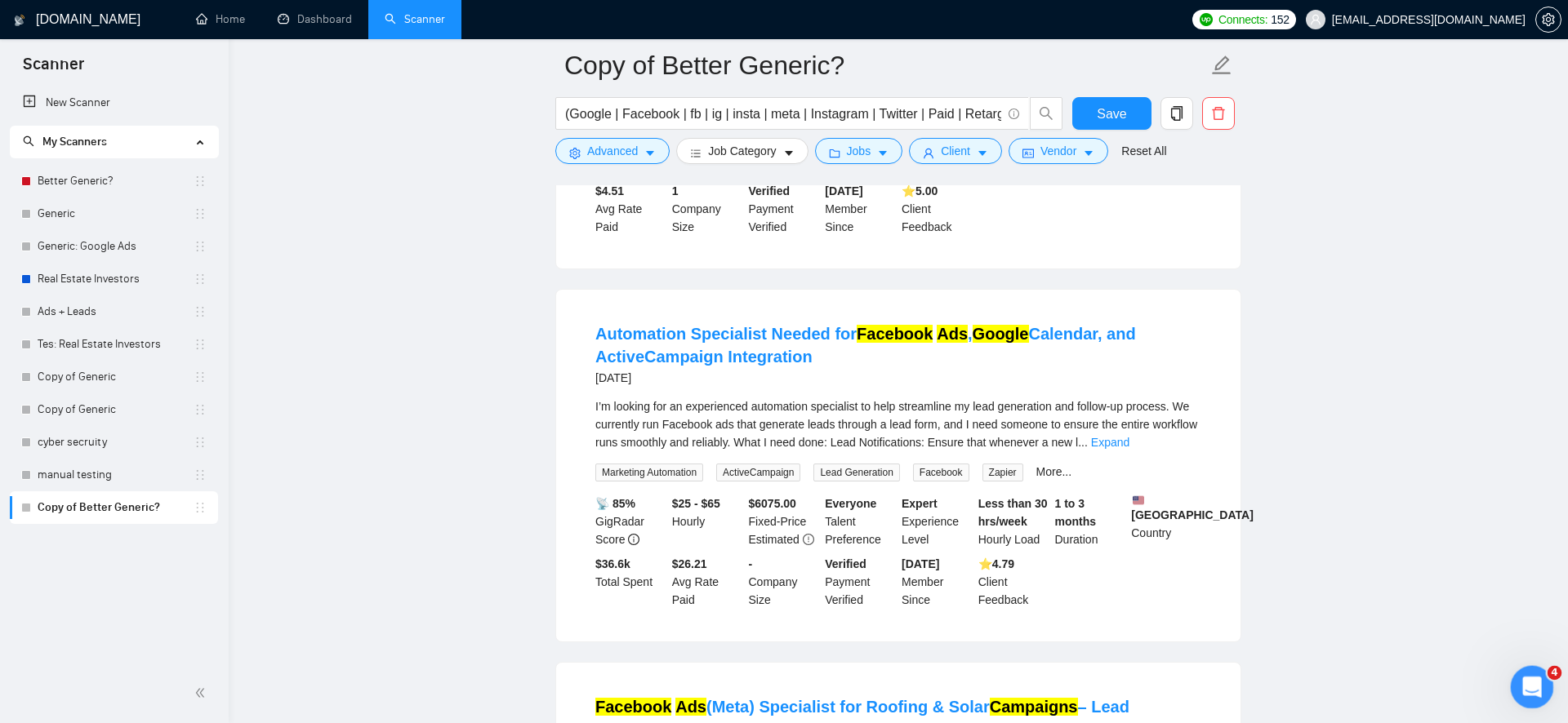
click at [1528, 694] on icon "Open Intercom Messenger" at bounding box center [1530, 686] width 27 height 27
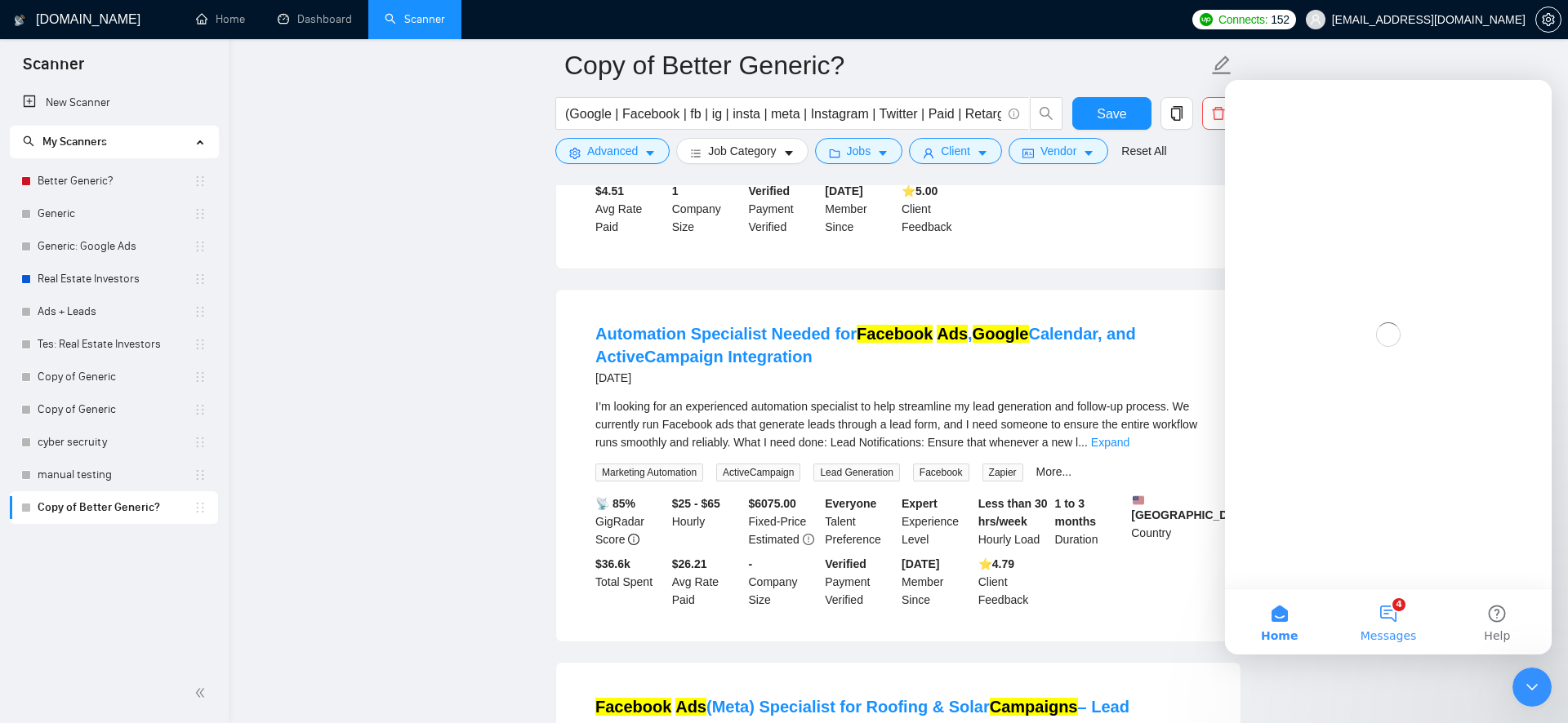
scroll to position [0, 0]
click at [1409, 617] on button "4 Messages" at bounding box center [1388, 621] width 108 height 65
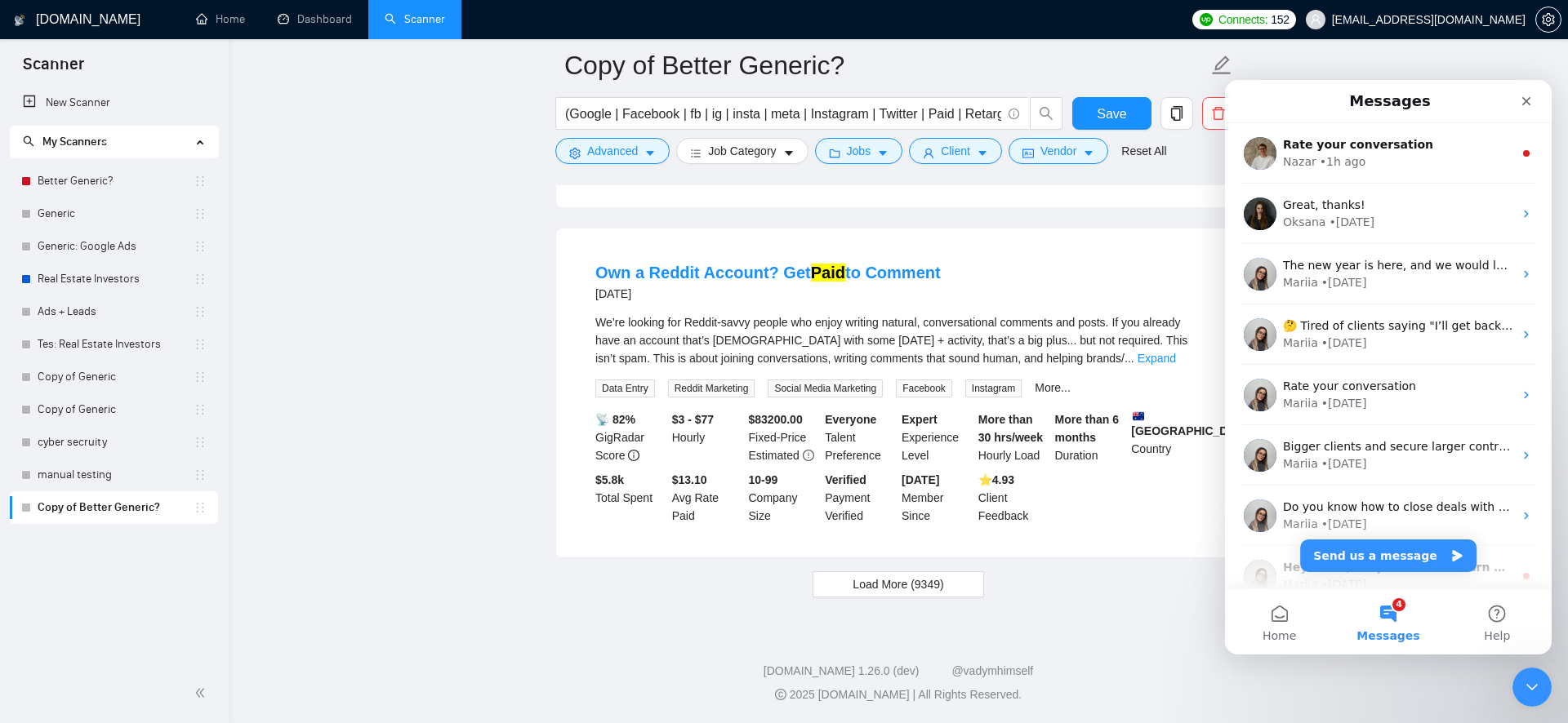
scroll to position [10801, 0]
click at [1355, 549] on button "Send us a message" at bounding box center [1388, 555] width 176 height 33
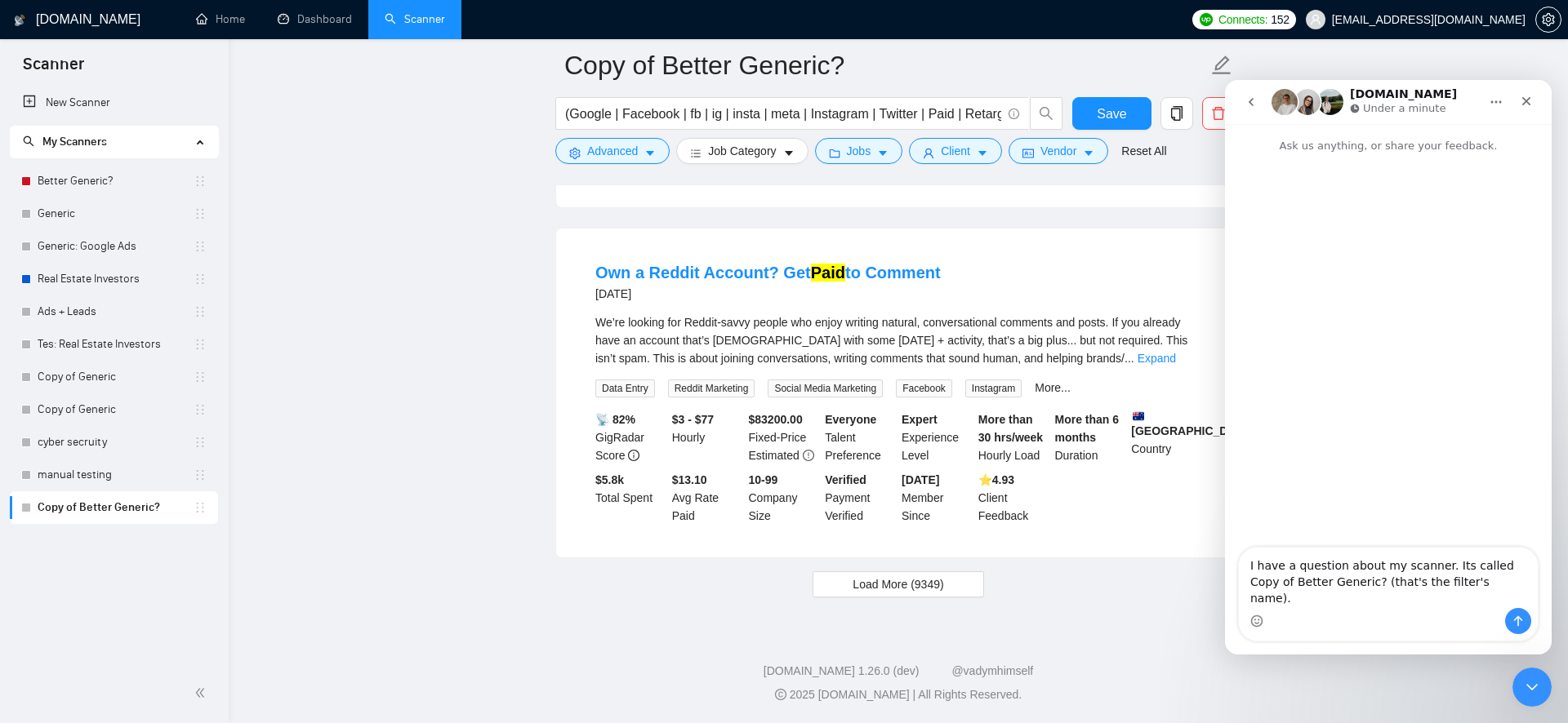
type textarea "I have a question about my scanner."
type textarea "Any chance I can have a Zoom consultation with someone on your team in regards …"
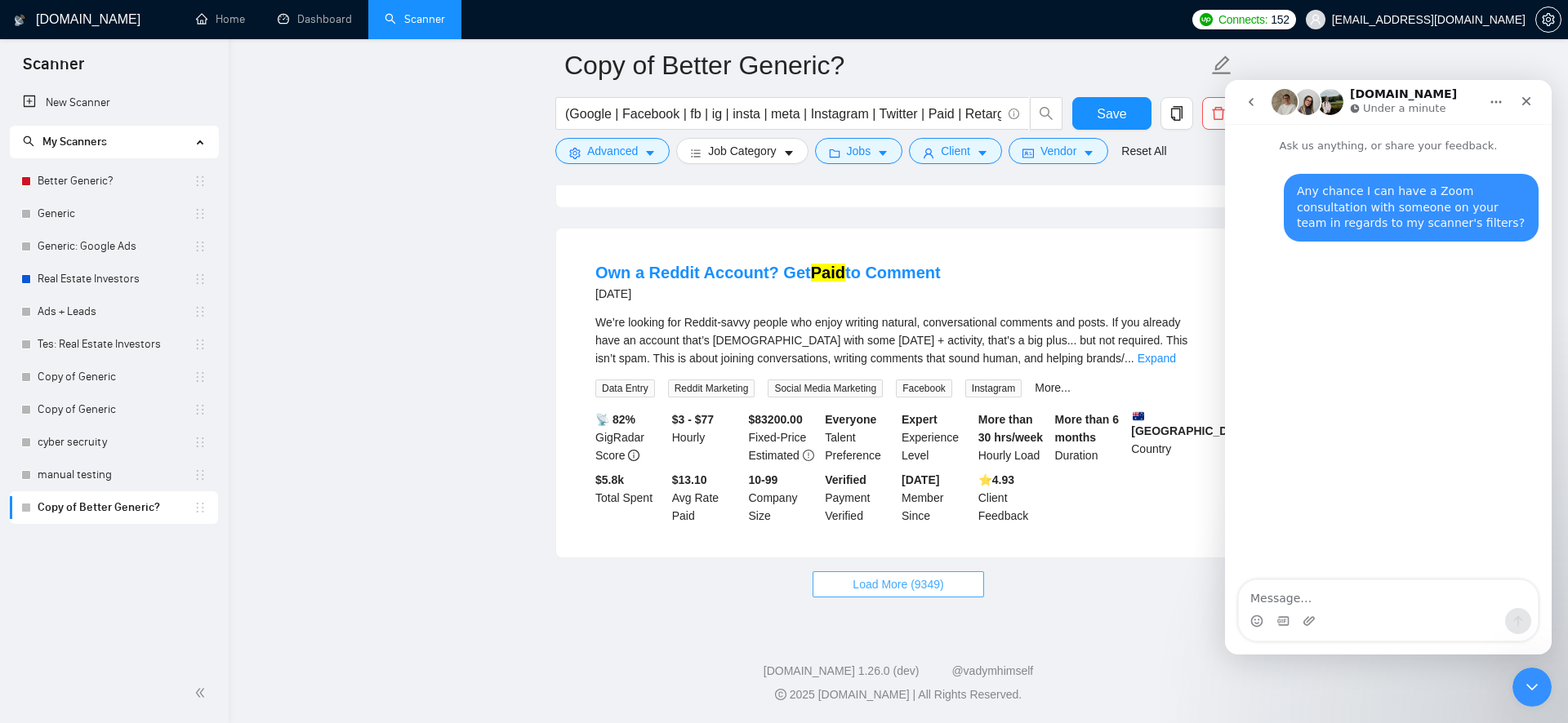
click at [943, 577] on span "Load More (9349)" at bounding box center [898, 584] width 91 height 18
click at [1176, 356] on link "Expand" at bounding box center [1156, 358] width 38 height 13
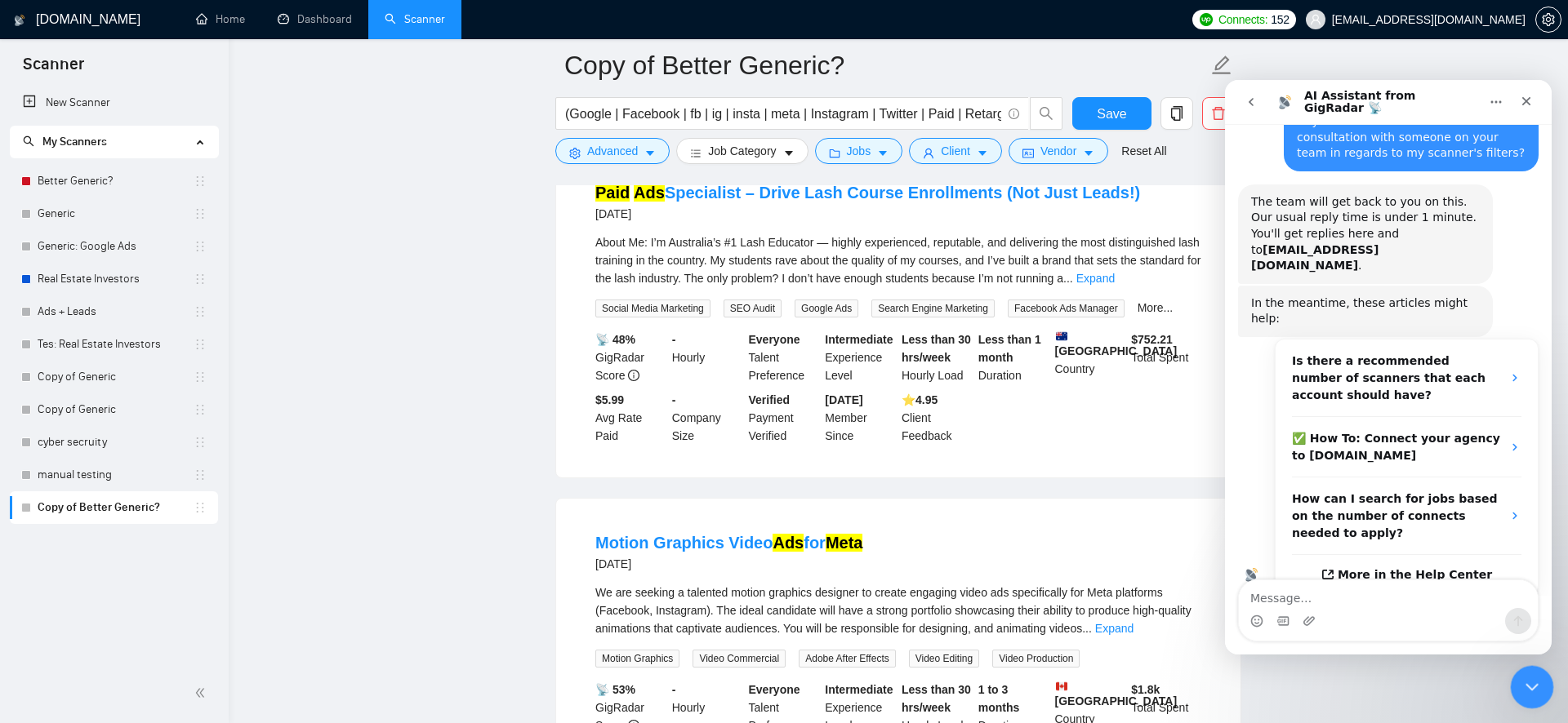
scroll to position [72, 0]
click at [1519, 700] on div "Close Intercom Messenger" at bounding box center [1530, 685] width 39 height 39
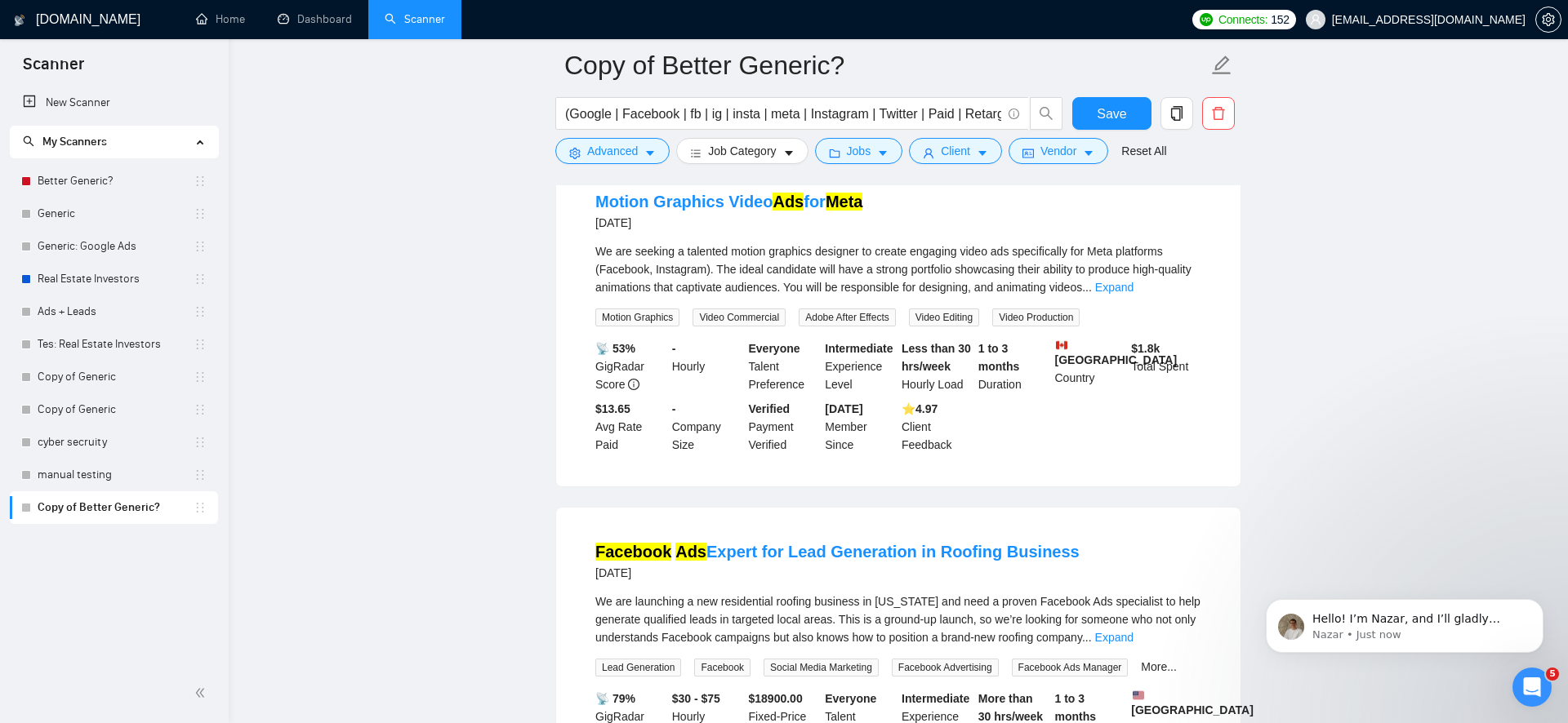
scroll to position [11637, 0]
click at [1133, 291] on link "Expand" at bounding box center [1114, 284] width 38 height 13
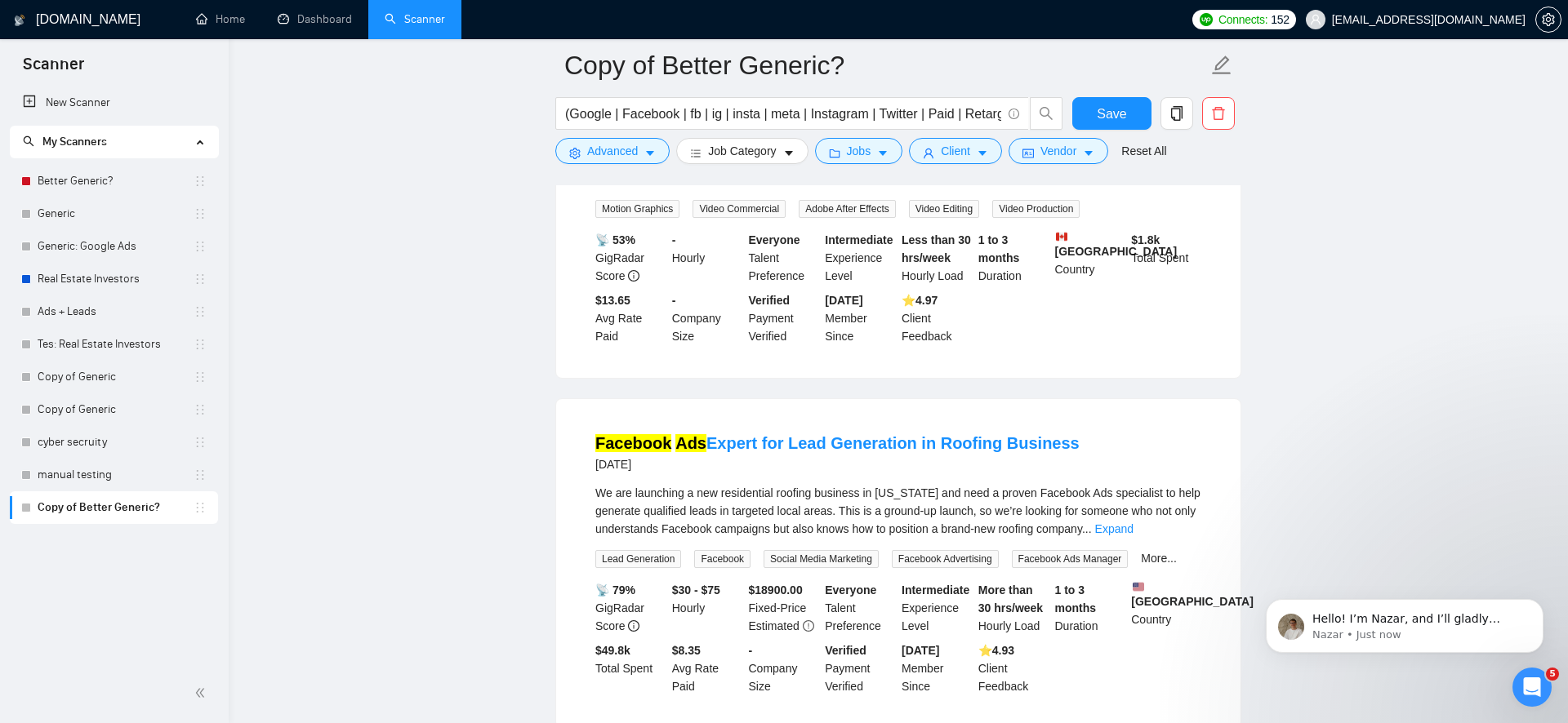
scroll to position [11767, 0]
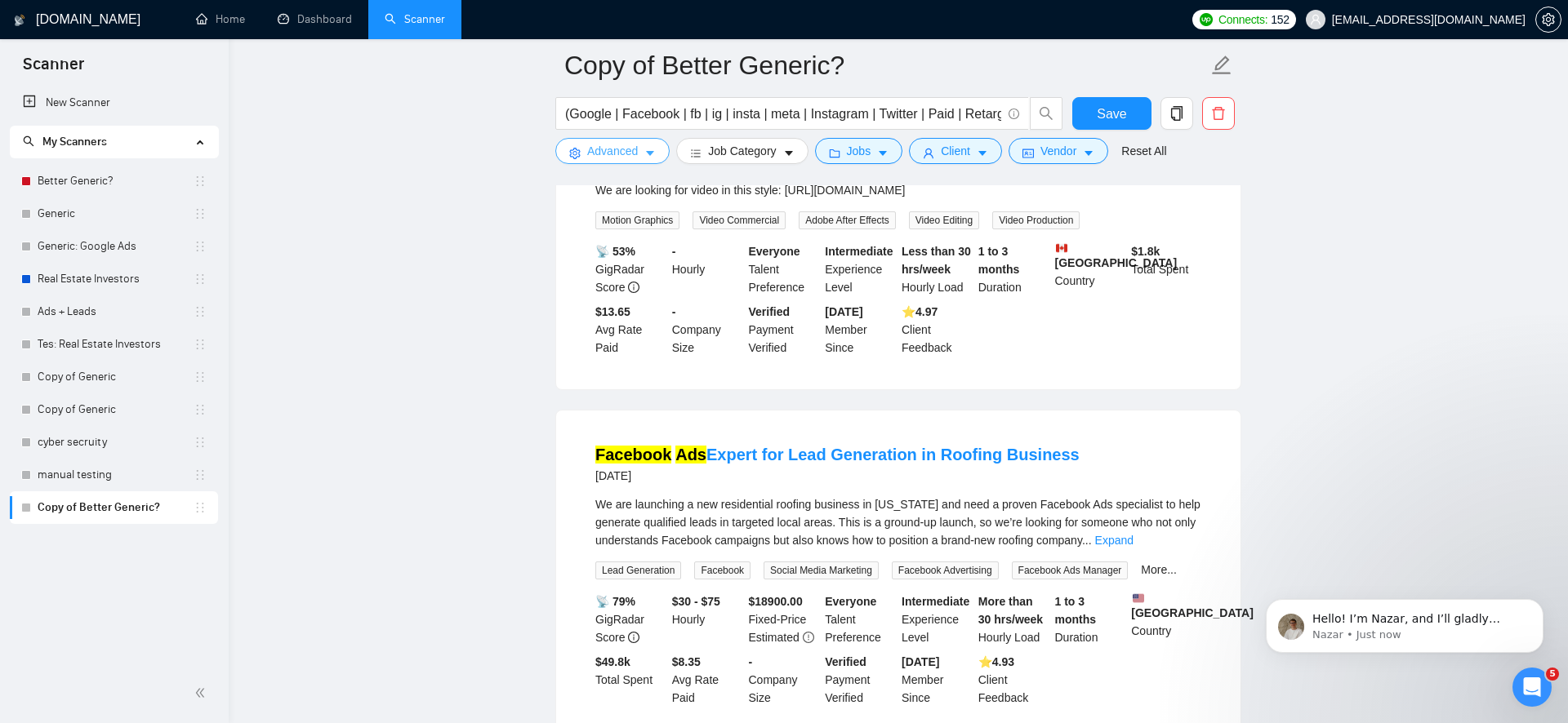
click at [634, 160] on button "Advanced" at bounding box center [612, 151] width 114 height 26
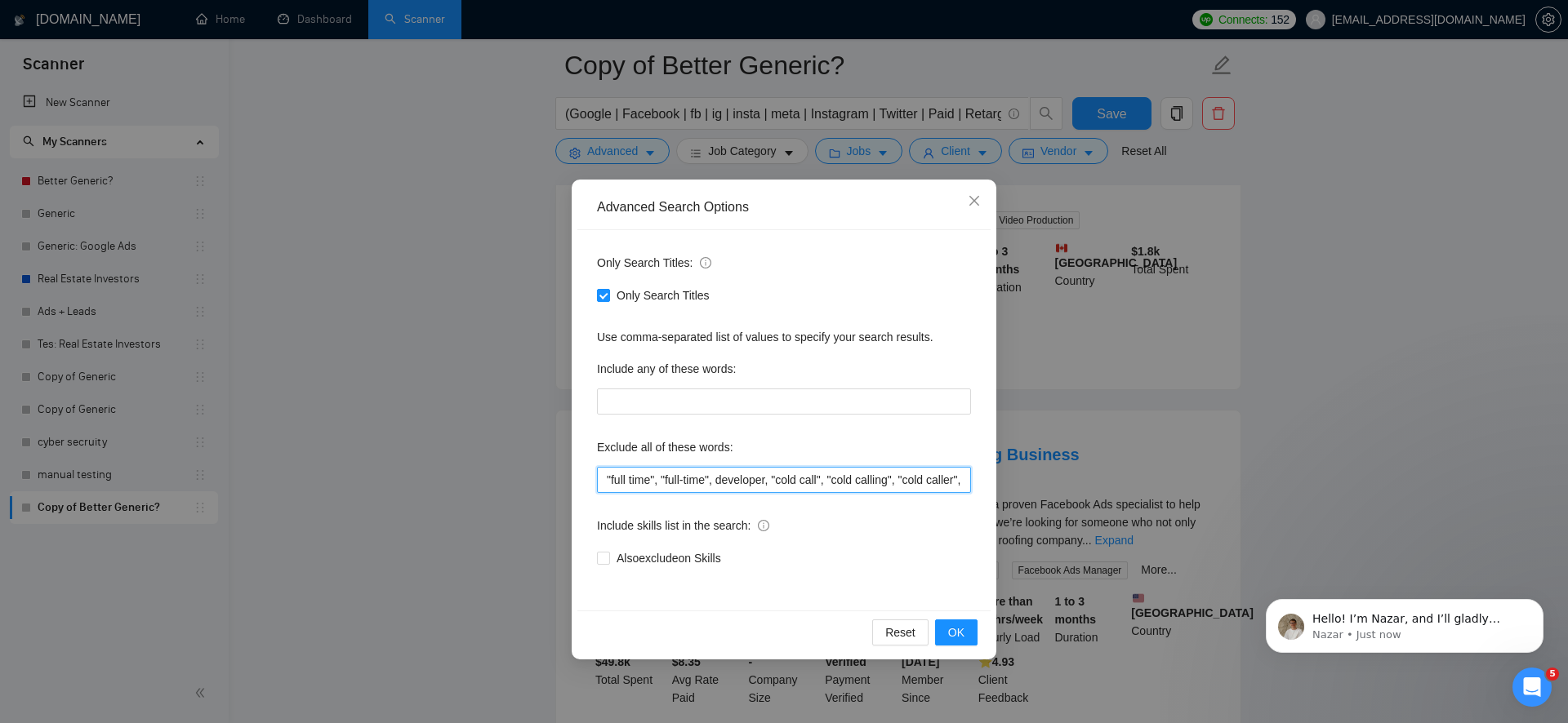
click at [662, 472] on input ""full time", "full-time", developer, "cold call", "cold calling", "cold caller"…" at bounding box center [784, 480] width 374 height 26
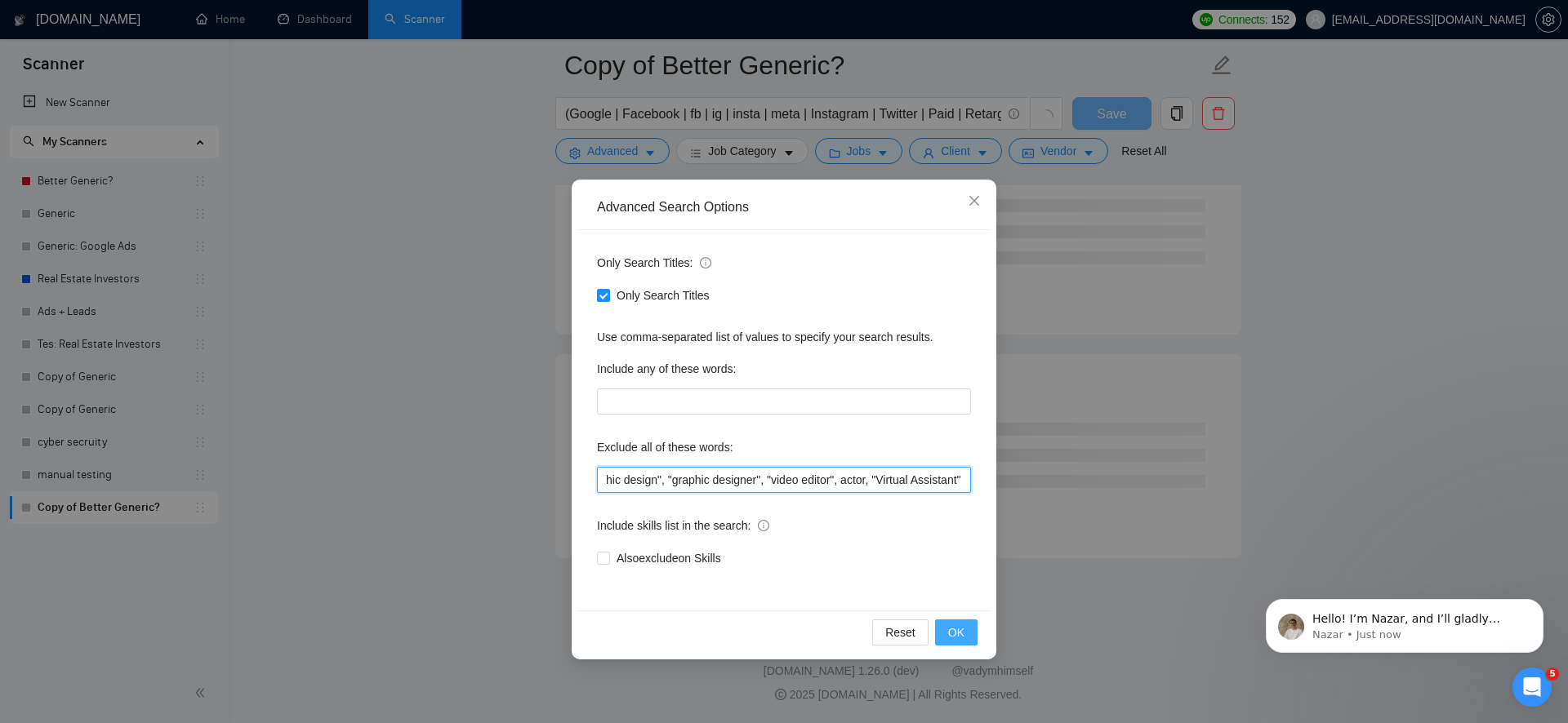
scroll to position [8710, 0]
type input ""graphics designer", "full time", "full-time", developer, "cold call", "cold ca…"
click at [953, 644] on button "OK" at bounding box center [956, 632] width 42 height 26
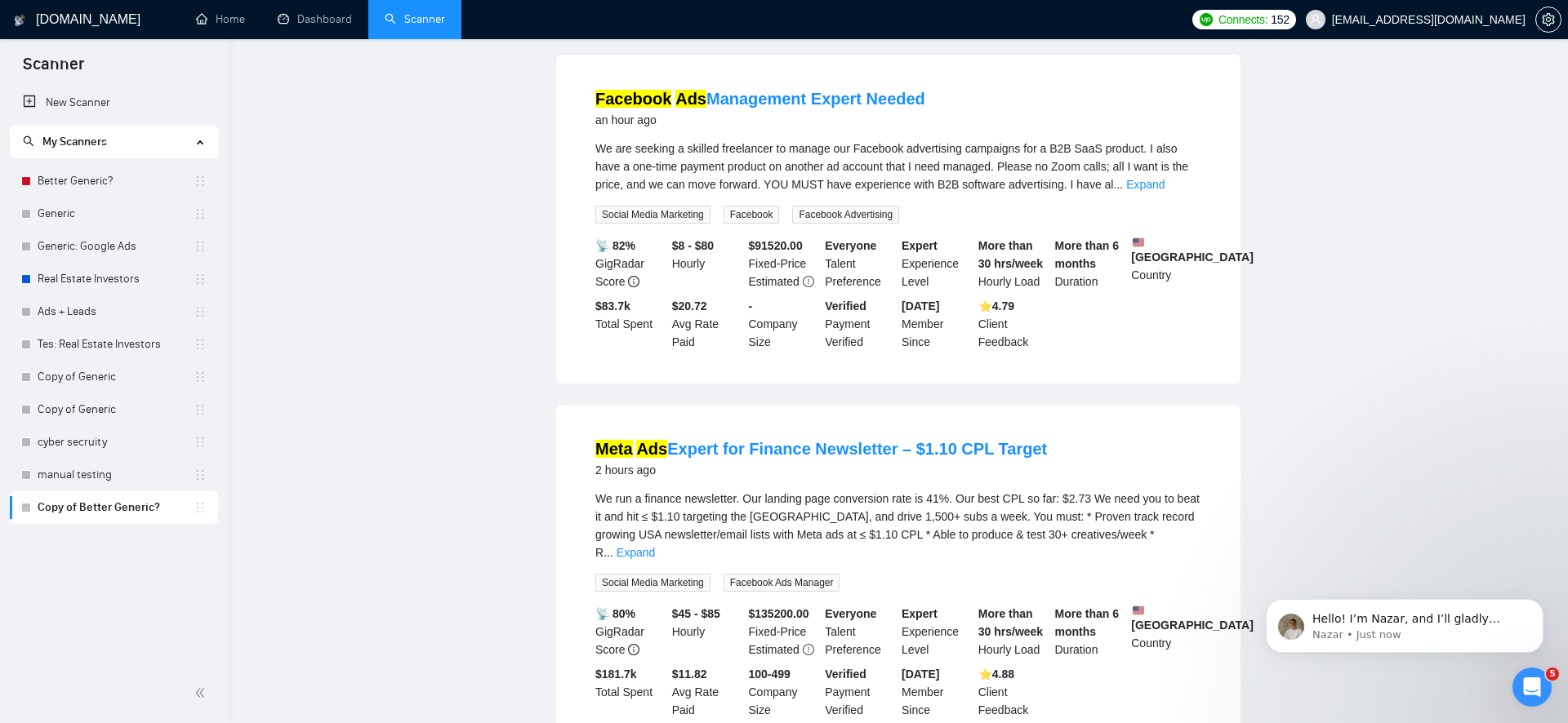
scroll to position [0, 0]
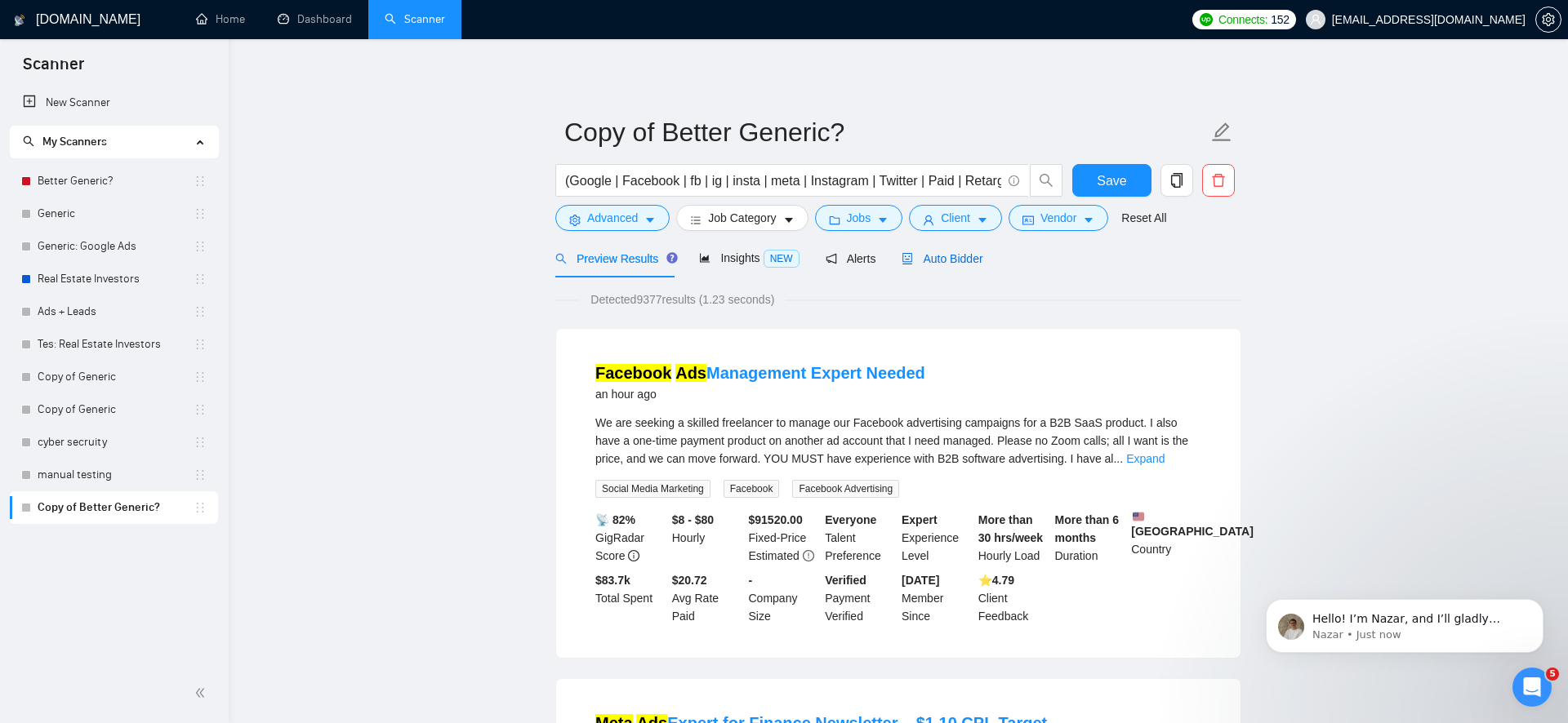
click at [921, 255] on span "Auto Bidder" at bounding box center [941, 258] width 80 height 13
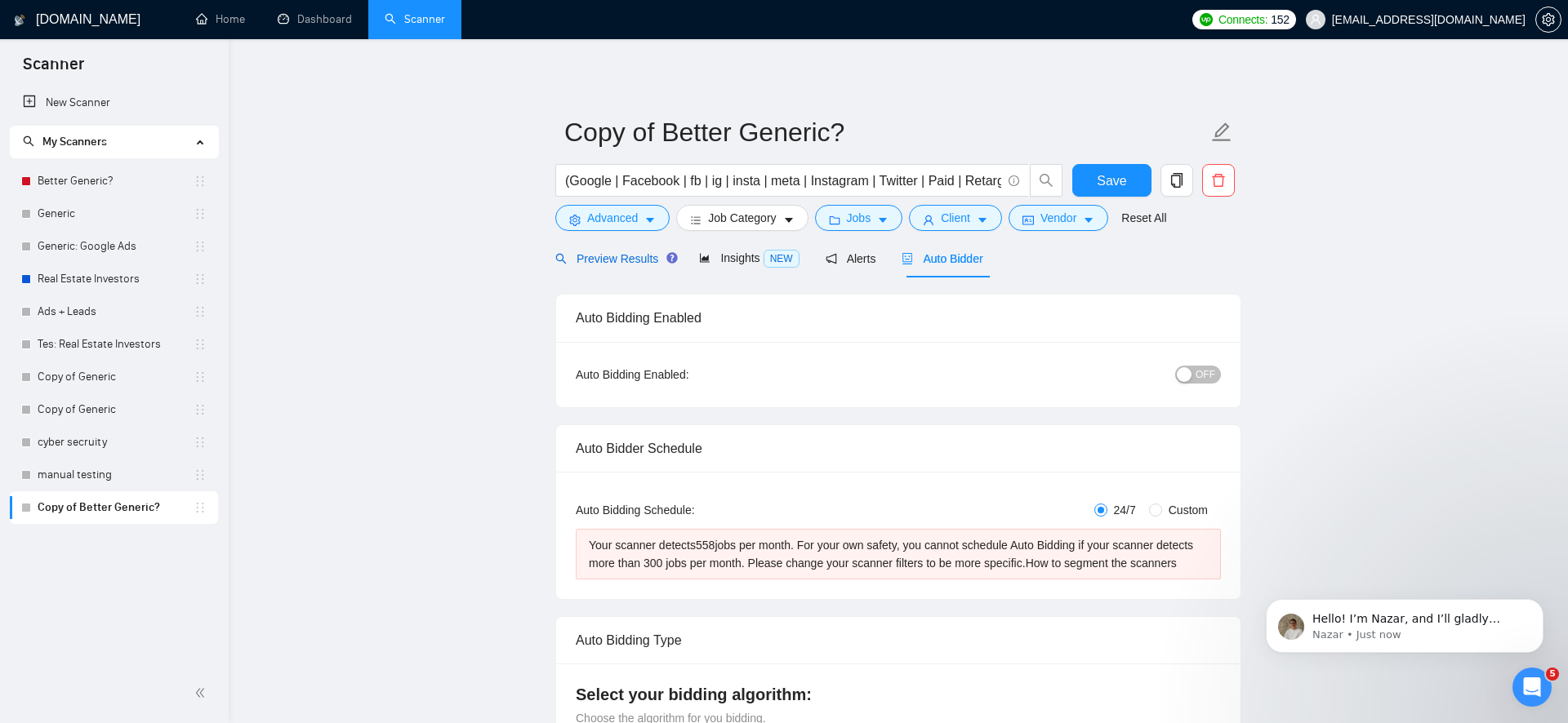
click at [620, 259] on span "Preview Results" at bounding box center [614, 258] width 118 height 13
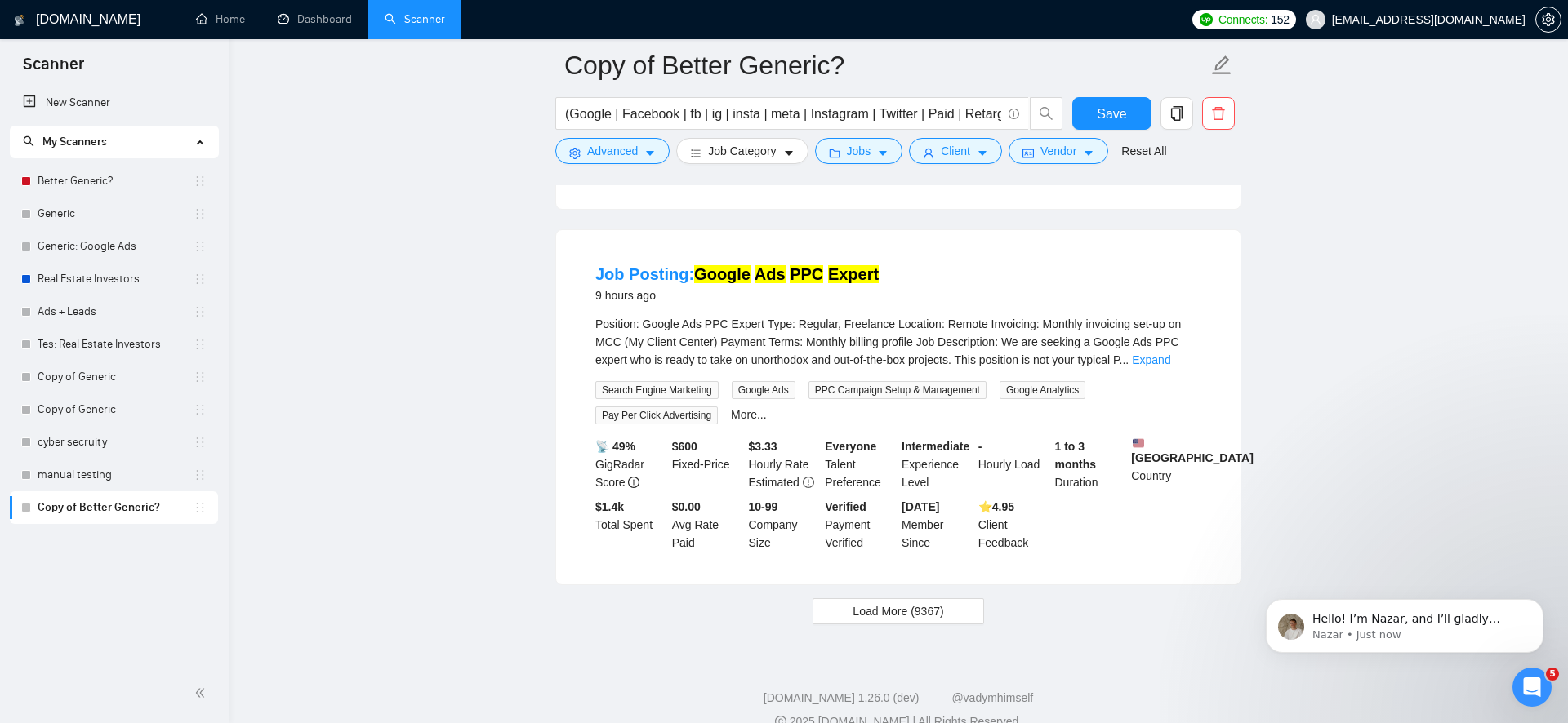
scroll to position [3388, 0]
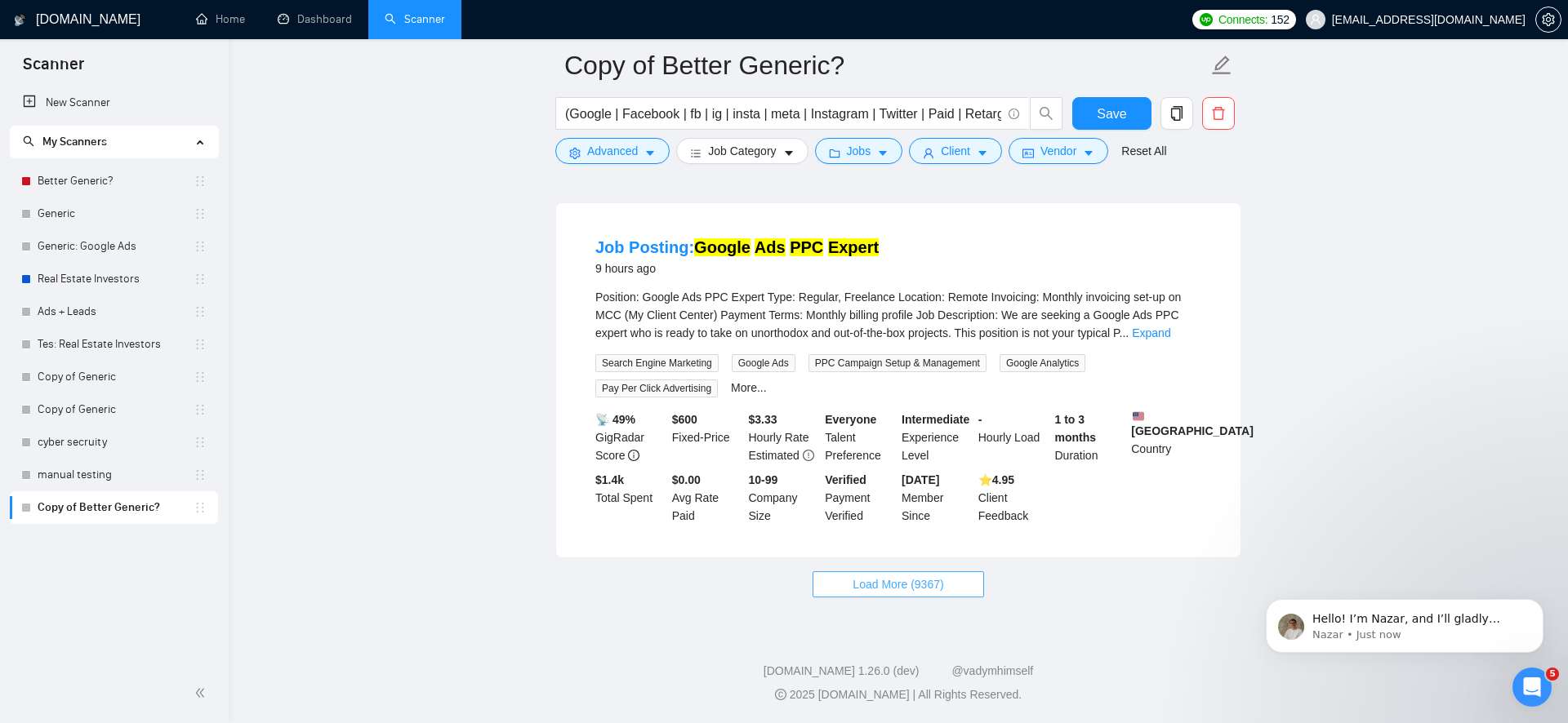
click at [890, 587] on span "Load More (9367)" at bounding box center [898, 584] width 91 height 18
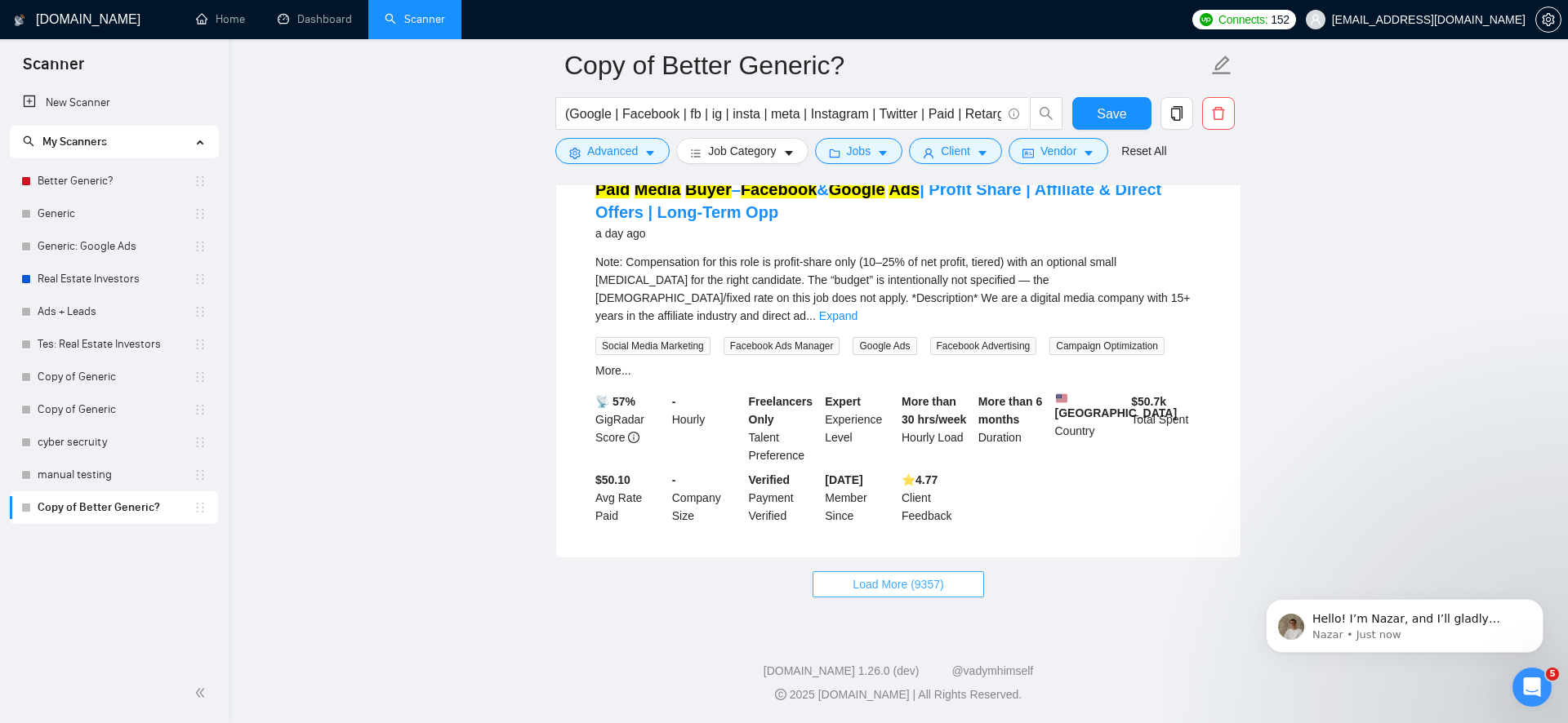
scroll to position [7088, 0]
click at [930, 580] on span "Load More (9357)" at bounding box center [898, 584] width 91 height 18
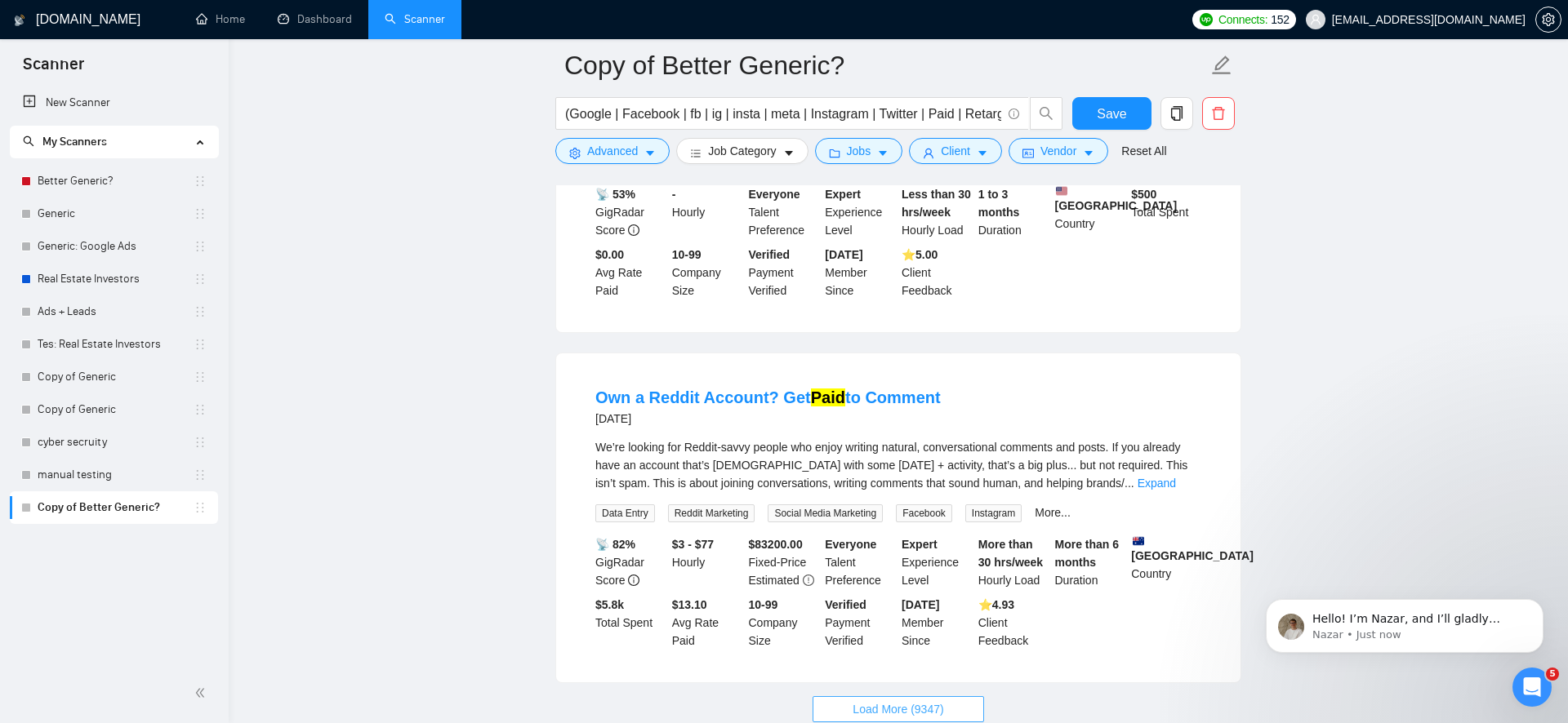
scroll to position [10801, 0]
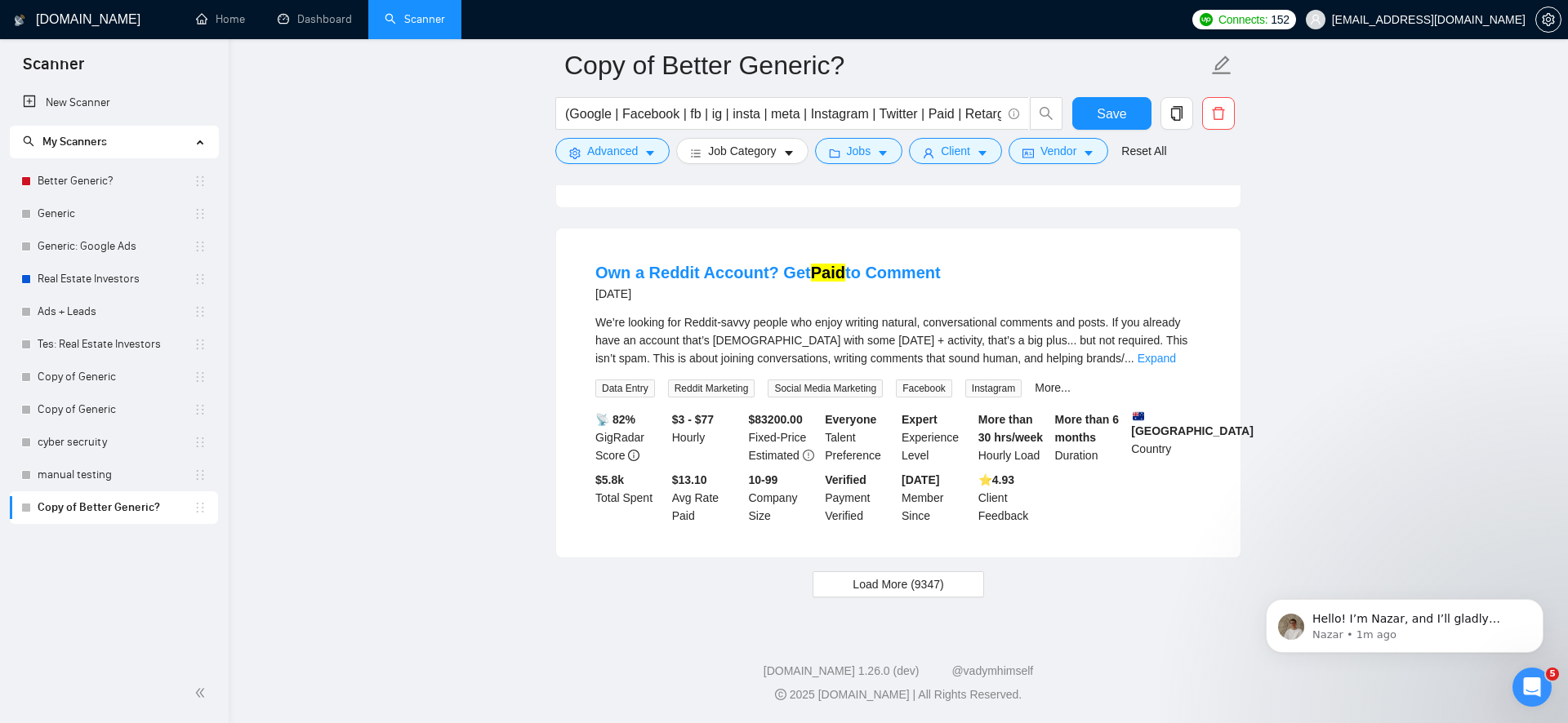
click at [921, 583] on span "Load More (9347)" at bounding box center [898, 584] width 91 height 18
click at [1176, 352] on link "Expand" at bounding box center [1156, 358] width 38 height 13
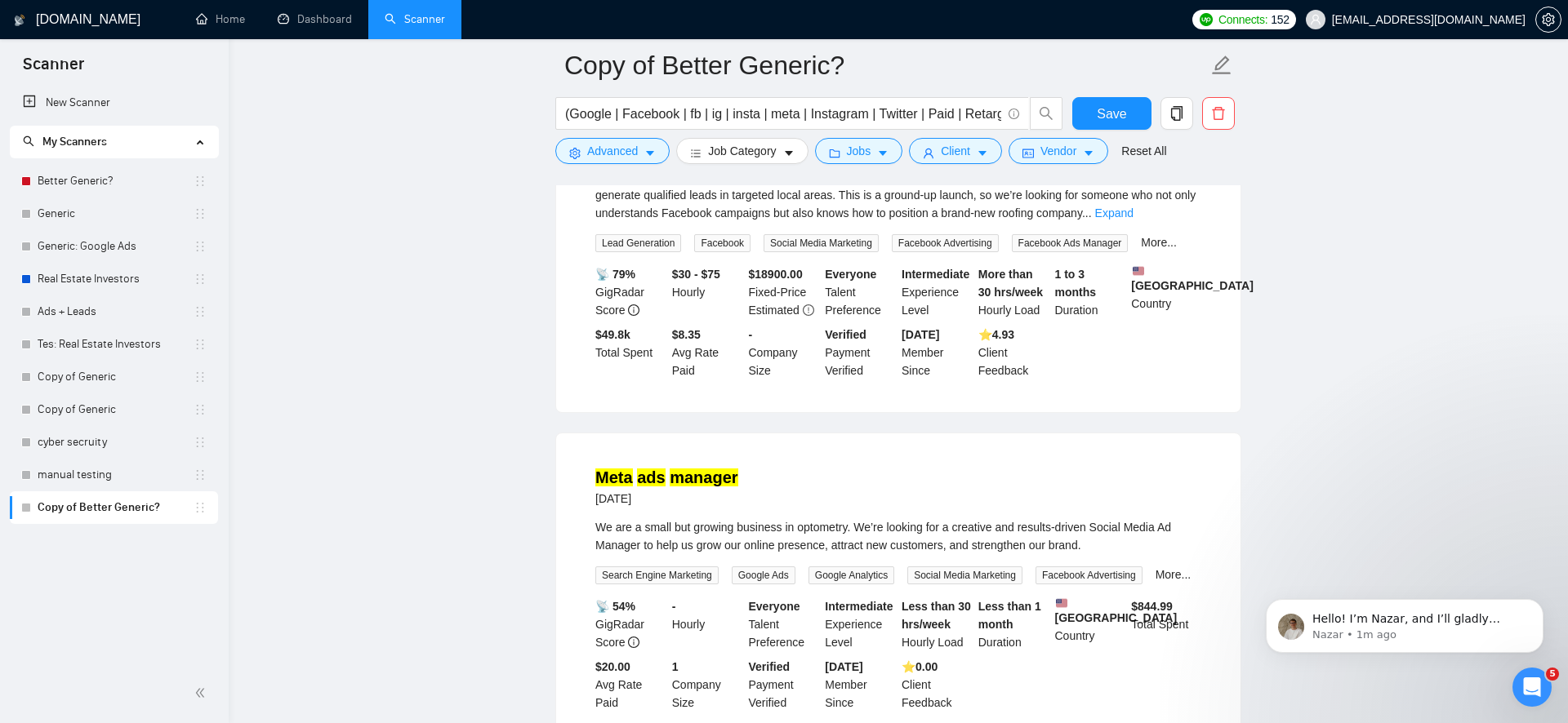
scroll to position [11710, 0]
click at [1133, 218] on link "Expand" at bounding box center [1114, 211] width 38 height 13
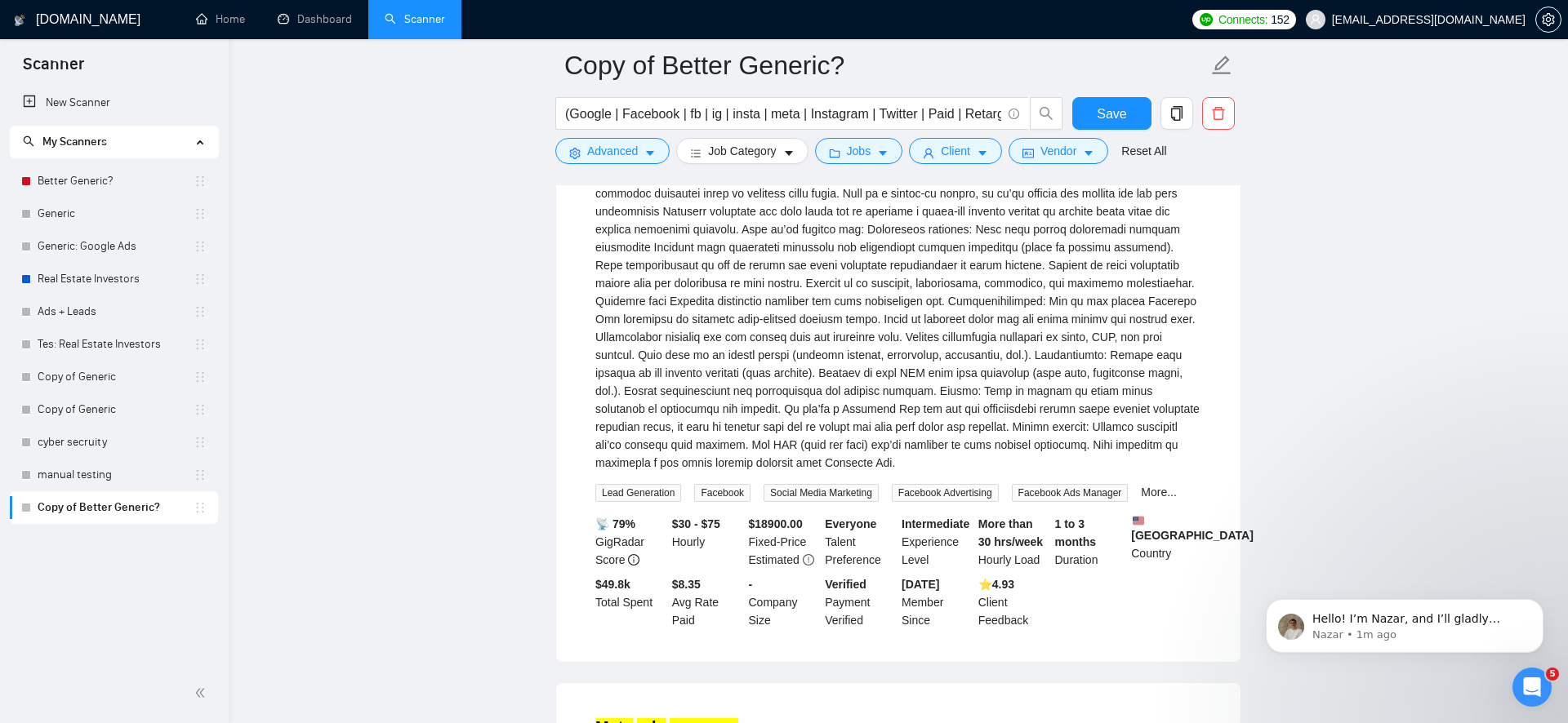
click at [955, 135] on link "Facebook Ads Expert for Lead Generation in Roofing Business" at bounding box center [838, 125] width 485 height 18
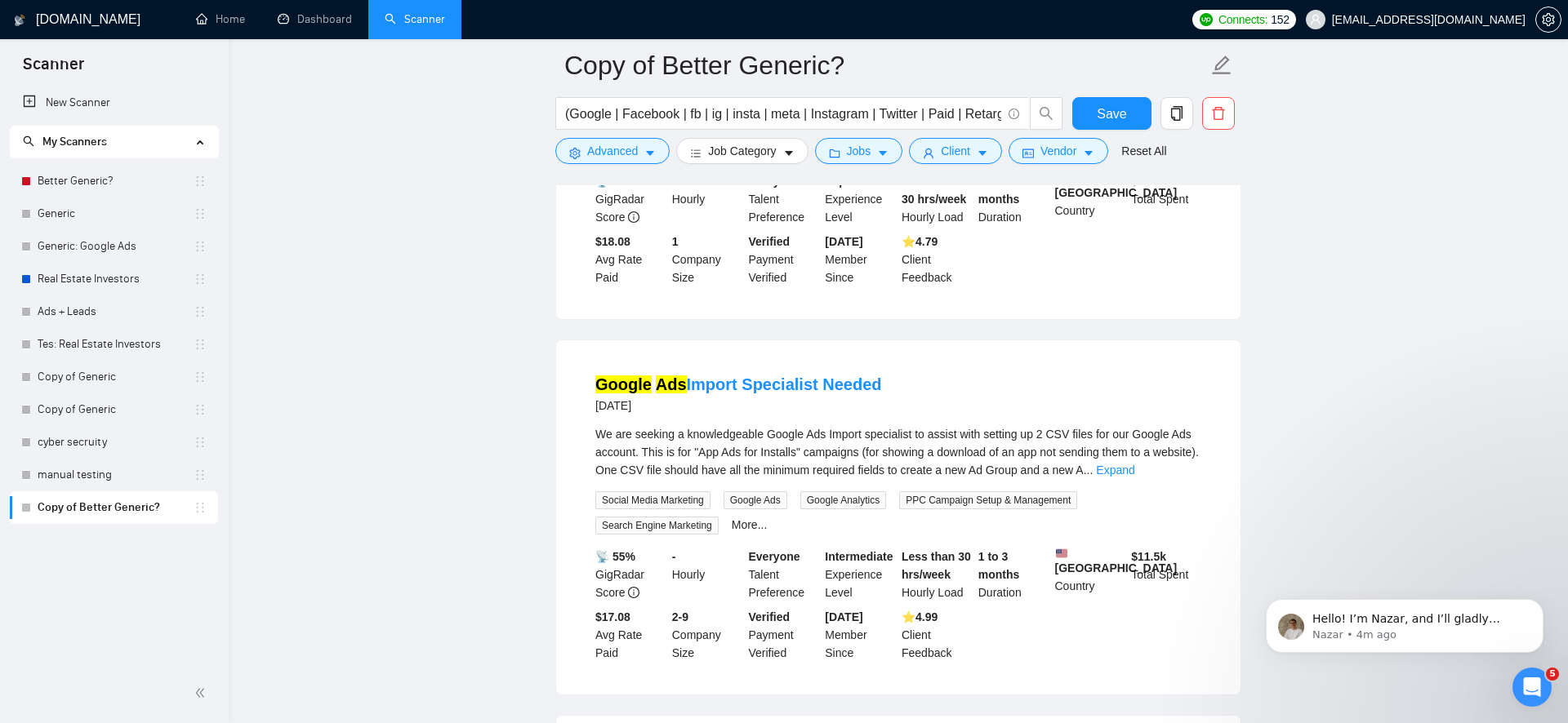
scroll to position [14180, 0]
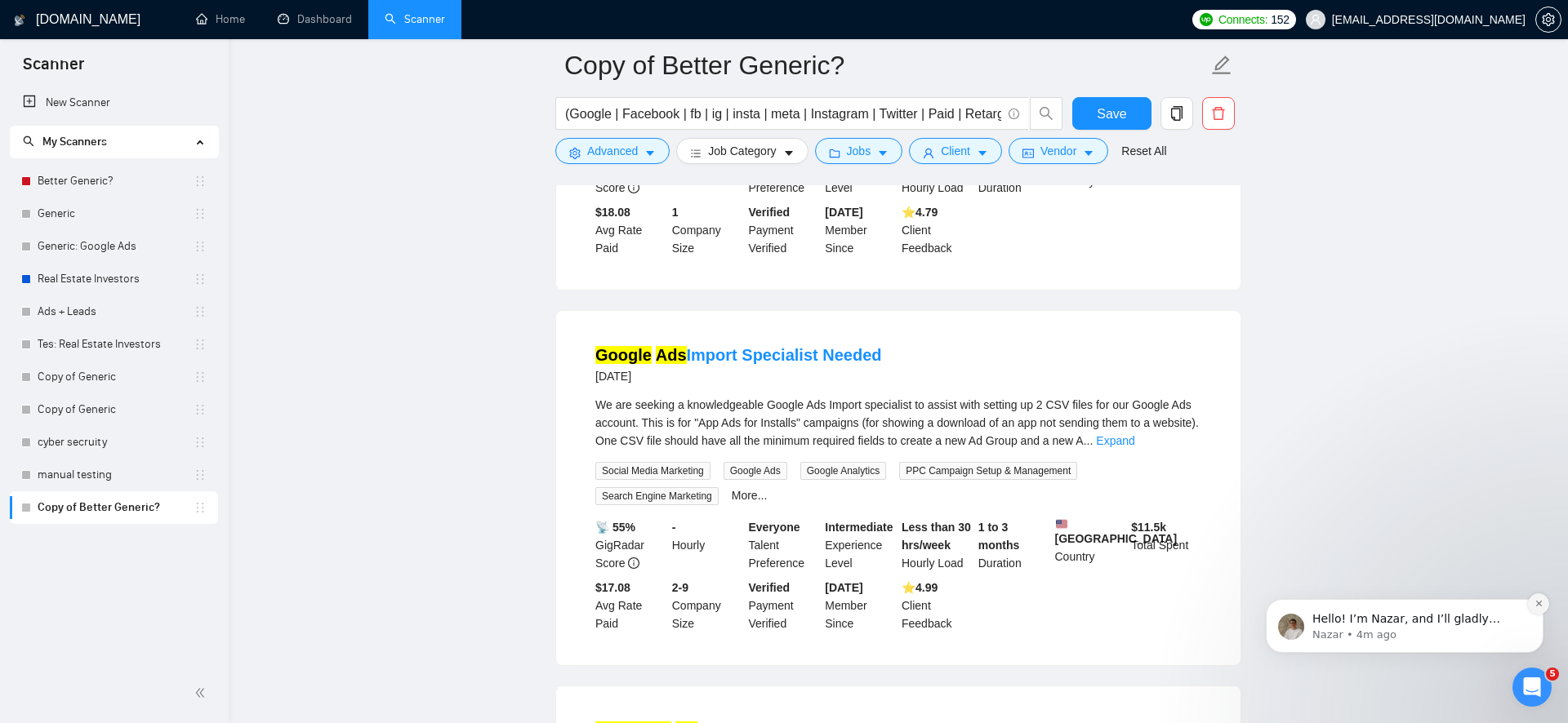
click at [1539, 606] on icon "Dismiss notification" at bounding box center [1539, 604] width 9 height 9
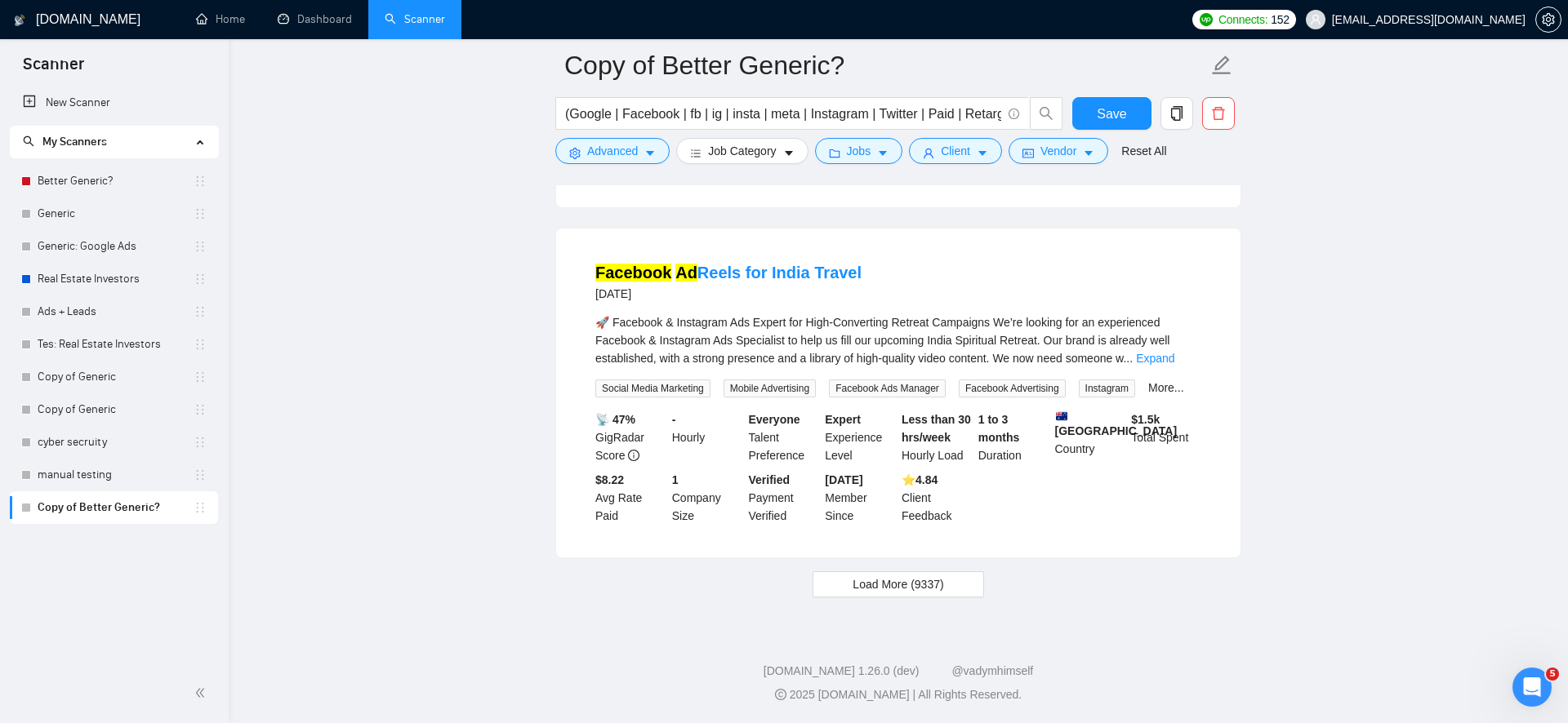
scroll to position [14944, 0]
click at [926, 572] on button "Load More (9337)" at bounding box center [898, 584] width 171 height 26
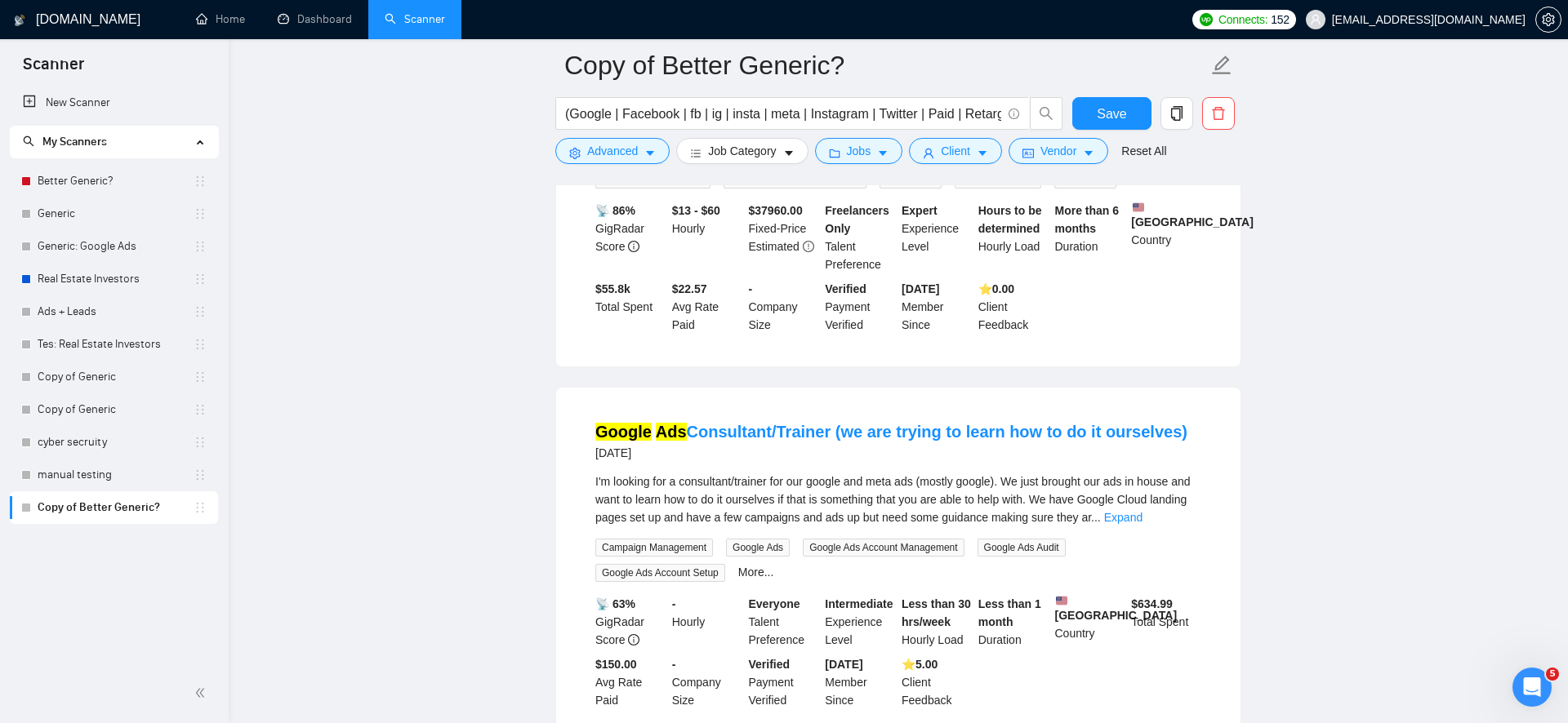
scroll to position [17078, 0]
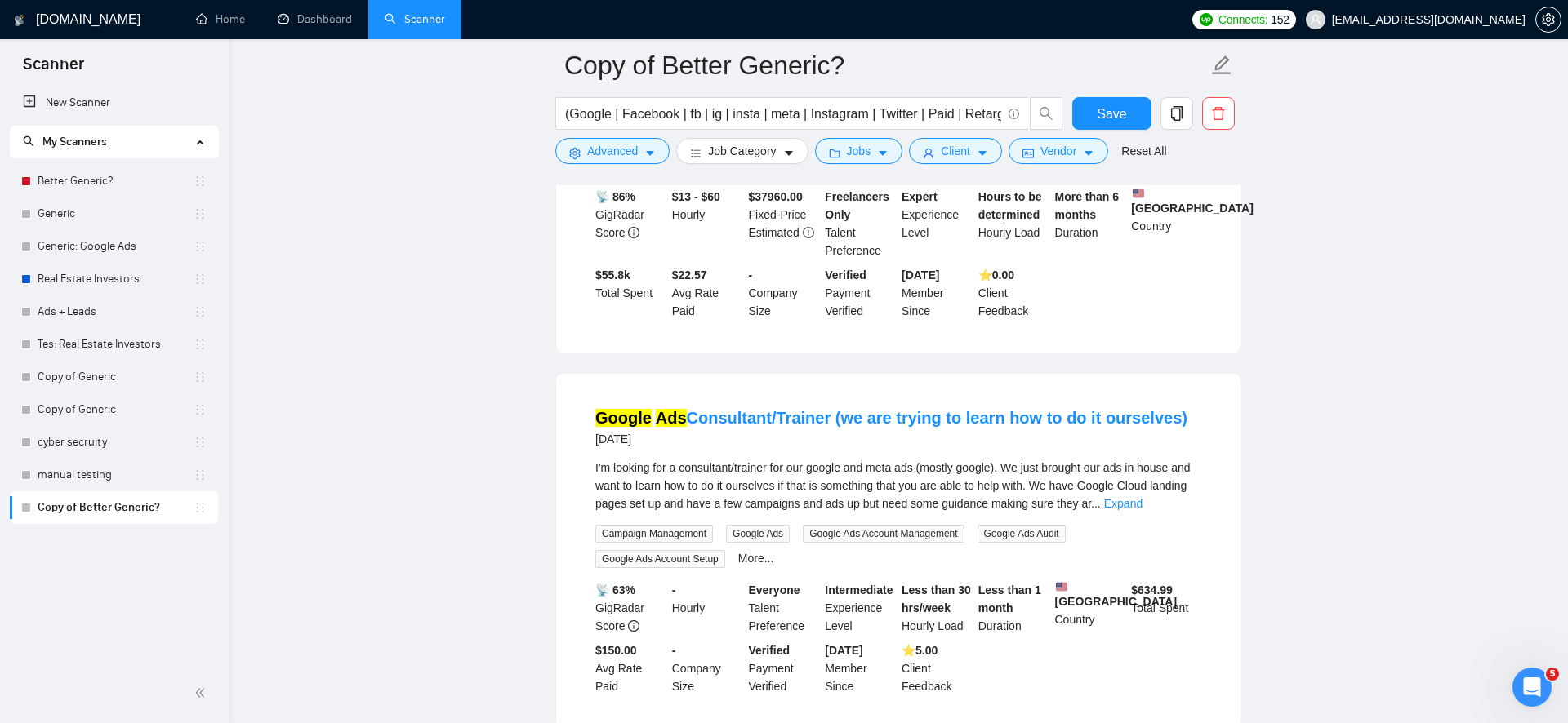
click at [668, 142] on link "Expand" at bounding box center [648, 135] width 38 height 13
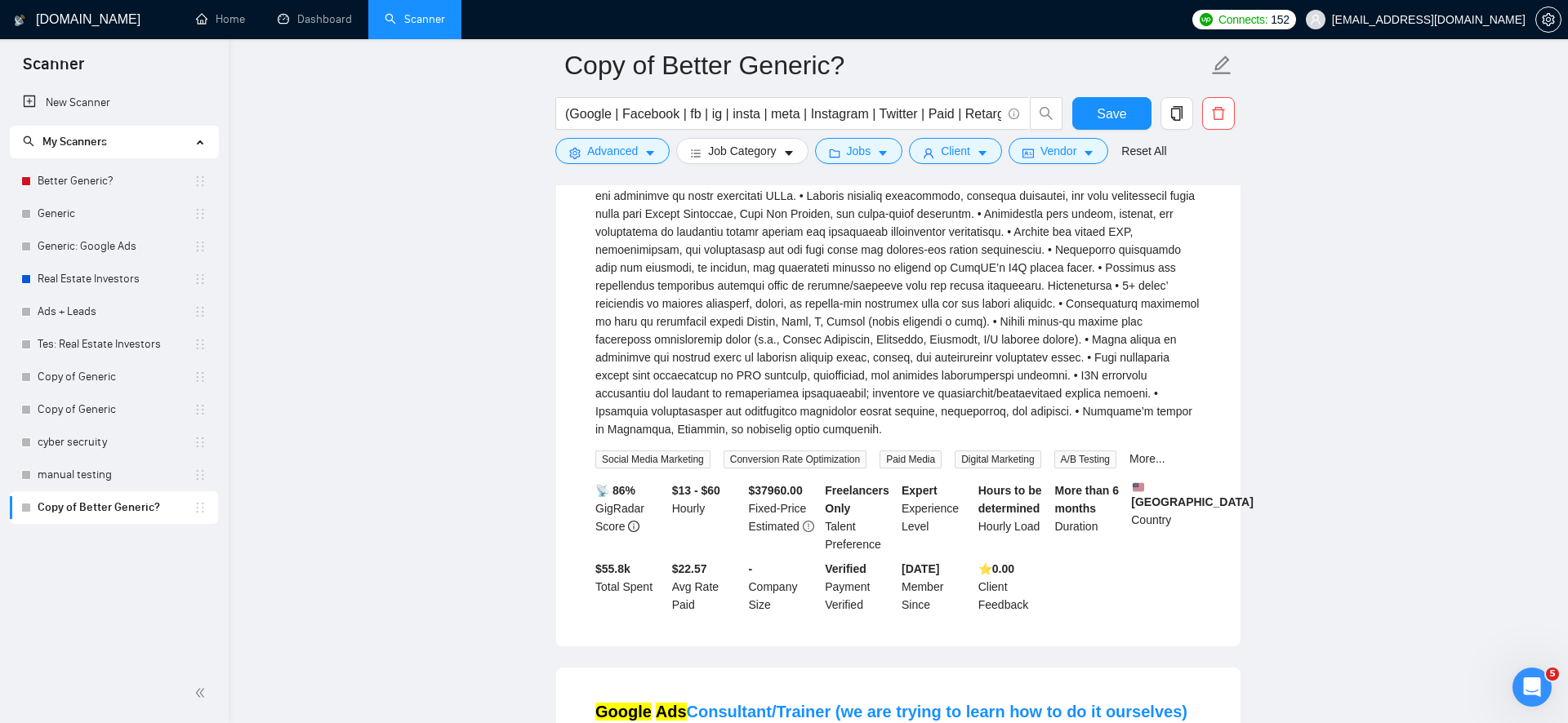
scroll to position [17151, 0]
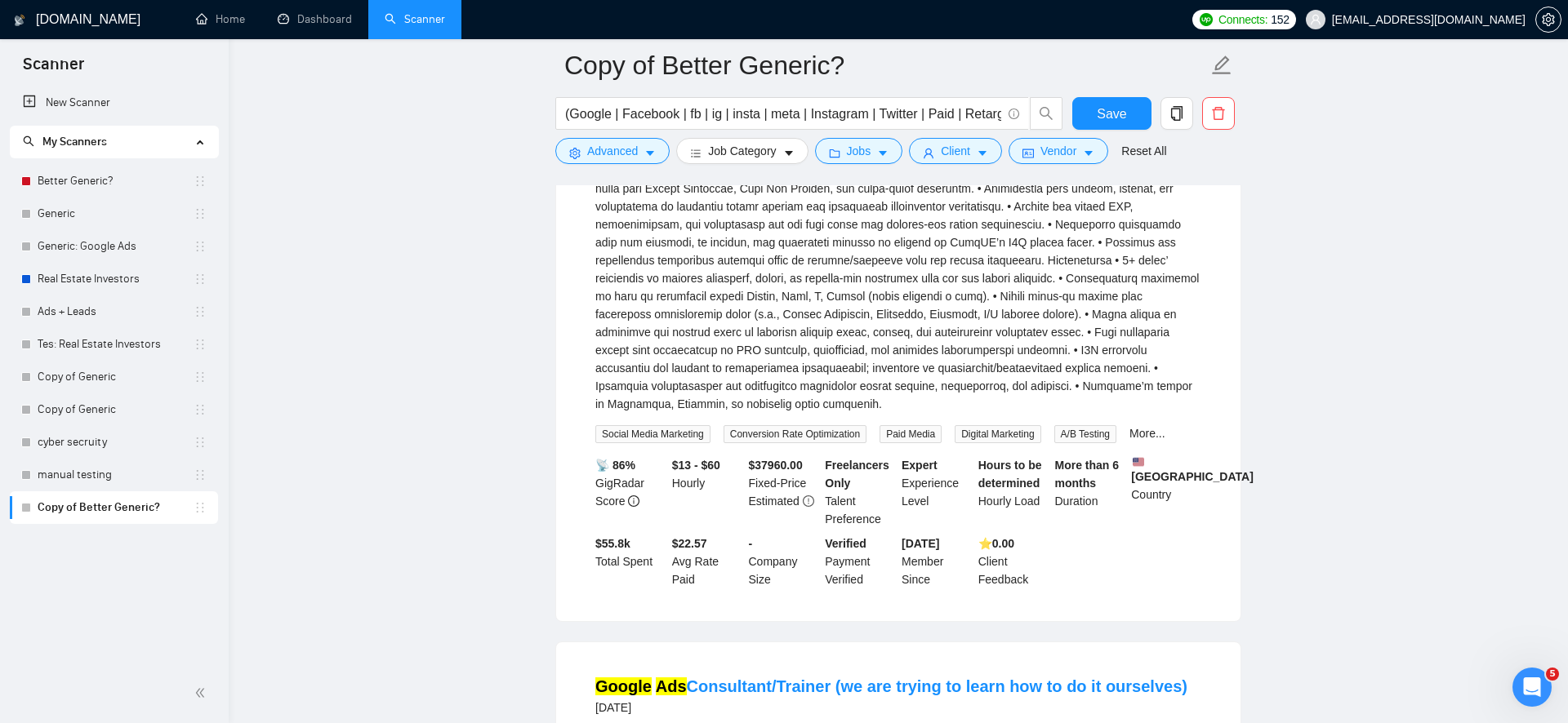
click at [817, 372] on div "As the Growth Marketing Manager at DeepAI, you will drive our product’s revenue…" at bounding box center [898, 207] width 606 height 413
copy div "DeepAI"
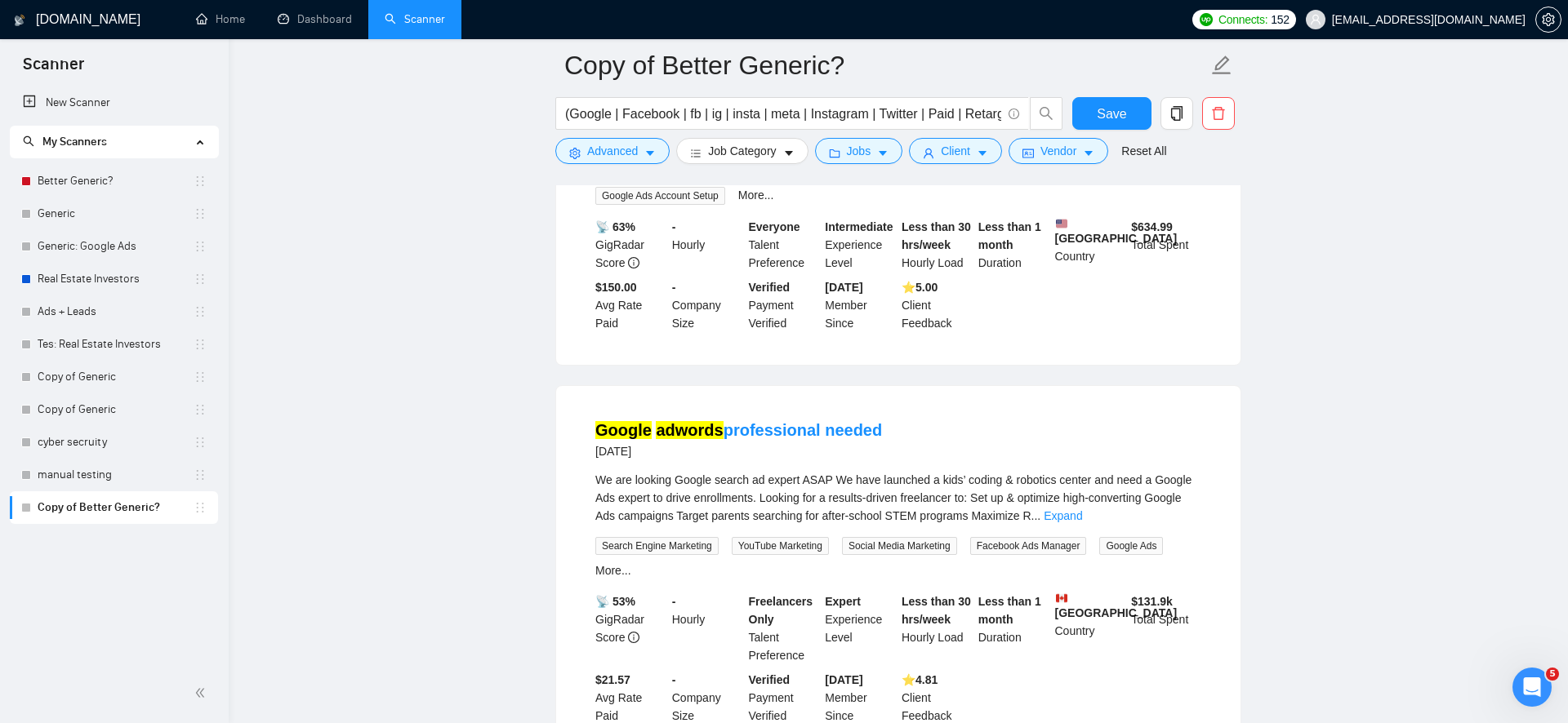
scroll to position [17792, 0]
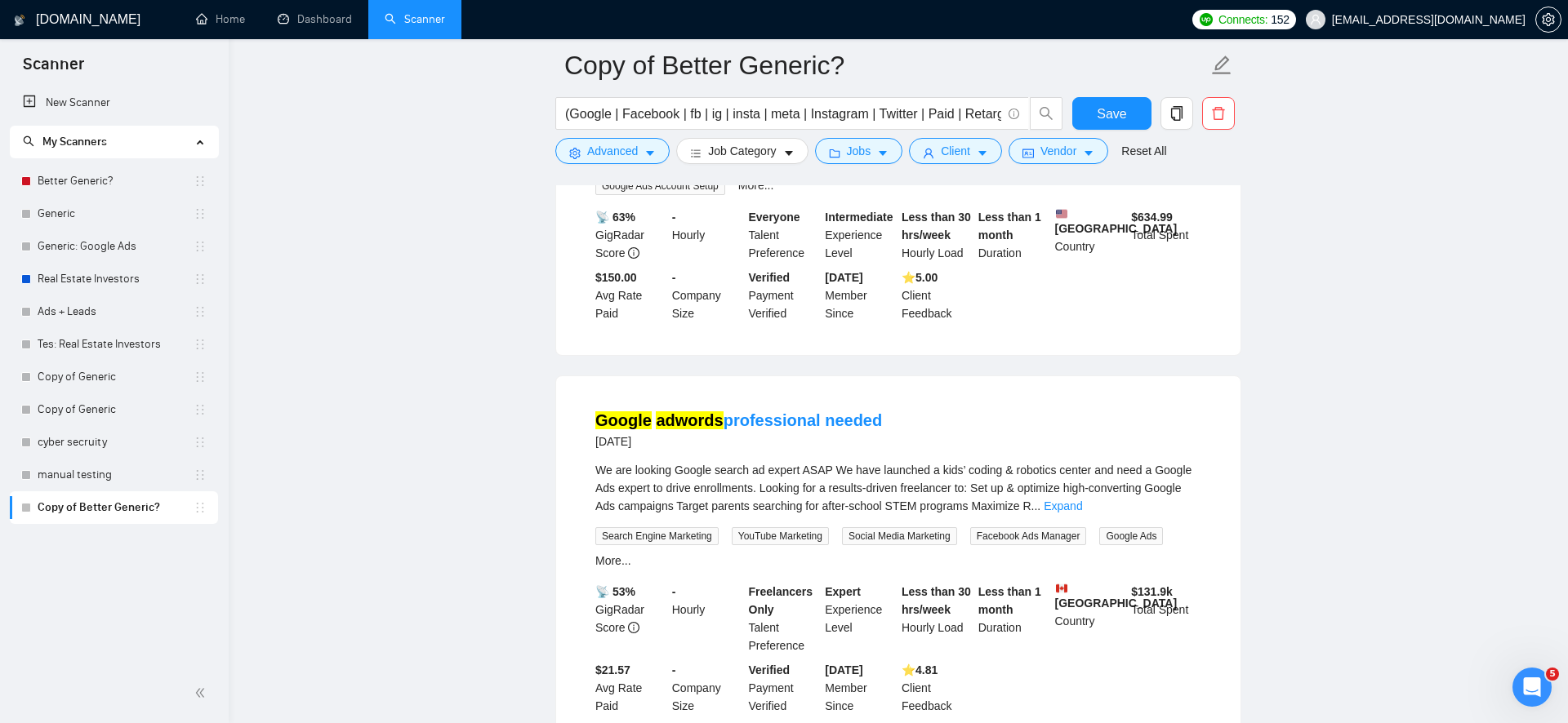
click at [1143, 137] on link "Expand" at bounding box center [1123, 130] width 38 height 13
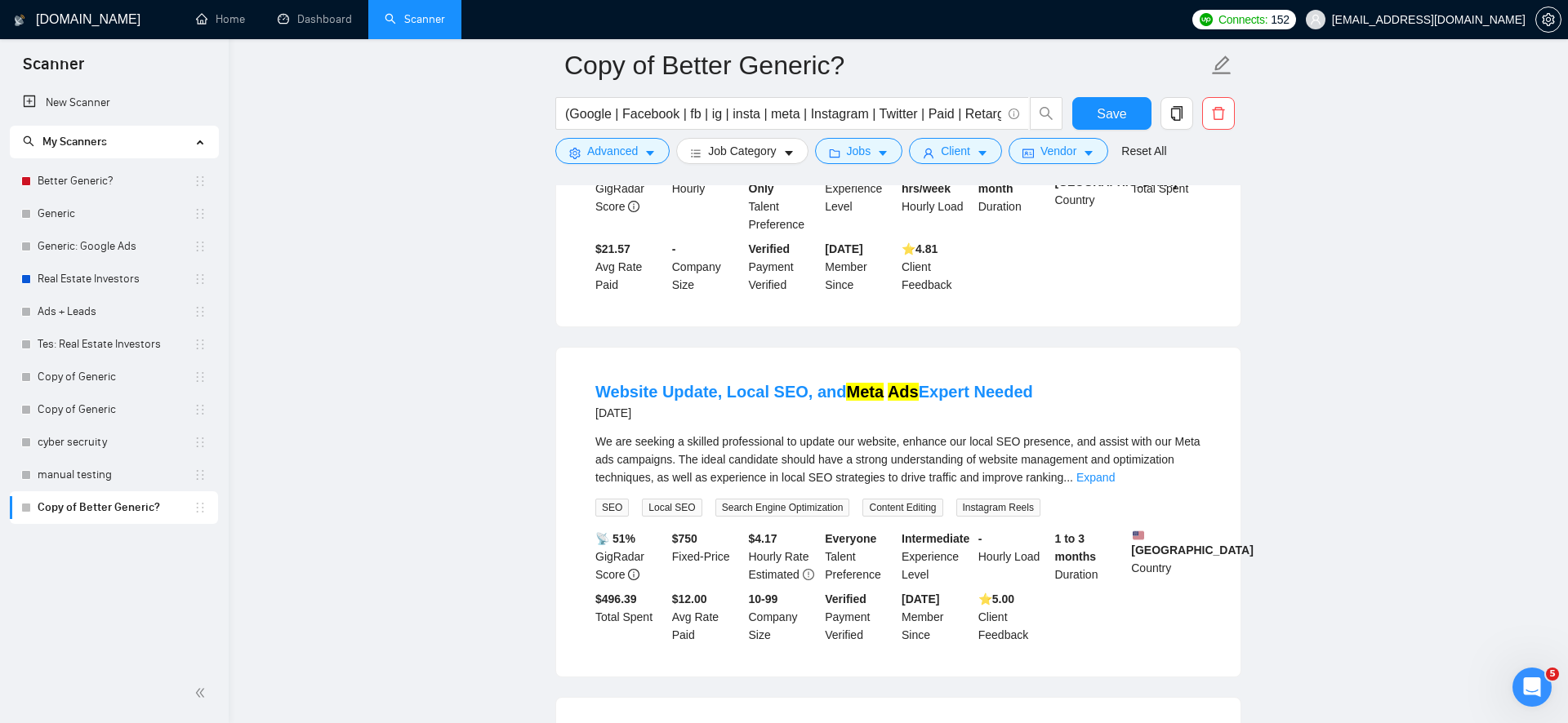
scroll to position [18251, 0]
click at [1083, 90] on link "Expand" at bounding box center [1062, 83] width 38 height 13
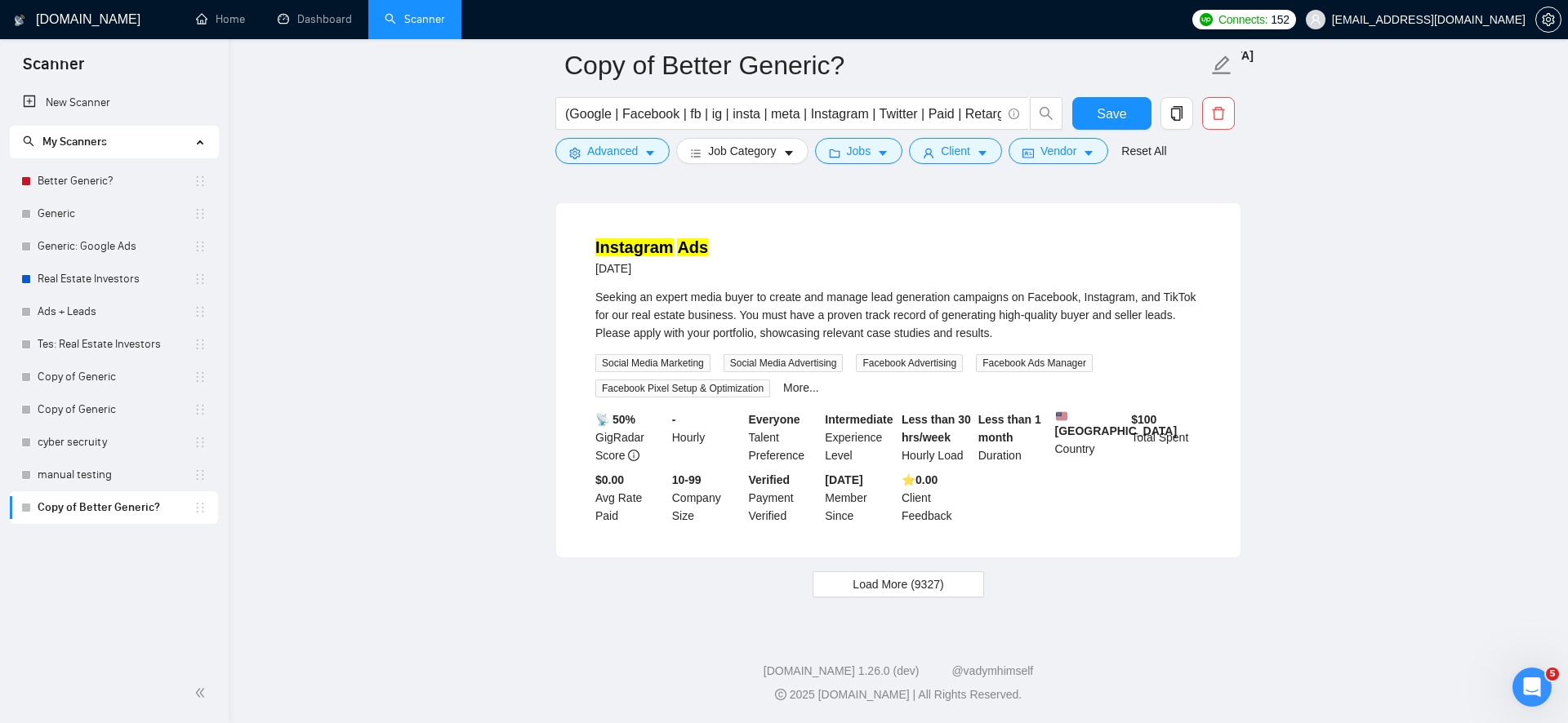
scroll to position [19234, 0]
click at [936, 586] on span "Load More (9327)" at bounding box center [898, 584] width 91 height 18
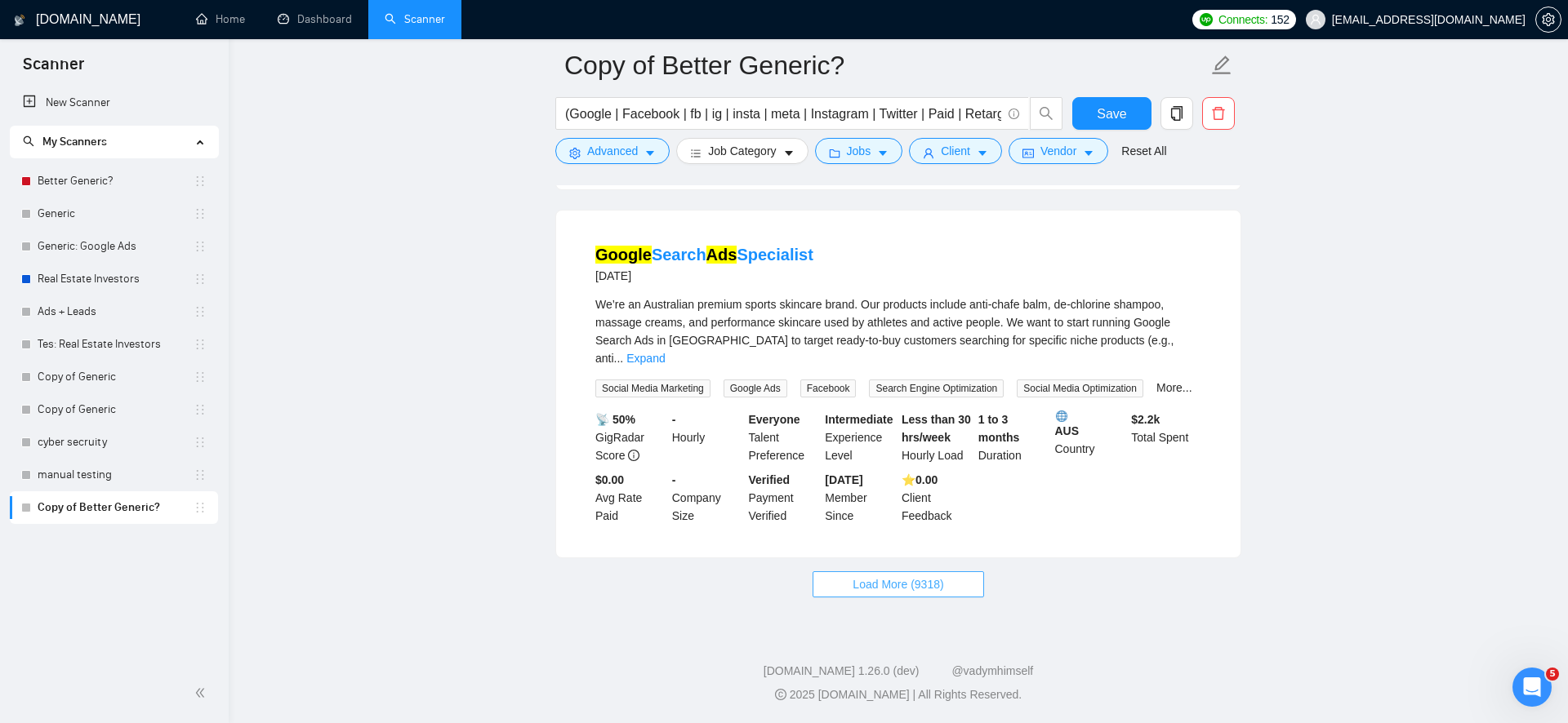
scroll to position [22794, 0]
click at [900, 598] on button "Load More (9318)" at bounding box center [898, 584] width 171 height 26
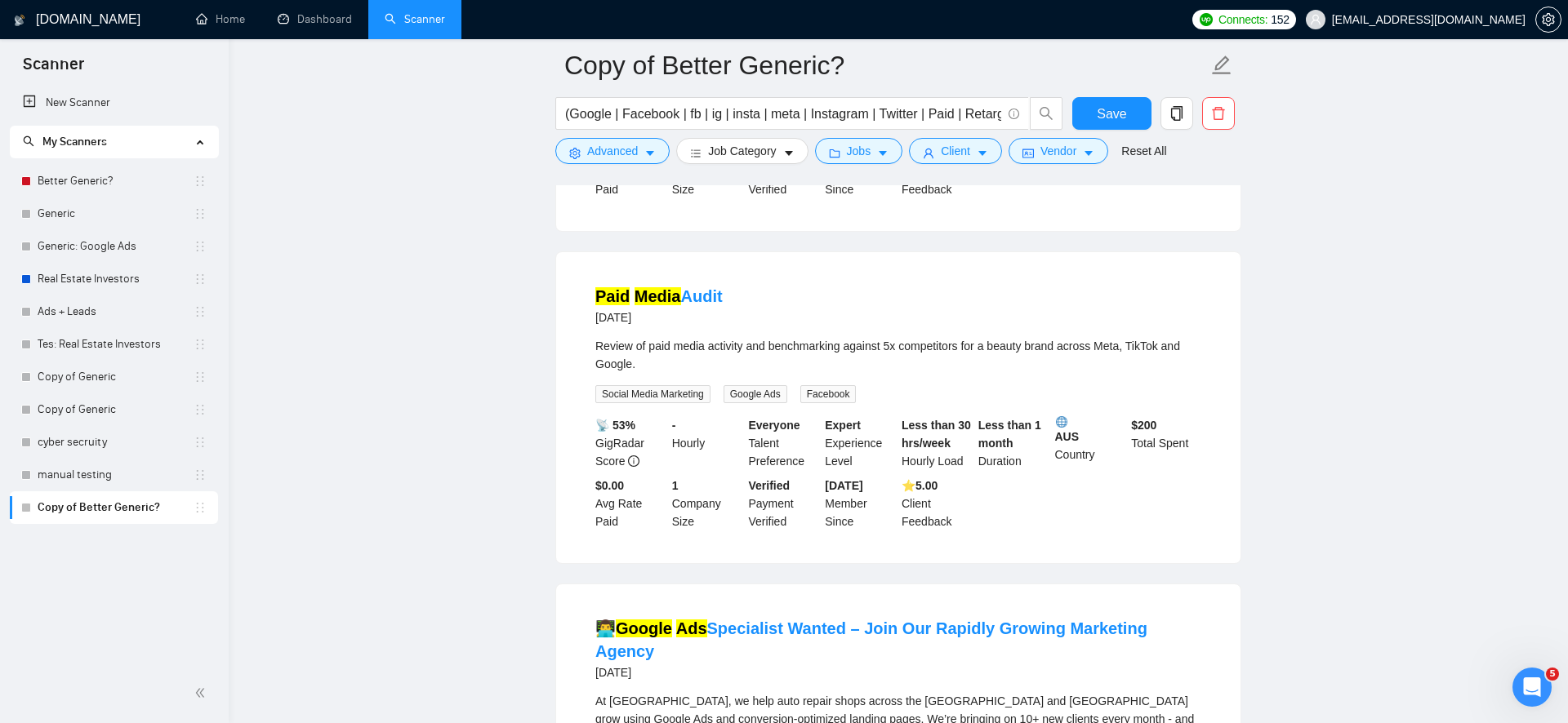
scroll to position [23890, 0]
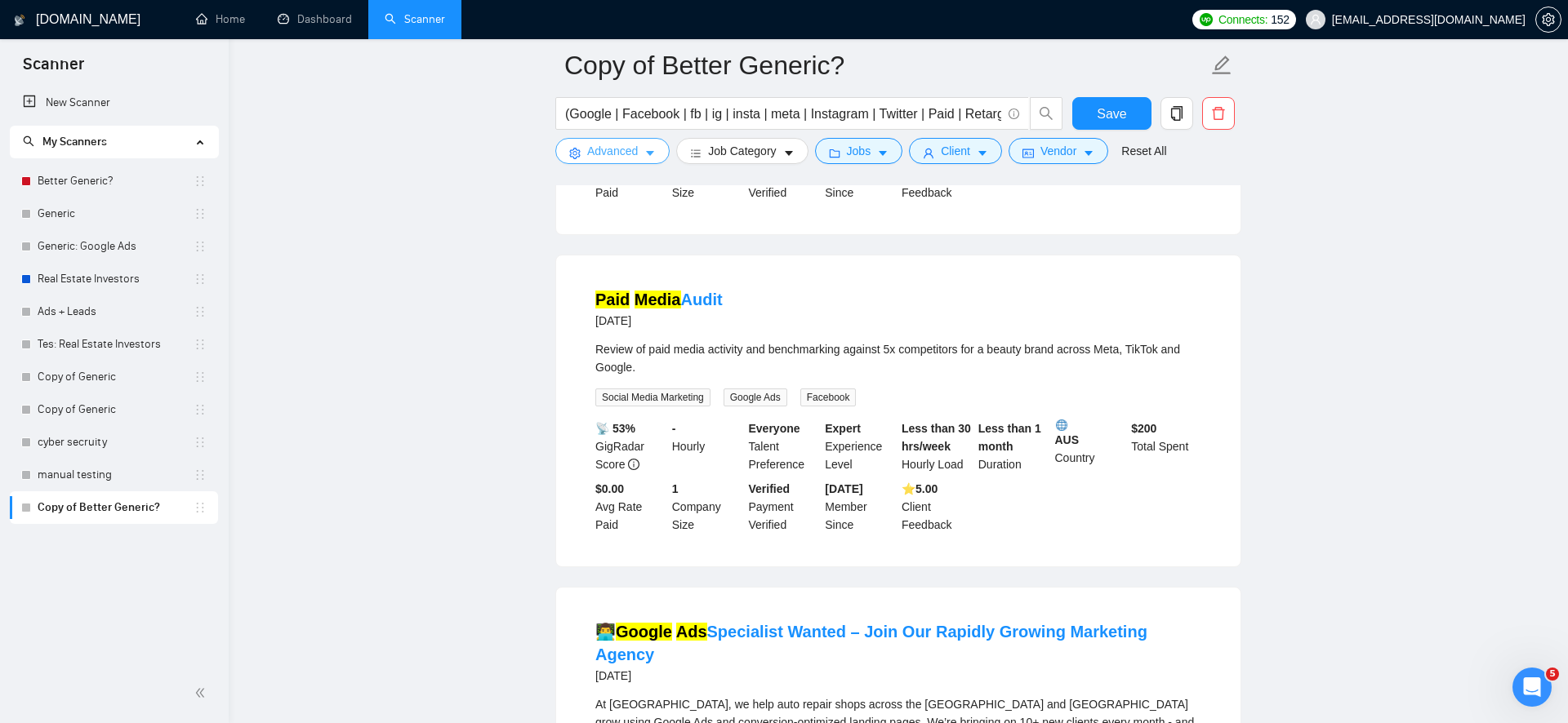
click at [616, 156] on span "Advanced" at bounding box center [612, 151] width 51 height 18
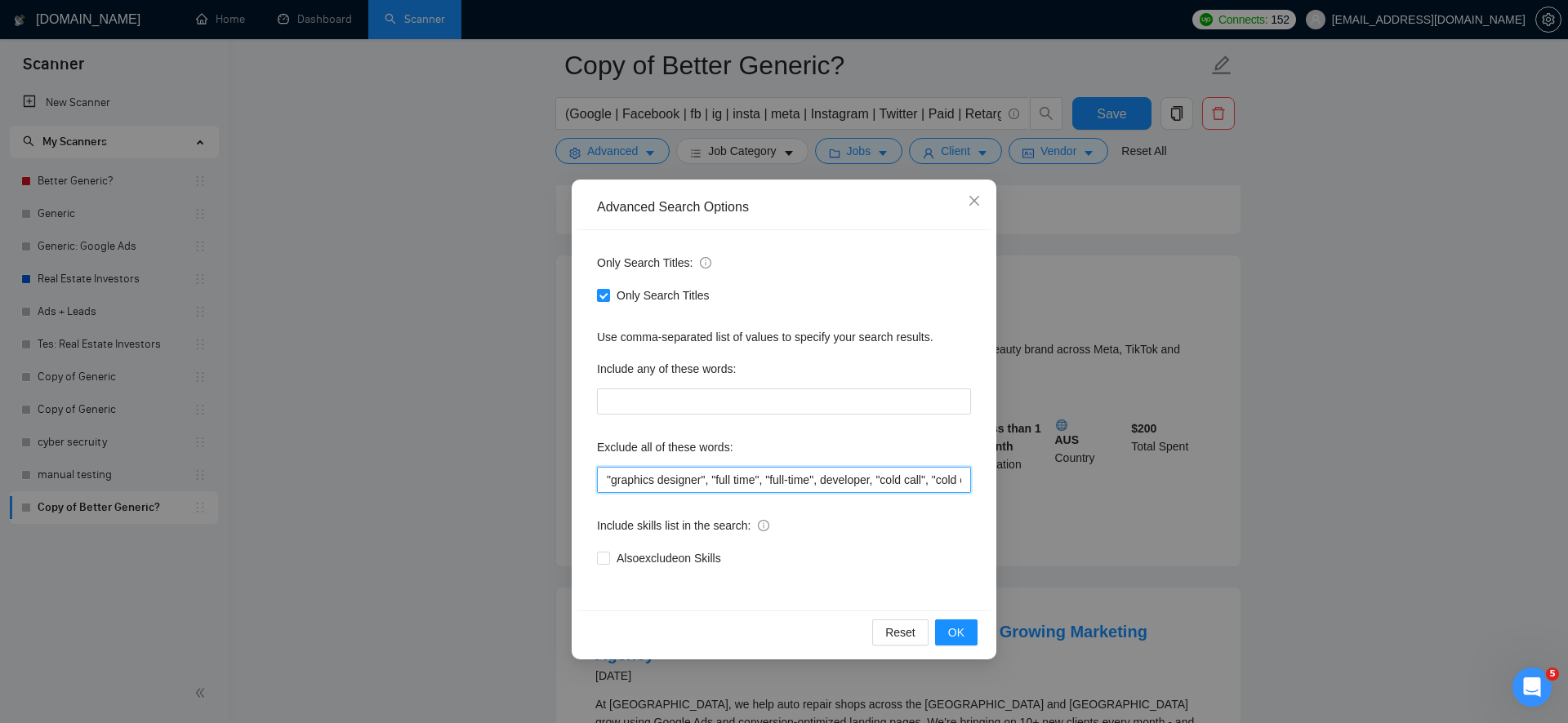
click at [640, 488] on input ""graphics designer", "full time", "full-time", developer, "cold call", "cold ca…" at bounding box center [784, 480] width 374 height 26
type input "design, "graphics designer", "full time", "full-time", developer, "cold call", …"
click at [943, 632] on button "OK" at bounding box center [956, 632] width 42 height 26
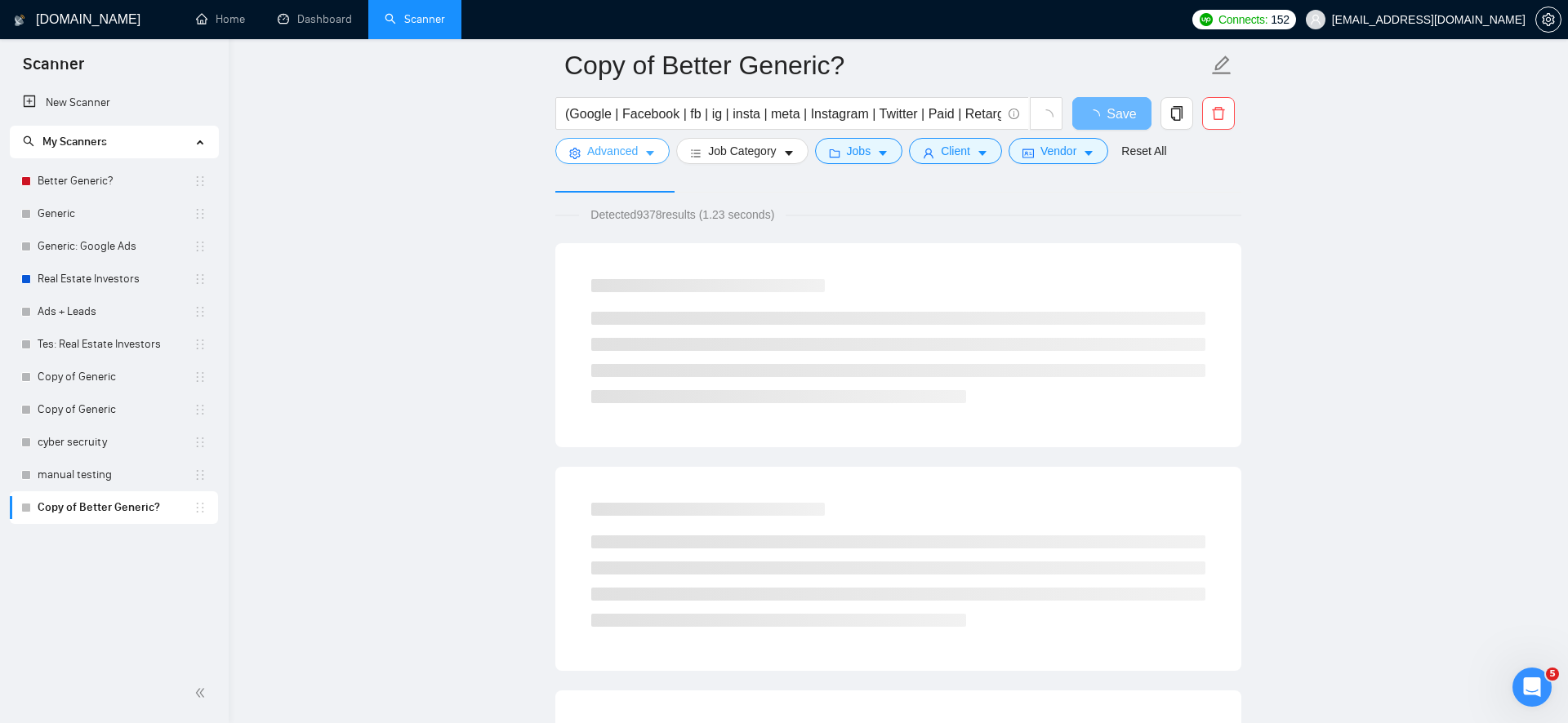
scroll to position [0, 0]
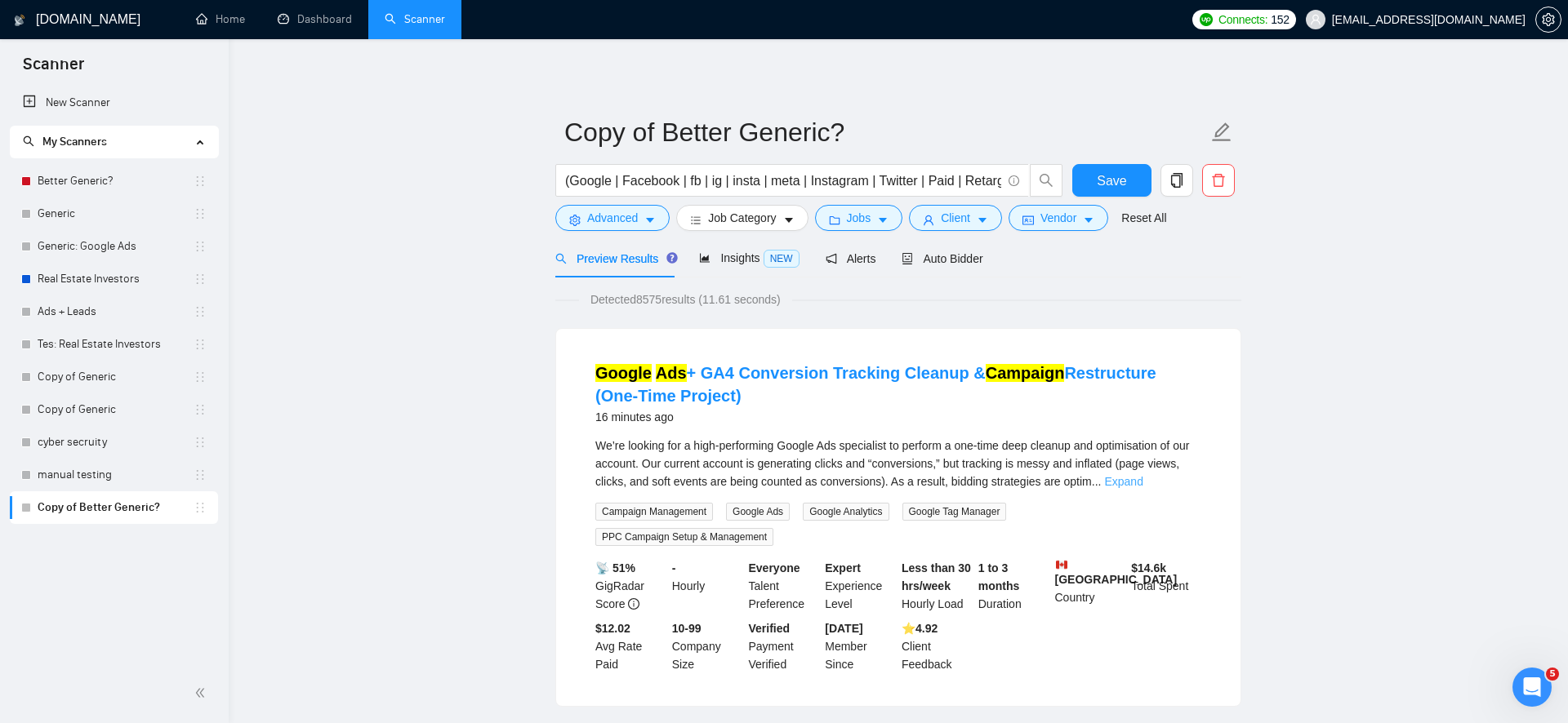
click at [1143, 485] on link "Expand" at bounding box center [1123, 481] width 38 height 13
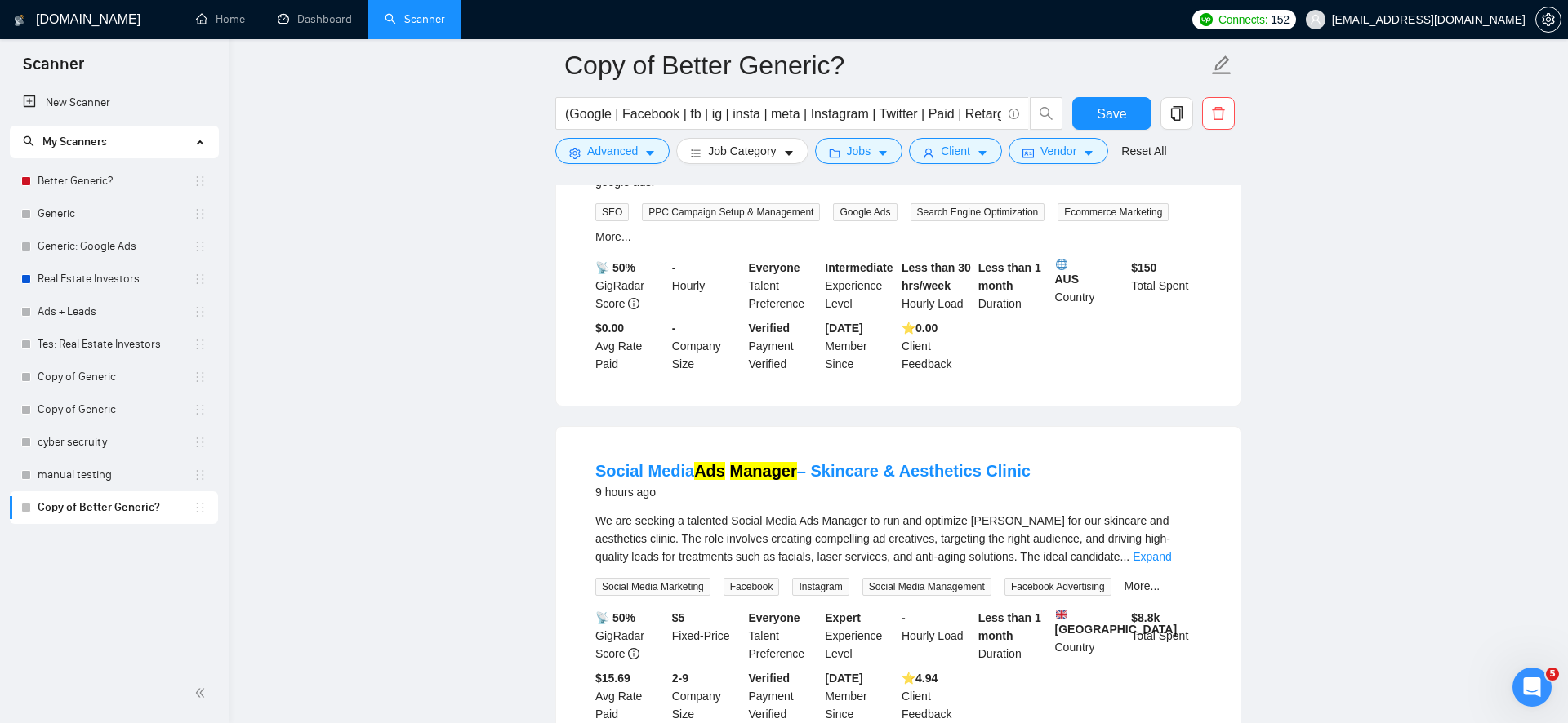
scroll to position [3651, 0]
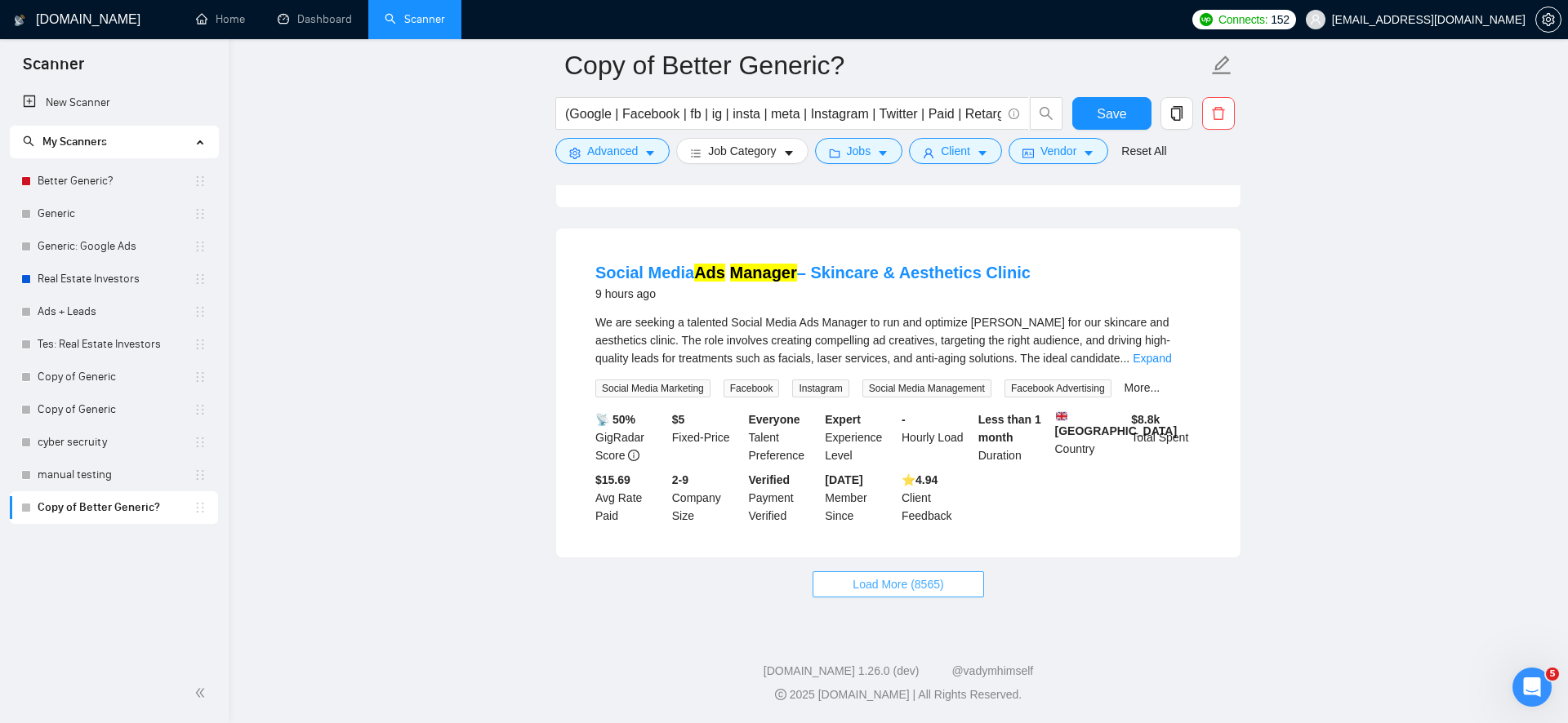
click at [883, 582] on span "Load More (8565)" at bounding box center [898, 584] width 91 height 18
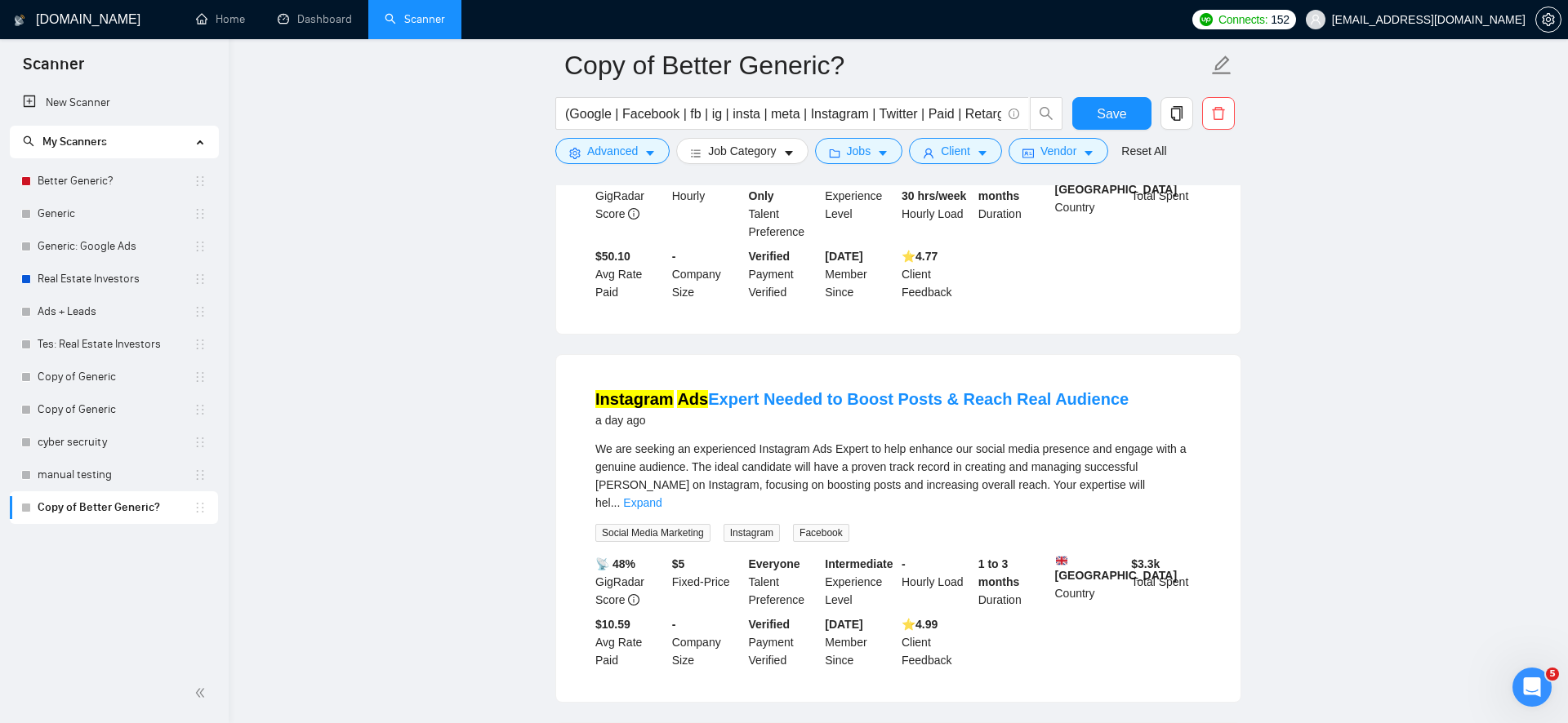
scroll to position [7410, 0]
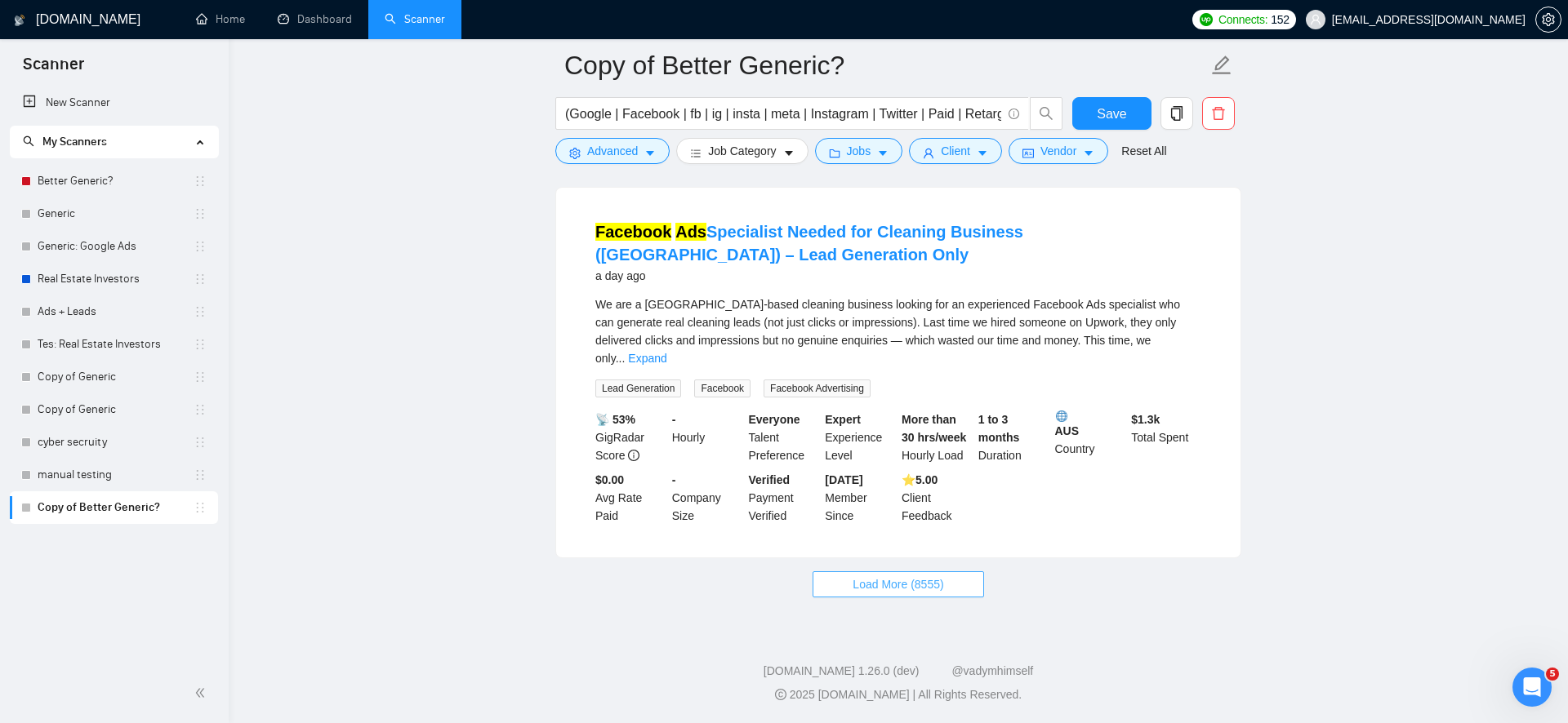
click at [900, 581] on span "Load More (8555)" at bounding box center [898, 584] width 91 height 18
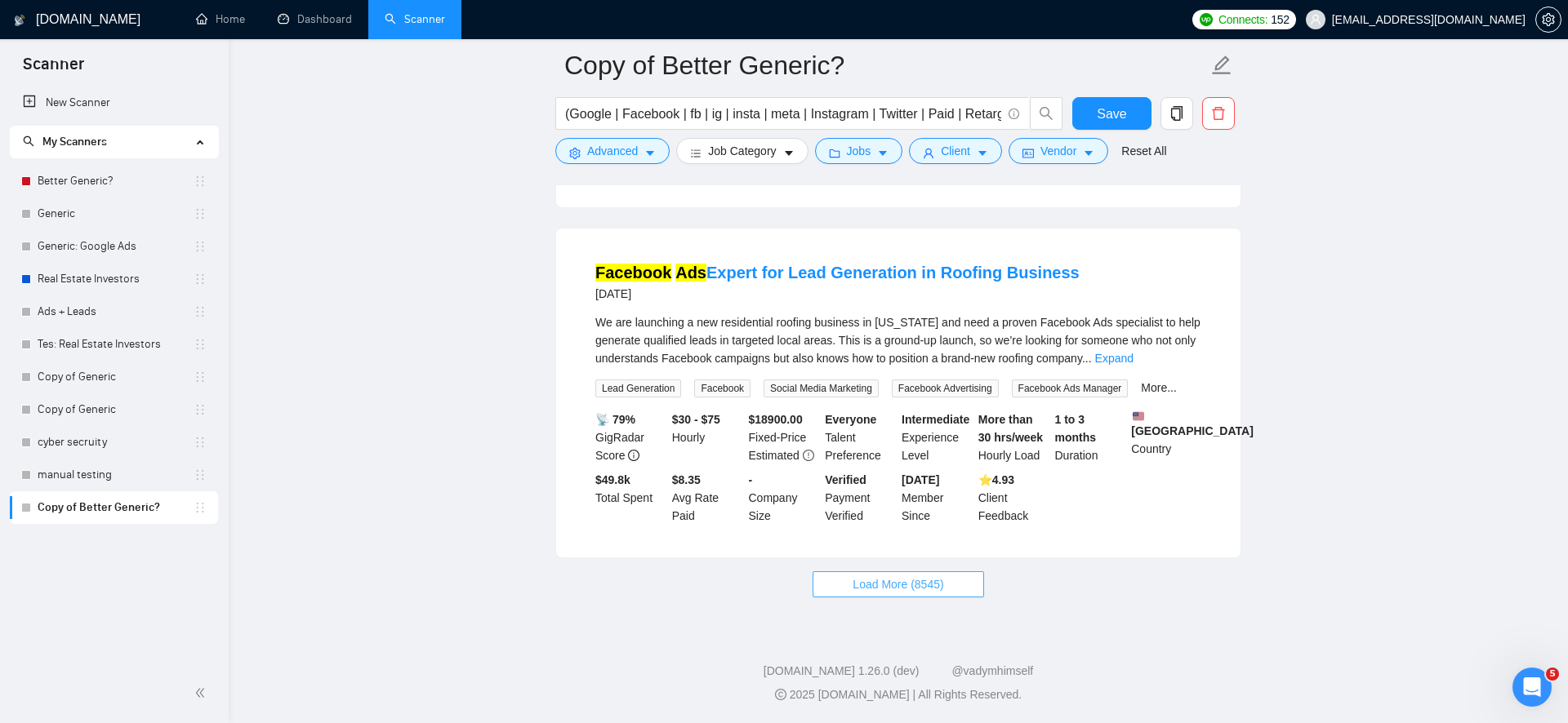
scroll to position [11101, 0]
click at [923, 580] on span "Load More (8545)" at bounding box center [898, 584] width 91 height 18
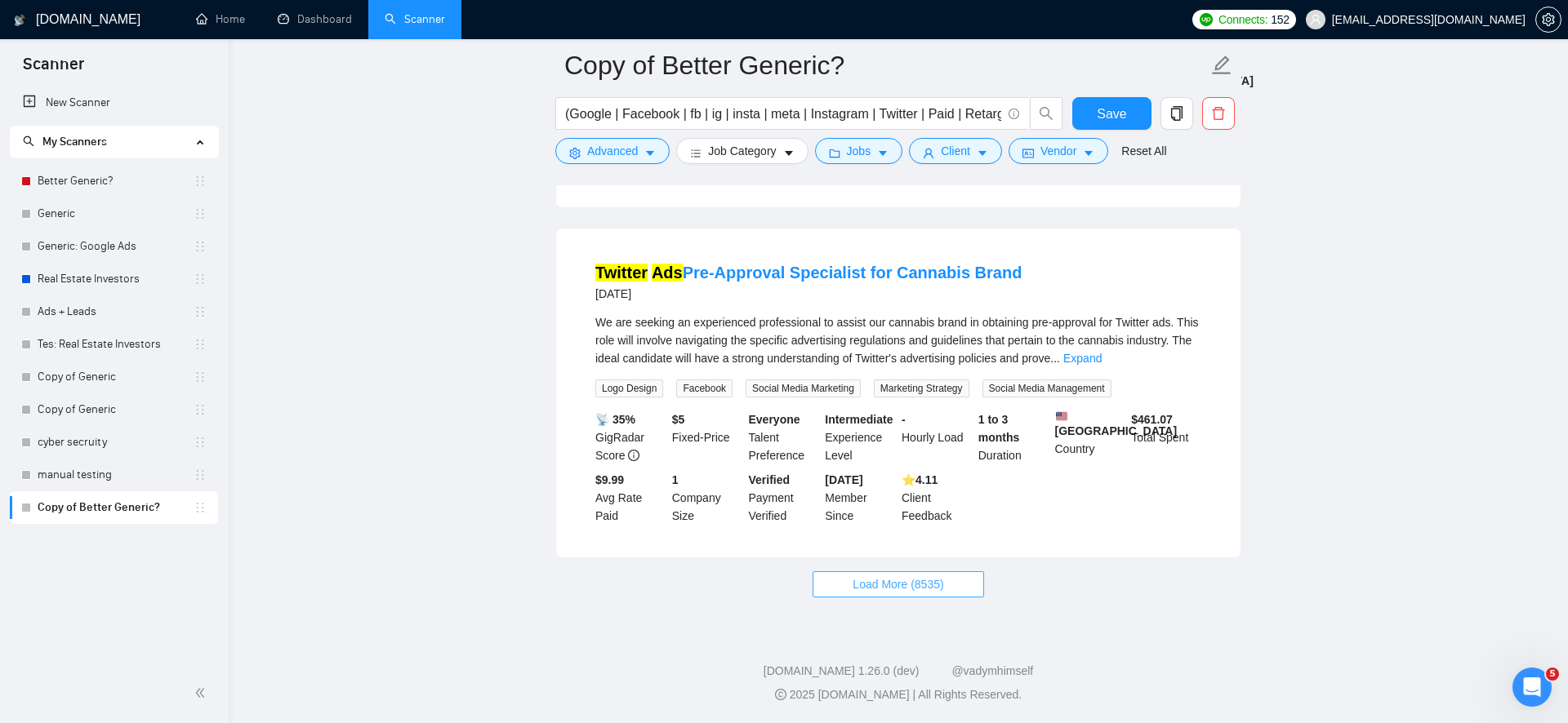
scroll to position [14779, 0]
click at [926, 593] on span "Load More (8535)" at bounding box center [898, 584] width 91 height 18
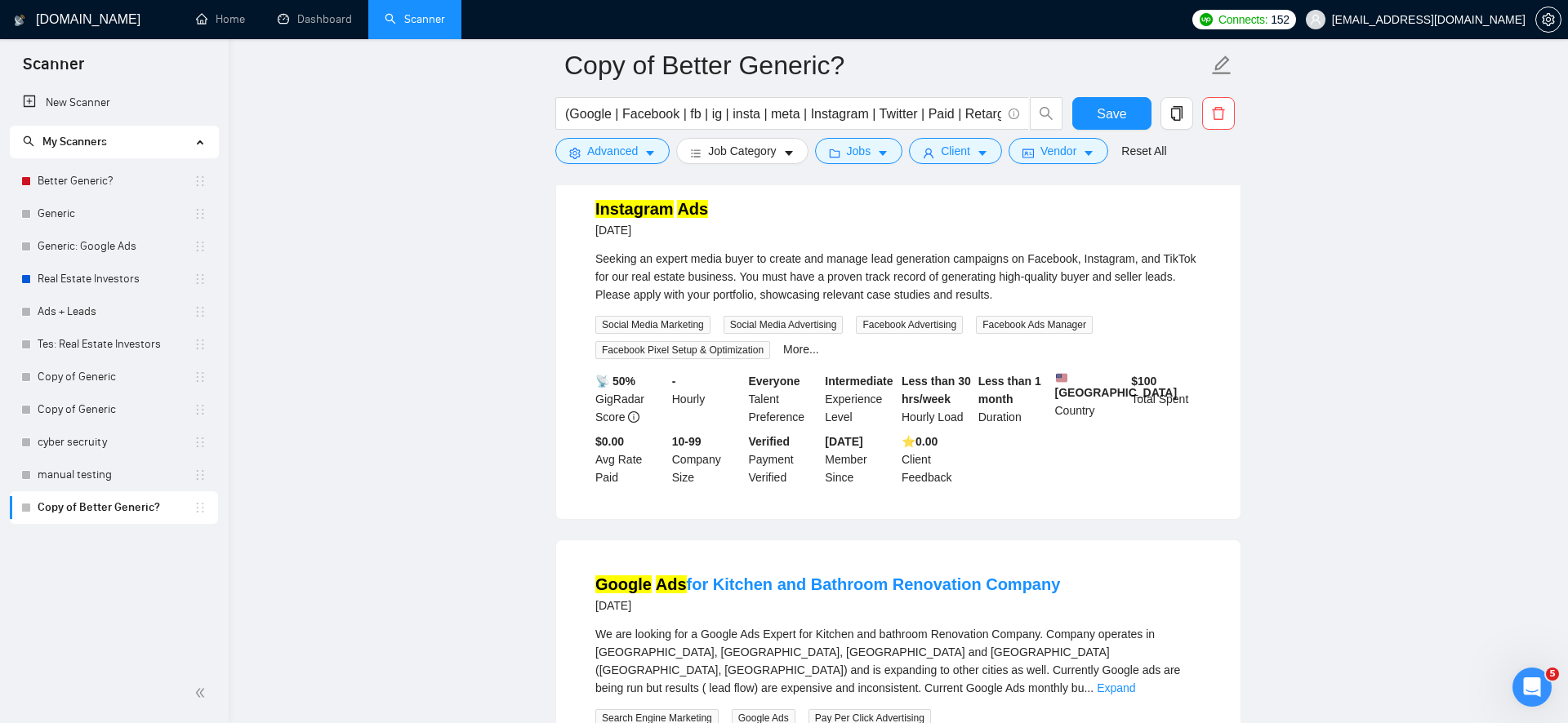
scroll to position [17149, 0]
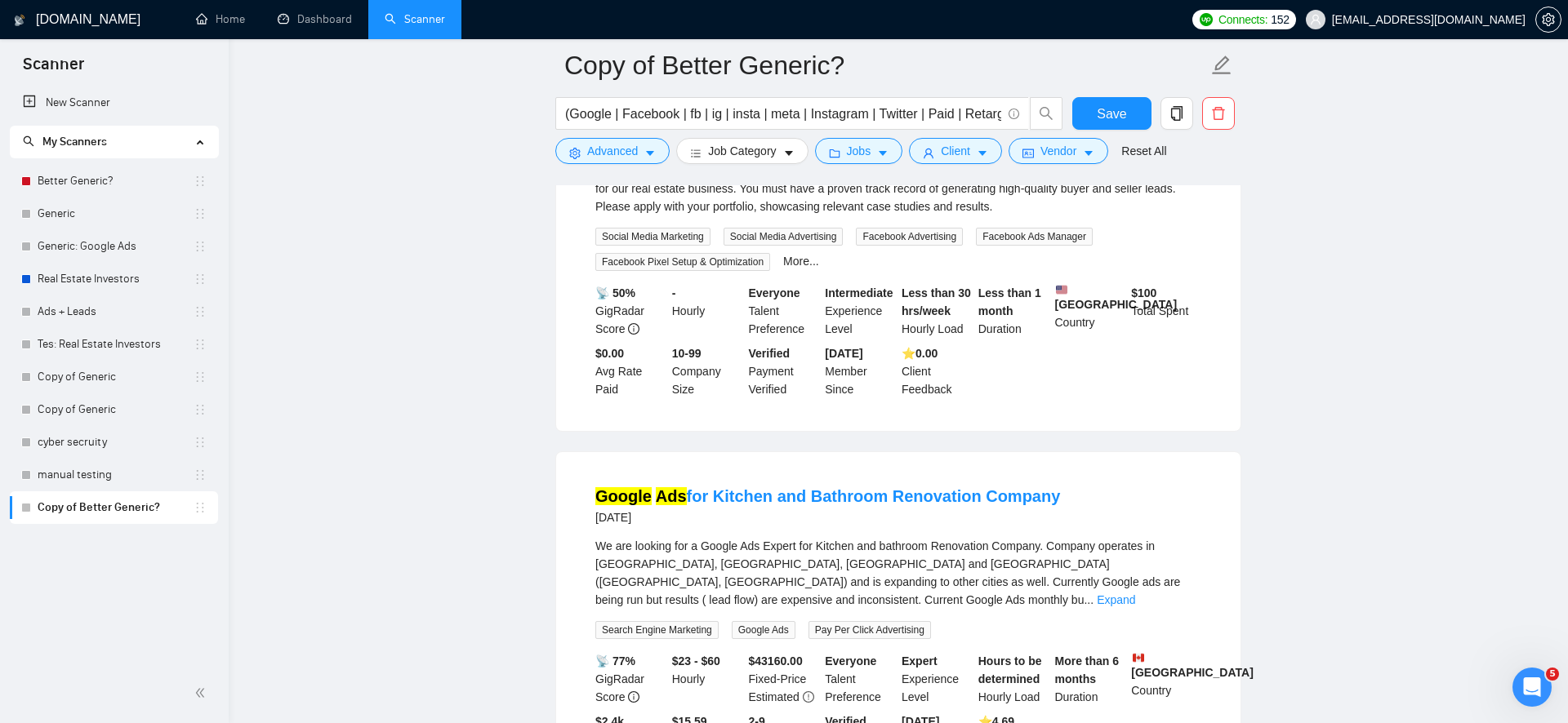
scroll to position [17238, 0]
